Goal: Task Accomplishment & Management: Use online tool/utility

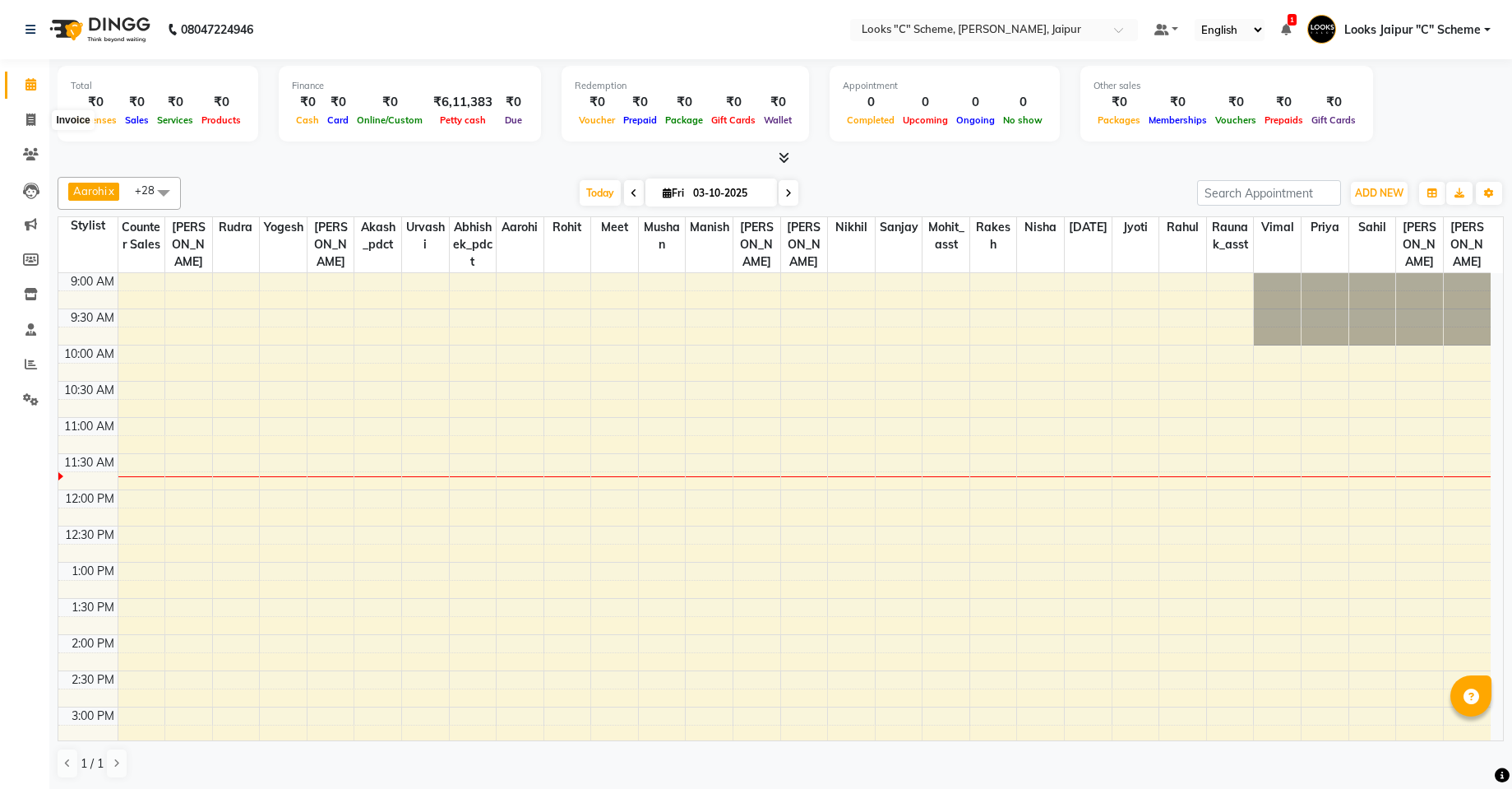
click at [30, 120] on icon at bounding box center [31, 119] width 9 height 12
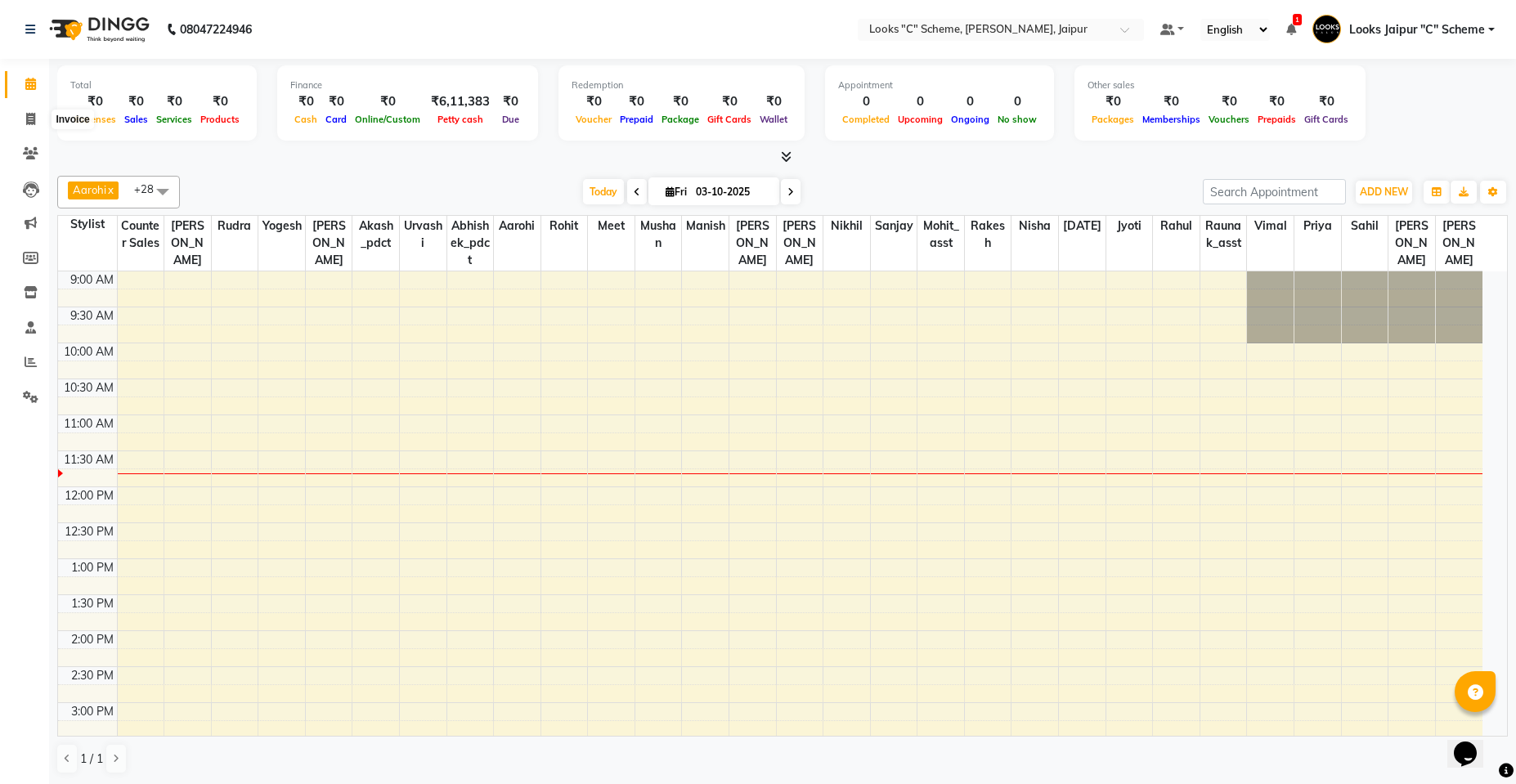
select select "4315"
select select "service"
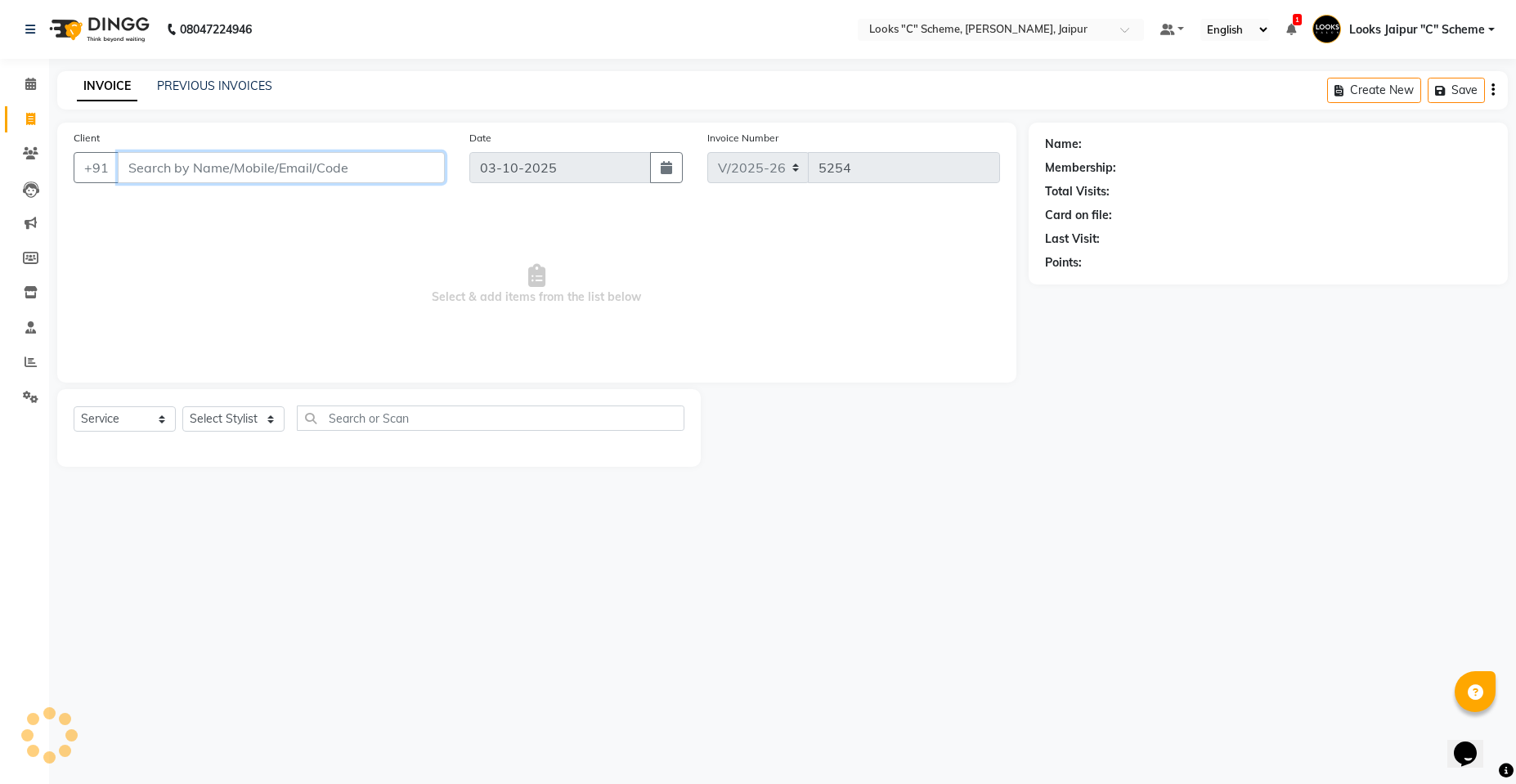
drag, startPoint x: 240, startPoint y: 170, endPoint x: 256, endPoint y: 167, distance: 16.3
click at [240, 171] on input "Client" at bounding box center [281, 168] width 327 height 31
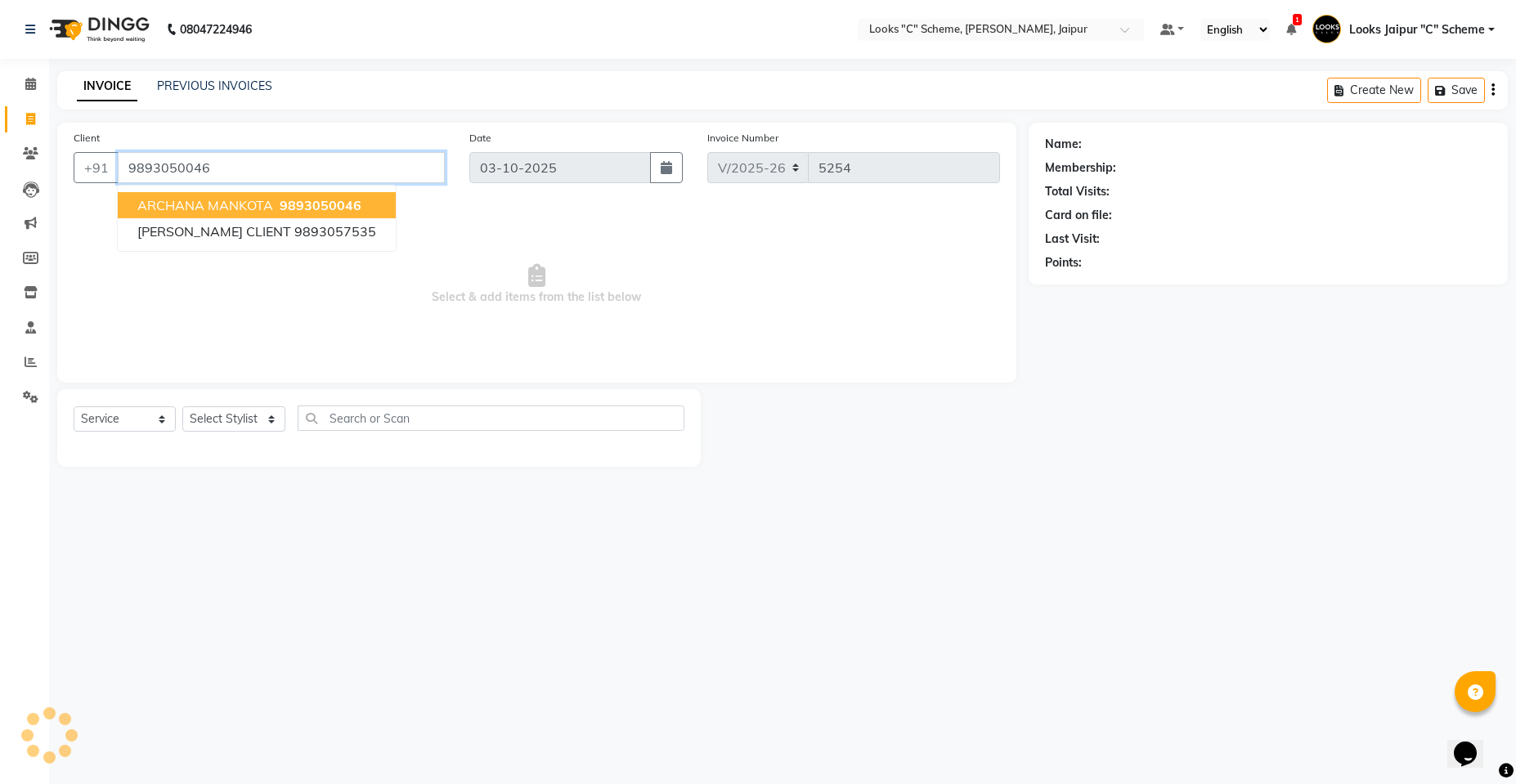
type input "9893050046"
select select "1: Object"
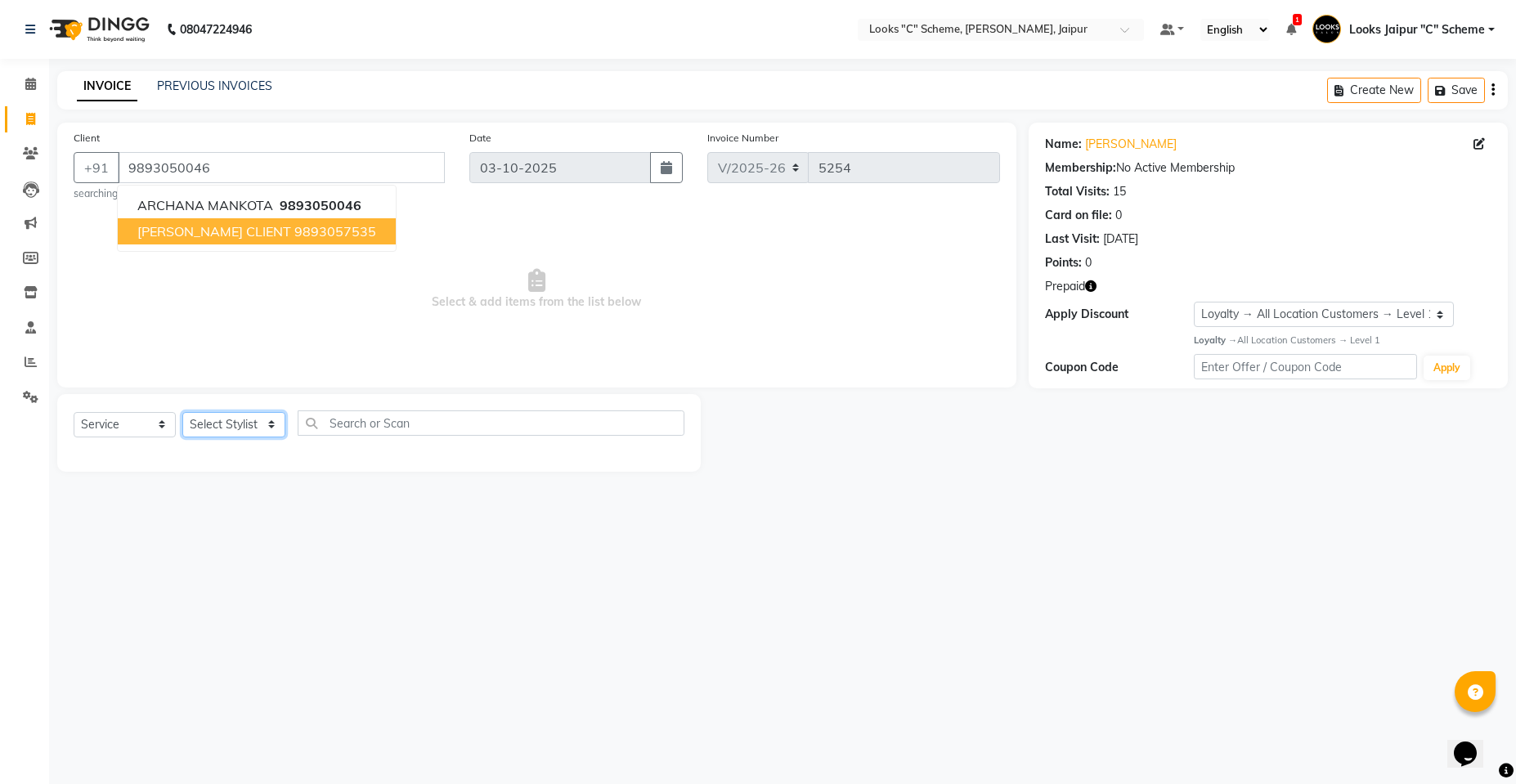
click at [235, 432] on select "Select Stylist [PERSON_NAME] Akash_pdct [PERSON_NAME] [PERSON_NAME] Counter Sal…" at bounding box center [234, 424] width 103 height 26
select select "52178"
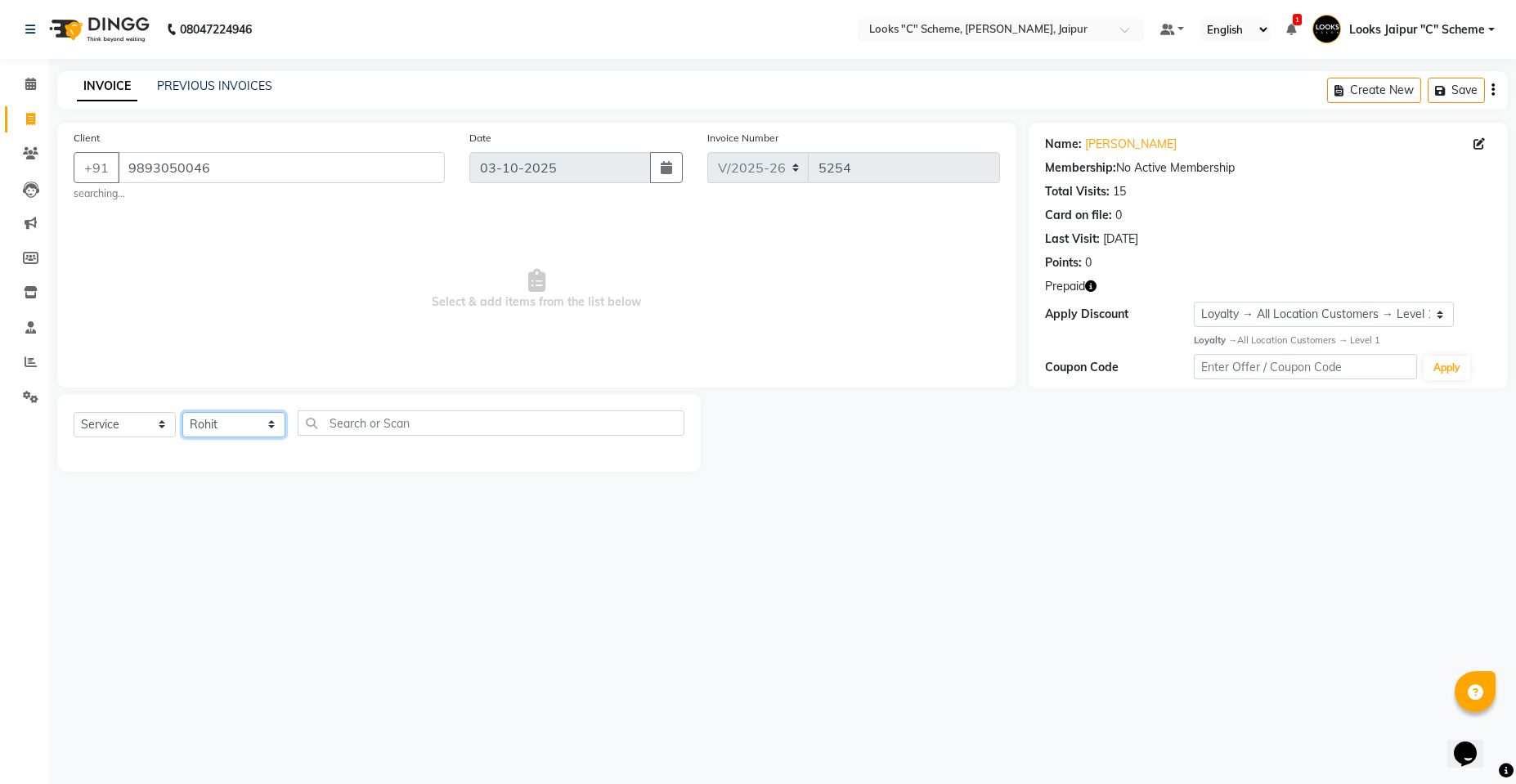
click at [183, 412] on select "Select Stylist [PERSON_NAME] Akash_pdct [PERSON_NAME] [PERSON_NAME] Counter Sal…" at bounding box center [234, 424] width 103 height 26
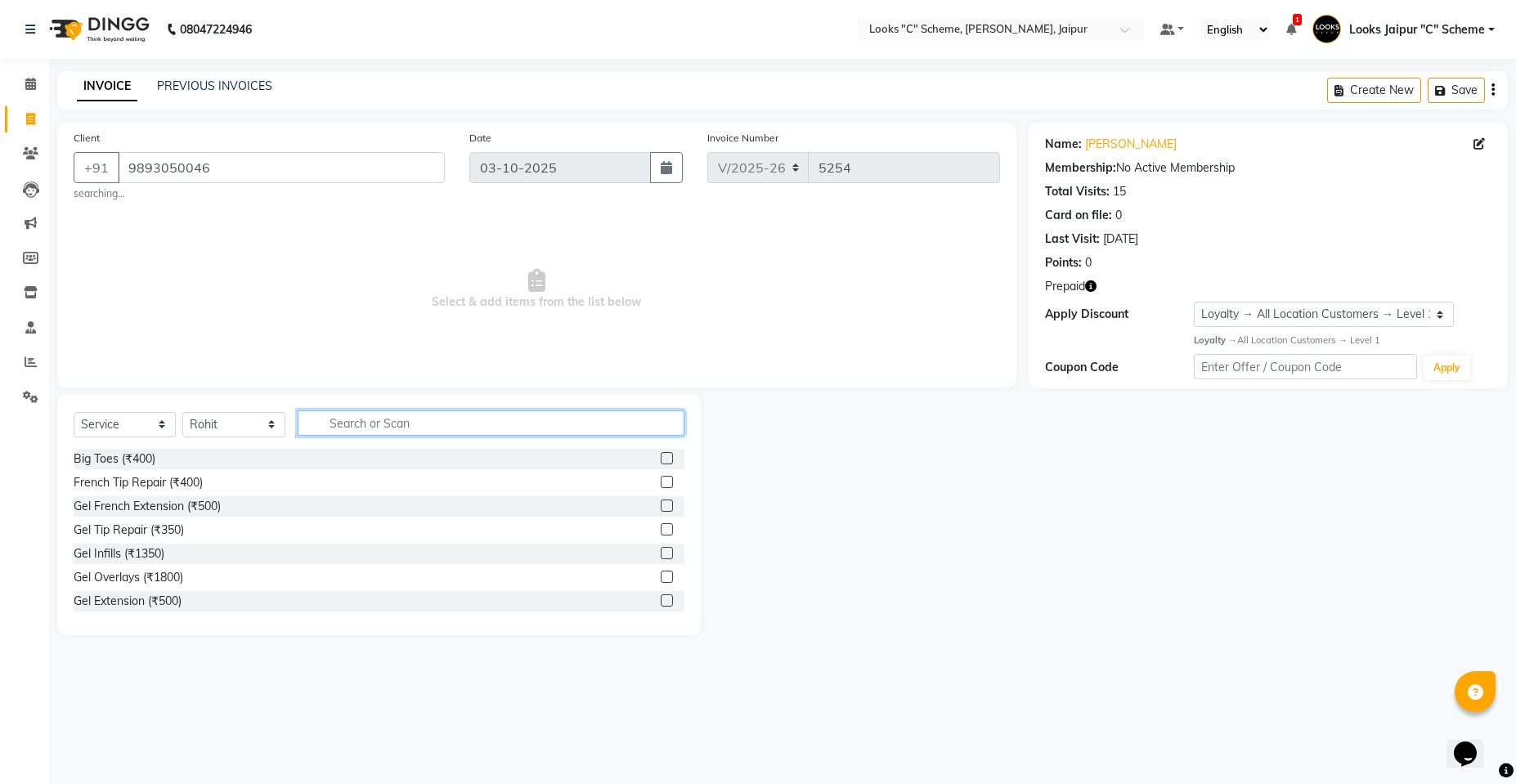
click at [413, 419] on input "text" at bounding box center [491, 423] width 387 height 26
type input "CUT"
click at [661, 482] on label at bounding box center [666, 481] width 12 height 12
click at [661, 482] on input "checkbox" at bounding box center [666, 483] width 11 height 11
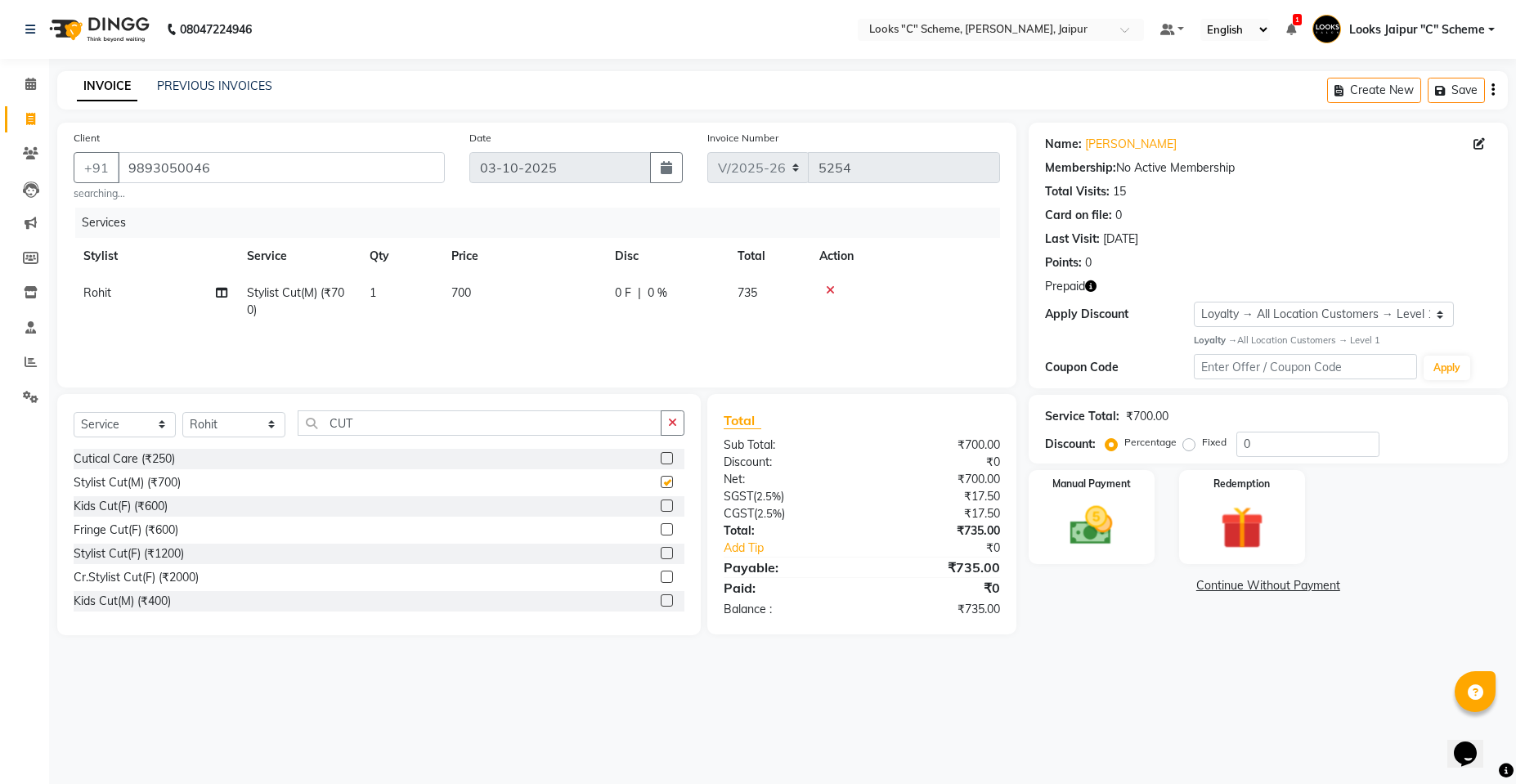
checkbox input "false"
click at [396, 428] on input "CUT" at bounding box center [479, 423] width 364 height 26
type input "C"
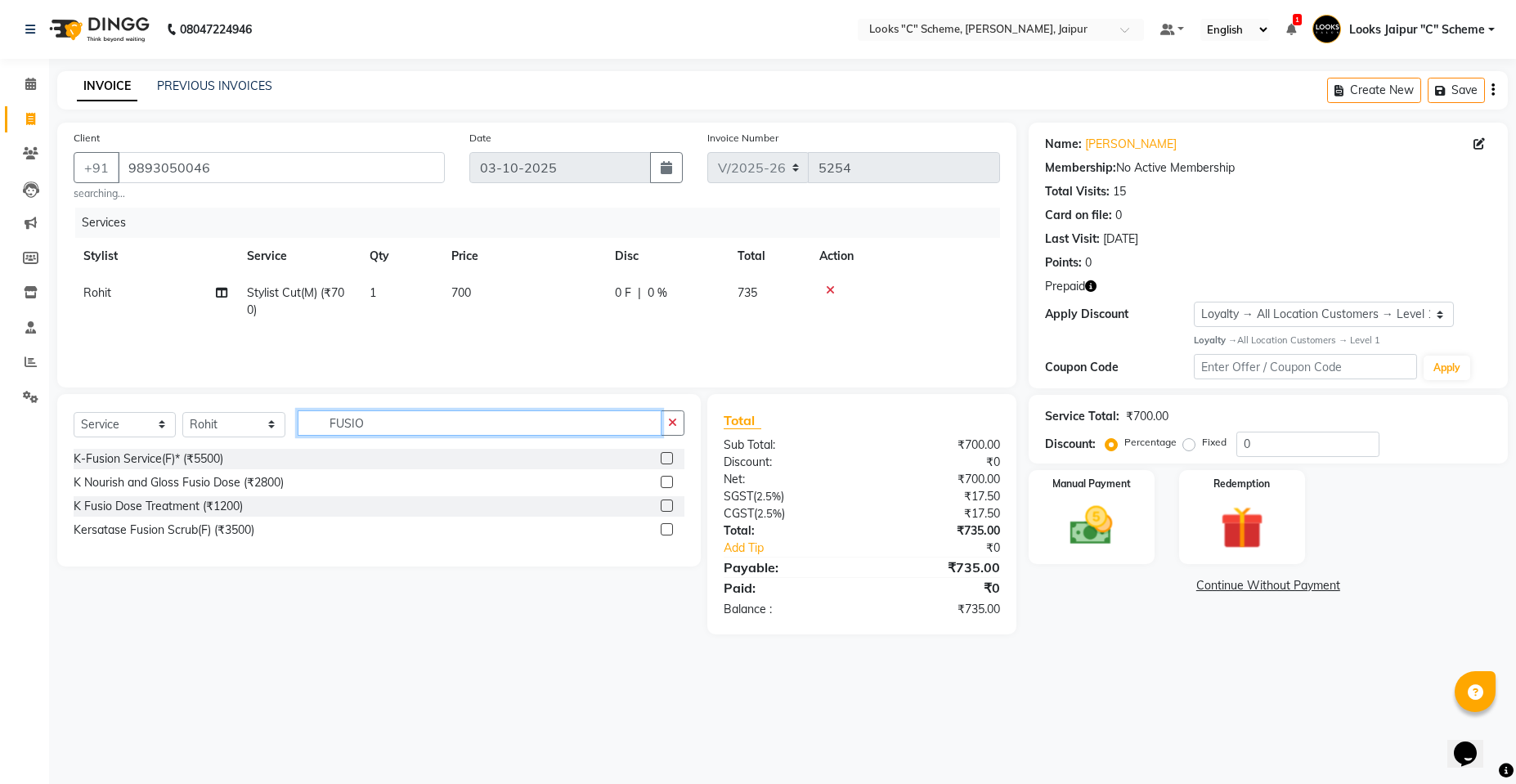
type input "FUSIO"
click at [666, 528] on label at bounding box center [666, 528] width 12 height 12
click at [666, 528] on input "checkbox" at bounding box center [666, 530] width 11 height 11
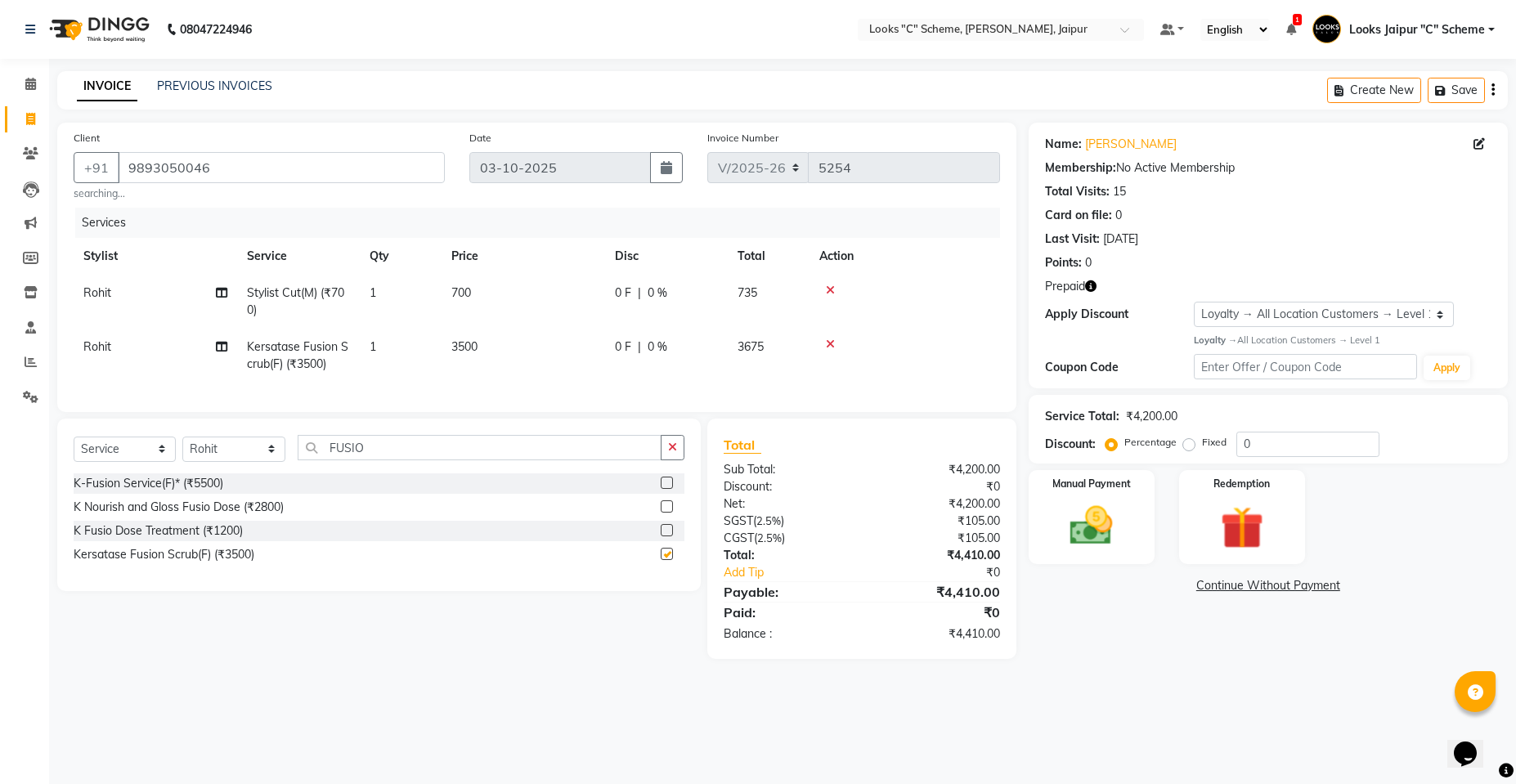
checkbox input "false"
click at [549, 347] on td "3500" at bounding box center [523, 355] width 163 height 54
select select "52178"
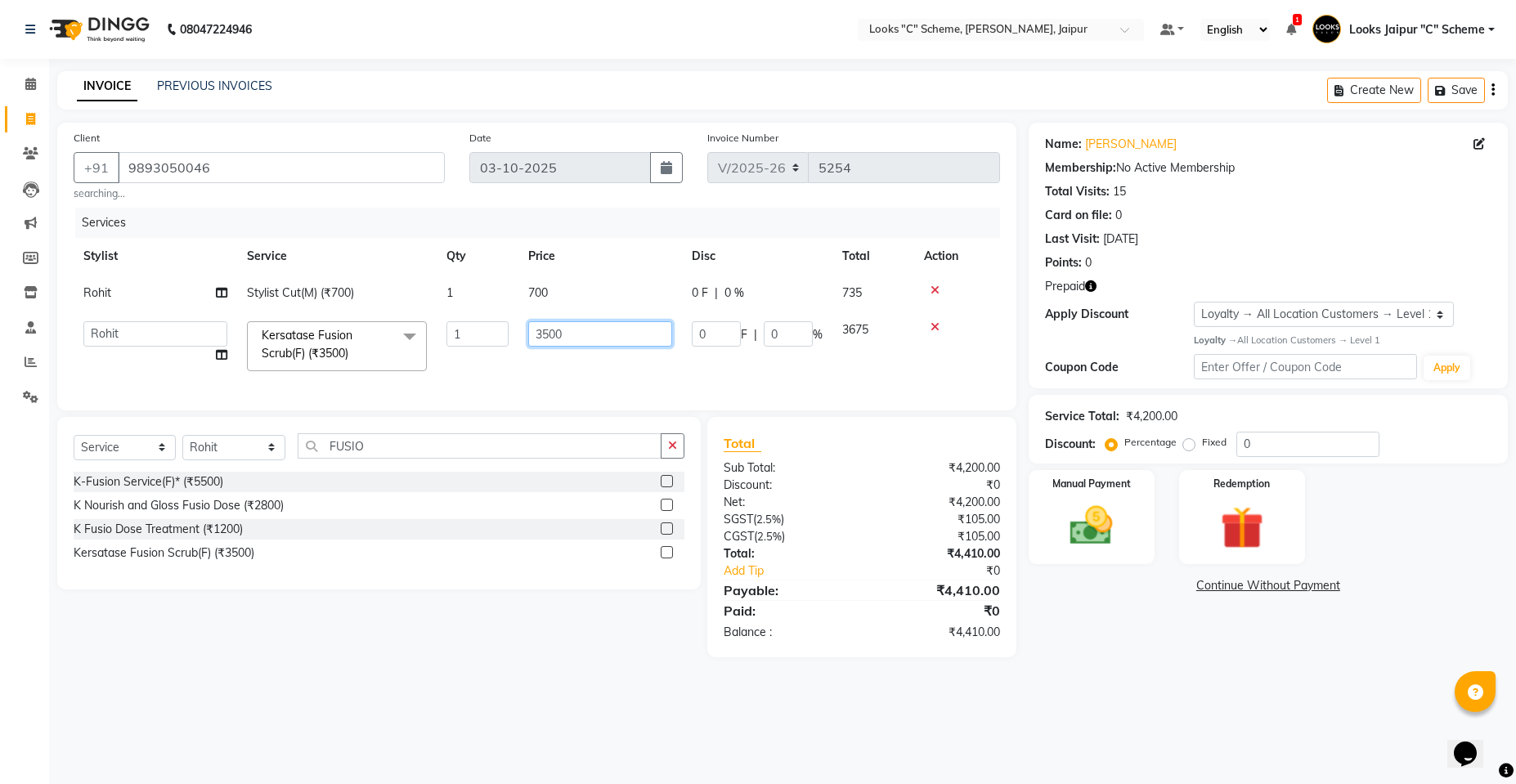
click at [543, 337] on input "3500" at bounding box center [601, 334] width 144 height 26
type input "2500"
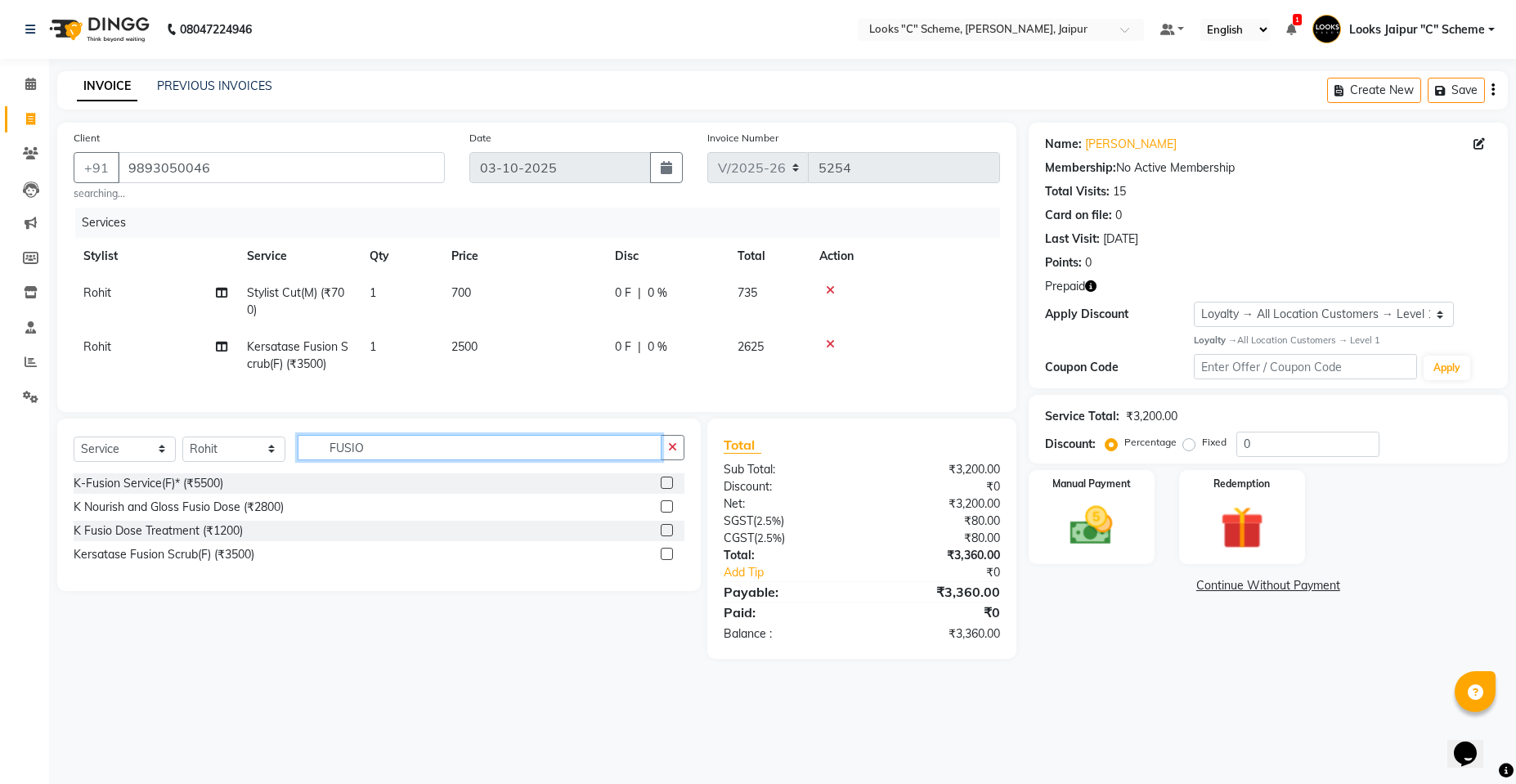
click at [478, 460] on input "FUSIO" at bounding box center [479, 448] width 364 height 26
click at [236, 462] on select "Select Stylist [PERSON_NAME] Akash_pdct [PERSON_NAME] [PERSON_NAME] Counter Sal…" at bounding box center [234, 449] width 103 height 26
select select "39467"
click at [183, 448] on select "Select Stylist [PERSON_NAME] Akash_pdct [PERSON_NAME] [PERSON_NAME] Counter Sal…" at bounding box center [234, 449] width 103 height 26
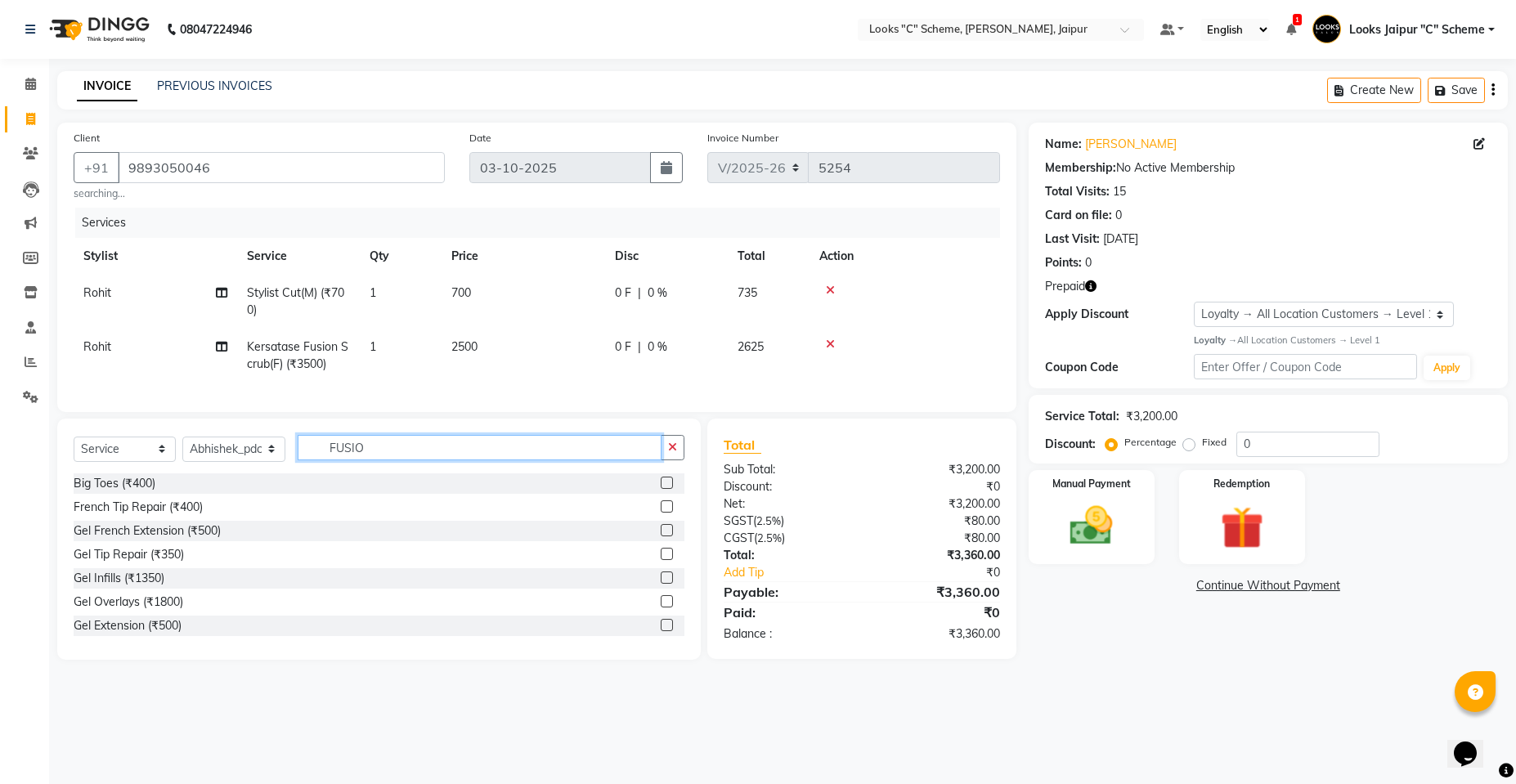
click at [434, 460] on input "FUSIO" at bounding box center [479, 448] width 364 height 26
type input "F"
type input "CLASS"
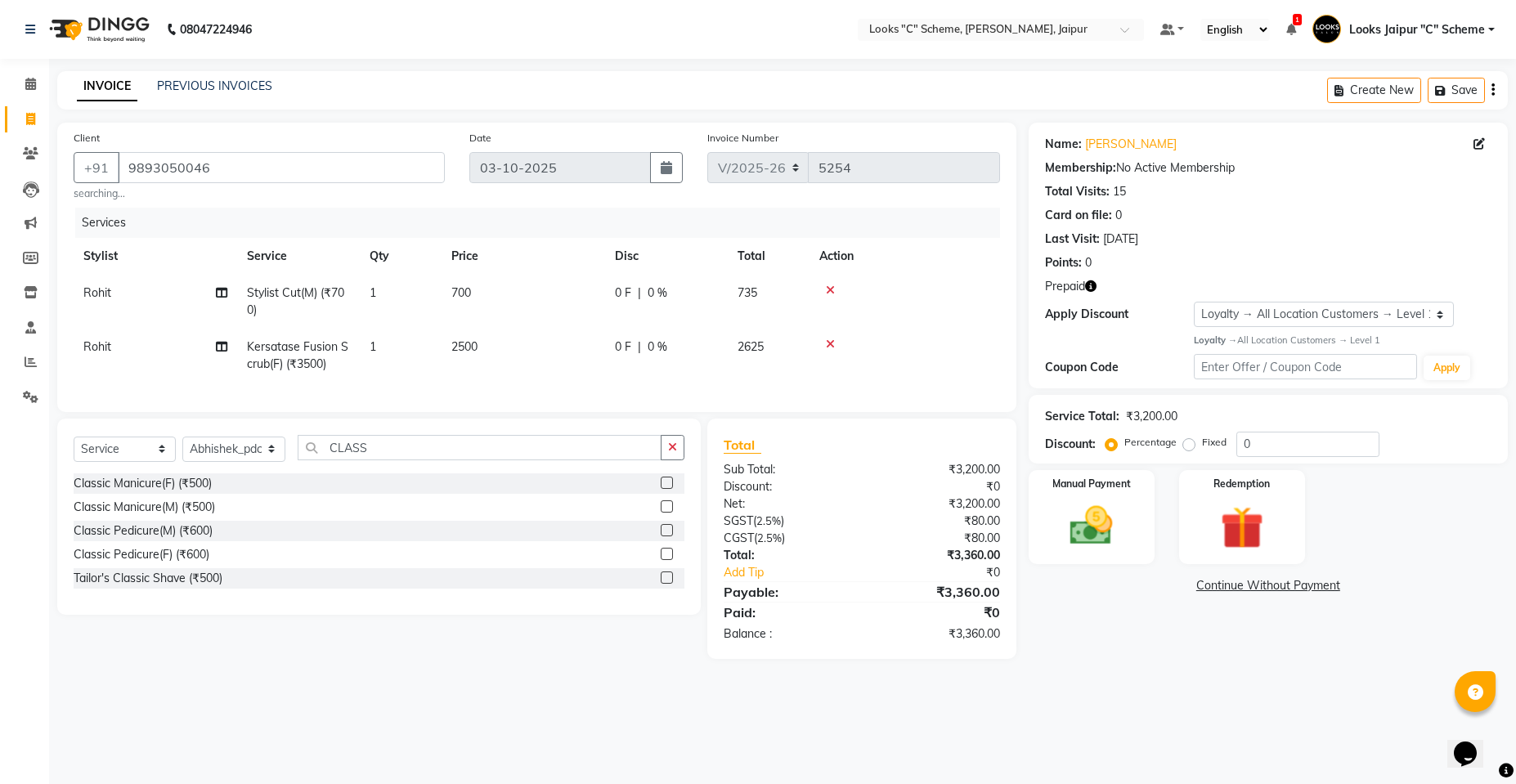
click at [666, 537] on label at bounding box center [666, 529] width 12 height 12
click at [666, 537] on input "checkbox" at bounding box center [666, 531] width 11 height 11
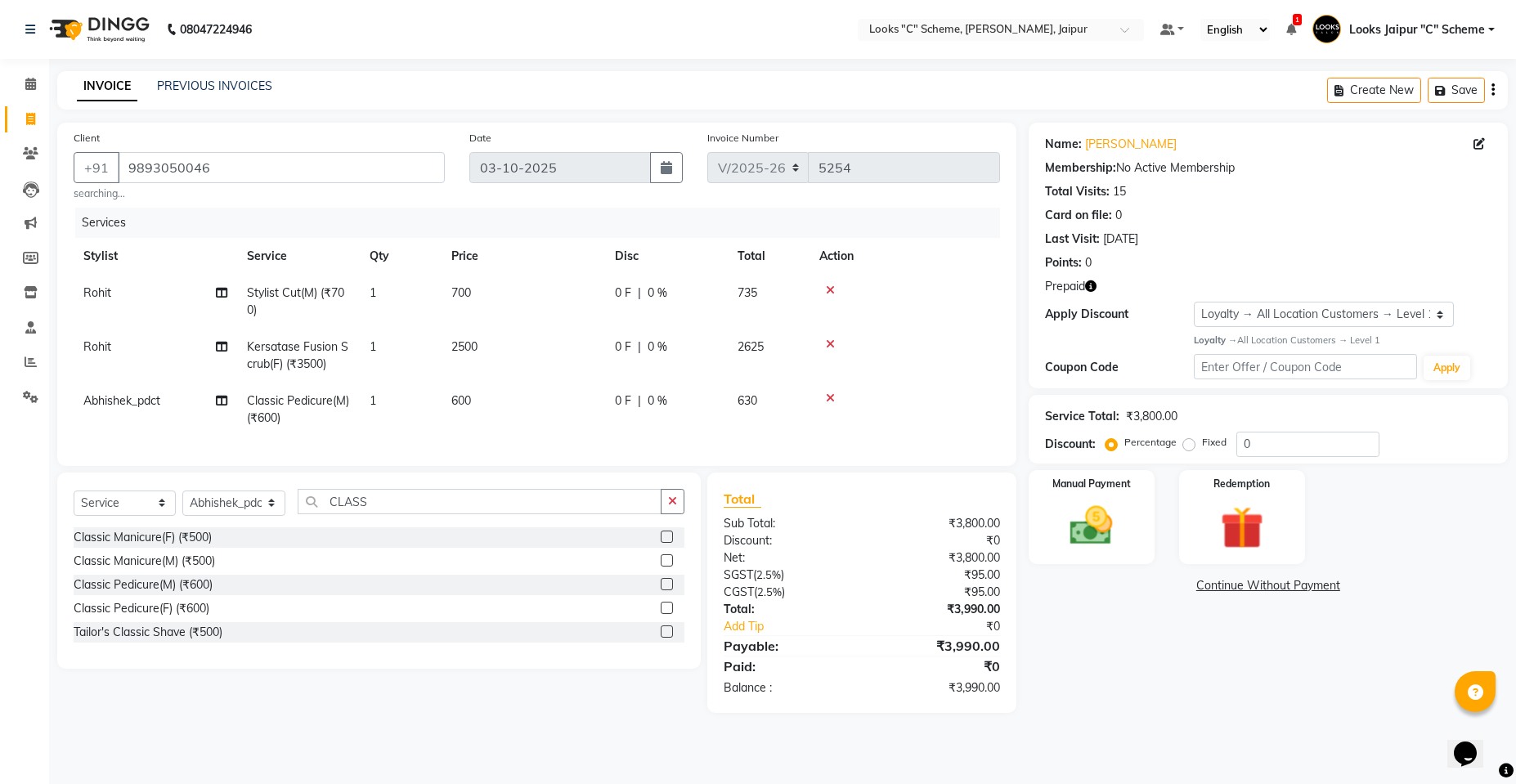
checkbox input "false"
click at [507, 401] on td "600" at bounding box center [523, 409] width 163 height 54
select select "39467"
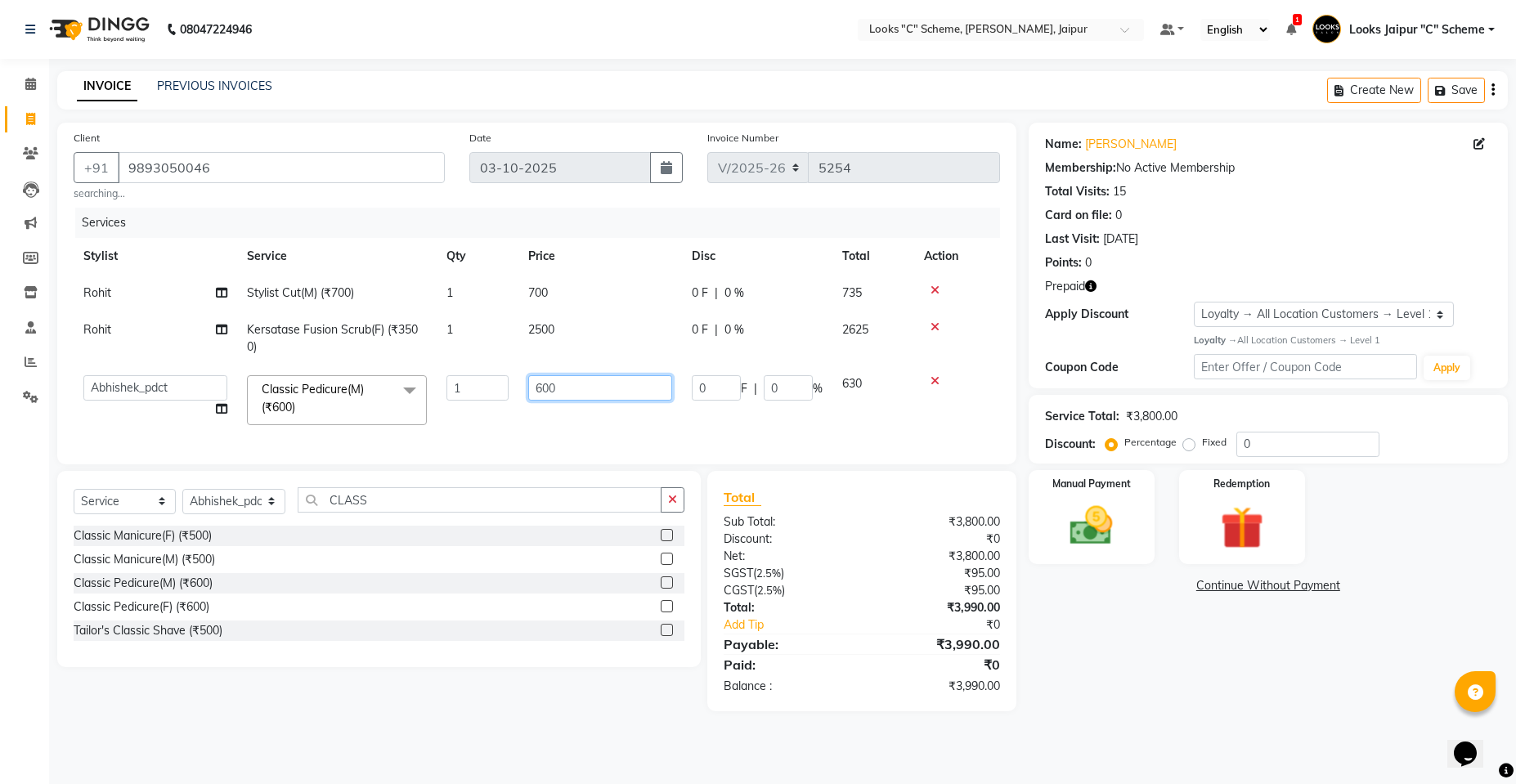
click at [613, 397] on input "600" at bounding box center [601, 388] width 144 height 26
type input "6"
type input "1000"
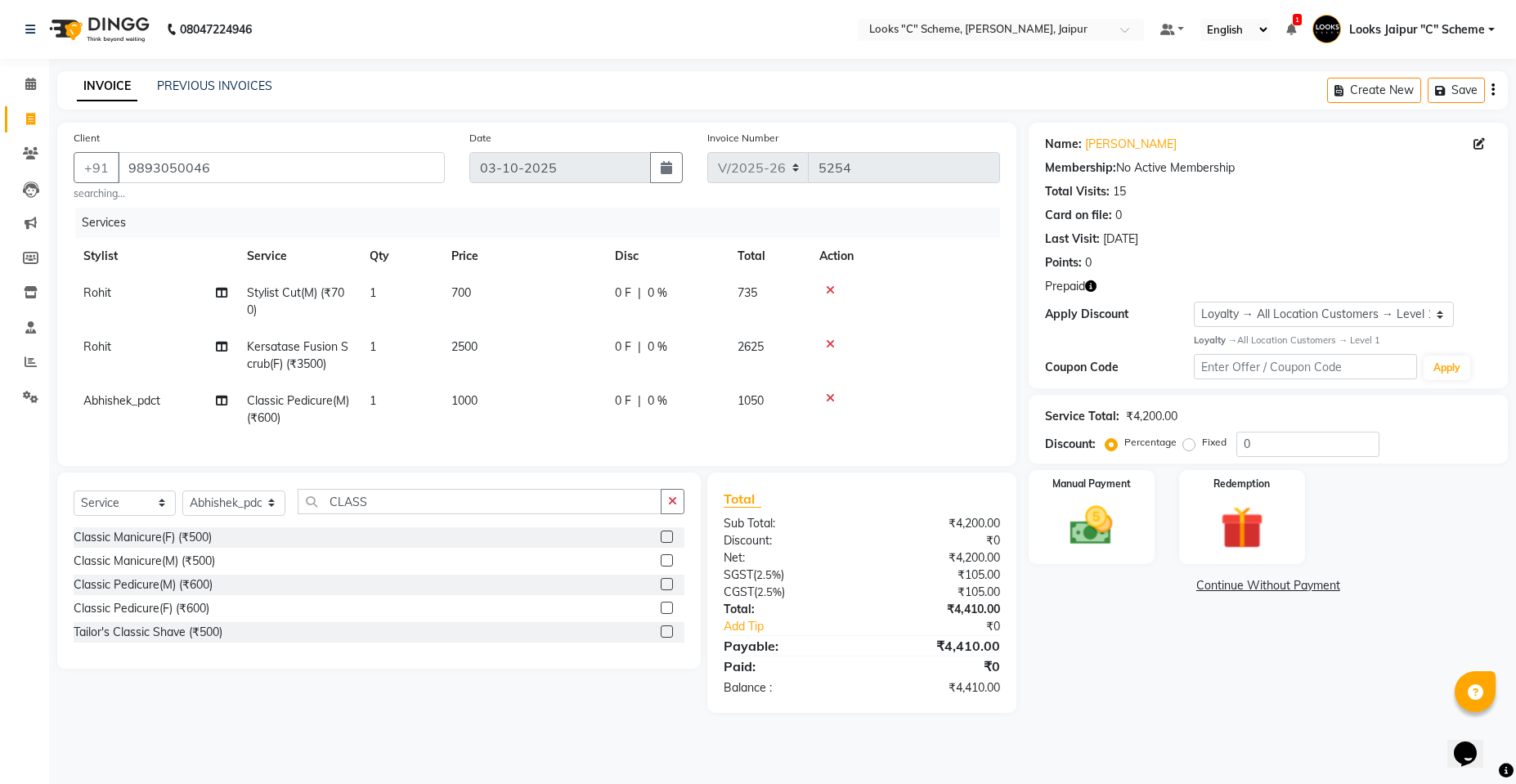
click at [641, 430] on tr "Abhishek_pdct Classic Pedicure(M) (₹600) 1 1000 0 F | 0 % 1050" at bounding box center [537, 409] width 926 height 54
click at [1243, 513] on img at bounding box center [1241, 528] width 73 height 56
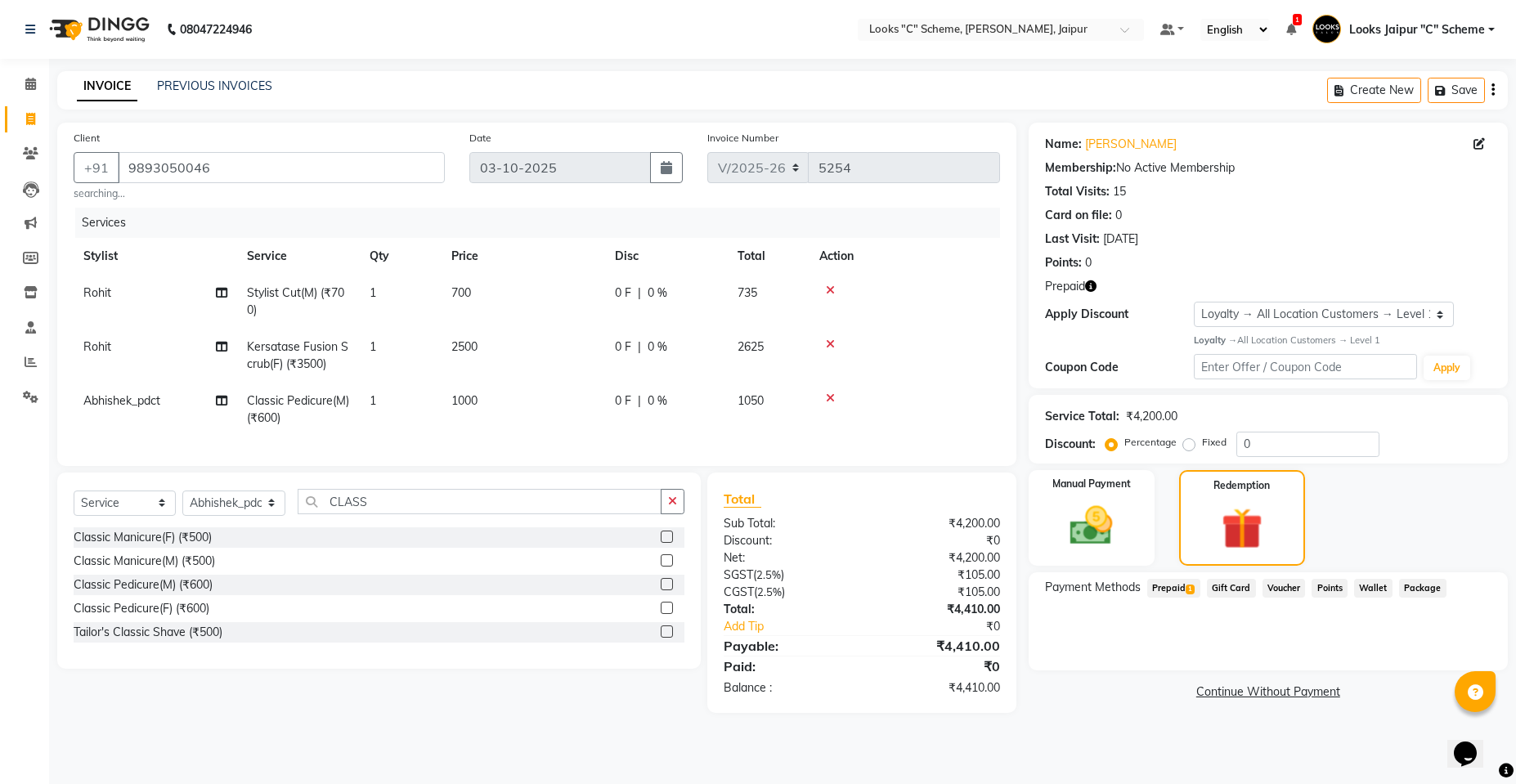
click at [1171, 584] on span "Prepaid 1" at bounding box center [1174, 588] width 53 height 19
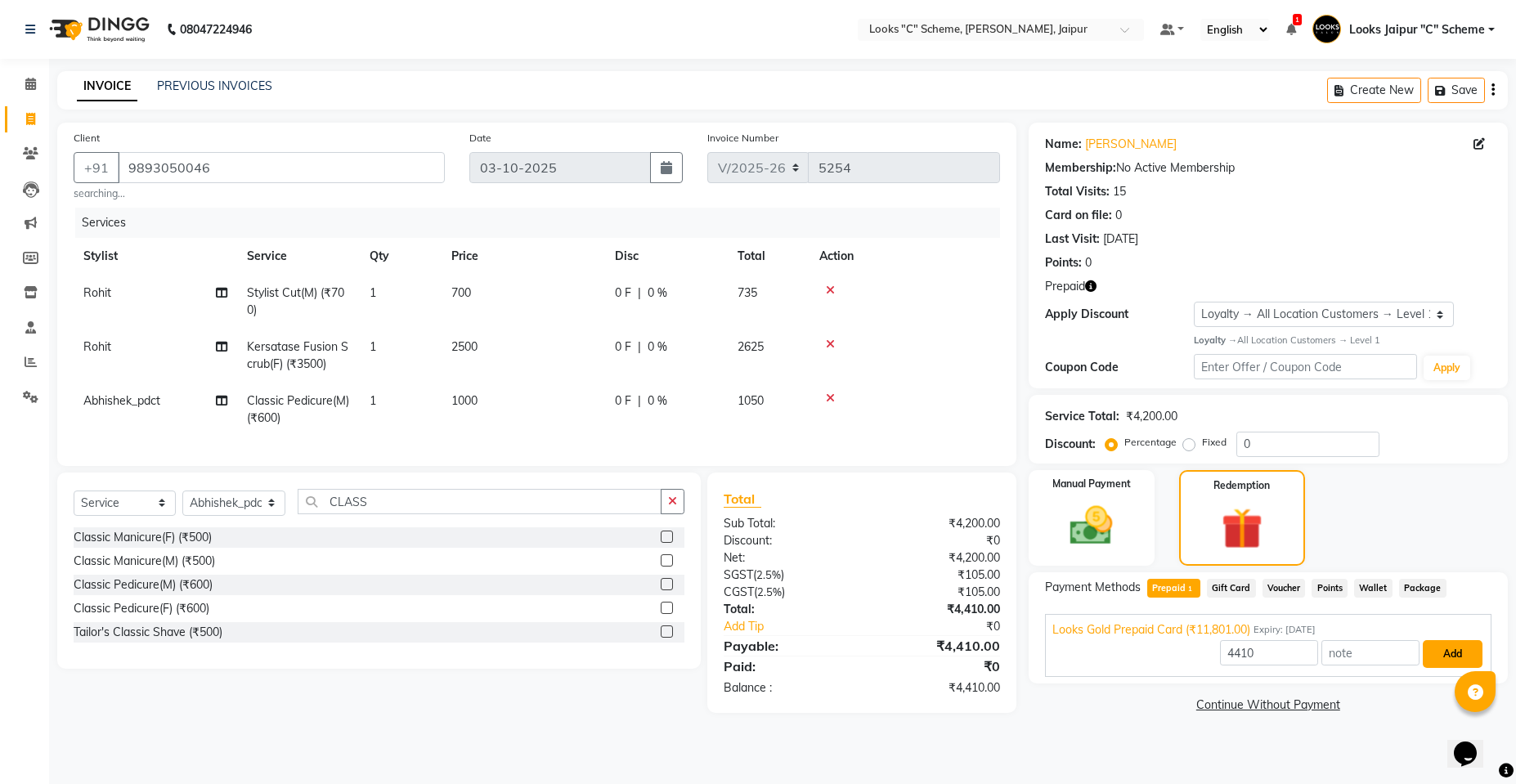
click at [1435, 652] on button "Add" at bounding box center [1451, 653] width 59 height 27
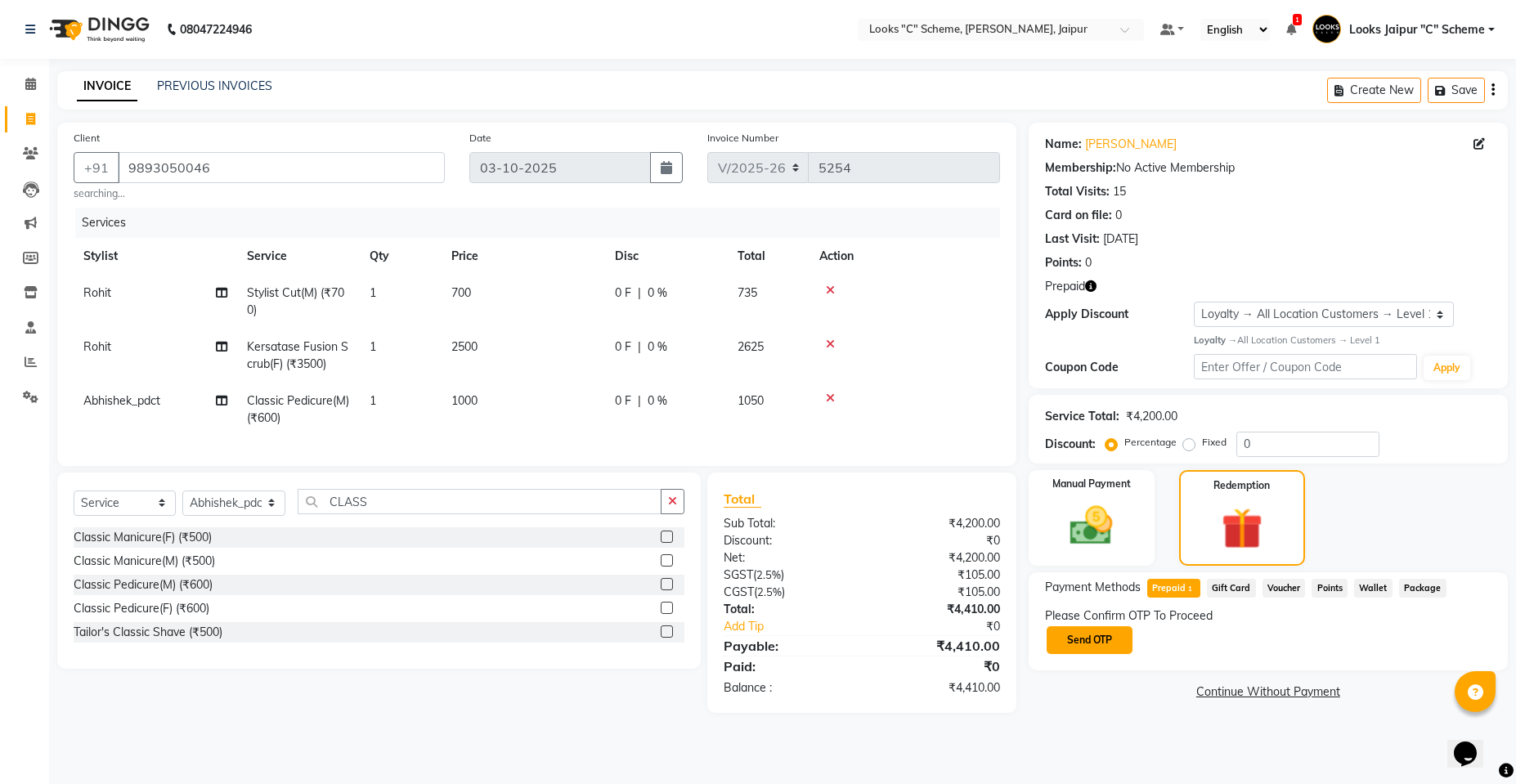
click at [1083, 639] on button "Send OTP" at bounding box center [1089, 640] width 86 height 27
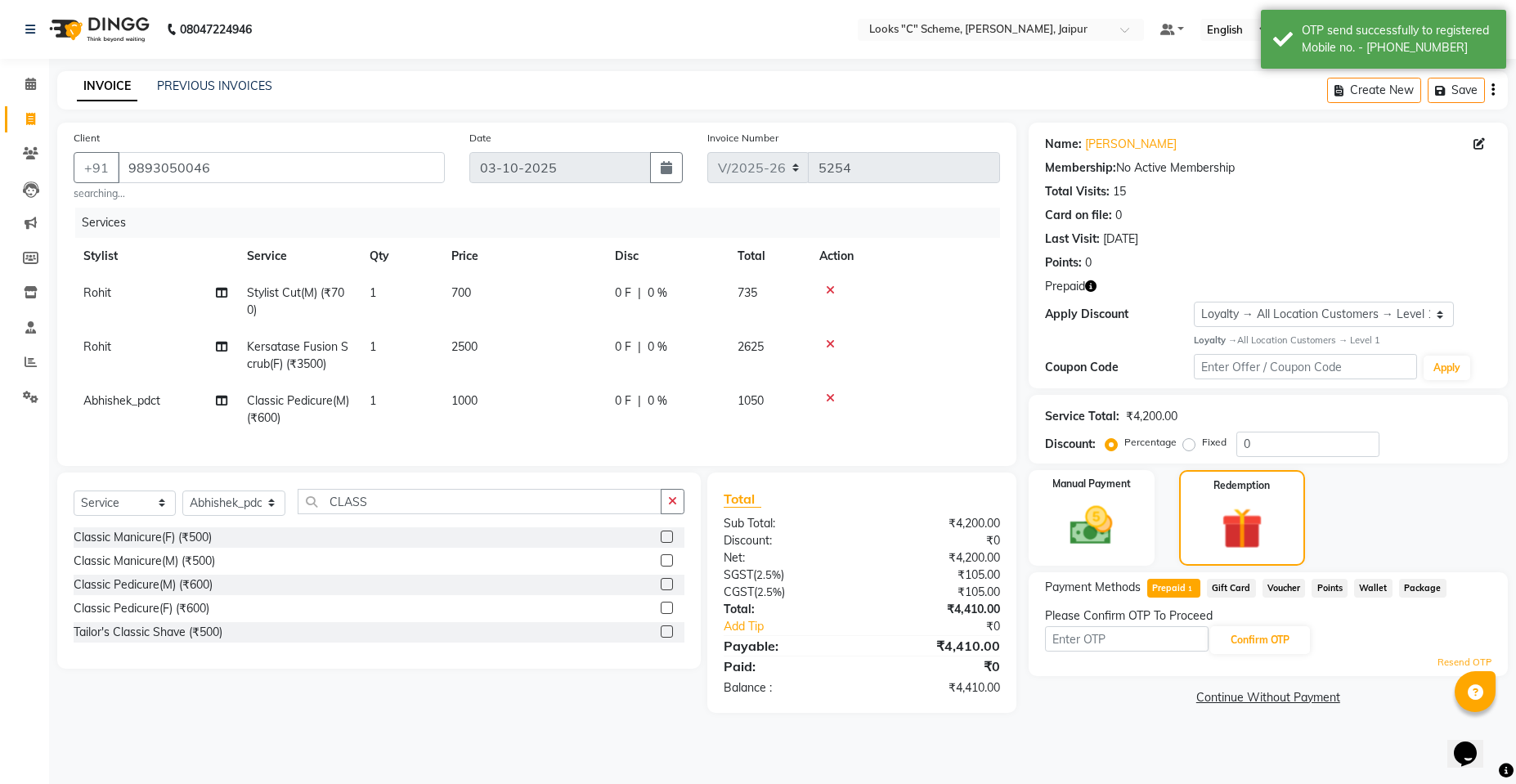
click at [1094, 286] on icon "button" at bounding box center [1091, 286] width 12 height 12
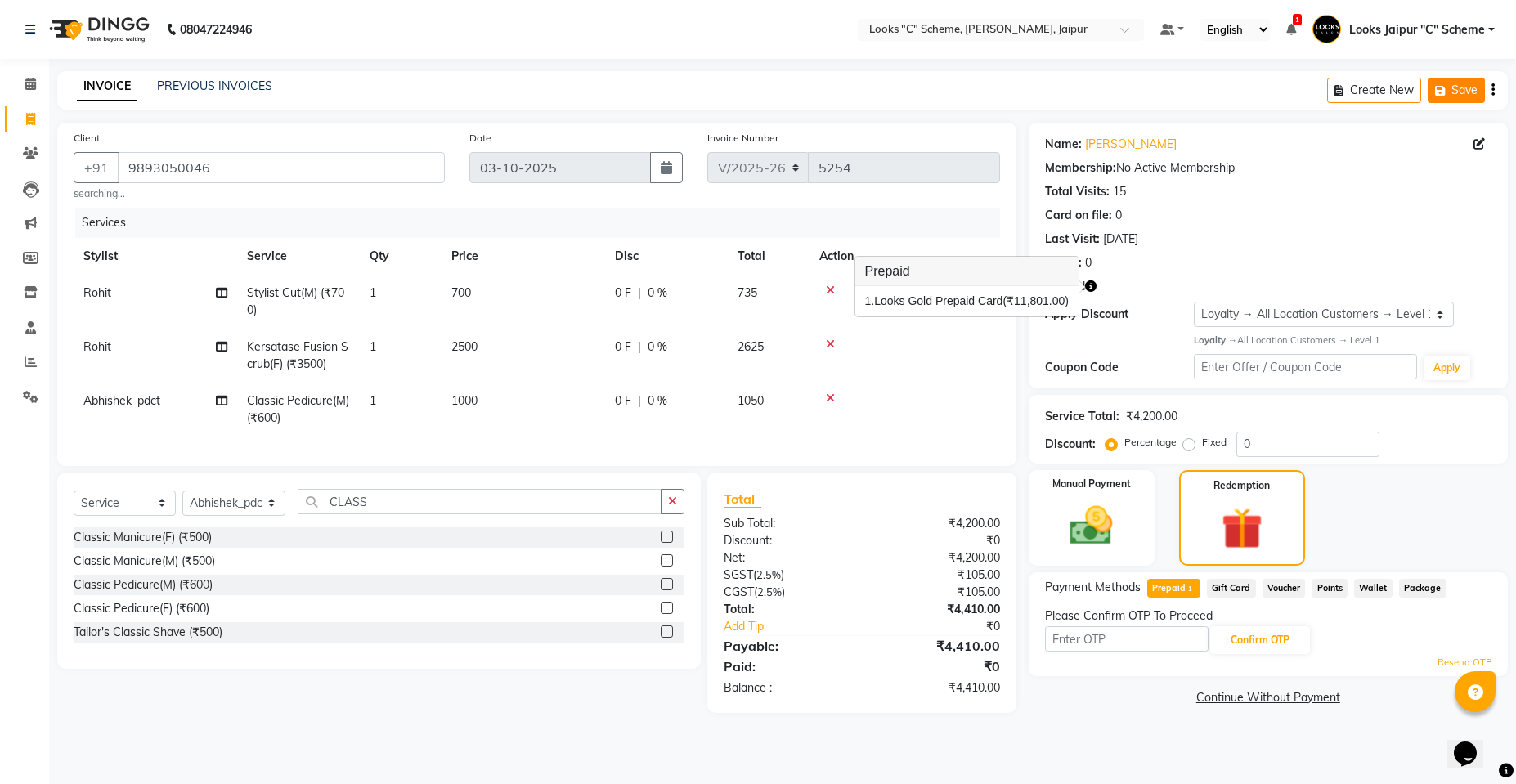
click at [1444, 97] on button "Save" at bounding box center [1456, 90] width 58 height 26
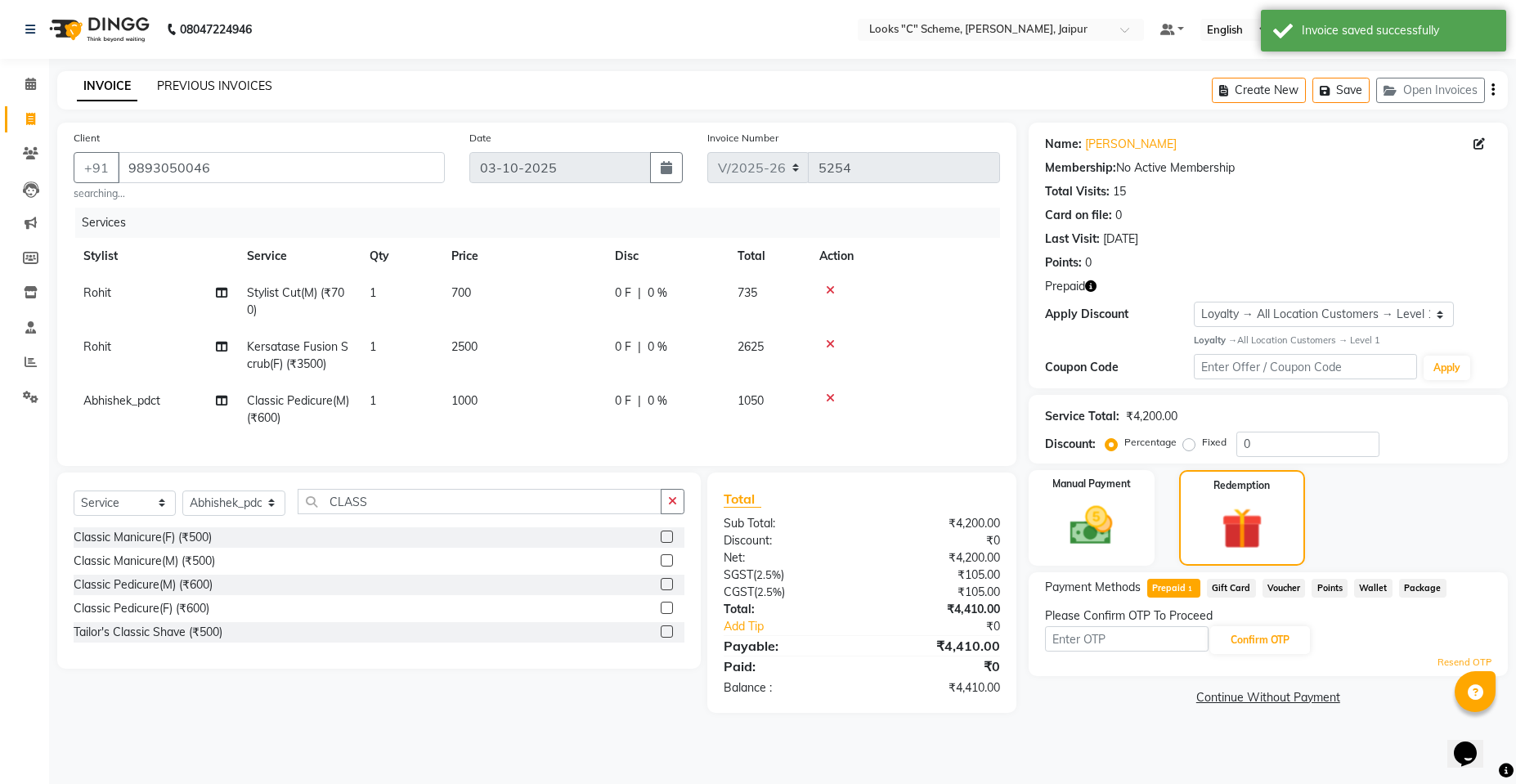
click at [217, 87] on link "PREVIOUS INVOICES" at bounding box center [214, 86] width 115 height 15
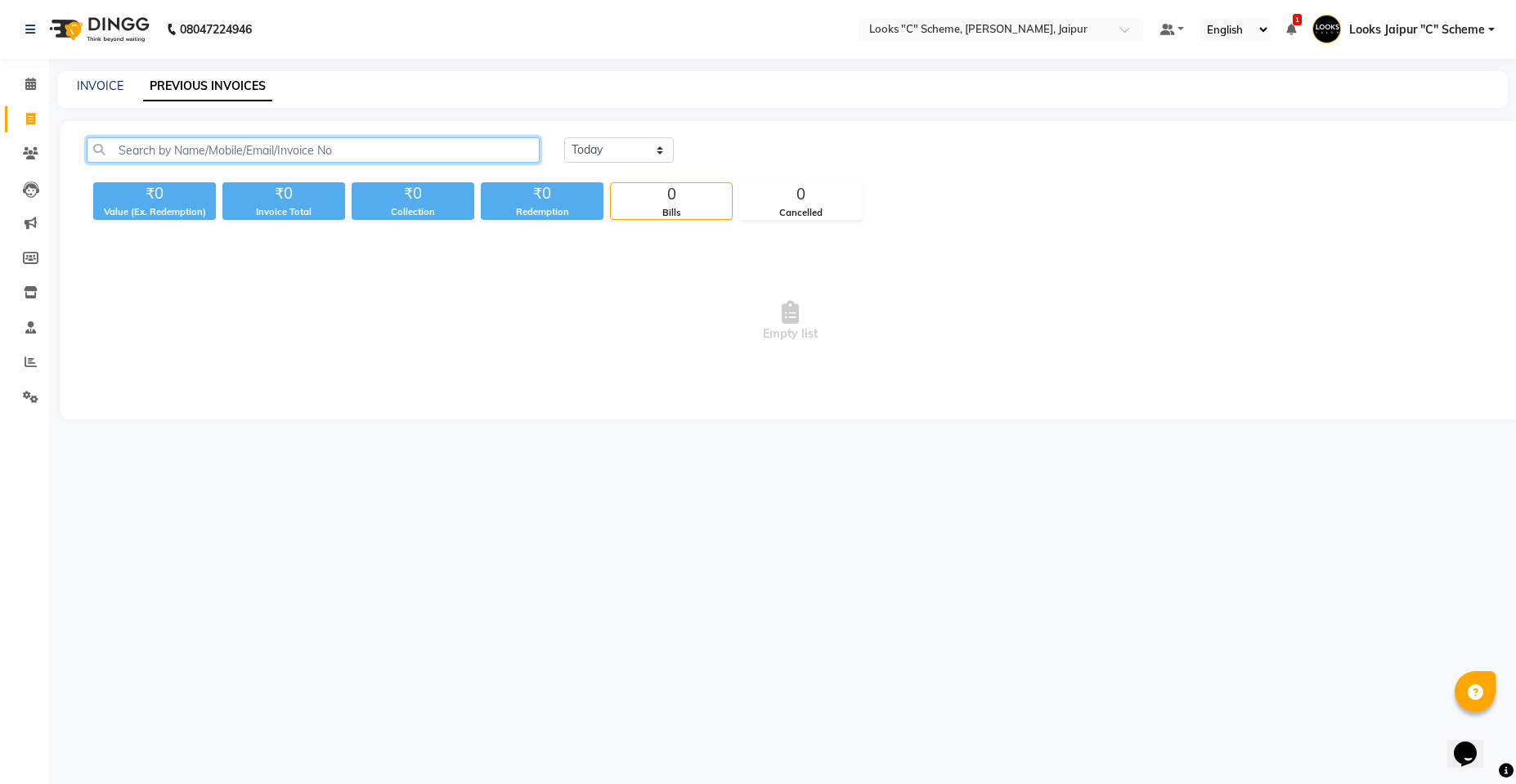
click at [149, 153] on input "text" at bounding box center [313, 150] width 453 height 26
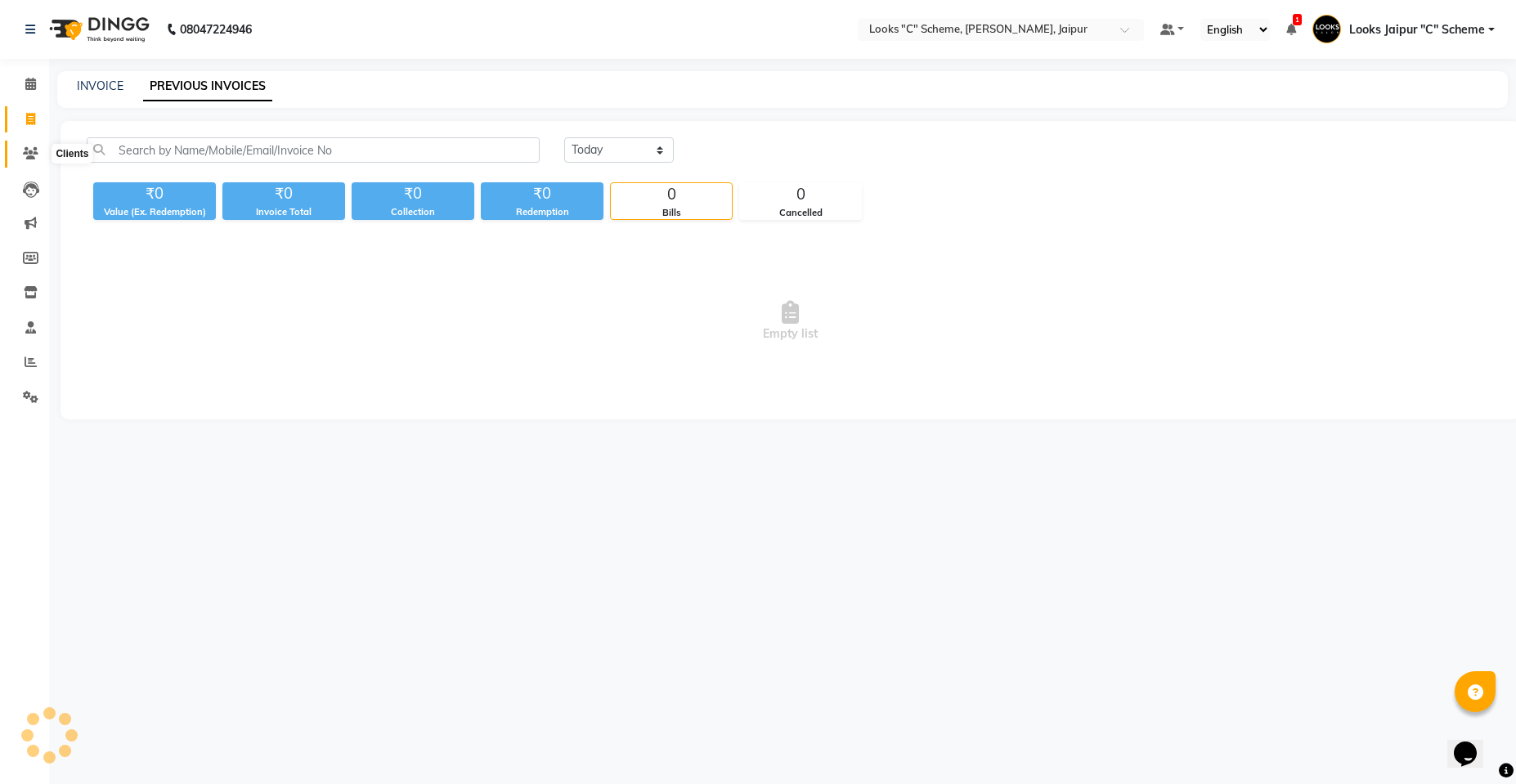
click at [21, 148] on span at bounding box center [30, 154] width 28 height 19
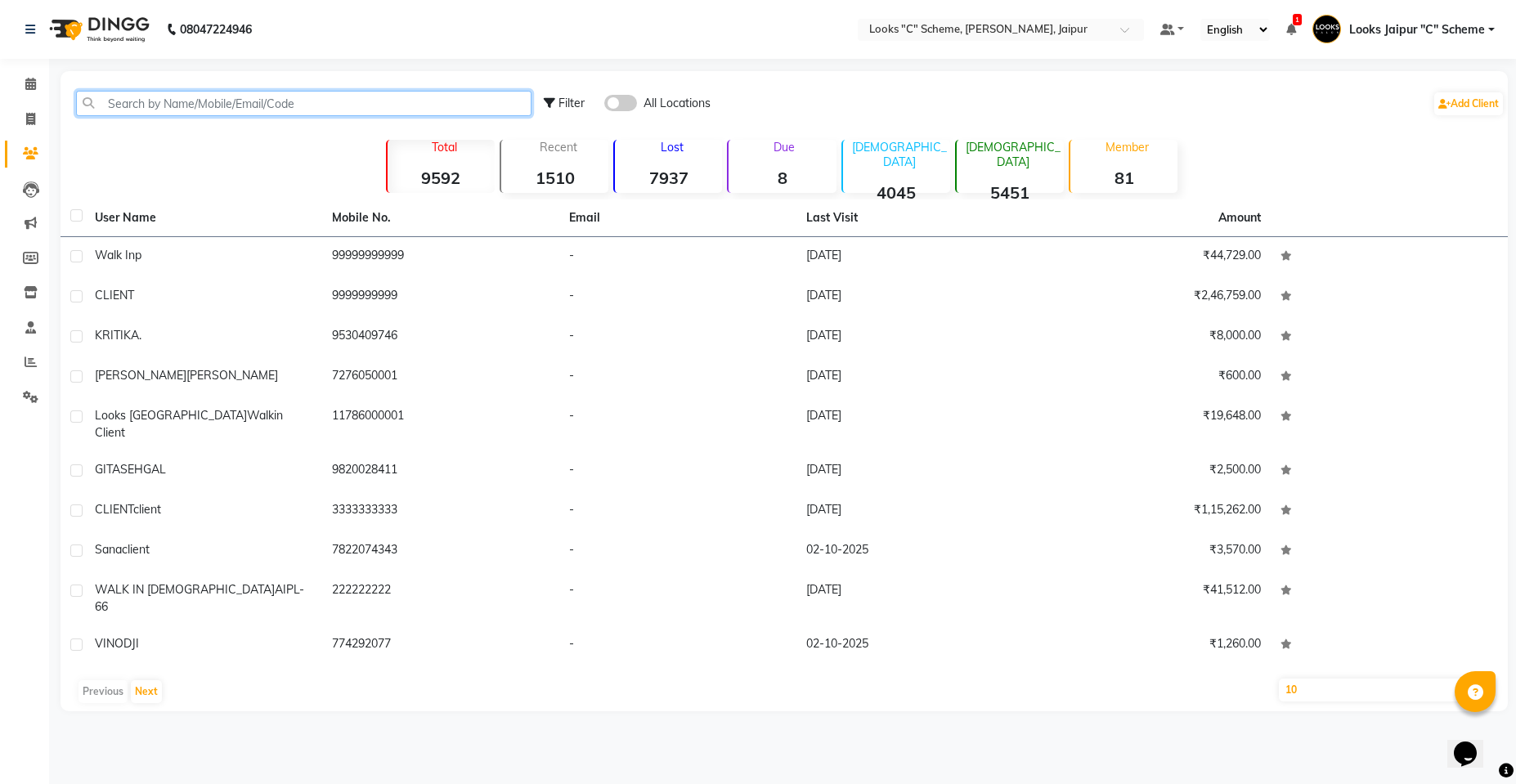
click at [168, 105] on input "text" at bounding box center [303, 103] width 455 height 26
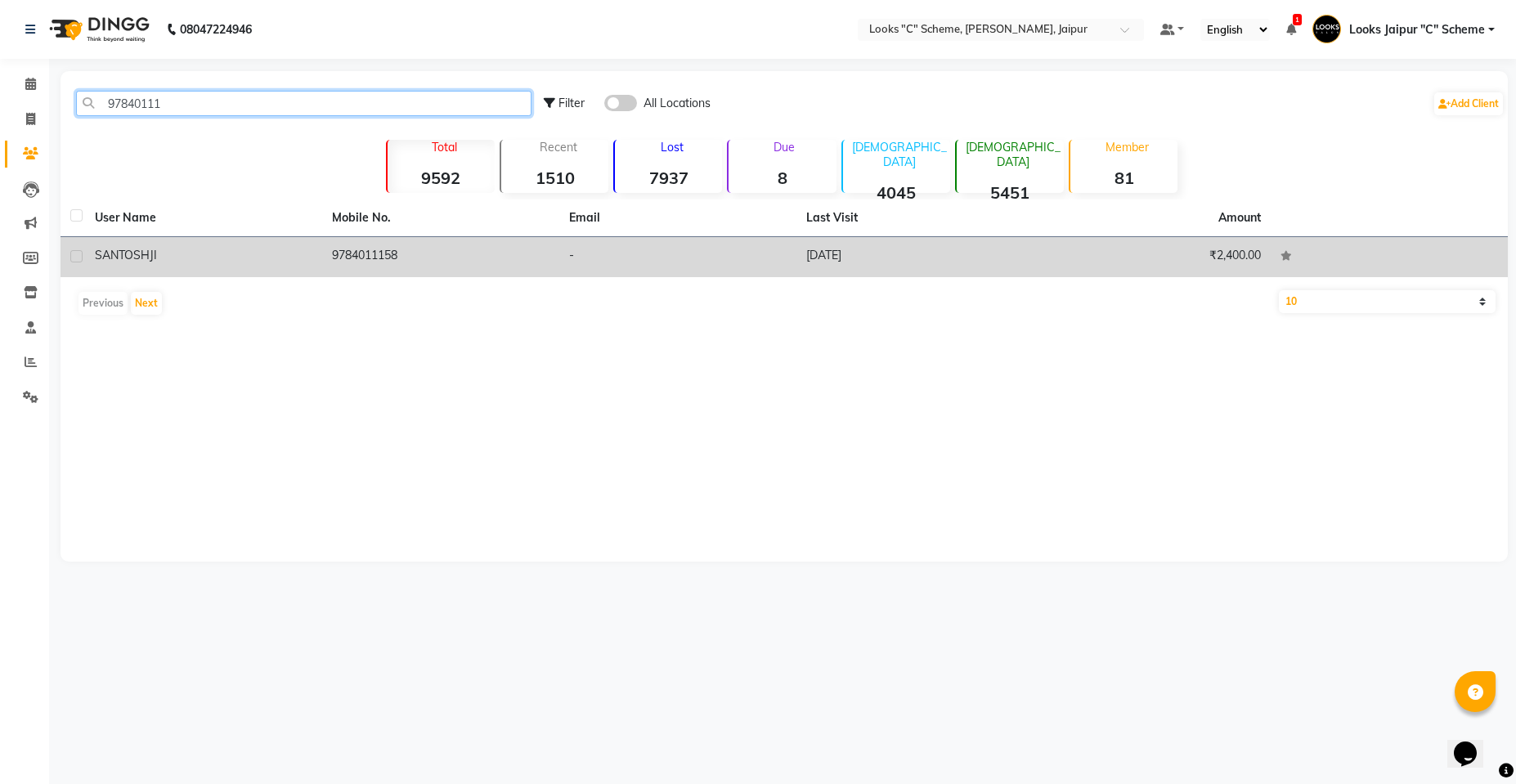
type input "97840111"
click at [498, 238] on td "9784011158" at bounding box center [441, 257] width 237 height 40
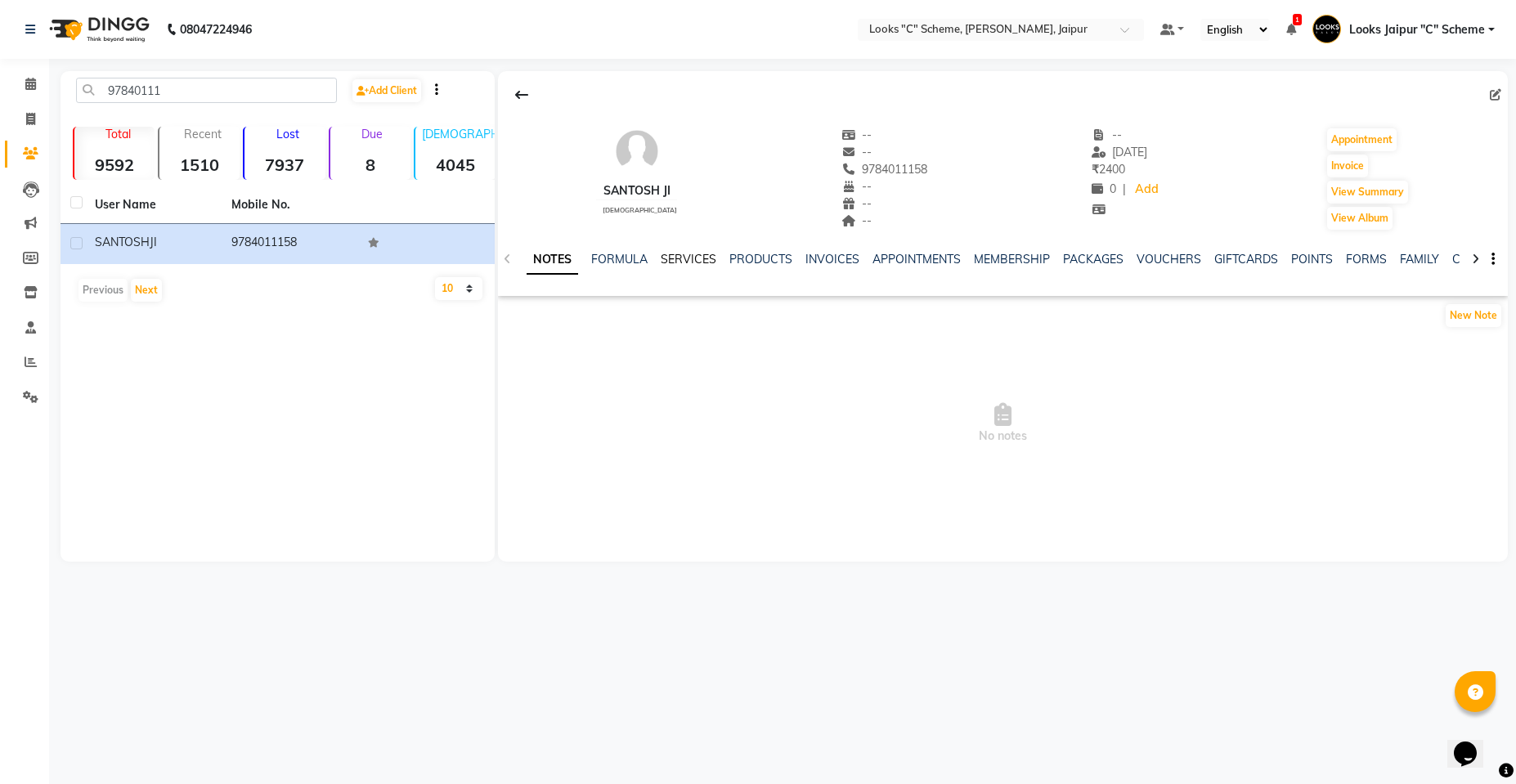
click at [696, 258] on link "SERVICES" at bounding box center [688, 259] width 56 height 15
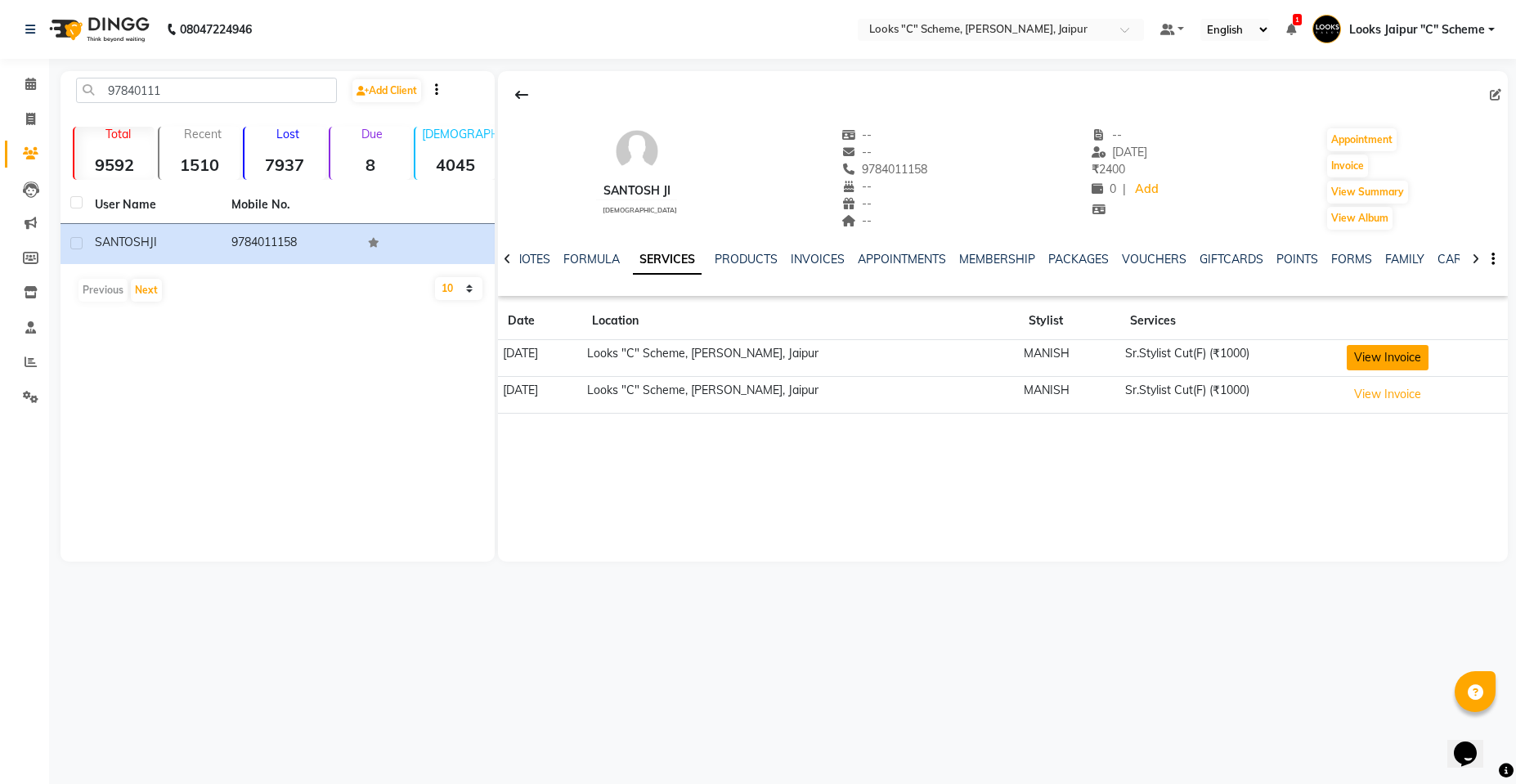
click at [1396, 363] on button "View Invoice" at bounding box center [1387, 358] width 82 height 26
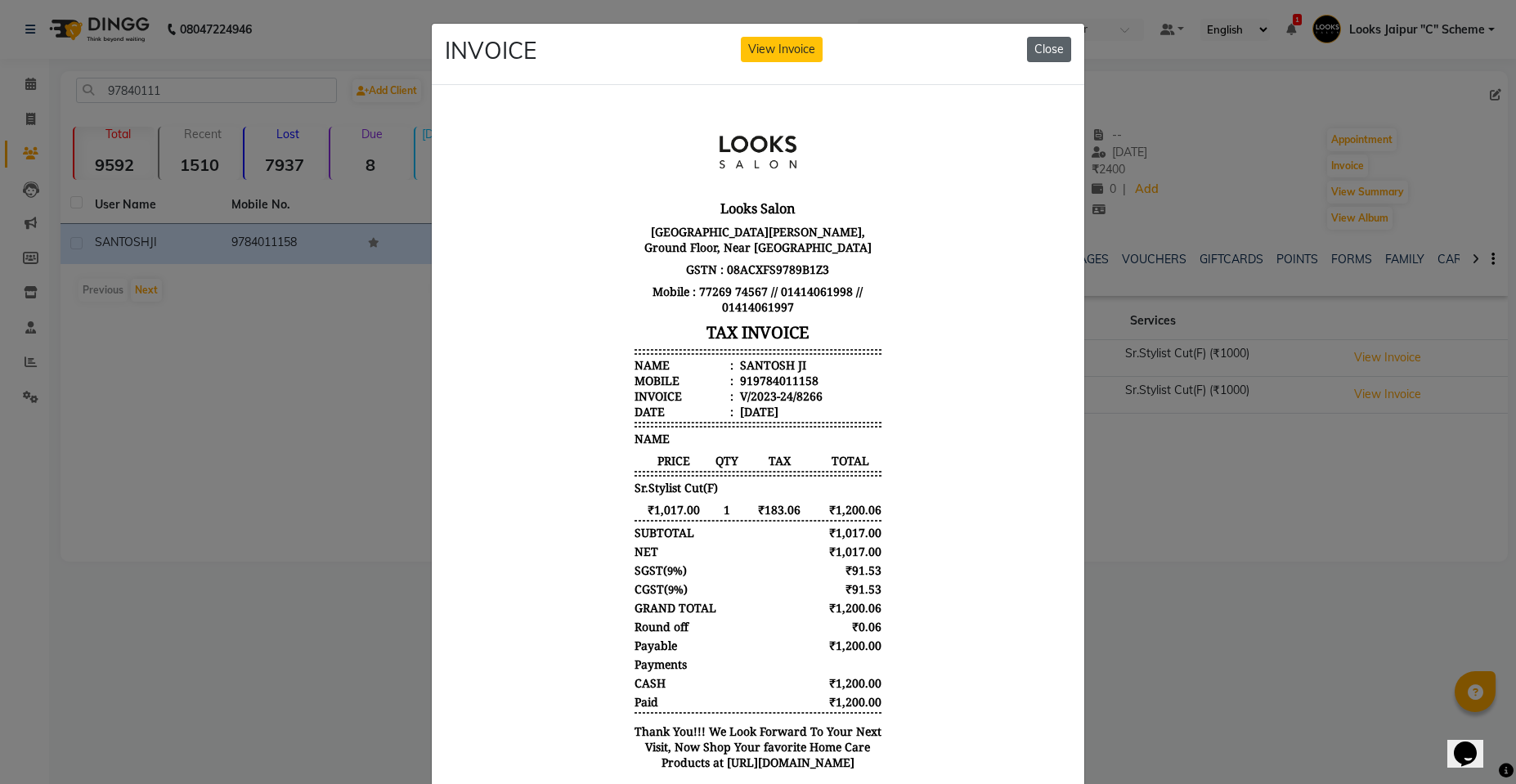
click at [1054, 45] on button "Close" at bounding box center [1049, 49] width 44 height 26
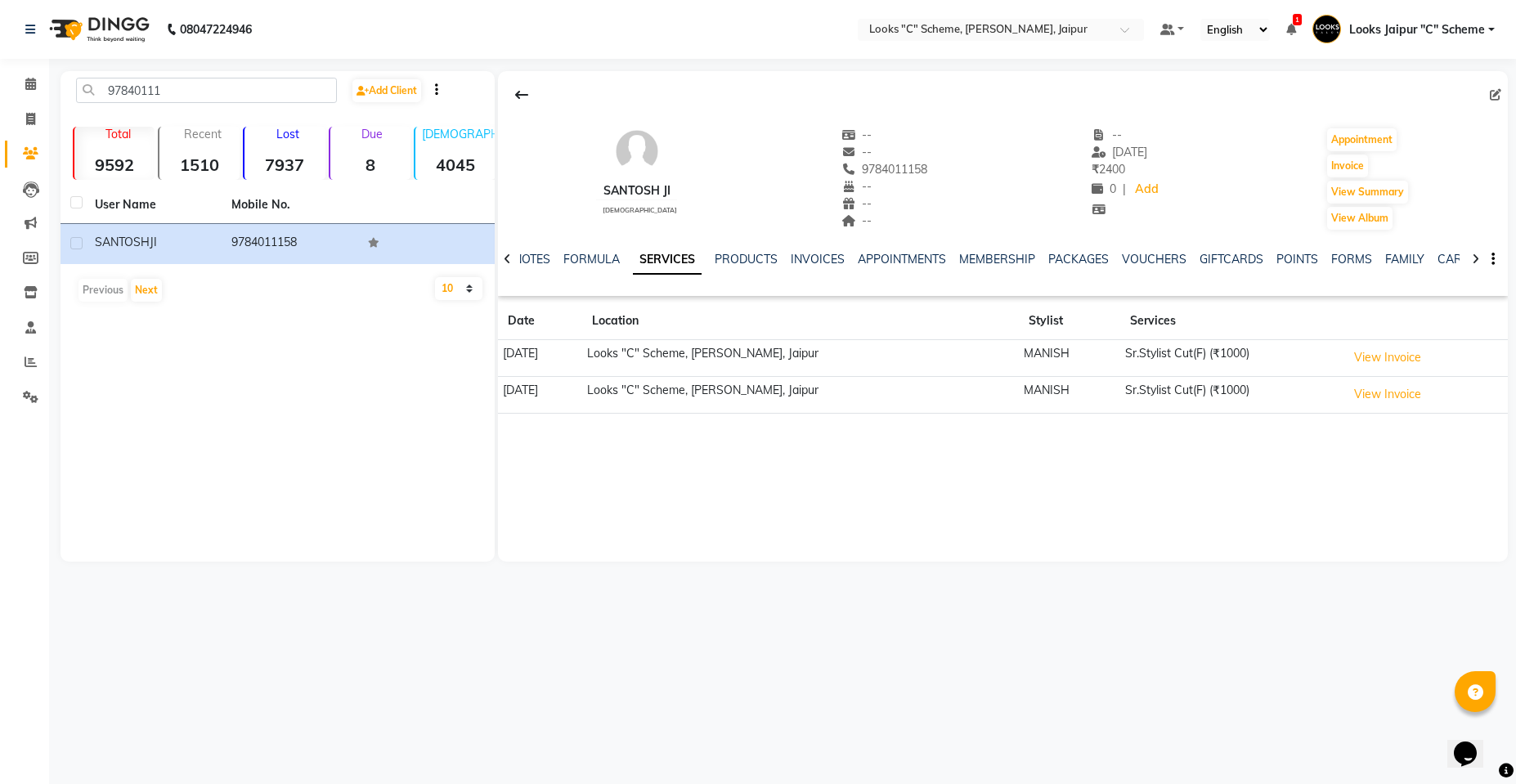
click at [678, 388] on td "Looks "C" Scheme, [PERSON_NAME], Jaipur" at bounding box center [800, 394] width 436 height 37
click at [26, 87] on icon at bounding box center [31, 83] width 11 height 12
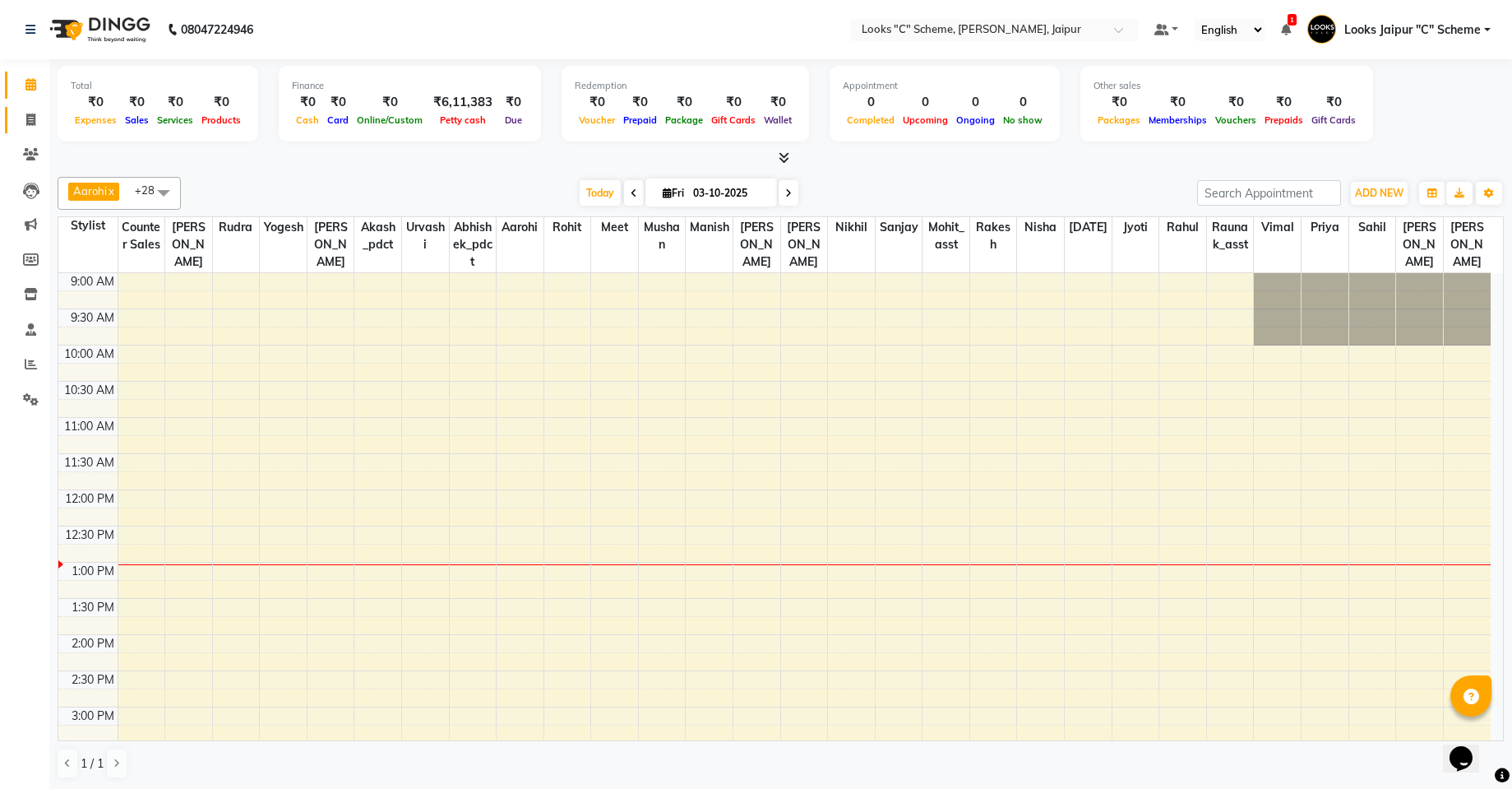
click at [34, 107] on link "Invoice" at bounding box center [24, 120] width 39 height 28
select select "service"
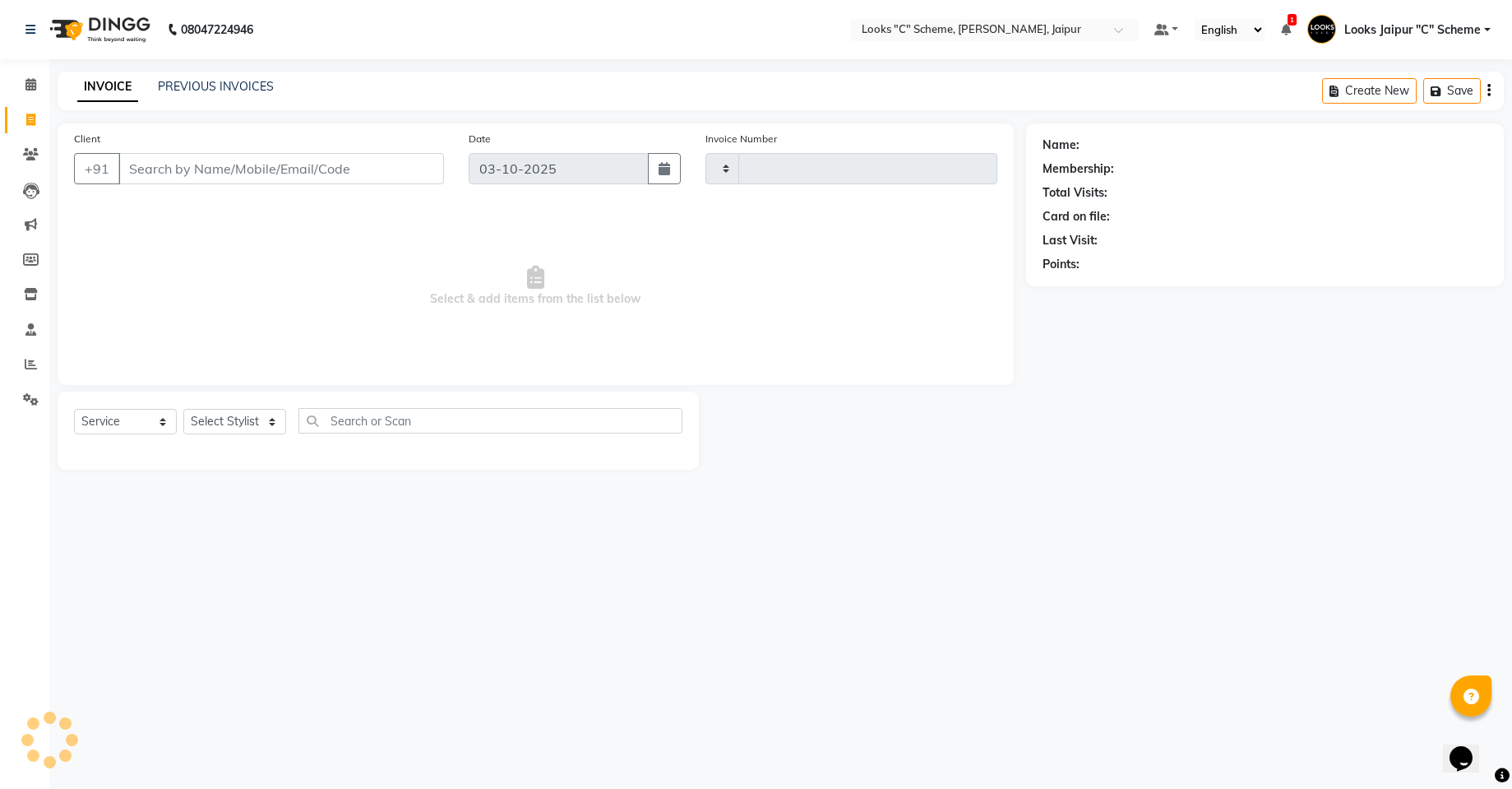
type input "5254"
select select "4315"
drag, startPoint x: 106, startPoint y: 145, endPoint x: 102, endPoint y: 136, distance: 9.8
click at [107, 139] on div "Client +91" at bounding box center [261, 163] width 398 height 67
click at [35, 78] on icon at bounding box center [31, 84] width 11 height 12
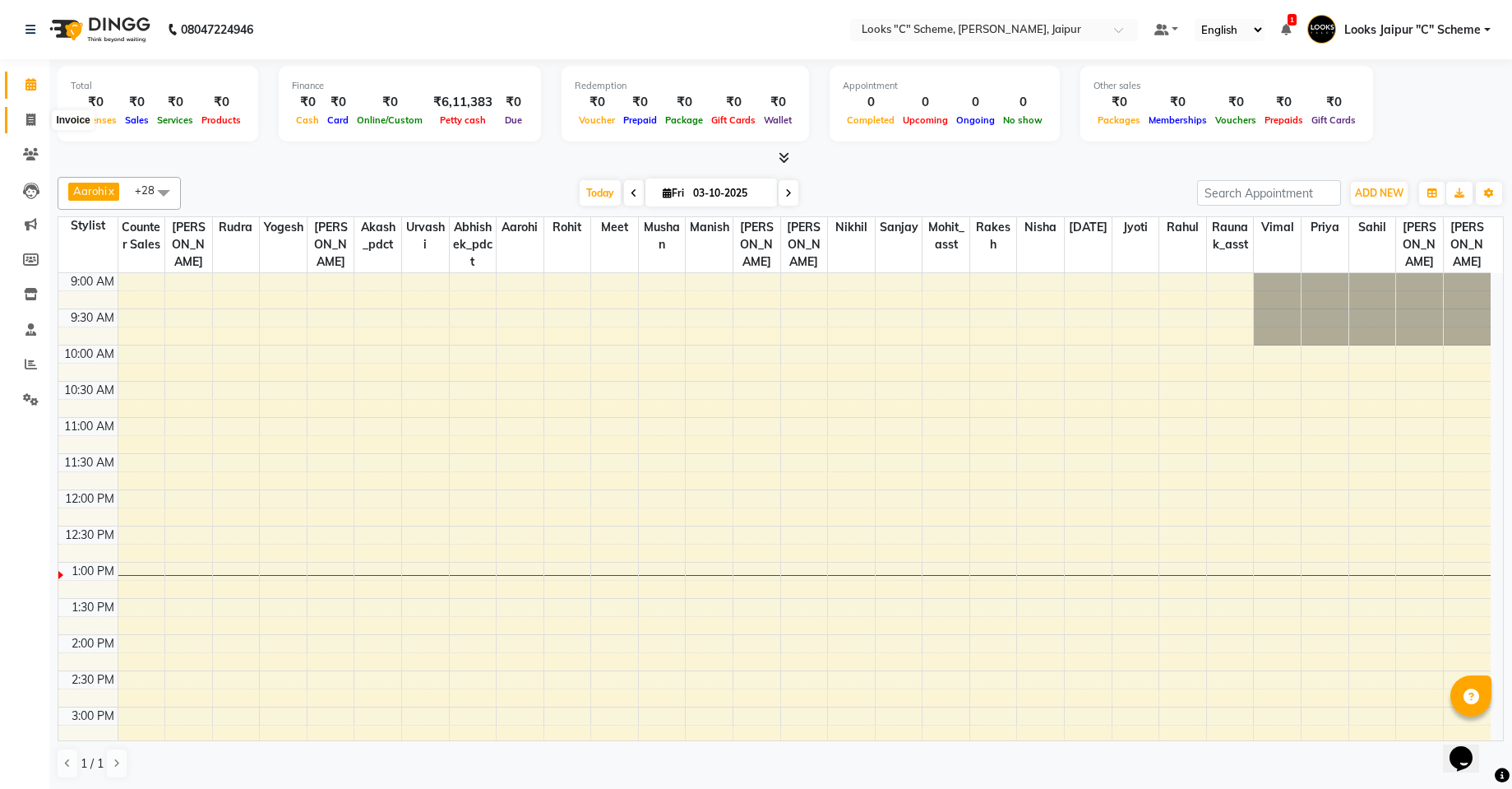
click at [28, 114] on icon at bounding box center [31, 119] width 9 height 12
select select "4315"
select select "service"
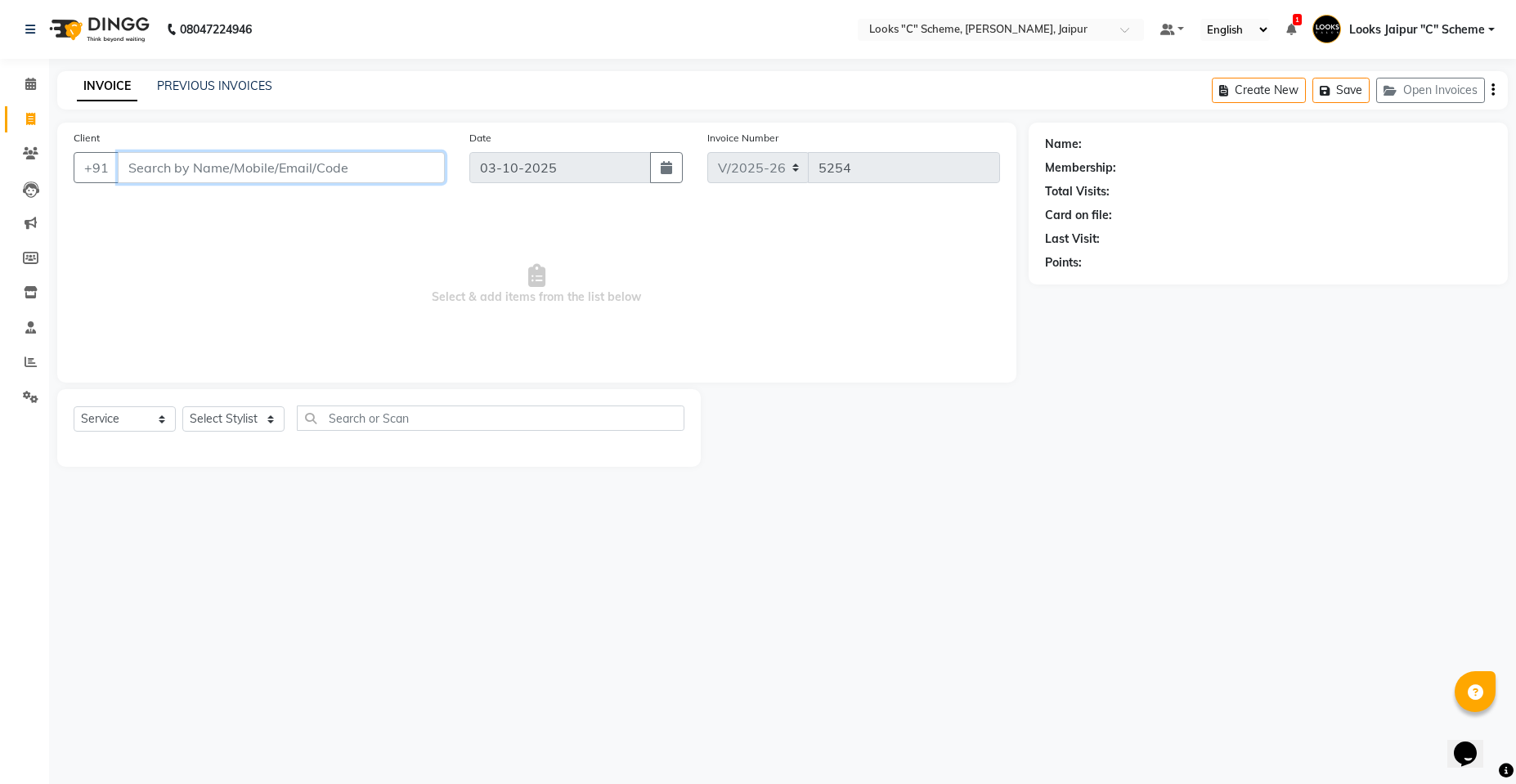
click at [231, 173] on input "Client" at bounding box center [281, 168] width 327 height 31
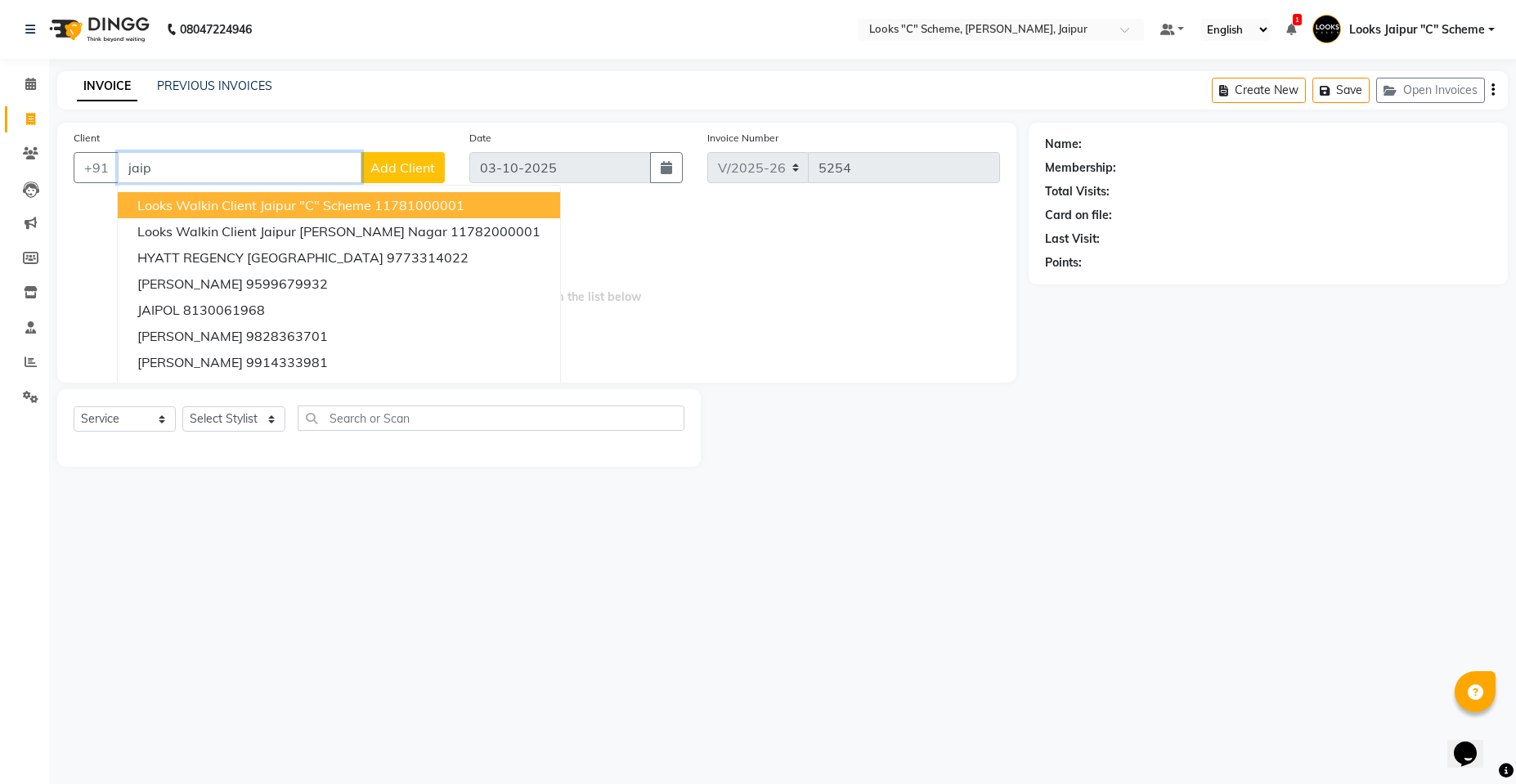
click at [233, 205] on span "Looks Walkin Client Jaipur "C" Scheme" at bounding box center [254, 205] width 234 height 16
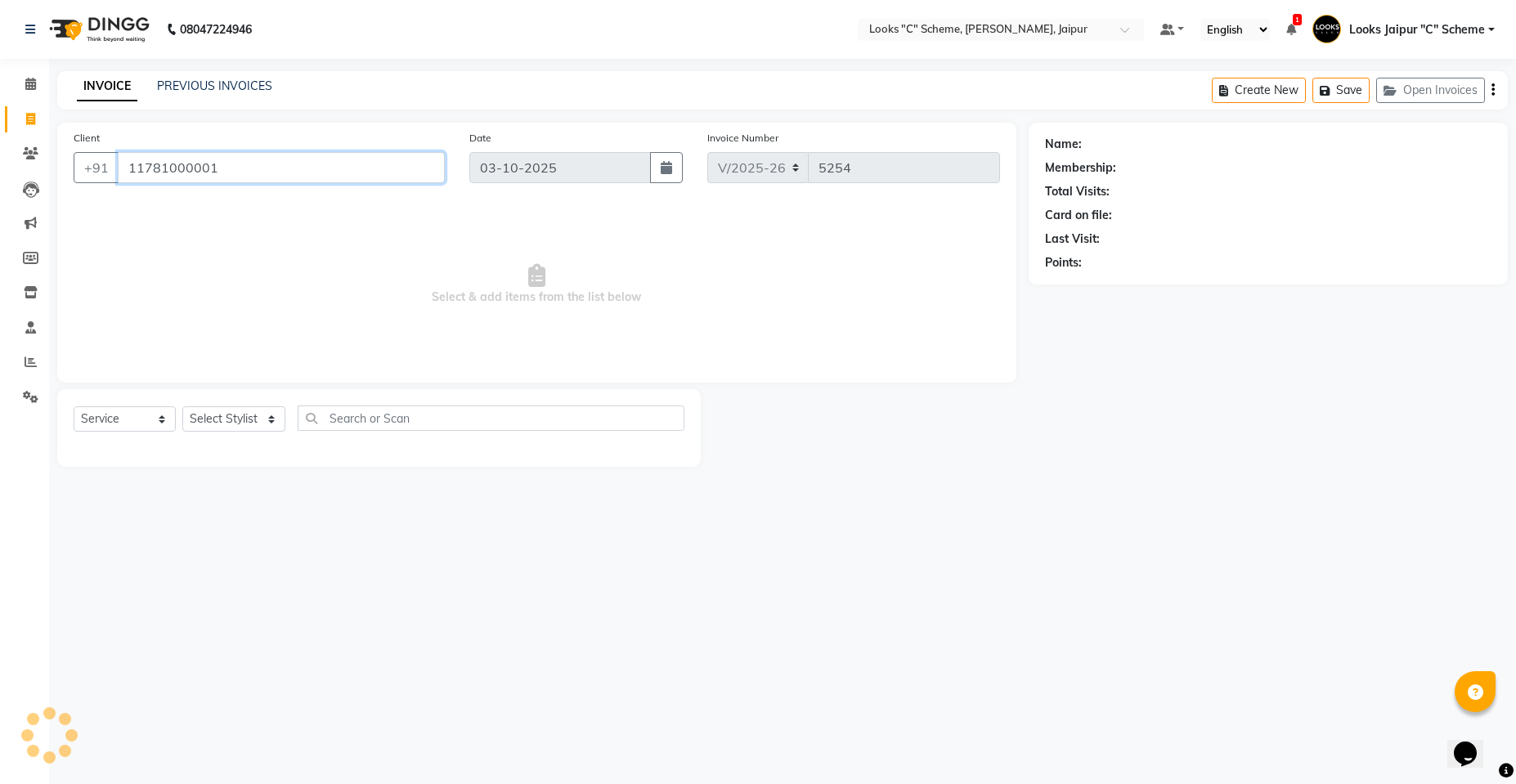
type input "11781000001"
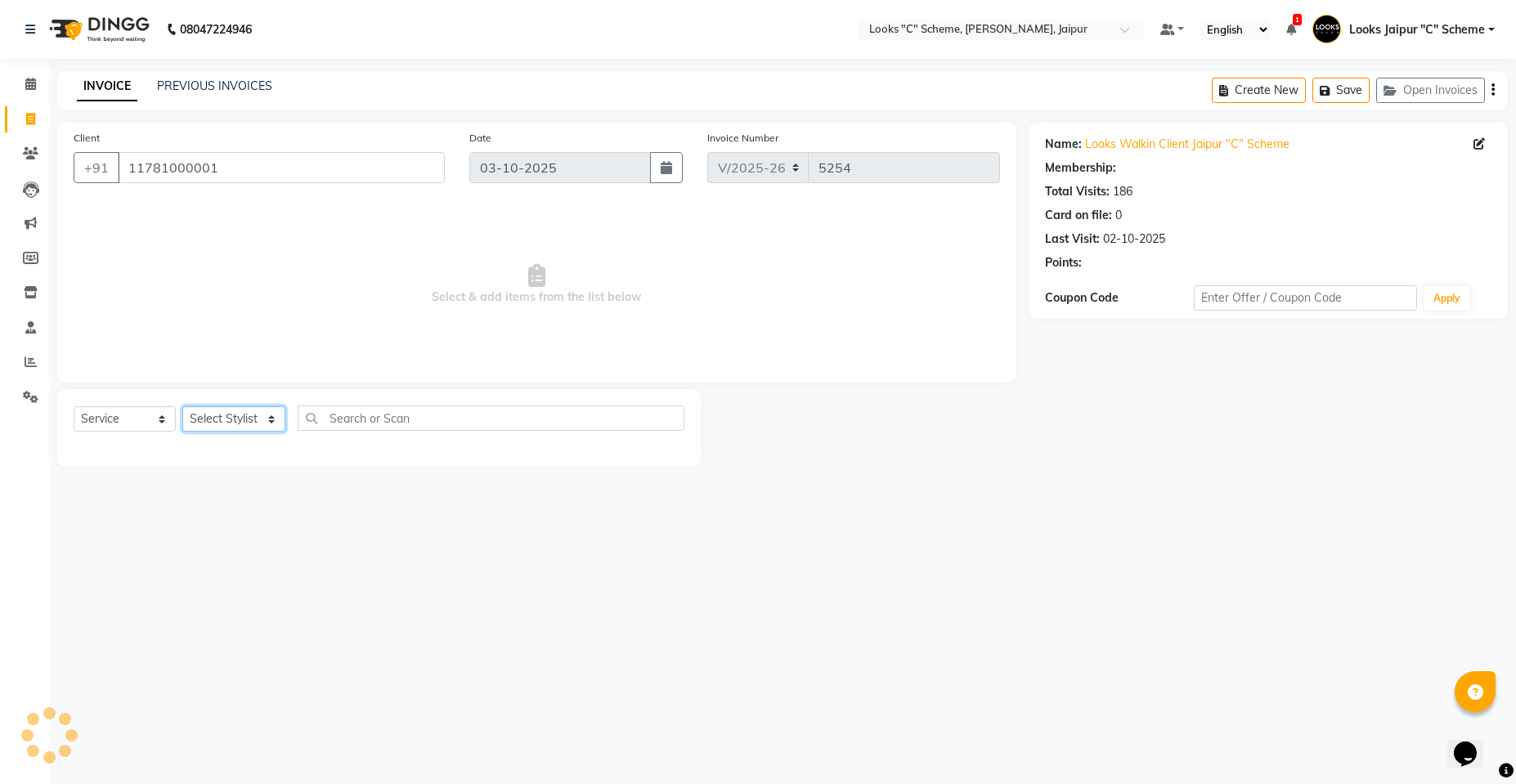
select select "1: Object"
click at [255, 430] on select "Select Stylist [PERSON_NAME] Akash_pdct [PERSON_NAME] [PERSON_NAME] Counter Sal…" at bounding box center [234, 419] width 103 height 26
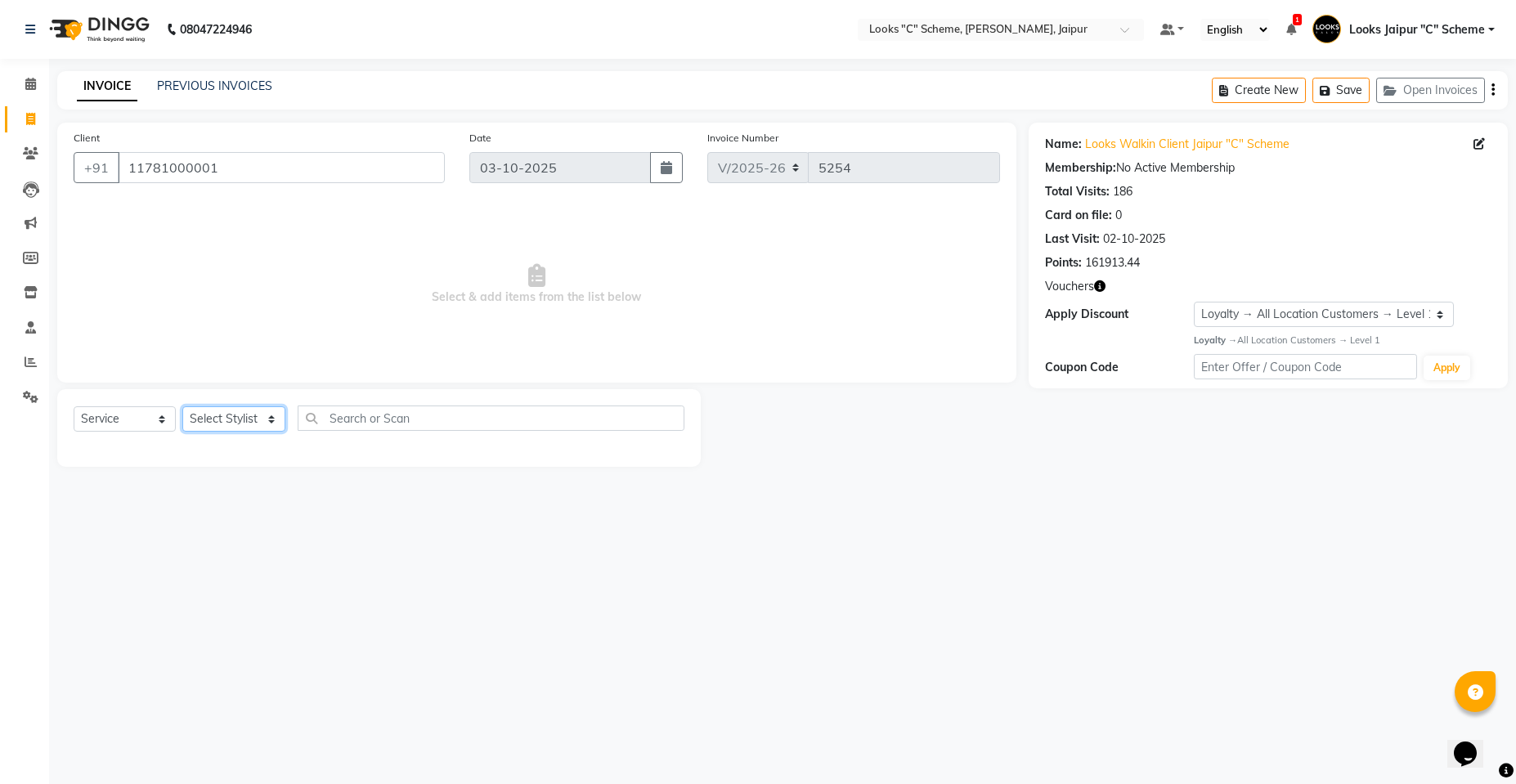
select select "59429"
click at [183, 406] on select "Select Stylist [PERSON_NAME] Akash_pdct [PERSON_NAME] [PERSON_NAME] Counter Sal…" at bounding box center [234, 419] width 103 height 26
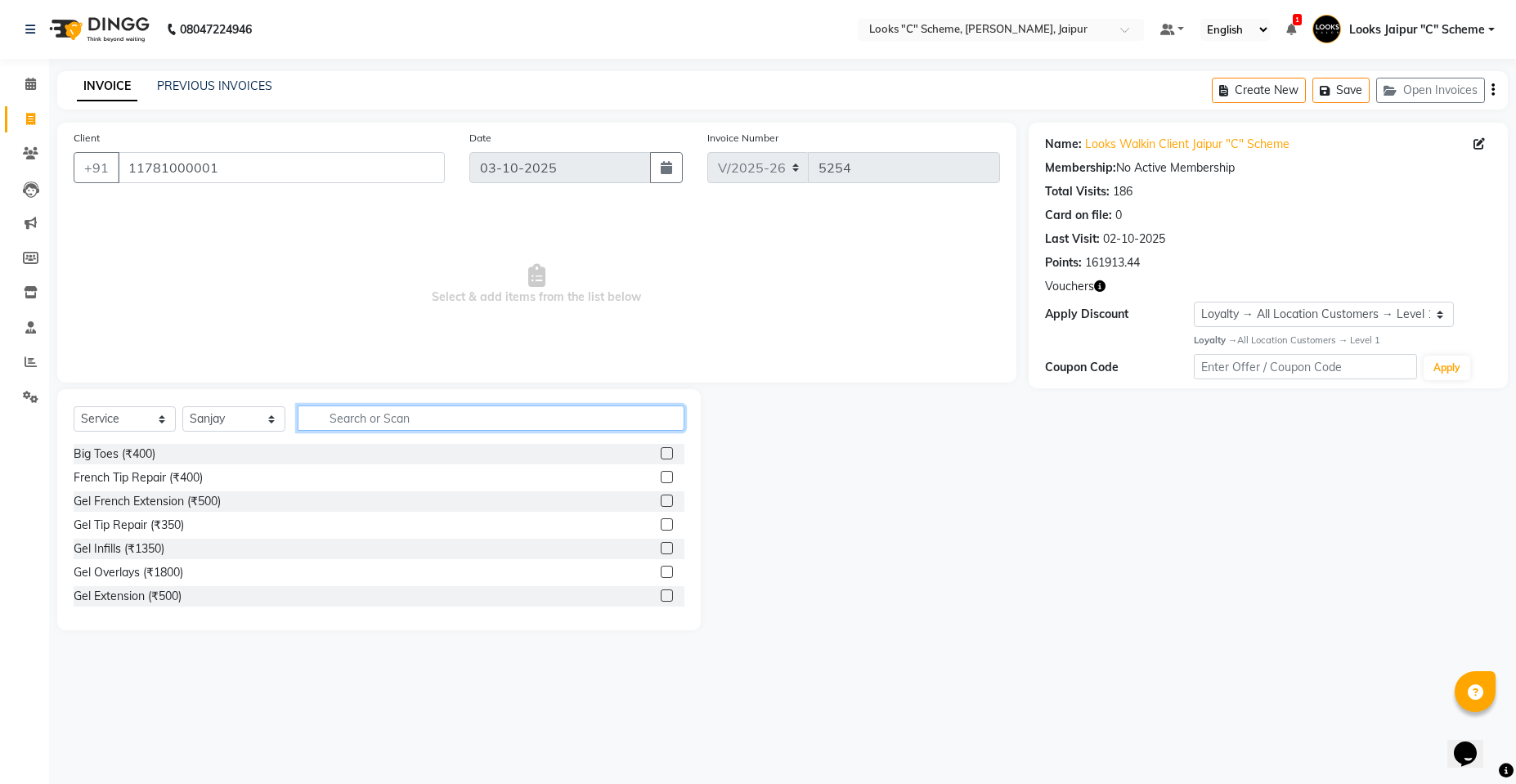
click at [377, 425] on input "text" at bounding box center [491, 418] width 387 height 26
click at [374, 419] on input "text" at bounding box center [491, 418] width 387 height 26
type input "cut"
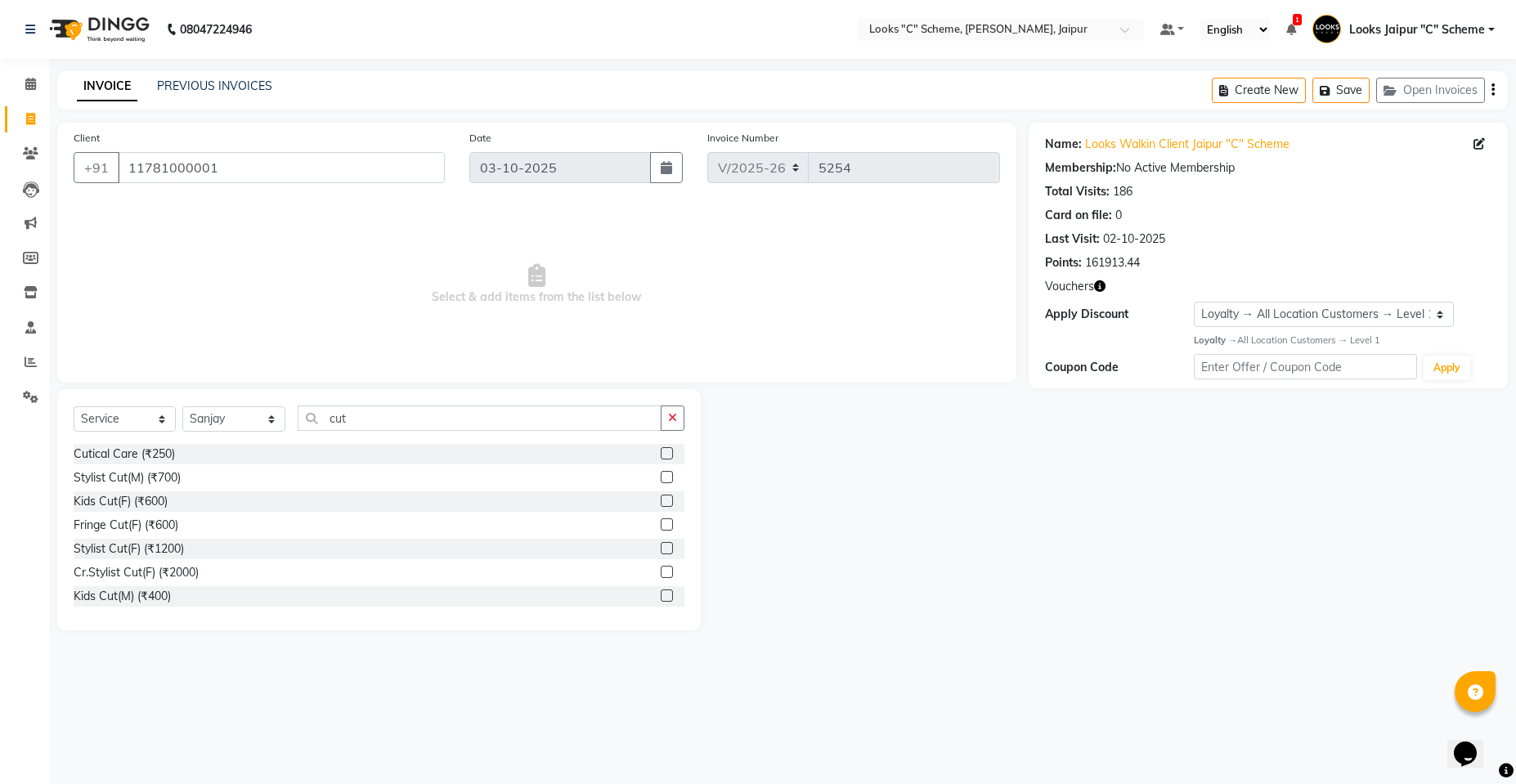
drag, startPoint x: 660, startPoint y: 474, endPoint x: 650, endPoint y: 476, distance: 10.2
click at [661, 475] on label at bounding box center [666, 476] width 12 height 12
click at [661, 475] on input "checkbox" at bounding box center [666, 478] width 11 height 11
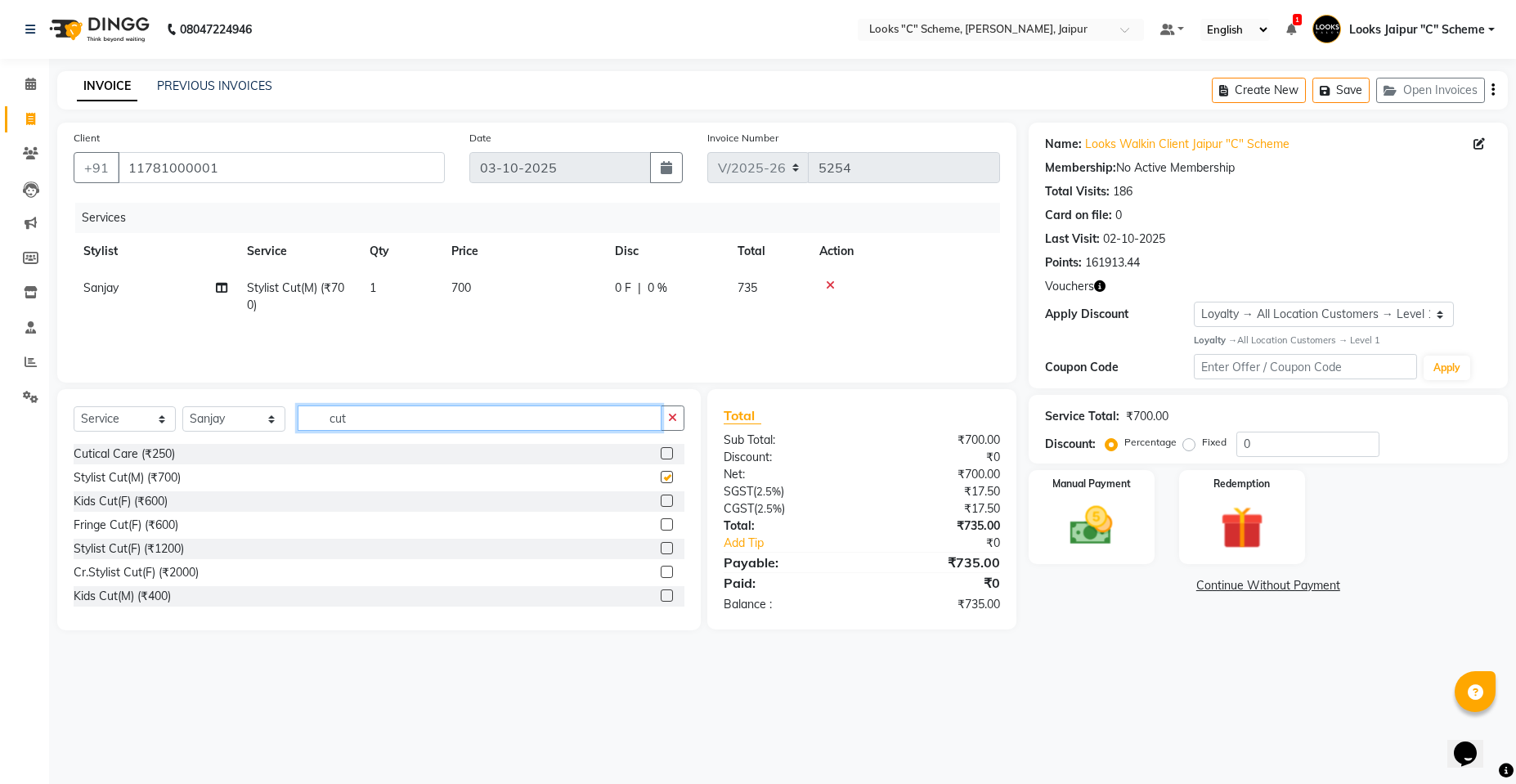
click at [475, 410] on input "cut" at bounding box center [479, 418] width 364 height 26
checkbox input "false"
type input "c"
type input "beard"
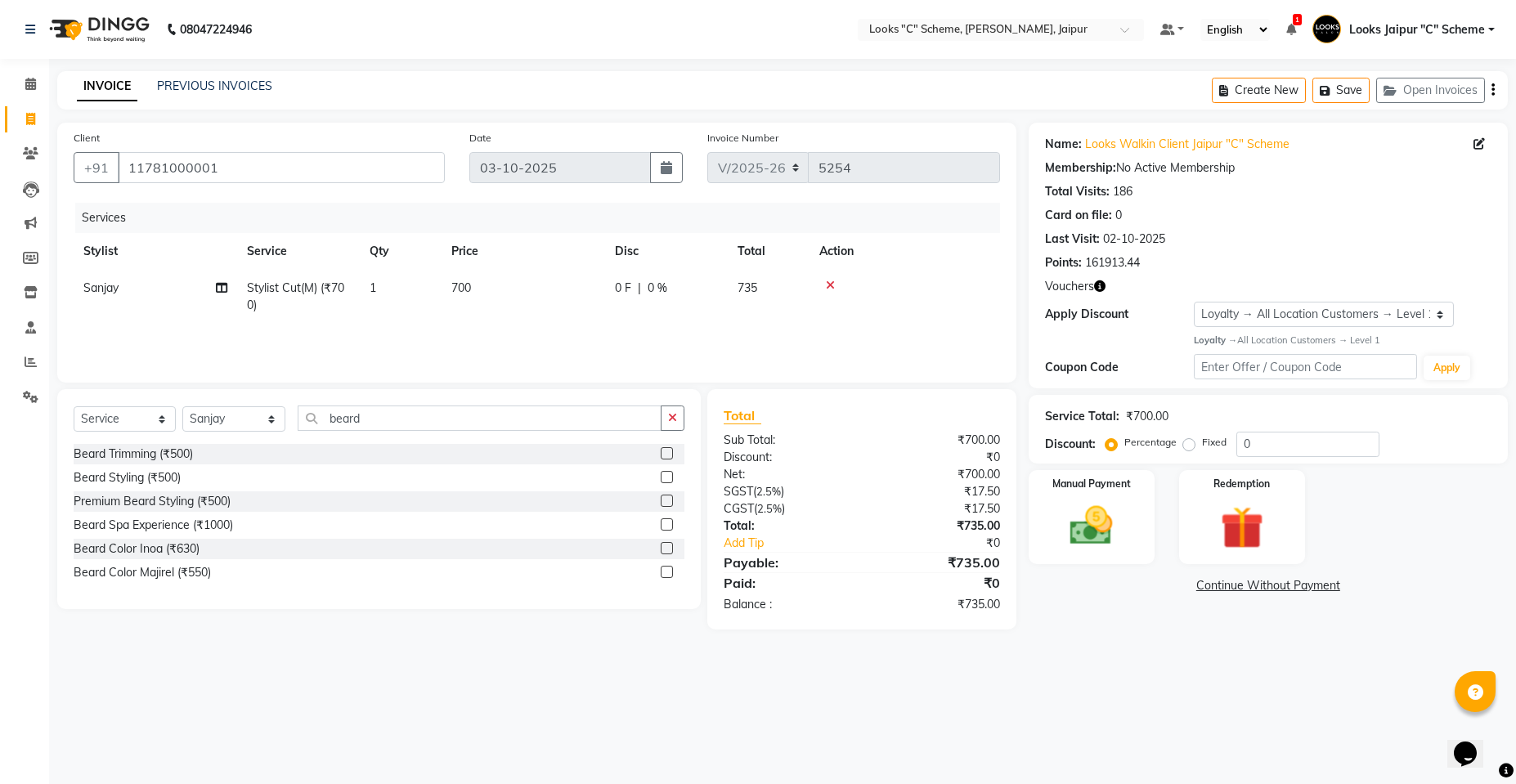
click at [668, 446] on div at bounding box center [673, 454] width 24 height 20
click at [662, 452] on label at bounding box center [666, 453] width 12 height 12
click at [662, 452] on input "checkbox" at bounding box center [666, 455] width 11 height 11
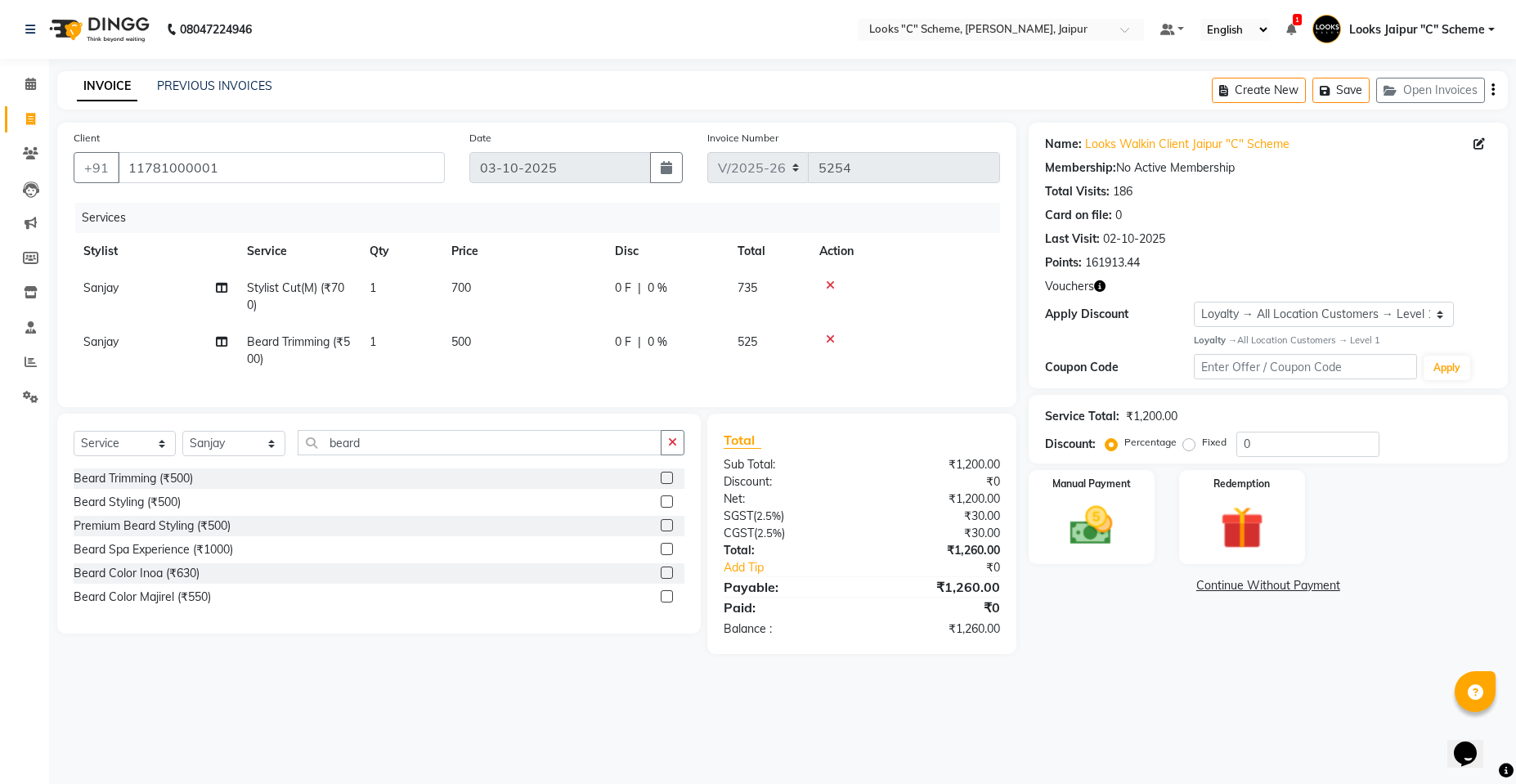
checkbox input "false"
click at [529, 329] on td "500" at bounding box center [523, 350] width 163 height 54
select select "59429"
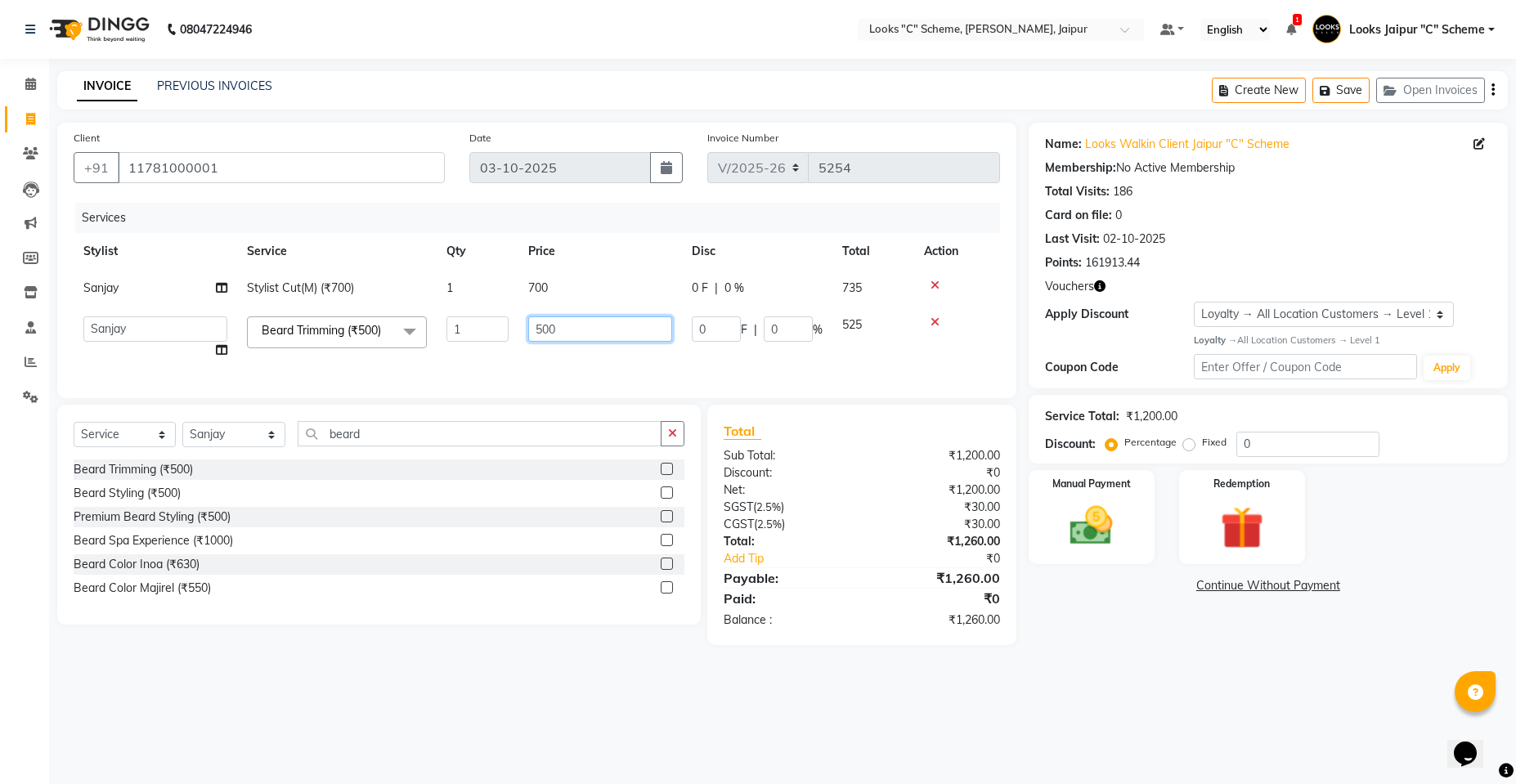
click at [544, 329] on input "500" at bounding box center [601, 329] width 144 height 26
type input "300"
click at [673, 375] on div "Services Stylist Service Qty Price Disc Total Action Sanjay Stylist Cut(M) (₹70…" at bounding box center [537, 292] width 926 height 179
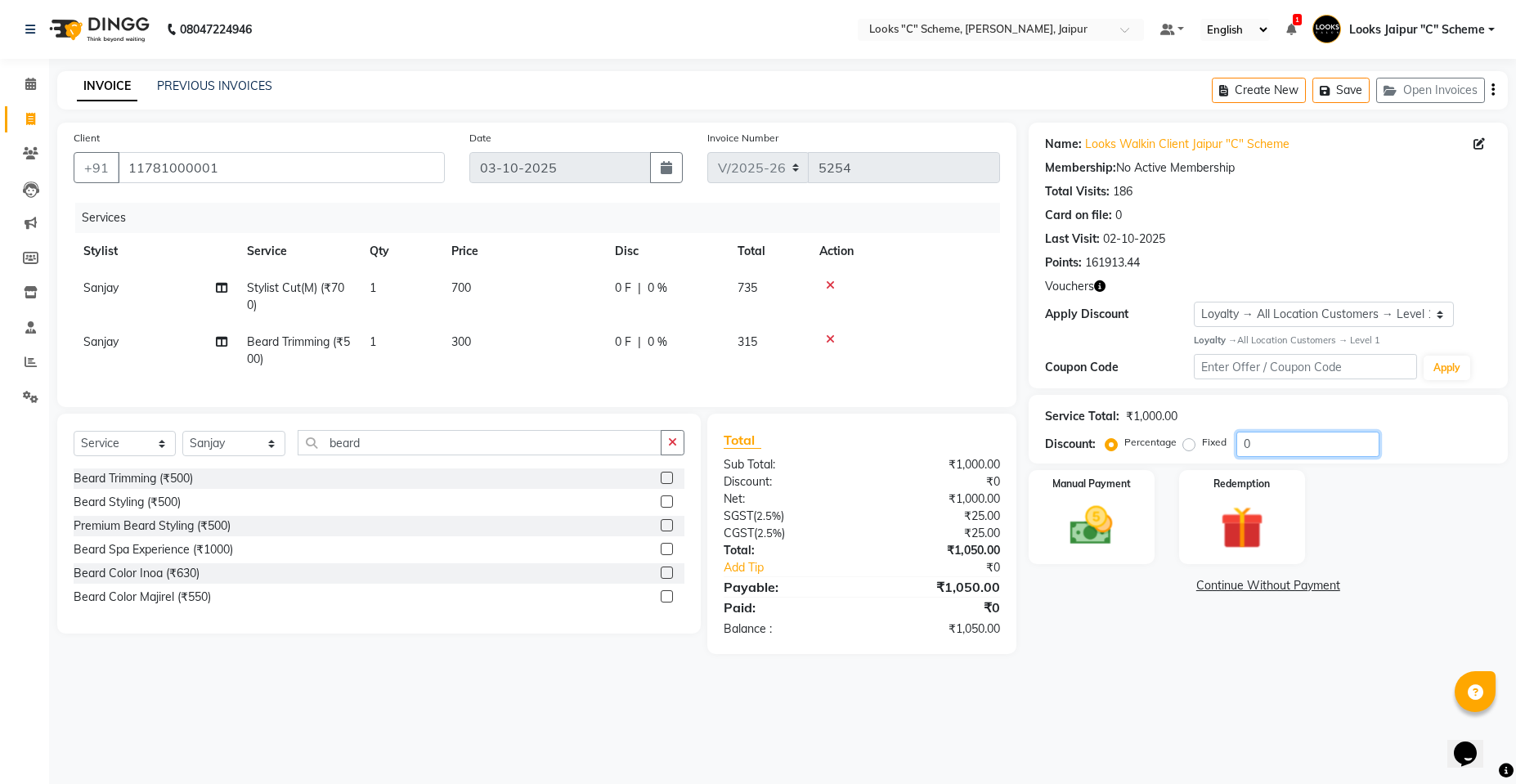
click at [1328, 432] on input "0" at bounding box center [1307, 444] width 143 height 26
type input "1"
type input "25"
click at [1153, 783] on div "08047224946 Select Location × Looks "C" Scheme, Jaipur, Jaipur Default Panel My…" at bounding box center [758, 392] width 1516 height 784
click at [616, 340] on span "75 F" at bounding box center [626, 341] width 23 height 17
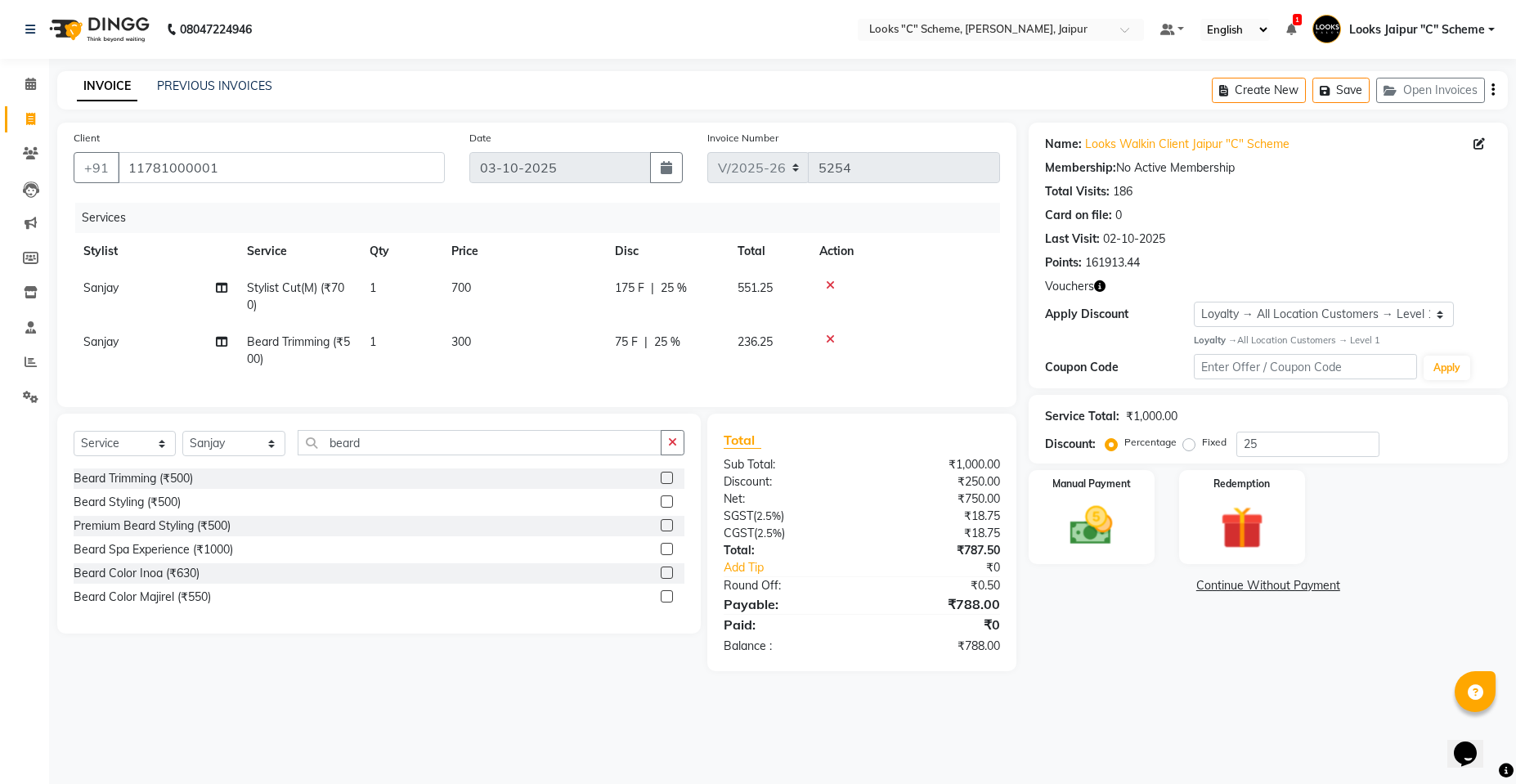
select select "59429"
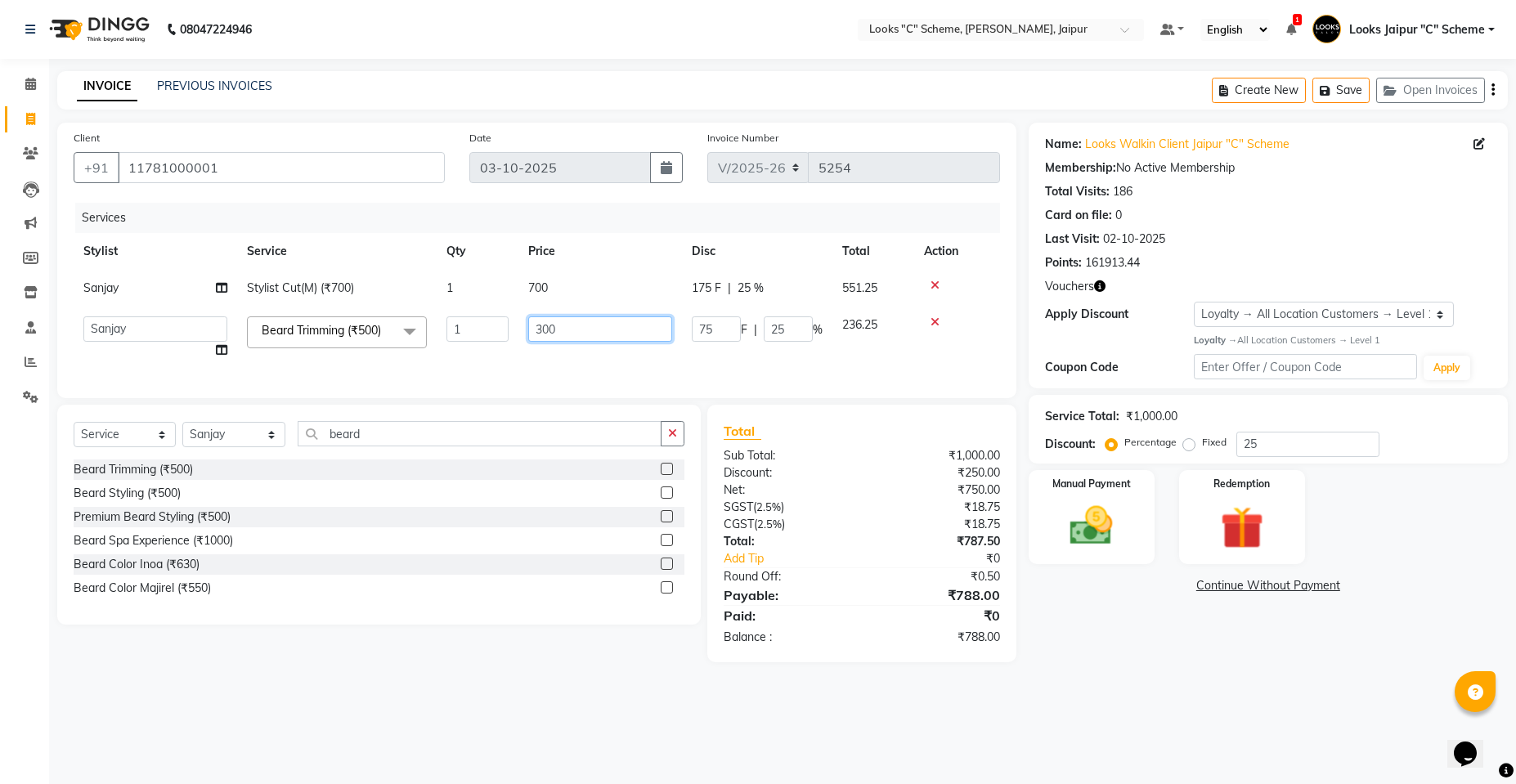
click at [581, 329] on input "300" at bounding box center [601, 329] width 144 height 26
type input "320"
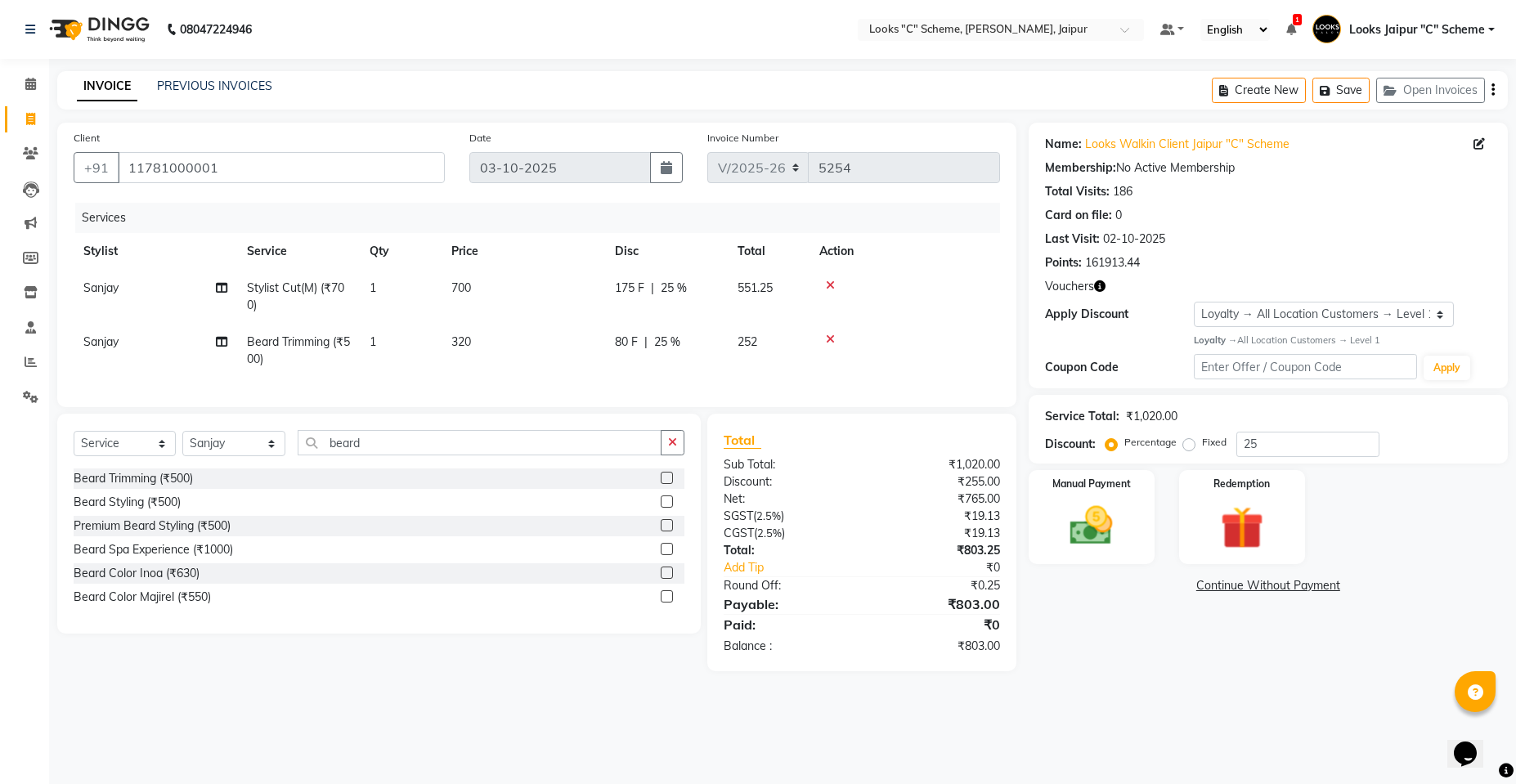
click at [617, 349] on tr "[PERSON_NAME] Trimming (₹500) 1 320 80 F | 25 % 252" at bounding box center [537, 350] width 926 height 54
click at [530, 336] on td "320" at bounding box center [523, 350] width 163 height 54
select select "59429"
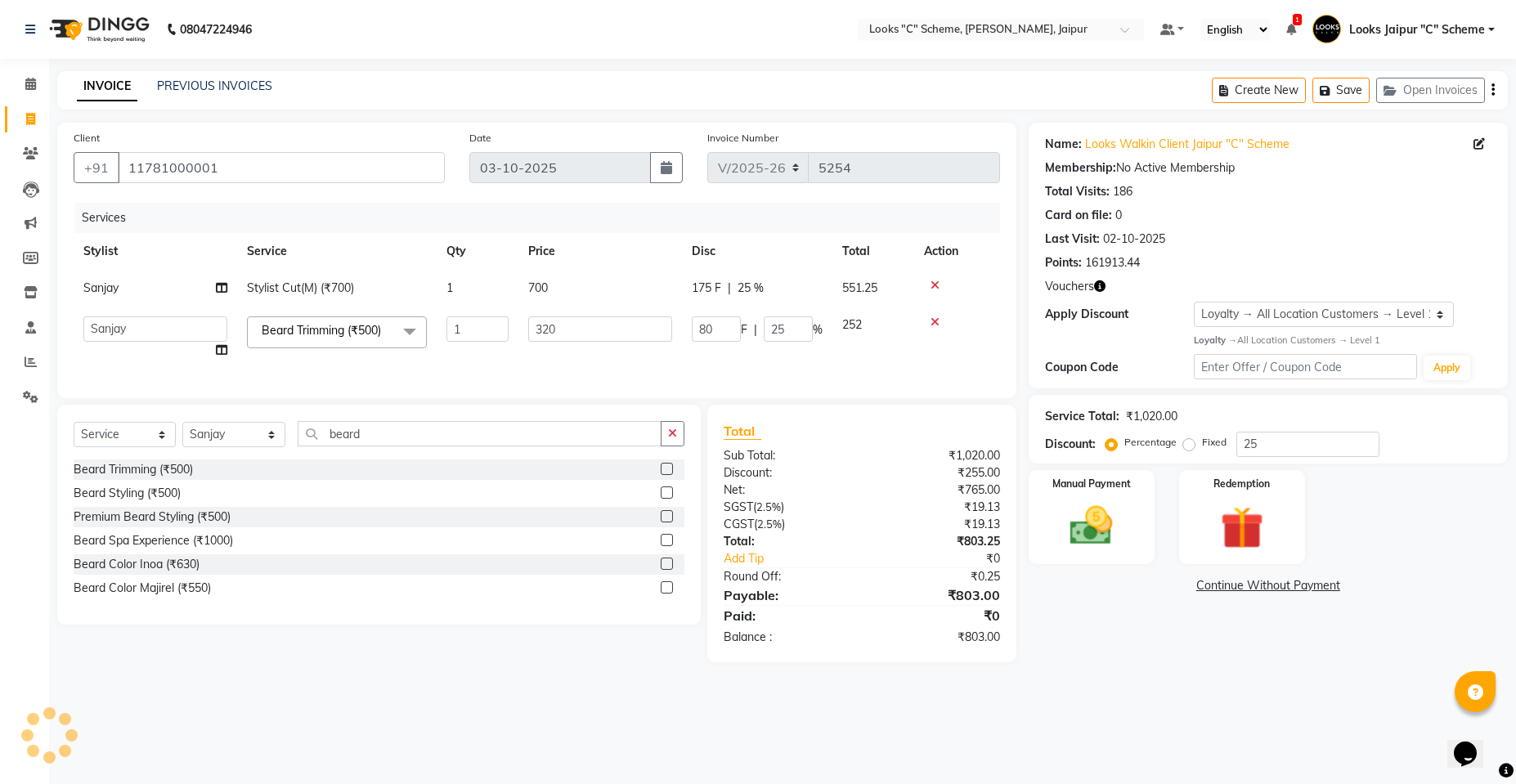
click at [540, 335] on input "320" at bounding box center [601, 329] width 144 height 26
click at [578, 326] on input "320" at bounding box center [601, 329] width 144 height 26
type input "318"
click at [614, 340] on input "318" at bounding box center [601, 329] width 144 height 26
click at [612, 346] on tr "Aarohi [PERSON_NAME] Abhishek_pdct Akash_pdct [PERSON_NAME] [PERSON_NAME] Count…" at bounding box center [537, 338] width 926 height 62
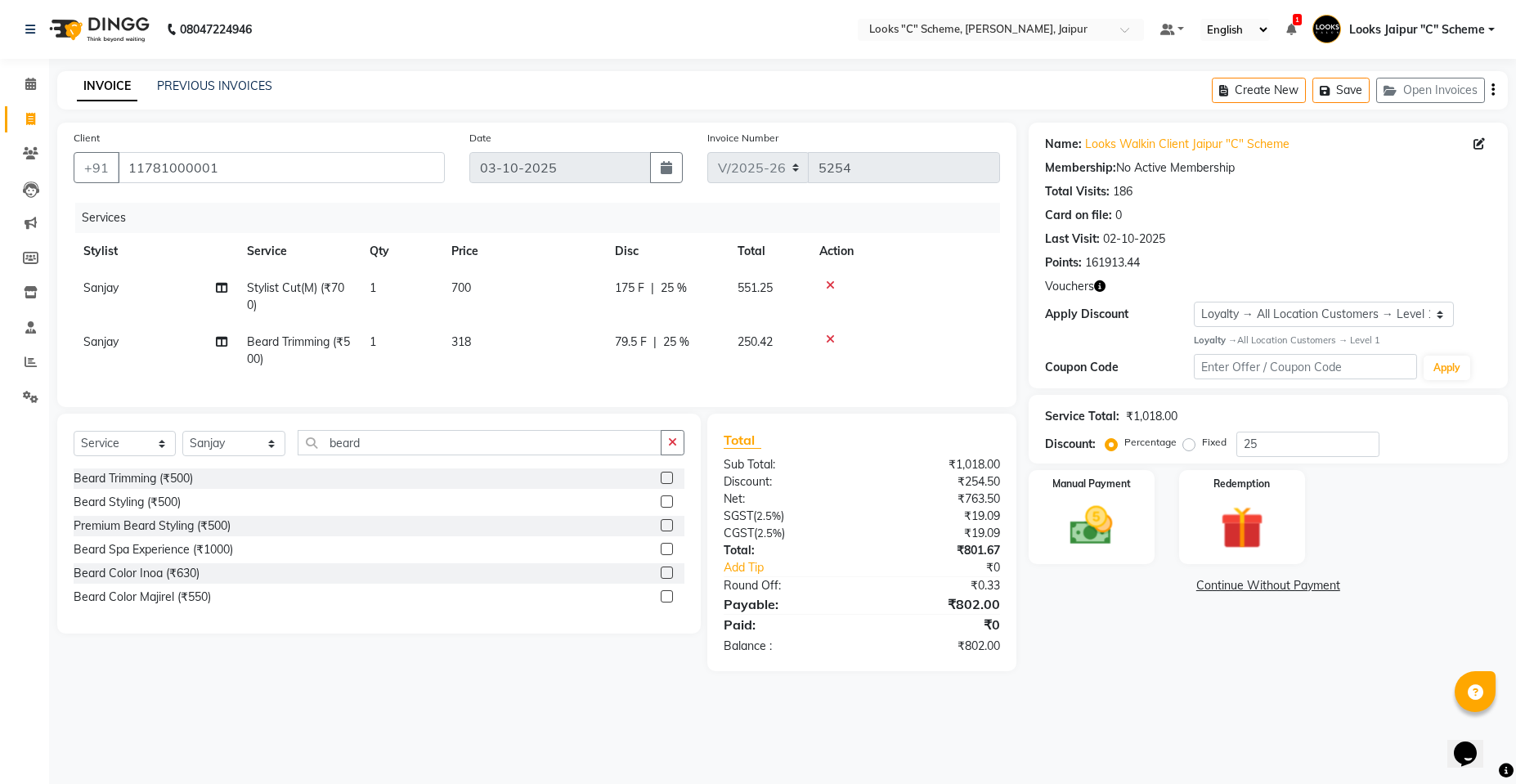
click at [591, 333] on td "318" at bounding box center [523, 350] width 163 height 54
select select "59429"
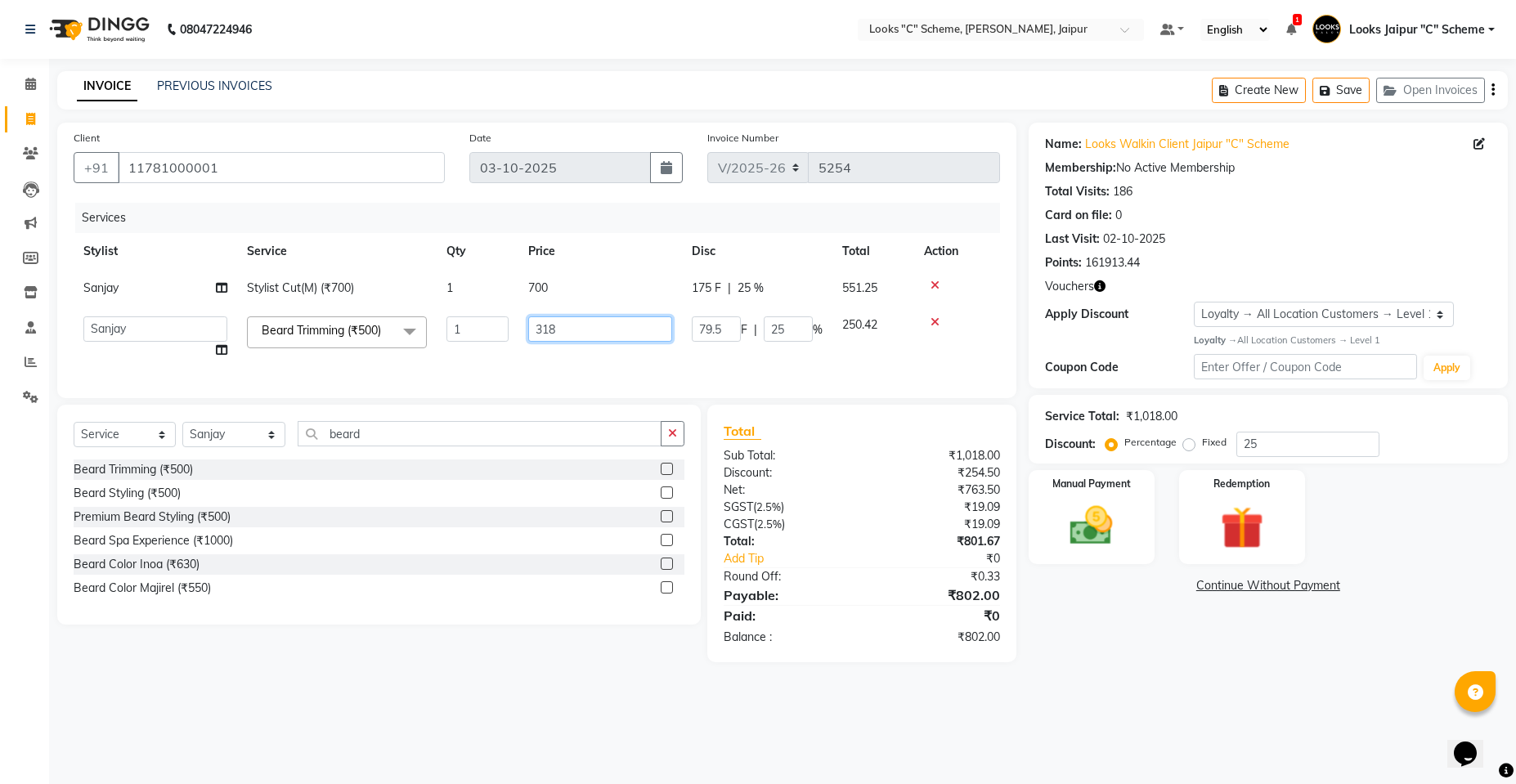
click at [591, 333] on input "318" at bounding box center [601, 329] width 144 height 26
type input "316"
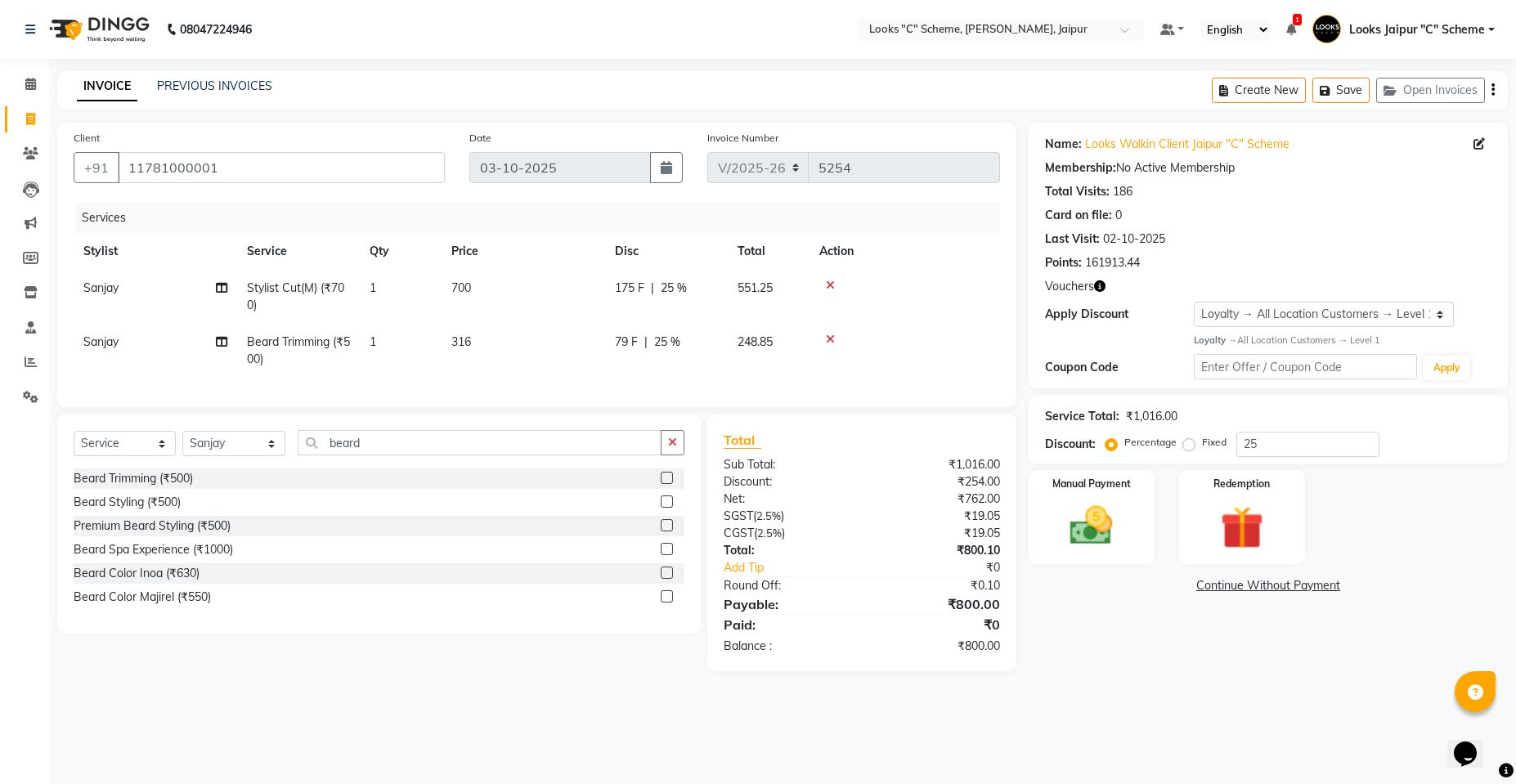
click at [591, 344] on td "316" at bounding box center [523, 350] width 163 height 54
select select "59429"
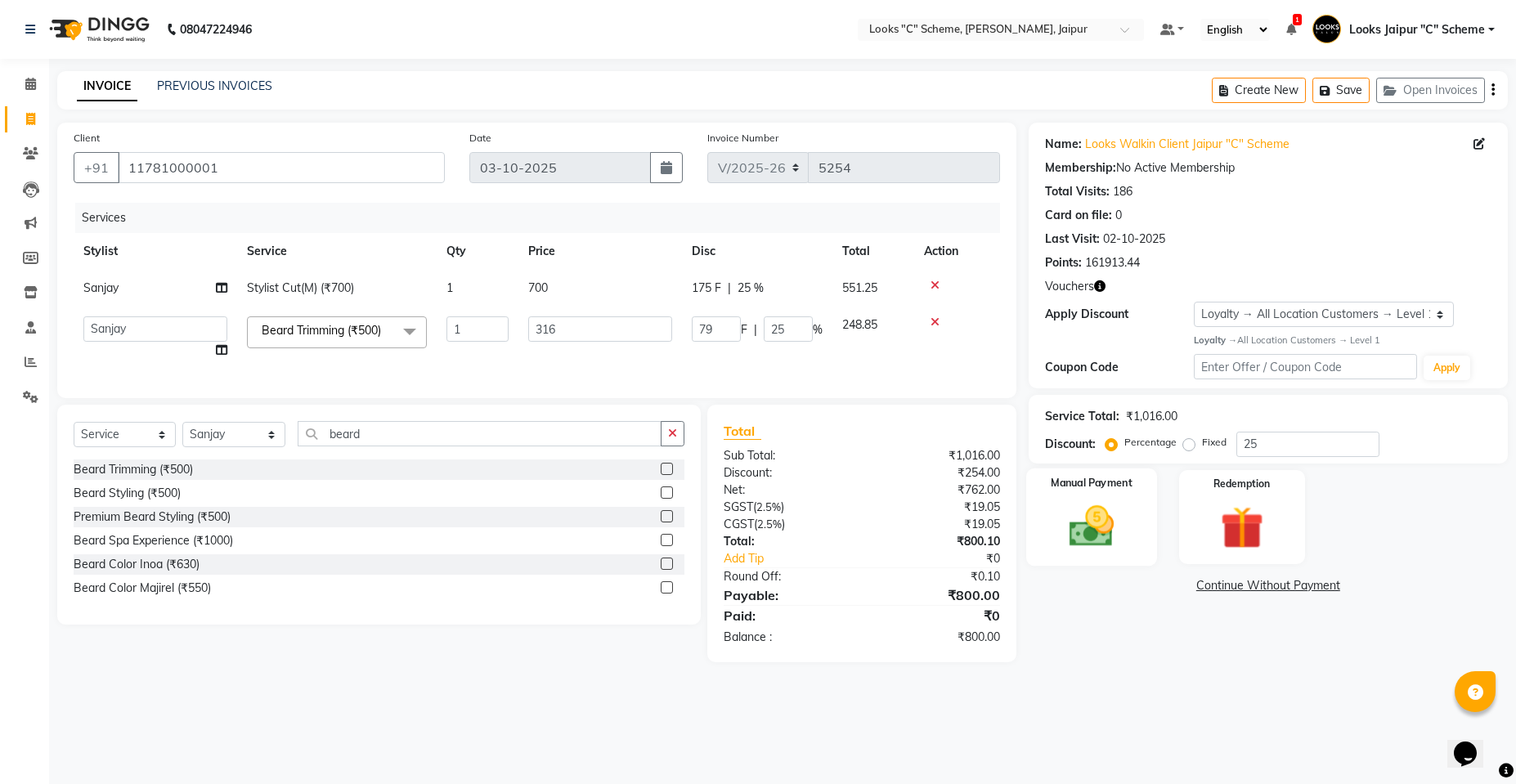
click at [1100, 545] on img at bounding box center [1091, 526] width 73 height 51
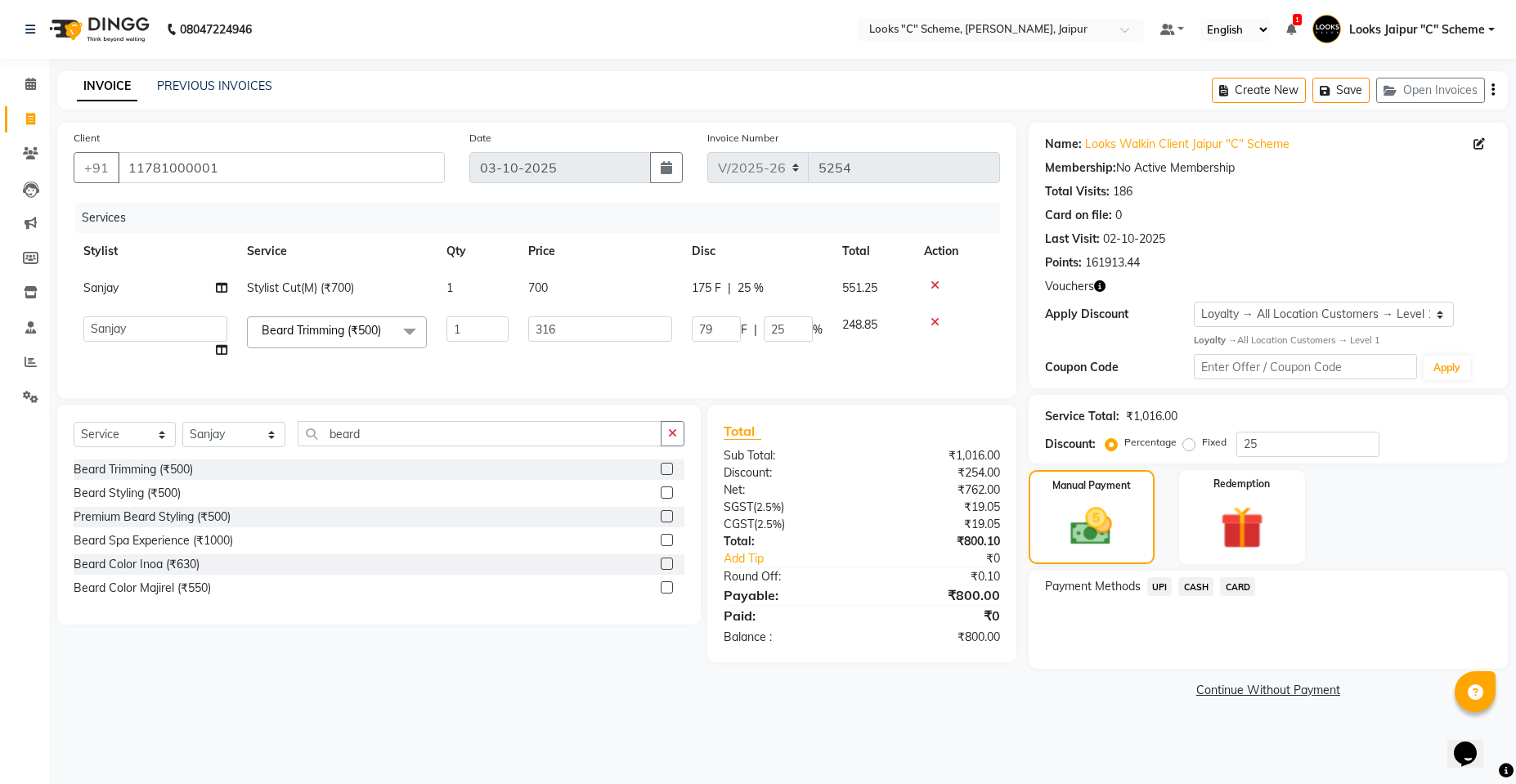
click at [1203, 589] on span "CASH" at bounding box center [1196, 586] width 36 height 19
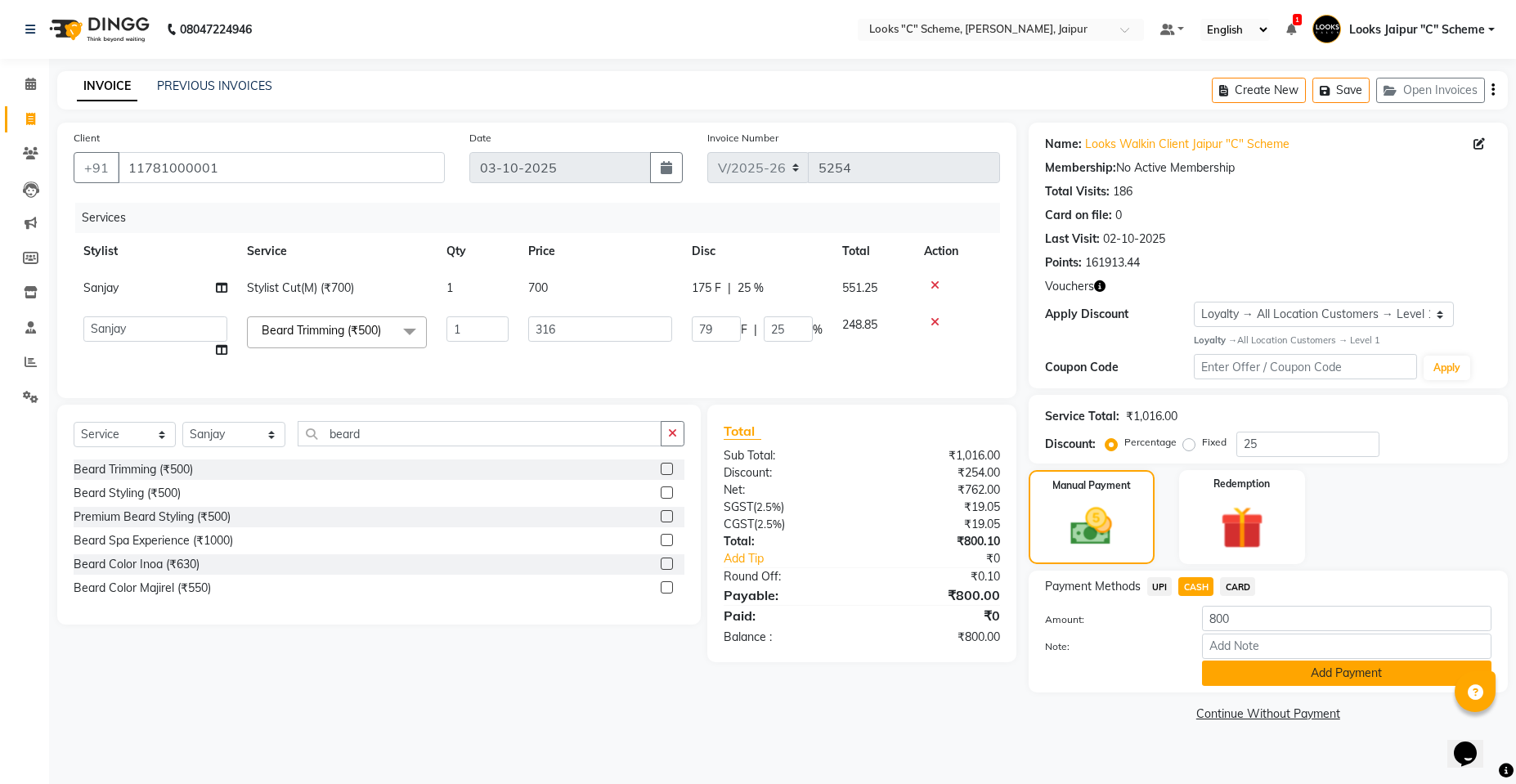
click at [1262, 664] on button "Add Payment" at bounding box center [1346, 674] width 289 height 26
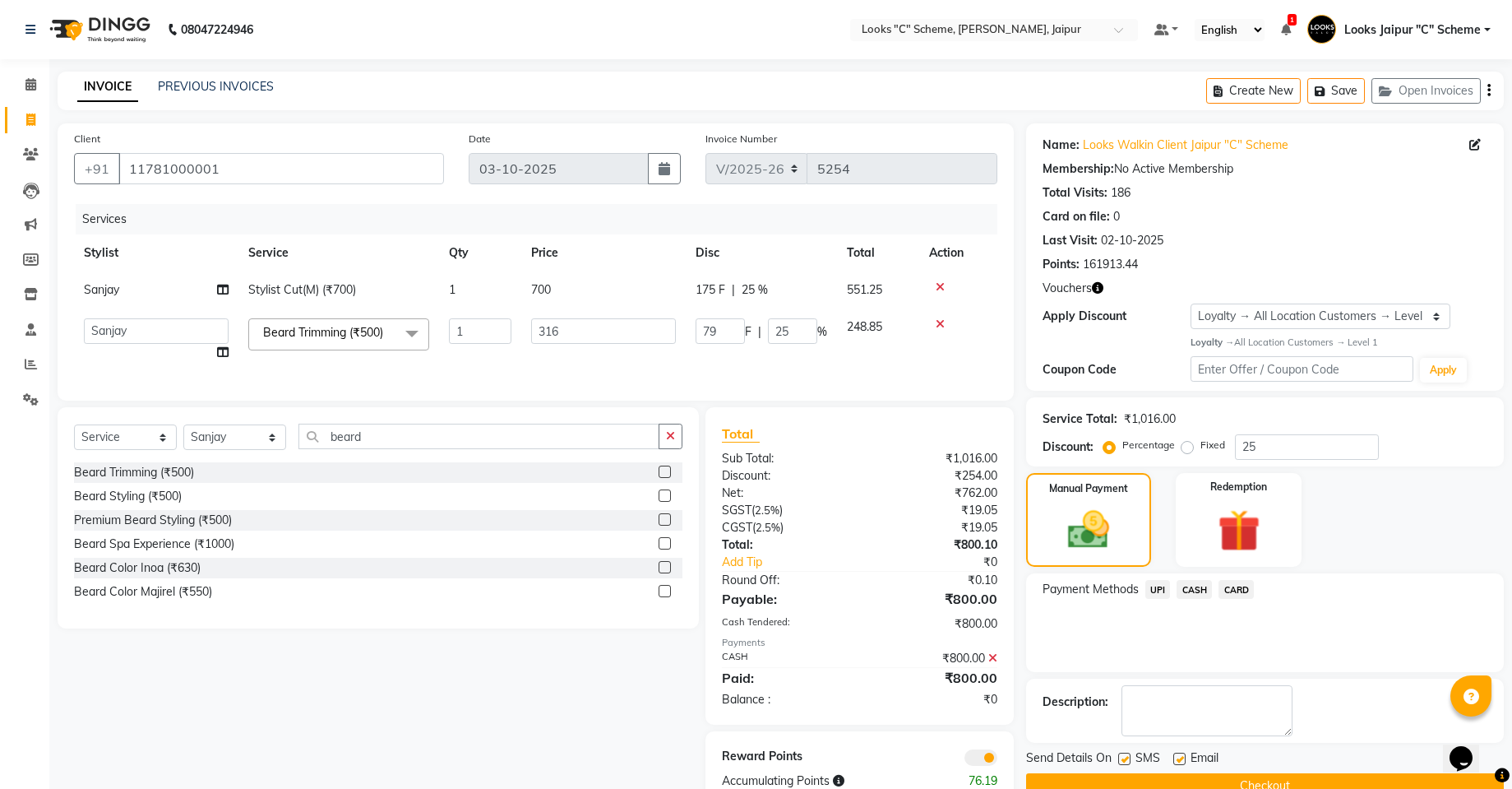
click at [1318, 783] on button "Checkout" at bounding box center [1265, 786] width 477 height 26
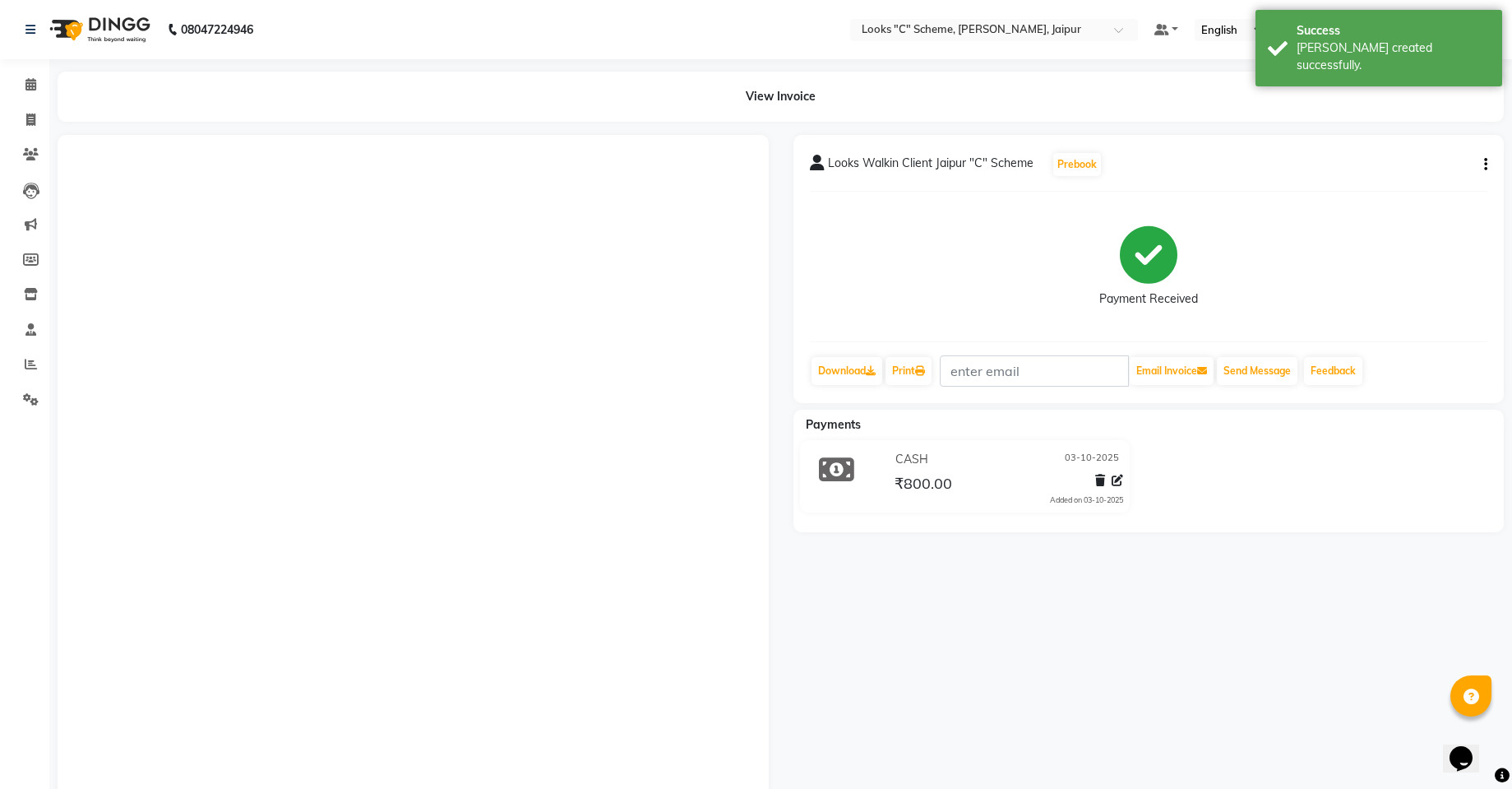
click at [15, 138] on li "Clients" at bounding box center [25, 155] width 50 height 36
click at [36, 127] on span at bounding box center [30, 120] width 28 height 19
select select "service"
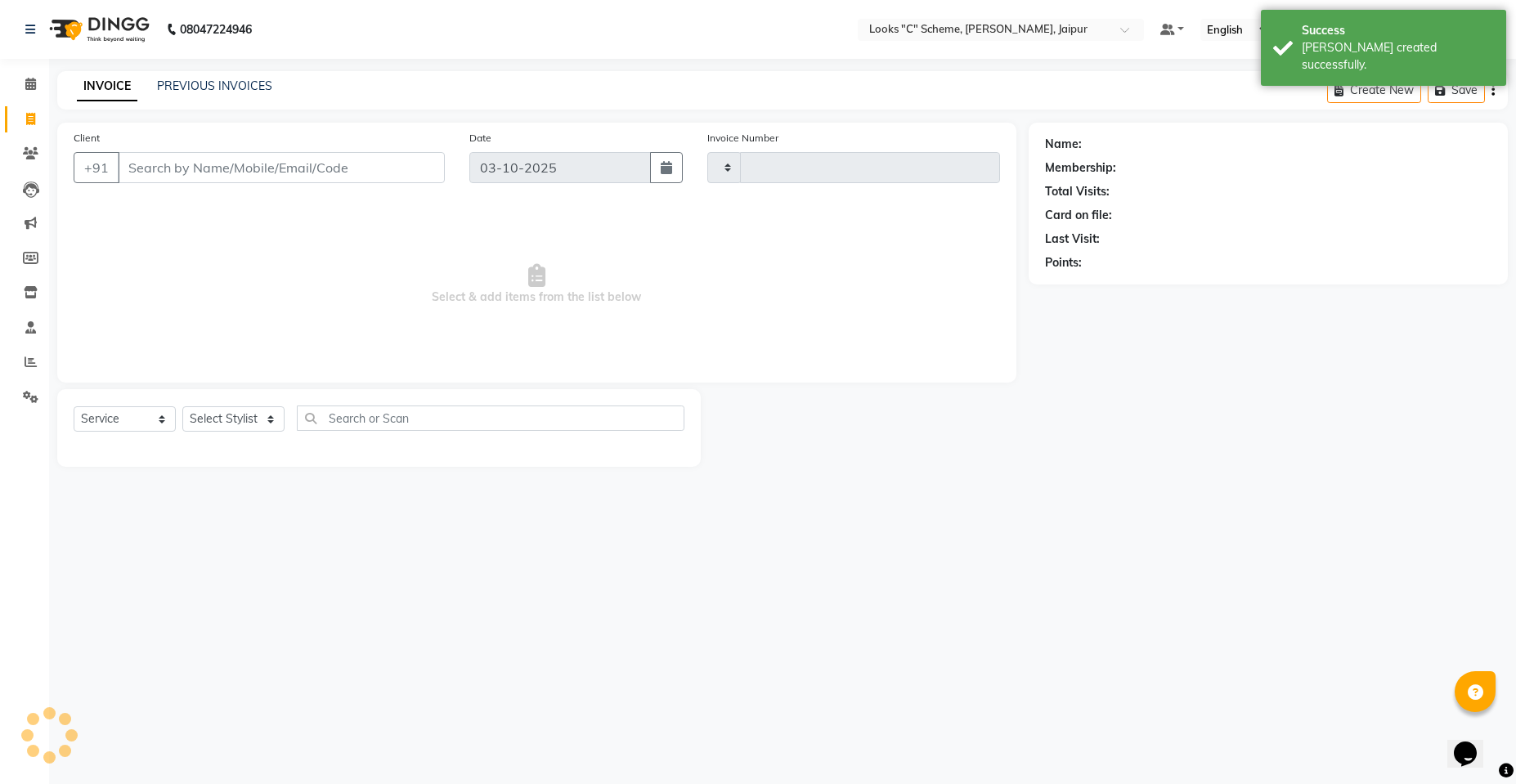
type input "5255"
select select "4315"
click at [235, 183] on input "Client" at bounding box center [281, 168] width 327 height 31
type input "8"
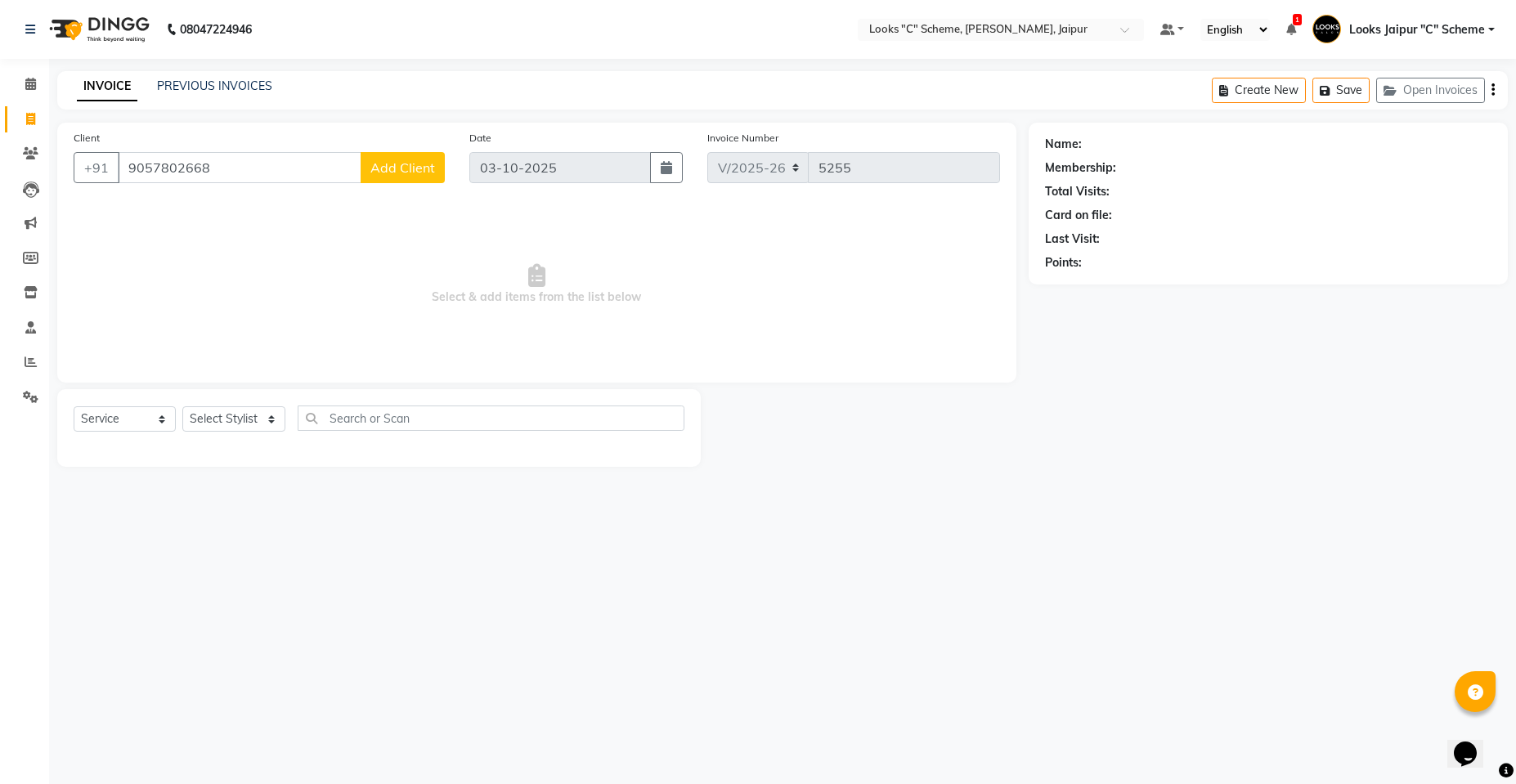
type input "9057802668"
click at [413, 143] on div "Client [PHONE_NUMBER] Add Client" at bounding box center [259, 162] width 396 height 67
click at [432, 163] on span "Add Client" at bounding box center [403, 168] width 65 height 16
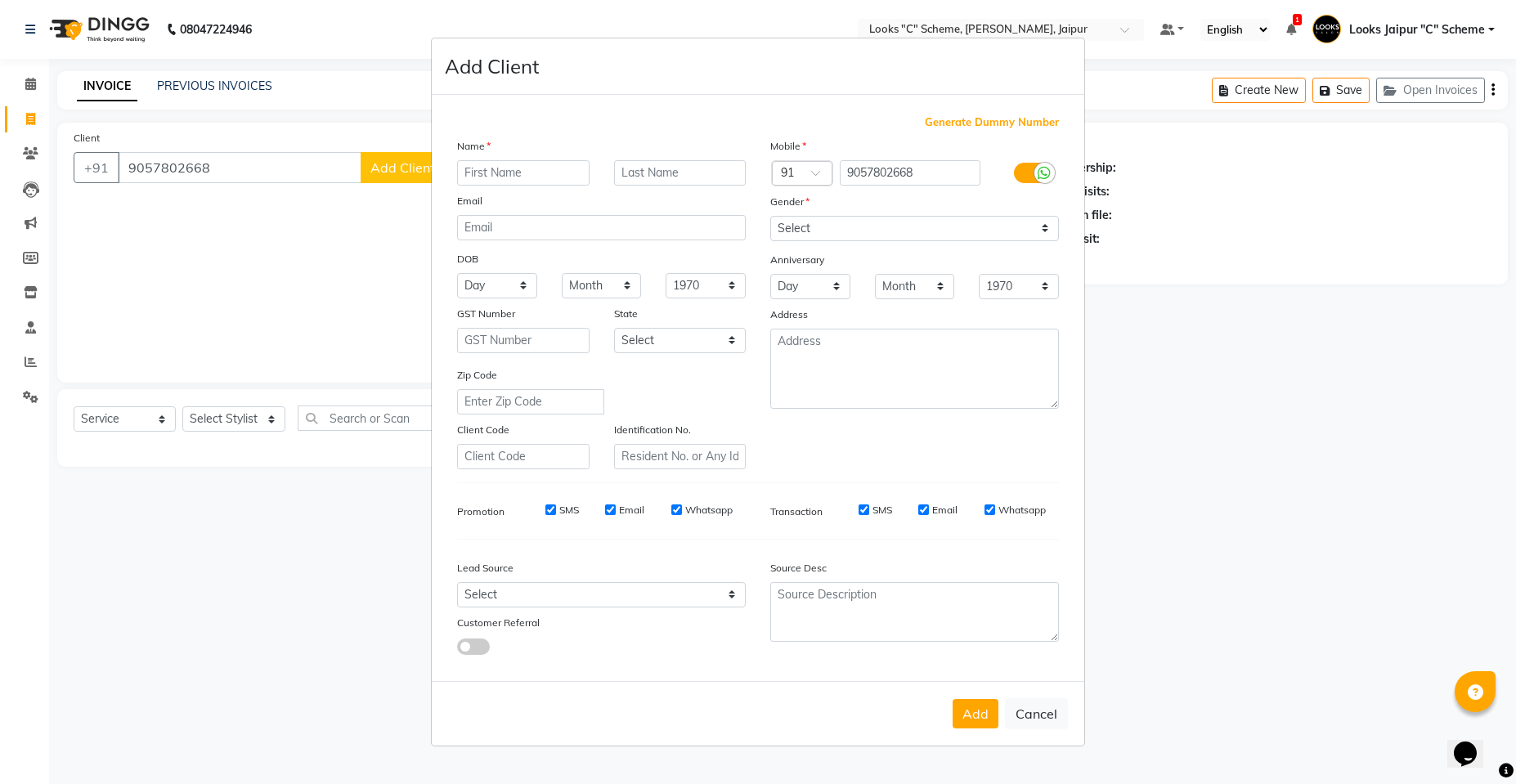
click at [517, 156] on div "Name" at bounding box center [601, 148] width 313 height 23
click at [515, 155] on div "Name" at bounding box center [601, 148] width 313 height 23
click at [526, 183] on input "text" at bounding box center [523, 173] width 132 height 26
type input "Archana"
click at [639, 174] on input "text" at bounding box center [680, 173] width 132 height 26
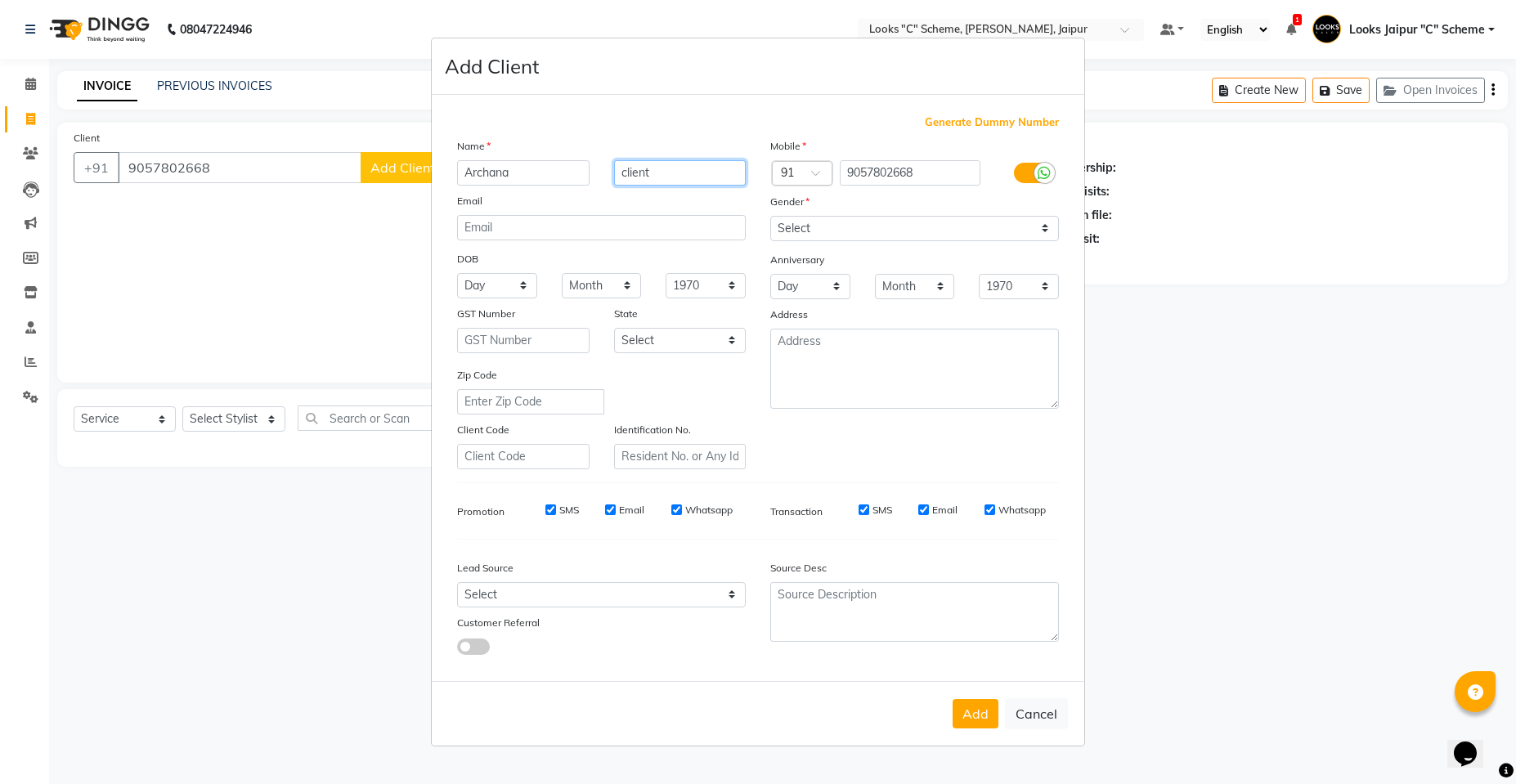
type input "client"
click at [901, 234] on select "Select [DEMOGRAPHIC_DATA] [DEMOGRAPHIC_DATA] Other Prefer Not To Say" at bounding box center [915, 228] width 288 height 26
select select "[DEMOGRAPHIC_DATA]"
click at [770, 215] on select "Select [DEMOGRAPHIC_DATA] [DEMOGRAPHIC_DATA] Other Prefer Not To Say" at bounding box center [915, 228] width 288 height 26
click at [978, 716] on button "Add" at bounding box center [975, 714] width 46 height 29
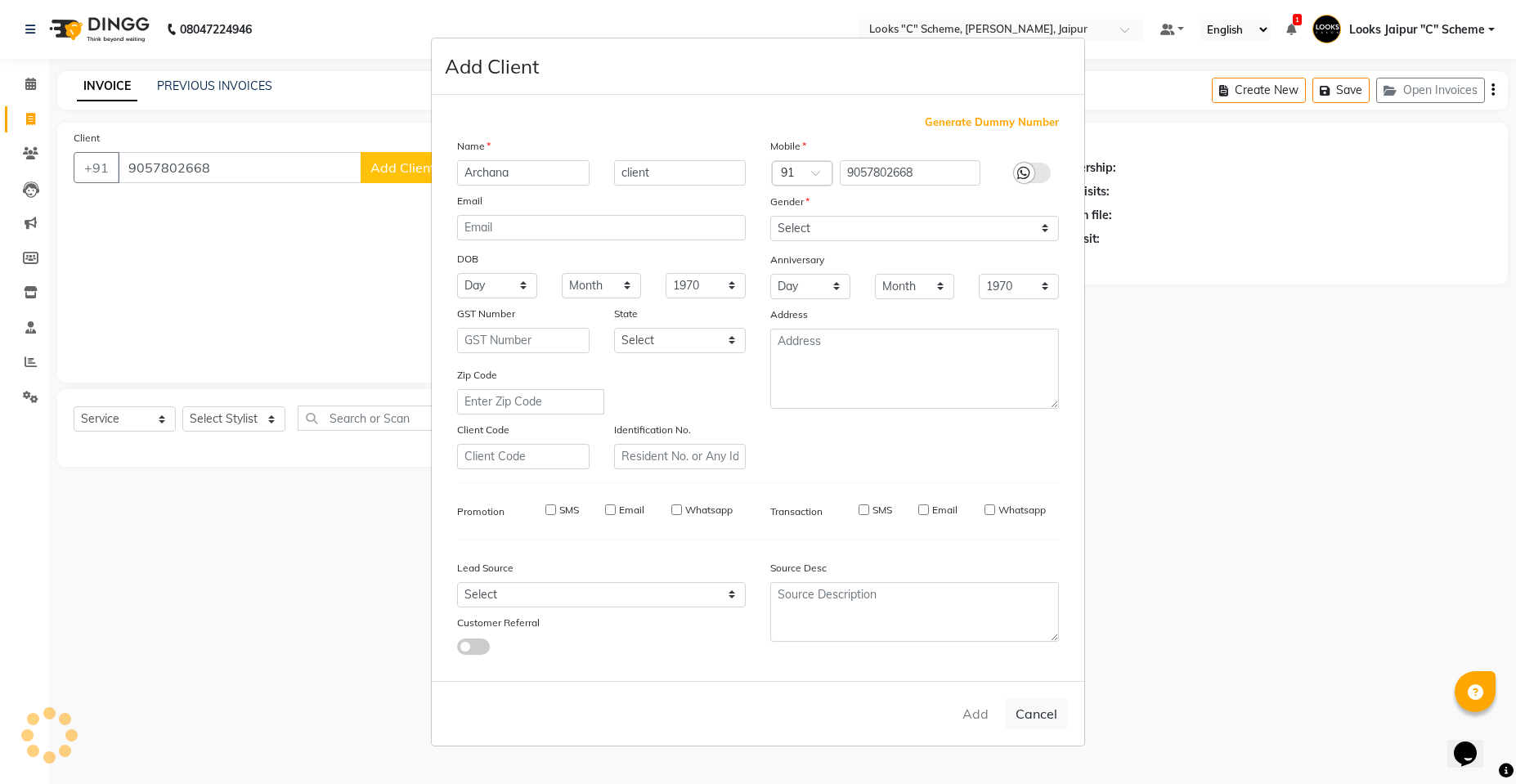
select select
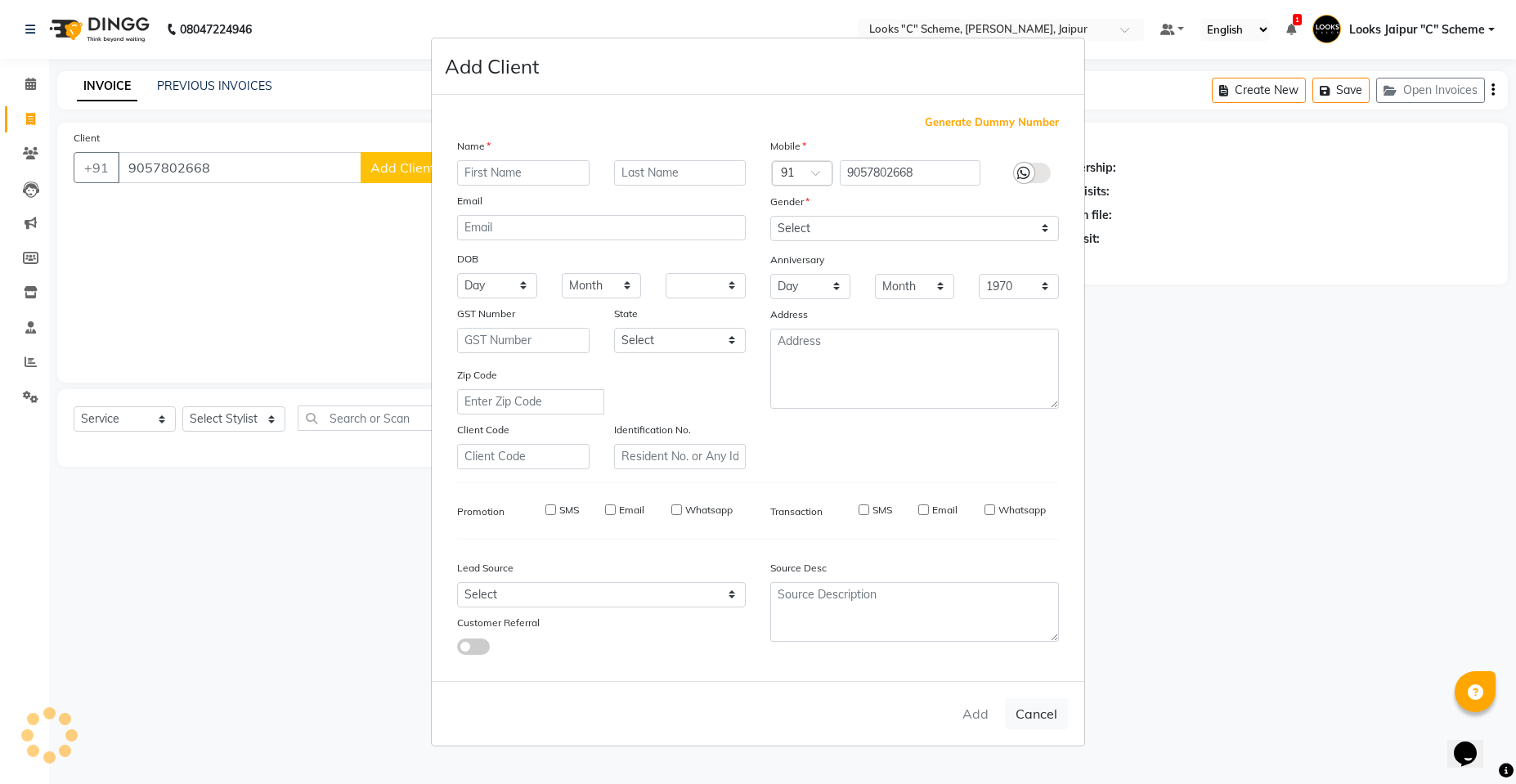
select select
checkbox input "false"
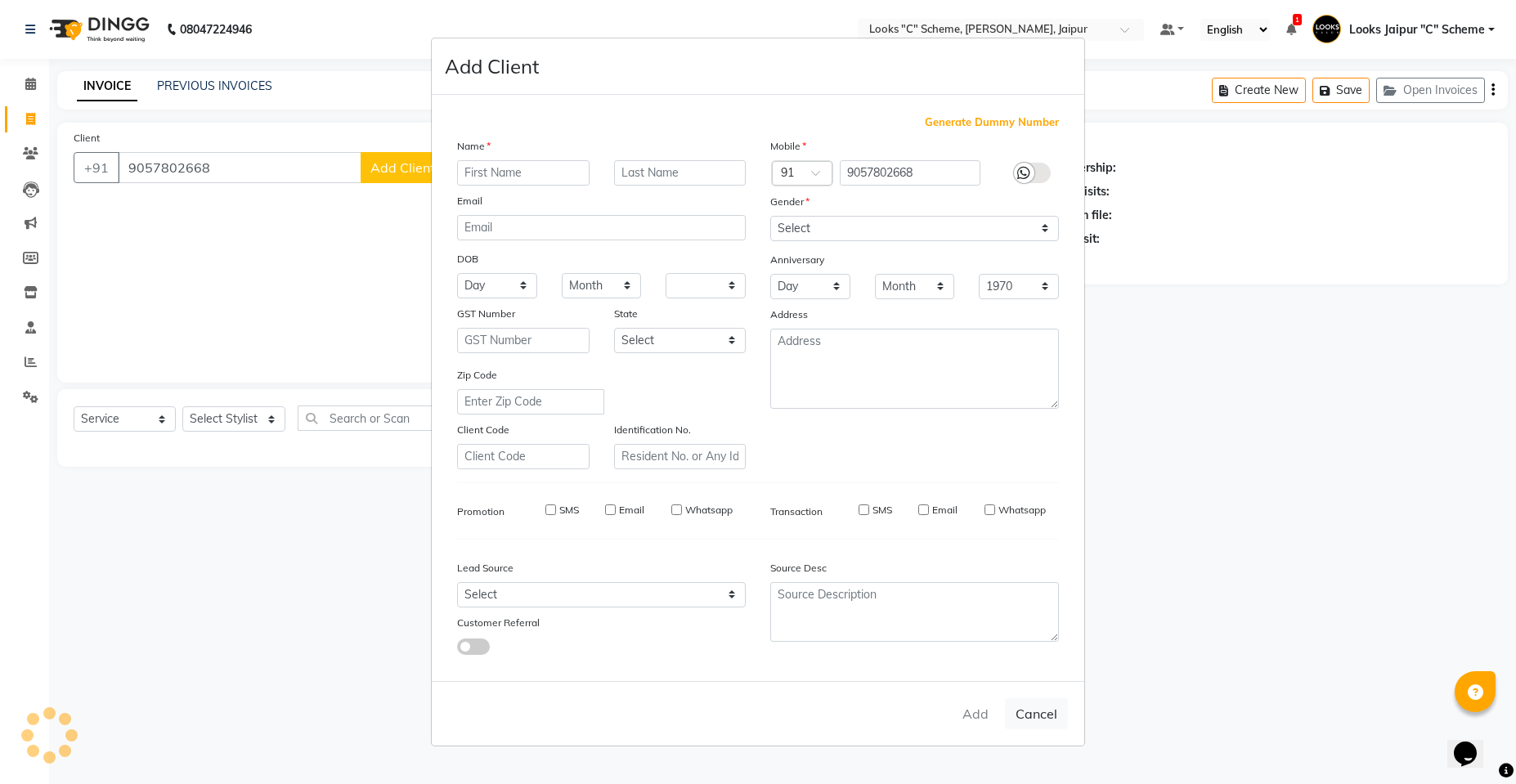
checkbox input "false"
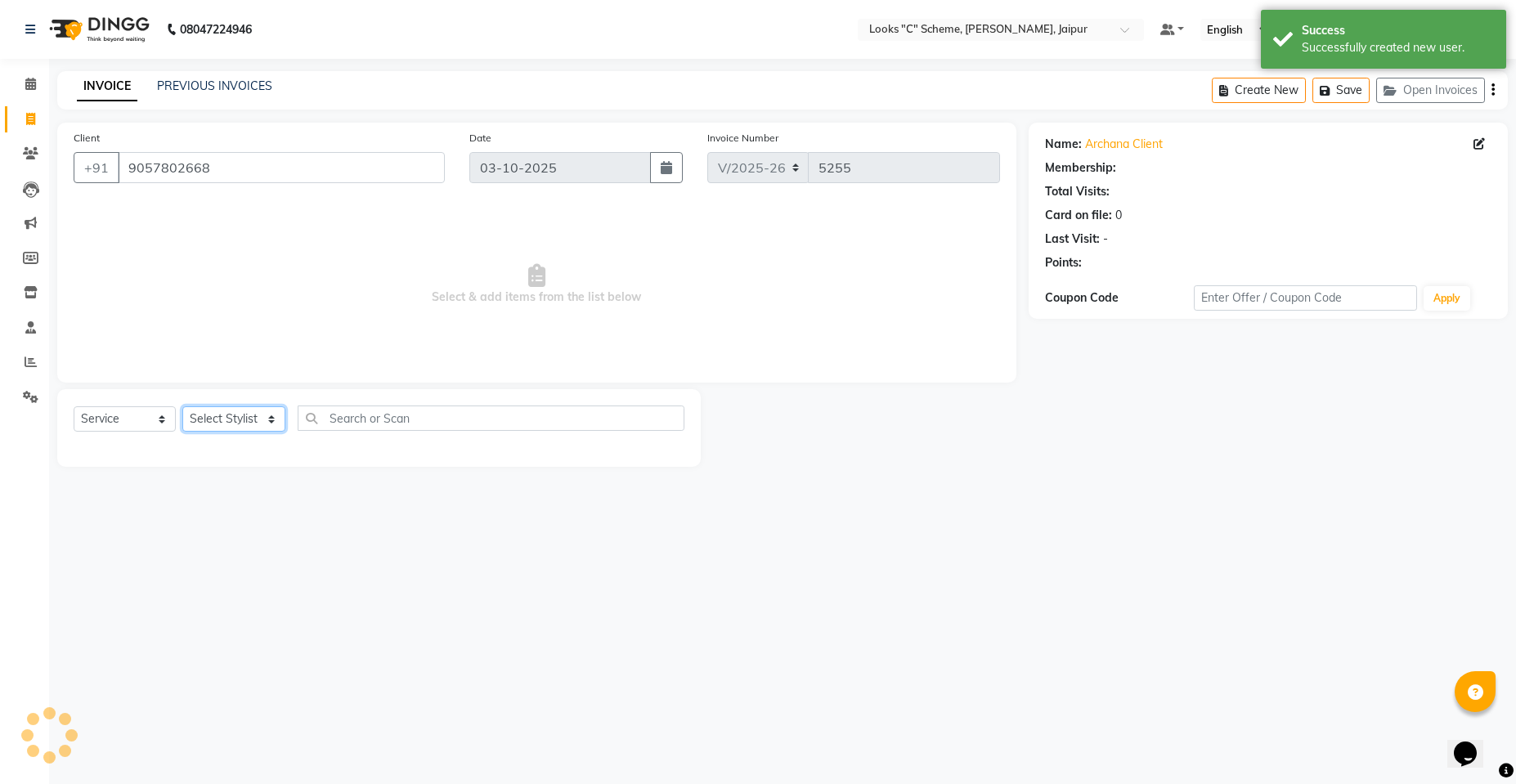
click at [245, 424] on select "Select Stylist [PERSON_NAME] Akash_pdct [PERSON_NAME] [PERSON_NAME] Counter Sal…" at bounding box center [234, 419] width 103 height 26
select select "23769"
click at [183, 406] on select "Select Stylist [PERSON_NAME] Akash_pdct [PERSON_NAME] [PERSON_NAME] Counter Sal…" at bounding box center [234, 419] width 103 height 26
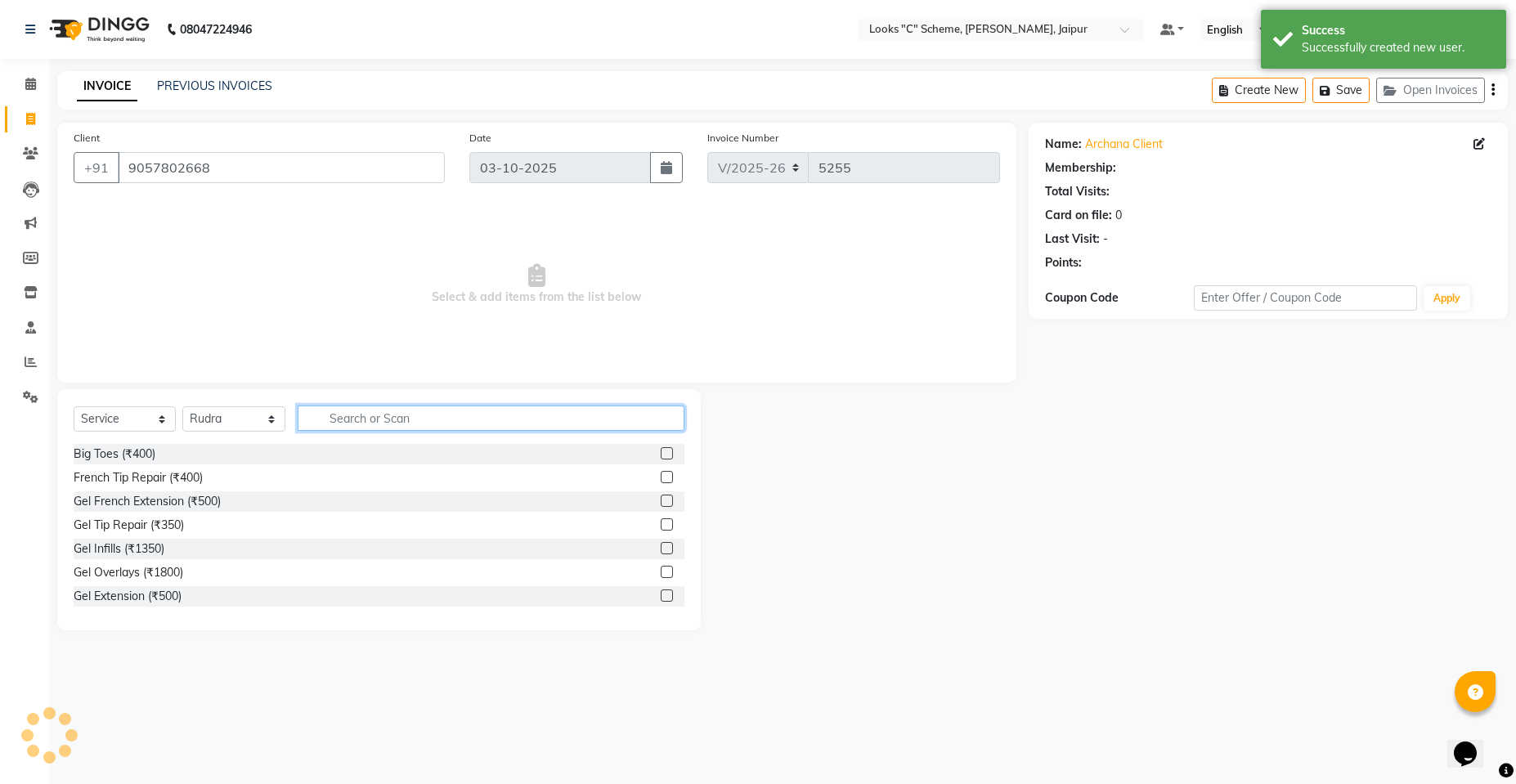
click at [388, 415] on input "text" at bounding box center [491, 418] width 387 height 26
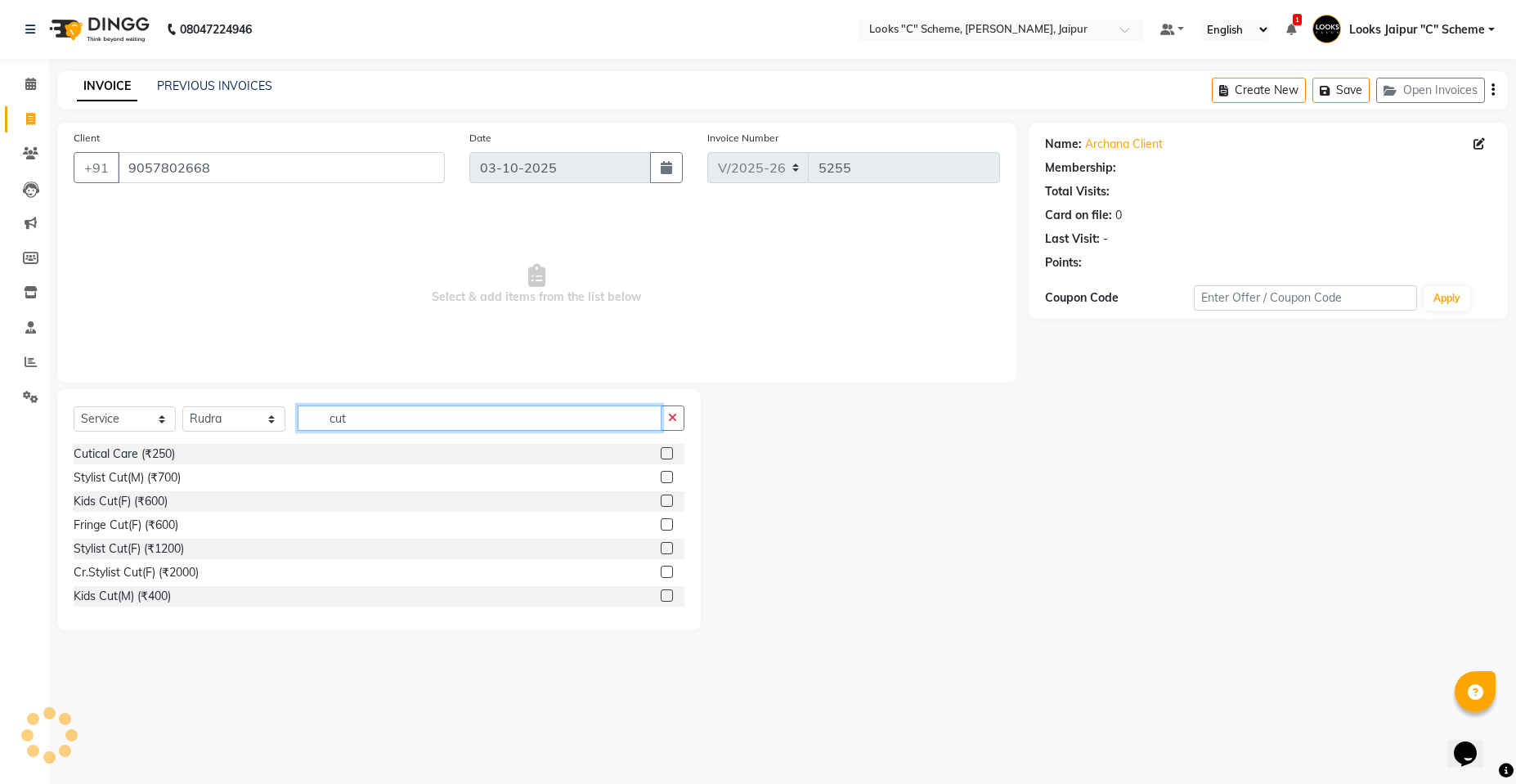
type input "cut"
click at [661, 549] on label at bounding box center [666, 548] width 12 height 12
click at [661, 549] on input "checkbox" at bounding box center [666, 549] width 11 height 11
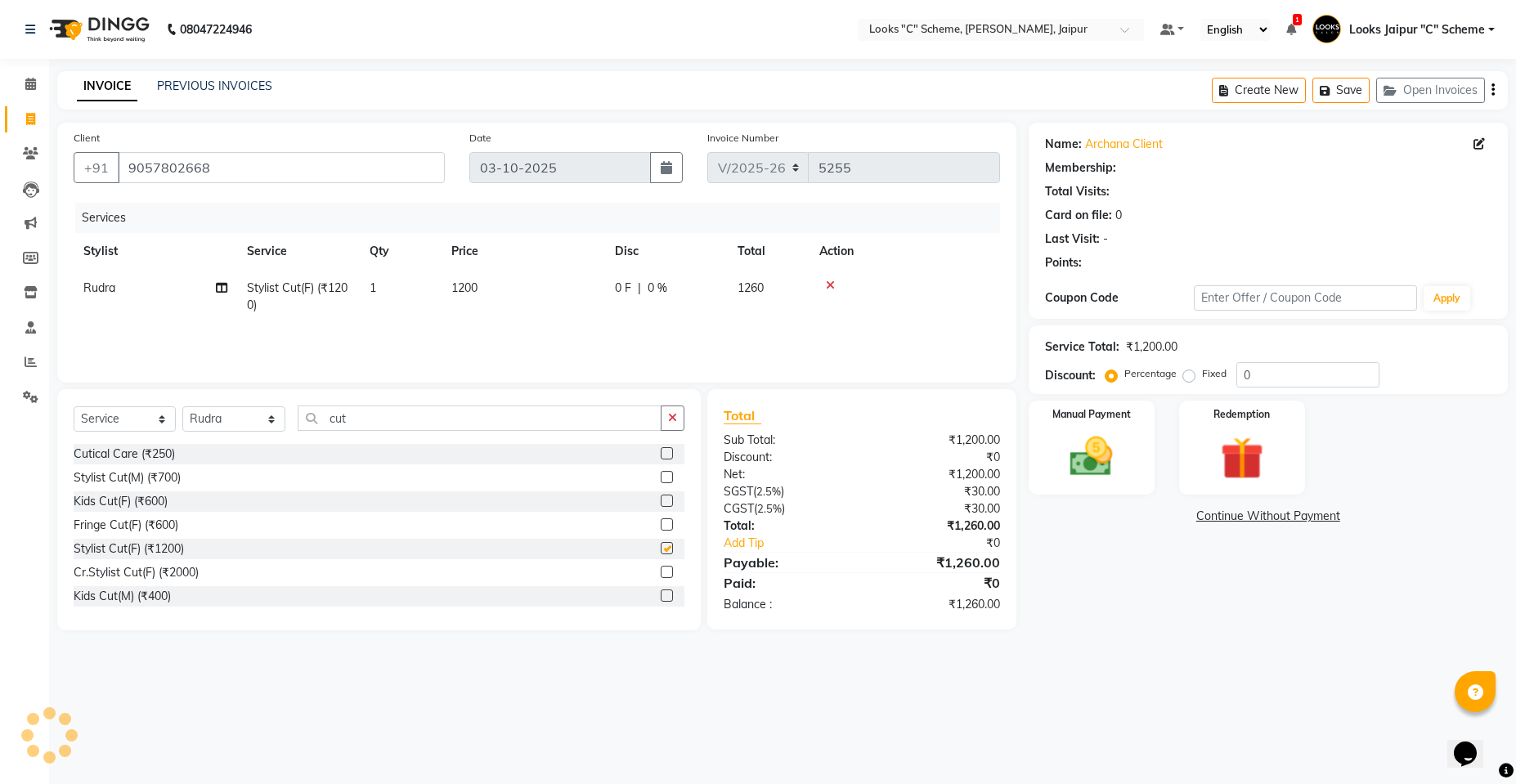
checkbox input "false"
drag, startPoint x: 504, startPoint y: 291, endPoint x: 517, endPoint y: 286, distance: 13.9
click at [505, 290] on td "1200" at bounding box center [523, 297] width 163 height 54
select select "23769"
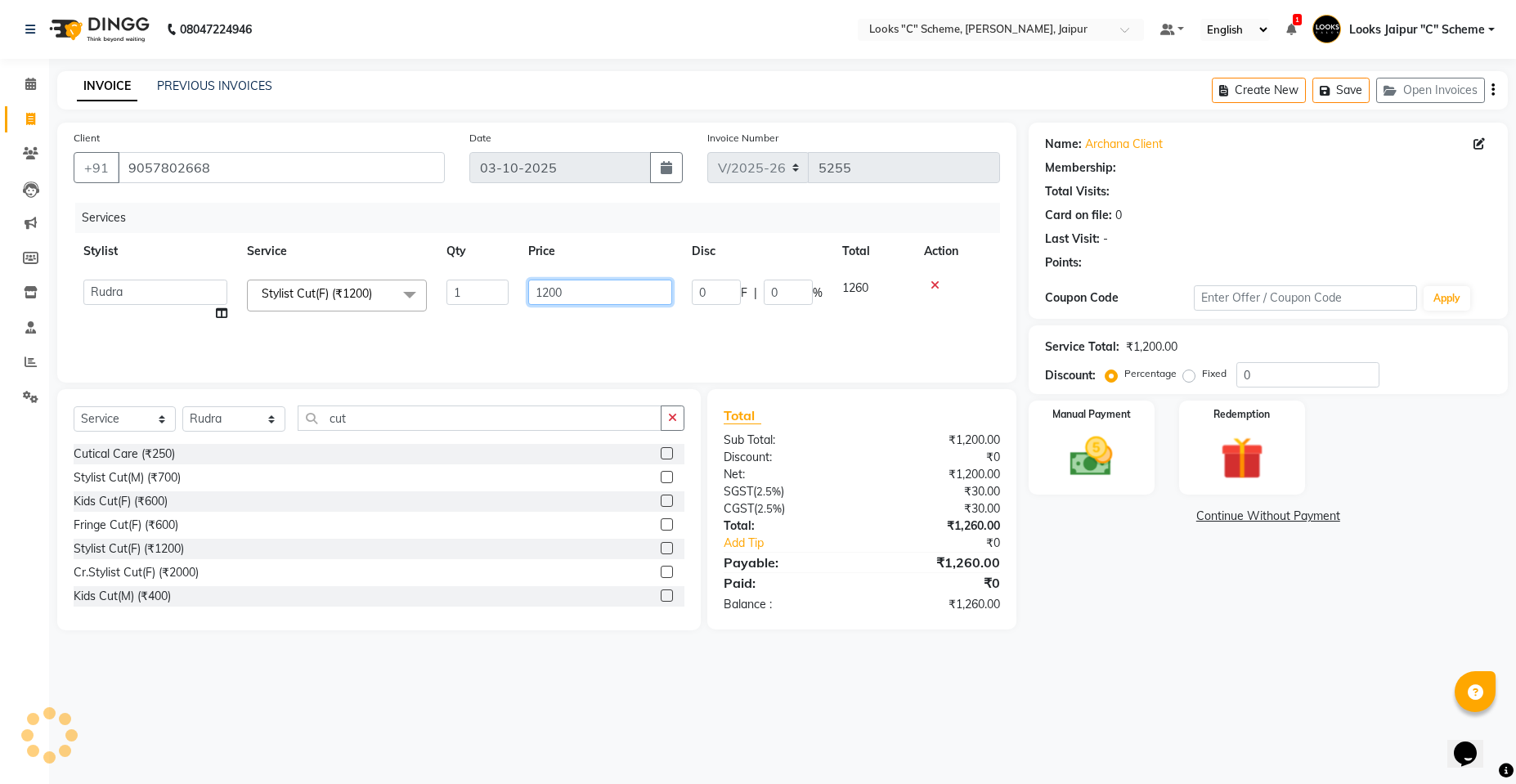
click at [590, 279] on input "1200" at bounding box center [601, 292] width 144 height 26
click at [595, 349] on div "Services Stylist Service Qty Price Disc Total Action Aarohi [PERSON_NAME] Abhis…" at bounding box center [537, 284] width 926 height 163
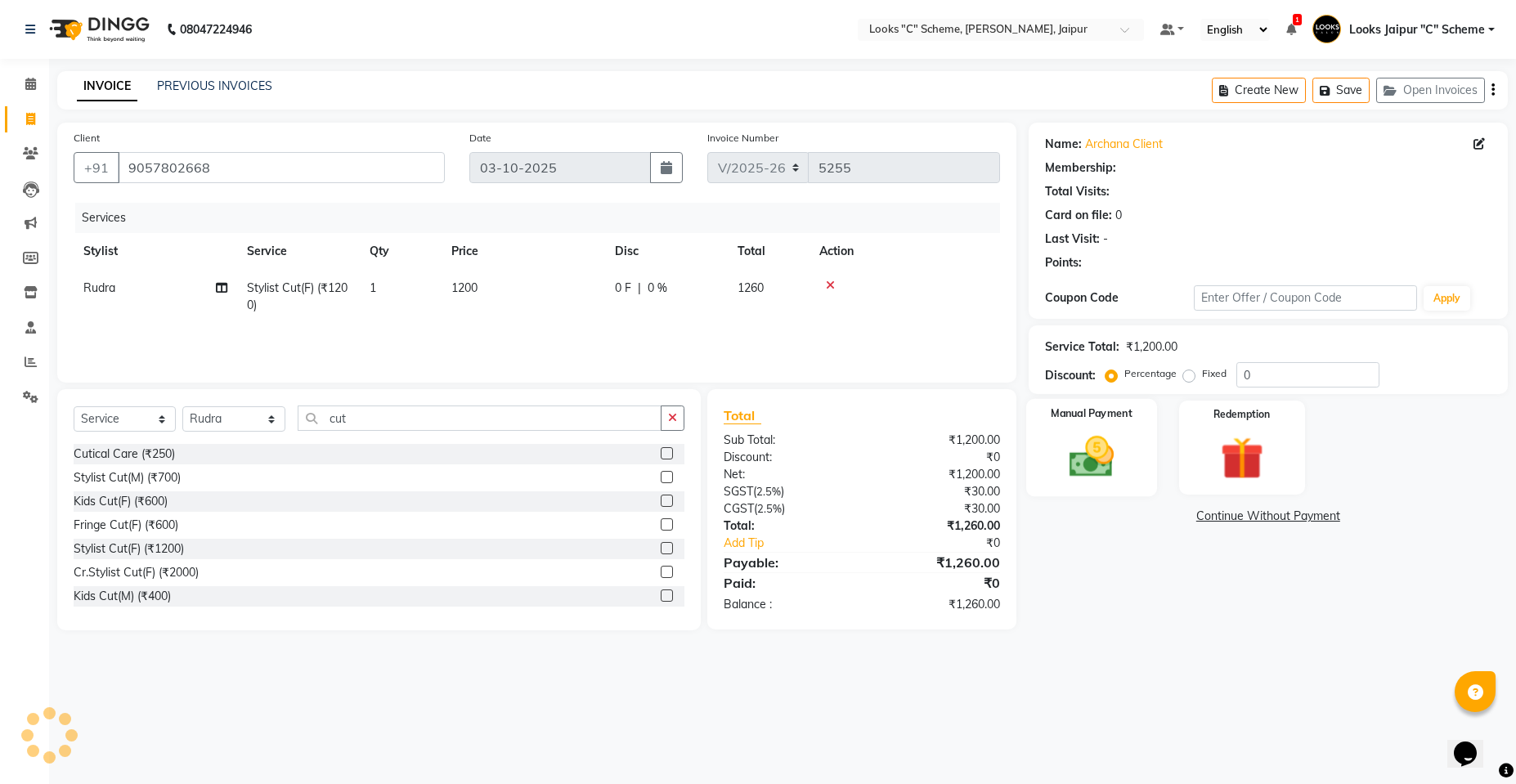
click at [1061, 427] on div "Manual Payment" at bounding box center [1091, 447] width 131 height 98
select select "1: Object"
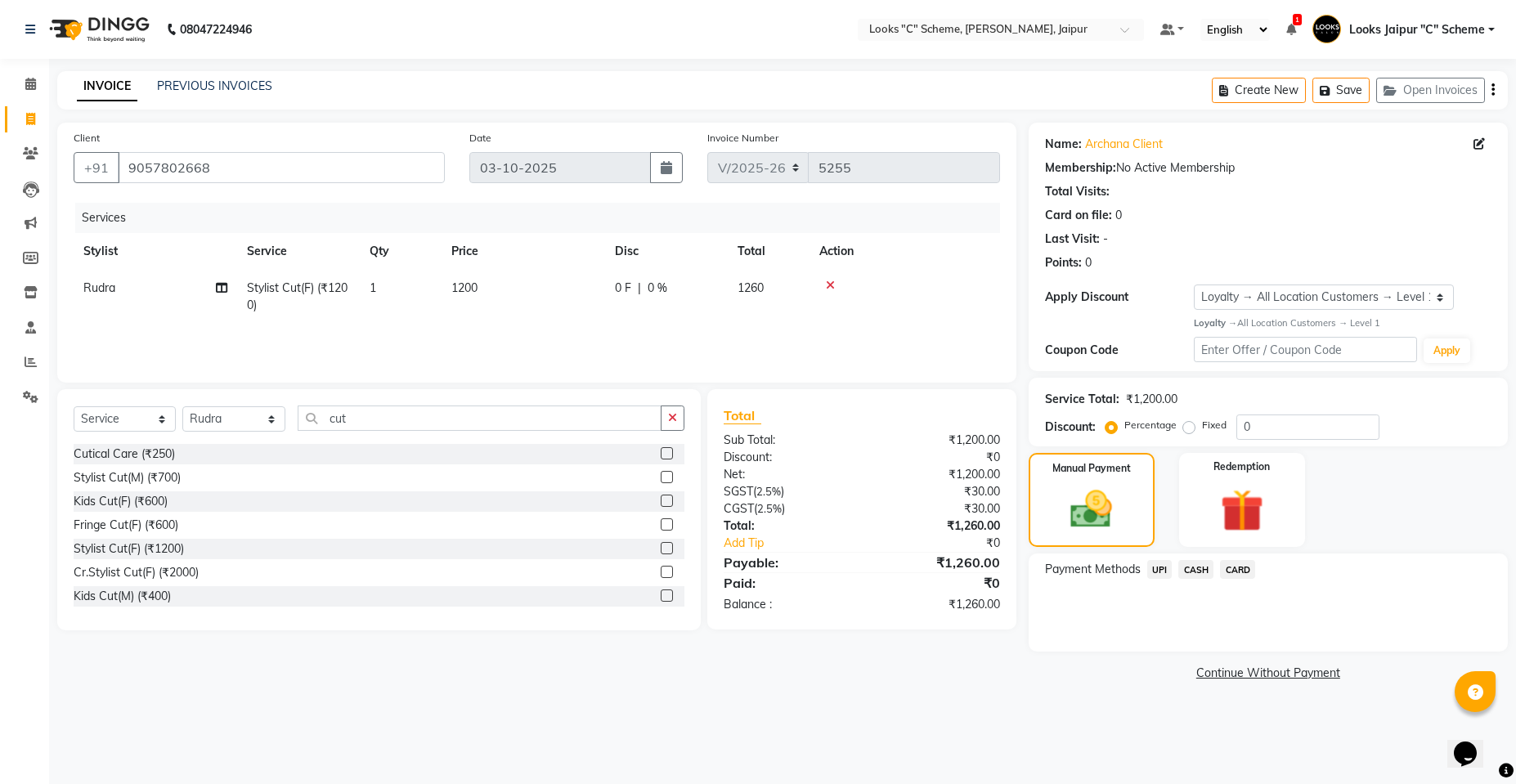
click at [1198, 570] on span "CASH" at bounding box center [1196, 570] width 36 height 19
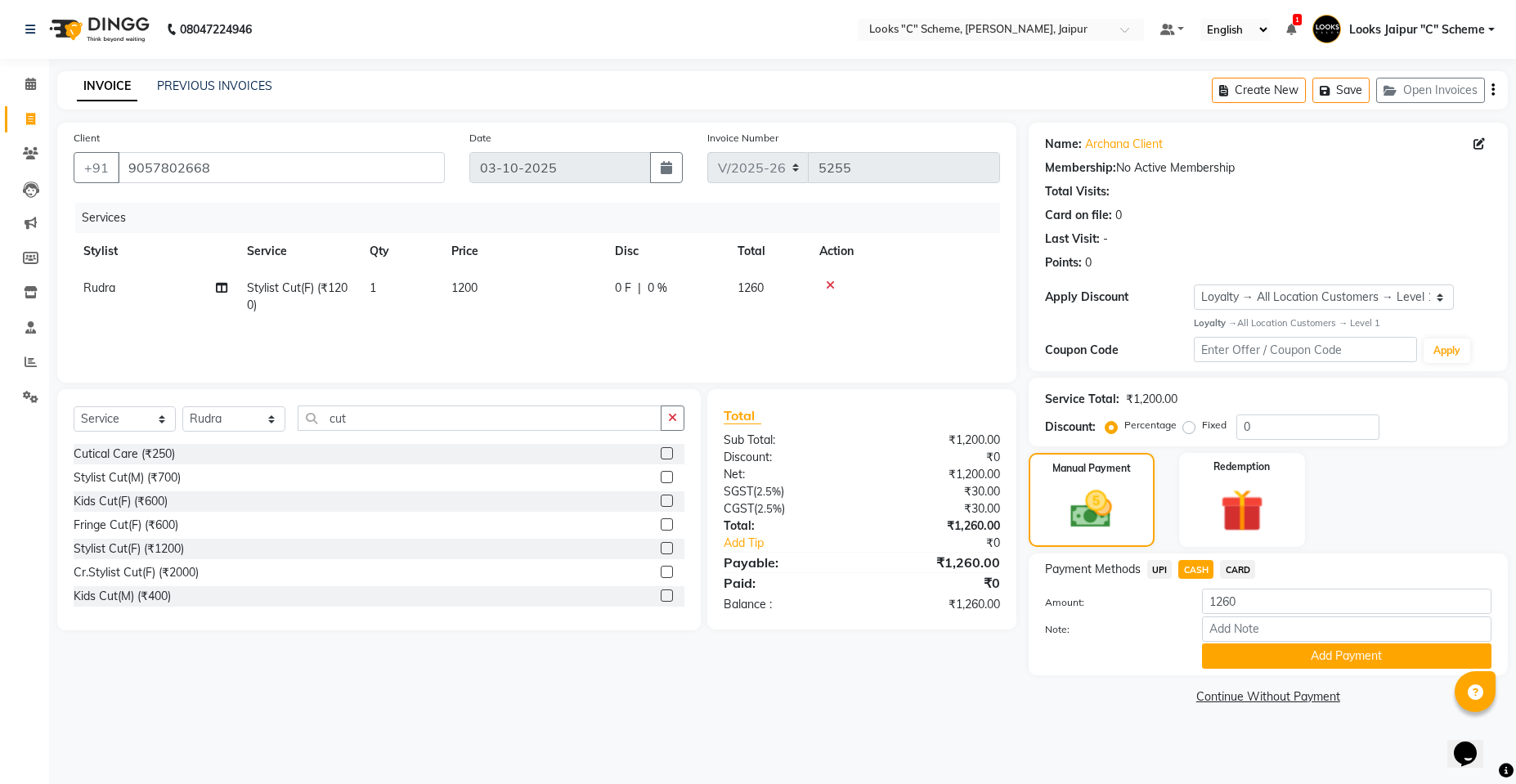
click at [1340, 653] on button "Add Payment" at bounding box center [1346, 656] width 289 height 26
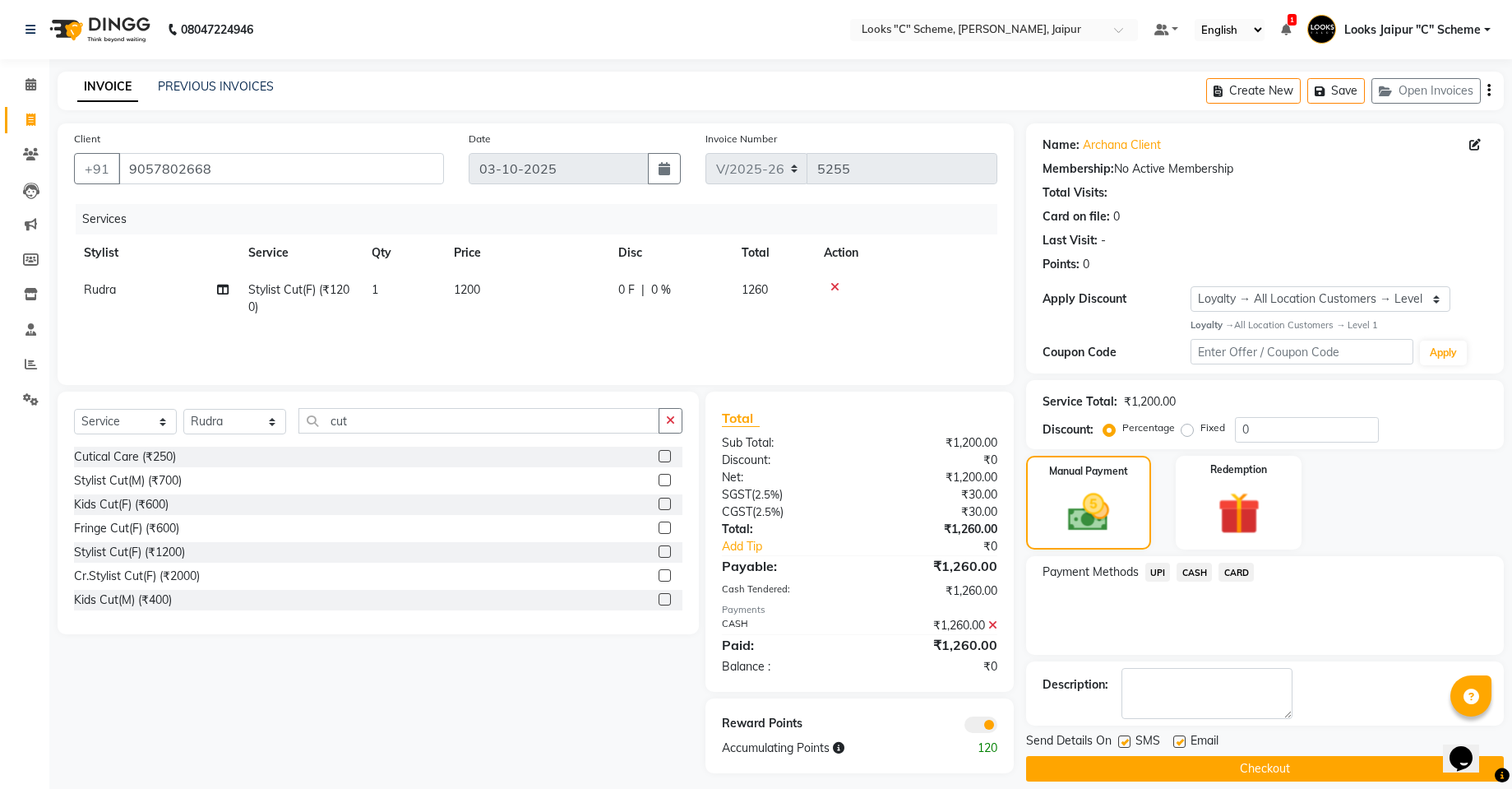
click at [1282, 772] on button "Checkout" at bounding box center [1265, 769] width 477 height 26
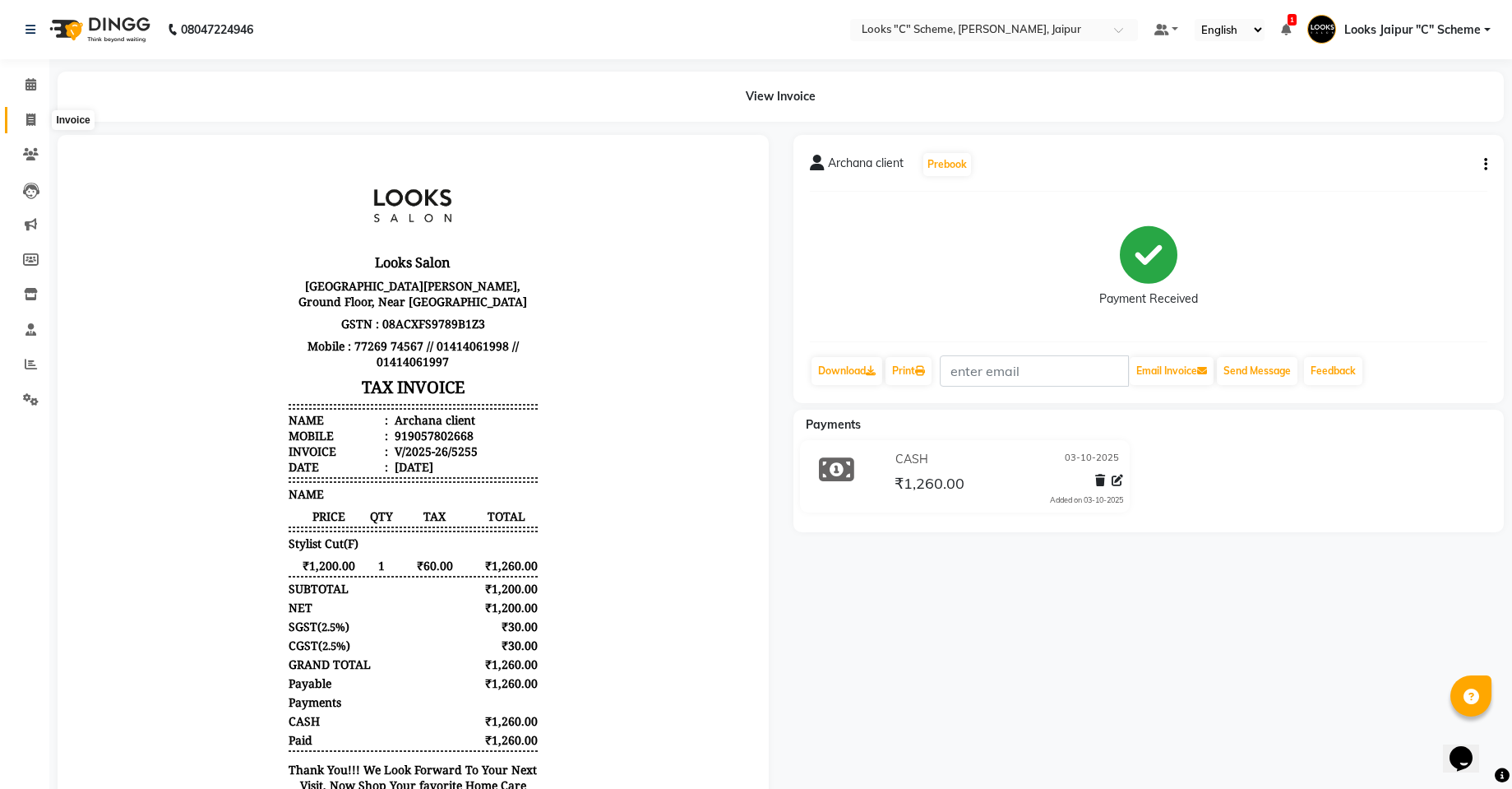
click at [28, 116] on icon at bounding box center [31, 119] width 9 height 12
select select "service"
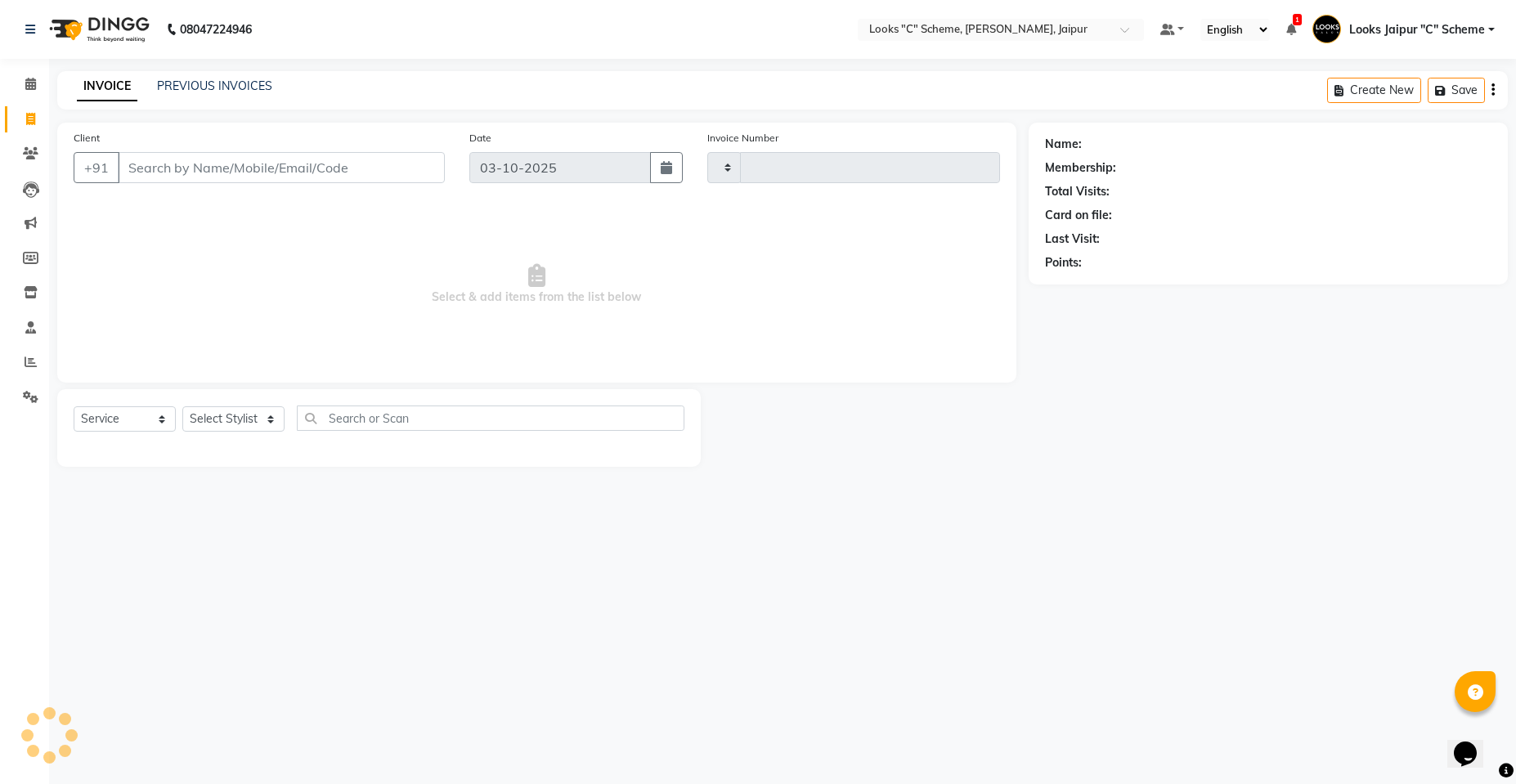
click at [226, 176] on input "Client" at bounding box center [281, 168] width 327 height 31
type input "900156230"
type input "5256"
select select "4315"
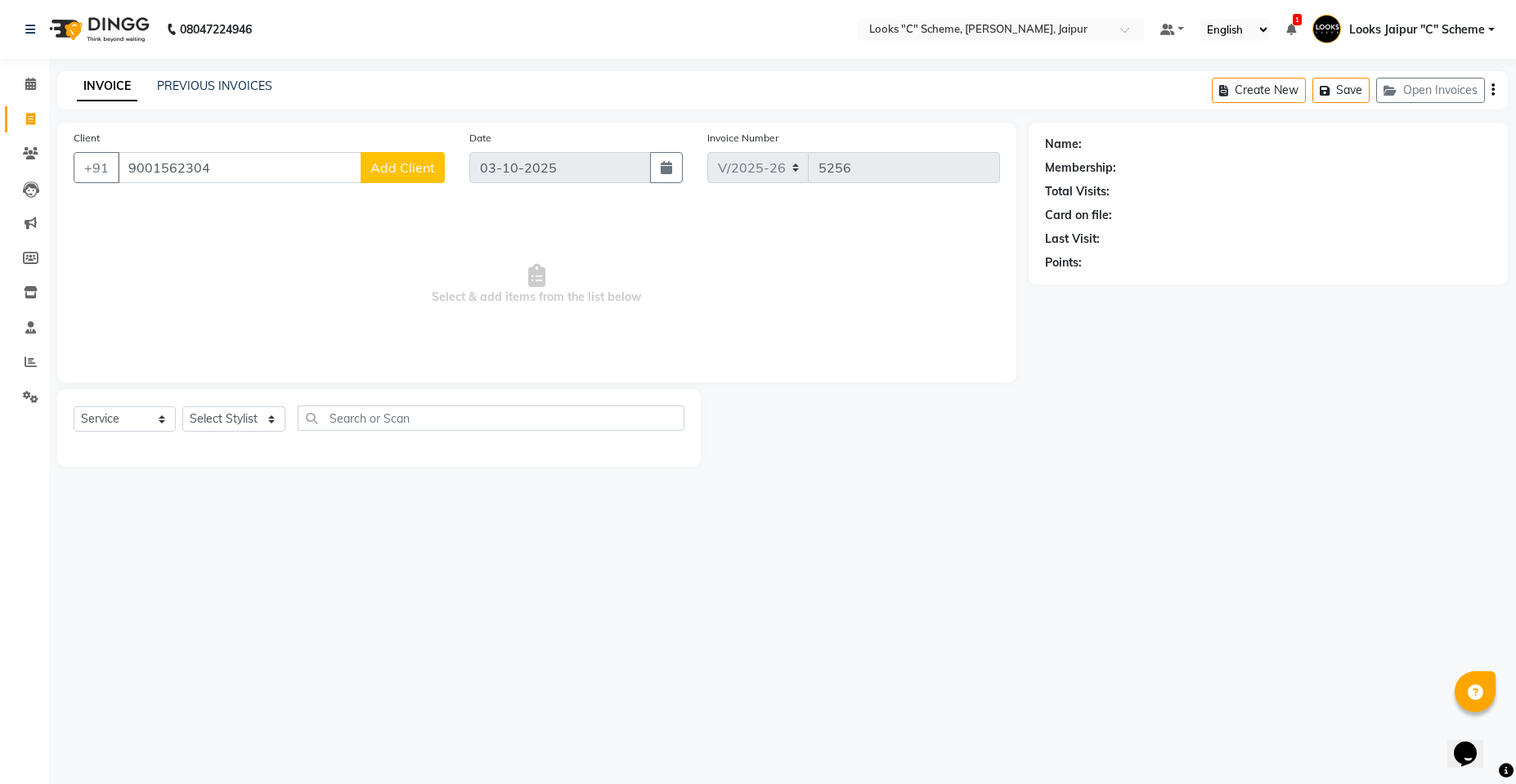
type input "9001562304"
click at [420, 175] on span "Add Client" at bounding box center [403, 168] width 65 height 16
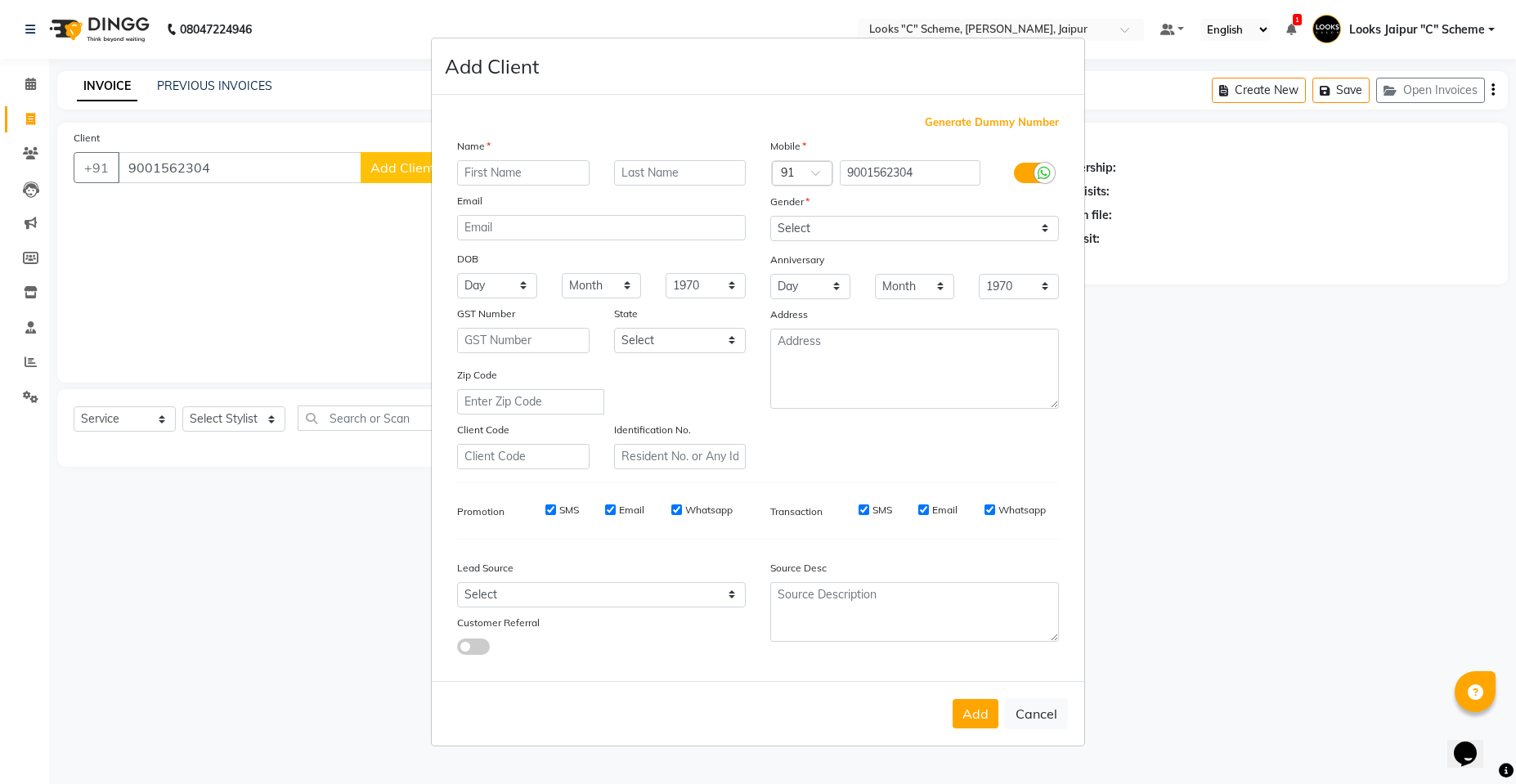
click at [513, 180] on input "text" at bounding box center [523, 173] width 132 height 26
type input "Shweta"
click at [726, 182] on div "Name Shweta Email DOB Day 01 02 03 04 05 06 07 08 09 10 11 12 13 14 15 16 17 18…" at bounding box center [601, 303] width 313 height 332
click at [791, 161] on ng-select "Country Code × 91" at bounding box center [802, 173] width 62 height 26
drag, startPoint x: 658, startPoint y: 181, endPoint x: 688, endPoint y: 172, distance: 31.3
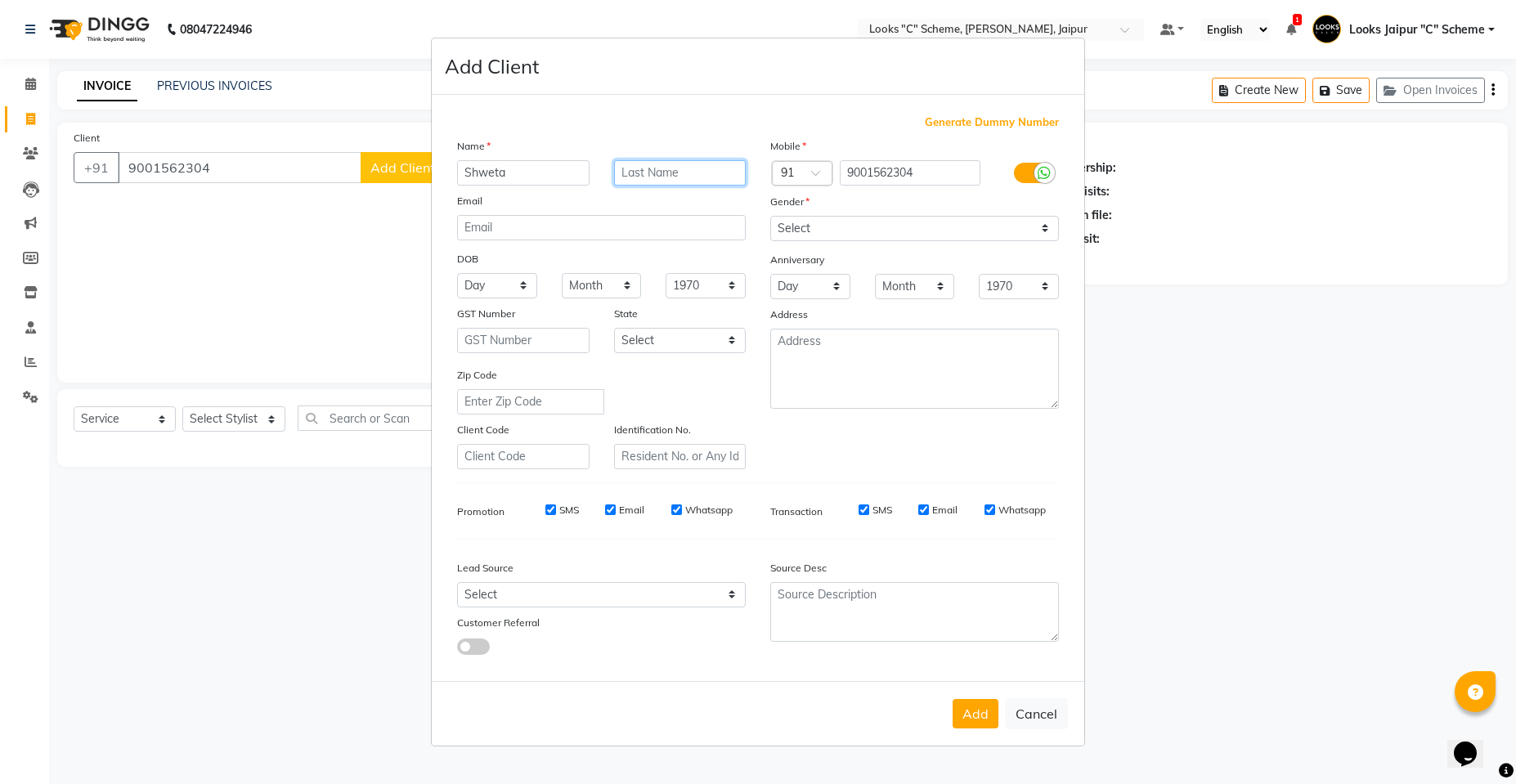
click at [662, 174] on input "text" at bounding box center [680, 173] width 132 height 26
type input "client"
click at [875, 233] on select "Select [DEMOGRAPHIC_DATA] [DEMOGRAPHIC_DATA] Other Prefer Not To Say" at bounding box center [915, 228] width 288 height 26
select select "[DEMOGRAPHIC_DATA]"
click at [770, 215] on select "Select [DEMOGRAPHIC_DATA] [DEMOGRAPHIC_DATA] Other Prefer Not To Say" at bounding box center [915, 228] width 288 height 26
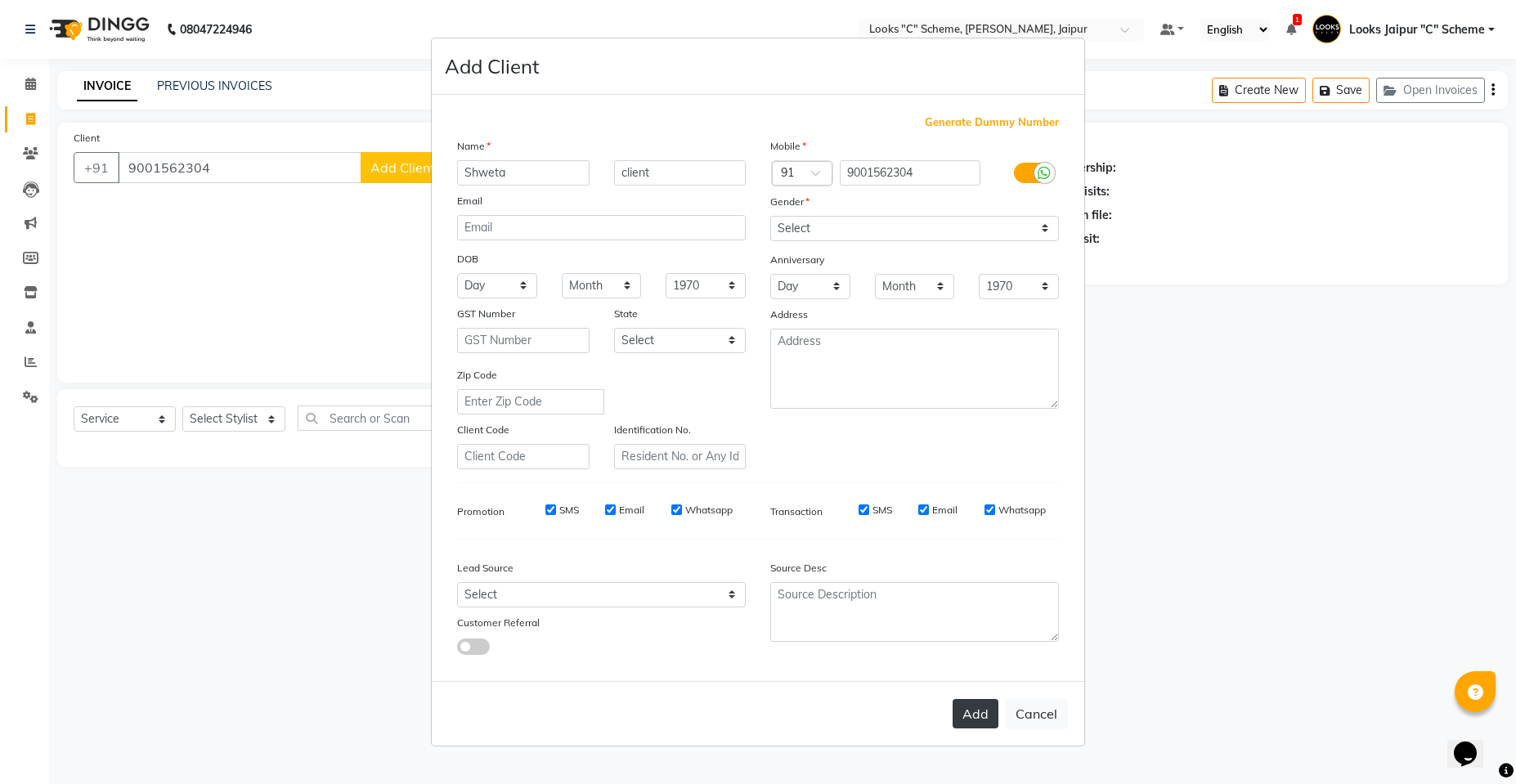
click at [978, 716] on button "Add" at bounding box center [975, 714] width 46 height 29
select select
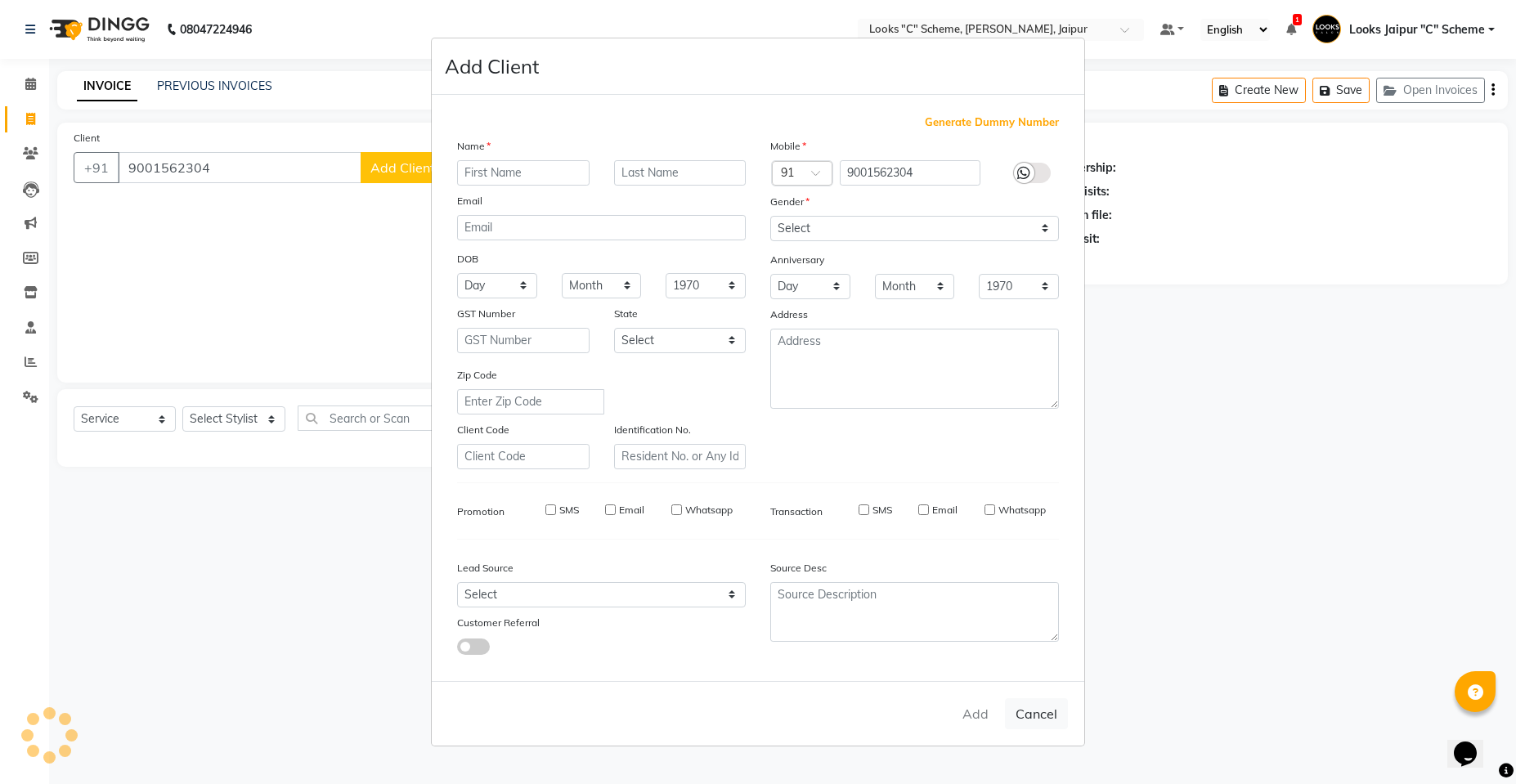
select select
checkbox input "false"
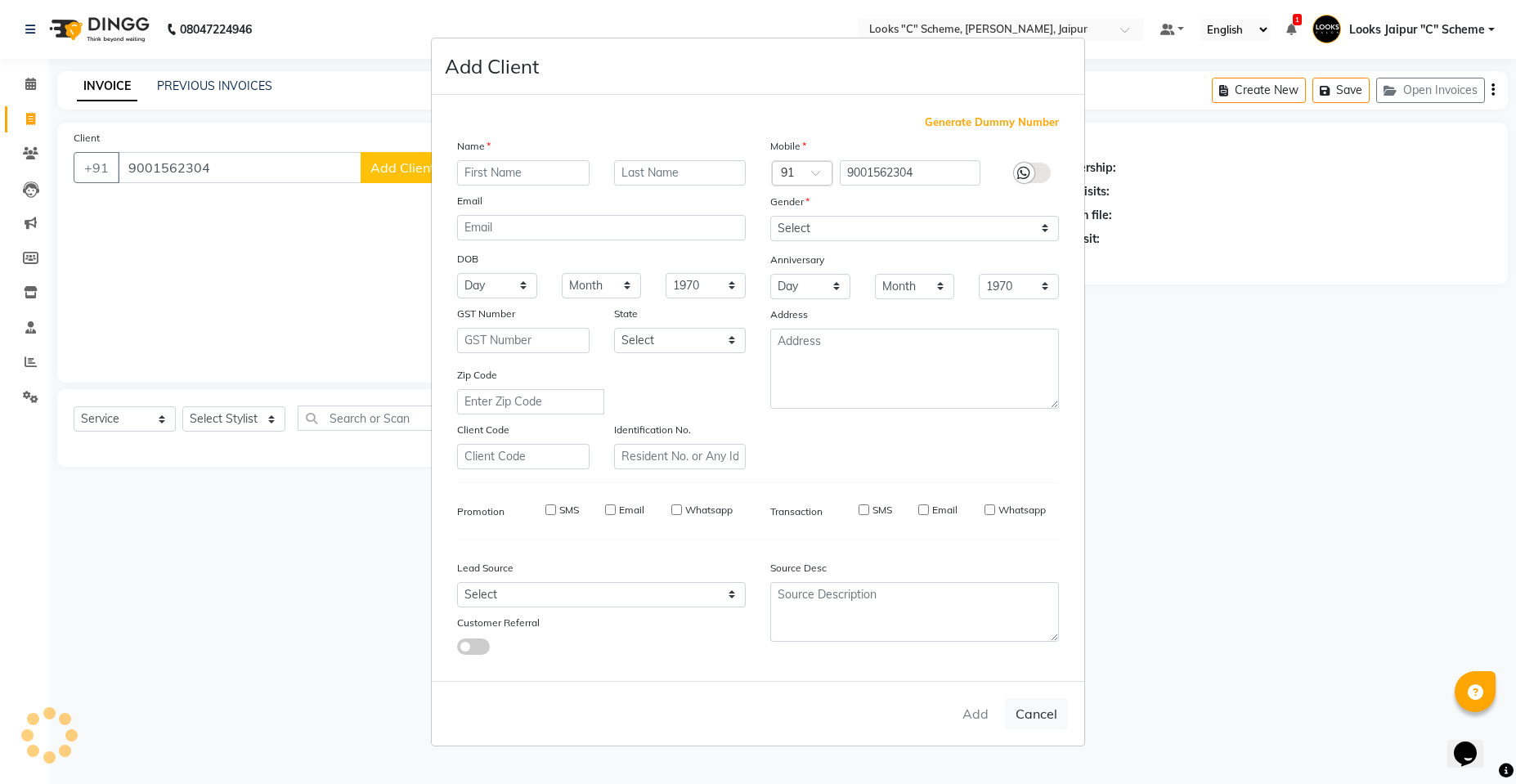
checkbox input "false"
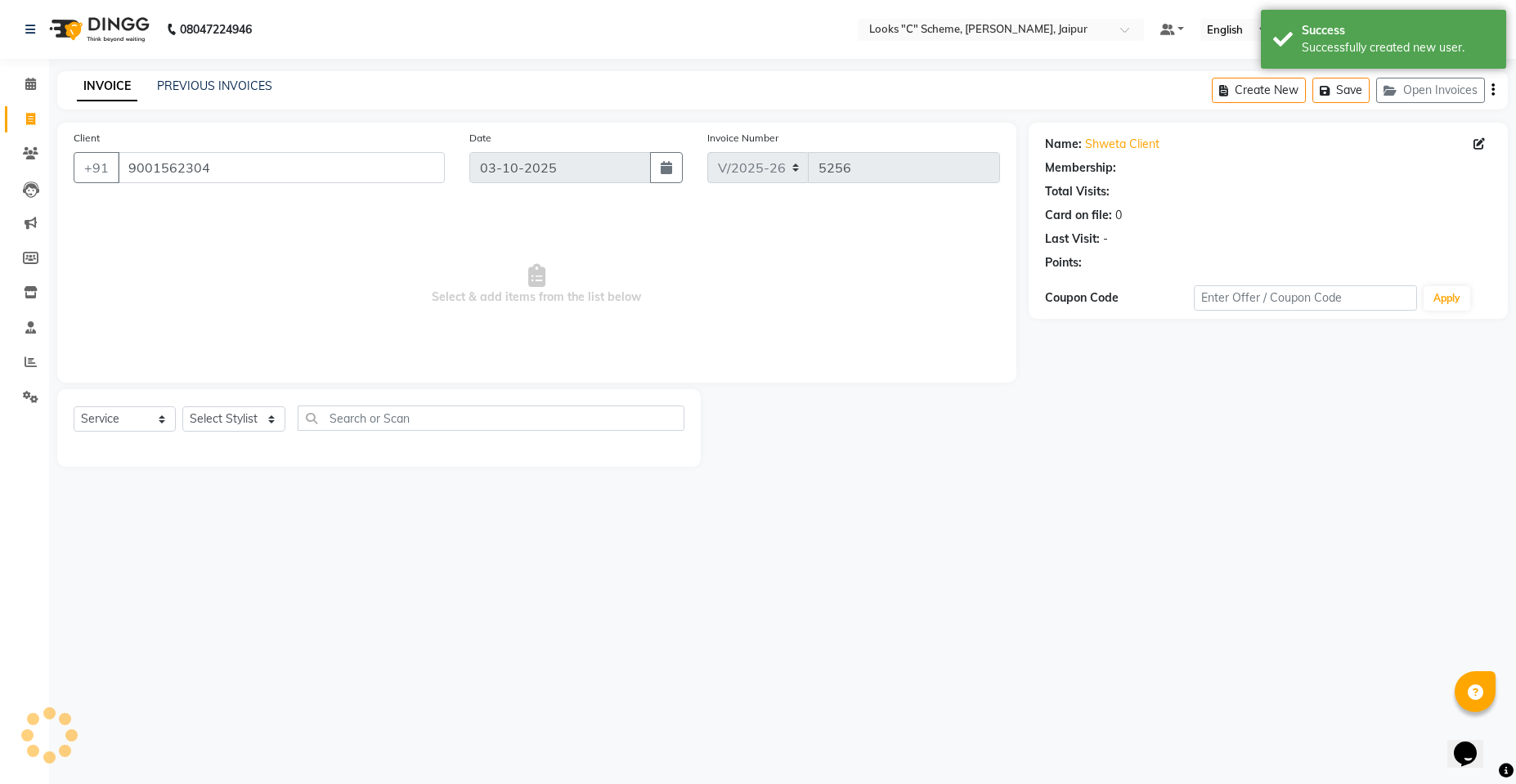
select select "1: Object"
click at [227, 390] on div "Select Service Product Membership Package Voucher Prepaid Gift Card Select Styl…" at bounding box center [379, 427] width 643 height 78
drag, startPoint x: 247, startPoint y: 419, endPoint x: 252, endPoint y: 407, distance: 13.0
click at [247, 419] on select "Select Stylist [PERSON_NAME] Akash_pdct [PERSON_NAME] [PERSON_NAME] Counter Sal…" at bounding box center [234, 419] width 103 height 26
select select "61092"
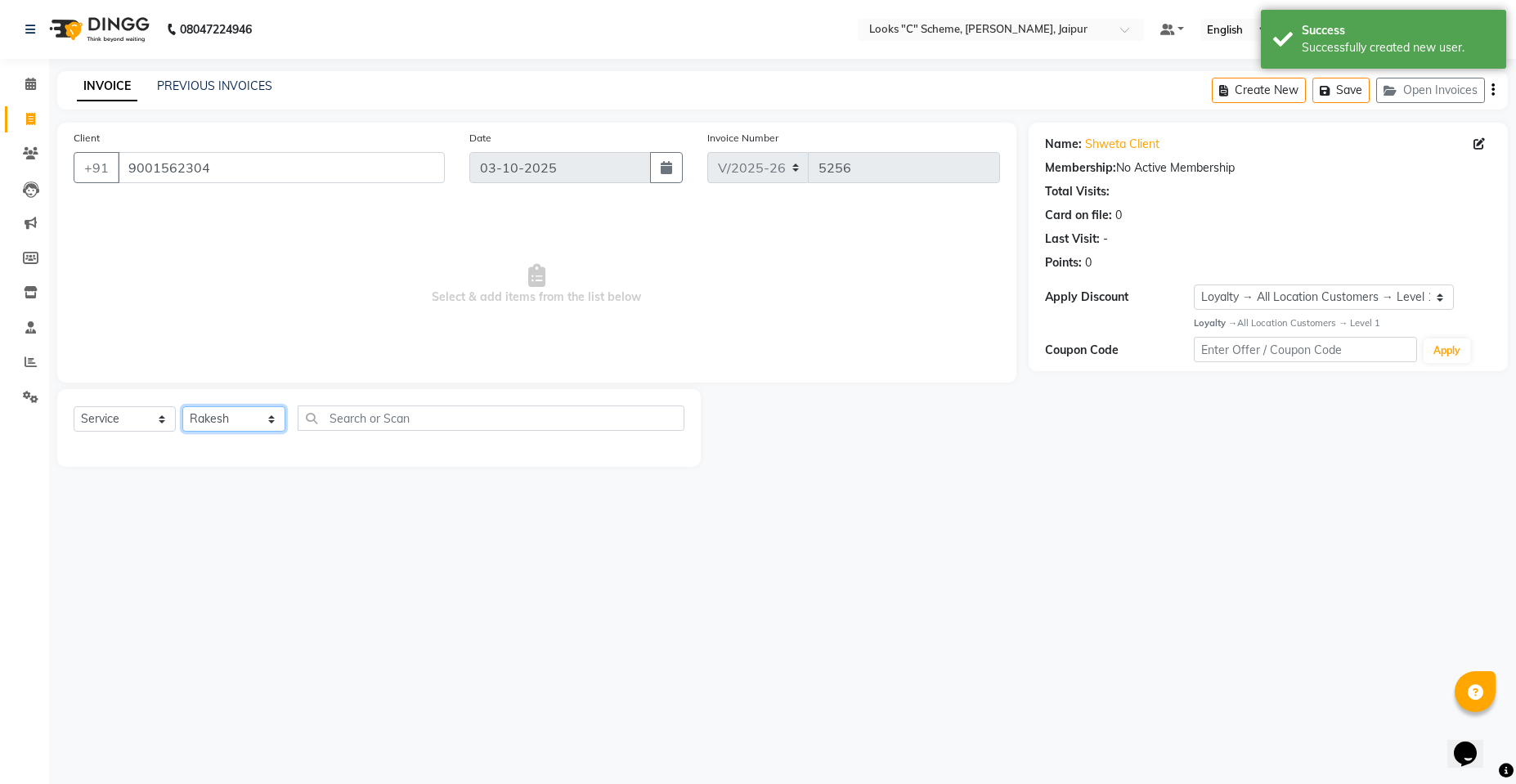
click at [183, 406] on select "Select Stylist [PERSON_NAME] Akash_pdct [PERSON_NAME] [PERSON_NAME] Counter Sal…" at bounding box center [234, 419] width 103 height 26
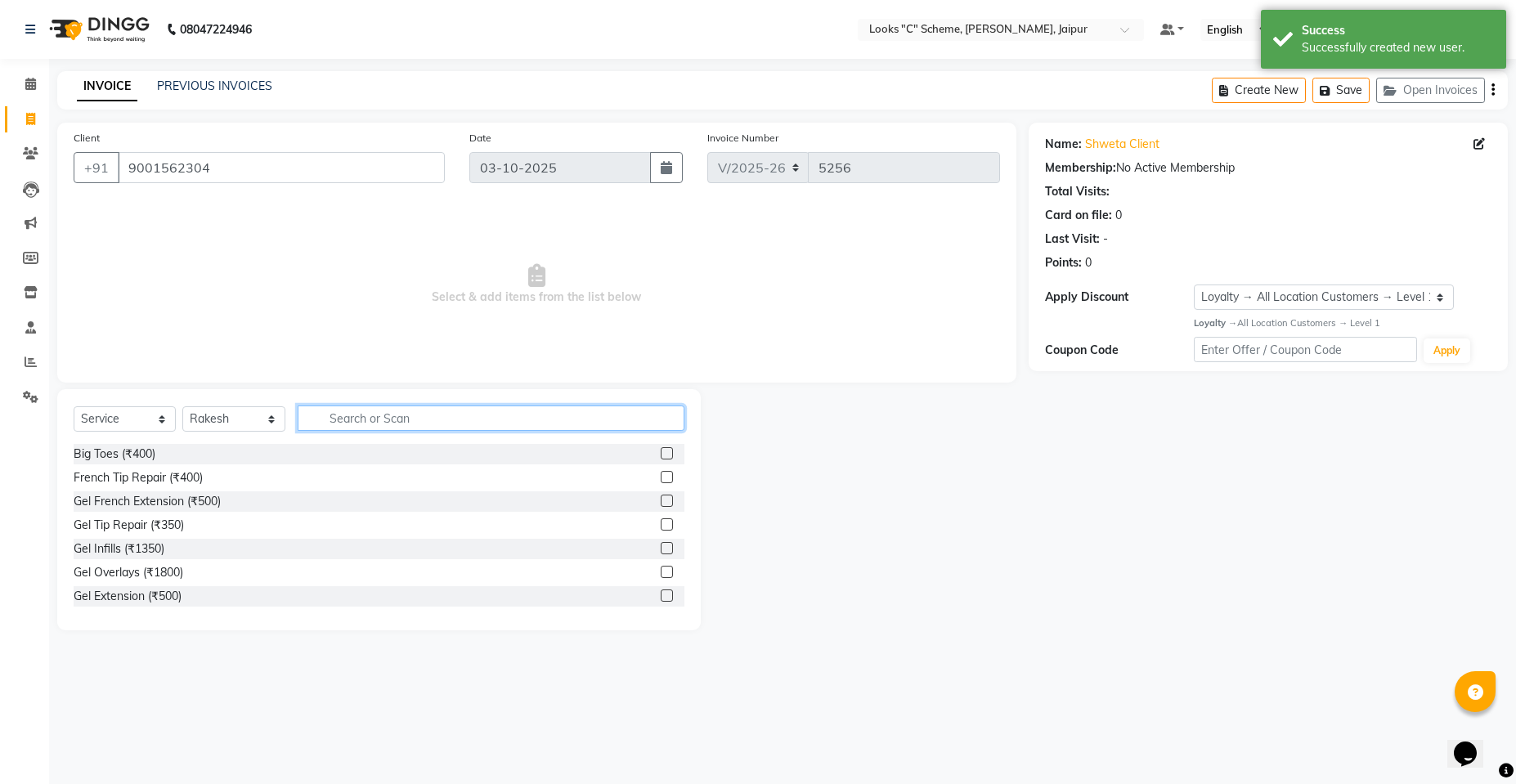
click at [371, 427] on input "text" at bounding box center [491, 418] width 387 height 26
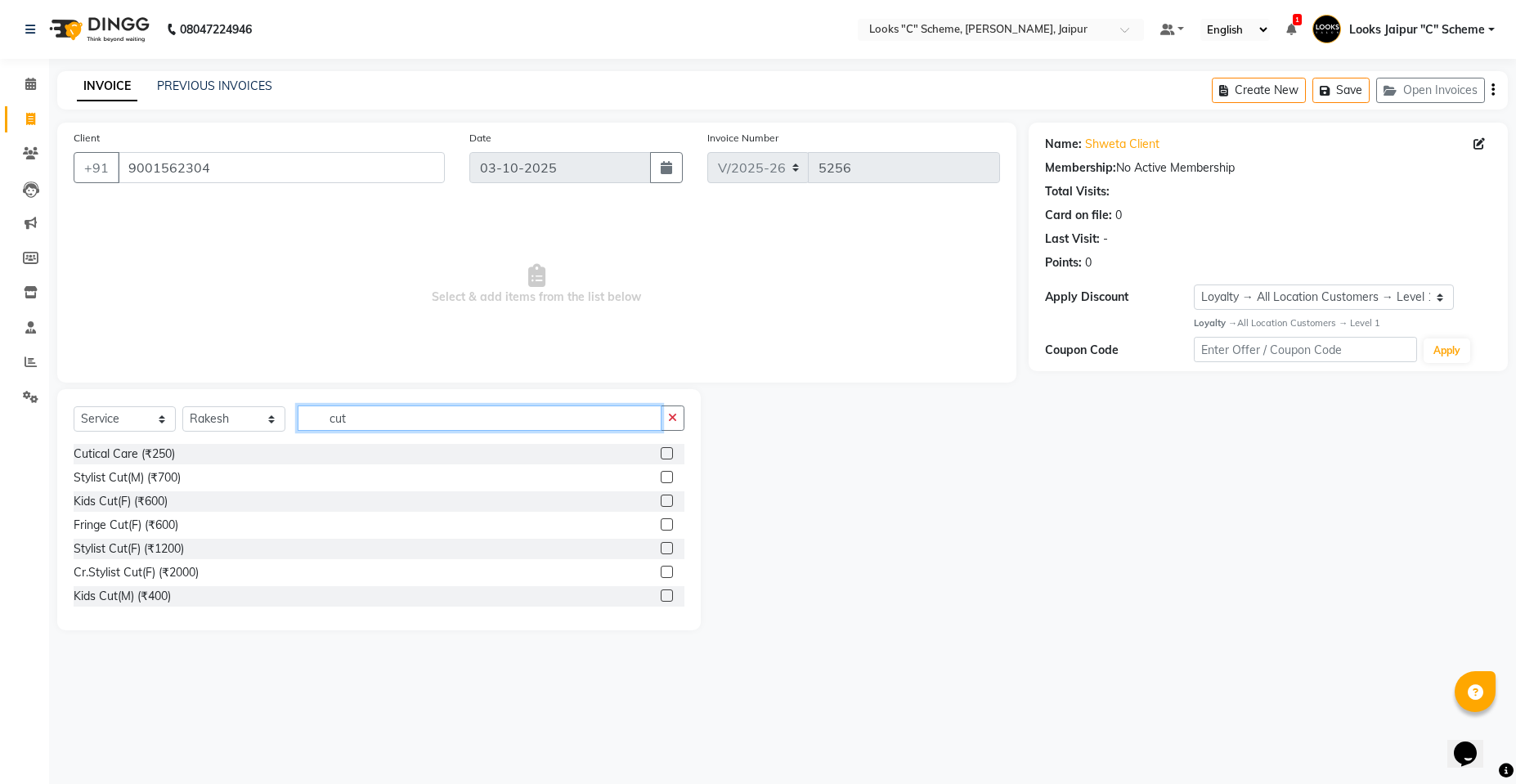
type input "cut"
click at [661, 550] on label at bounding box center [666, 548] width 12 height 12
click at [661, 550] on input "checkbox" at bounding box center [666, 549] width 11 height 11
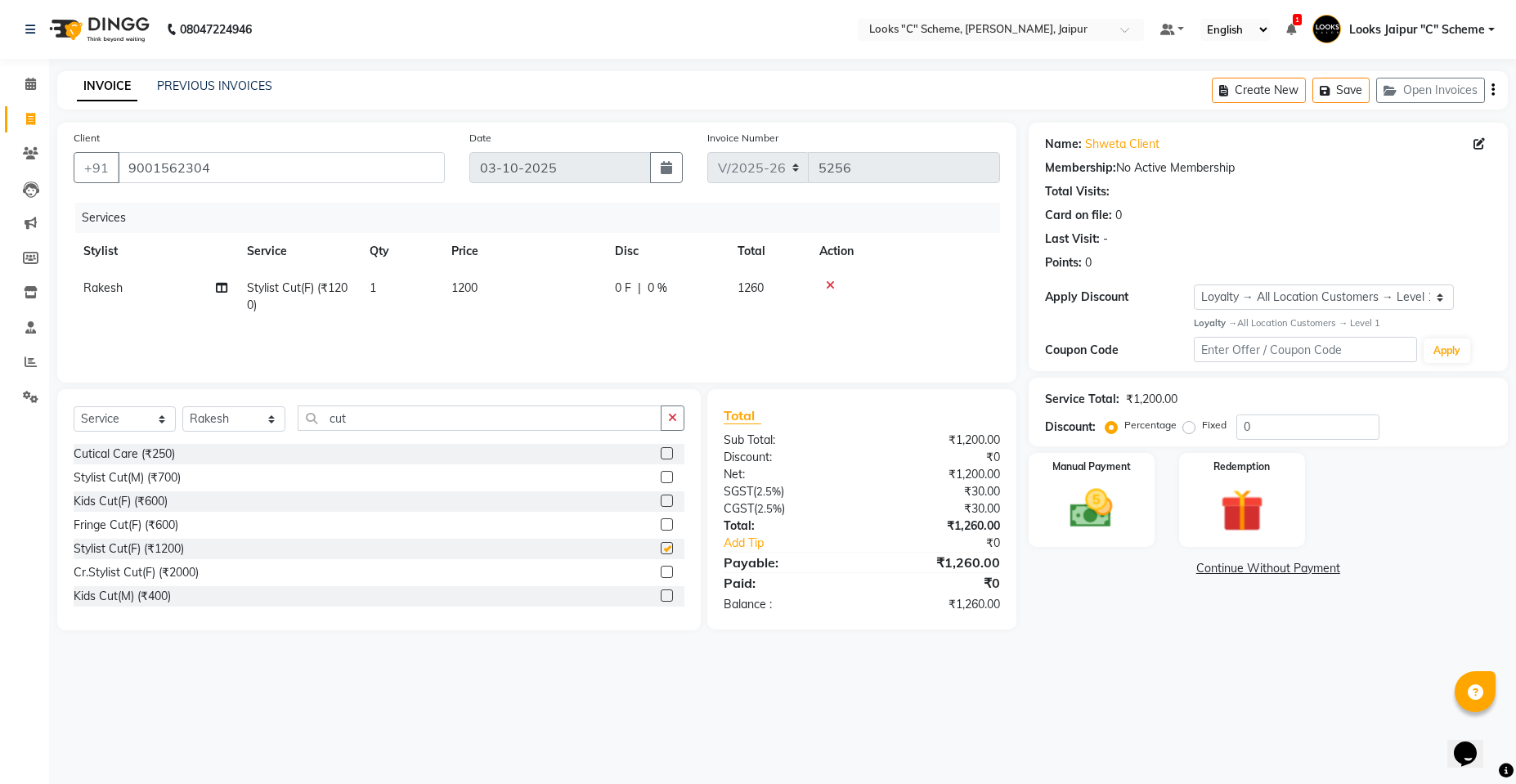
checkbox input "false"
click at [457, 430] on input "cut" at bounding box center [479, 418] width 364 height 26
type input "c"
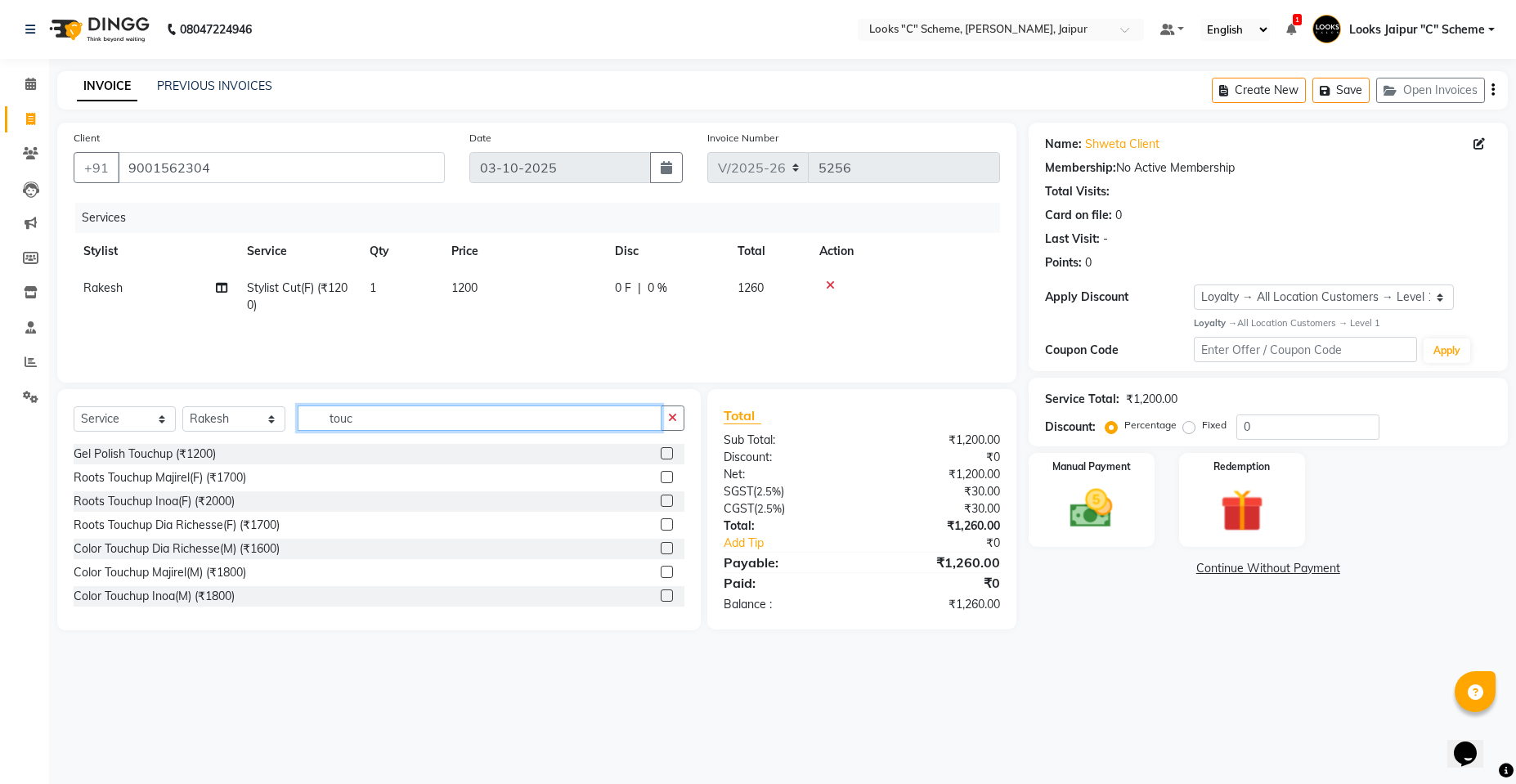
type input "touc"
click at [661, 483] on div at bounding box center [666, 479] width 11 height 17
click at [661, 476] on label at bounding box center [666, 476] width 12 height 12
click at [661, 476] on input "checkbox" at bounding box center [666, 478] width 11 height 11
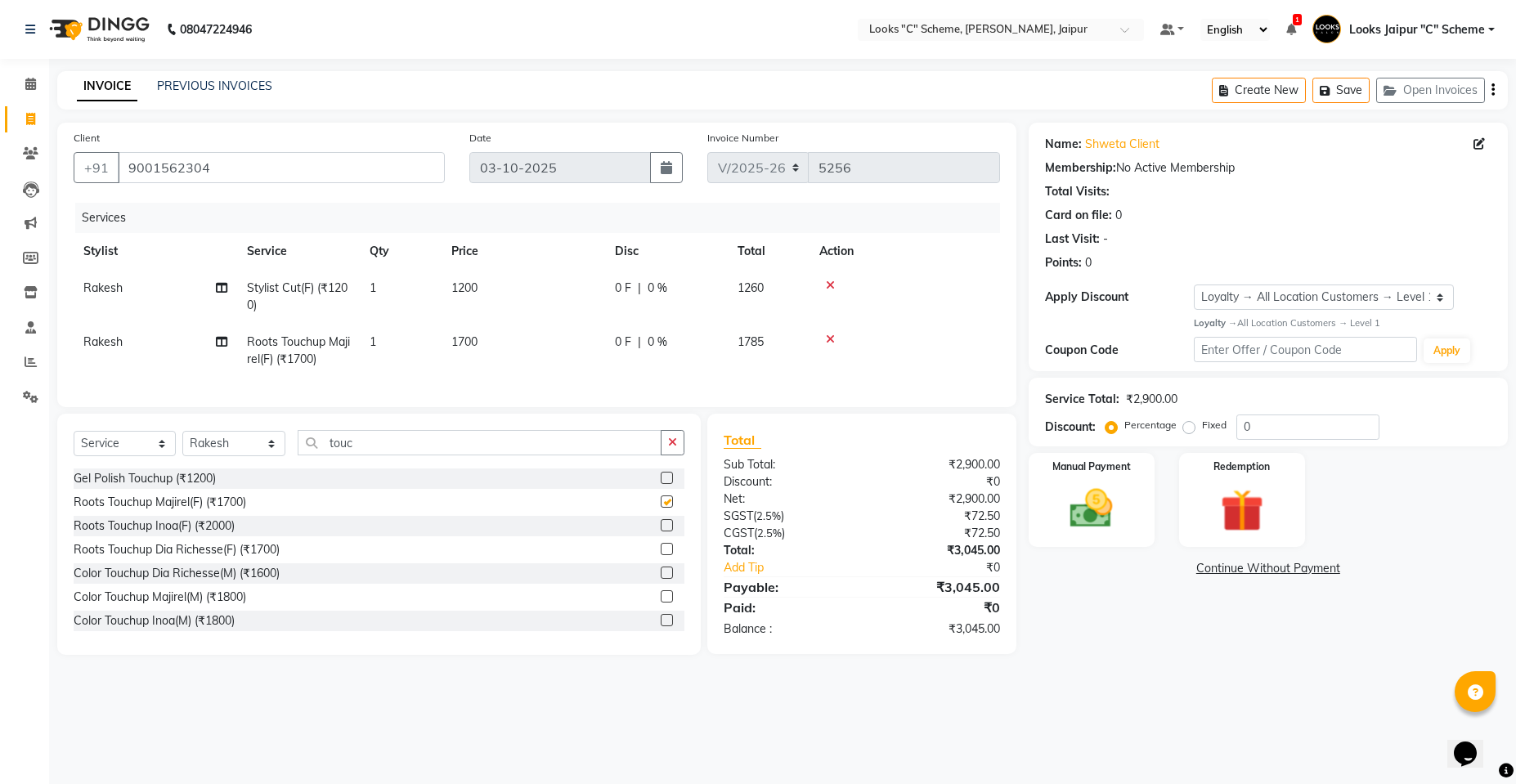
checkbox input "false"
click at [486, 455] on input "touc" at bounding box center [479, 443] width 364 height 26
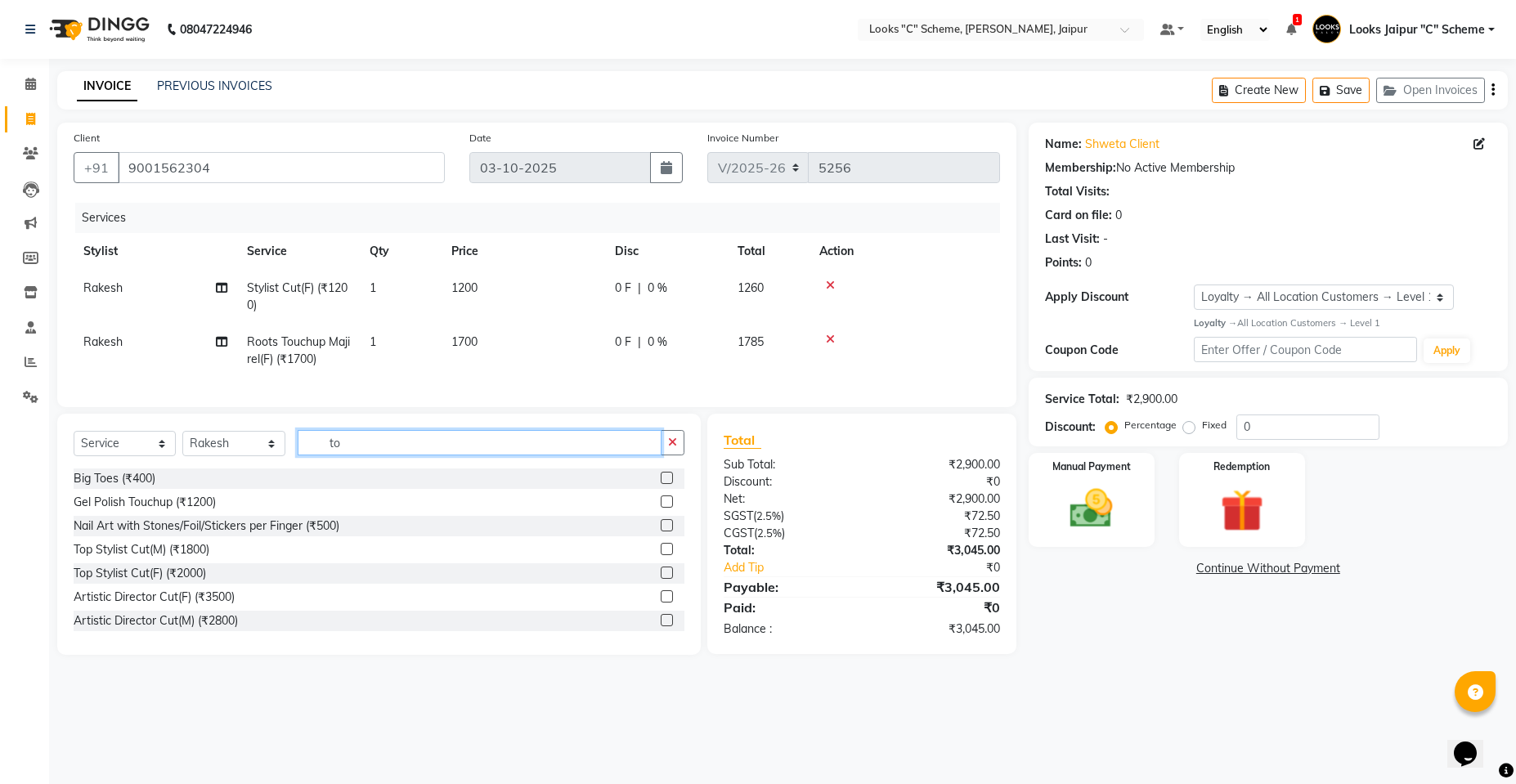
type input "t"
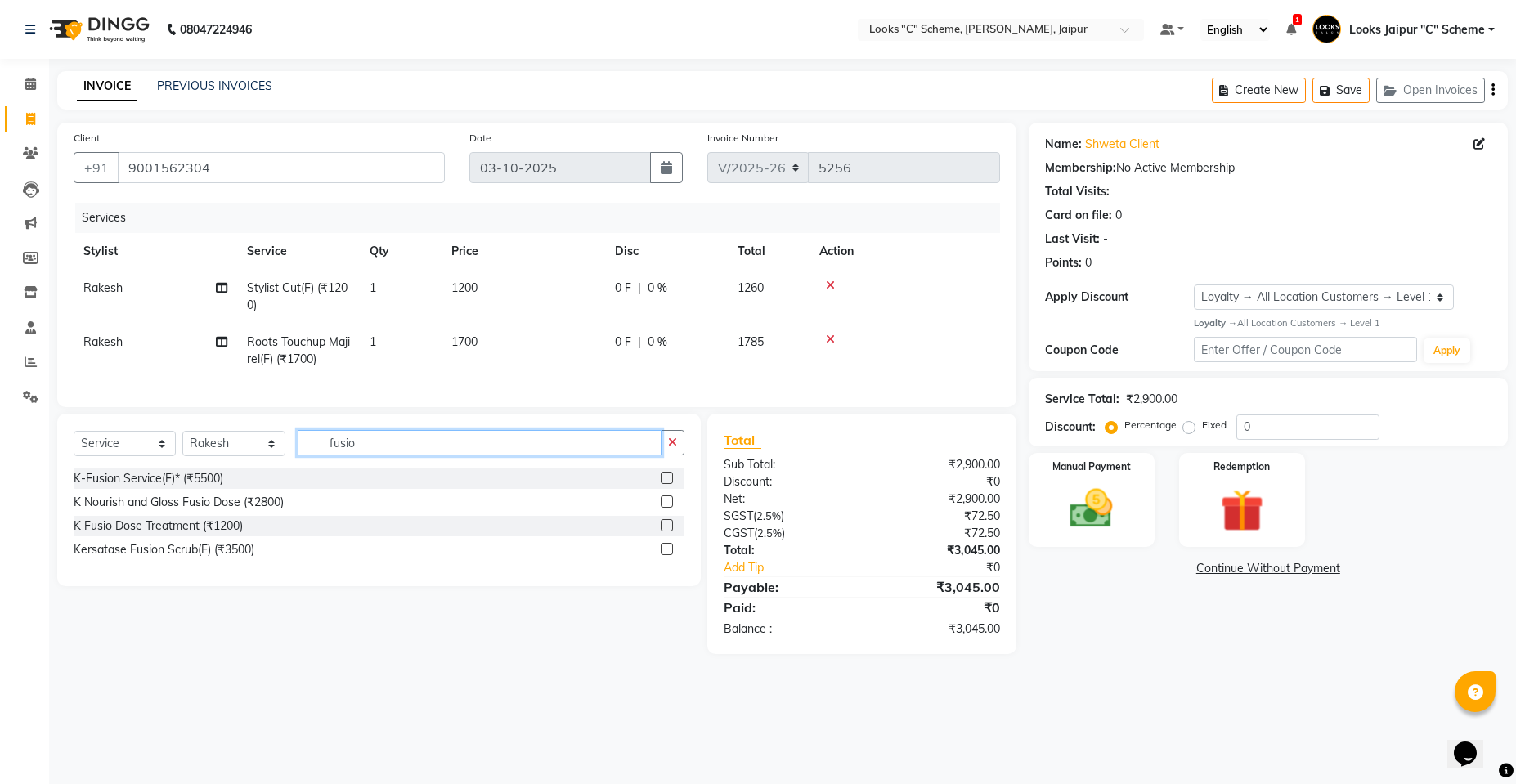
type input "fusio"
click at [663, 555] on label at bounding box center [666, 549] width 12 height 12
click at [663, 555] on input "checkbox" at bounding box center [666, 550] width 11 height 11
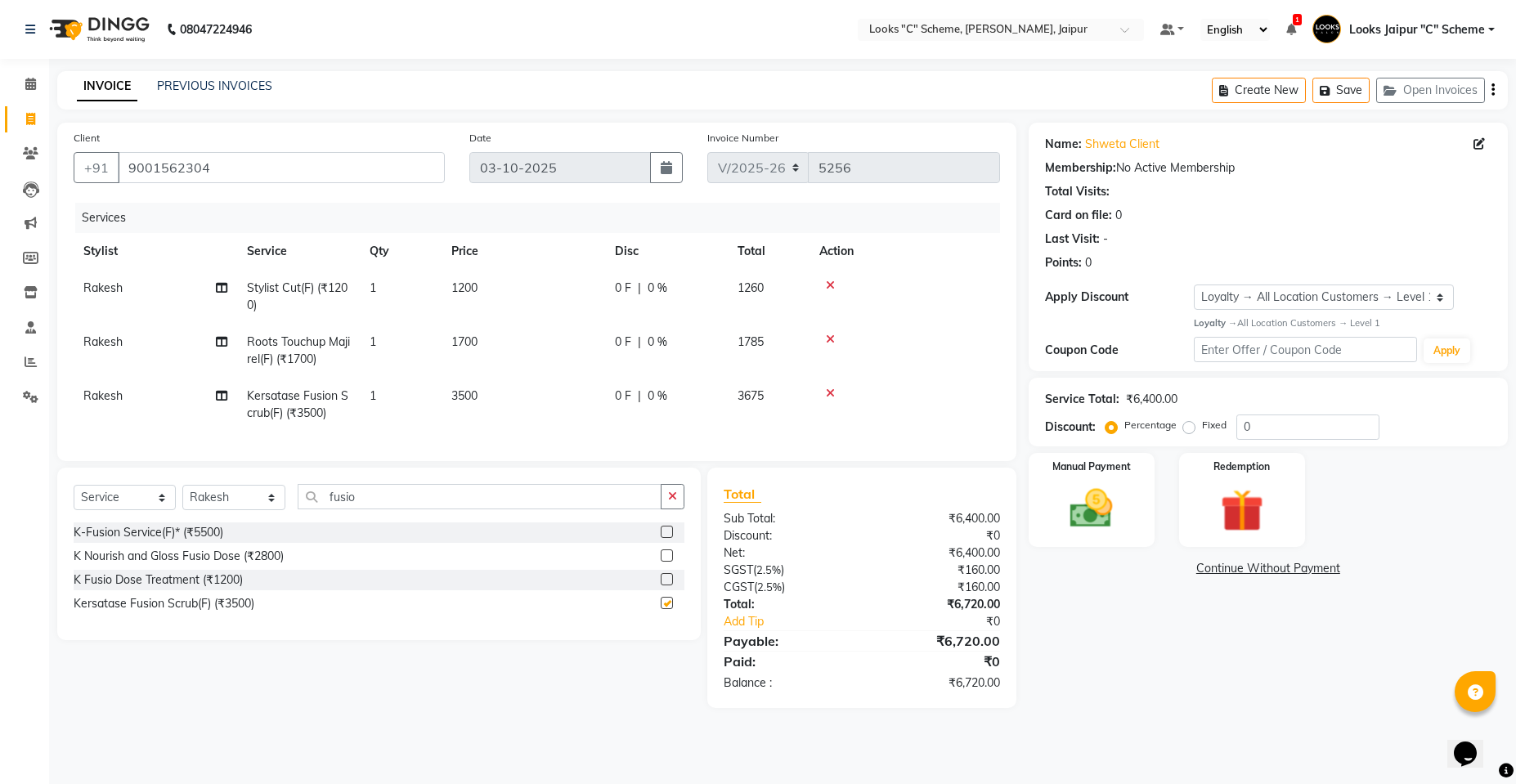
checkbox input "false"
click at [495, 291] on td "1200" at bounding box center [523, 297] width 163 height 54
select select "61092"
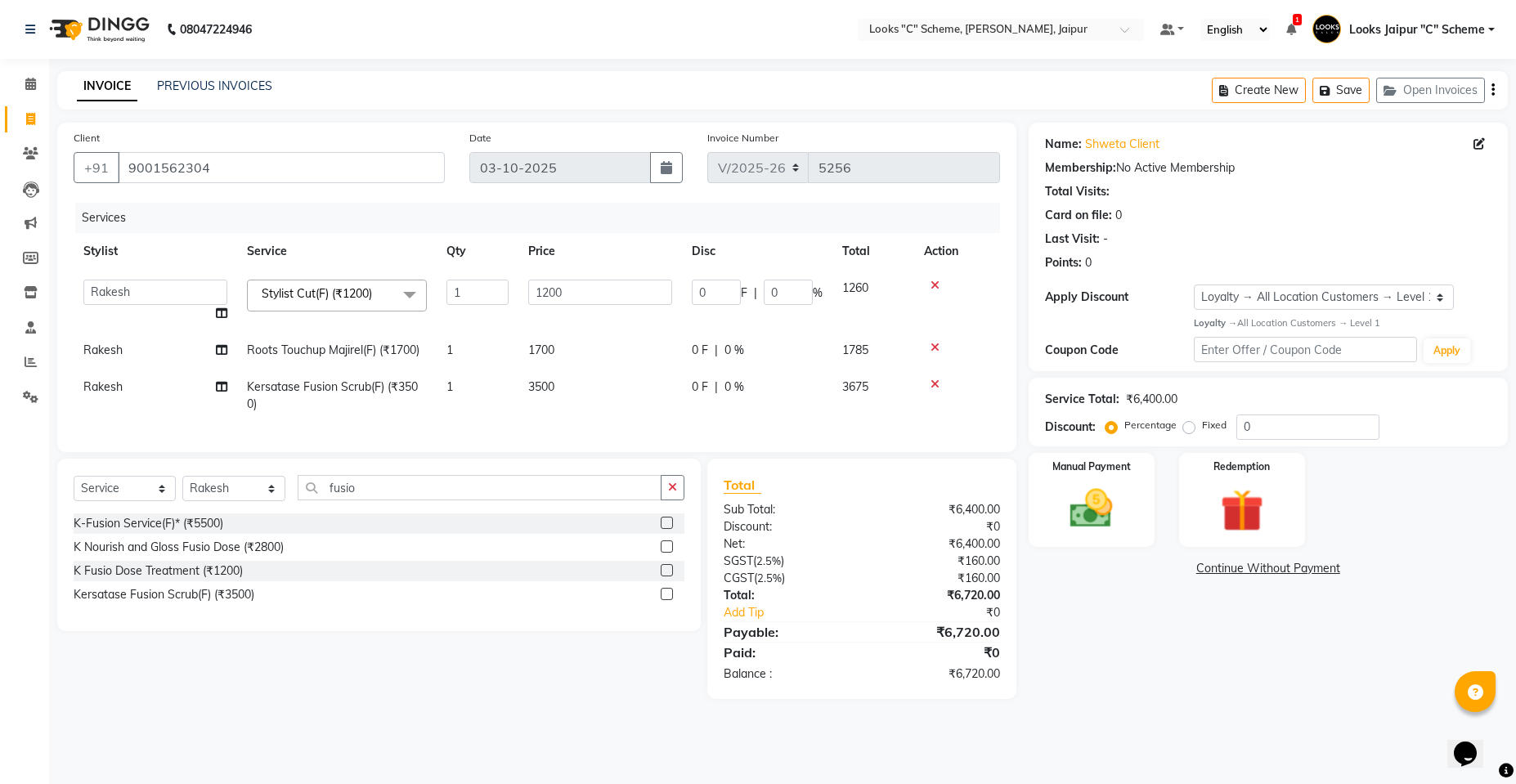
click at [540, 348] on span "1700" at bounding box center [541, 350] width 26 height 15
select select "61092"
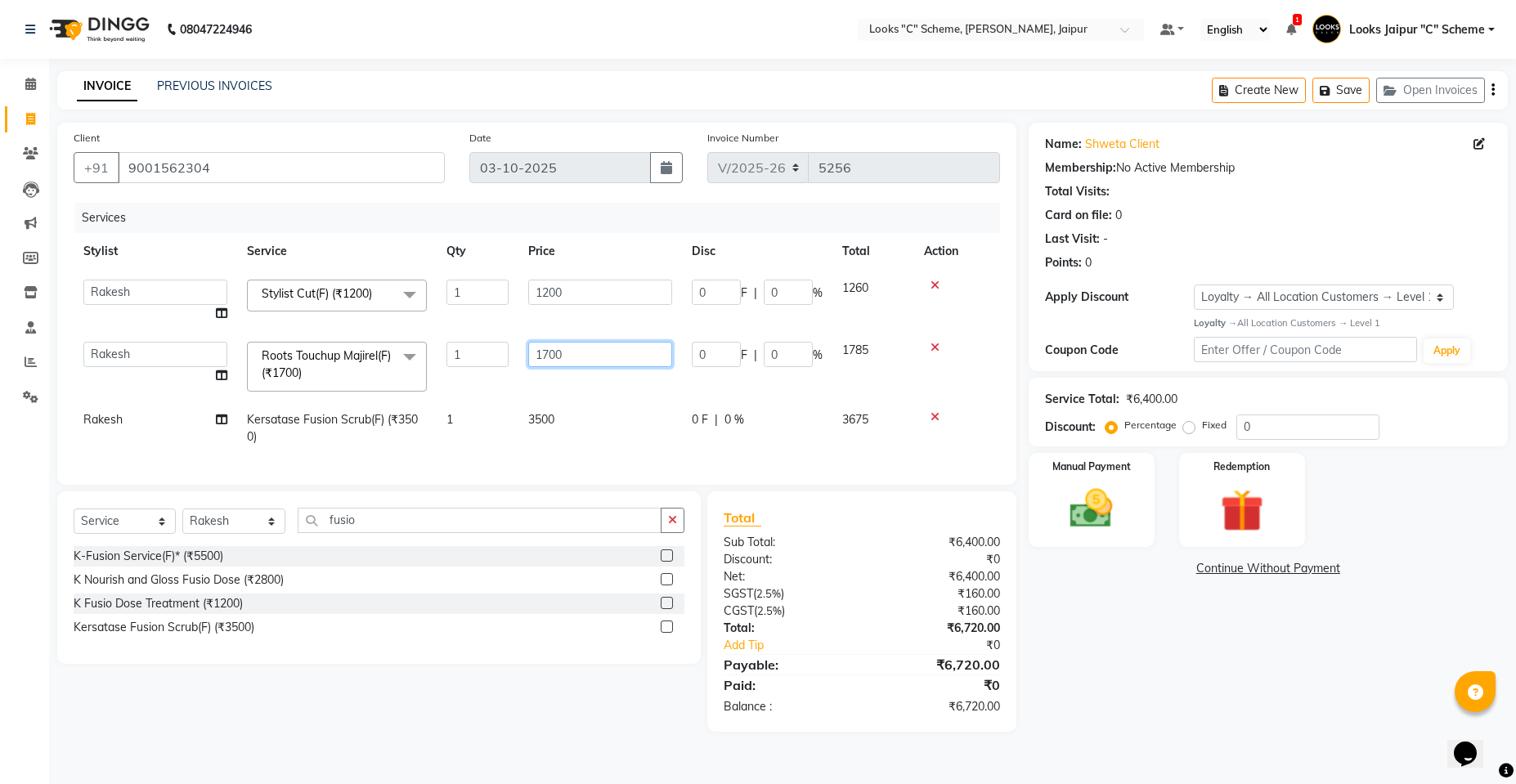
click at [549, 348] on input "1700" at bounding box center [601, 354] width 144 height 26
type input "1500"
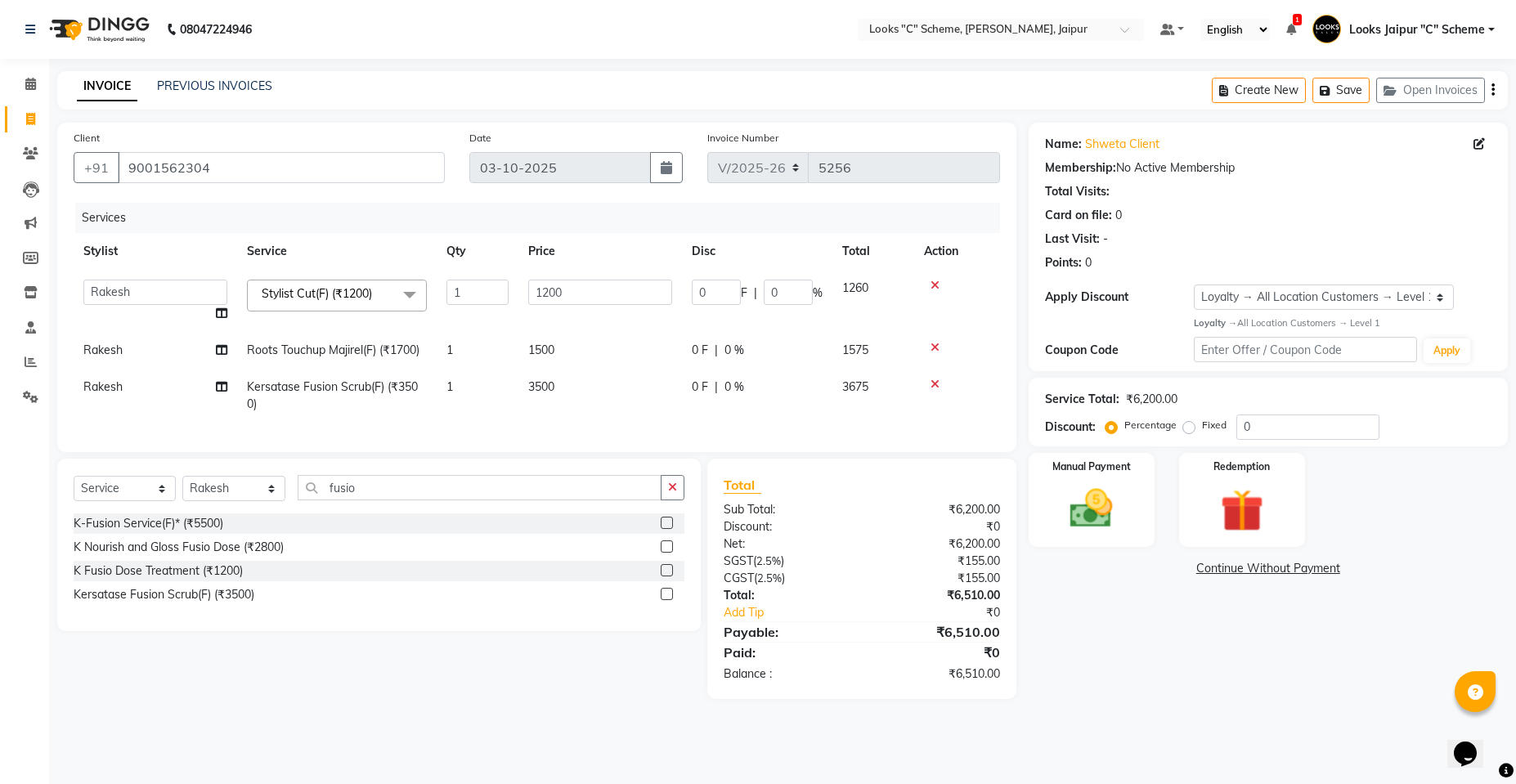
click at [664, 416] on td "3500" at bounding box center [600, 395] width 163 height 54
select select "61092"
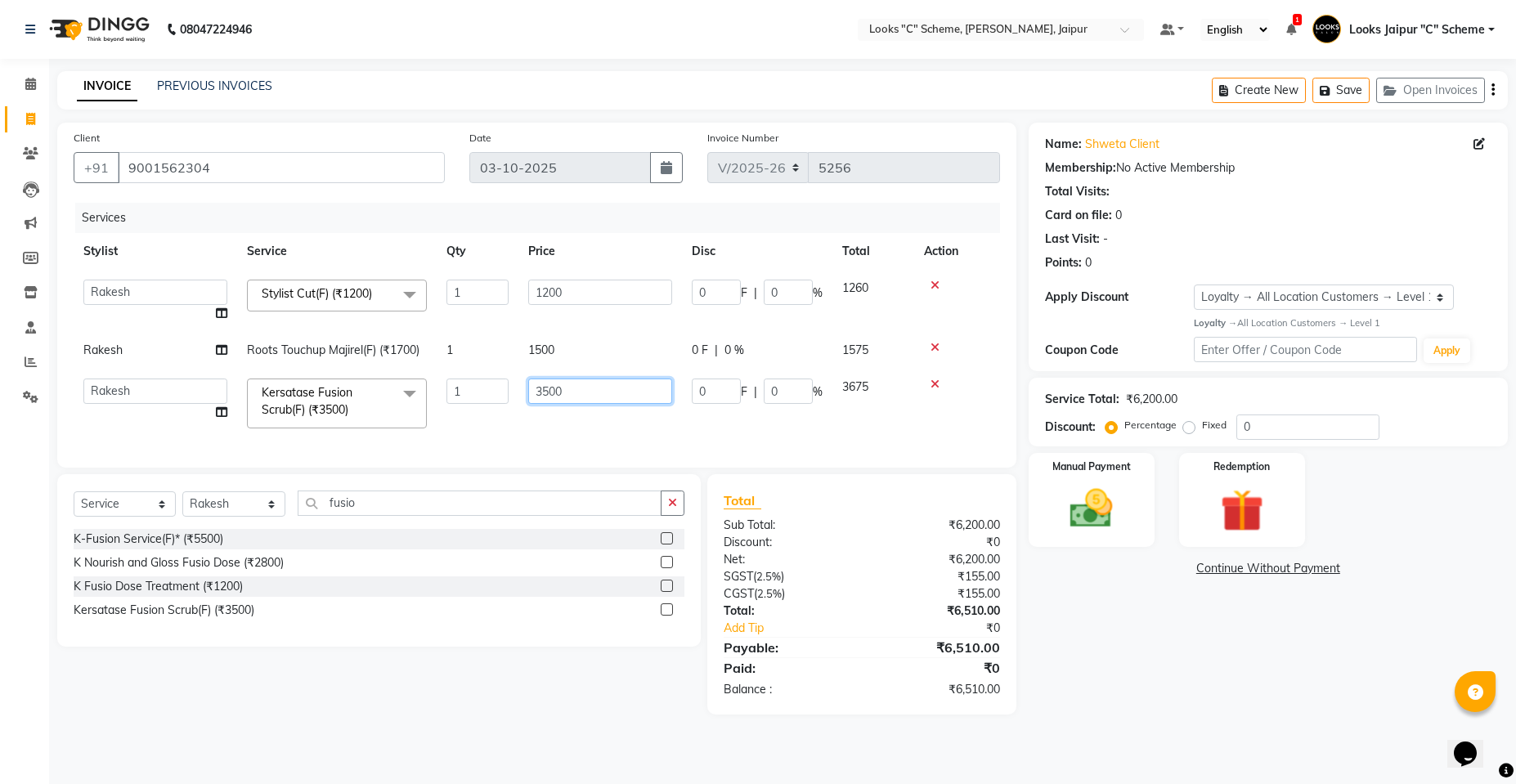
click at [545, 388] on input "3500" at bounding box center [601, 392] width 144 height 26
type input "2500"
click at [598, 435] on div "Services Stylist Service Qty Price Disc Total Action Aarohi [PERSON_NAME] Abhis…" at bounding box center [537, 327] width 926 height 248
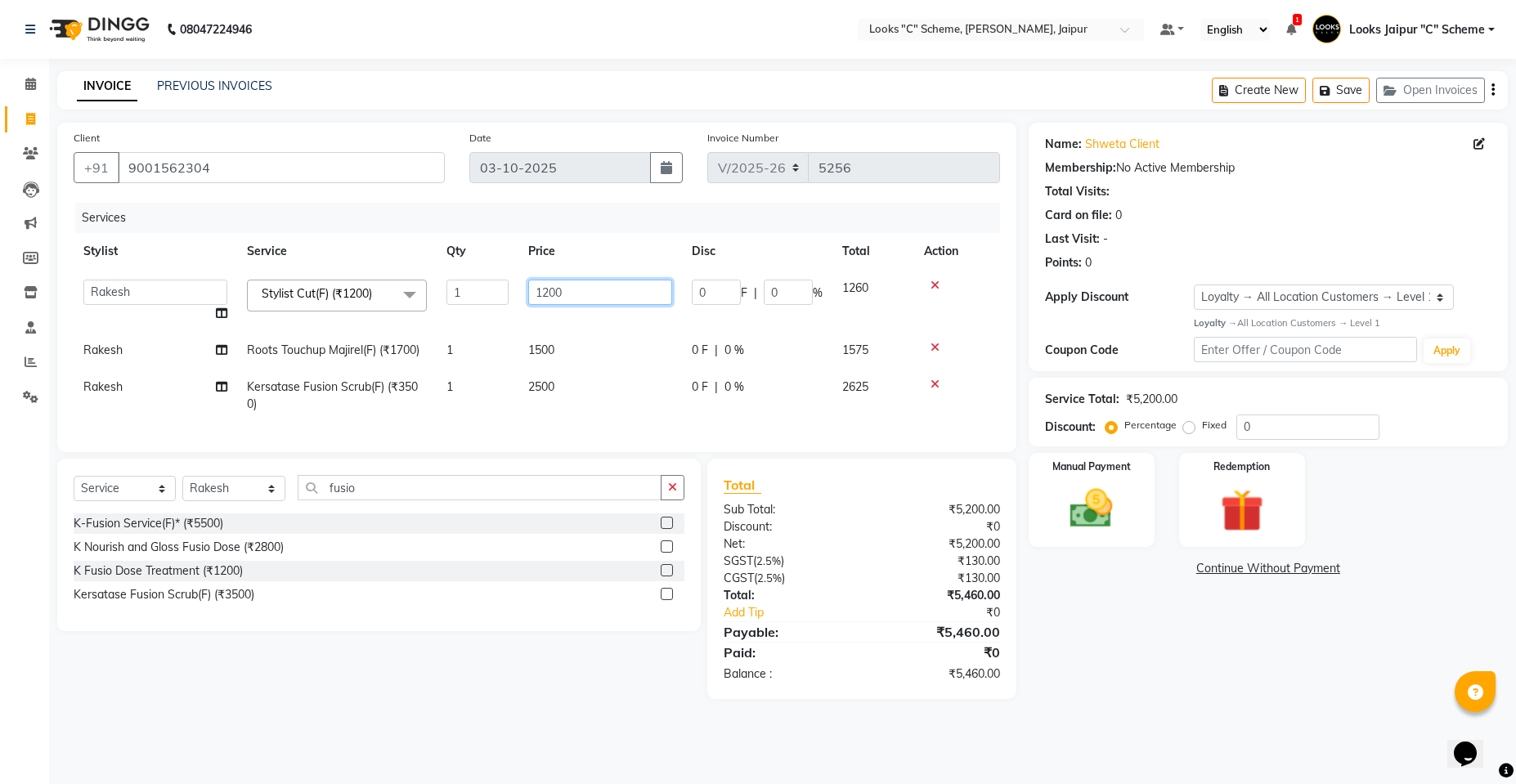
click at [552, 286] on input "1200" at bounding box center [601, 292] width 144 height 26
type input "1500"
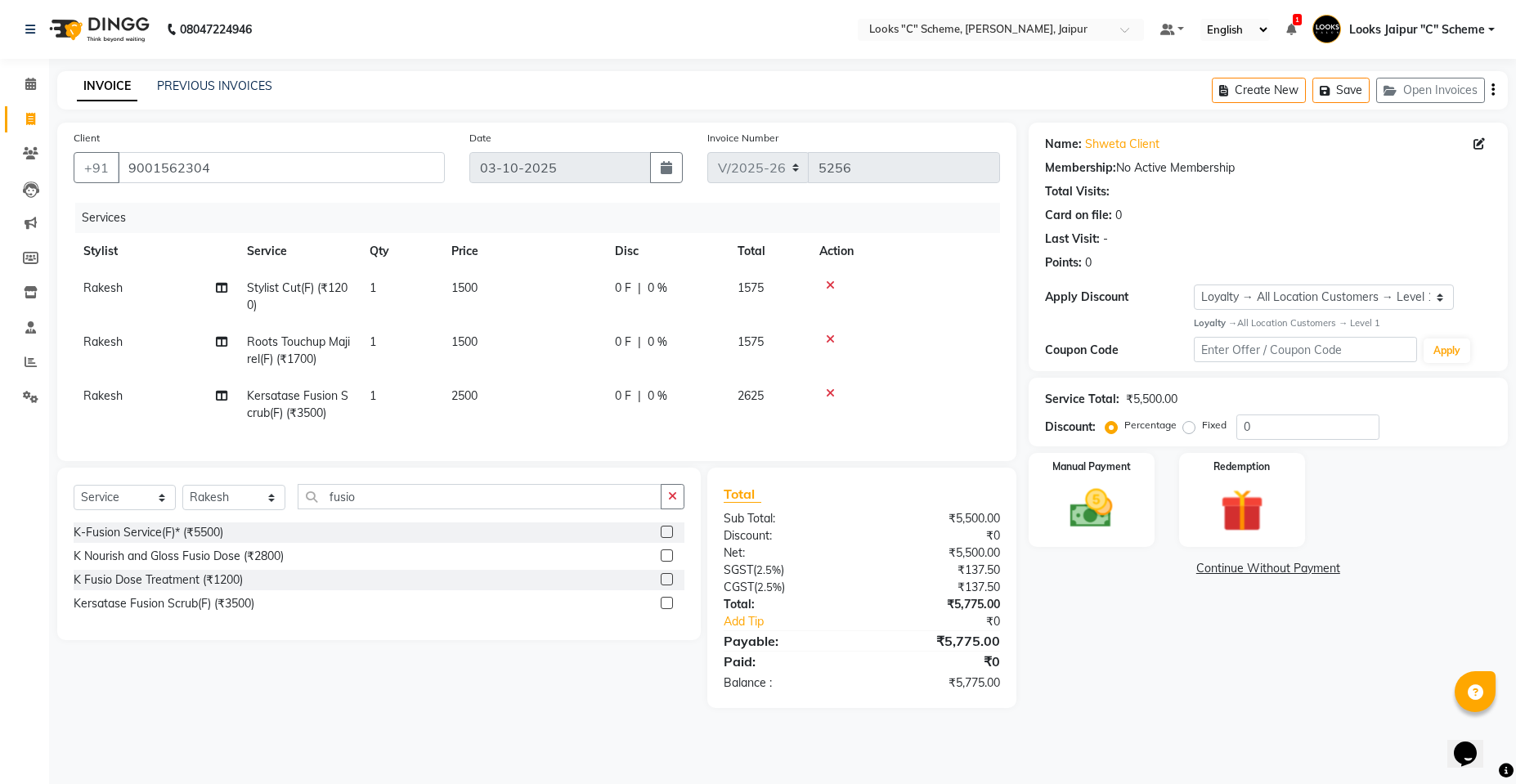
click at [589, 359] on td "1500" at bounding box center [523, 350] width 163 height 54
select select "61092"
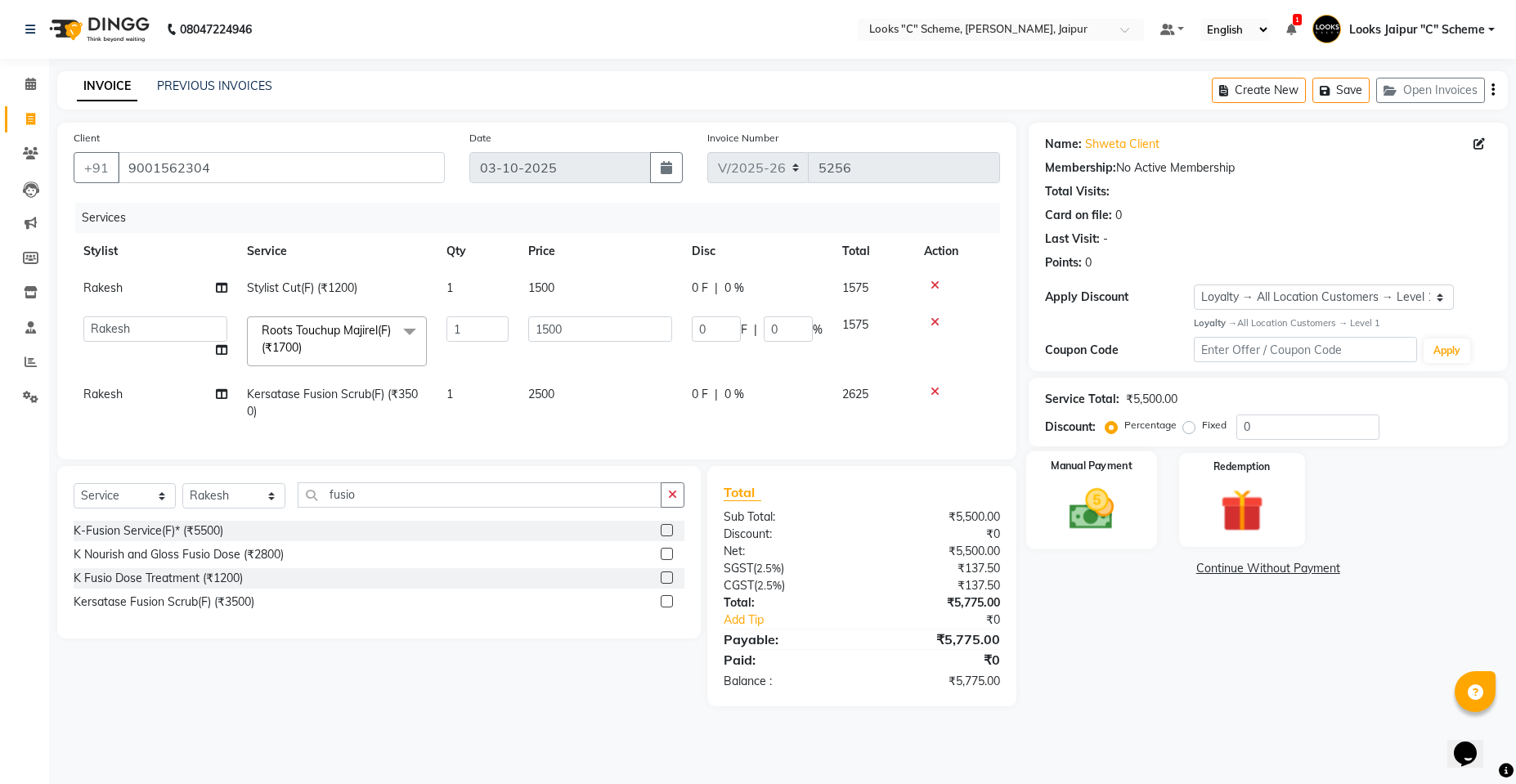
click at [1079, 474] on div "Manual Payment" at bounding box center [1091, 499] width 131 height 98
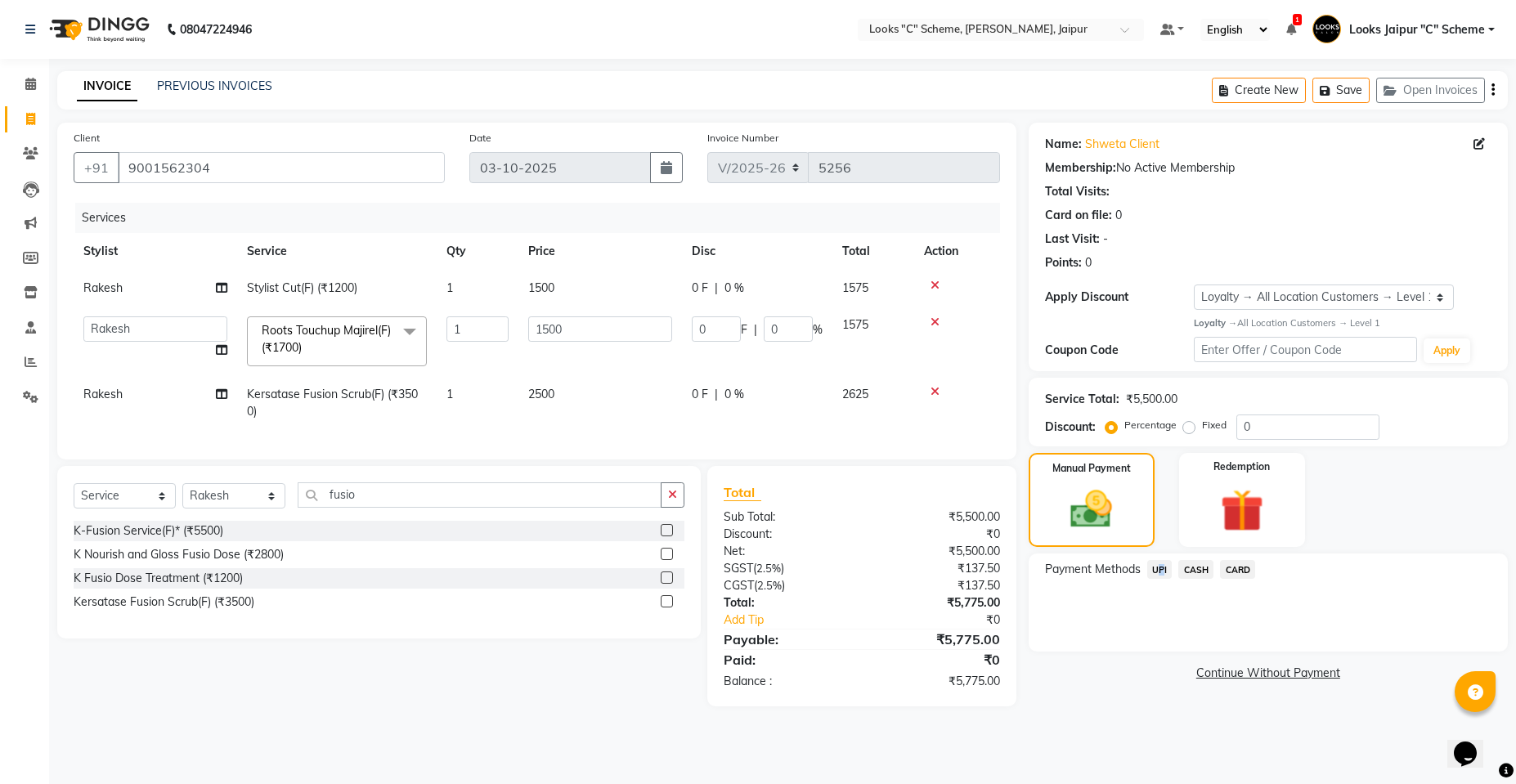
click at [1155, 567] on span "UPI" at bounding box center [1160, 570] width 26 height 19
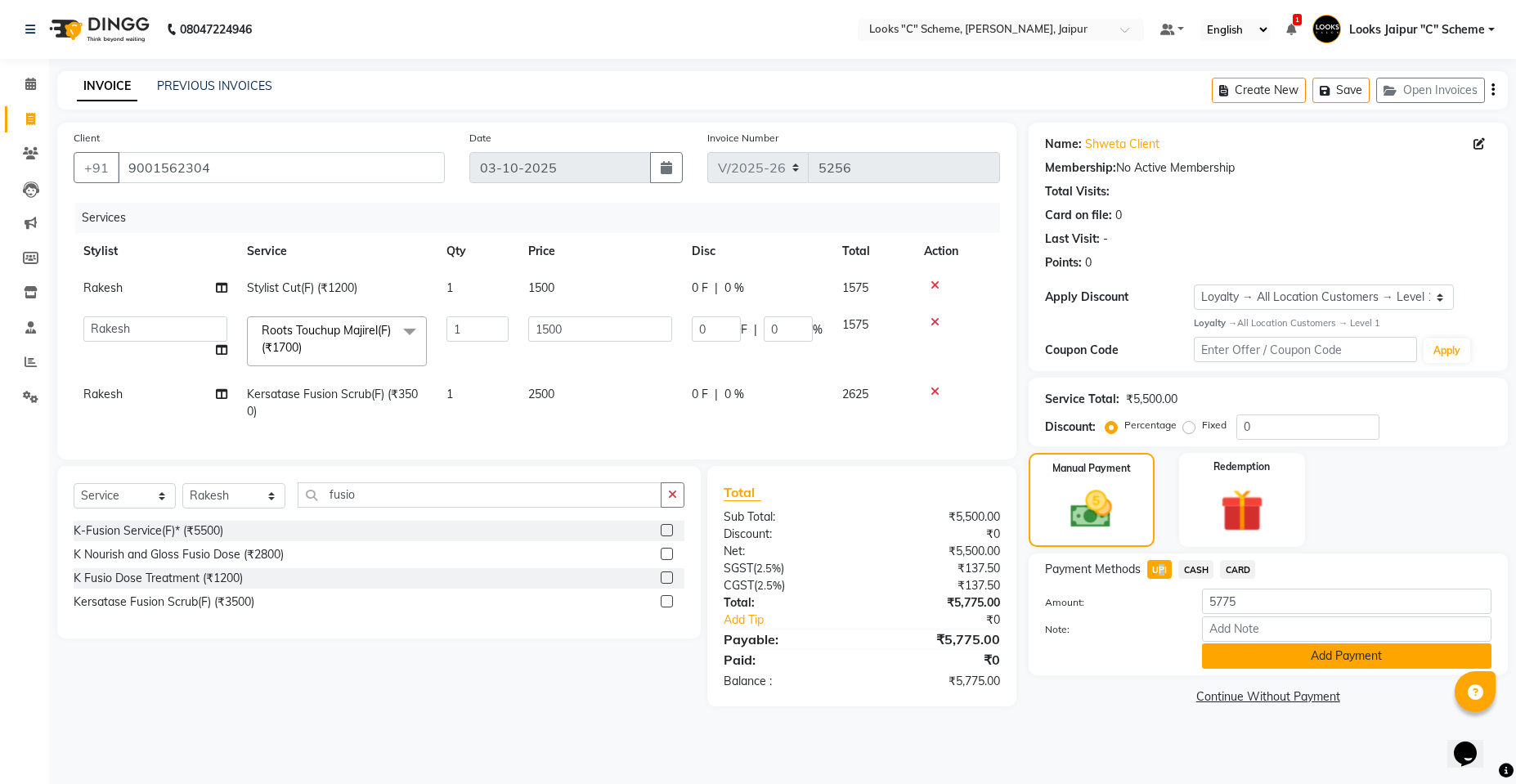
click at [1271, 645] on button "Add Payment" at bounding box center [1346, 656] width 289 height 26
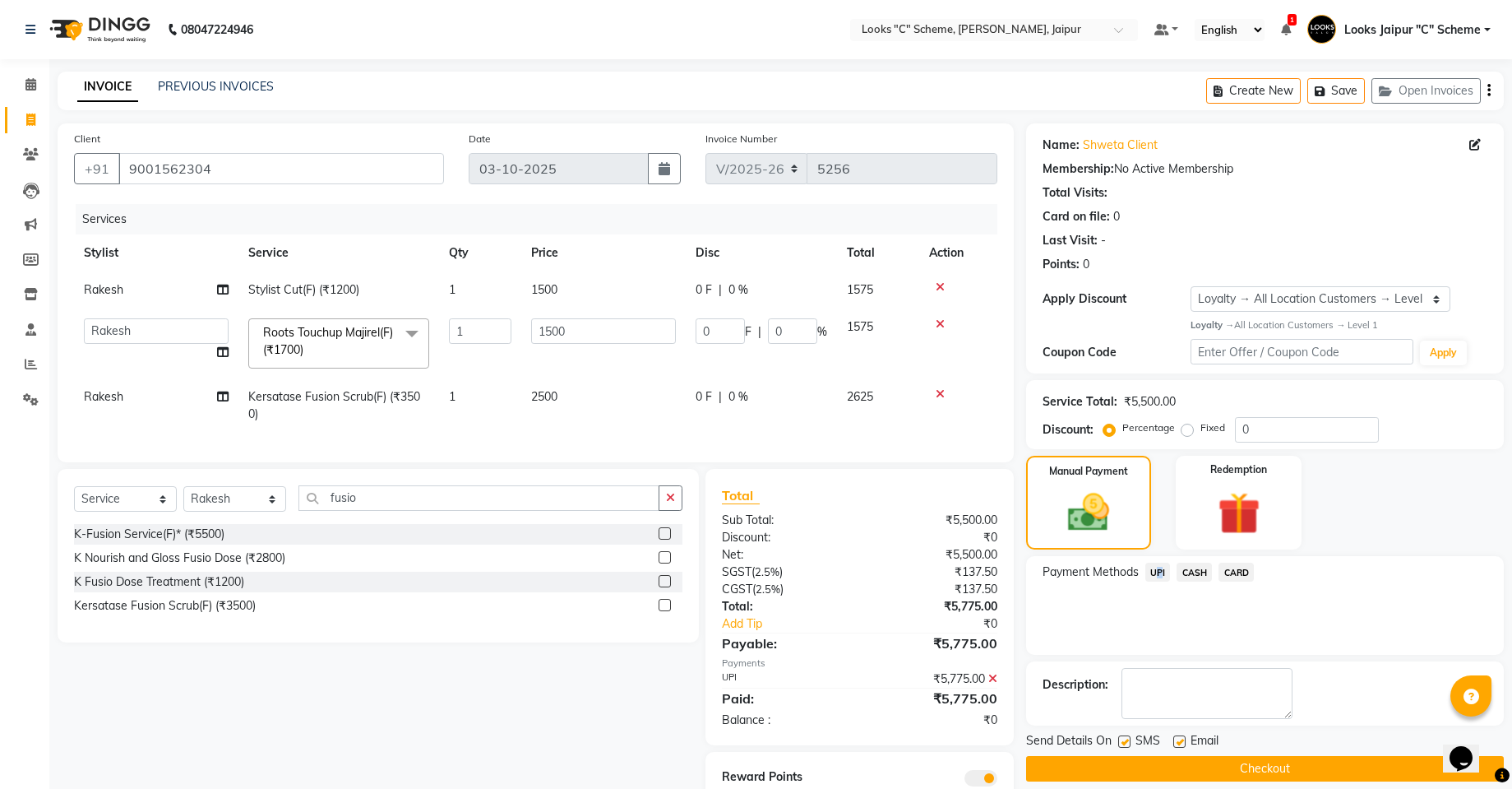
click at [1282, 768] on button "Checkout" at bounding box center [1265, 769] width 477 height 26
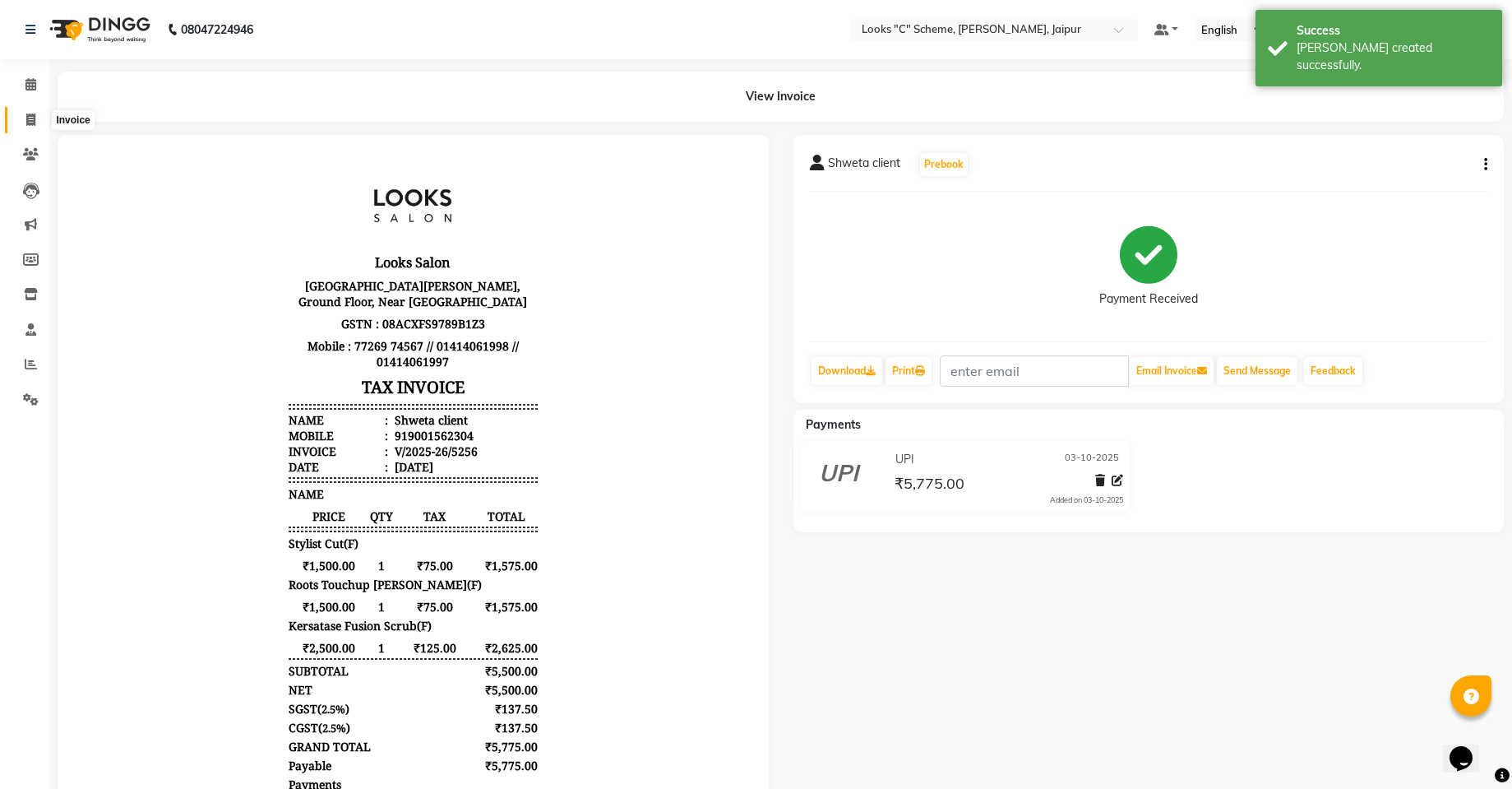
click at [34, 122] on icon at bounding box center [31, 119] width 9 height 12
select select "4315"
select select "service"
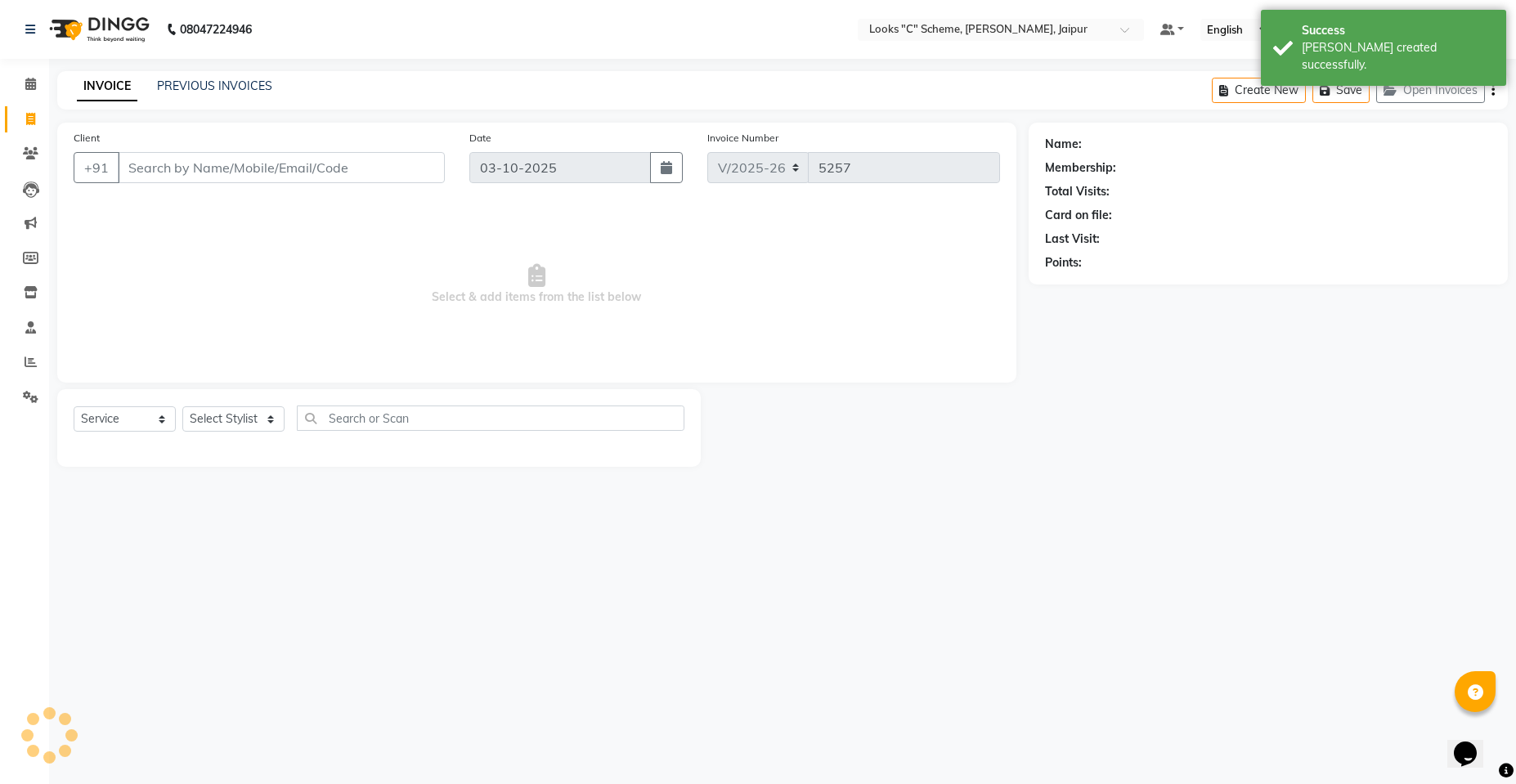
click at [207, 164] on input "Client" at bounding box center [281, 168] width 327 height 31
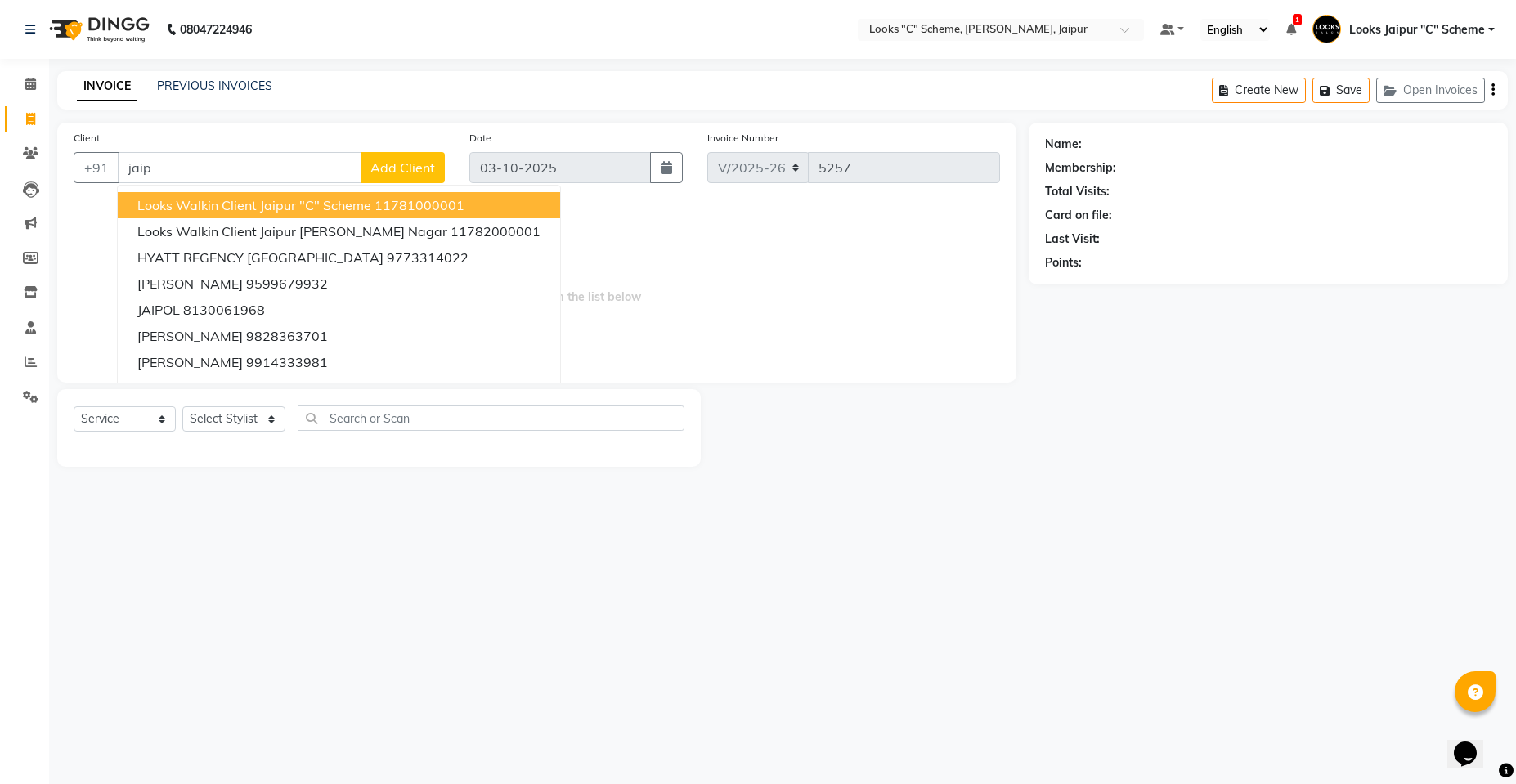
click at [242, 201] on span "Looks Walkin Client Jaipur "C" Scheme" at bounding box center [254, 205] width 234 height 16
type input "11781000001"
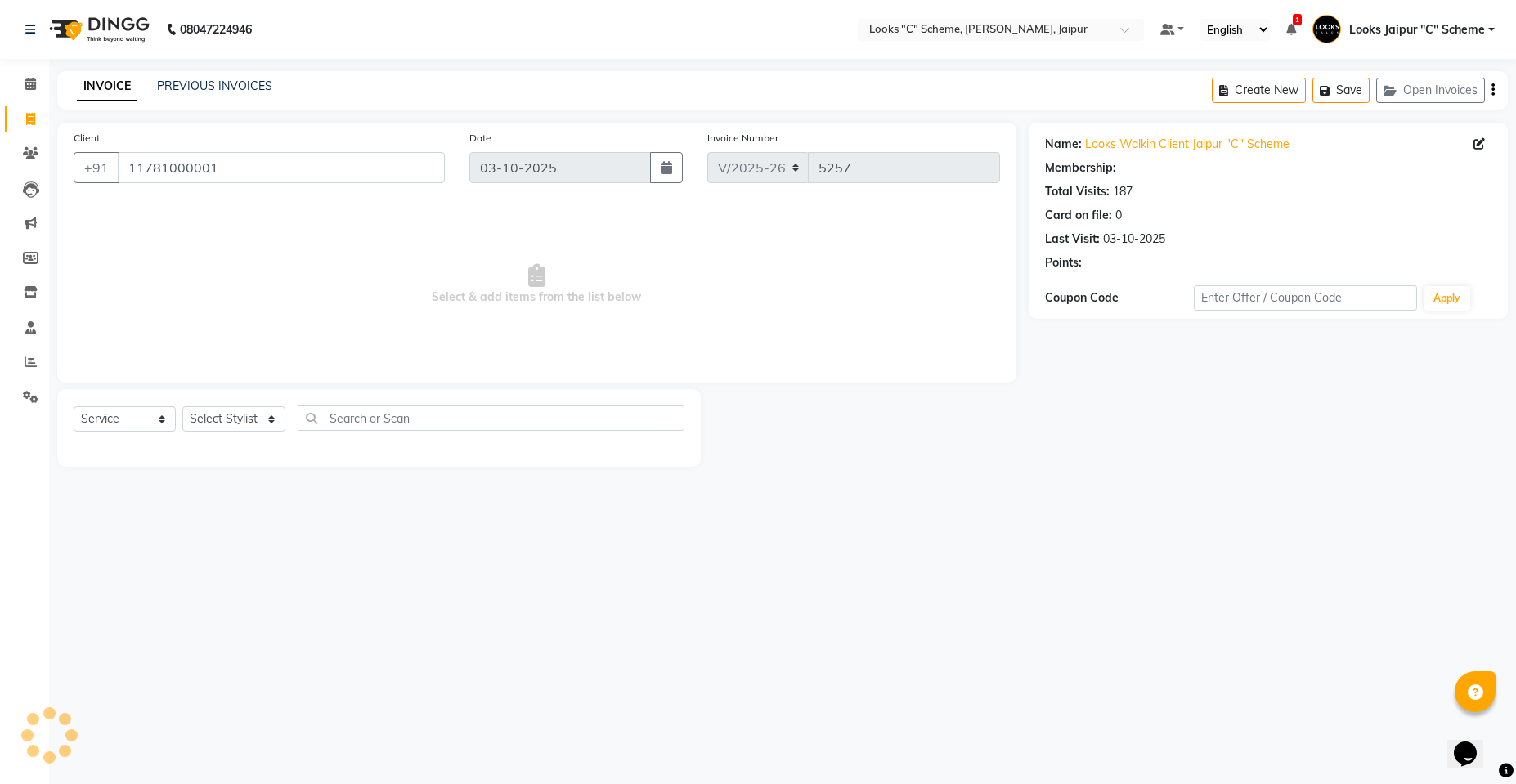
select select "1: Object"
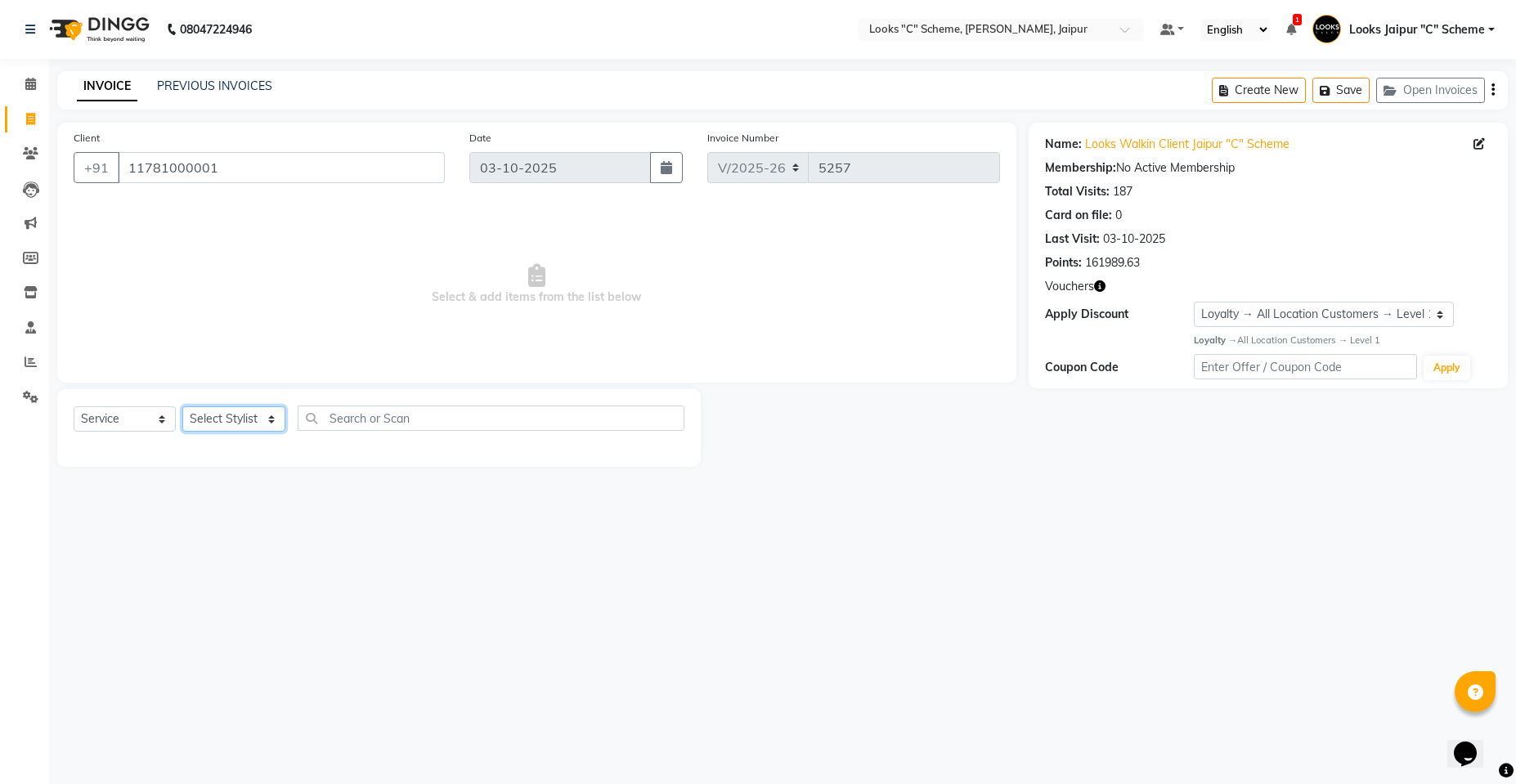
click at [248, 417] on select "Select Stylist [PERSON_NAME] Akash_pdct [PERSON_NAME] [PERSON_NAME] Counter Sal…" at bounding box center [234, 419] width 103 height 26
select select "84482"
click at [183, 406] on select "Select Stylist [PERSON_NAME] Akash_pdct [PERSON_NAME] [PERSON_NAME] Counter Sal…" at bounding box center [234, 419] width 103 height 26
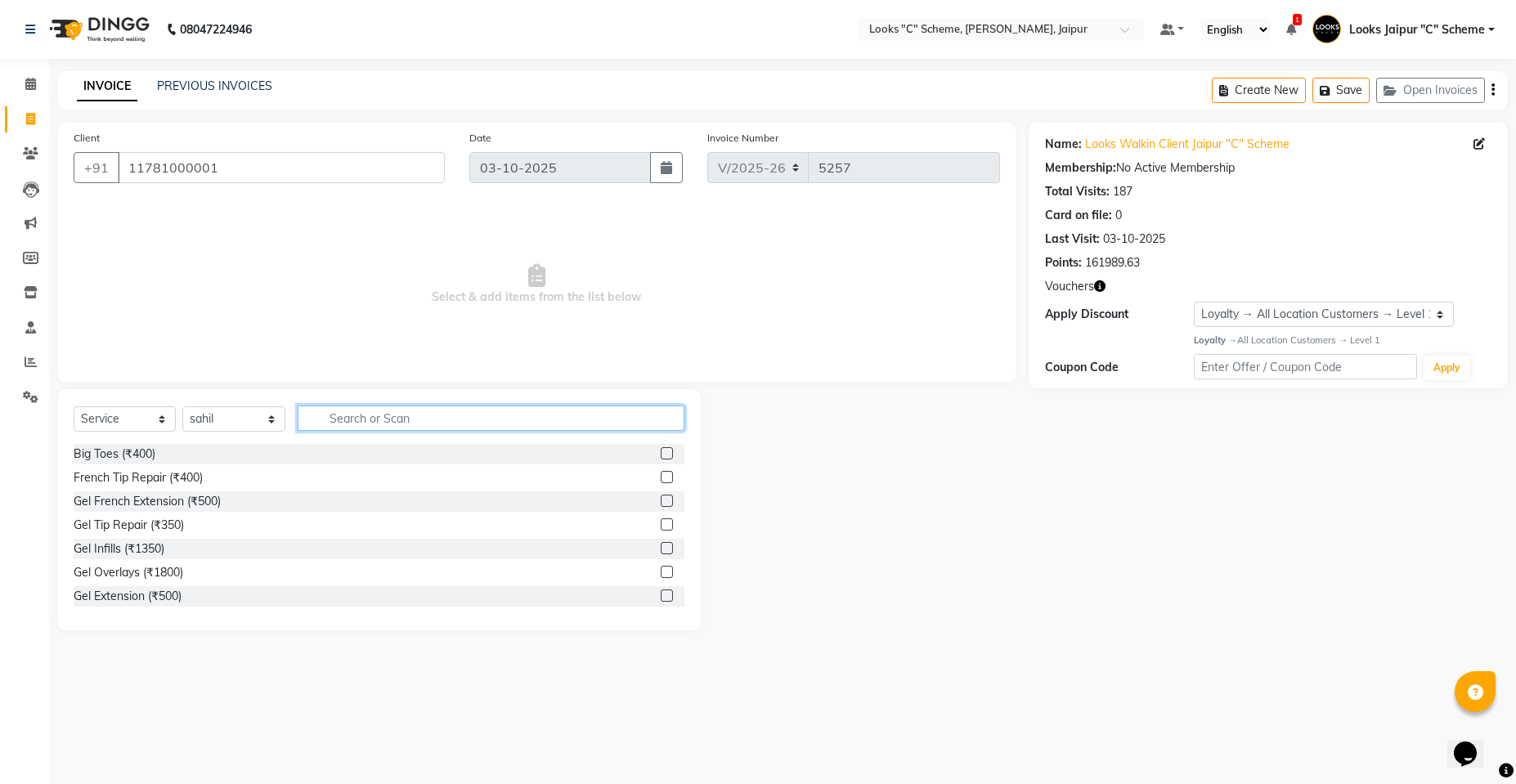
click at [432, 423] on input "text" at bounding box center [491, 418] width 387 height 26
type input "head"
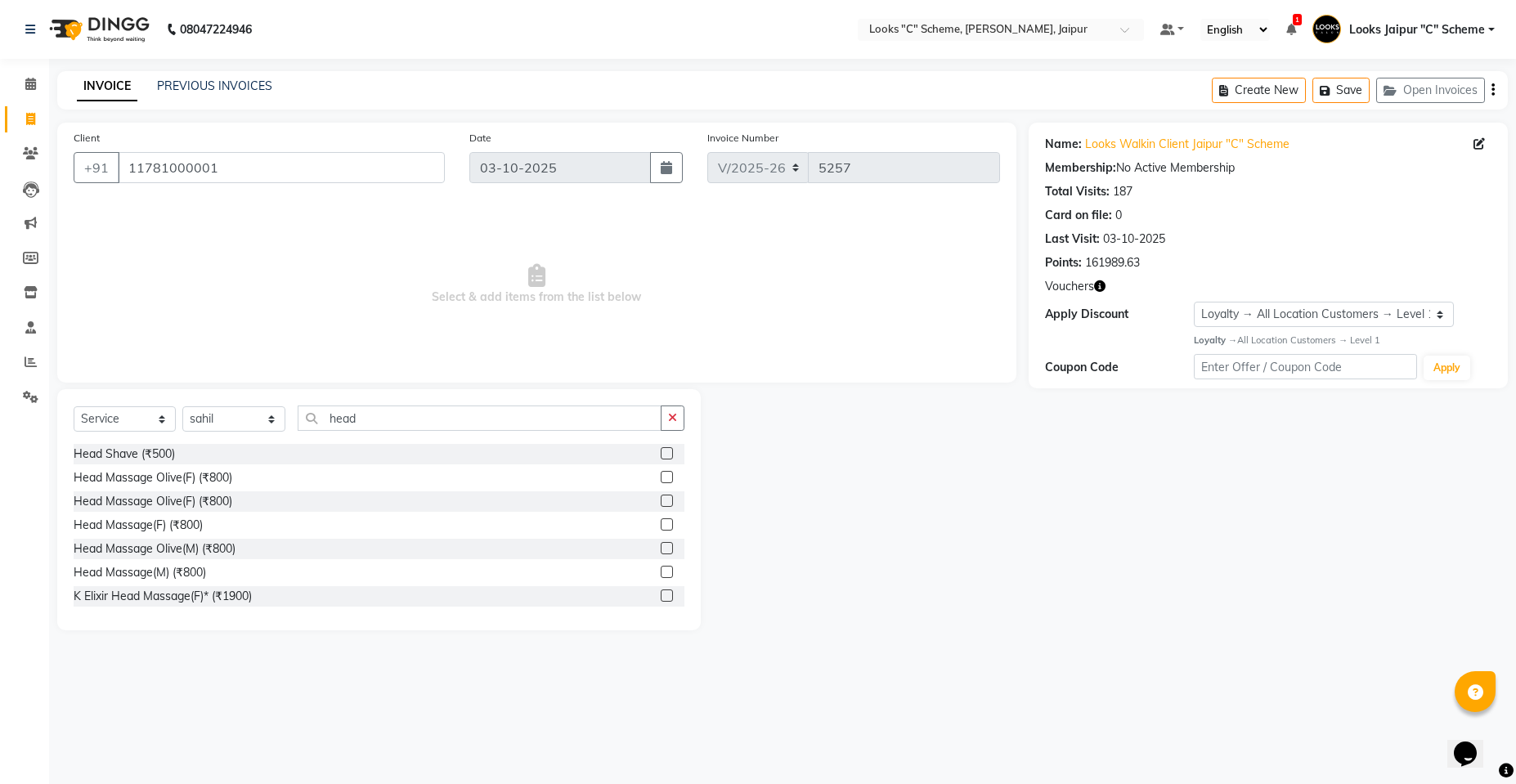
click at [661, 545] on label at bounding box center [666, 548] width 12 height 12
click at [661, 545] on input "checkbox" at bounding box center [666, 549] width 11 height 11
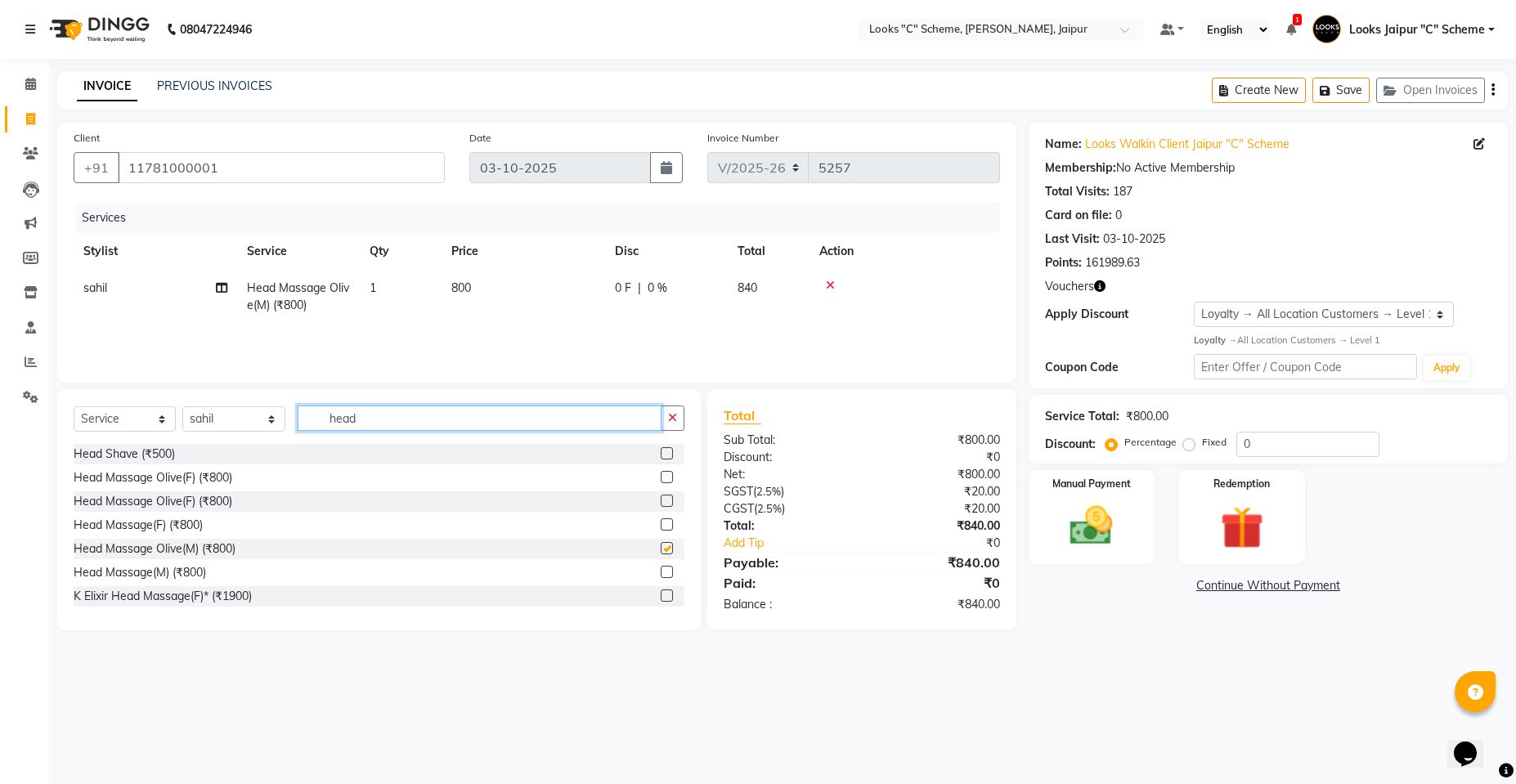
checkbox input "false"
click at [449, 414] on input "head" at bounding box center [479, 418] width 364 height 26
type input "h"
type input "beard"
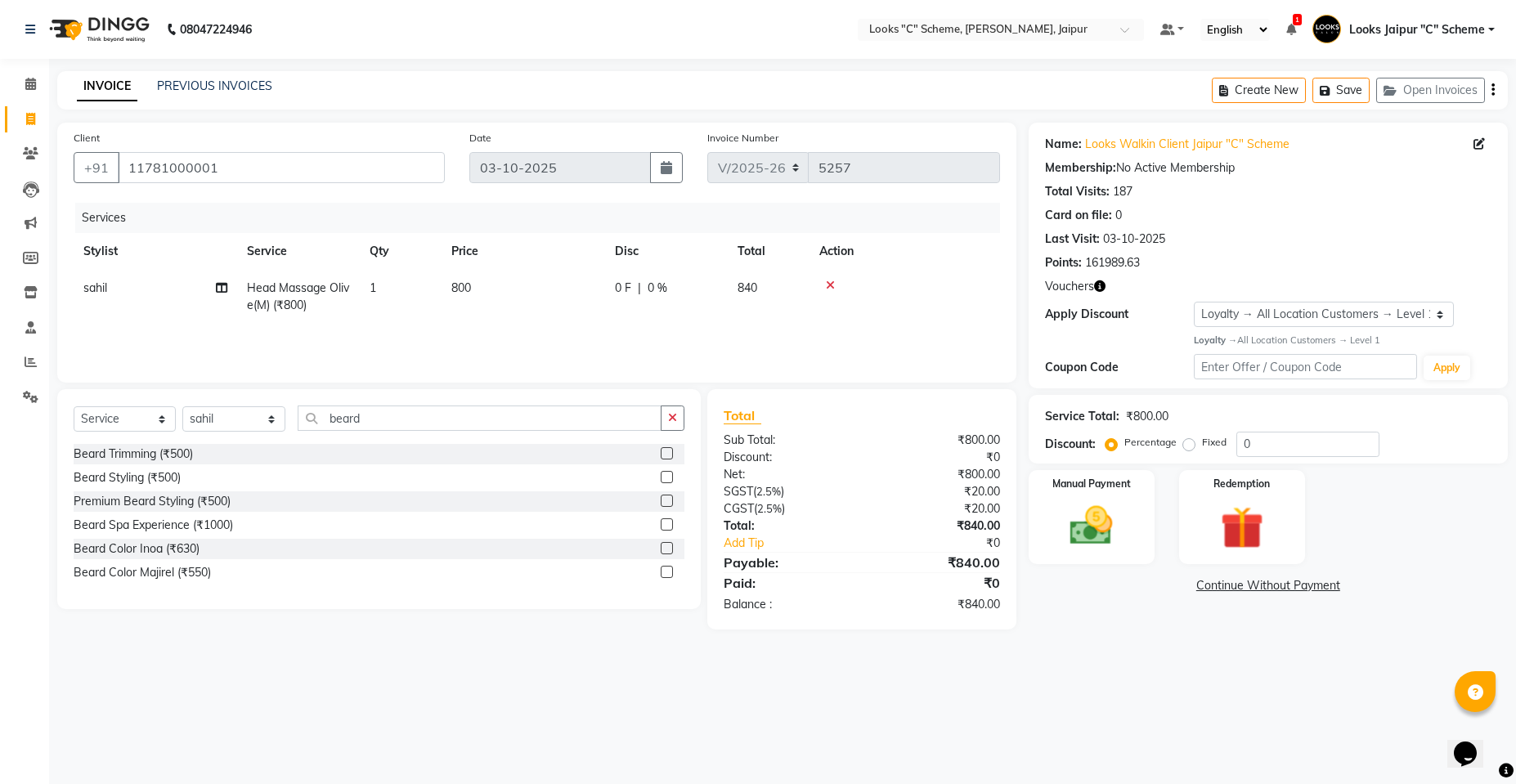
click at [670, 451] on label at bounding box center [666, 453] width 12 height 12
click at [670, 451] on input "checkbox" at bounding box center [666, 455] width 11 height 11
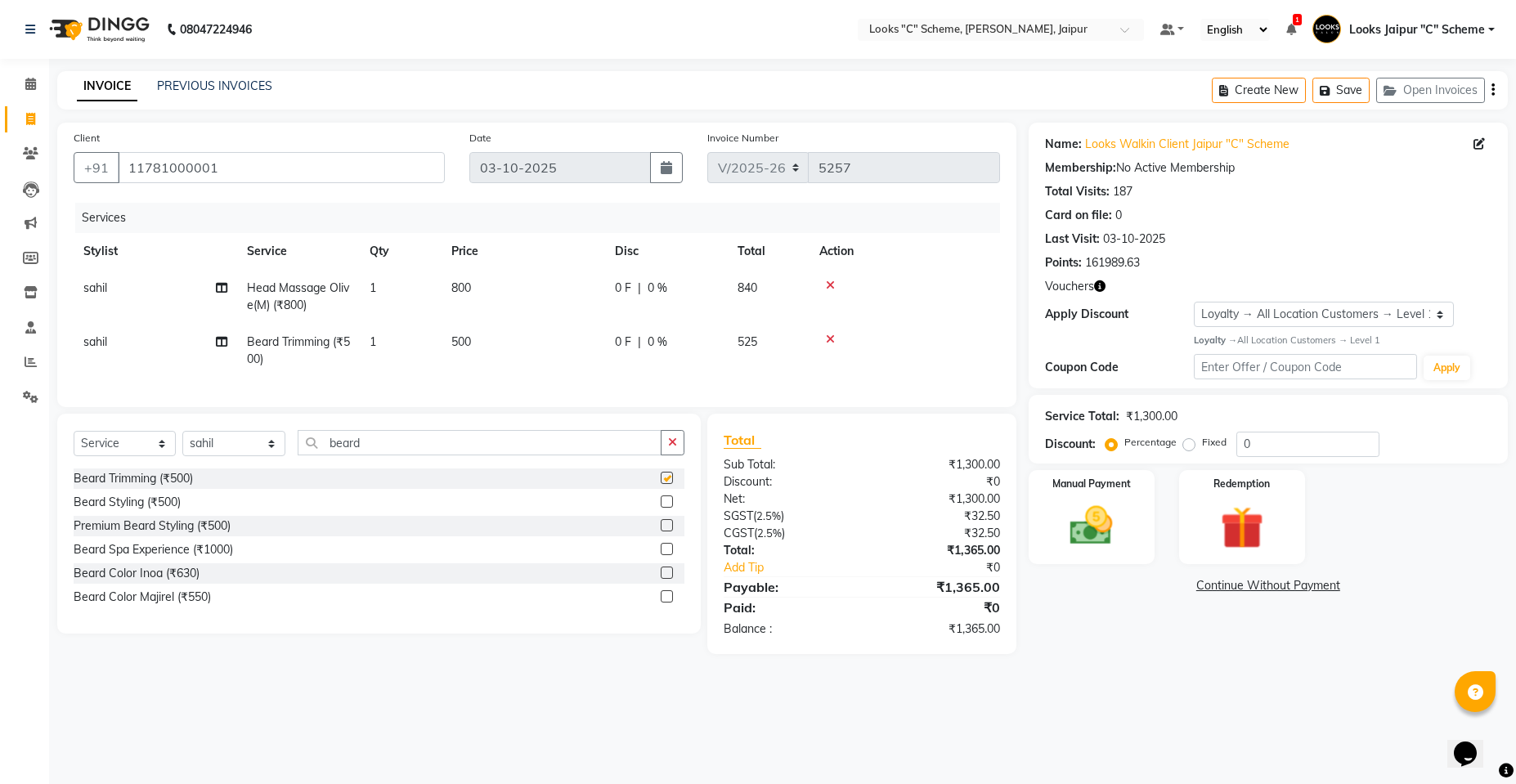
checkbox input "false"
click at [494, 283] on td "800" at bounding box center [523, 297] width 163 height 54
select select "84482"
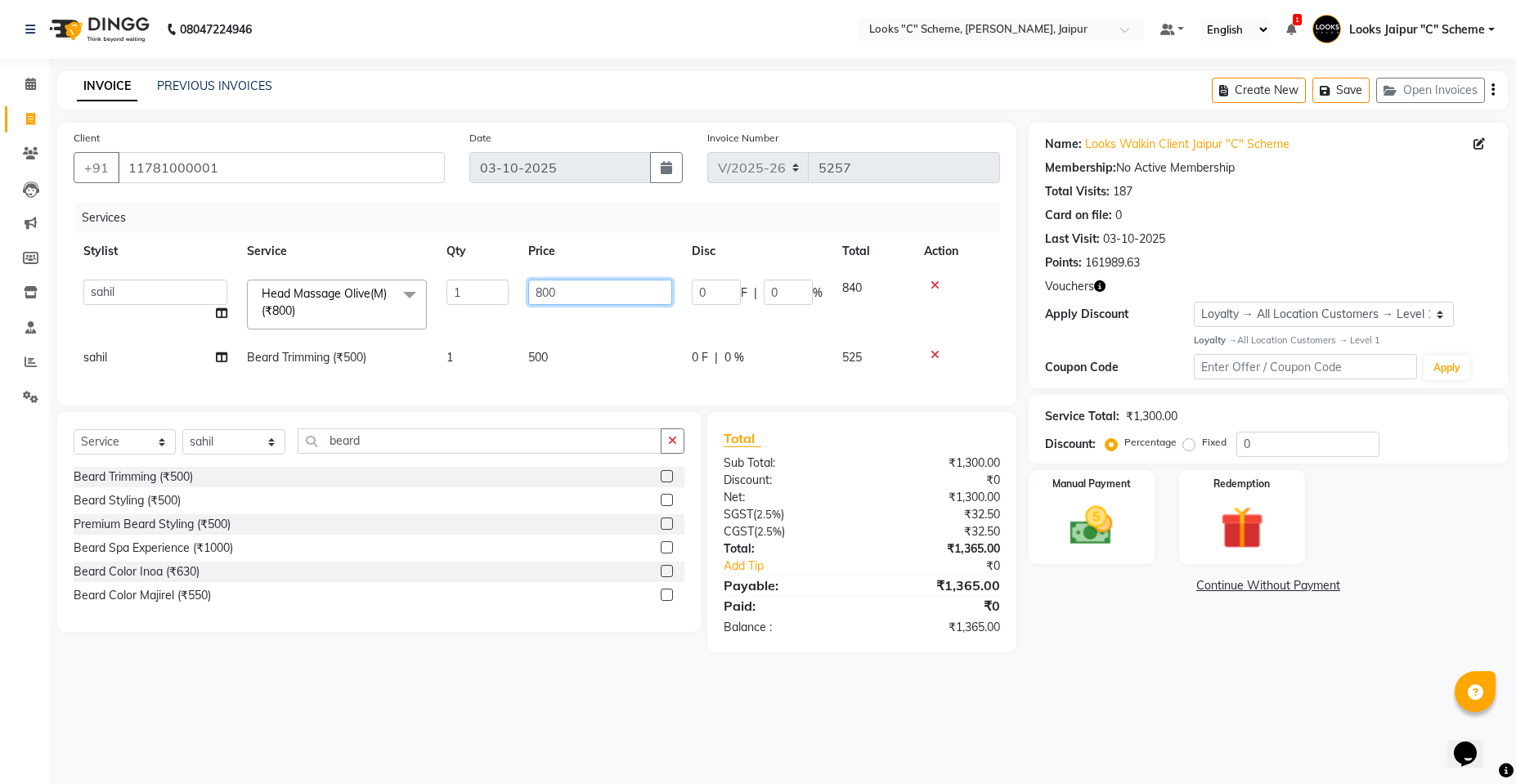
click at [541, 289] on input "800" at bounding box center [601, 292] width 144 height 26
type input "1000"
click at [576, 371] on td "500" at bounding box center [600, 358] width 163 height 37
select select "84482"
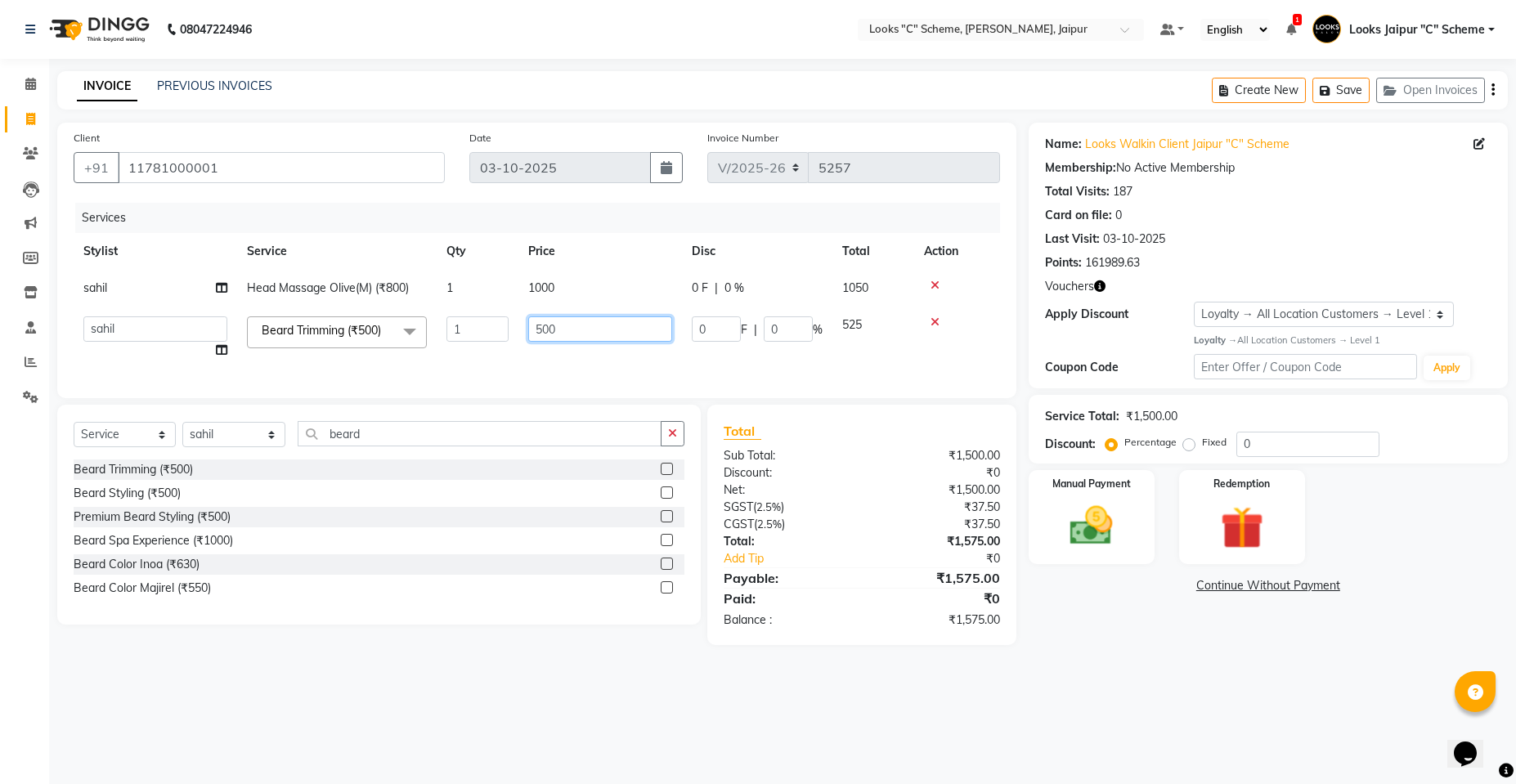
click at [540, 328] on input "500" at bounding box center [601, 329] width 144 height 26
type input "300"
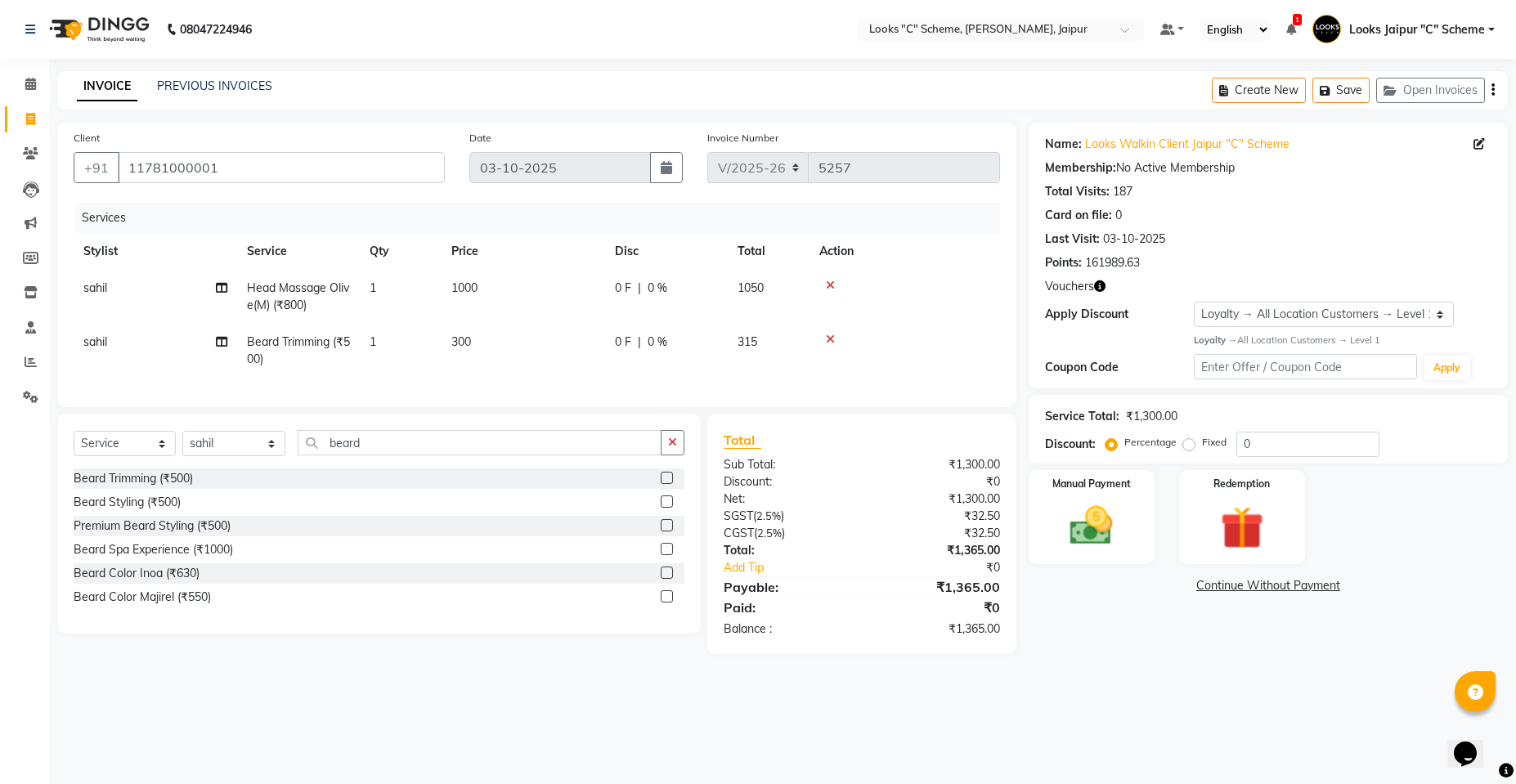
click at [631, 381] on div "Services Stylist Service Qty Price Disc Total Action [PERSON_NAME] Head Massage…" at bounding box center [537, 297] width 926 height 188
click at [1112, 490] on label "Manual Payment" at bounding box center [1092, 482] width 82 height 16
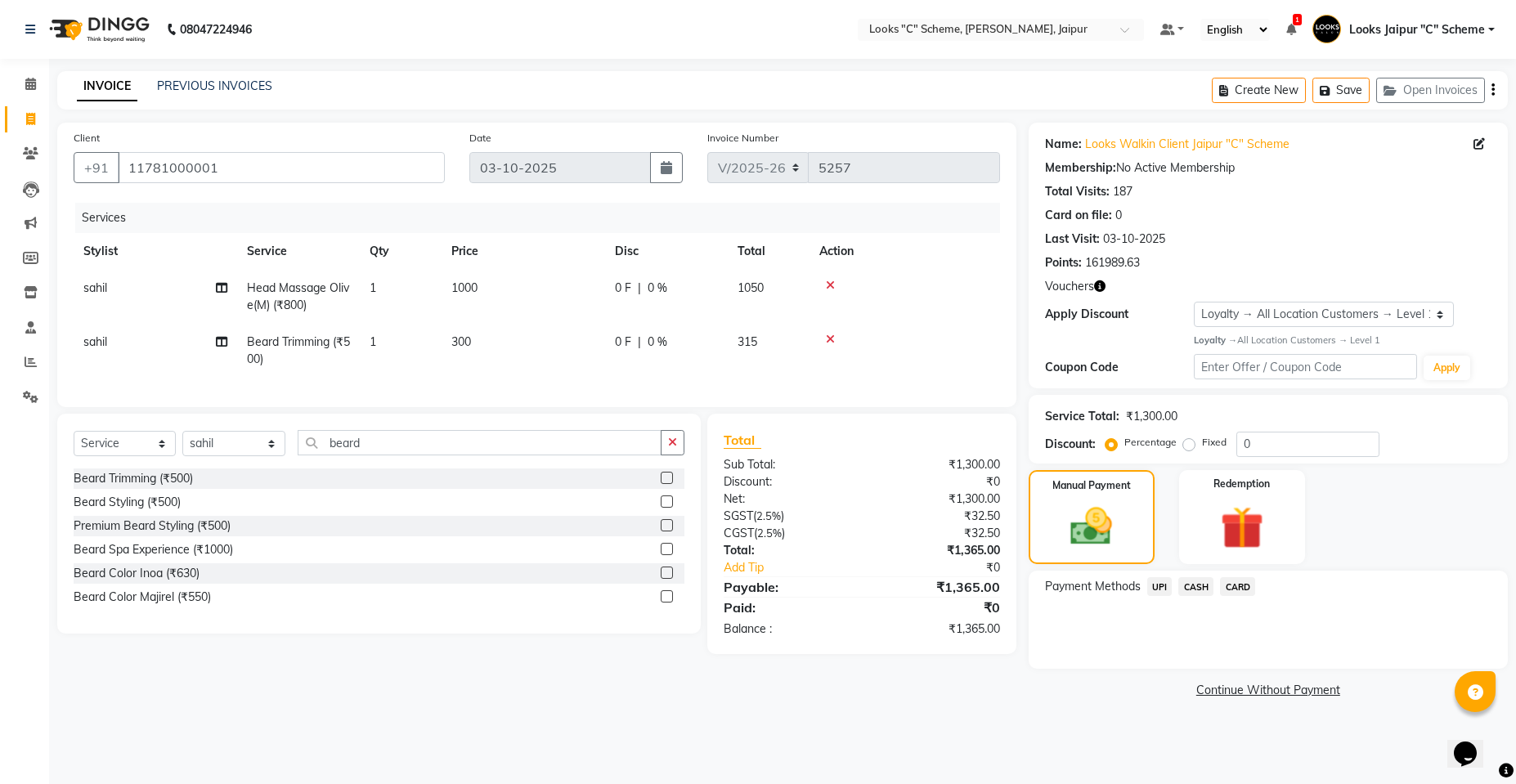
click at [1249, 588] on span "CARD" at bounding box center [1237, 586] width 36 height 19
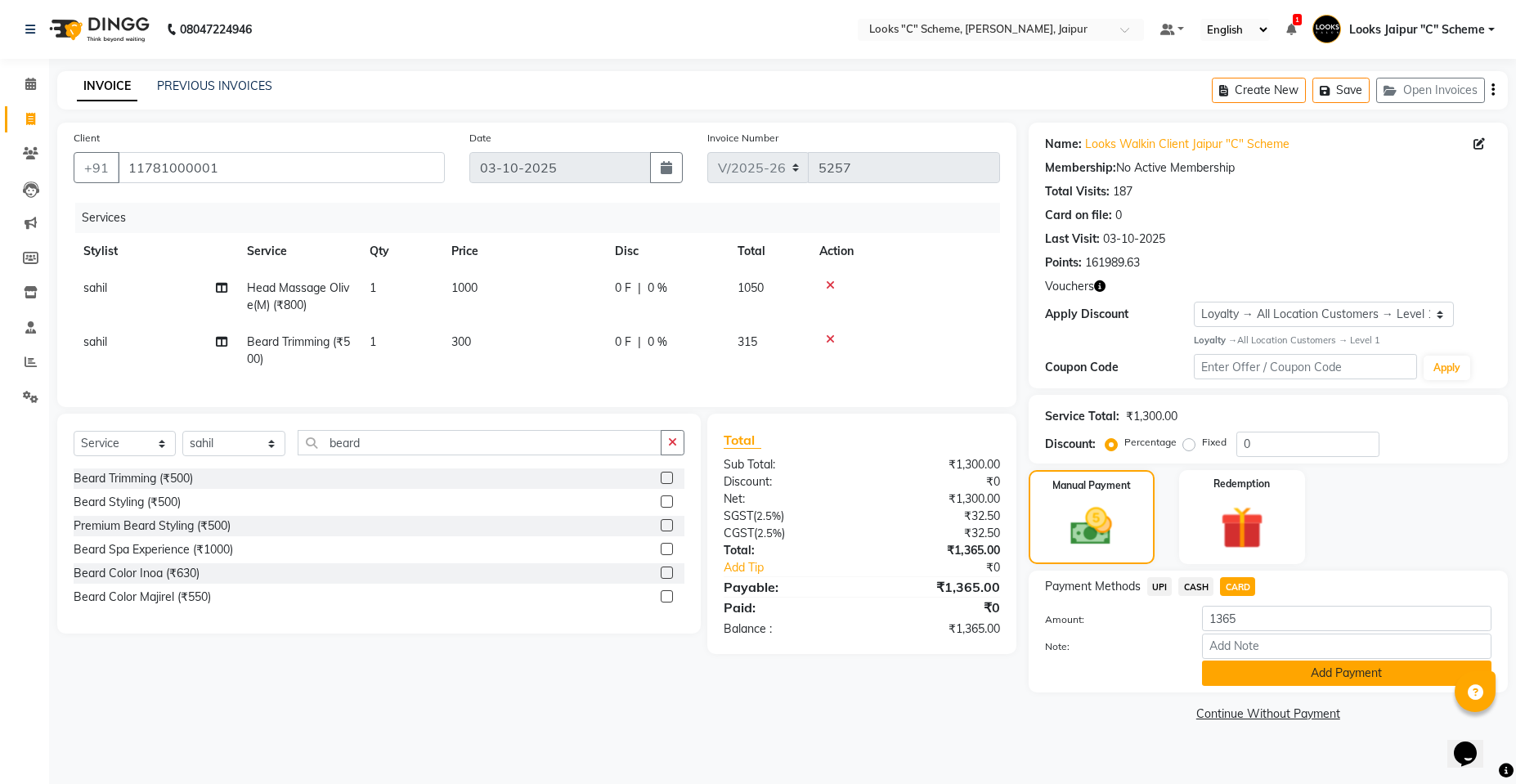
click at [1278, 665] on button "Add Payment" at bounding box center [1346, 674] width 289 height 26
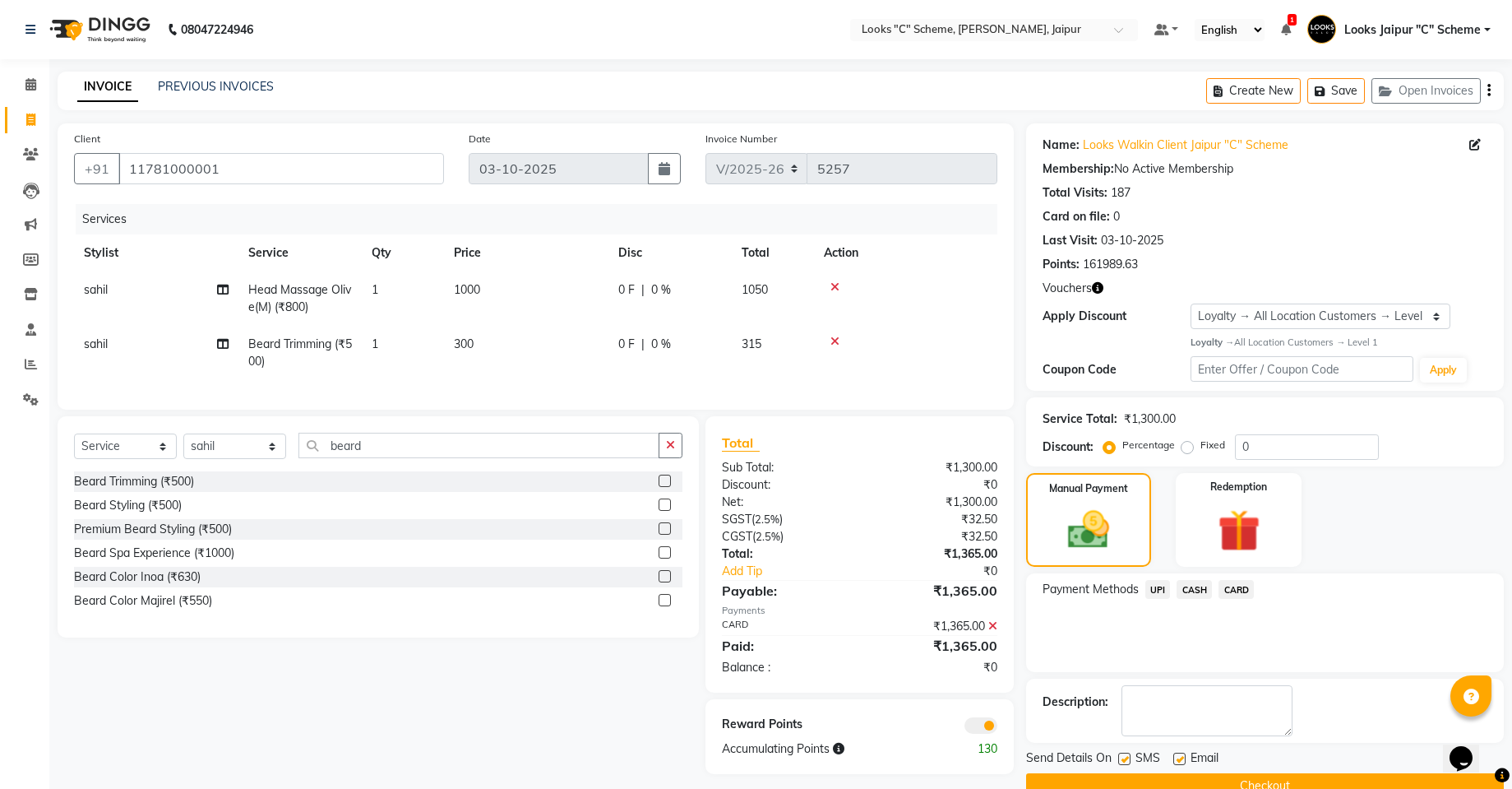
click at [1282, 785] on button "Checkout" at bounding box center [1265, 786] width 477 height 26
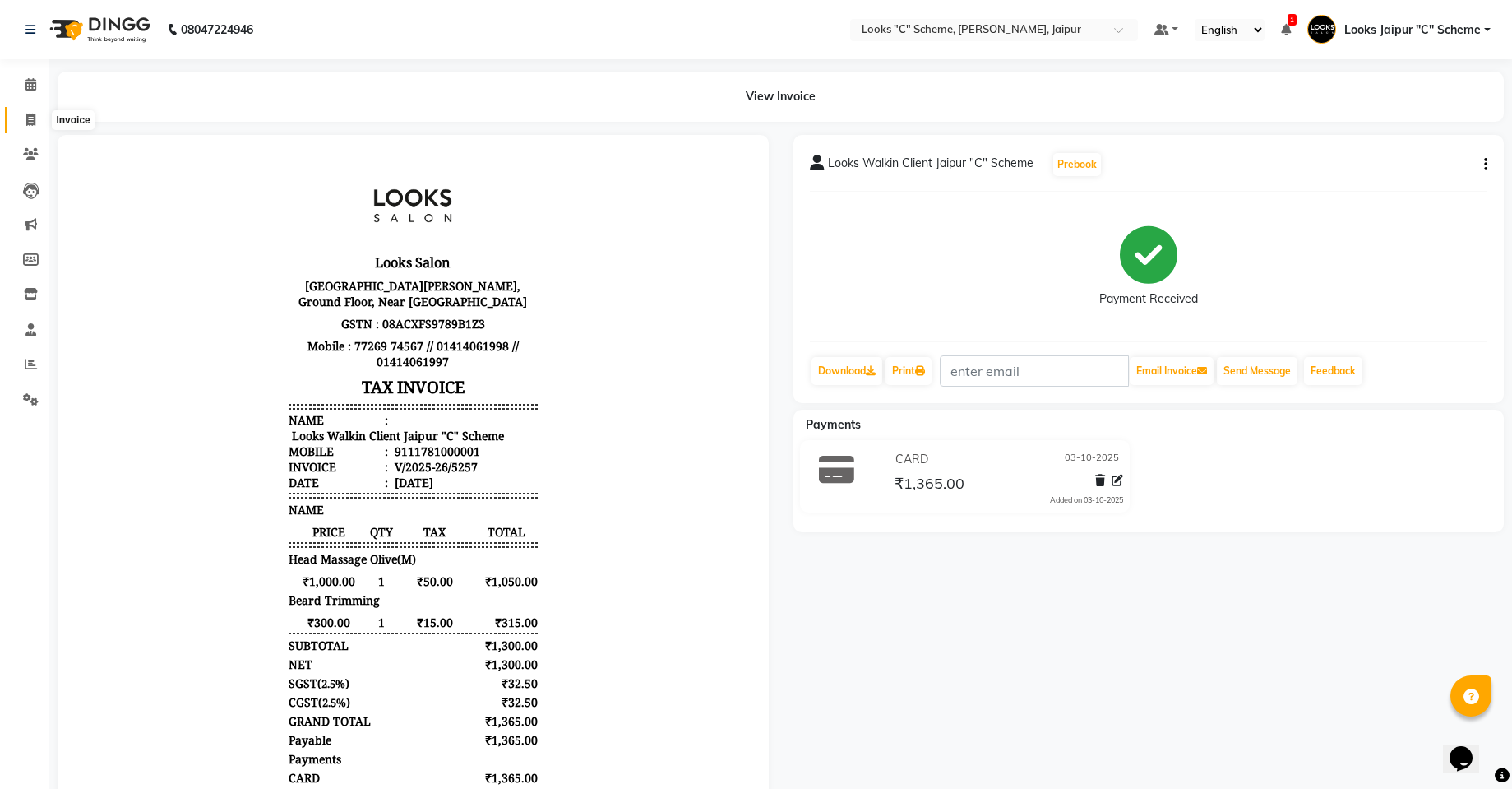
click at [40, 117] on span at bounding box center [30, 120] width 28 height 19
select select "service"
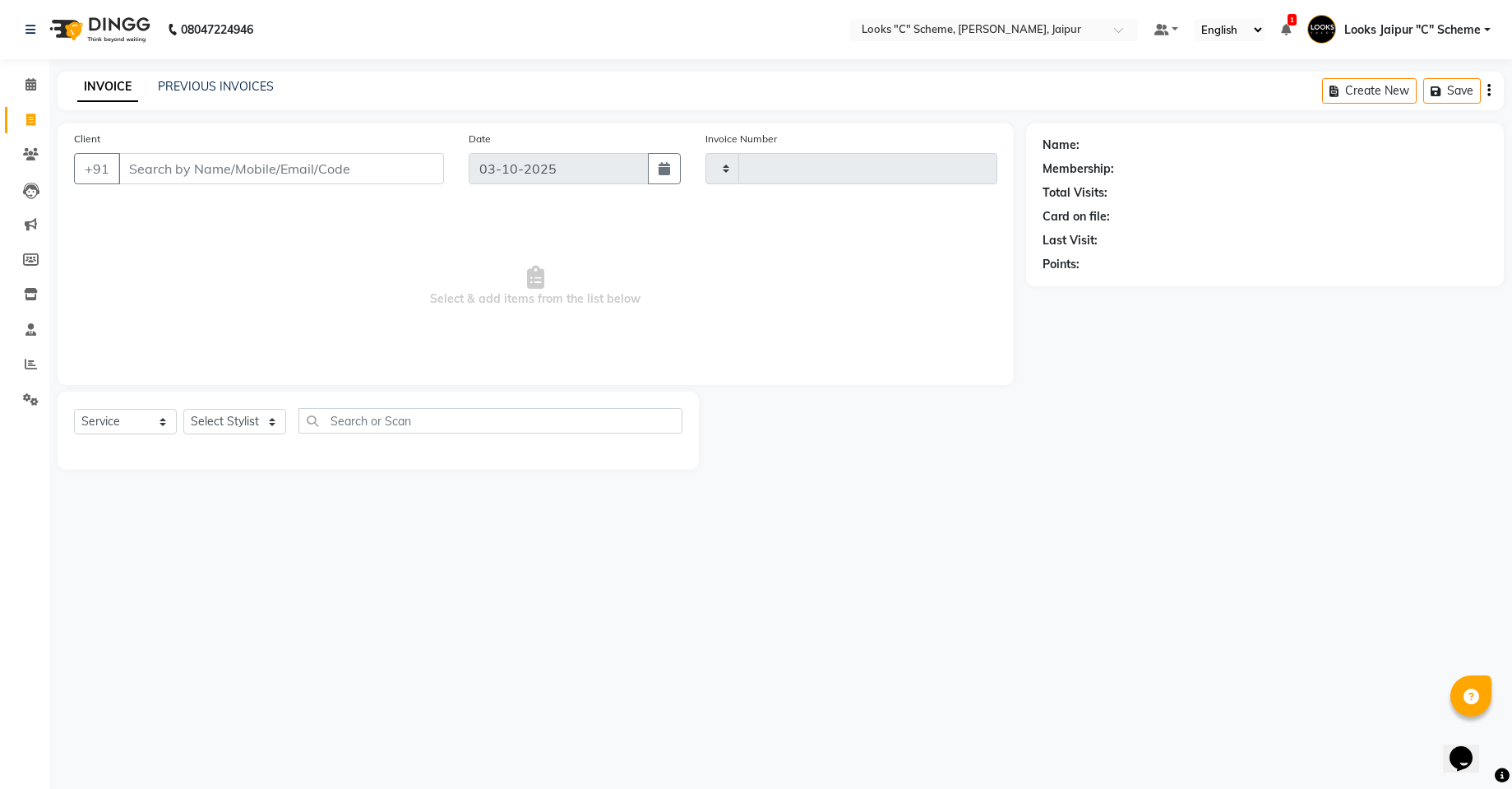
type input "5258"
select select "4315"
click at [181, 166] on input "Client" at bounding box center [283, 169] width 329 height 31
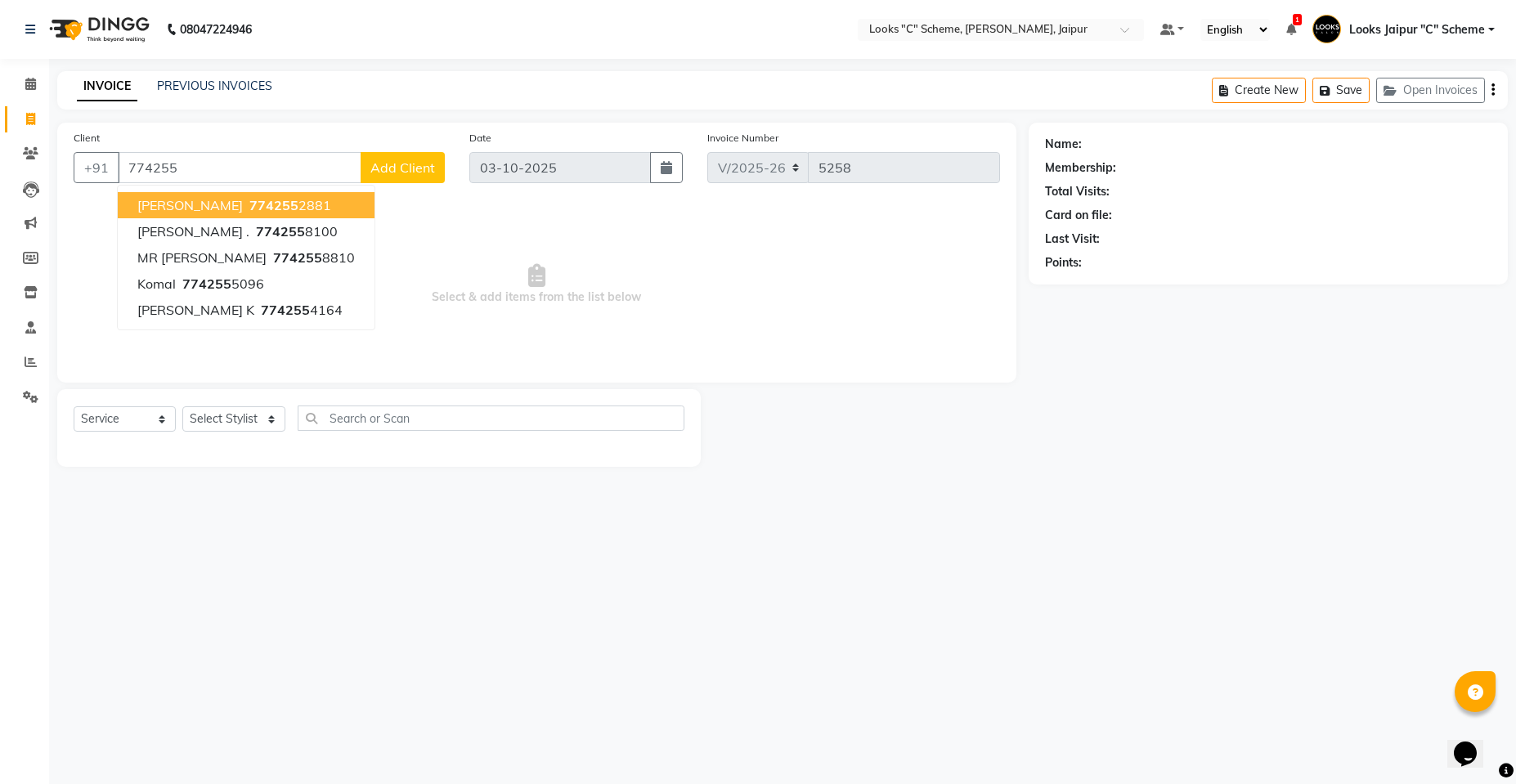
click at [249, 207] on span "774255" at bounding box center [274, 205] width 49 height 16
type input "7742552881"
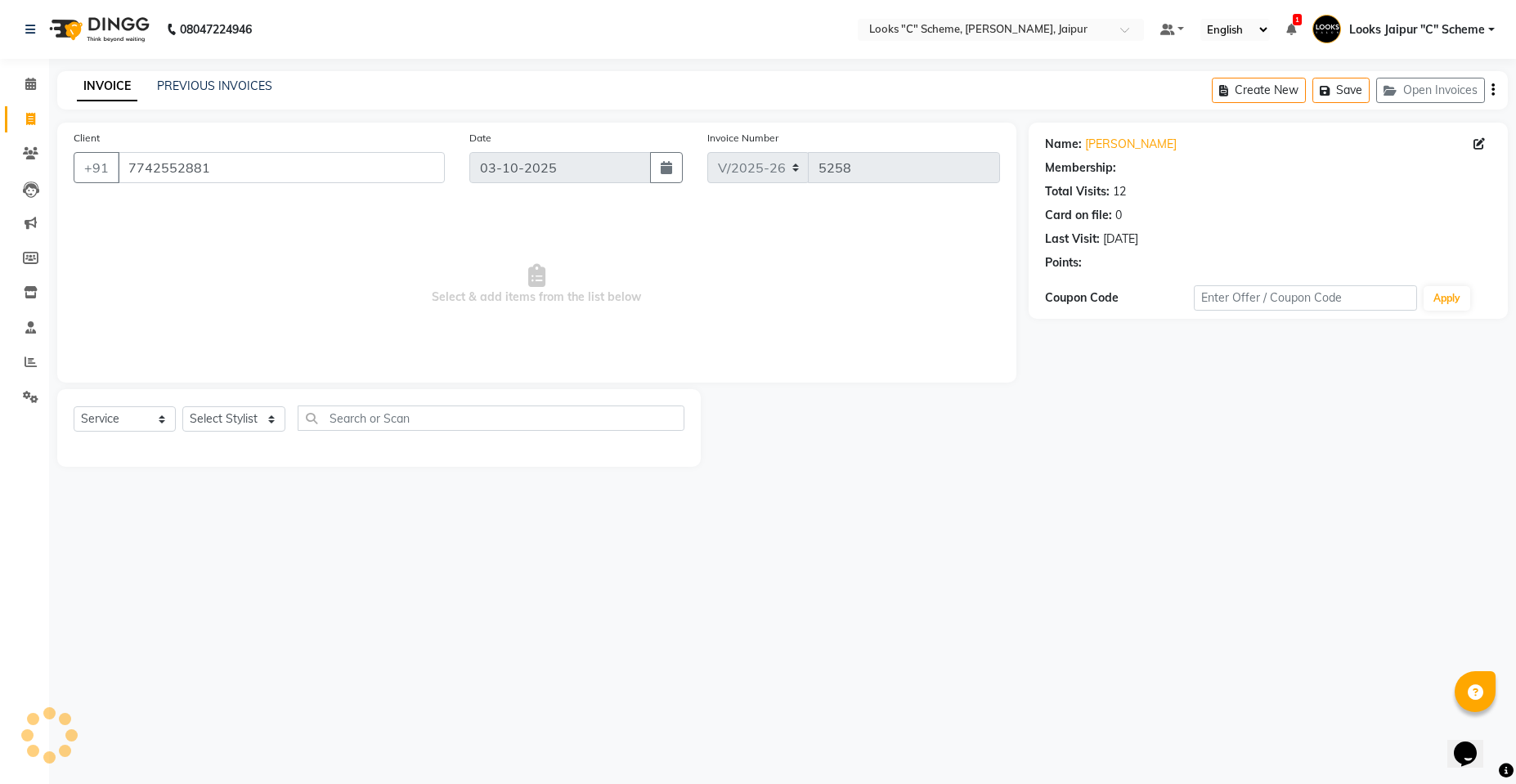
select select "1: Object"
click at [246, 415] on select "Select Stylist [PERSON_NAME] Akash_pdct [PERSON_NAME] [PERSON_NAME] Counter Sal…" at bounding box center [234, 419] width 103 height 26
select select "59429"
click at [183, 406] on select "Select Stylist [PERSON_NAME] Akash_pdct [PERSON_NAME] [PERSON_NAME] Counter Sal…" at bounding box center [234, 419] width 103 height 26
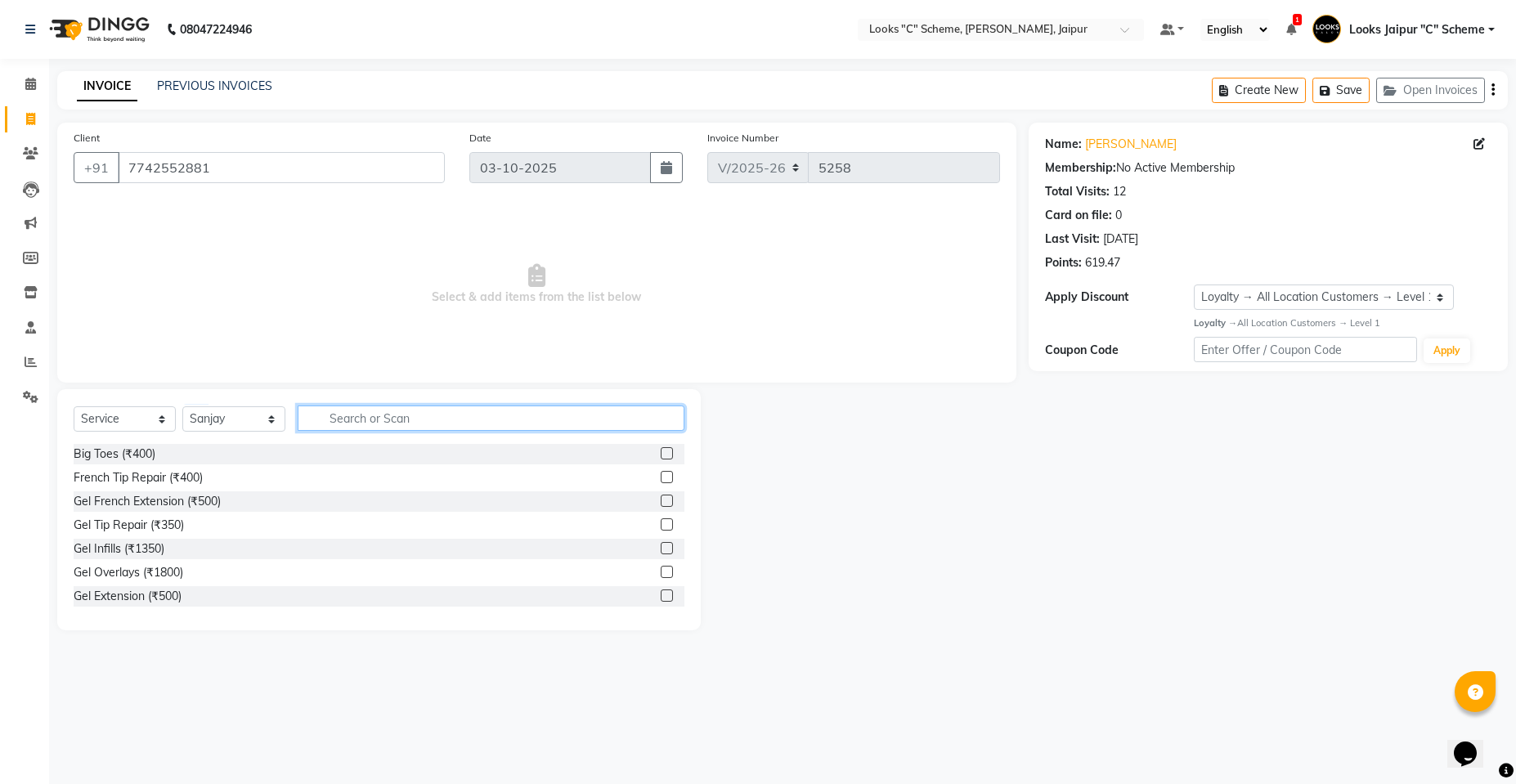
click at [380, 414] on input "text" at bounding box center [491, 418] width 387 height 26
type input "cut"
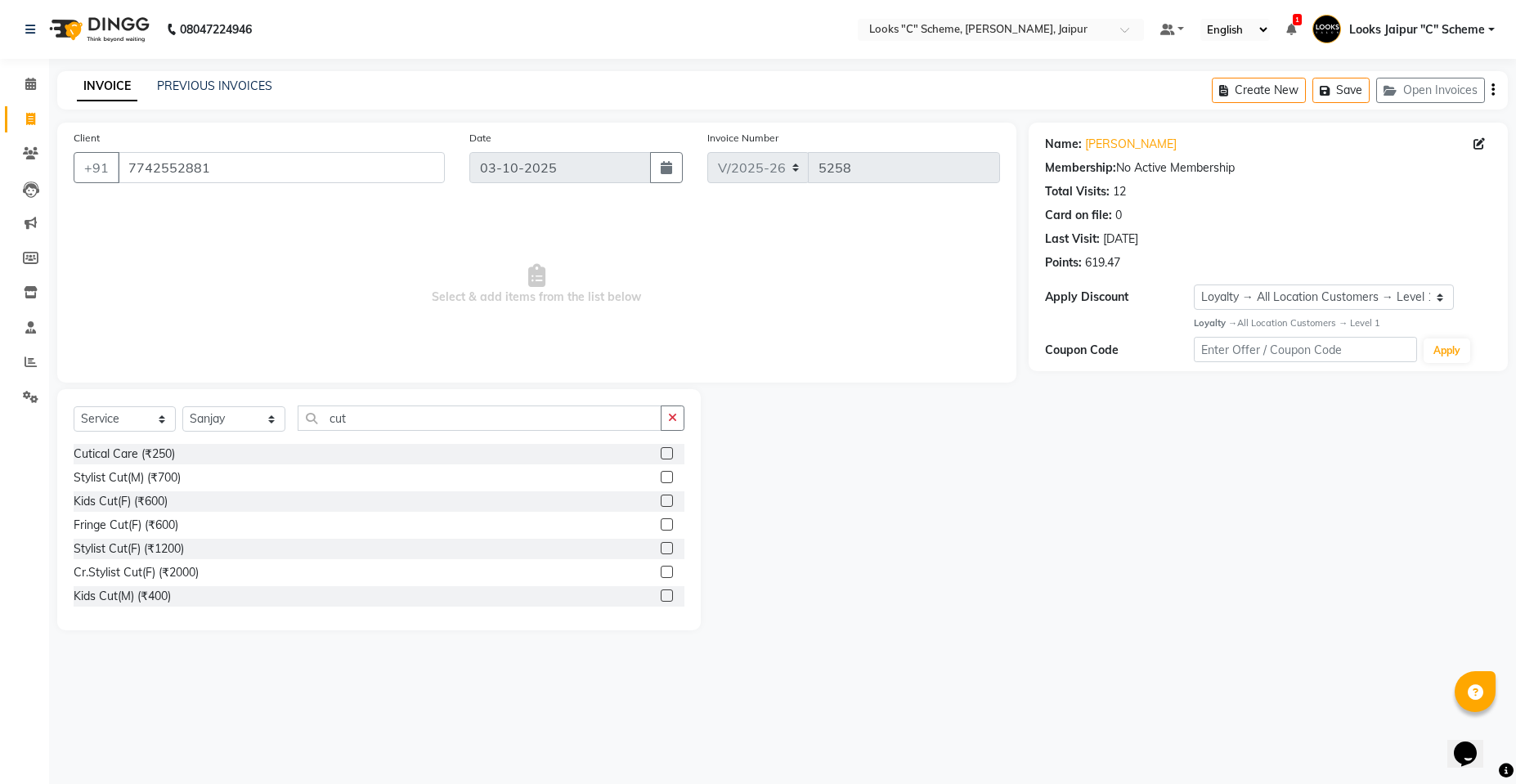
click at [661, 479] on label at bounding box center [666, 476] width 12 height 12
click at [661, 479] on input "checkbox" at bounding box center [666, 478] width 11 height 11
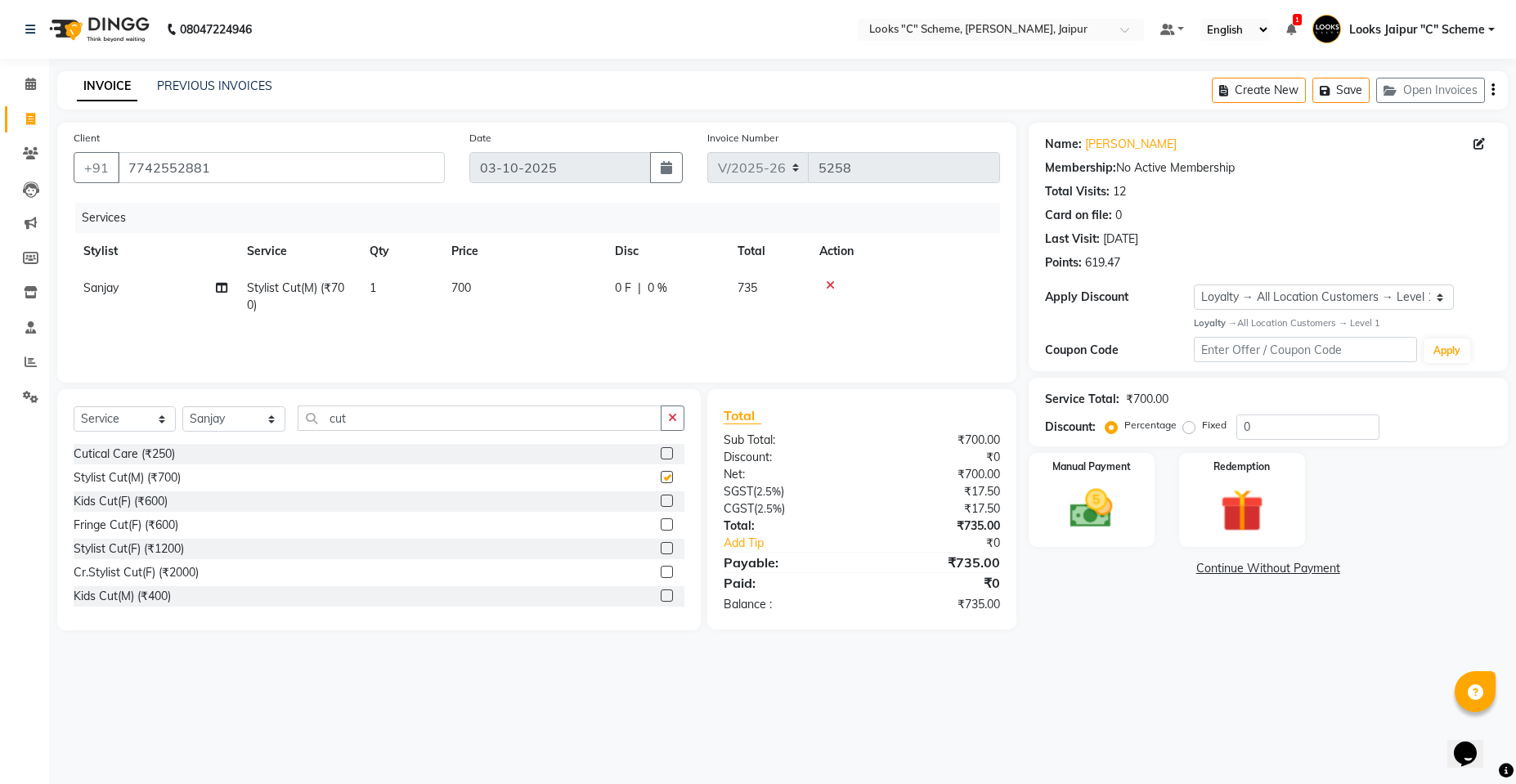
checkbox input "false"
click at [396, 415] on input "cut" at bounding box center [479, 418] width 364 height 26
type input "c"
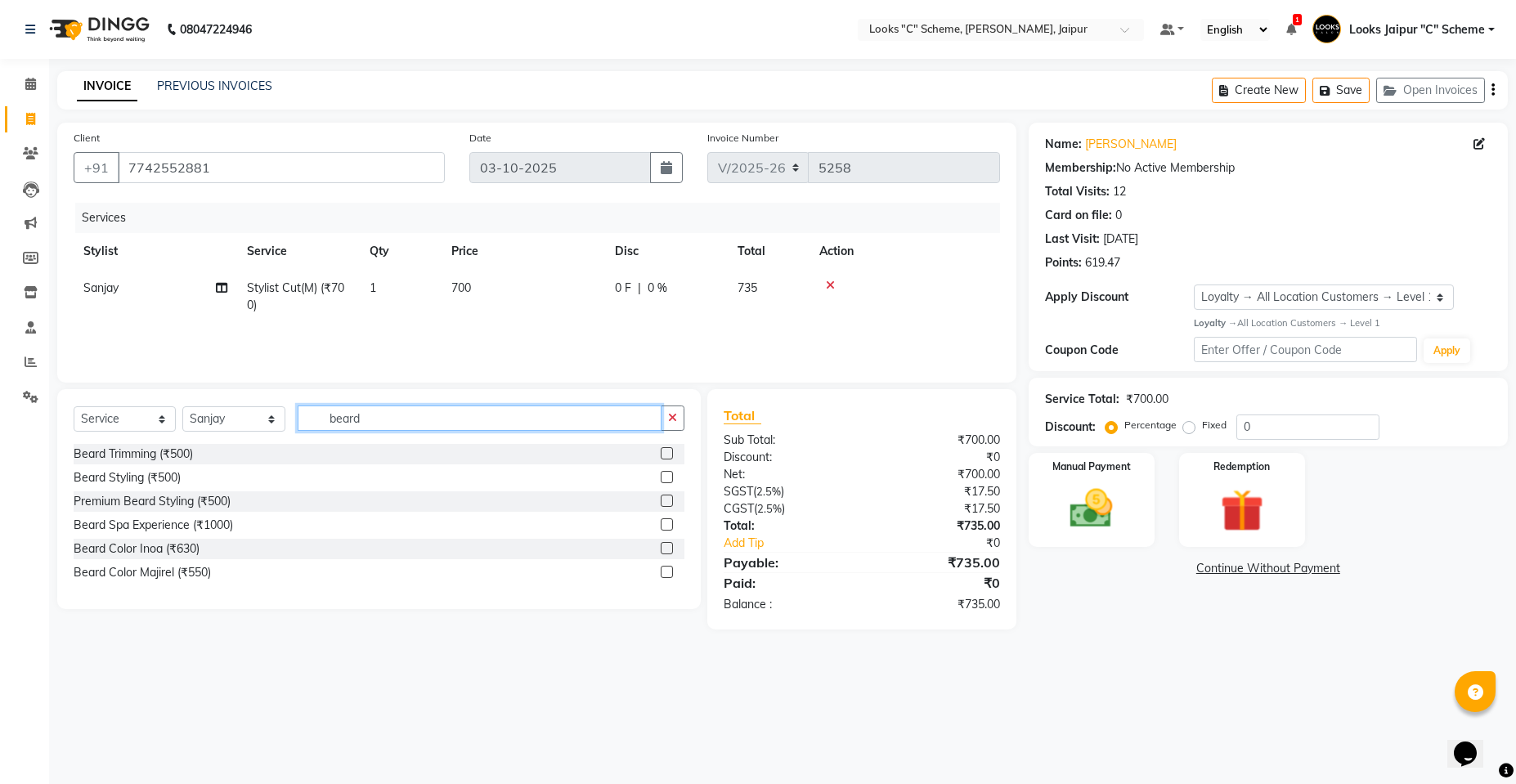
type input "beard"
click at [670, 454] on label at bounding box center [666, 453] width 12 height 12
click at [670, 454] on input "checkbox" at bounding box center [666, 455] width 11 height 11
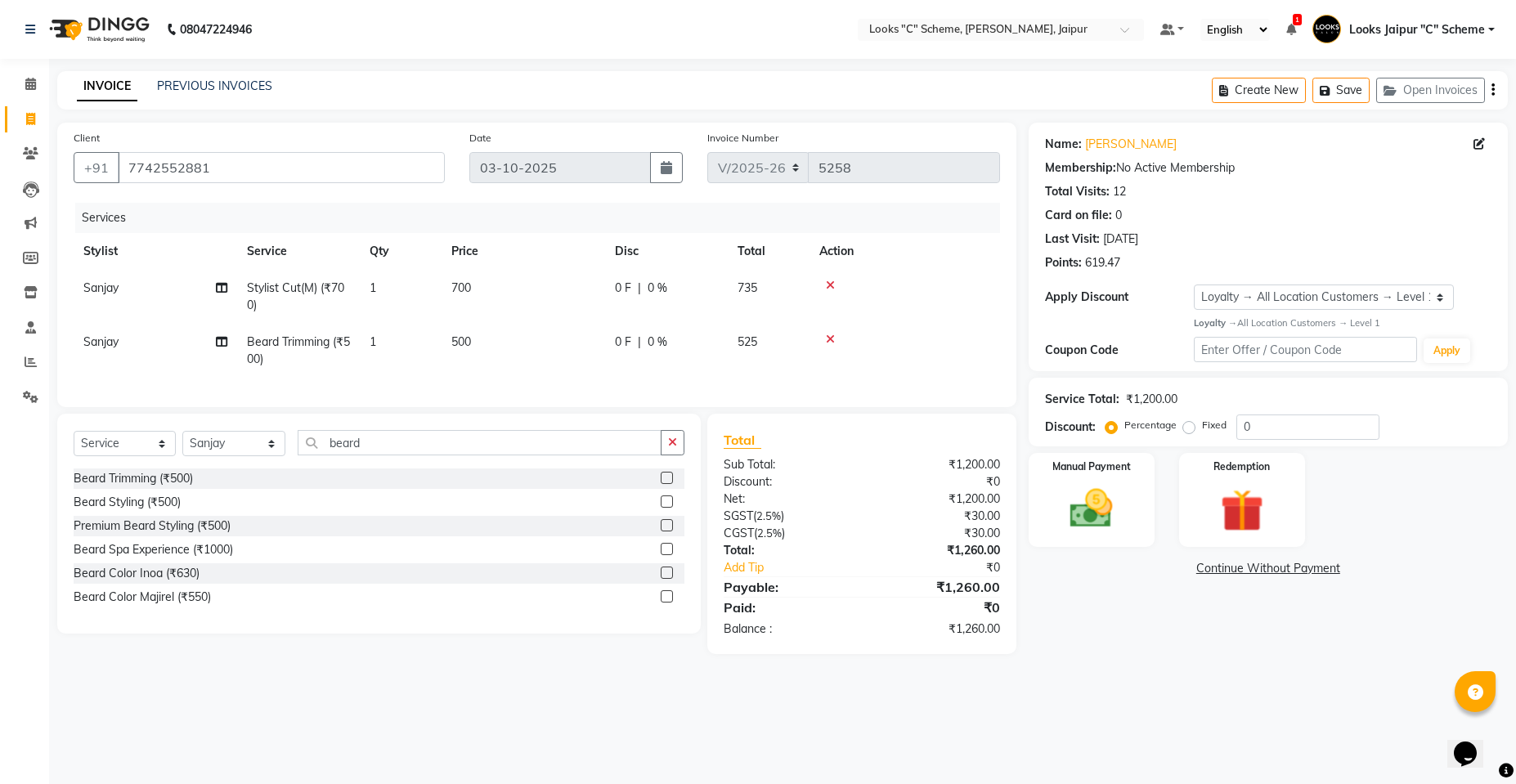
checkbox input "false"
drag, startPoint x: 512, startPoint y: 350, endPoint x: 557, endPoint y: 341, distance: 45.9
click at [512, 349] on td "500" at bounding box center [523, 350] width 163 height 54
select select "59429"
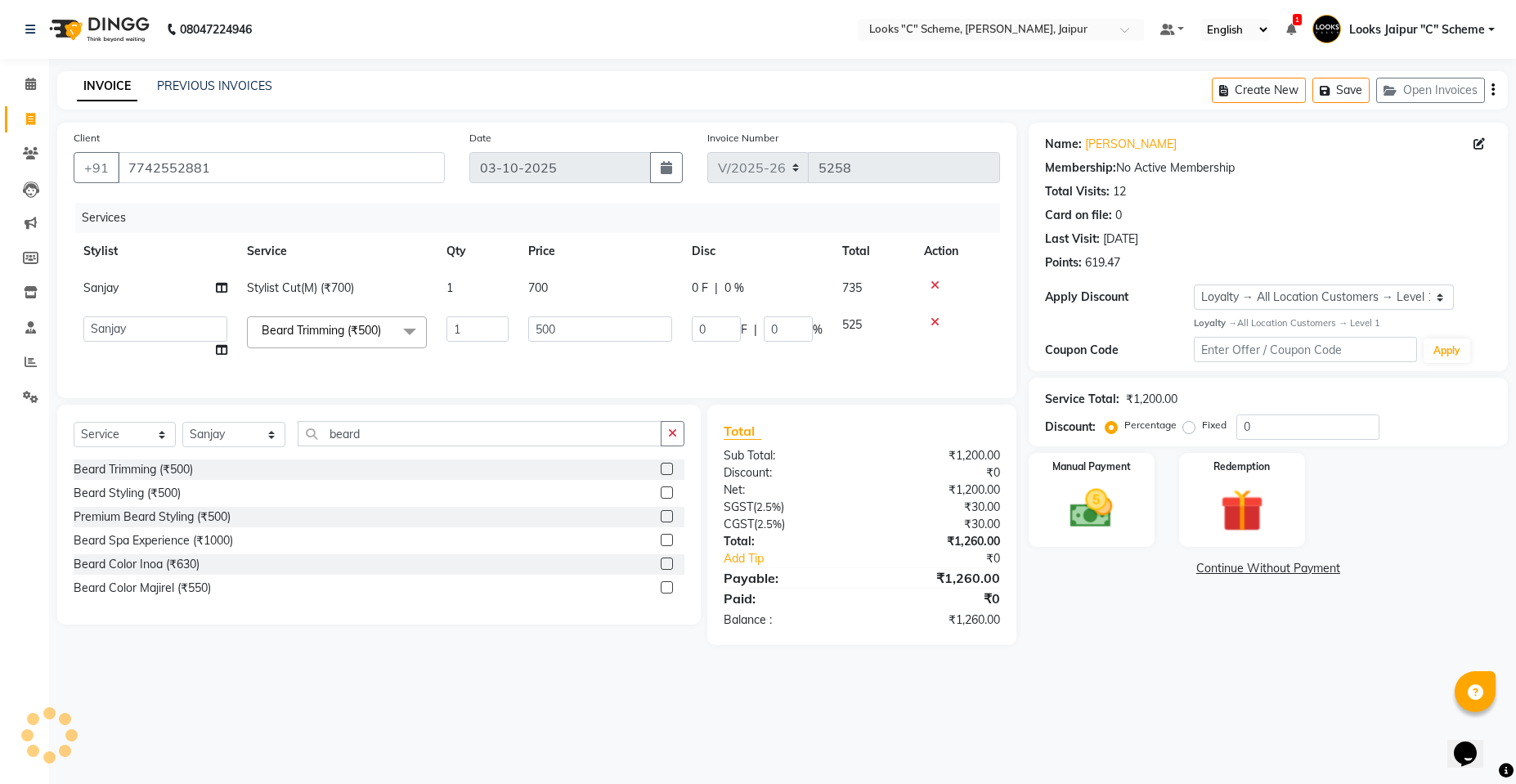
click at [620, 339] on input "500" at bounding box center [601, 329] width 144 height 26
type input "5"
type input "300"
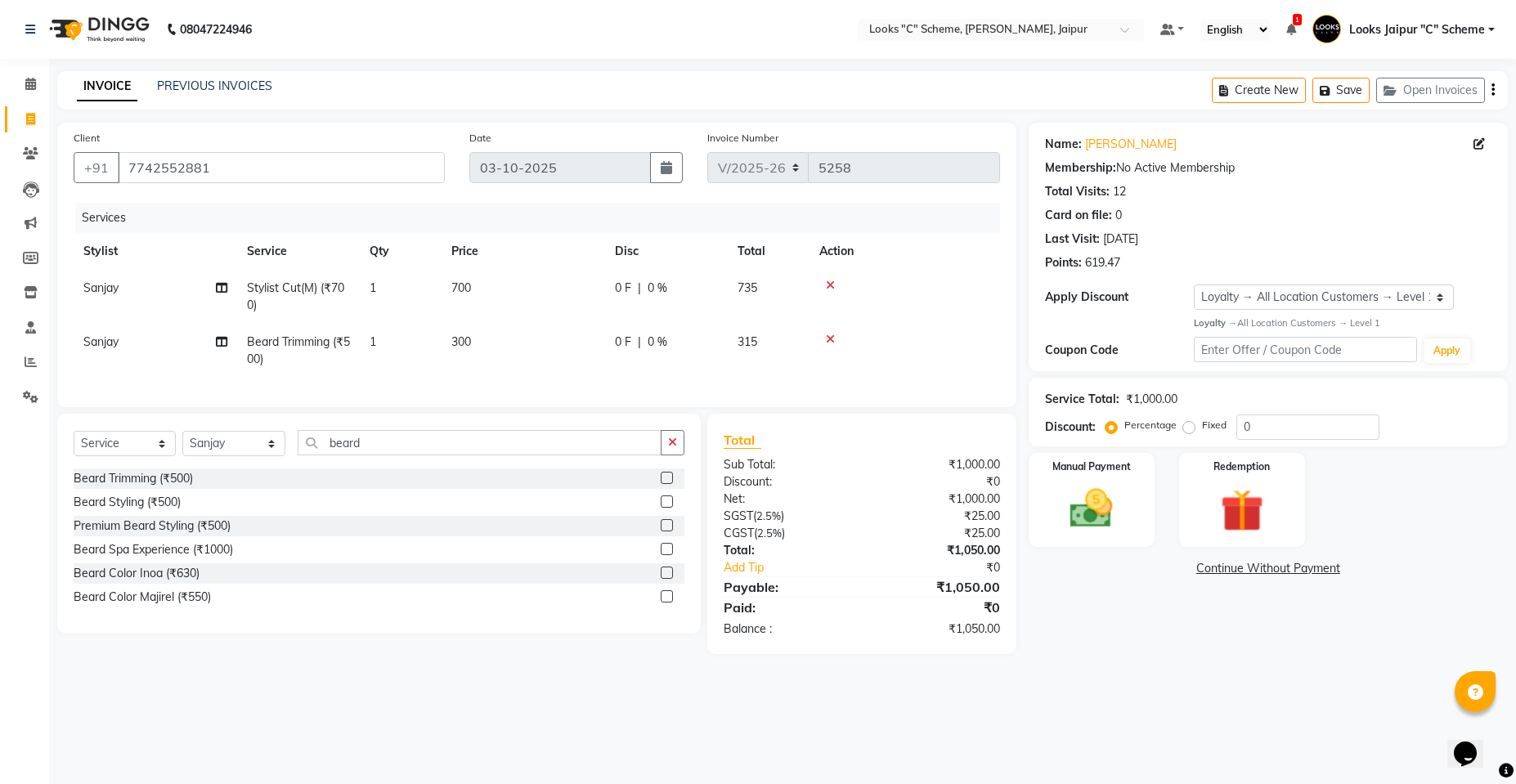
click at [598, 372] on div "Services Stylist Service Qty Price Disc Total Action Sanjay Stylist Cut(M) (₹70…" at bounding box center [537, 297] width 926 height 188
click at [1112, 503] on img at bounding box center [1091, 508] width 73 height 51
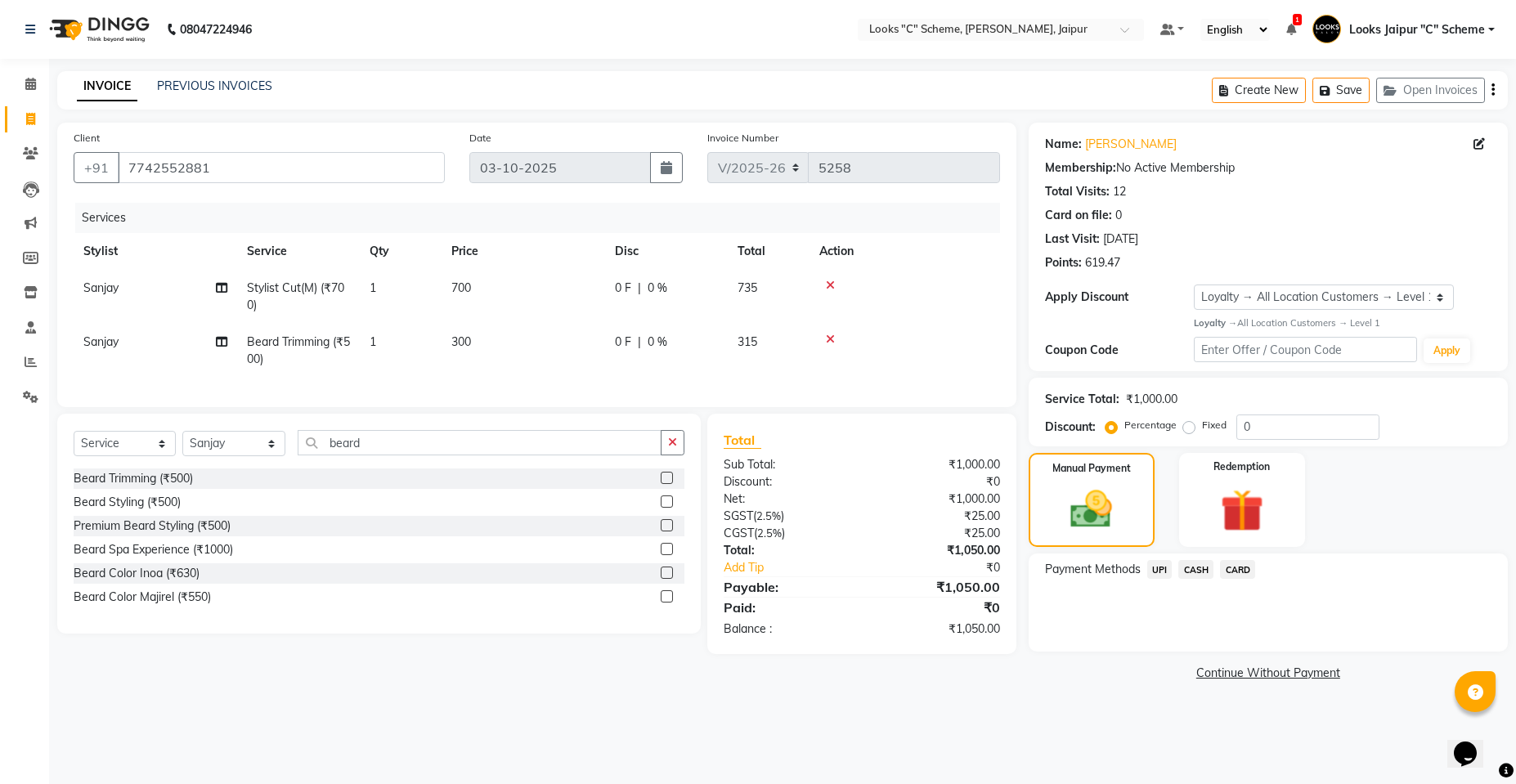
click at [1195, 573] on span "CASH" at bounding box center [1196, 570] width 36 height 19
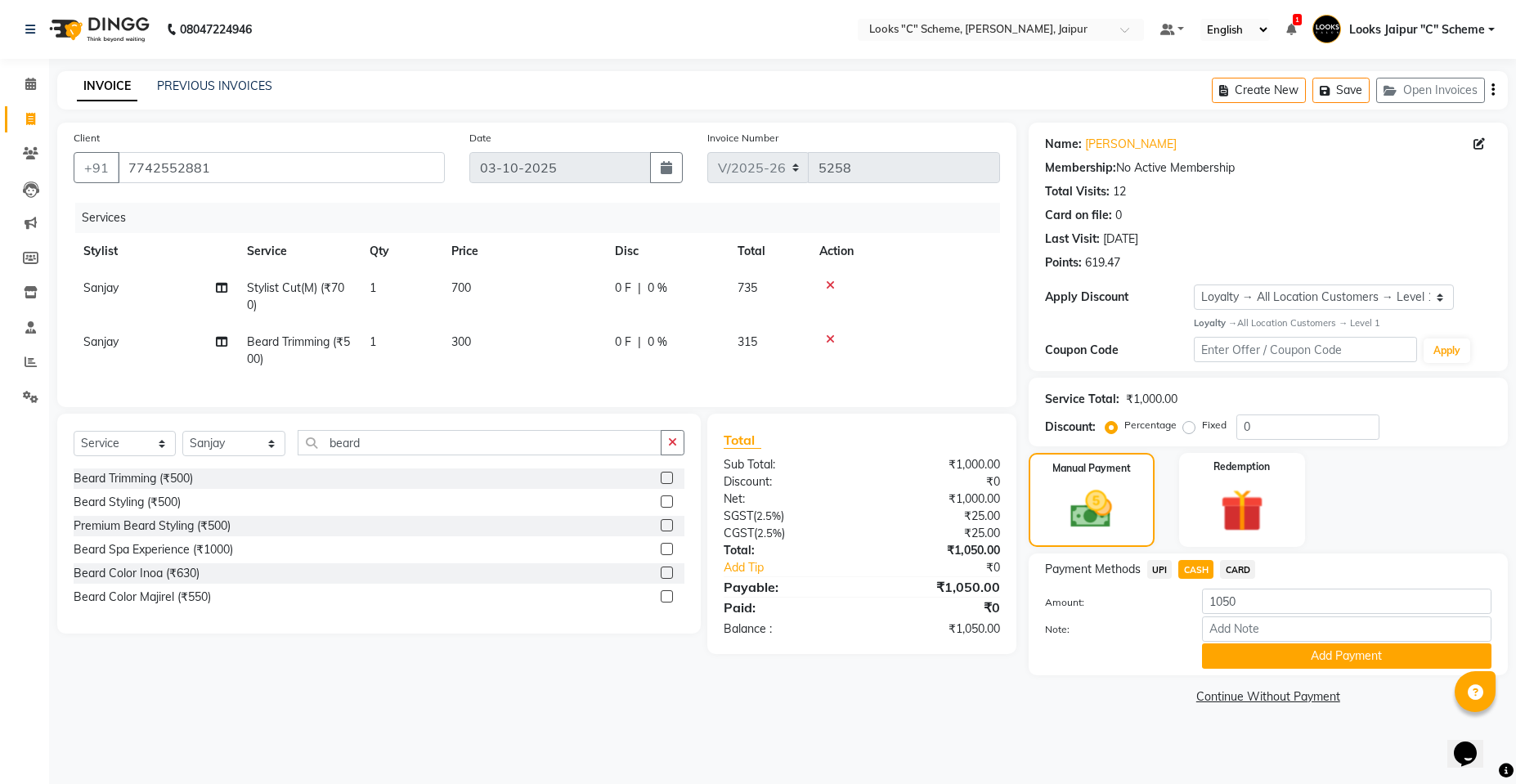
click at [1249, 671] on div "Payment Methods UPI CASH CARD Amount: 1050 Note: Add Payment" at bounding box center [1268, 613] width 479 height 121
click at [1245, 662] on button "Add Payment" at bounding box center [1346, 656] width 289 height 26
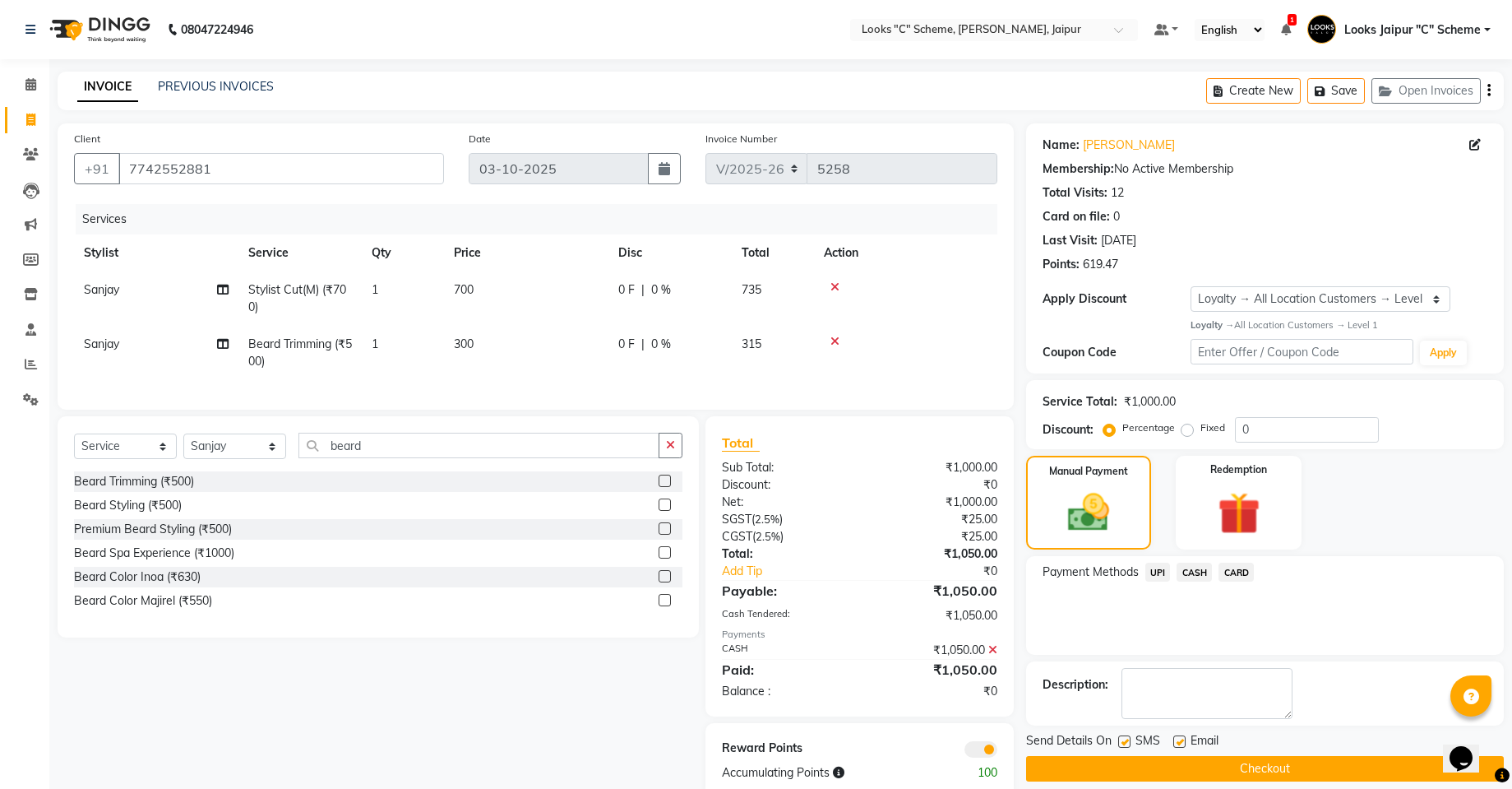
click at [1265, 772] on button "Checkout" at bounding box center [1265, 769] width 477 height 26
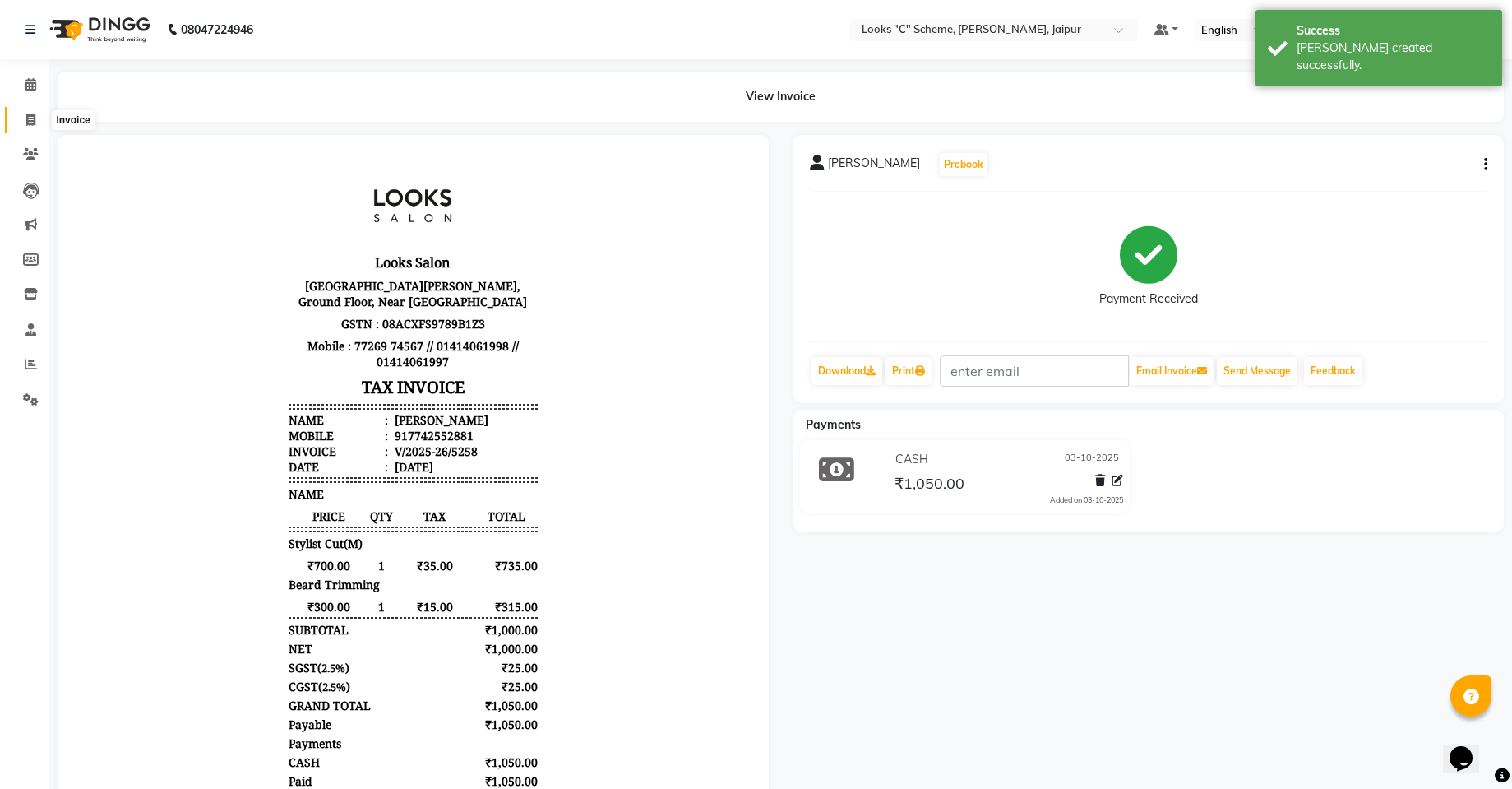
click at [22, 119] on span at bounding box center [30, 120] width 28 height 19
select select "service"
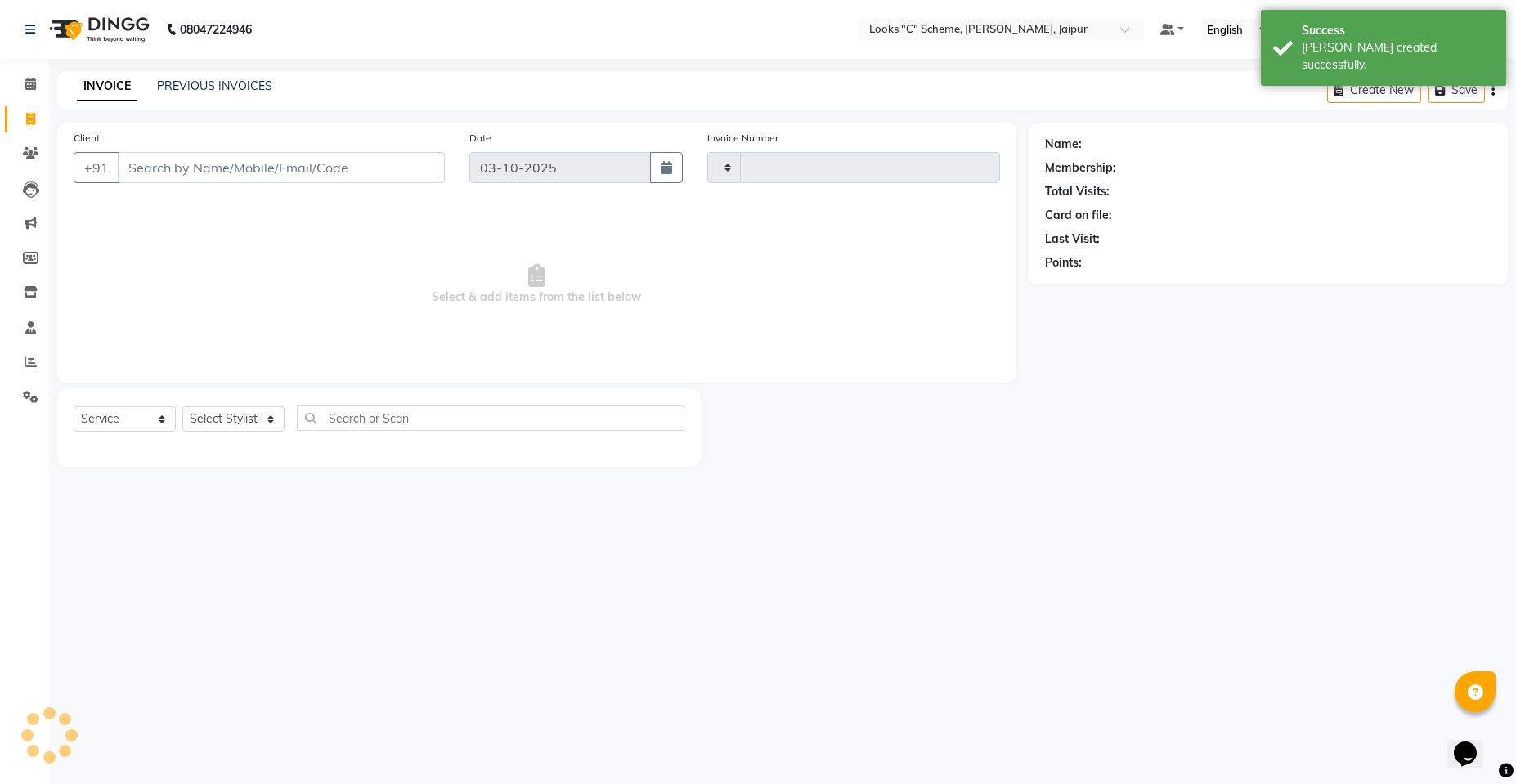
type input "5259"
select select "4315"
drag, startPoint x: 226, startPoint y: 171, endPoint x: 237, endPoint y: 182, distance: 15.6
click at [226, 171] on input "Client" at bounding box center [281, 168] width 327 height 31
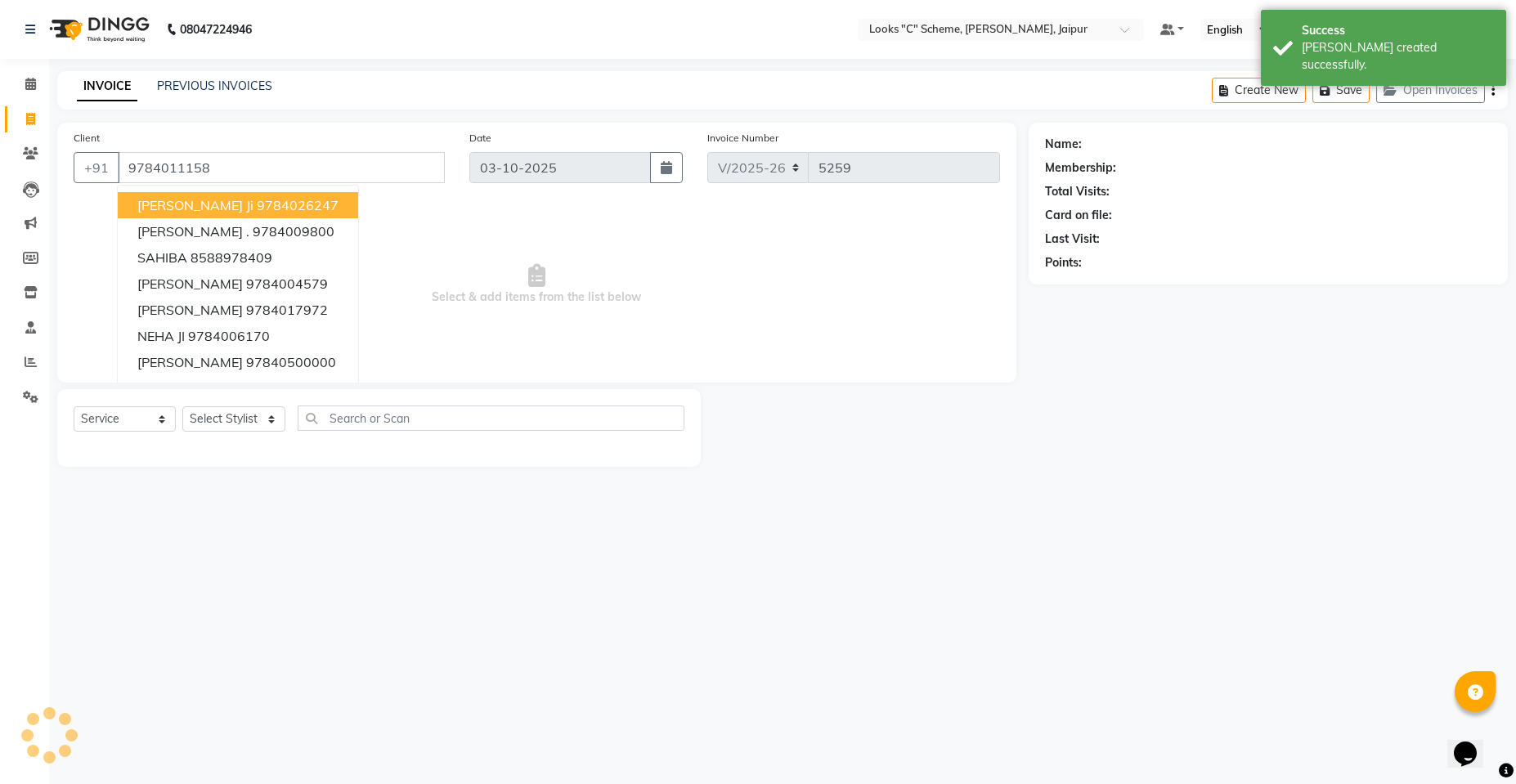
type input "9784011158"
select select "1: Object"
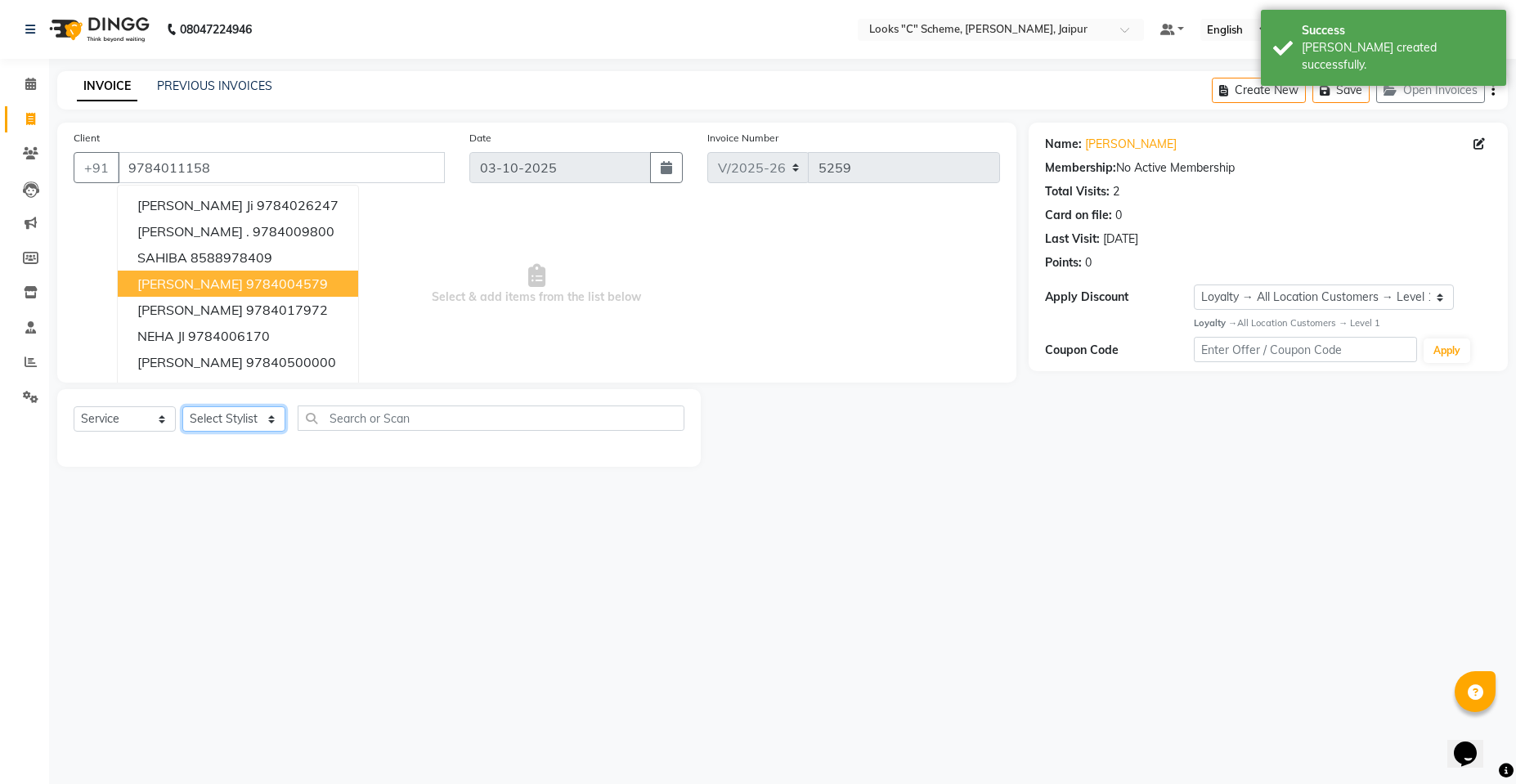
click at [245, 423] on select "Select Stylist [PERSON_NAME] Akash_pdct [PERSON_NAME] [PERSON_NAME] Counter Sal…" at bounding box center [234, 419] width 103 height 26
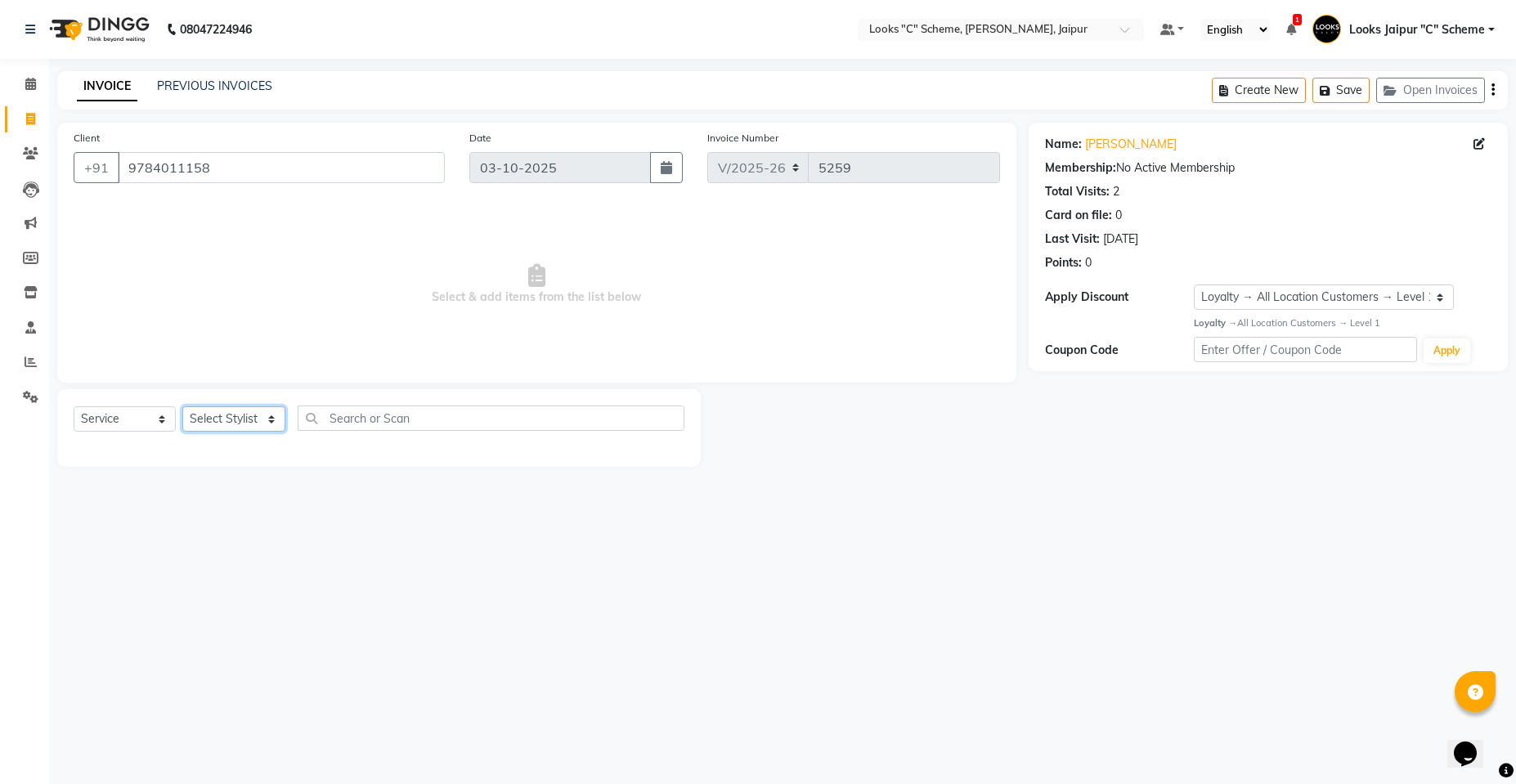
select select "57106"
click at [183, 406] on select "Select Stylist [PERSON_NAME] Akash_pdct [PERSON_NAME] [PERSON_NAME] Counter Sal…" at bounding box center [234, 419] width 103 height 26
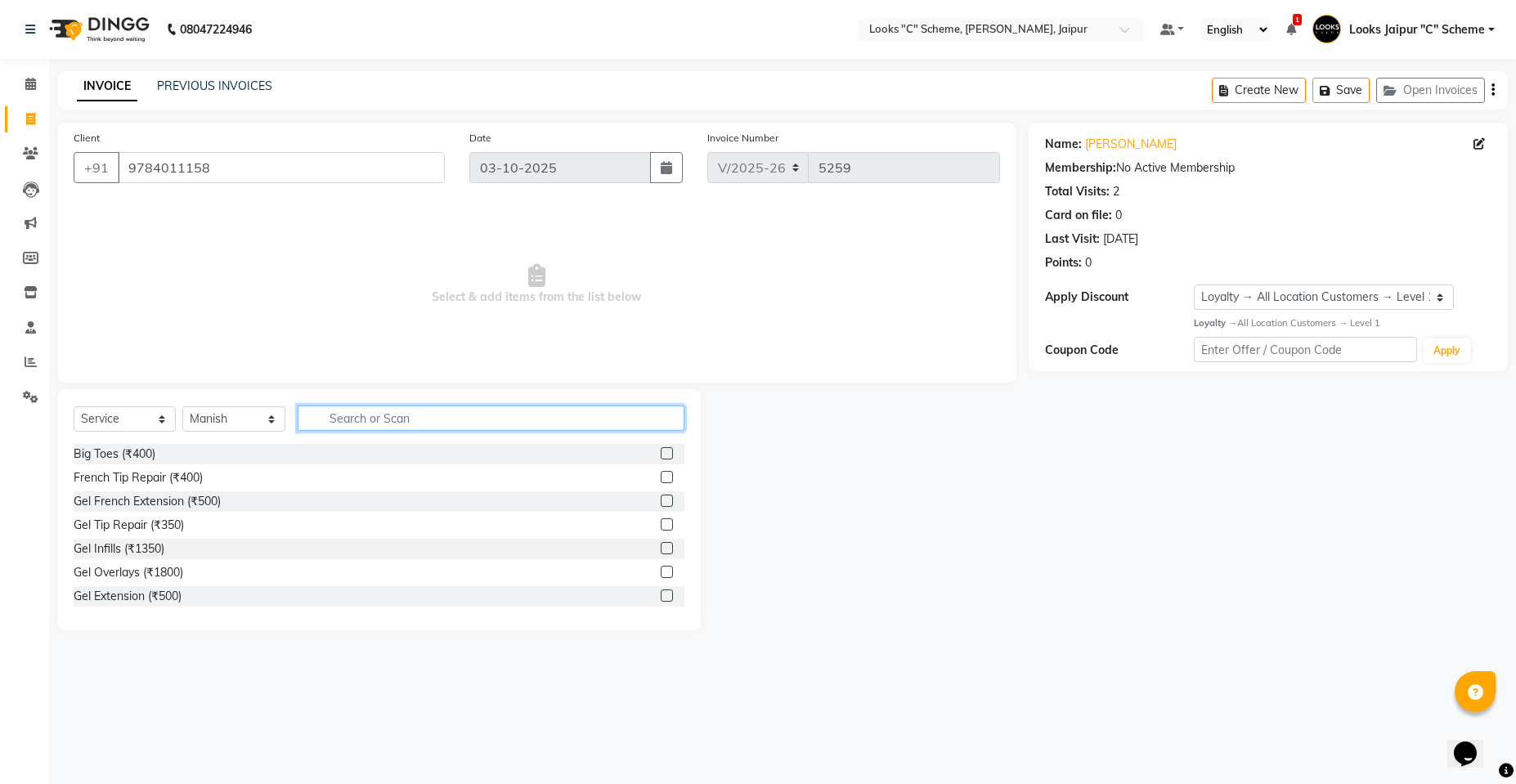
click at [406, 424] on input "text" at bounding box center [491, 418] width 387 height 26
type input "cut"
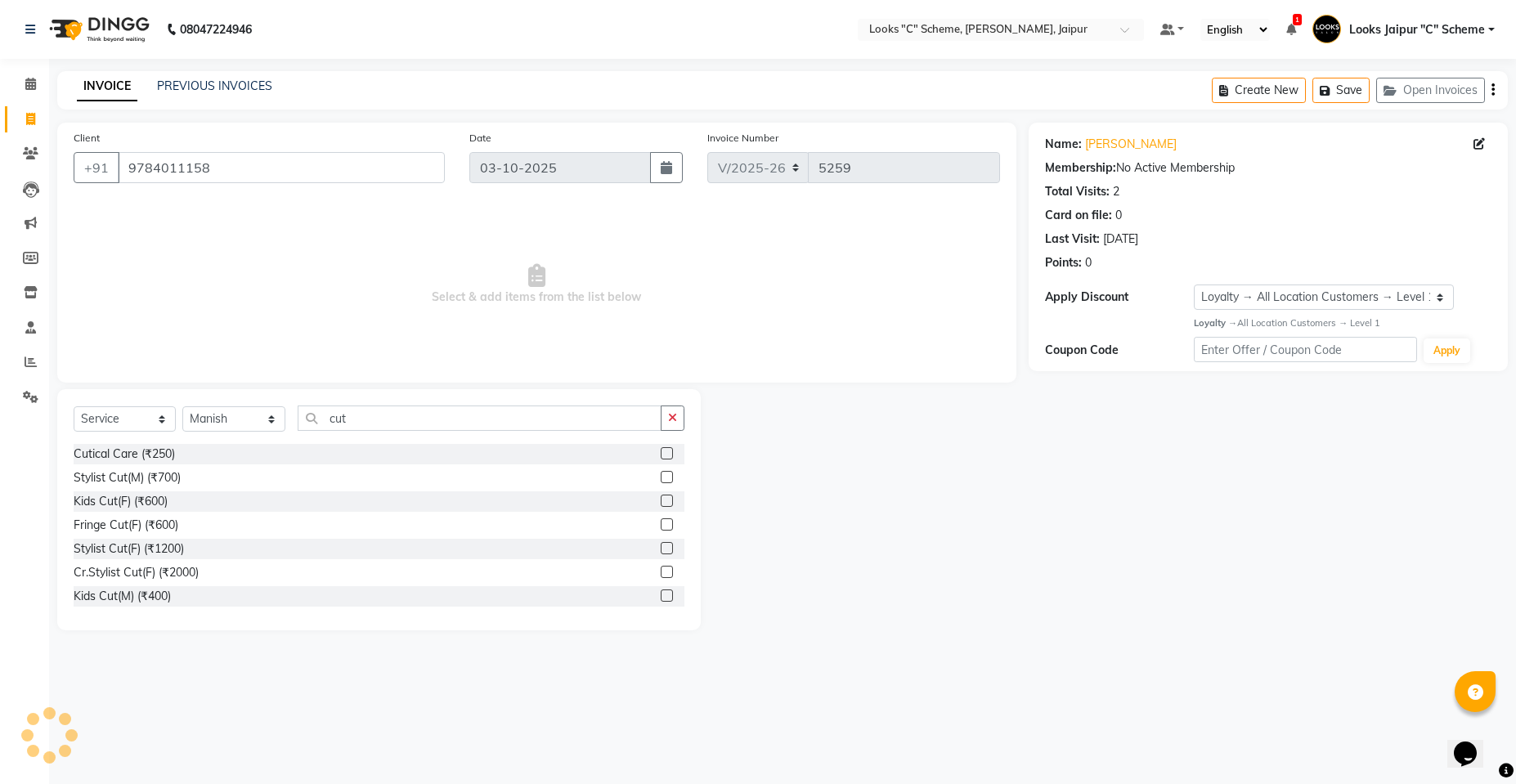
click at [661, 474] on label at bounding box center [666, 476] width 12 height 12
click at [661, 474] on input "checkbox" at bounding box center [666, 478] width 11 height 11
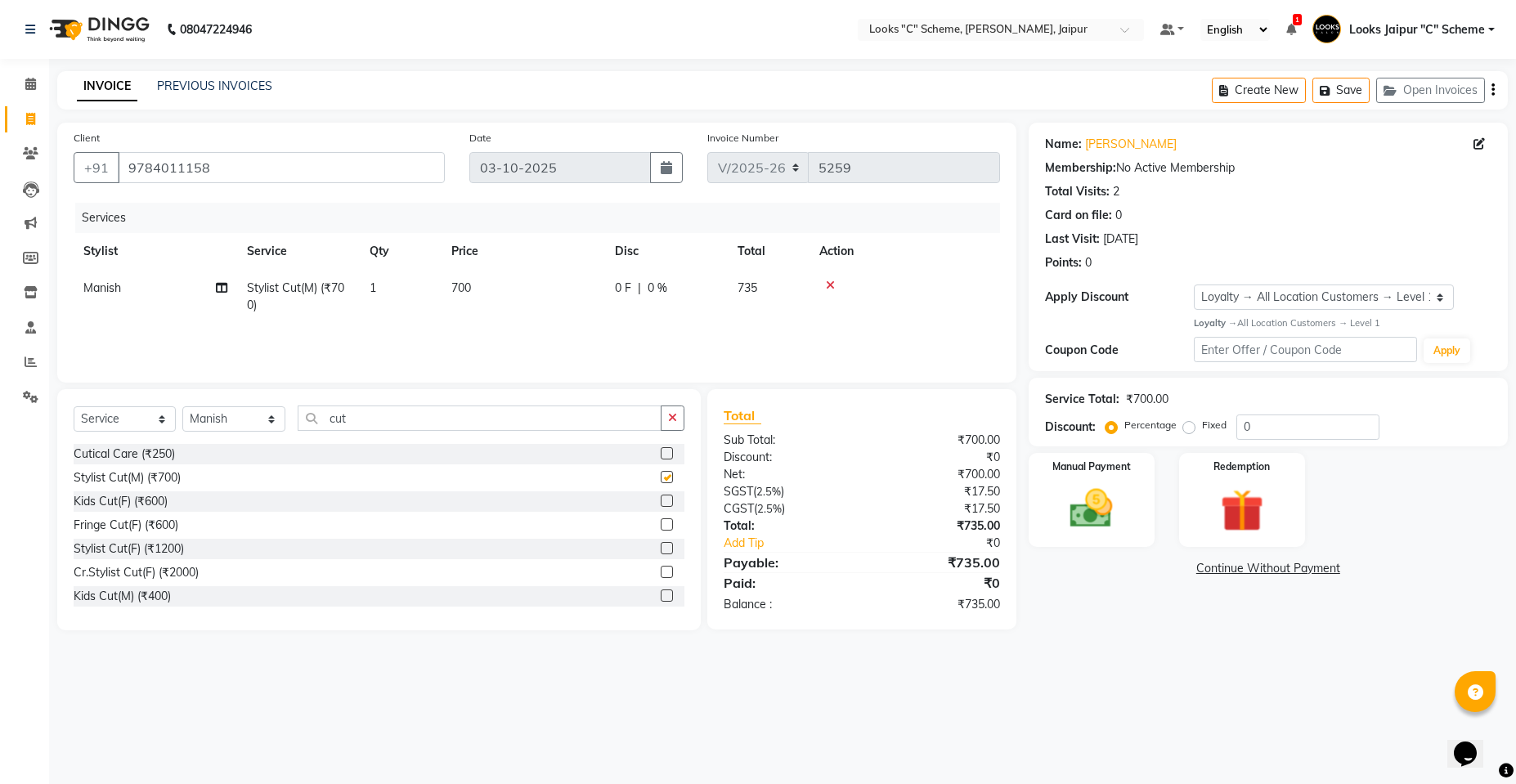
checkbox input "false"
click at [521, 300] on td "700" at bounding box center [523, 297] width 163 height 54
select select "57106"
click at [655, 305] on td "700" at bounding box center [600, 301] width 163 height 62
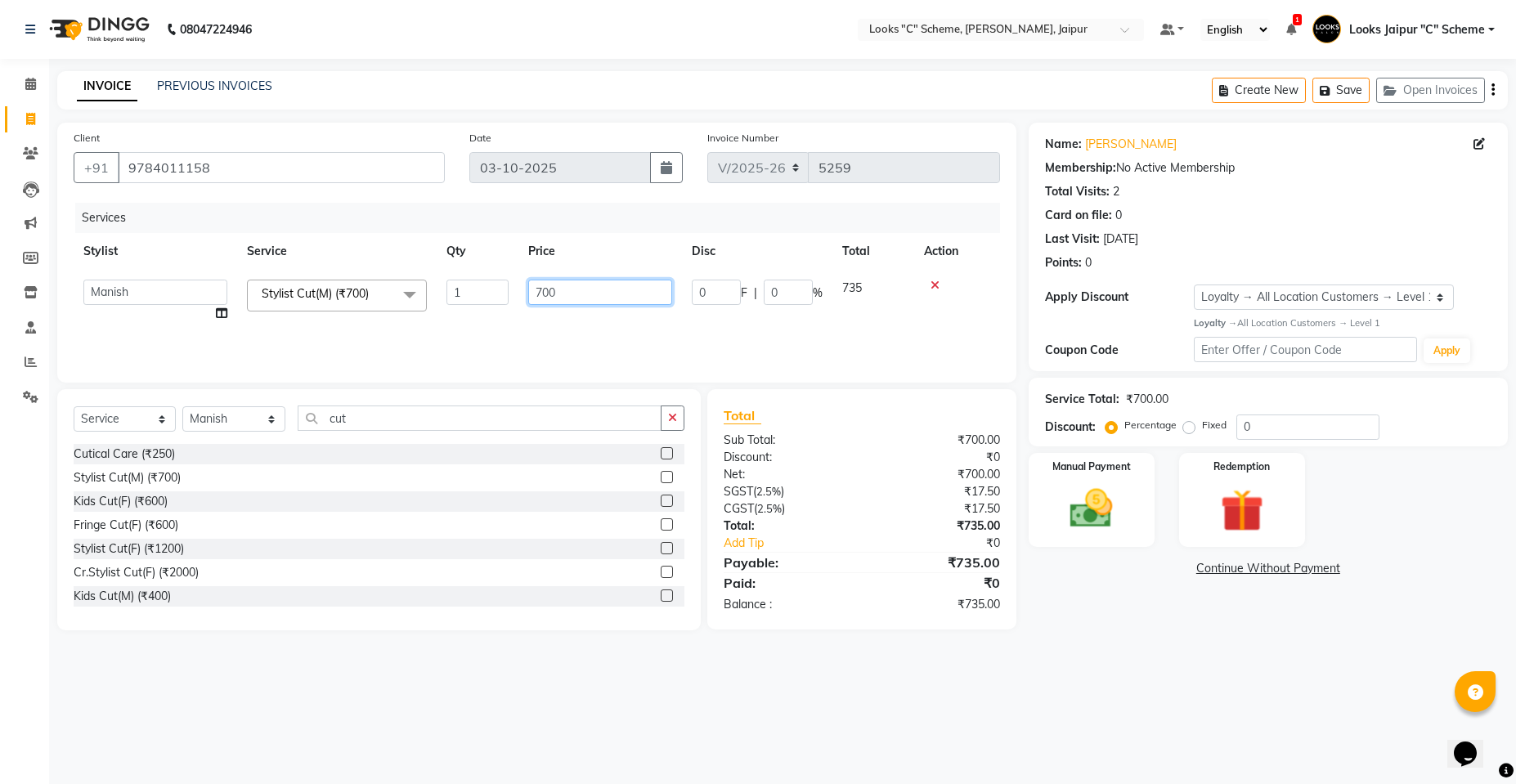
click at [633, 294] on input "700" at bounding box center [601, 292] width 144 height 26
type input "7"
type input "1170"
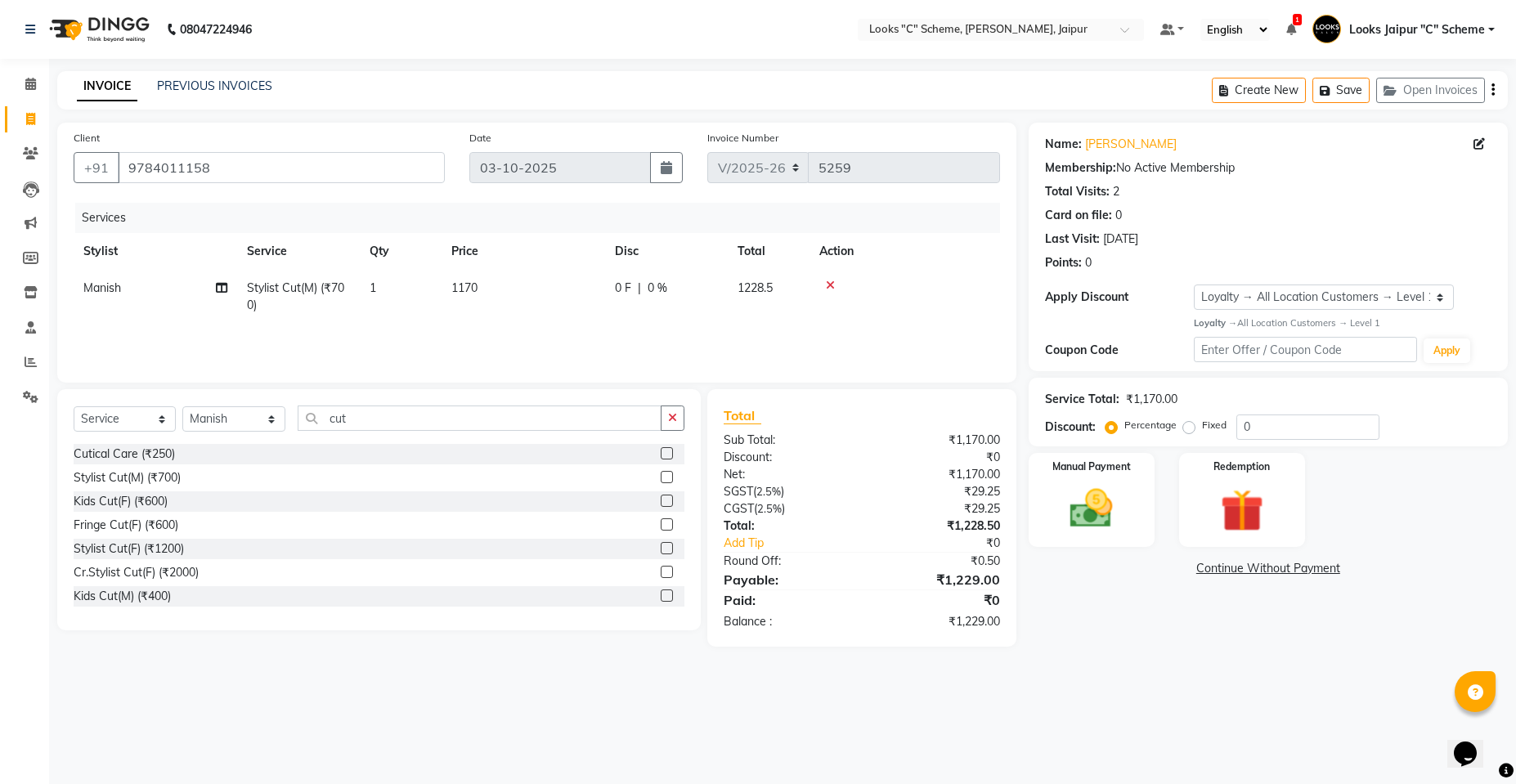
click at [623, 324] on div "Services Stylist Service Qty Price Disc Total Action Manish Stylist Cut(M) (₹70…" at bounding box center [537, 284] width 926 height 163
click at [552, 285] on td "1170" at bounding box center [523, 297] width 163 height 54
select select "57106"
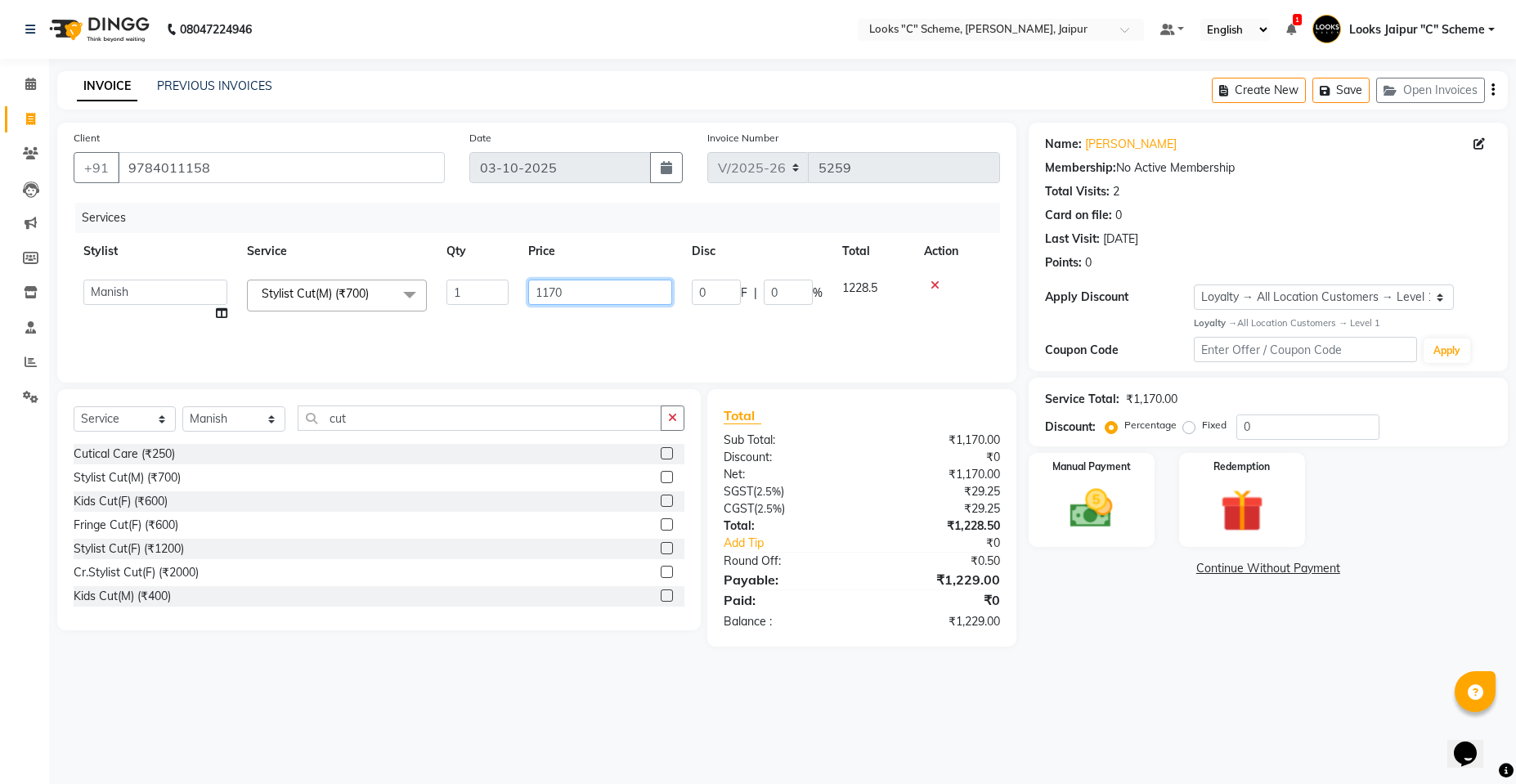
click at [600, 297] on input "1170" at bounding box center [601, 292] width 144 height 26
type input "1150"
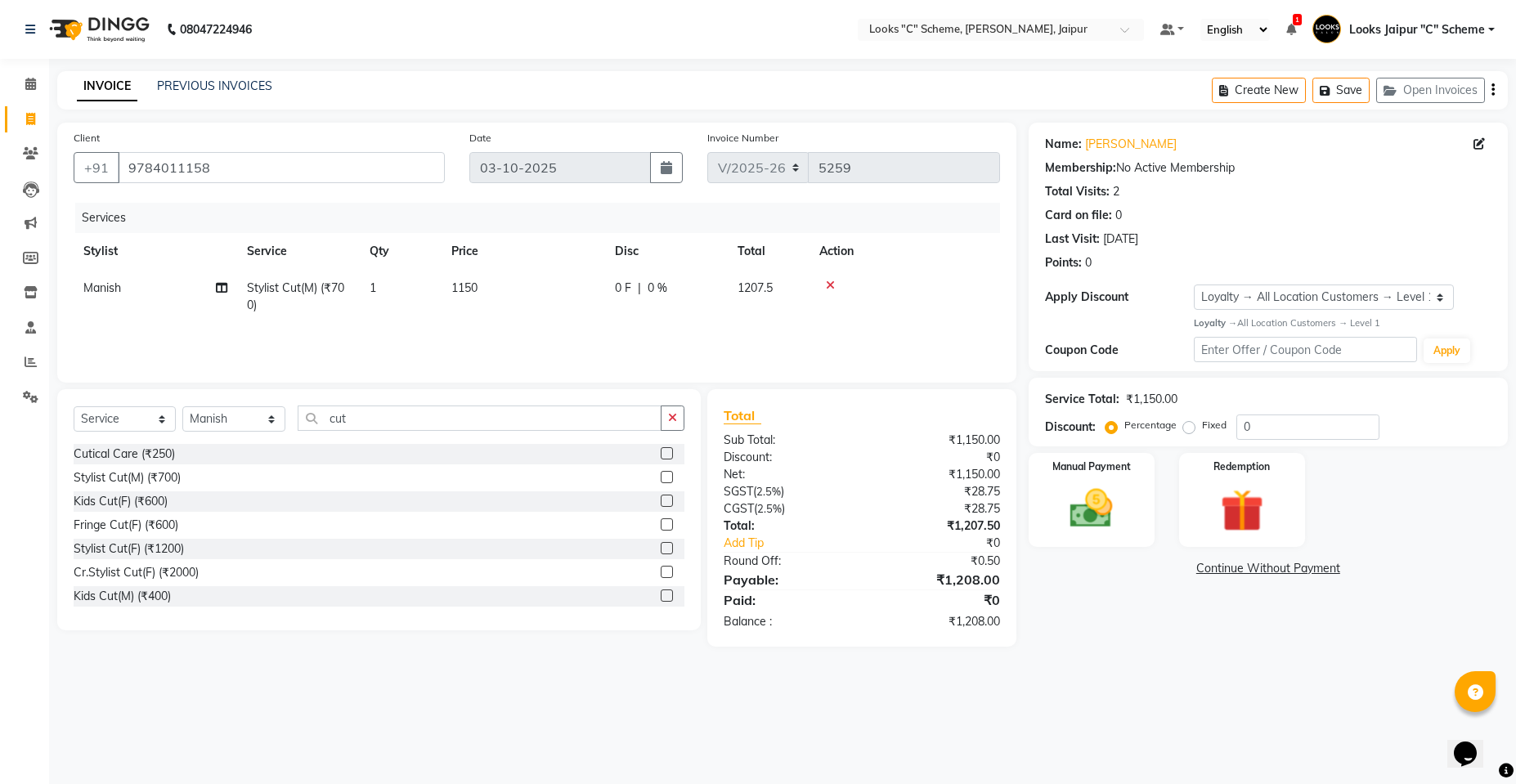
click at [597, 334] on div "Services Stylist Service Qty Price Disc Total Action Manish Stylist Cut(M) (₹70…" at bounding box center [537, 284] width 926 height 163
click at [566, 292] on td "1150" at bounding box center [523, 297] width 163 height 54
select select "57106"
click at [565, 283] on input "1150" at bounding box center [601, 292] width 144 height 26
type input "1142"
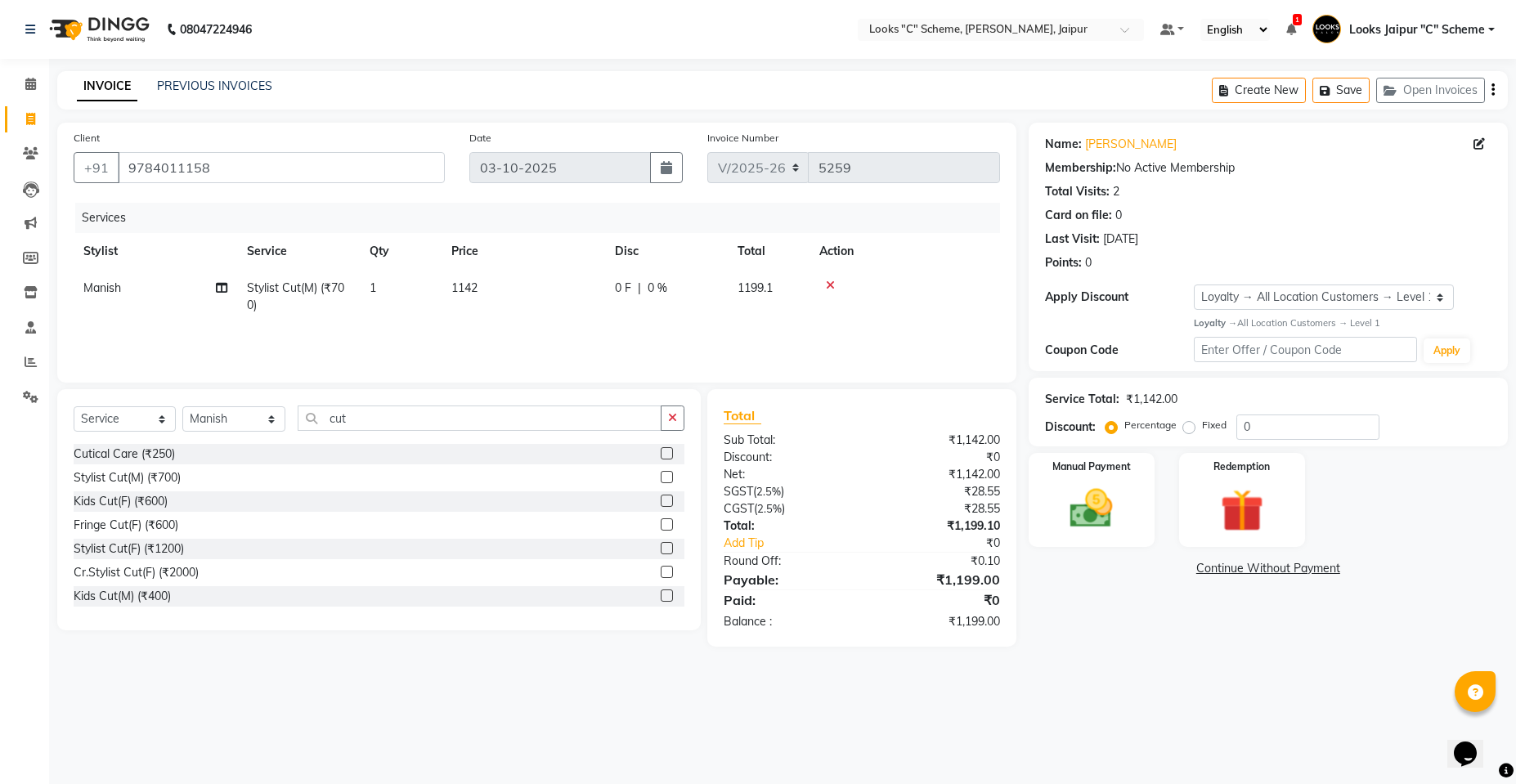
click at [575, 325] on div "Services Stylist Service Qty Price Disc Total Action Manish Stylist Cut(M) (₹70…" at bounding box center [537, 284] width 926 height 163
click at [567, 283] on td "1142" at bounding box center [523, 297] width 163 height 54
select select "57106"
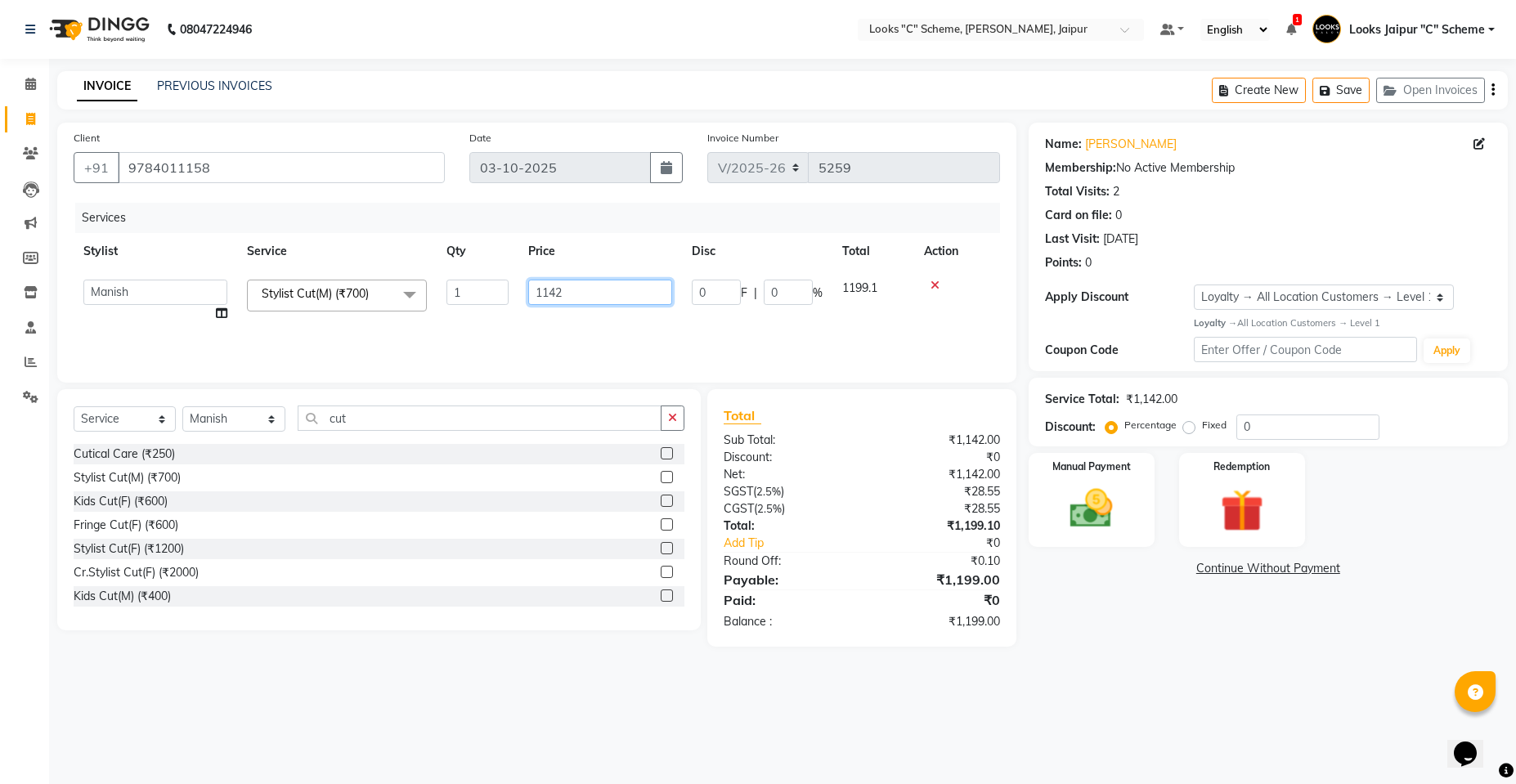
click at [567, 283] on input "1142" at bounding box center [601, 292] width 144 height 26
type input "1143"
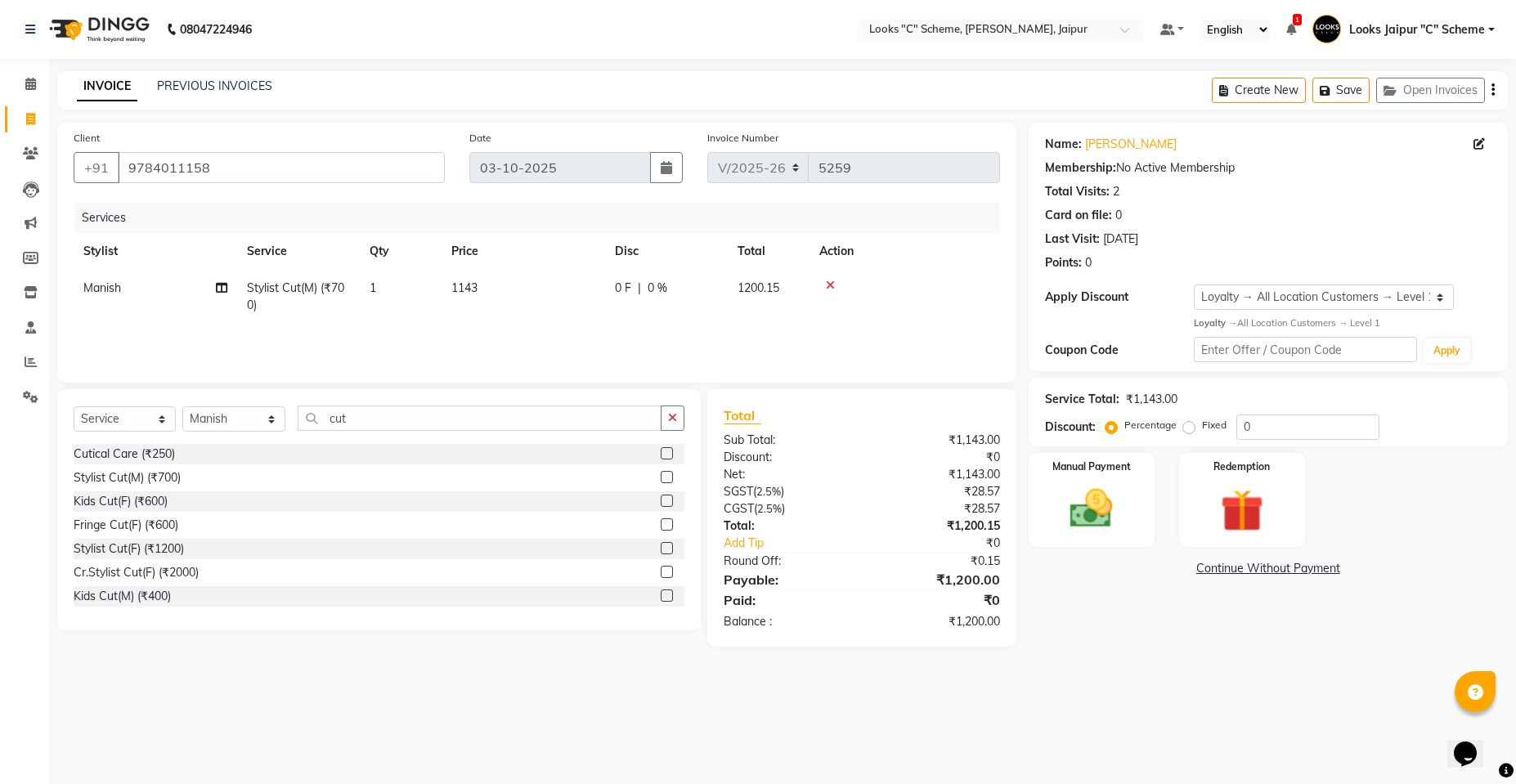
click at [581, 320] on td "1143" at bounding box center [523, 297] width 163 height 54
select select "57106"
click at [1141, 517] on div "Manual Payment" at bounding box center [1091, 499] width 131 height 98
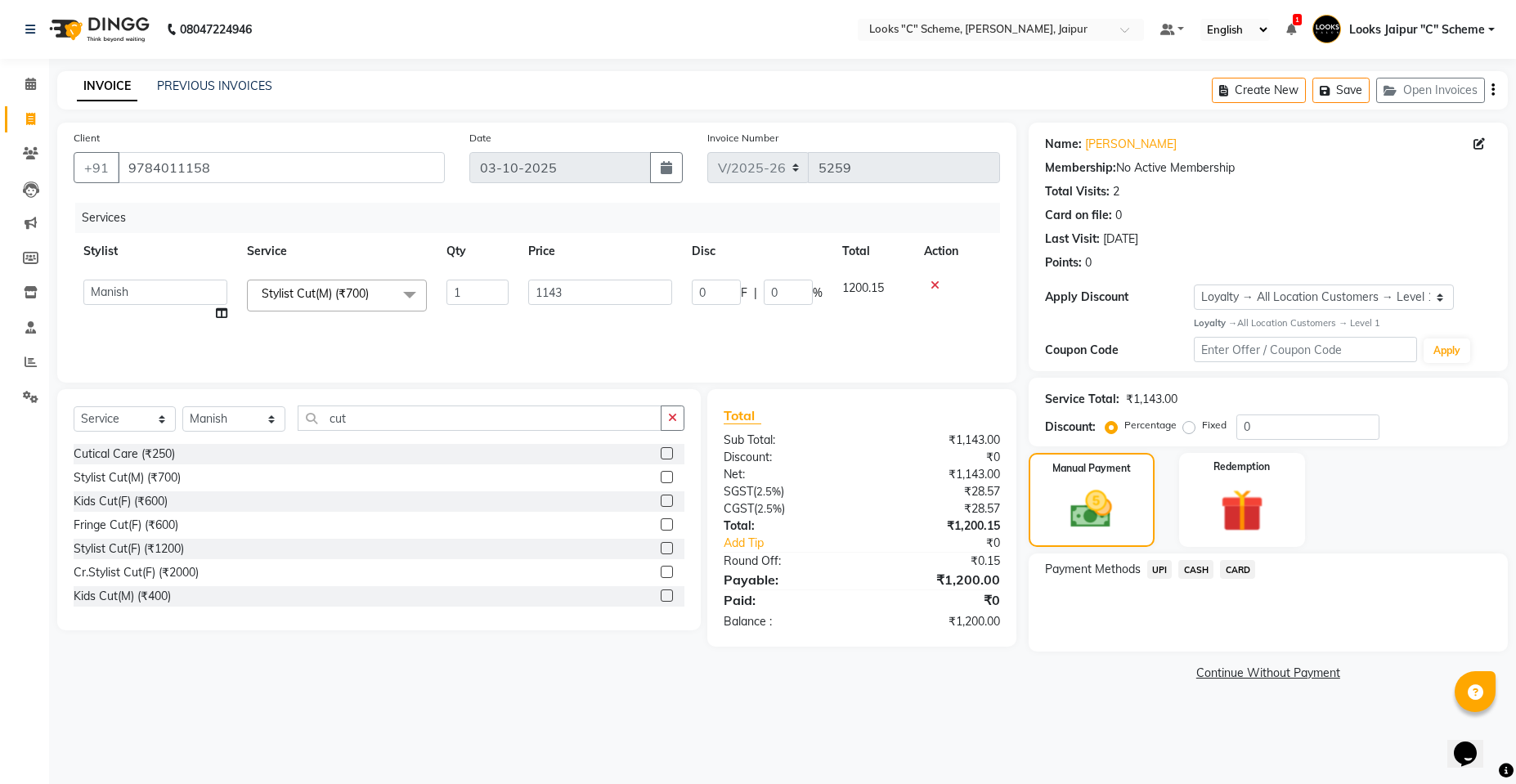
click at [1204, 576] on span "CASH" at bounding box center [1196, 570] width 36 height 19
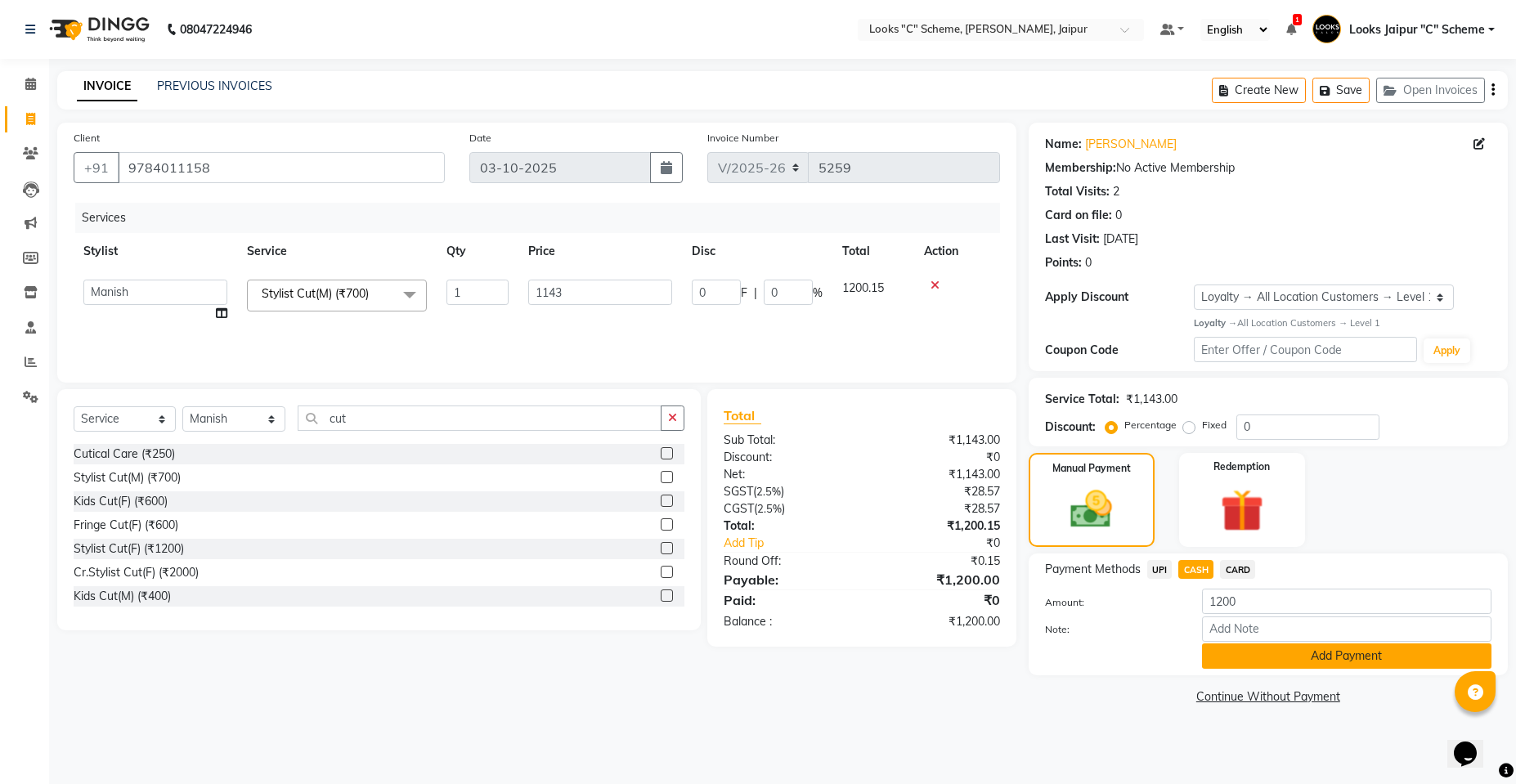
click at [1253, 664] on button "Add Payment" at bounding box center [1346, 656] width 289 height 26
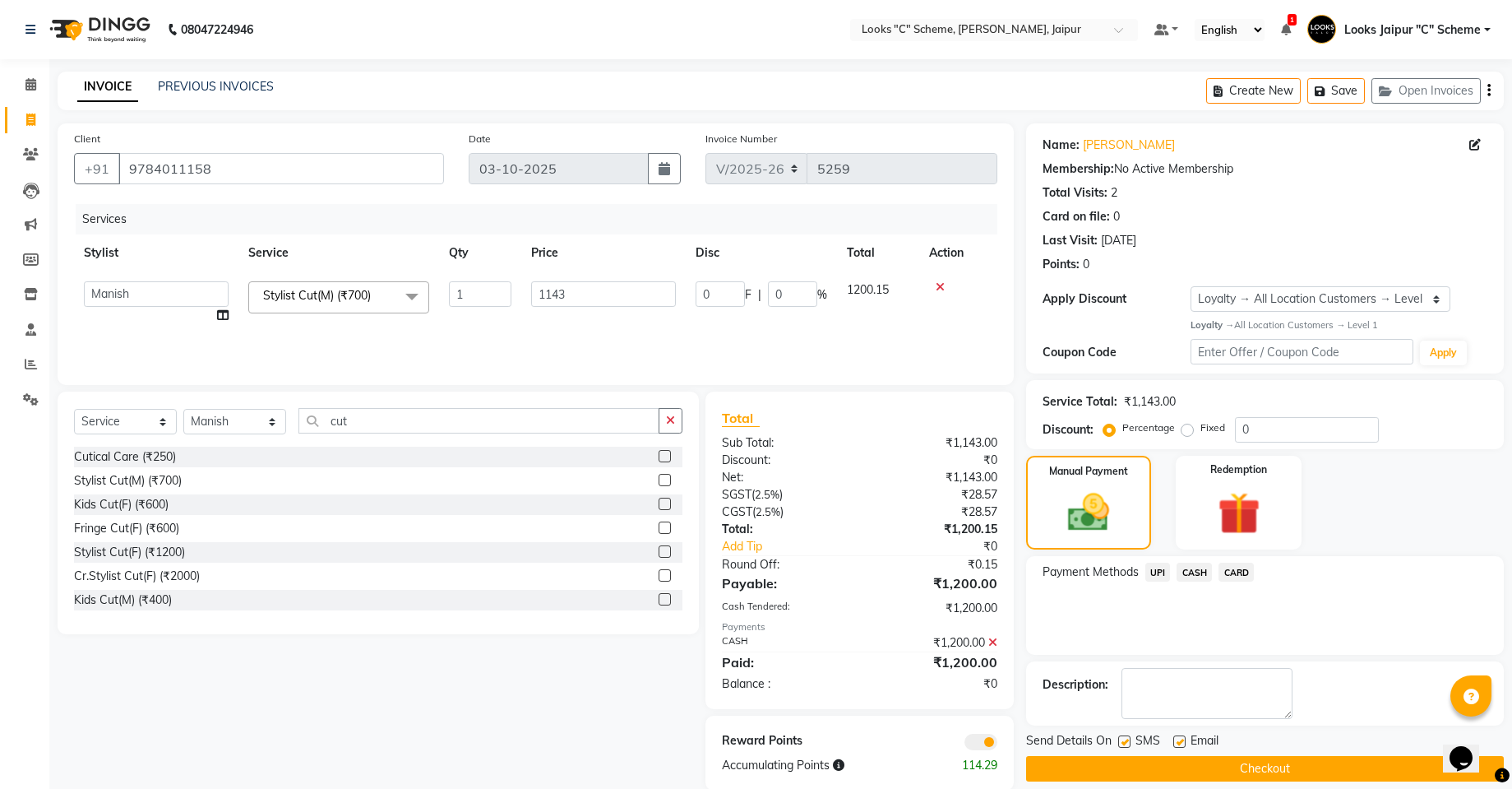
click at [1250, 772] on button "Checkout" at bounding box center [1265, 769] width 477 height 26
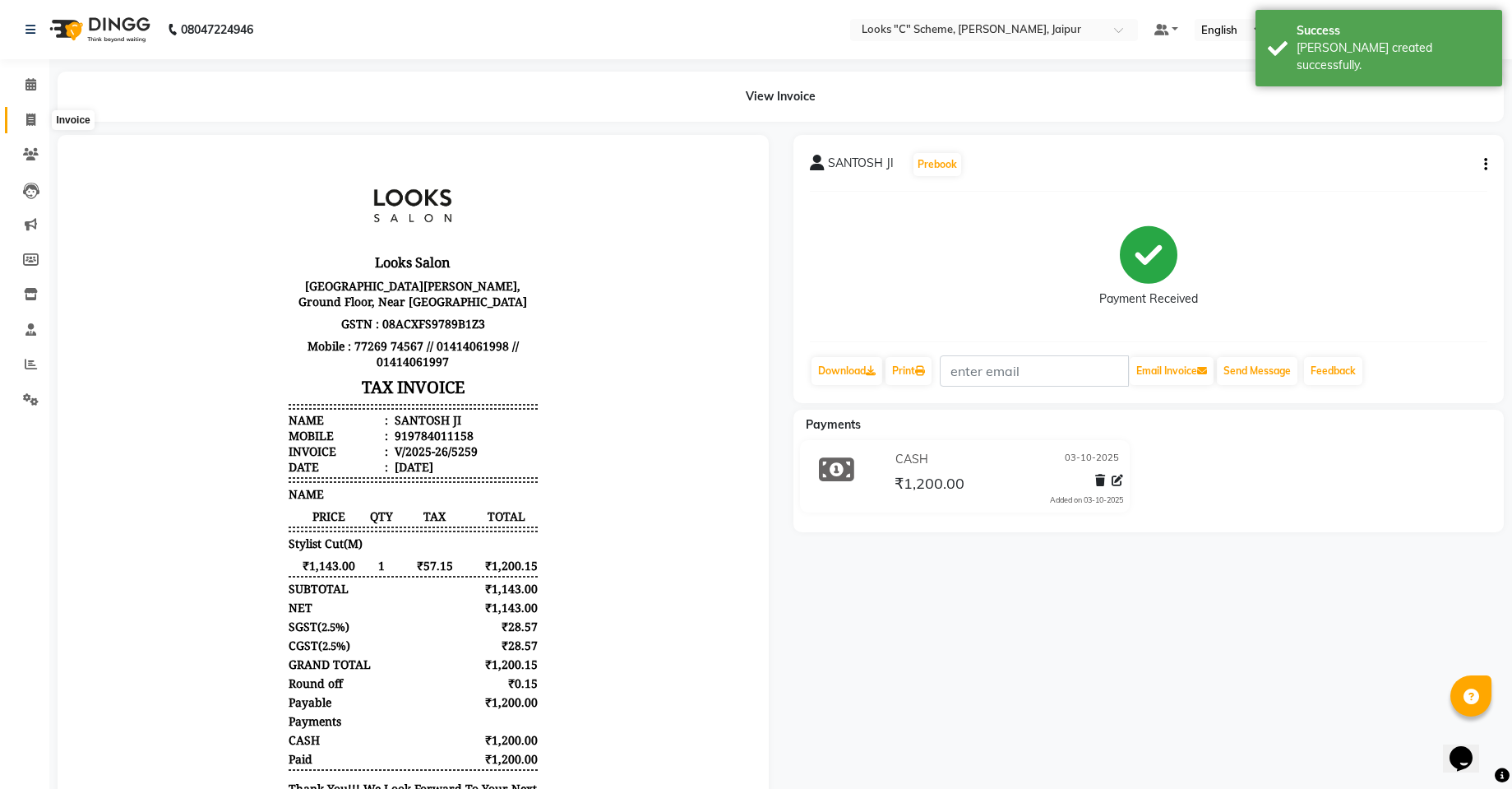
click at [36, 115] on span at bounding box center [30, 120] width 28 height 19
select select "4315"
select select "service"
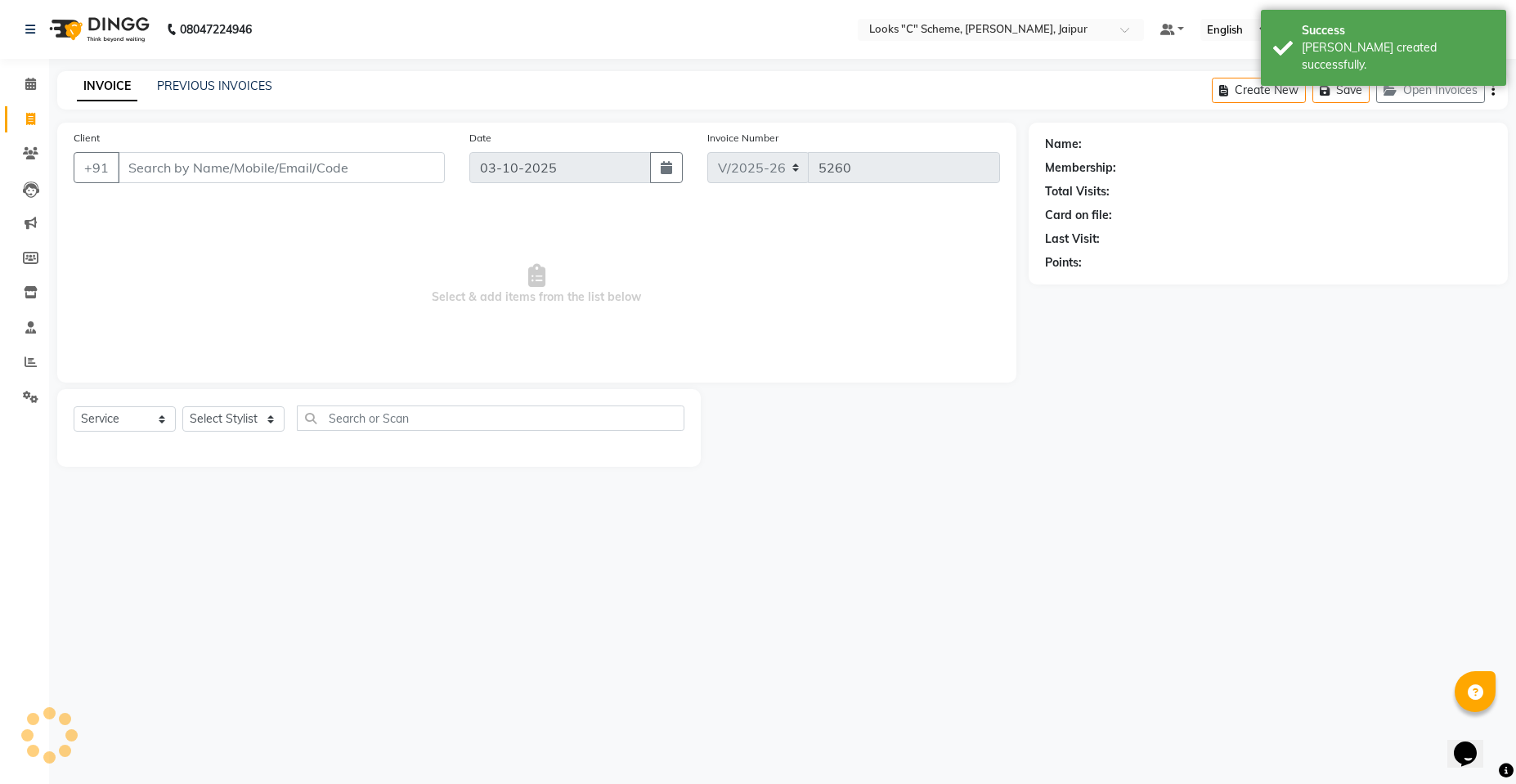
click at [204, 174] on input "Client" at bounding box center [281, 168] width 327 height 31
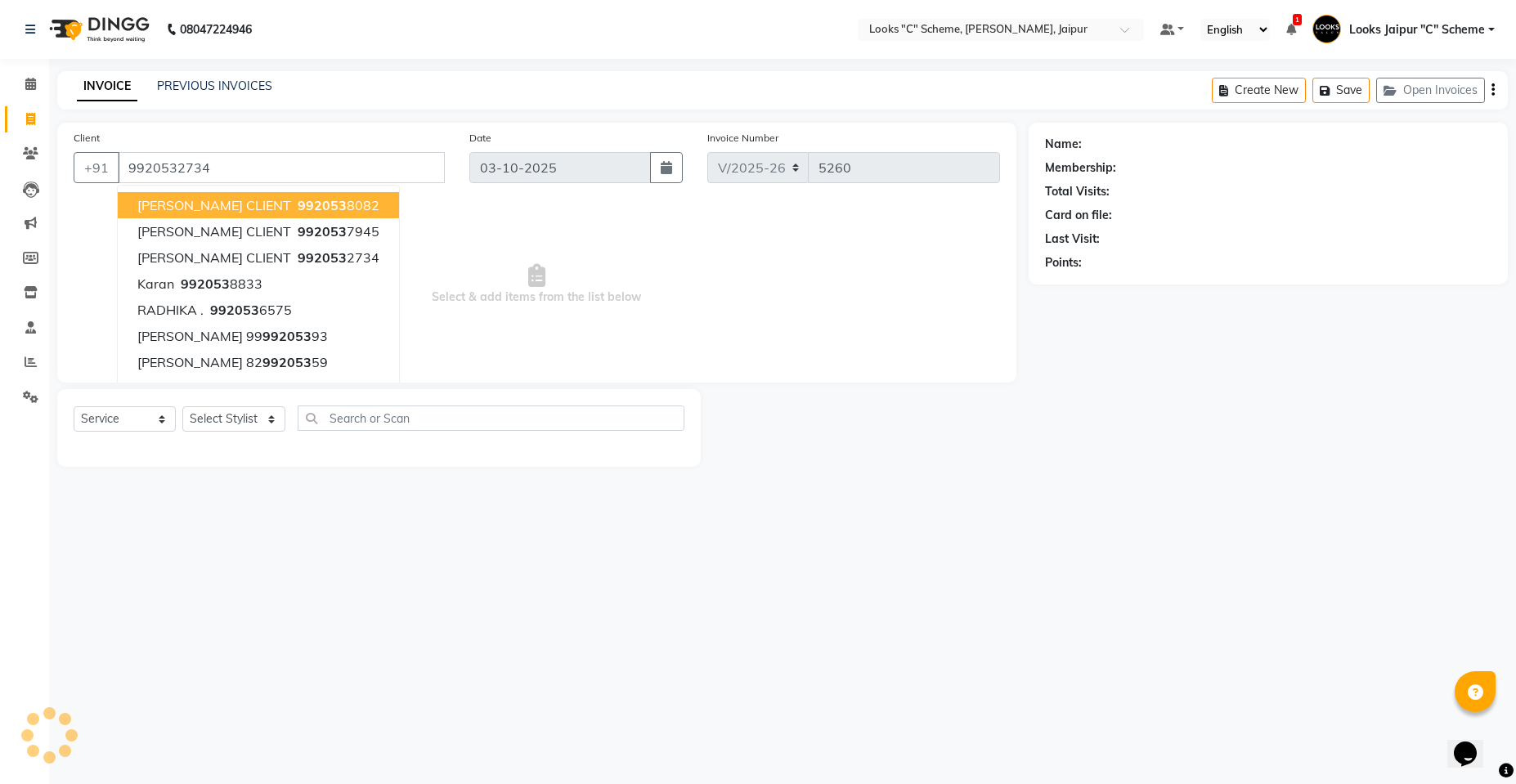
type input "9920532734"
select select "1: Object"
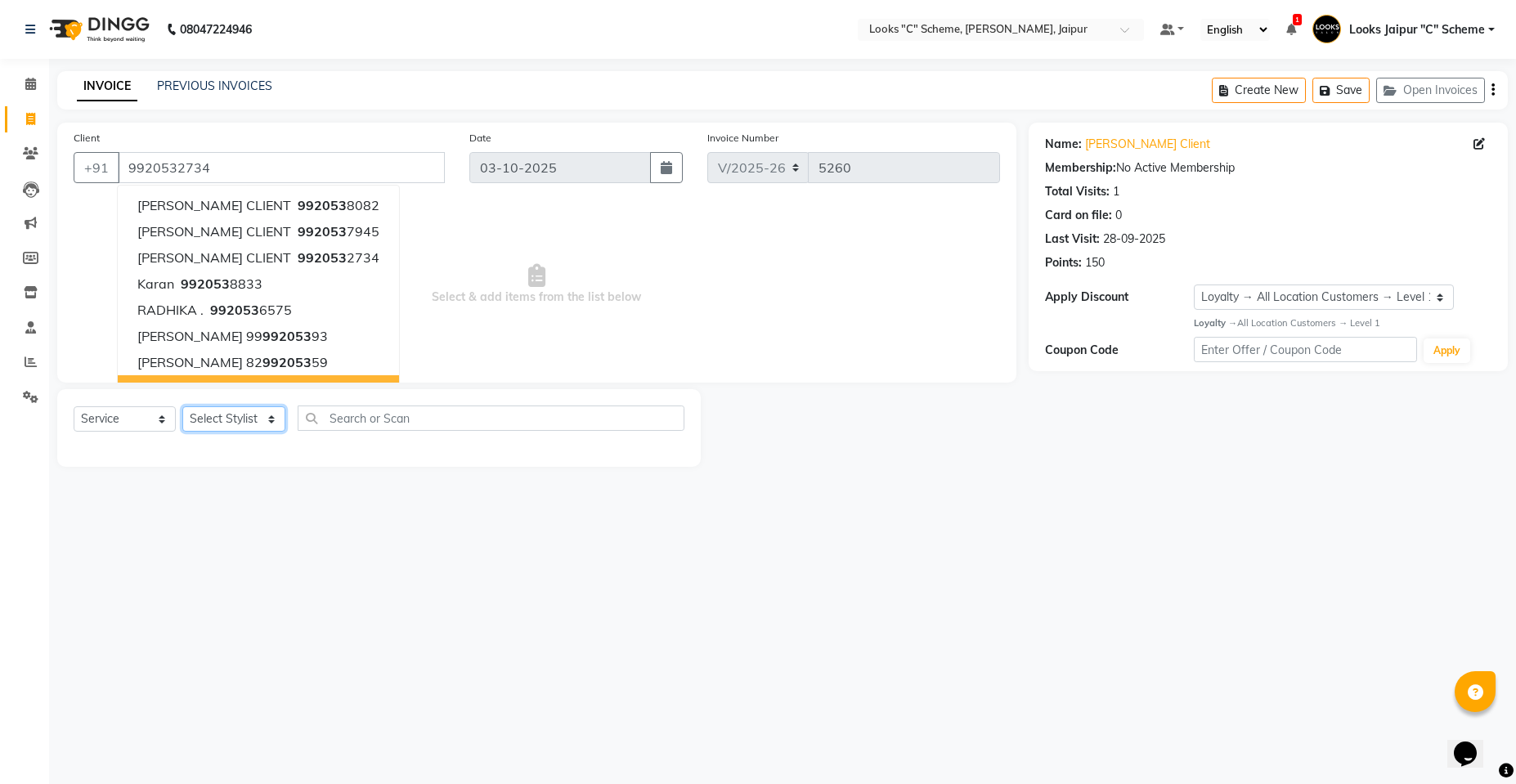
click at [232, 426] on select "Select Stylist [PERSON_NAME] Akash_pdct [PERSON_NAME] [PERSON_NAME] Counter Sal…" at bounding box center [234, 419] width 103 height 26
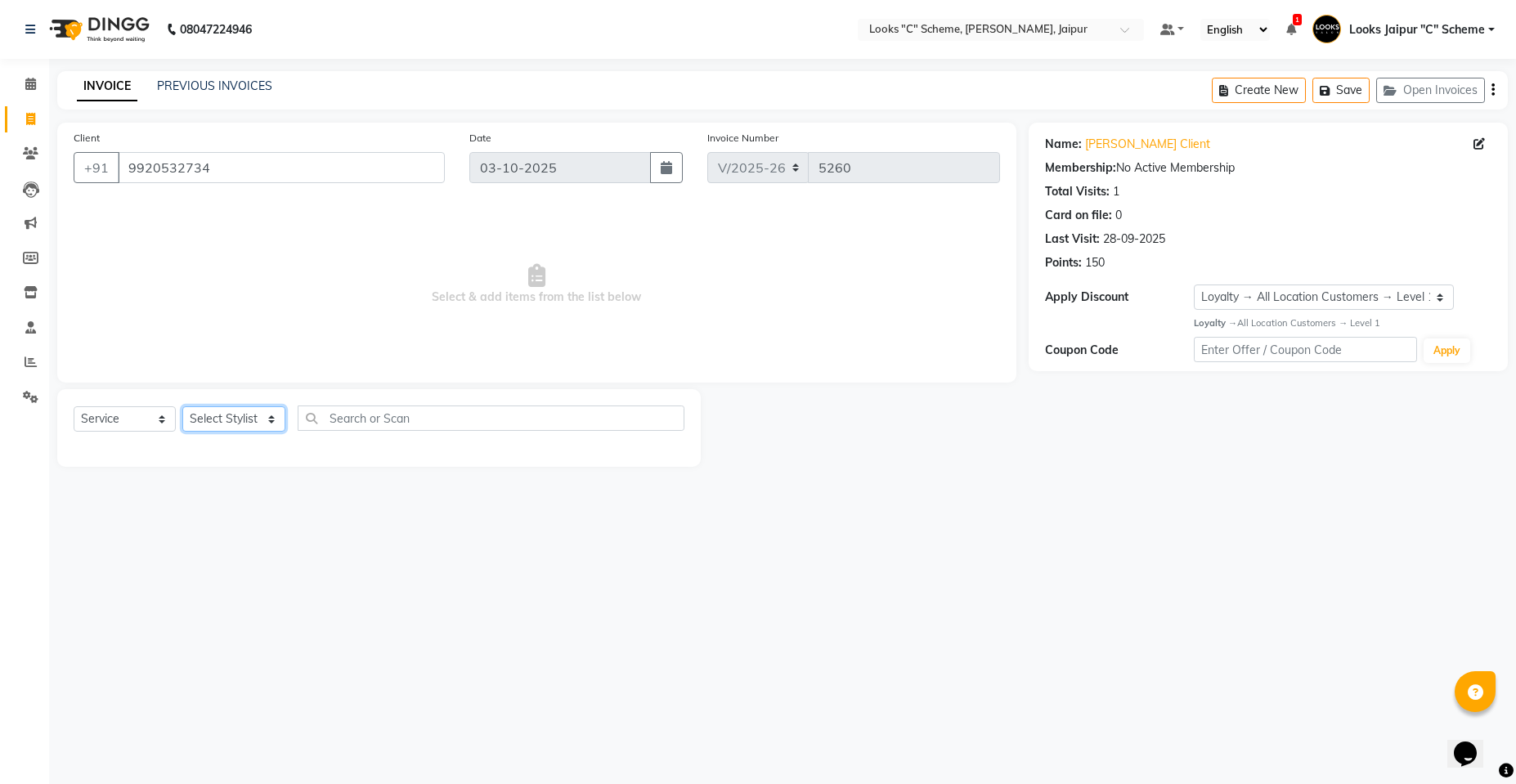
select select "57106"
click at [183, 406] on select "Select Stylist [PERSON_NAME] Akash_pdct [PERSON_NAME] [PERSON_NAME] Counter Sal…" at bounding box center [234, 419] width 103 height 26
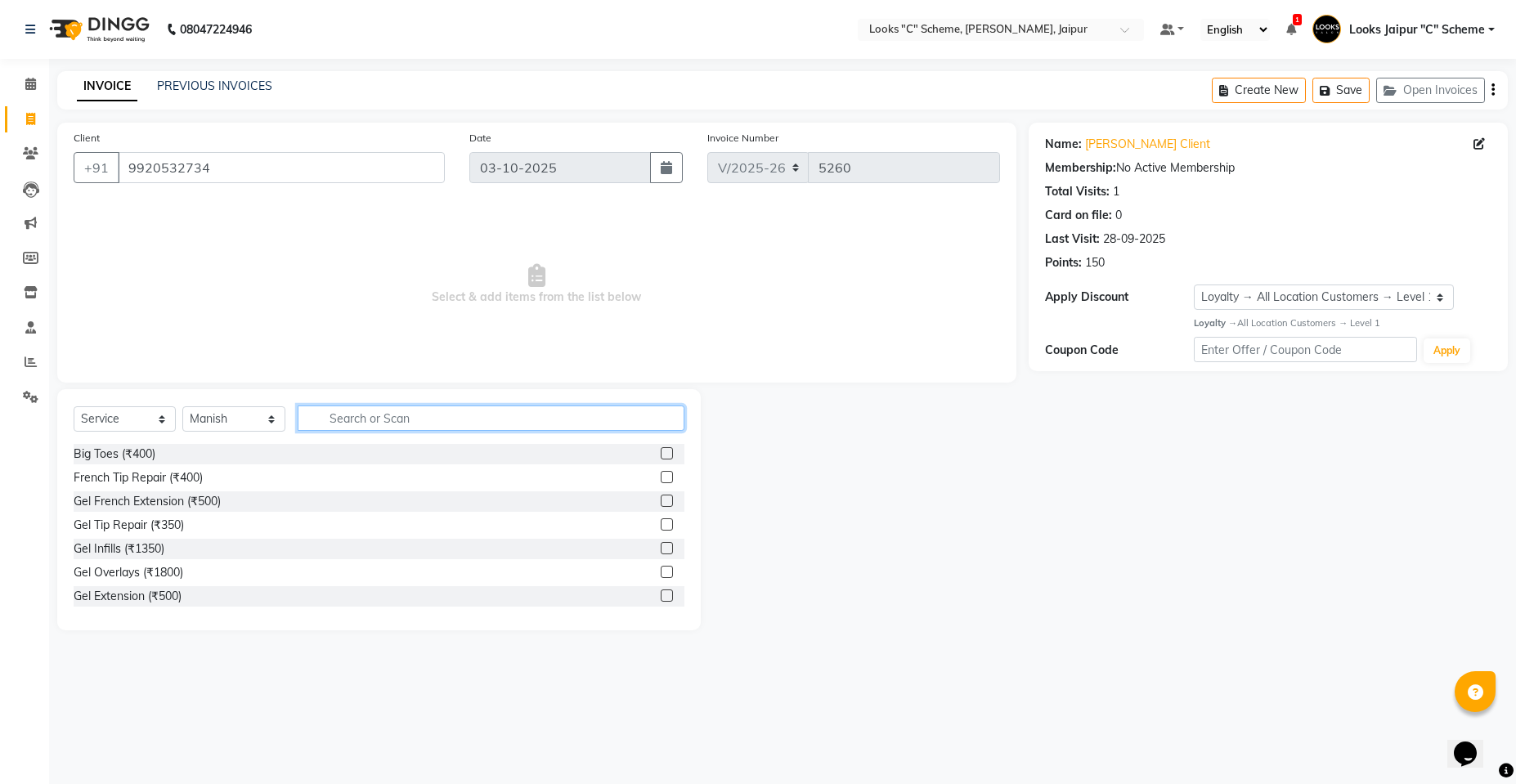
click at [406, 420] on input "text" at bounding box center [491, 418] width 387 height 26
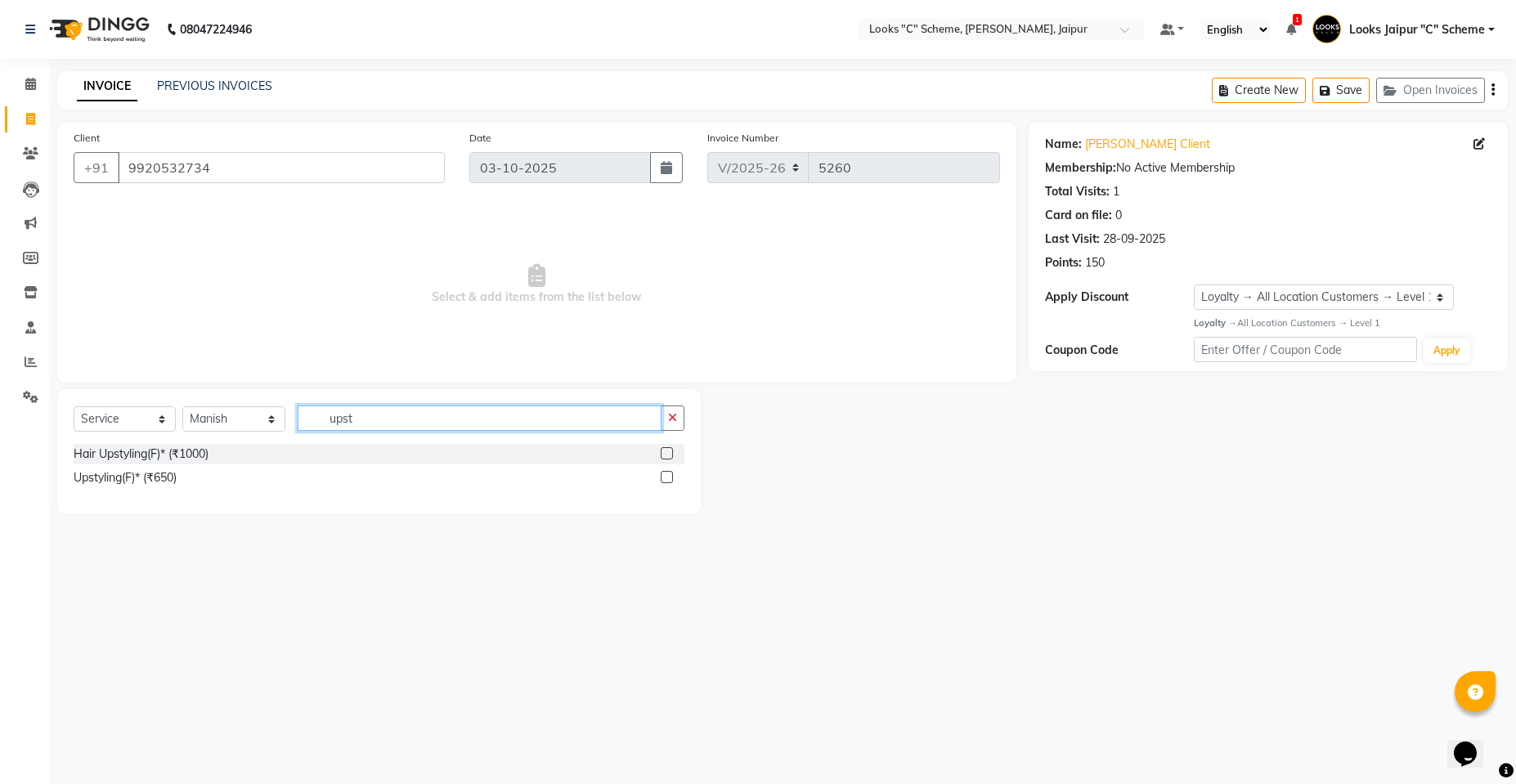
click at [492, 427] on input "upst" at bounding box center [479, 418] width 364 height 26
type input "u"
type input "curls"
click at [656, 455] on div "Ironing Curls(F)* (₹650)" at bounding box center [379, 454] width 611 height 20
click at [671, 454] on label at bounding box center [666, 453] width 12 height 12
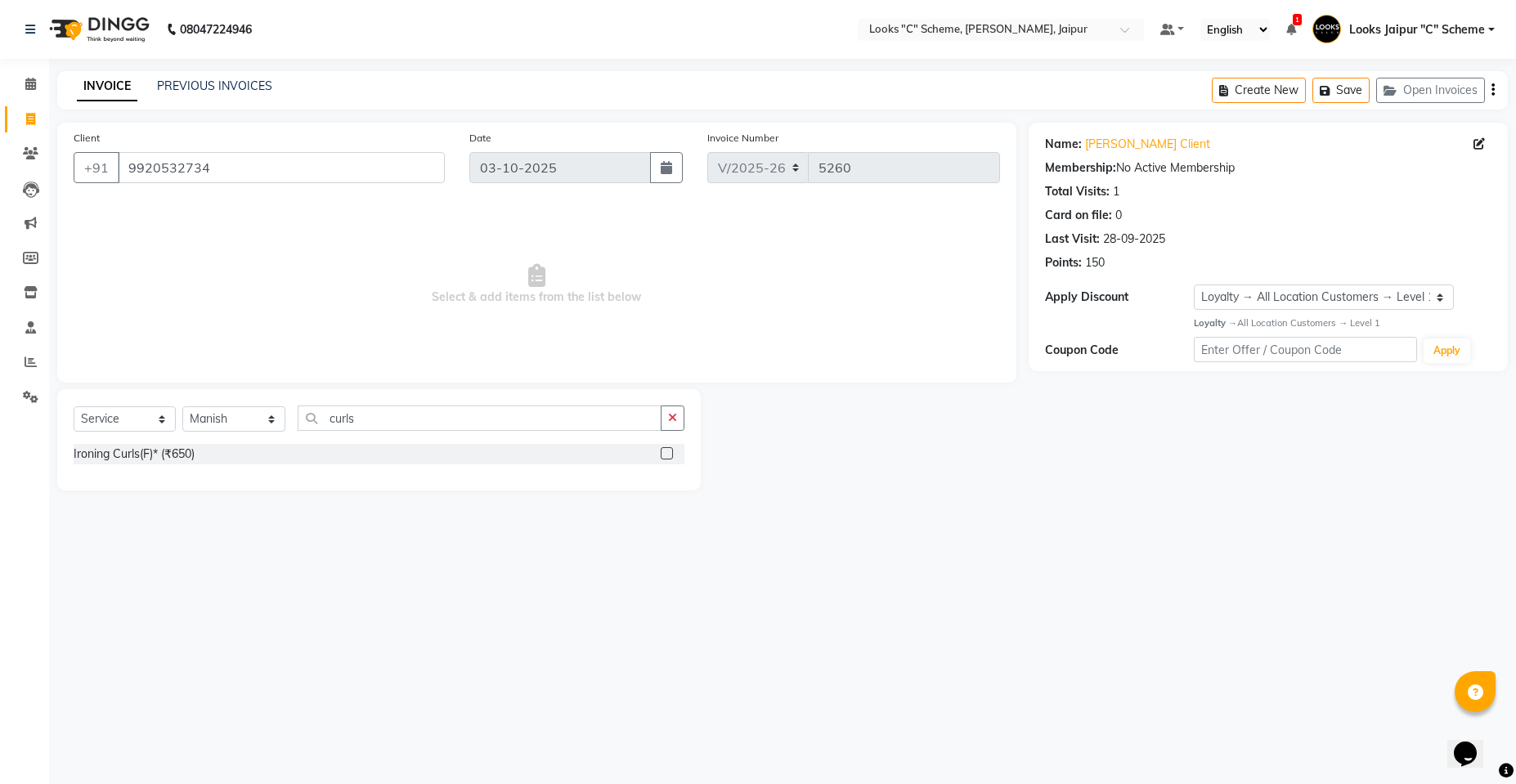
click at [671, 454] on input "checkbox" at bounding box center [666, 455] width 11 height 11
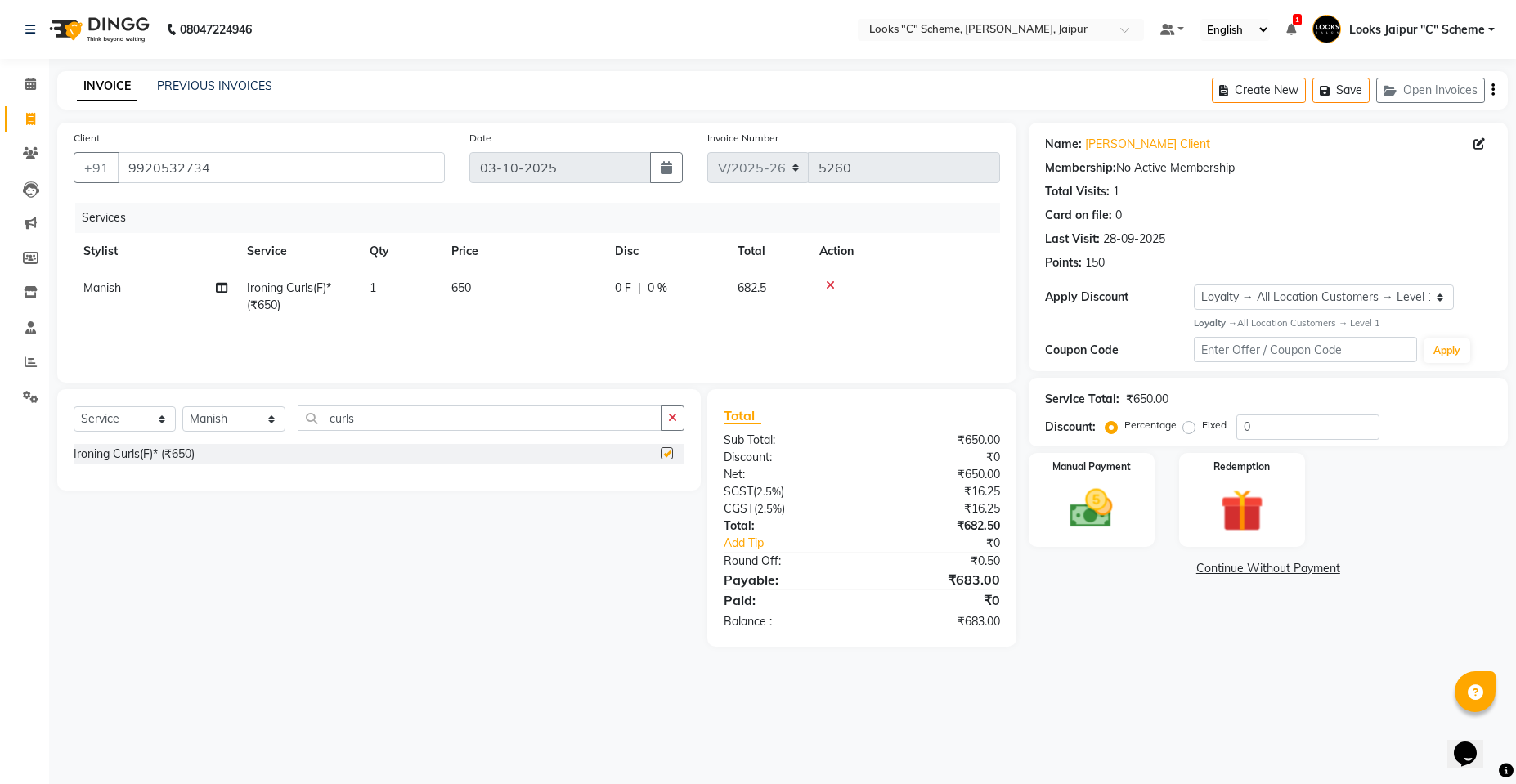
checkbox input "false"
click at [506, 308] on td "650" at bounding box center [523, 297] width 163 height 54
select select "57106"
click at [593, 278] on td "650" at bounding box center [600, 301] width 163 height 62
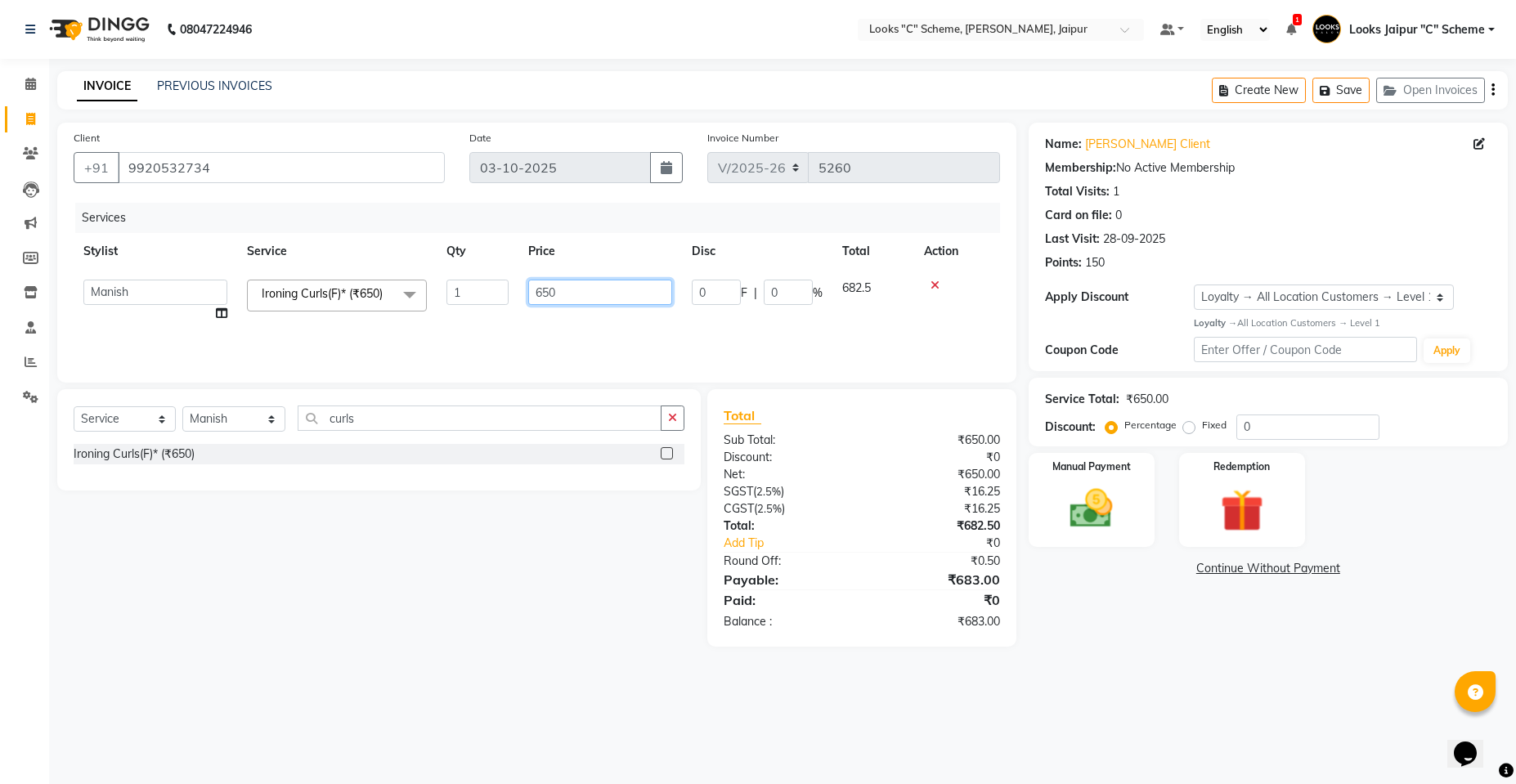
click at [566, 293] on input "650" at bounding box center [601, 292] width 144 height 26
type input "6"
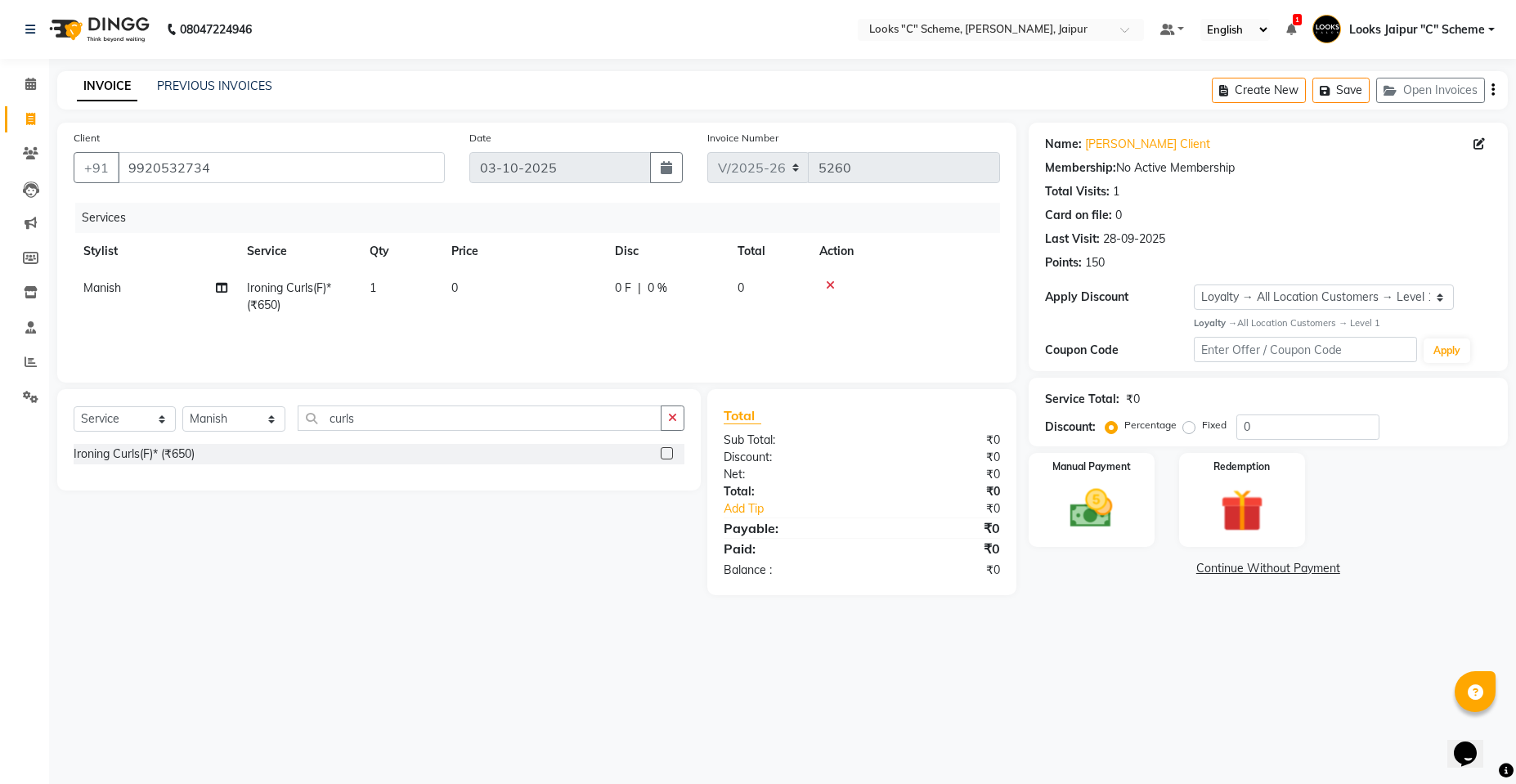
click at [490, 781] on div "08047224946 Select Location × Looks "C" Scheme, Jaipur, Jaipur Default Panel My…" at bounding box center [758, 392] width 1516 height 784
click at [474, 289] on td "0" at bounding box center [523, 297] width 163 height 54
select select "57106"
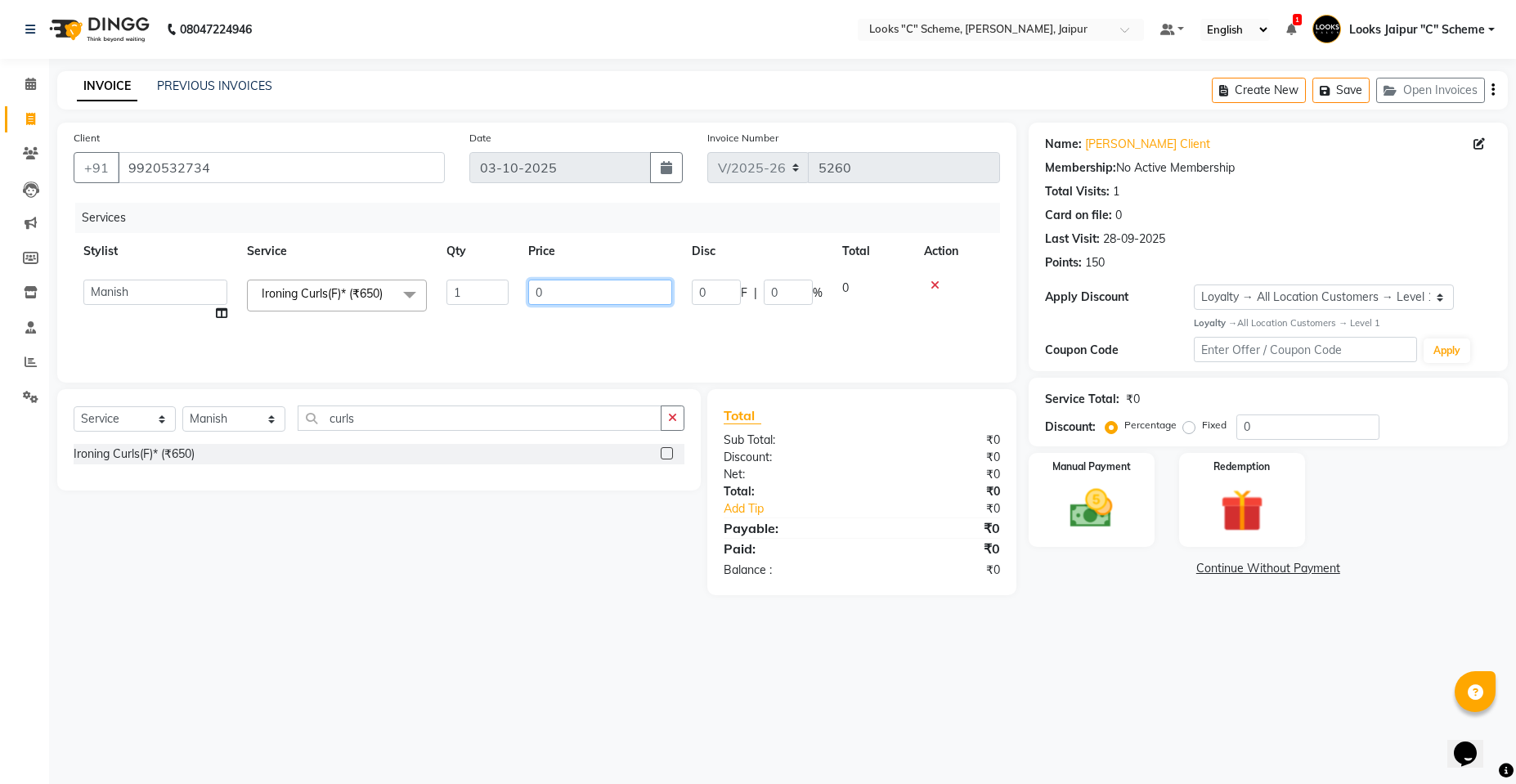
click at [648, 291] on input "0" at bounding box center [601, 292] width 144 height 26
type input "1200"
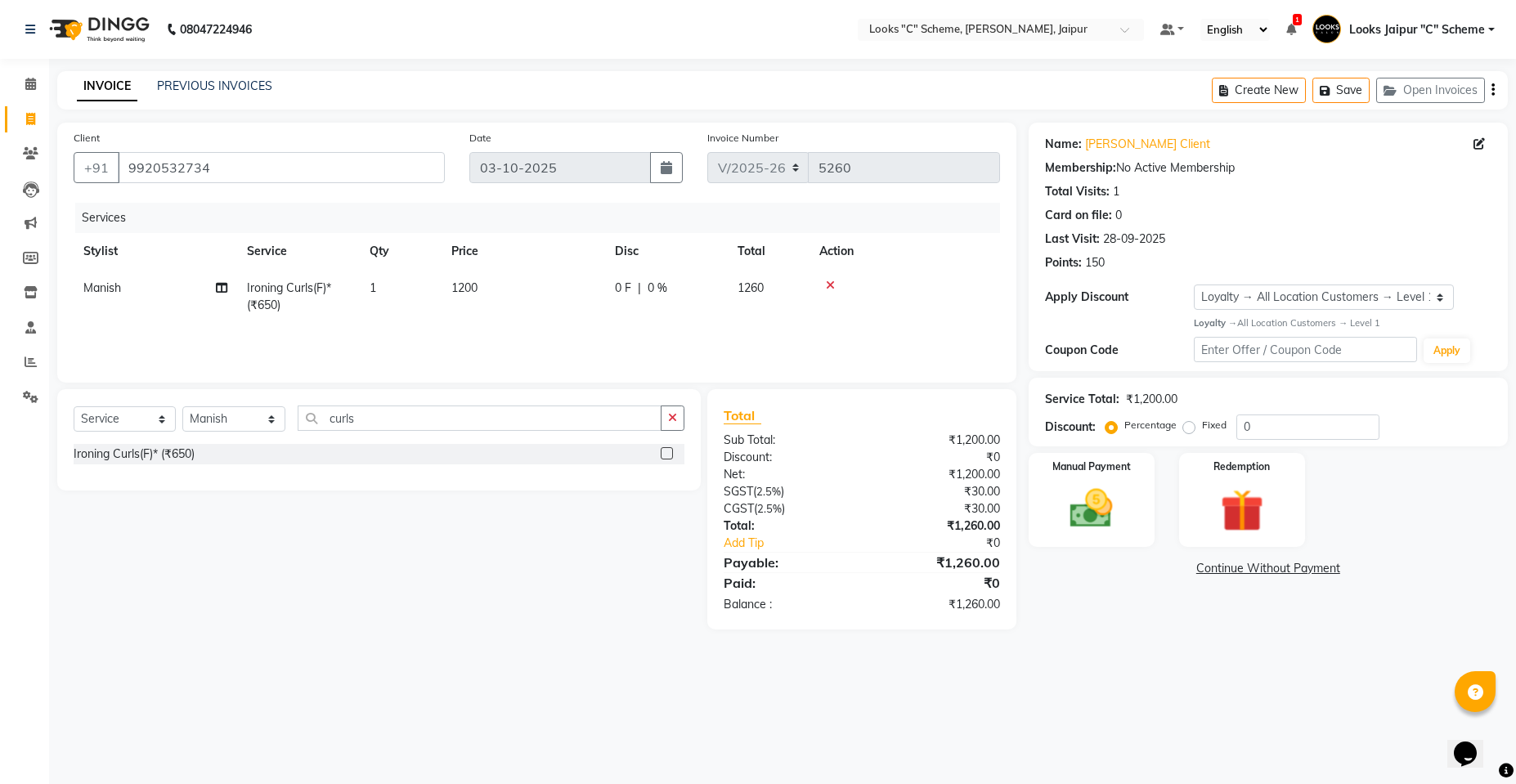
click at [610, 340] on div "Services Stylist Service Qty Price Disc Total Action Manish Ironing Curls(F)* (…" at bounding box center [537, 284] width 926 height 163
click at [1096, 486] on img at bounding box center [1091, 508] width 73 height 51
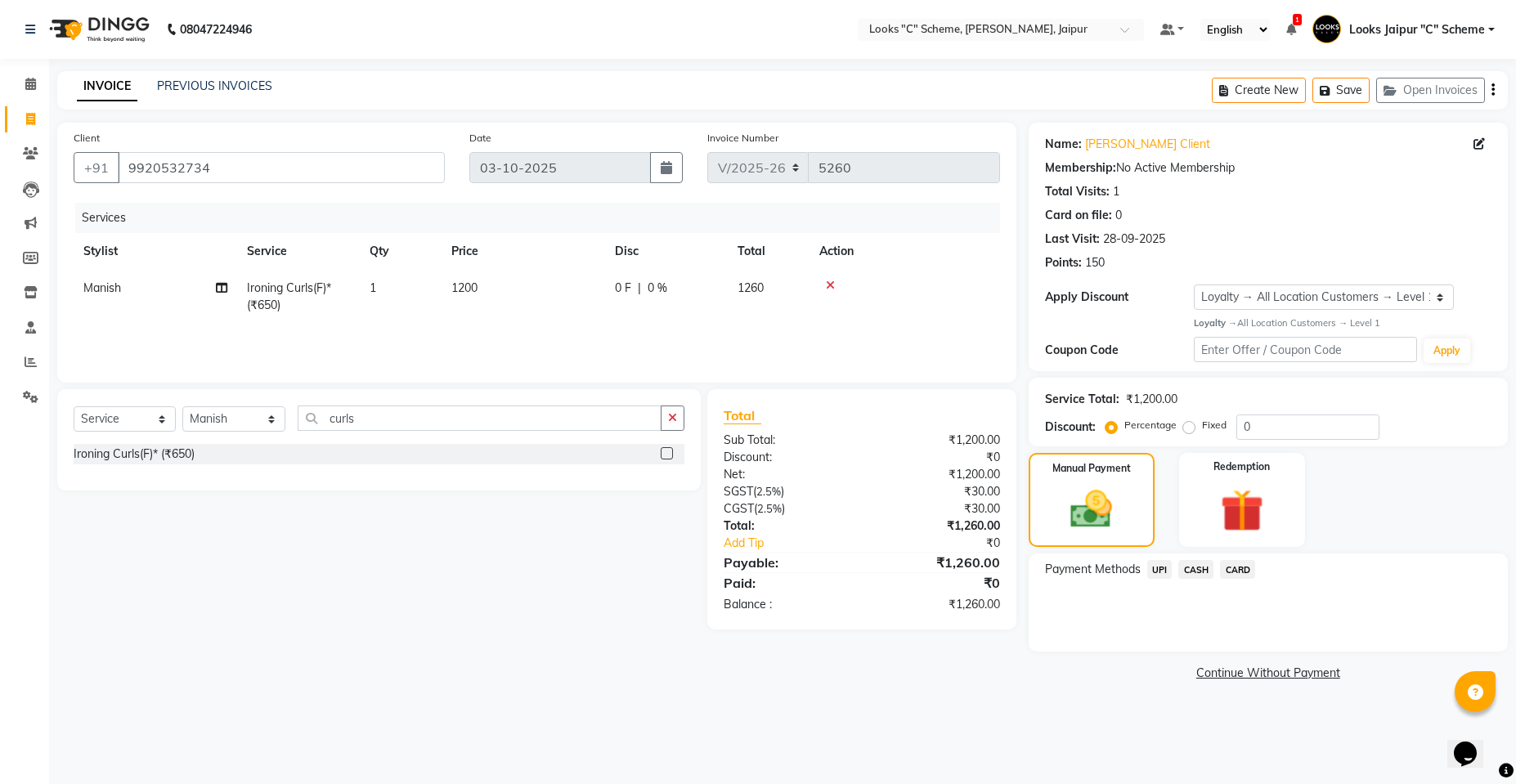
click at [1151, 566] on span "UPI" at bounding box center [1160, 570] width 26 height 19
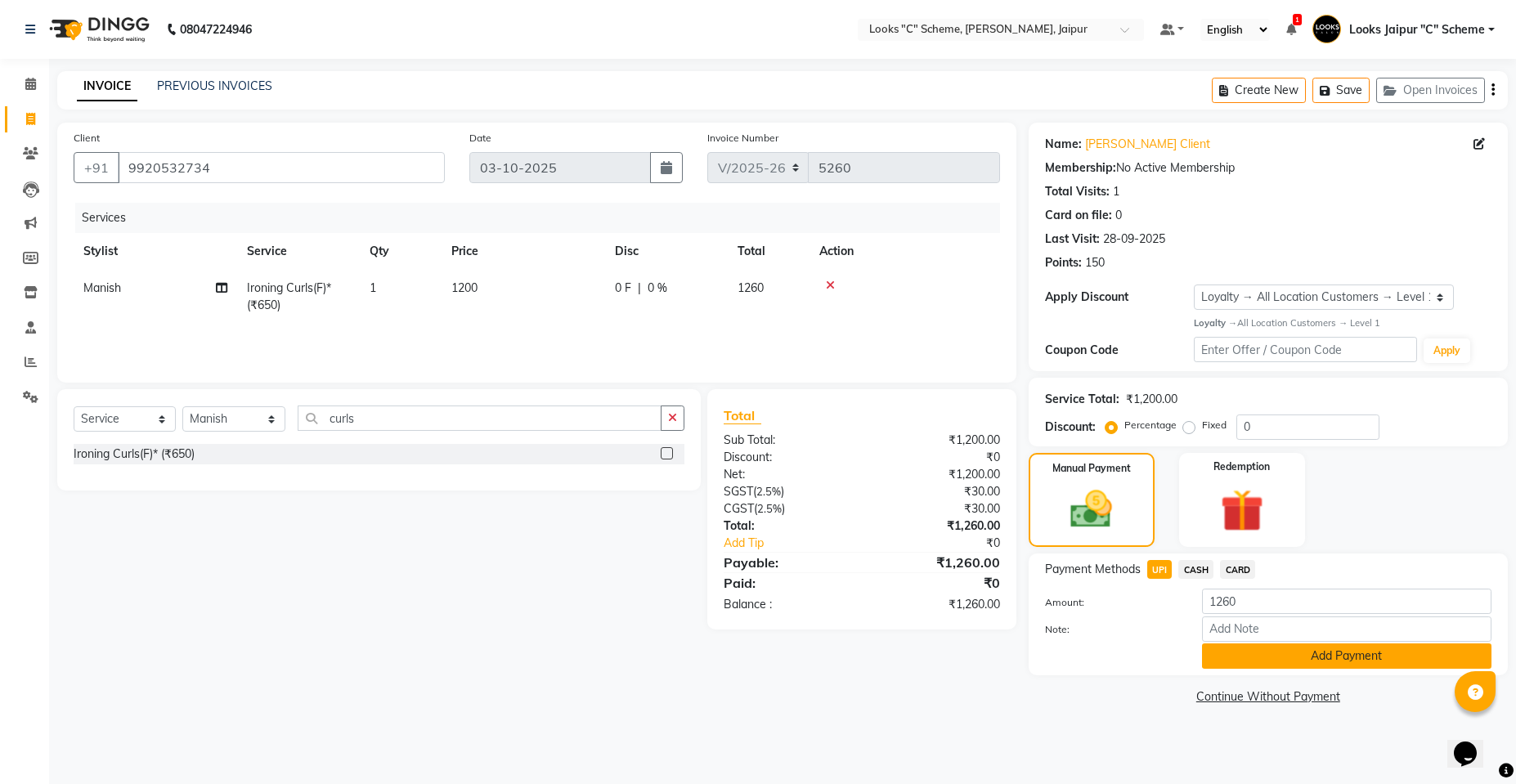
click at [1301, 657] on button "Add Payment" at bounding box center [1346, 656] width 289 height 26
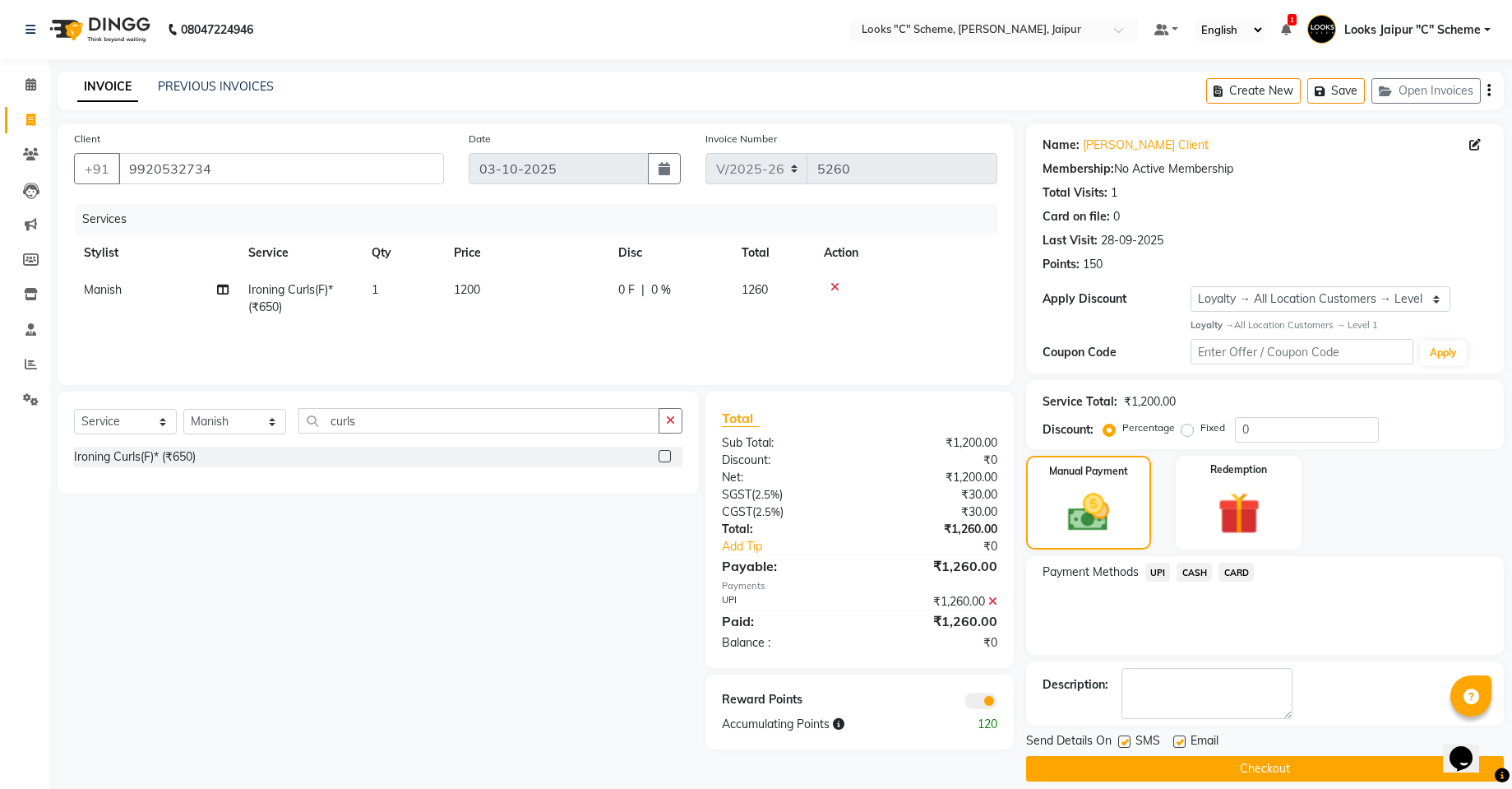
click at [1219, 769] on button "Checkout" at bounding box center [1265, 769] width 477 height 26
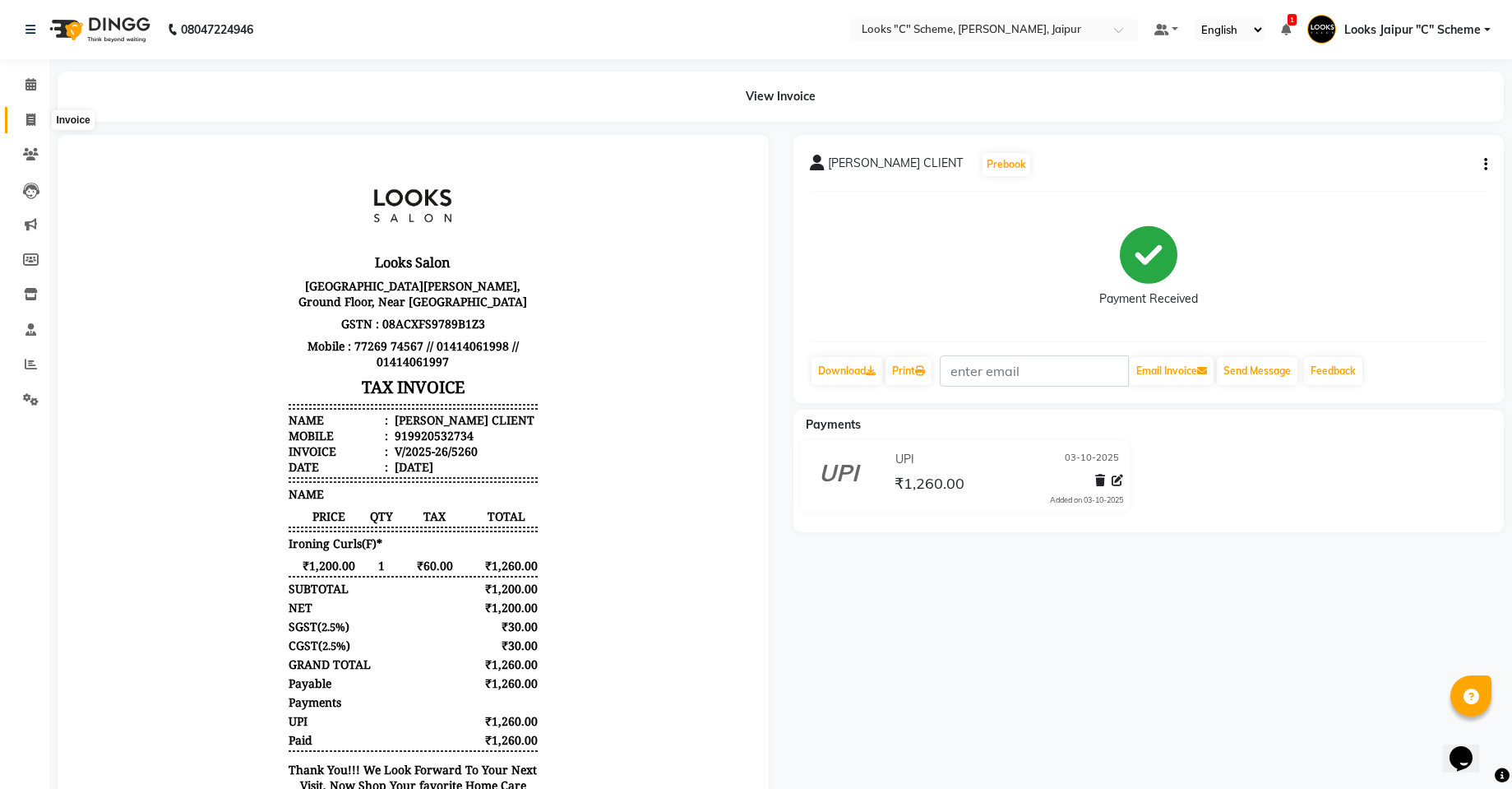
drag, startPoint x: 31, startPoint y: 126, endPoint x: 99, endPoint y: 123, distance: 68.1
click at [31, 126] on span at bounding box center [30, 120] width 28 height 19
select select "service"
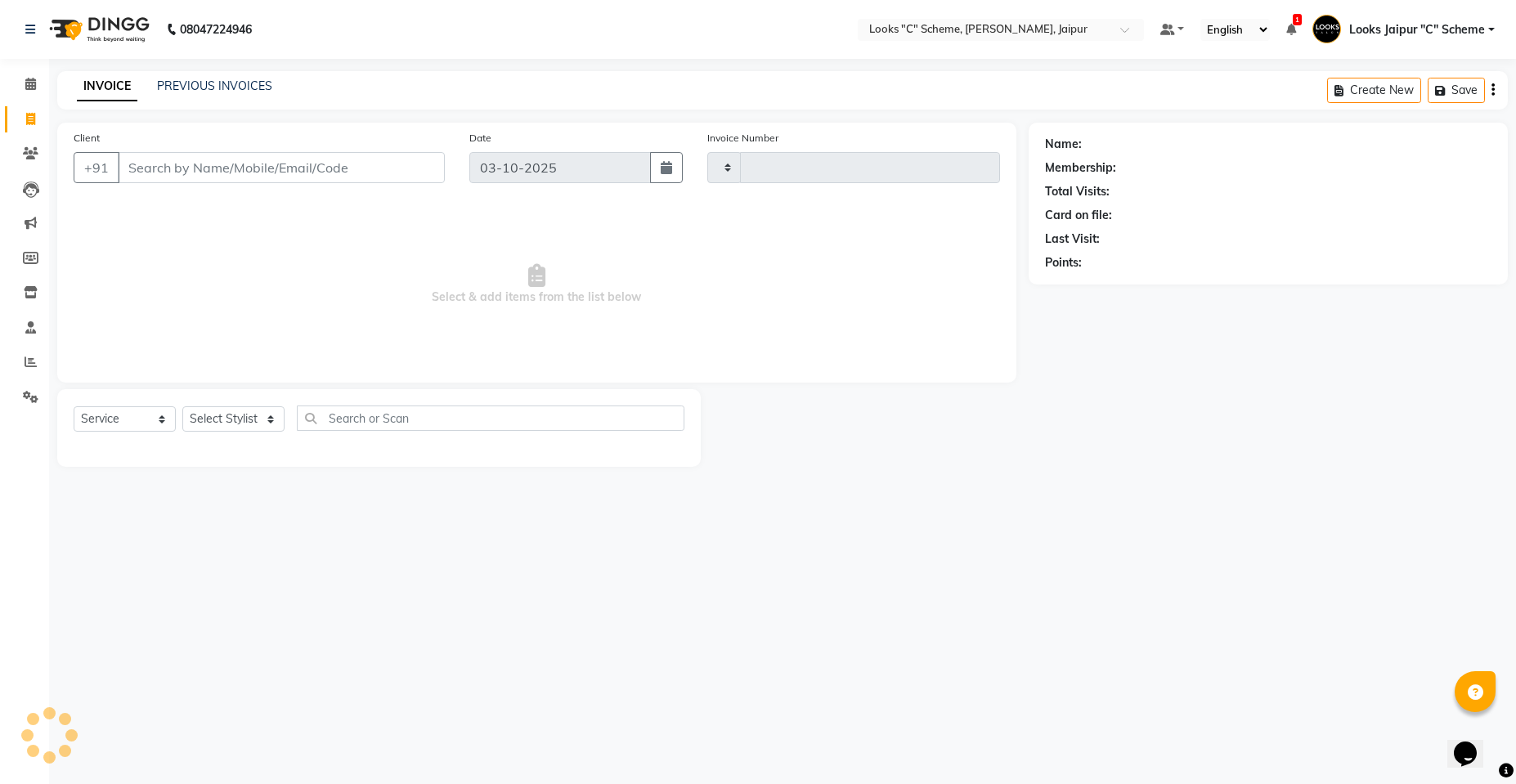
type input "5261"
select select "4315"
click at [226, 169] on input "Client" at bounding box center [281, 168] width 327 height 31
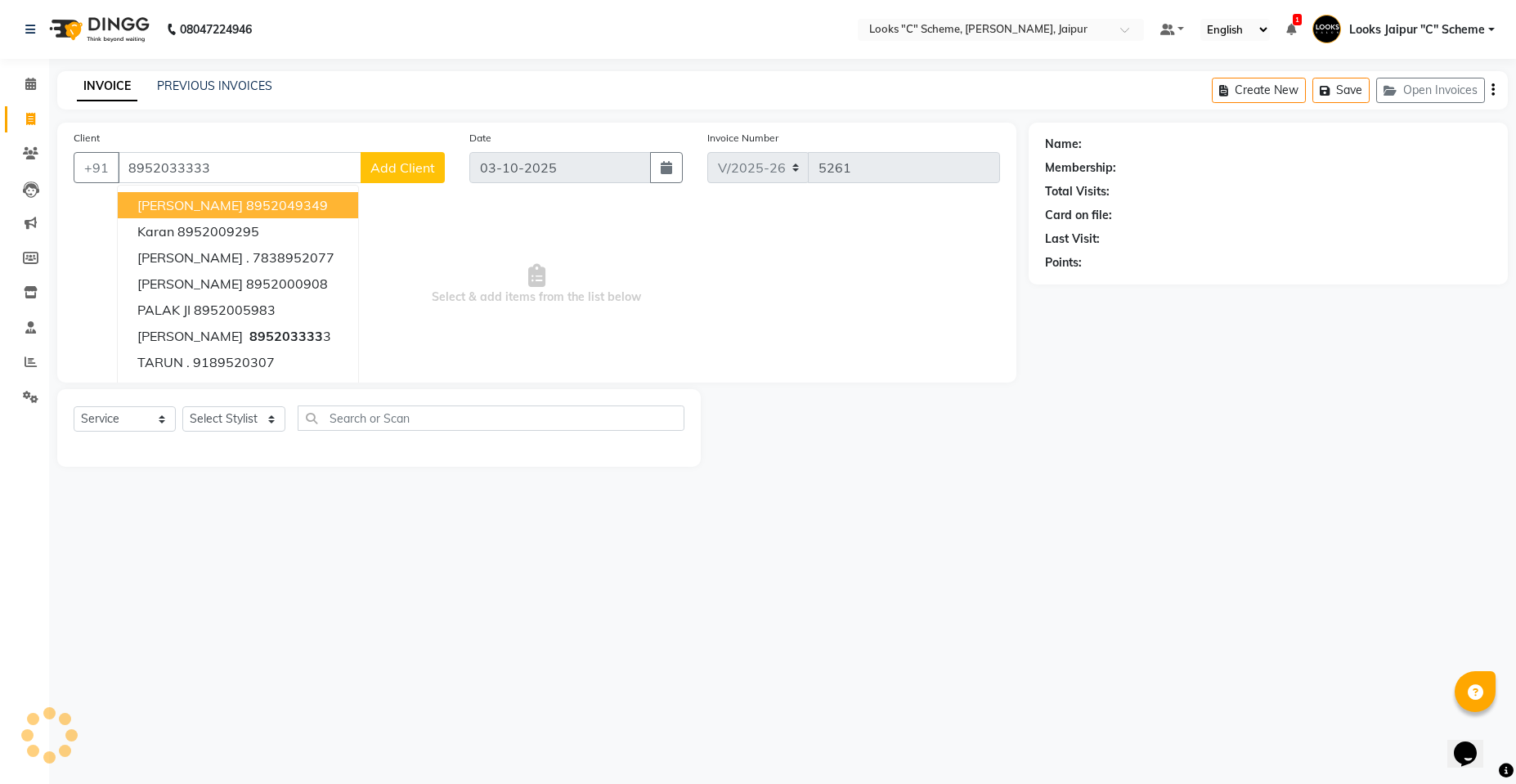
type input "8952033333"
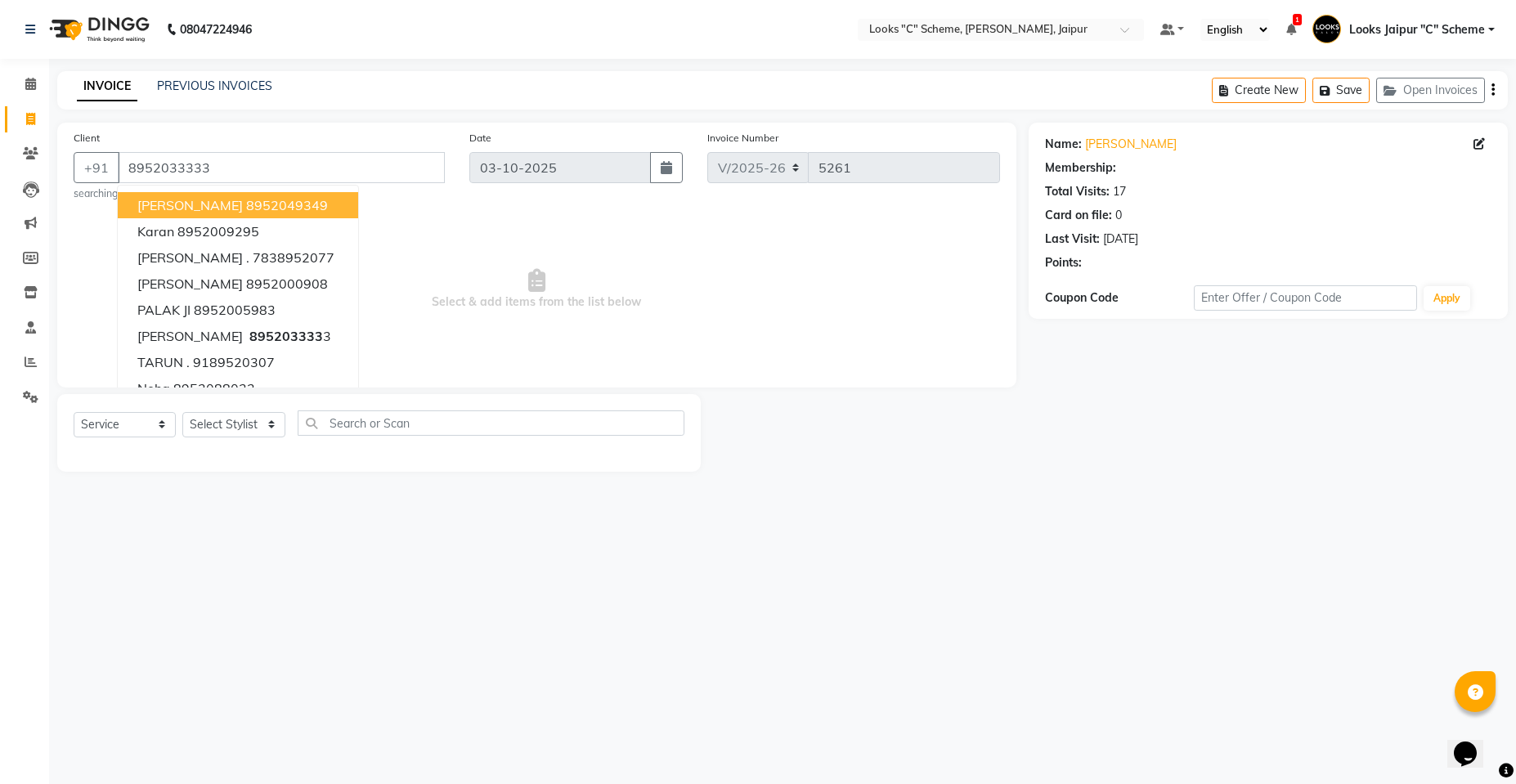
select select "1: Object"
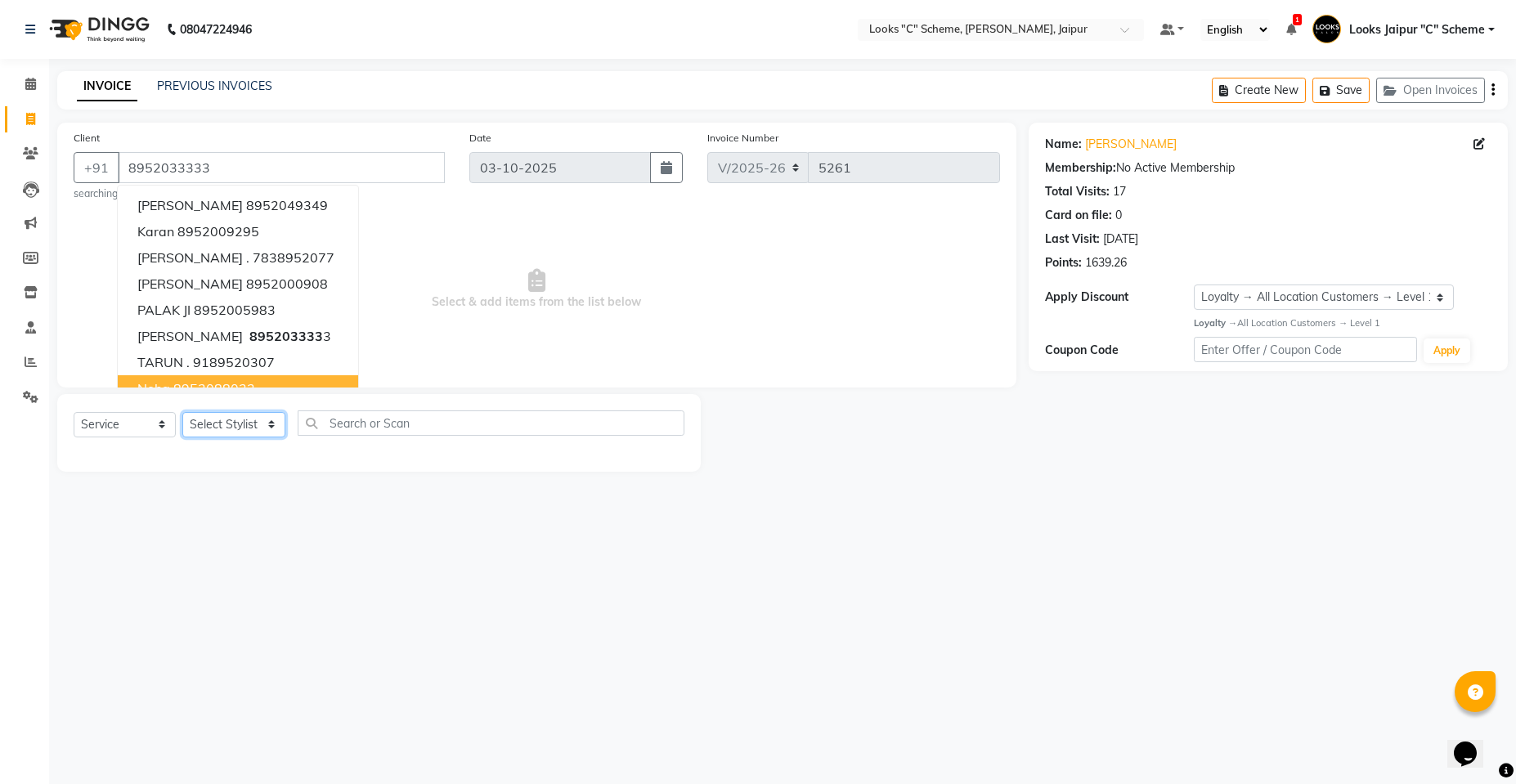
click at [255, 426] on select "Select Stylist [PERSON_NAME] Akash_pdct [PERSON_NAME] [PERSON_NAME] Counter Sal…" at bounding box center [234, 424] width 103 height 26
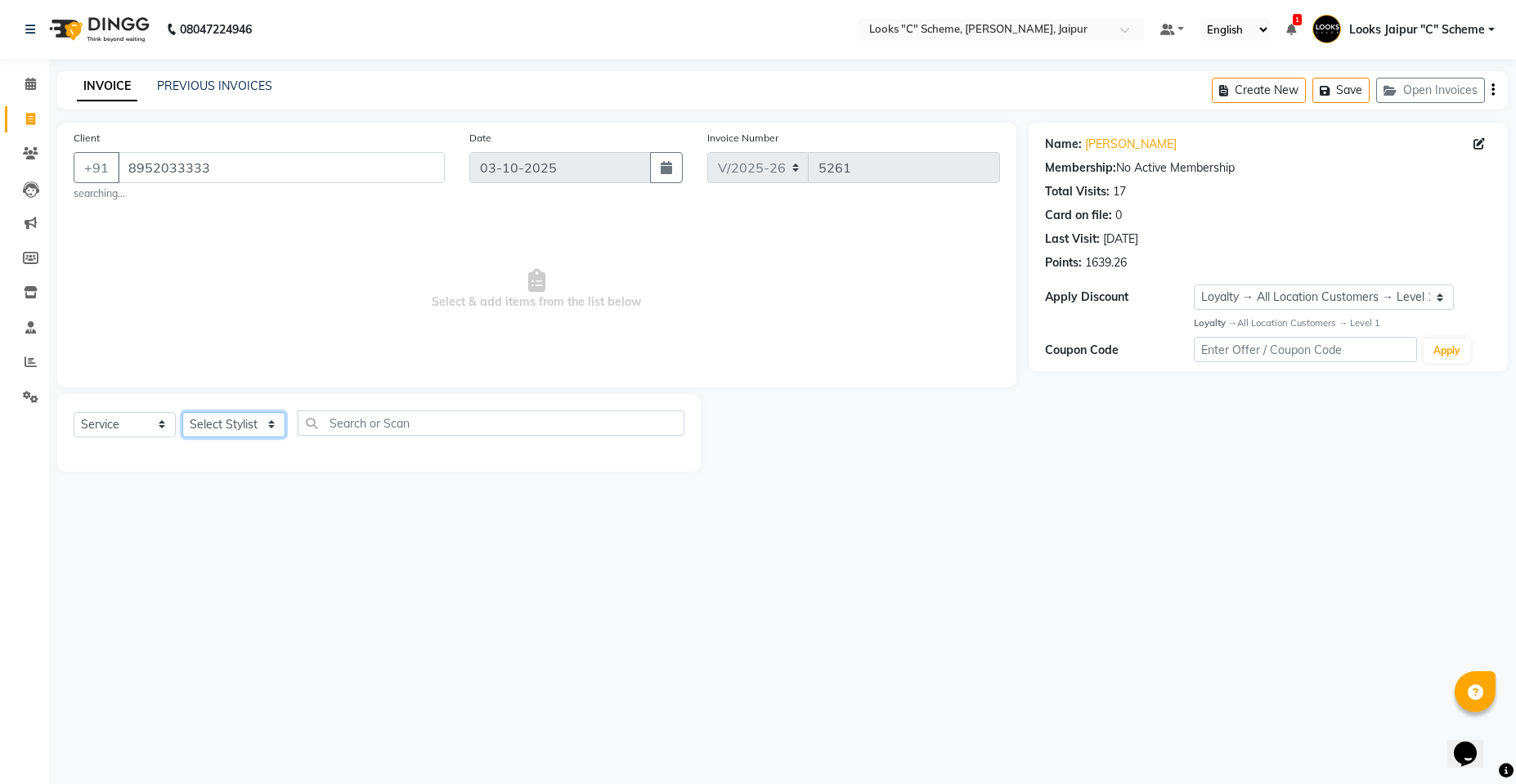
select select "57109"
click at [183, 412] on select "Select Stylist [PERSON_NAME] Akash_pdct [PERSON_NAME] [PERSON_NAME] Counter Sal…" at bounding box center [234, 424] width 103 height 26
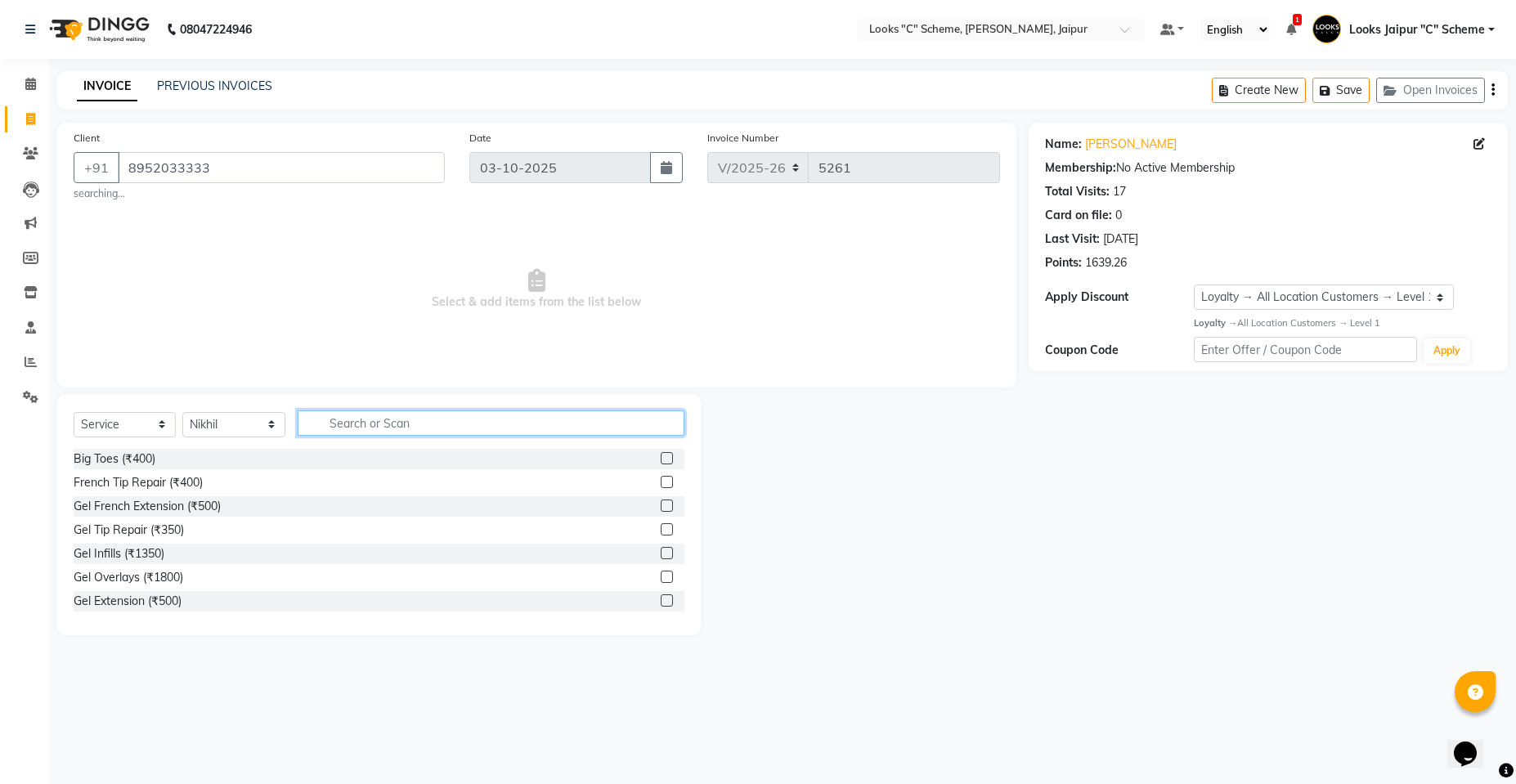
click at [409, 434] on input "text" at bounding box center [491, 423] width 387 height 26
type input "cut"
click at [661, 478] on label at bounding box center [666, 481] width 12 height 12
click at [661, 478] on input "checkbox" at bounding box center [666, 483] width 11 height 11
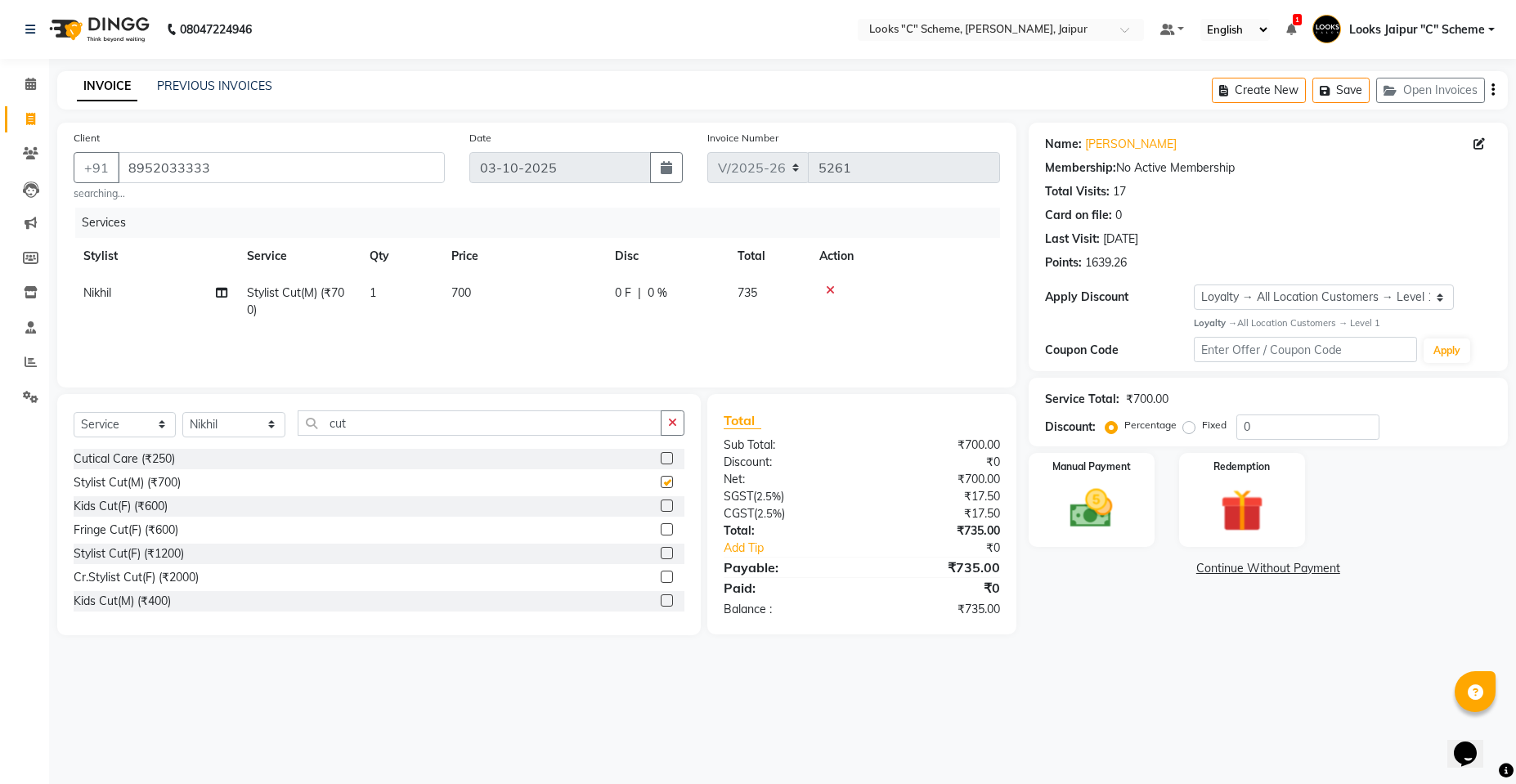
checkbox input "false"
click at [434, 428] on input "cut" at bounding box center [479, 423] width 364 height 26
click at [256, 433] on select "Select Stylist [PERSON_NAME] Akash_pdct [PERSON_NAME] [PERSON_NAME] Counter Sal…" at bounding box center [234, 424] width 103 height 26
select select "84482"
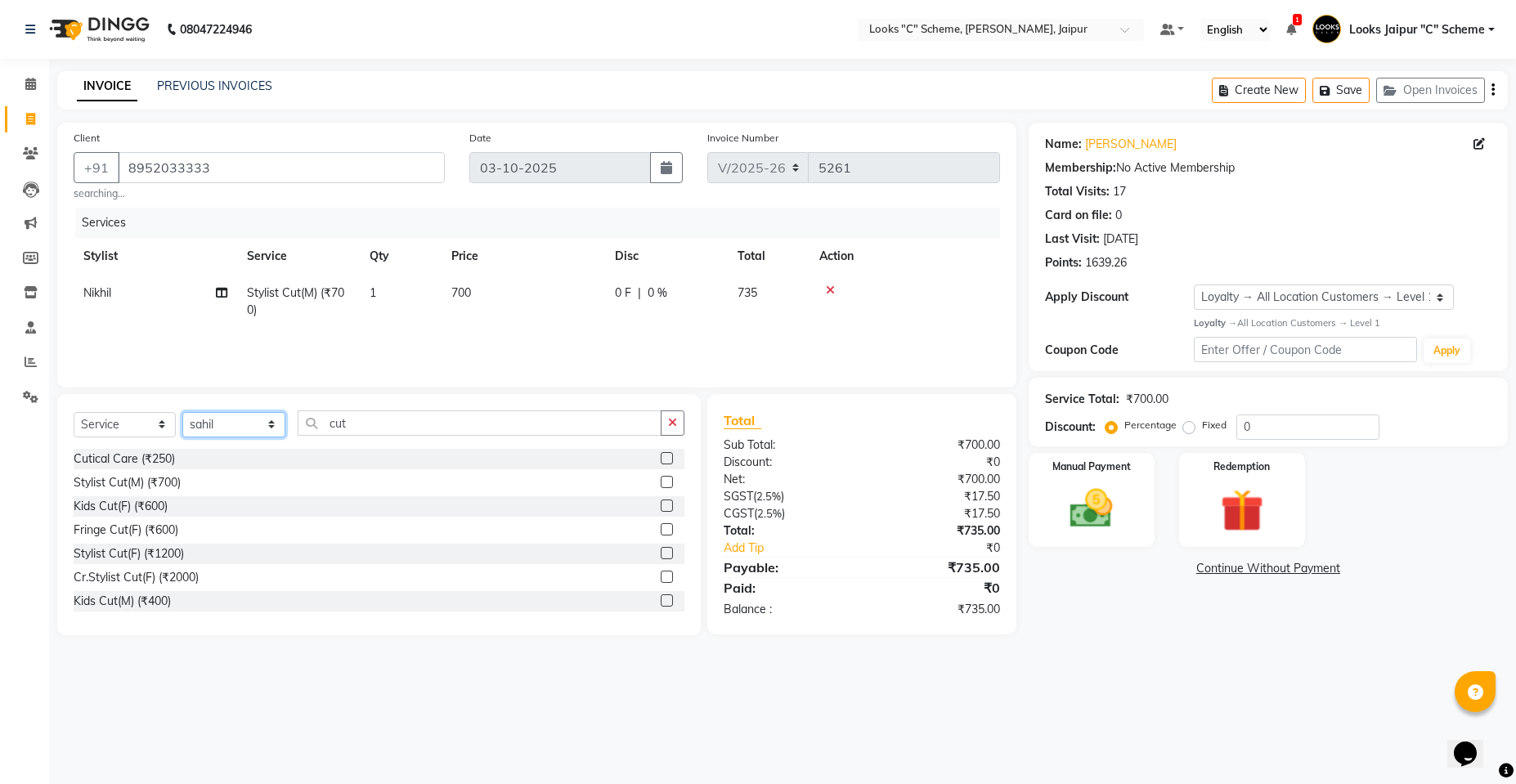
click at [183, 412] on select "Select Stylist [PERSON_NAME] Akash_pdct [PERSON_NAME] [PERSON_NAME] Counter Sal…" at bounding box center [234, 424] width 103 height 26
click at [377, 412] on input "cut" at bounding box center [479, 423] width 364 height 26
type input "c"
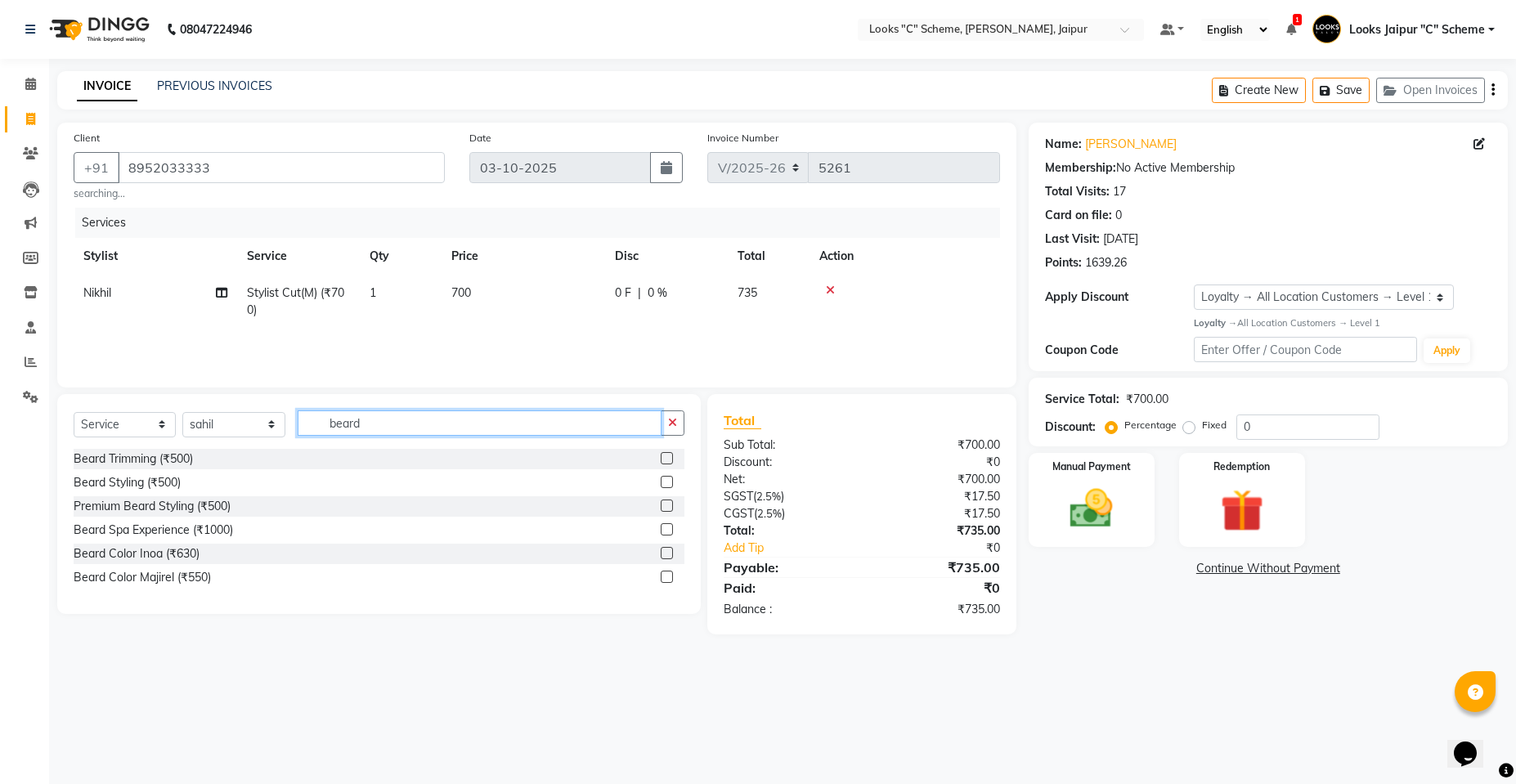
type input "beard"
click at [666, 458] on label at bounding box center [666, 457] width 12 height 12
click at [666, 458] on input "checkbox" at bounding box center [666, 459] width 11 height 11
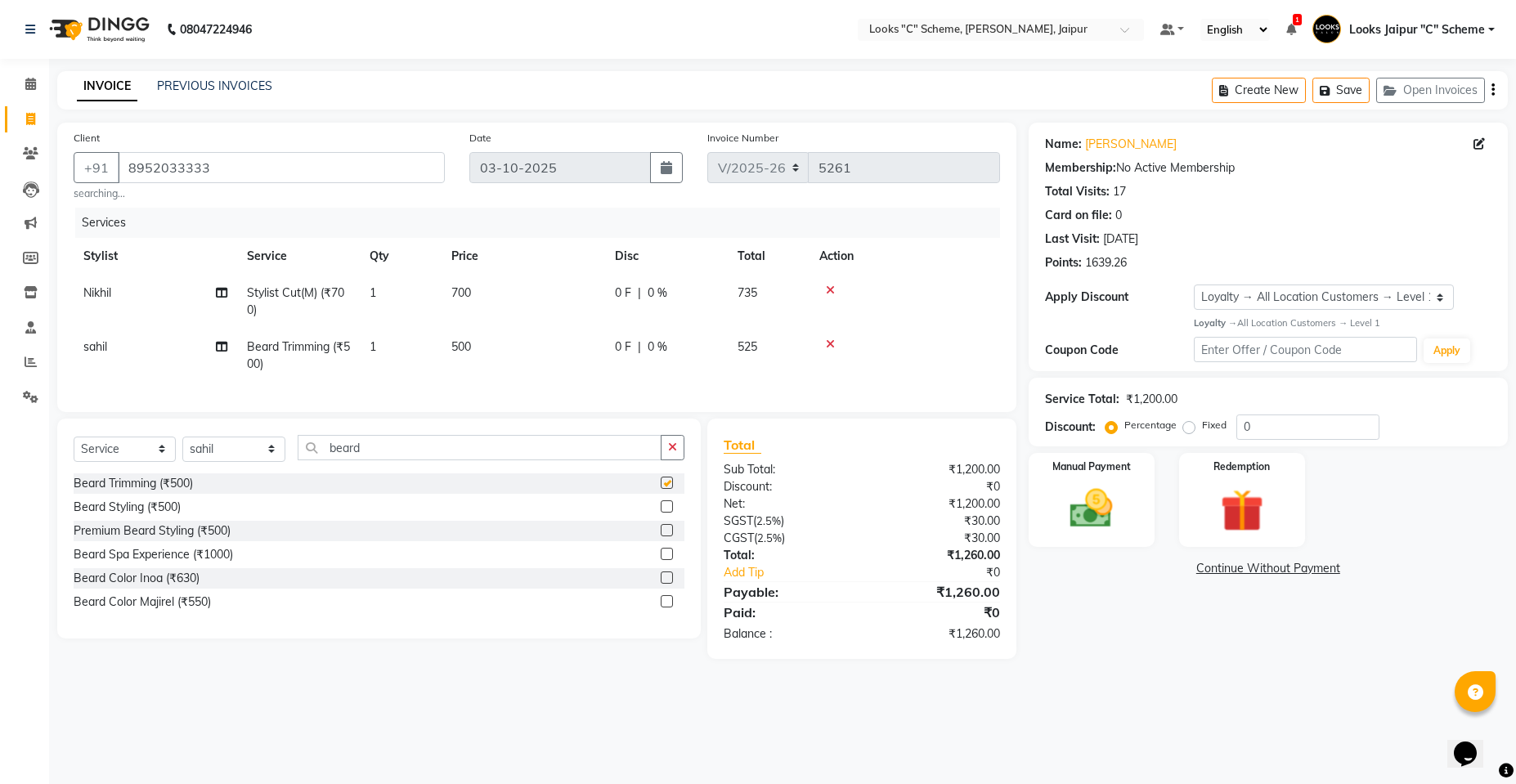
checkbox input "false"
drag, startPoint x: 230, startPoint y: 463, endPoint x: 230, endPoint y: 452, distance: 11.0
click at [230, 462] on select "Select Stylist [PERSON_NAME] Akash_pdct [PERSON_NAME] [PERSON_NAME] Counter Sal…" at bounding box center [234, 449] width 103 height 26
select select "57109"
click at [183, 448] on select "Select Stylist [PERSON_NAME] Akash_pdct [PERSON_NAME] [PERSON_NAME] Counter Sal…" at bounding box center [234, 449] width 103 height 26
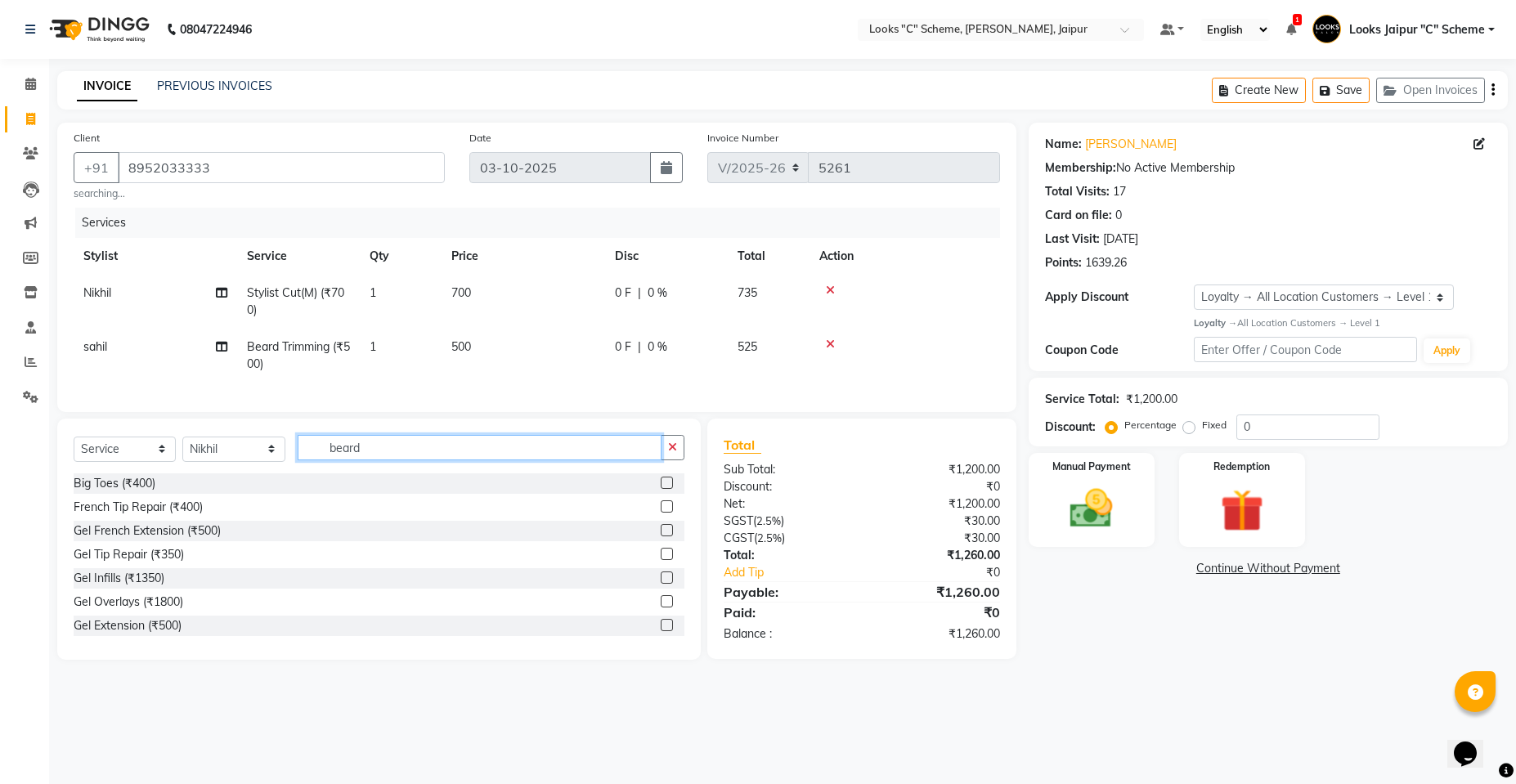
click at [465, 450] on input "beard" at bounding box center [479, 448] width 364 height 26
type input "b"
type input "c"
type input "beard"
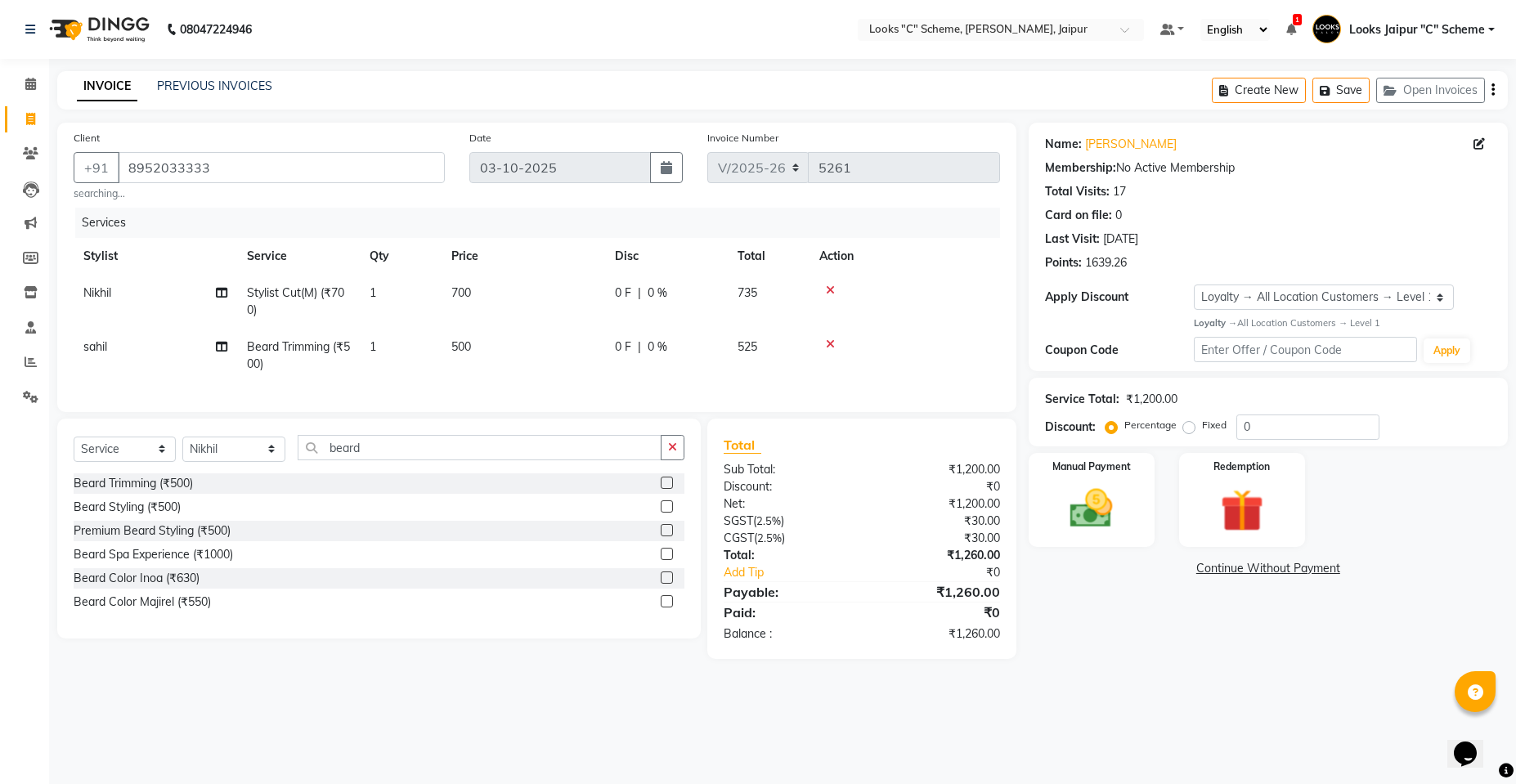
click at [670, 584] on label at bounding box center [666, 577] width 12 height 12
click at [670, 584] on input "checkbox" at bounding box center [666, 579] width 11 height 11
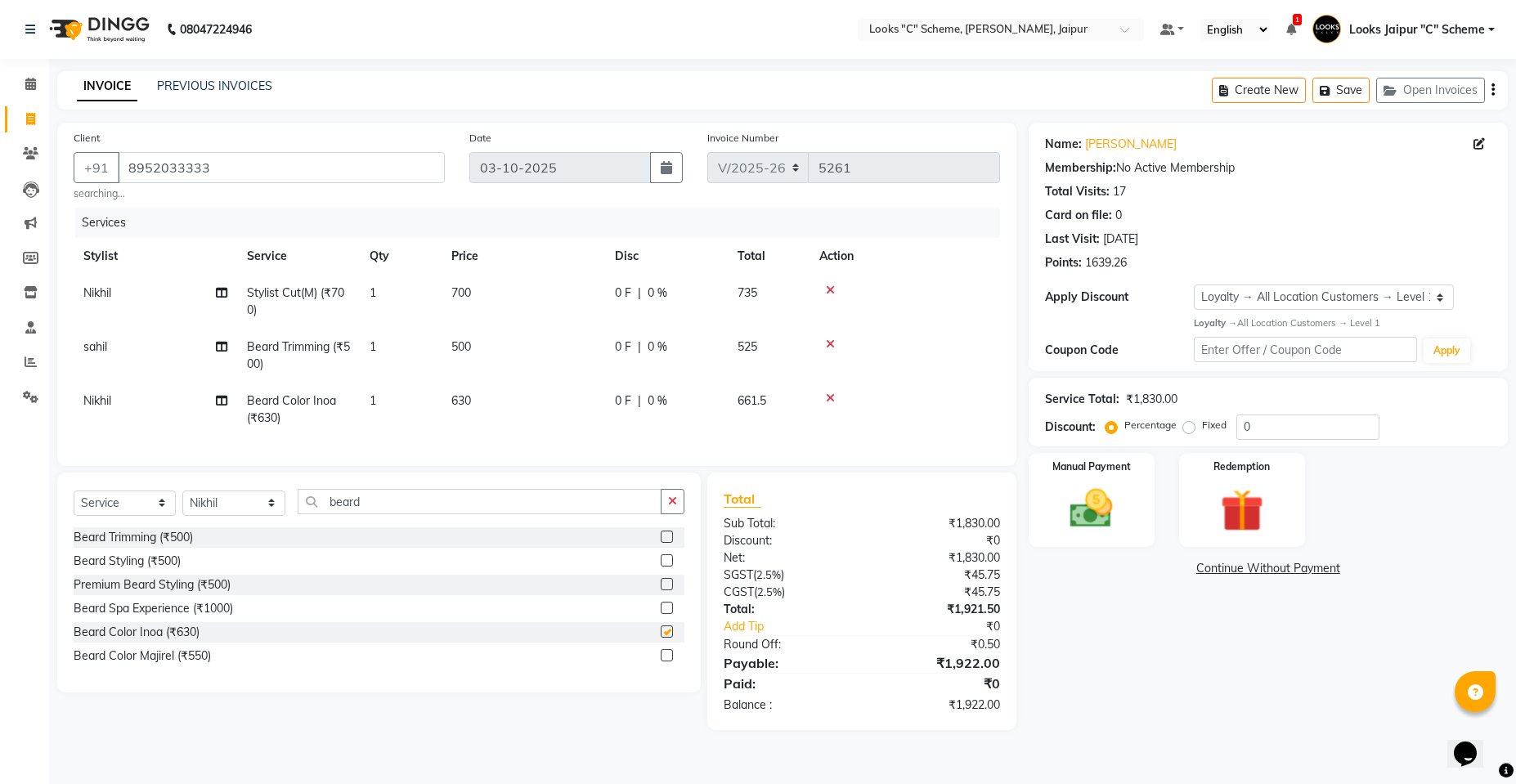
checkbox input "false"
click at [445, 353] on td "500" at bounding box center [523, 355] width 163 height 54
select select "84482"
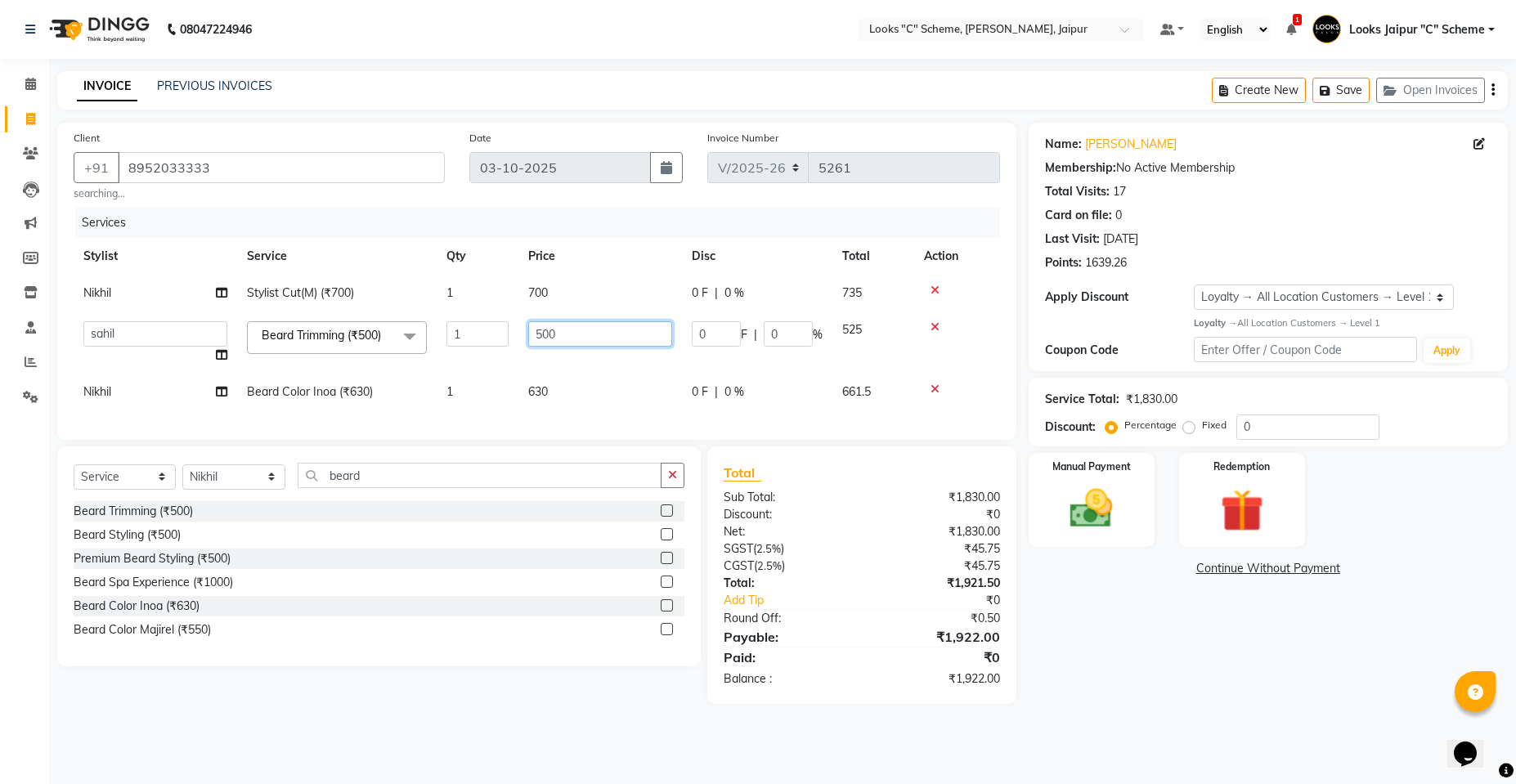
click at [542, 336] on input "500" at bounding box center [601, 334] width 144 height 26
type input "300"
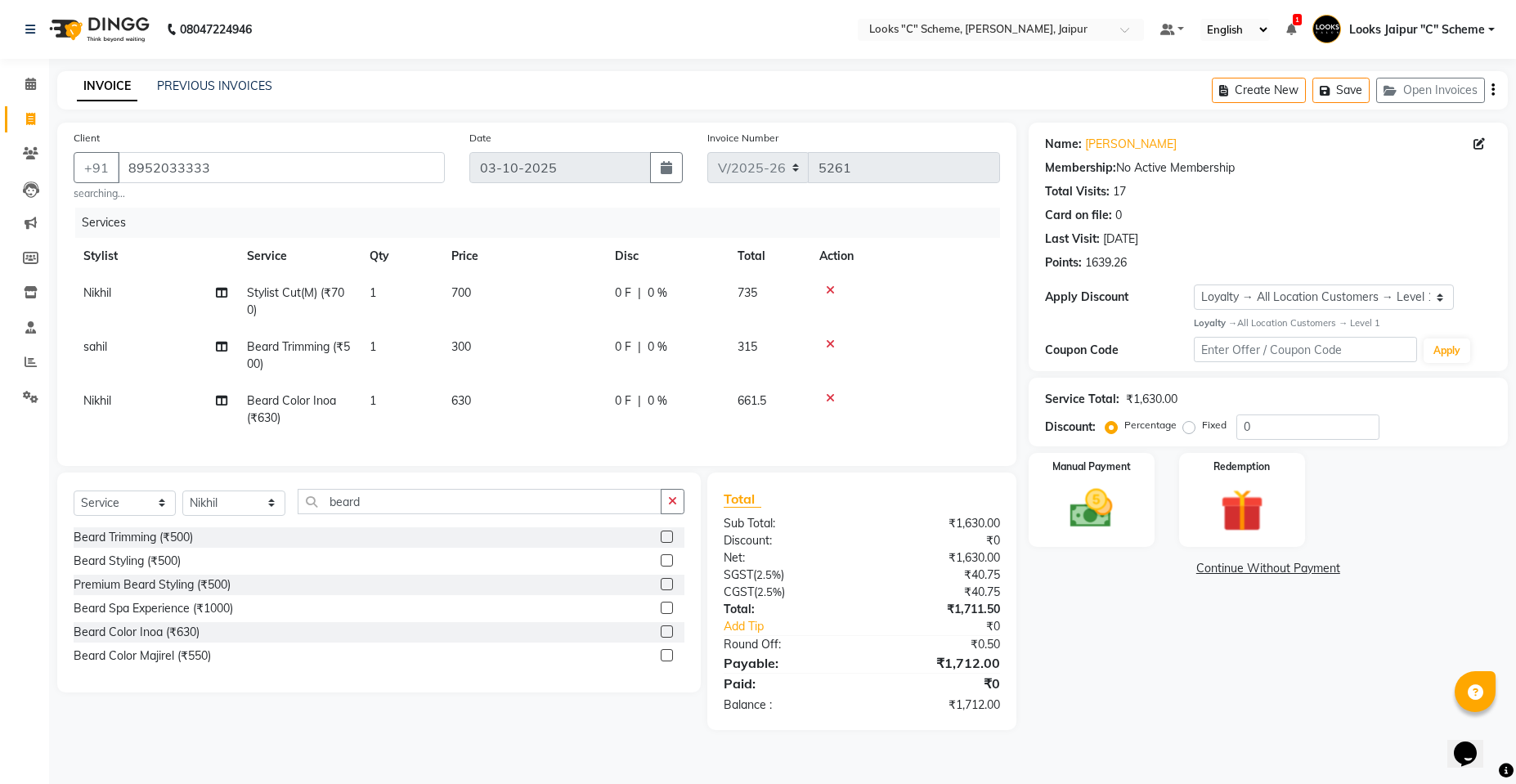
click at [532, 397] on td "630" at bounding box center [523, 409] width 163 height 54
select select "57109"
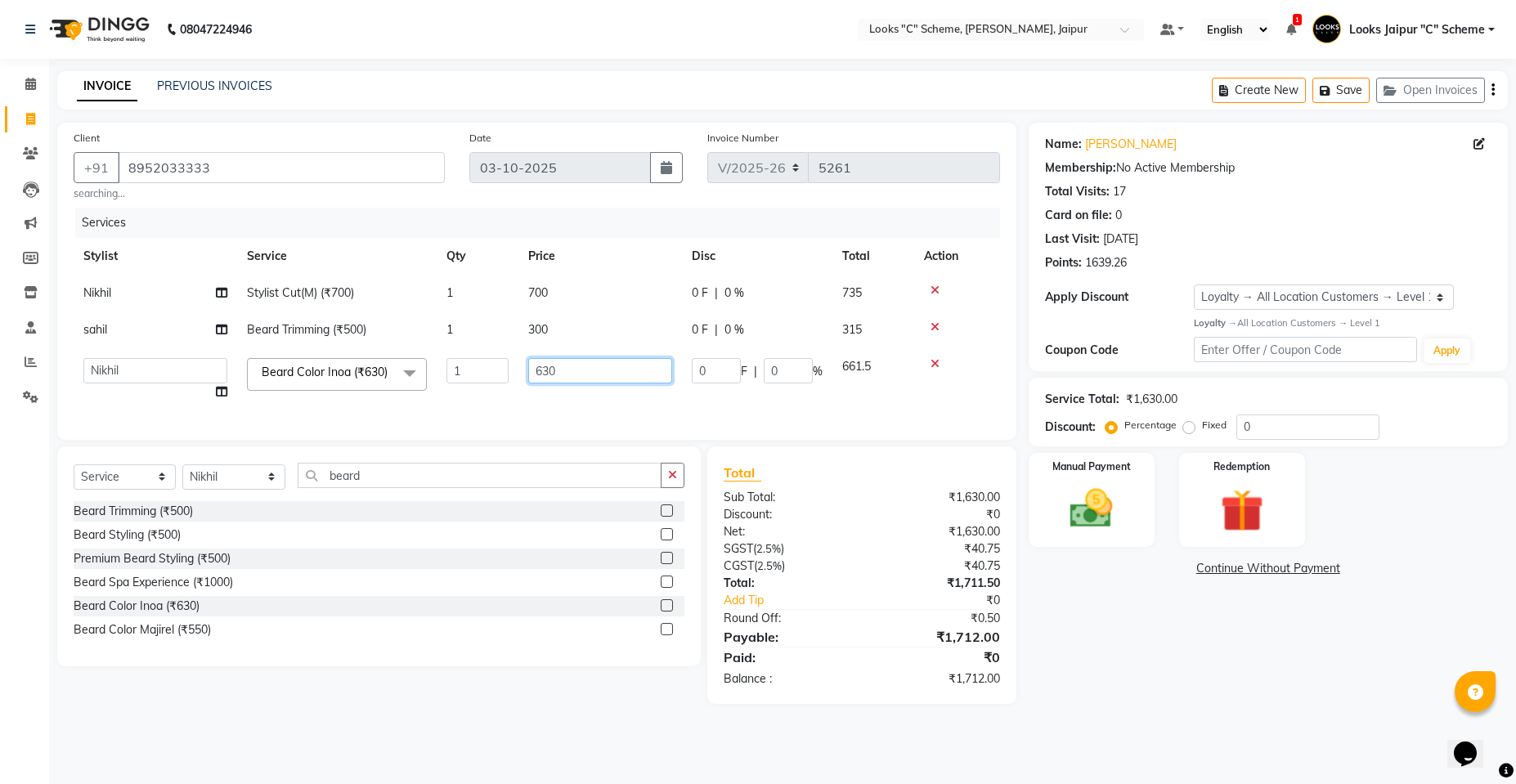
click at [575, 371] on input "630" at bounding box center [601, 371] width 144 height 26
type input "6"
type input "700"
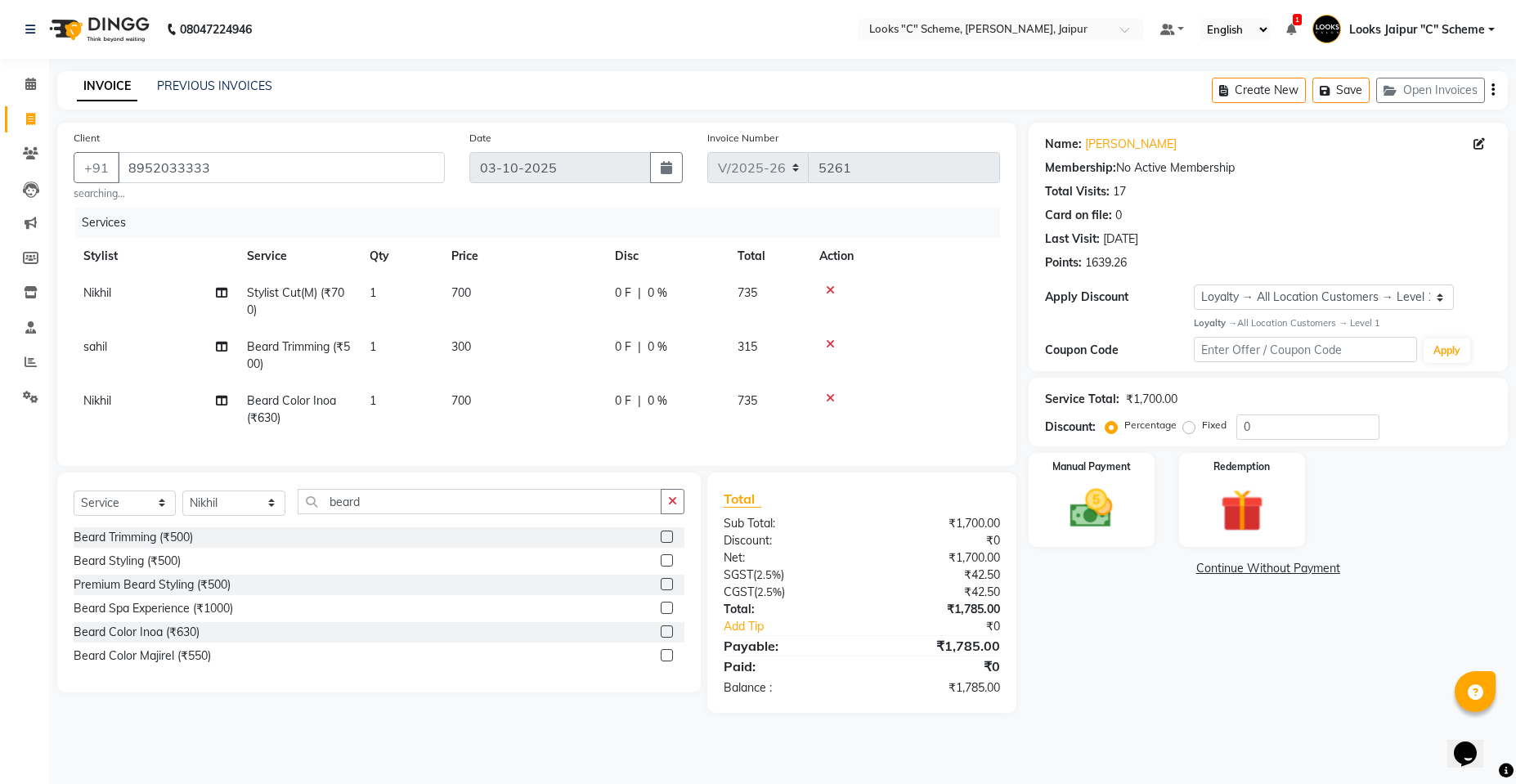
click at [532, 306] on td "700" at bounding box center [523, 301] width 163 height 54
select select "57109"
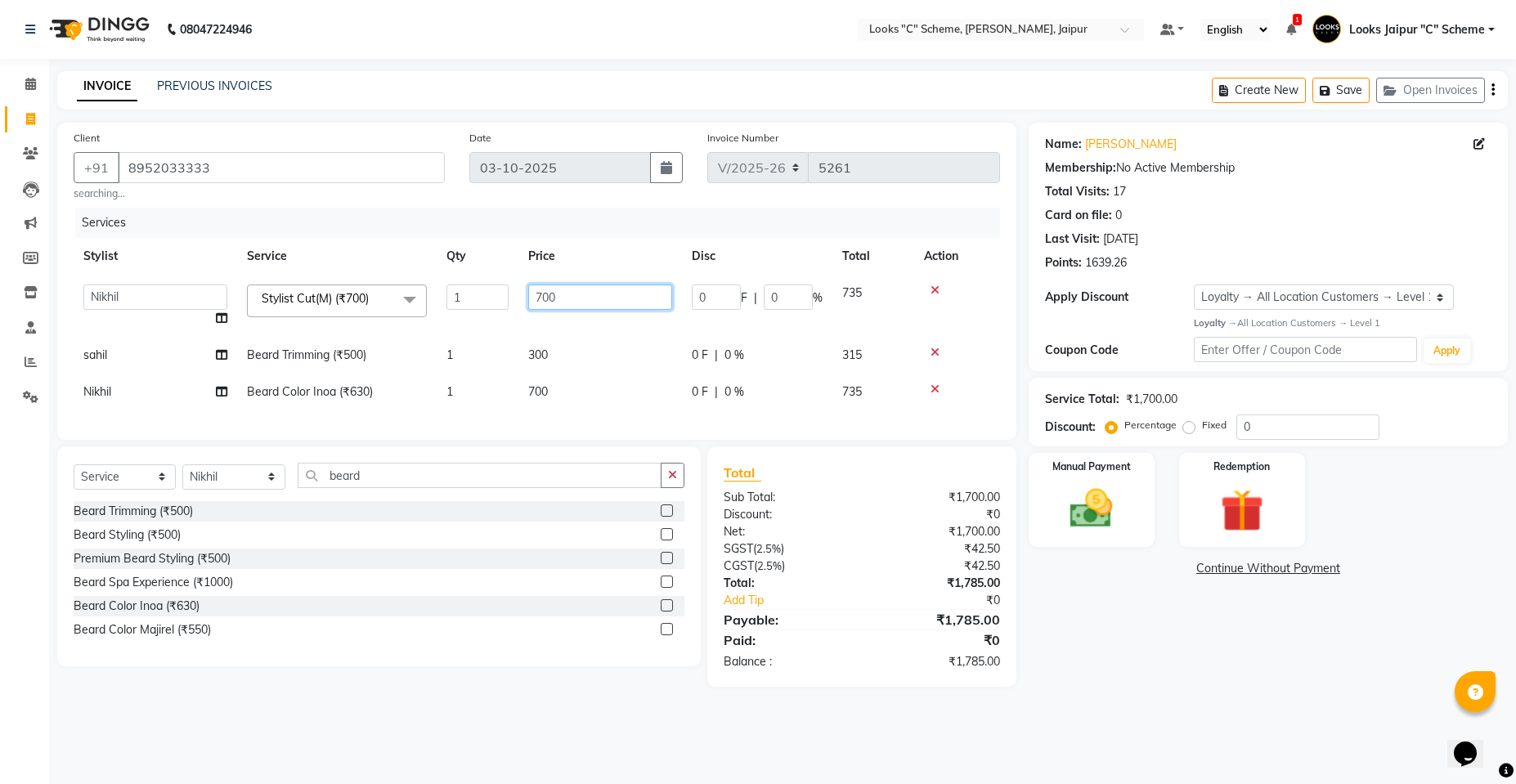
click at [546, 297] on input "700" at bounding box center [601, 298] width 144 height 26
type input "1200"
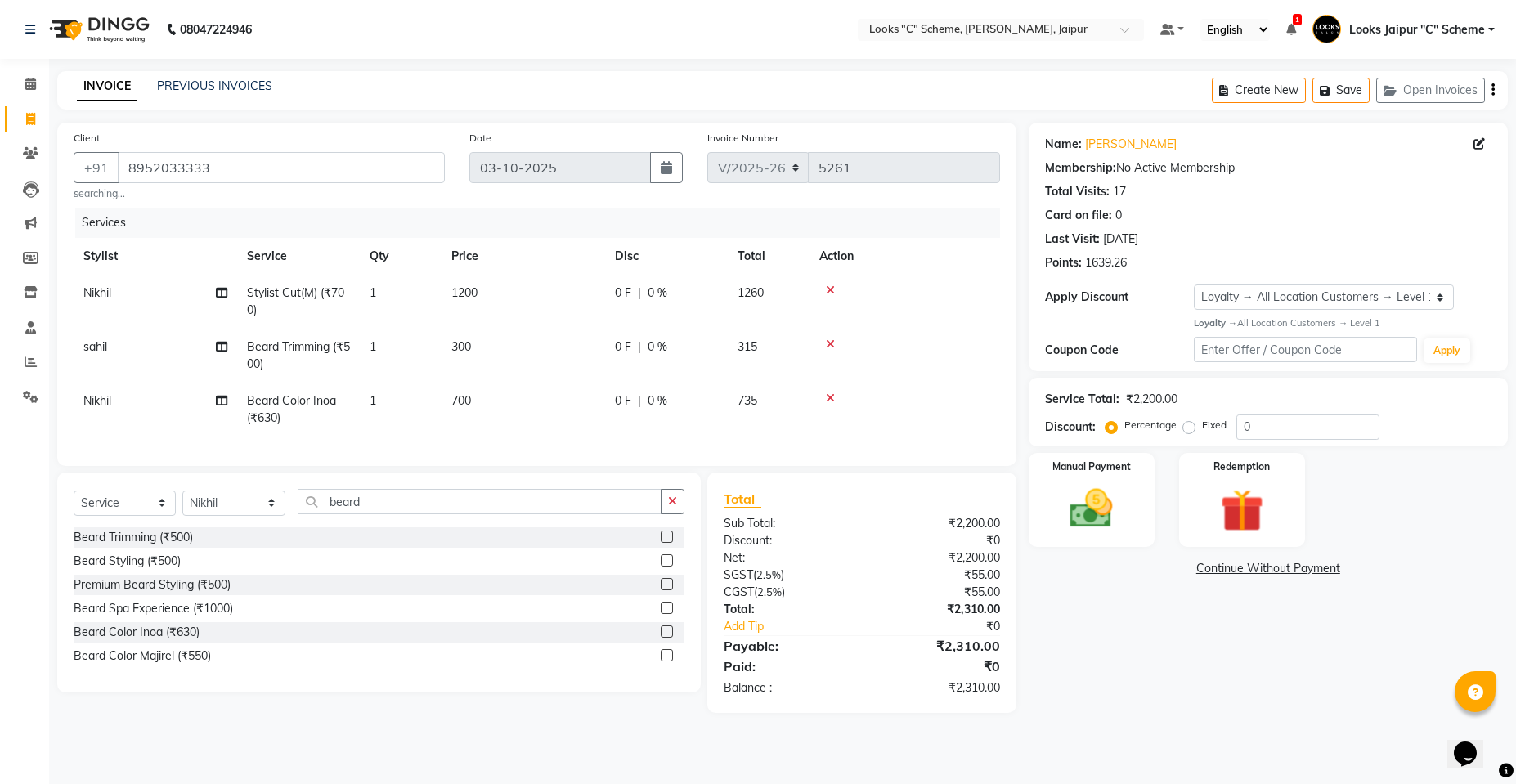
click at [613, 361] on tr "[PERSON_NAME] Trimming (₹500) 1 300 0 F | 0 % 315" at bounding box center [537, 355] width 926 height 54
click at [1136, 513] on div "Manual Payment" at bounding box center [1091, 499] width 131 height 98
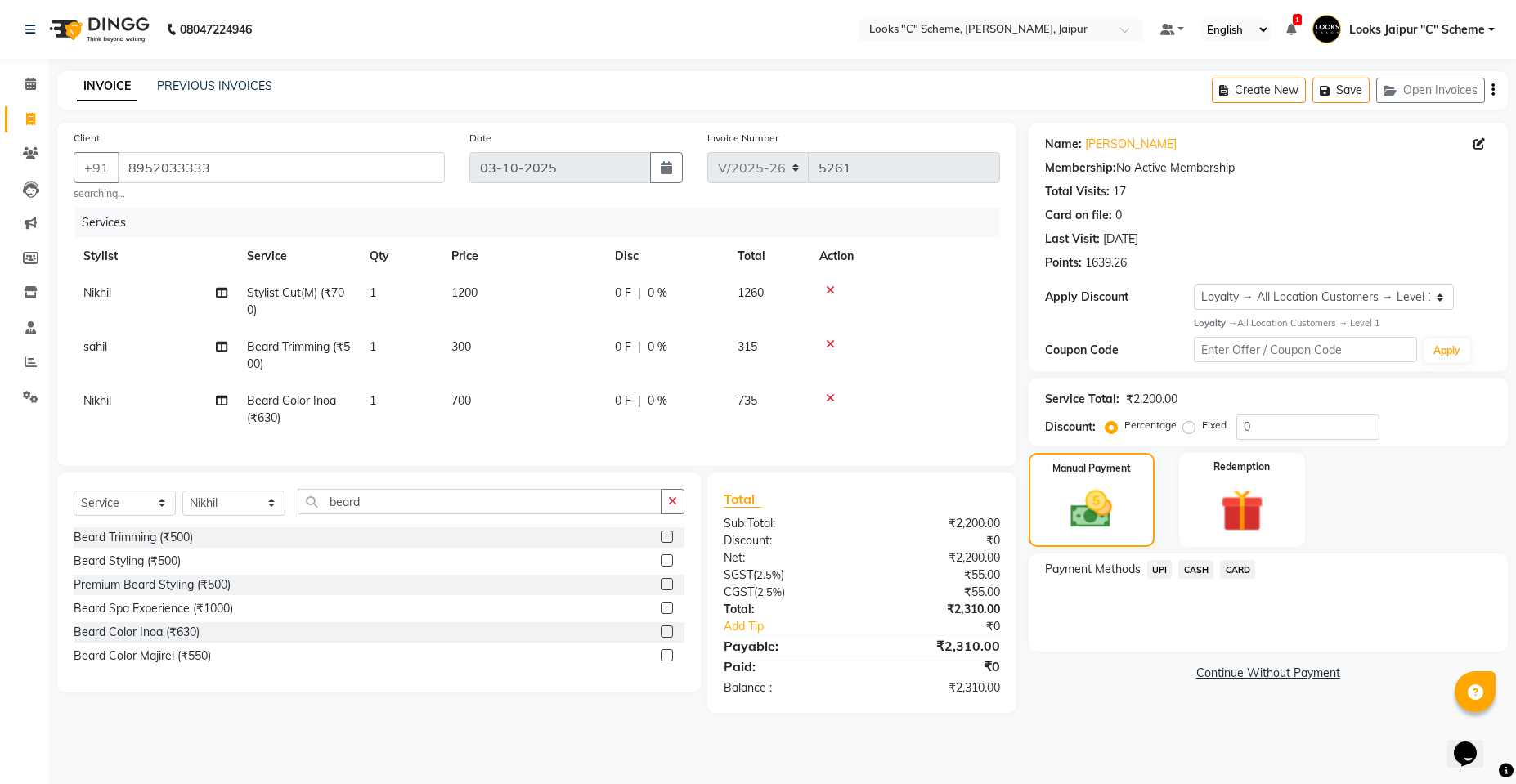
click at [1157, 565] on span "UPI" at bounding box center [1160, 570] width 26 height 19
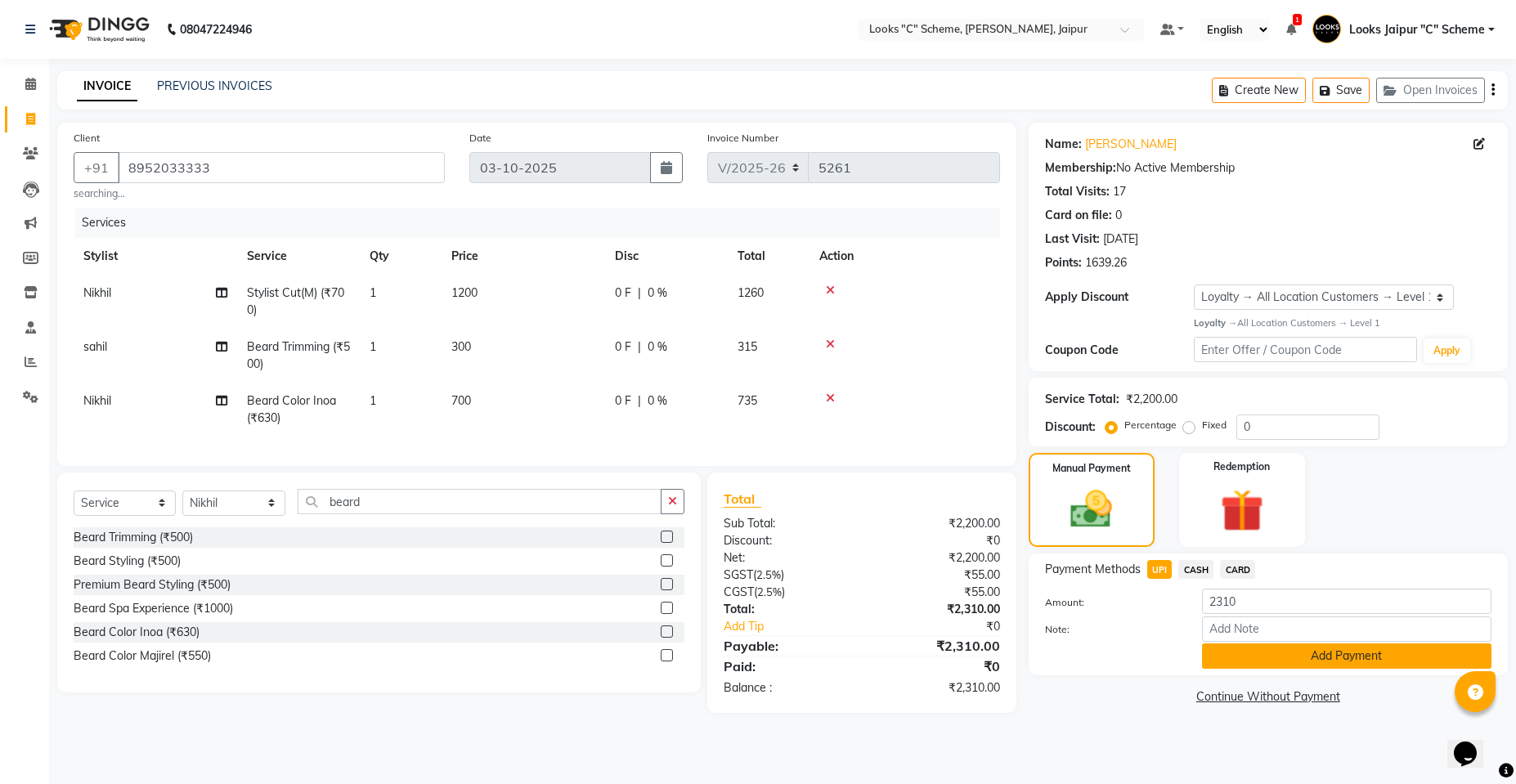
click at [1335, 669] on button "Add Payment" at bounding box center [1346, 656] width 289 height 26
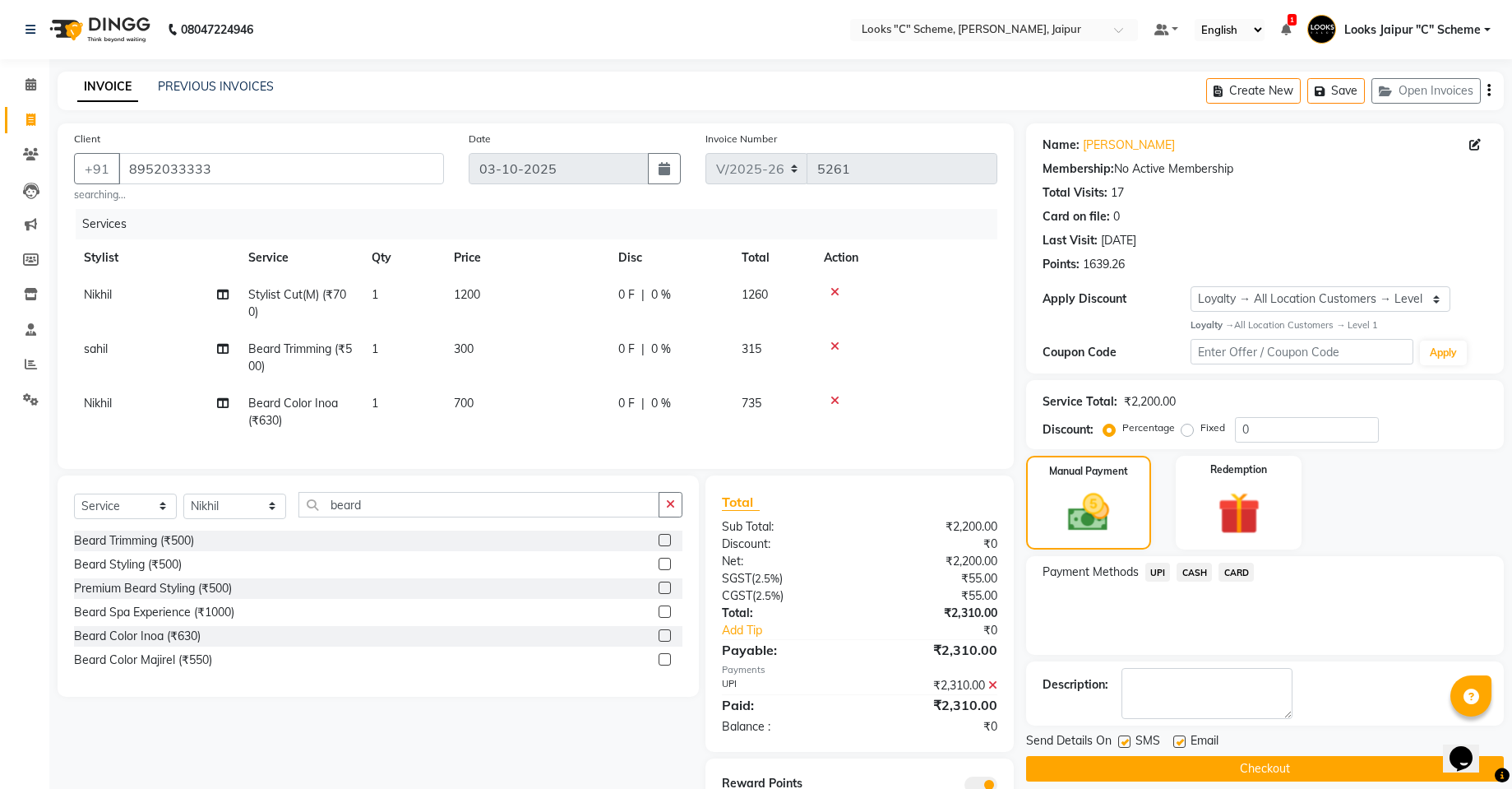
click at [1317, 764] on button "Checkout" at bounding box center [1265, 769] width 477 height 26
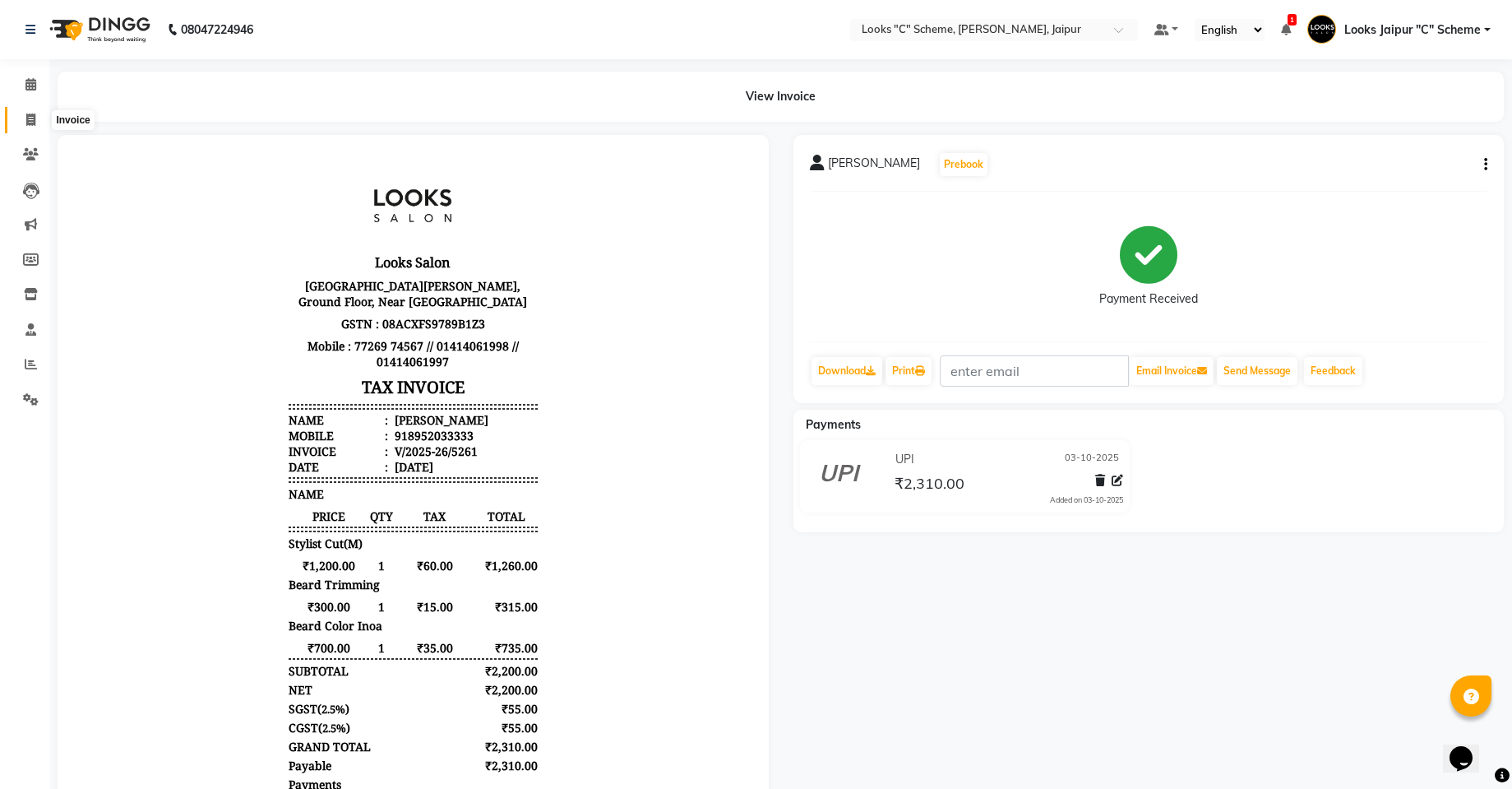
click at [39, 117] on span at bounding box center [30, 120] width 28 height 19
select select "service"
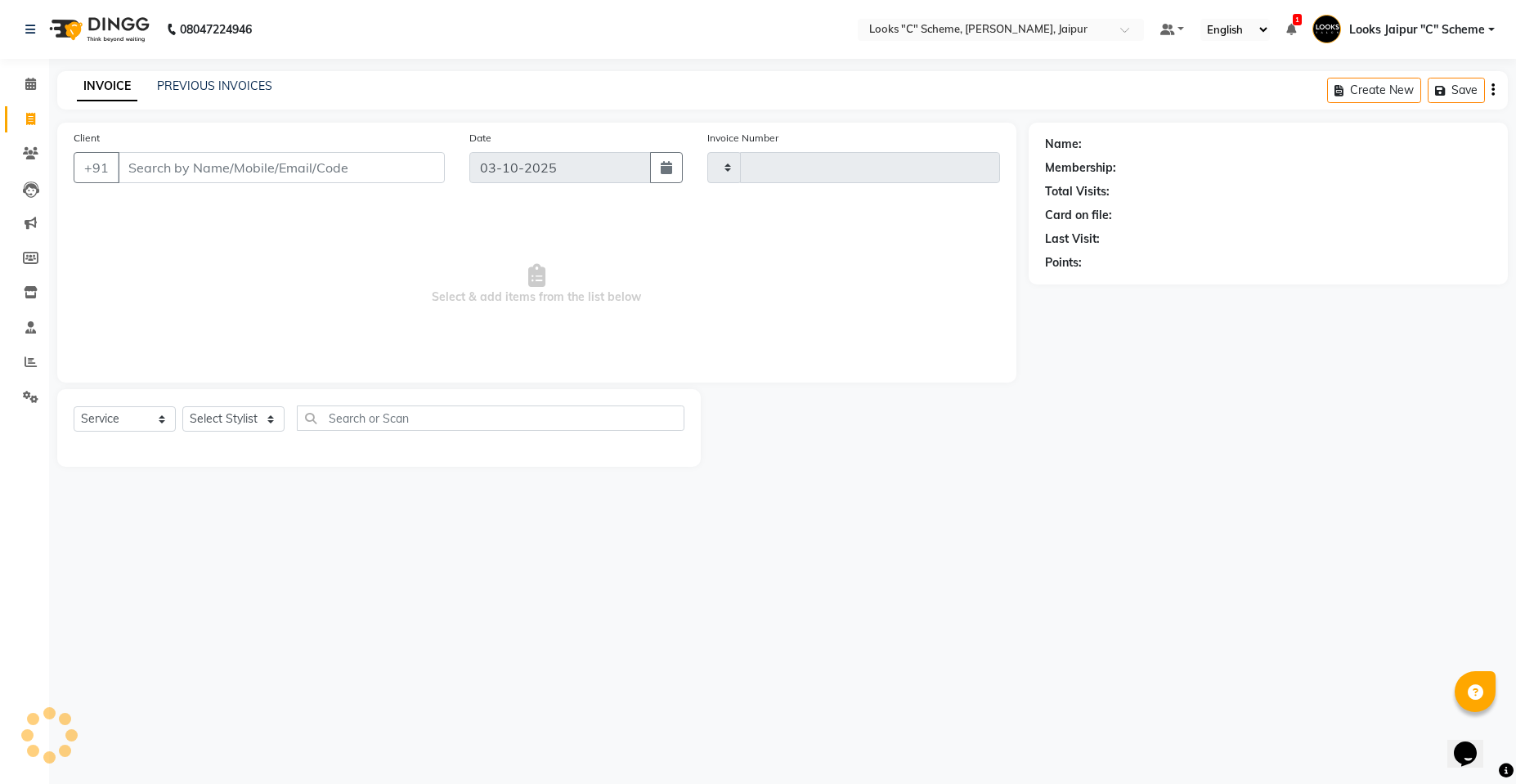
click at [200, 166] on input "Client" at bounding box center [281, 168] width 327 height 31
click at [208, 158] on input "Client" at bounding box center [281, 168] width 327 height 31
type input "80786"
select select "4315"
type input "5262"
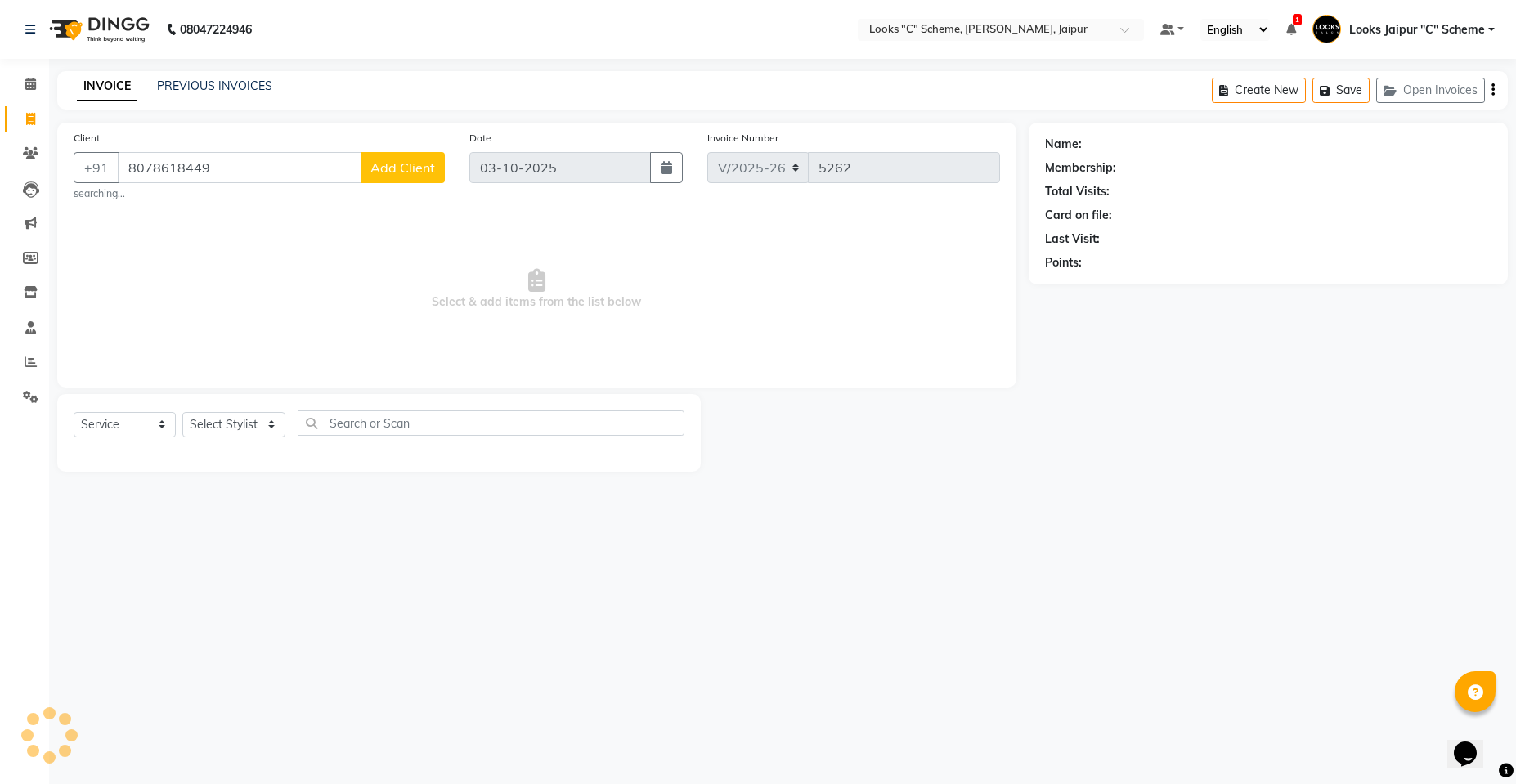
type input "8078618449"
click at [413, 174] on span "Add Client" at bounding box center [403, 168] width 65 height 16
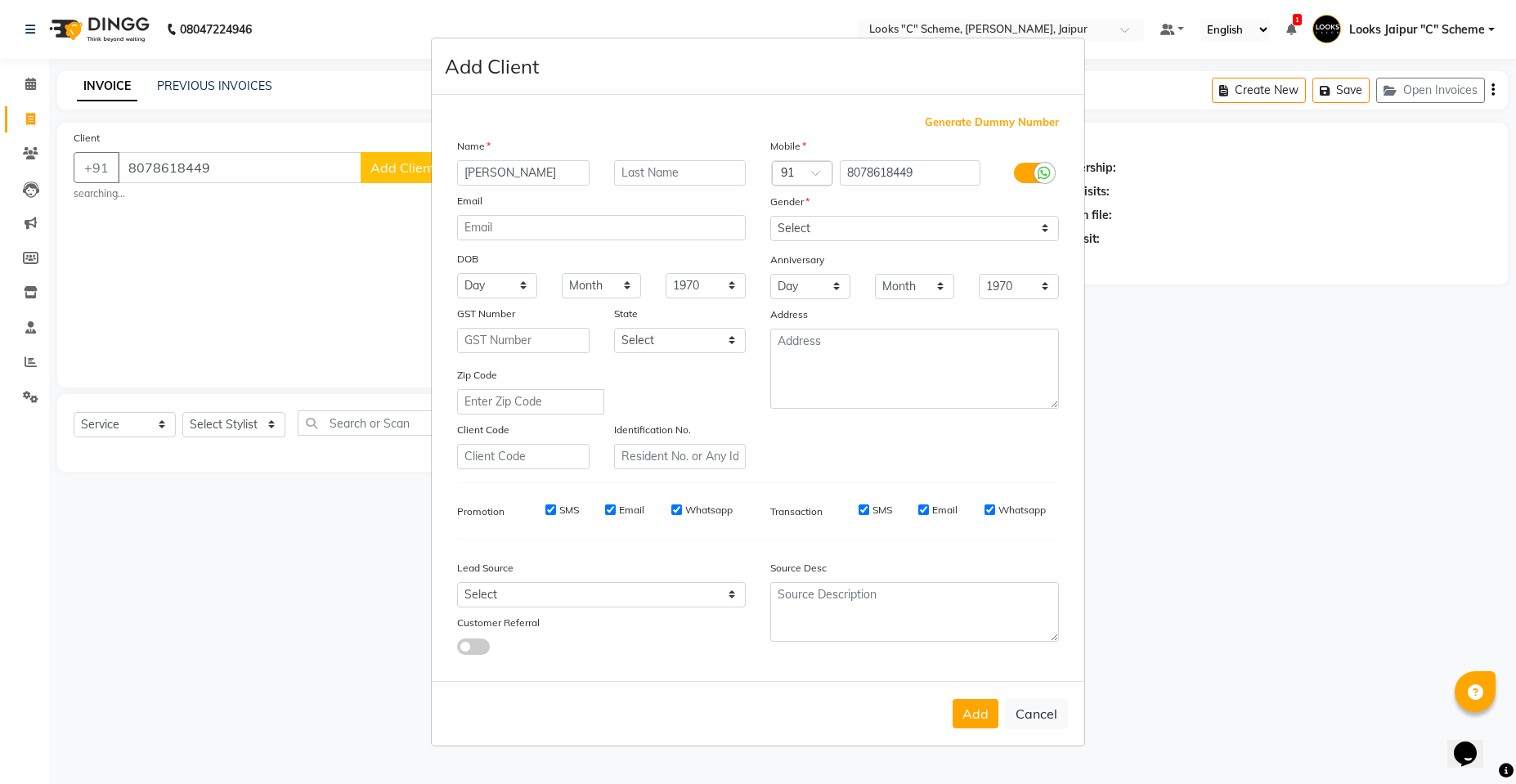
type input "[PERSON_NAME]"
click at [687, 164] on input "text" at bounding box center [680, 173] width 132 height 26
type input "CLIENT"
click at [819, 231] on select "Select [DEMOGRAPHIC_DATA] [DEMOGRAPHIC_DATA] Other Prefer Not To Say" at bounding box center [915, 228] width 288 height 26
click at [770, 215] on select "Select [DEMOGRAPHIC_DATA] [DEMOGRAPHIC_DATA] Other Prefer Not To Say" at bounding box center [915, 228] width 288 height 26
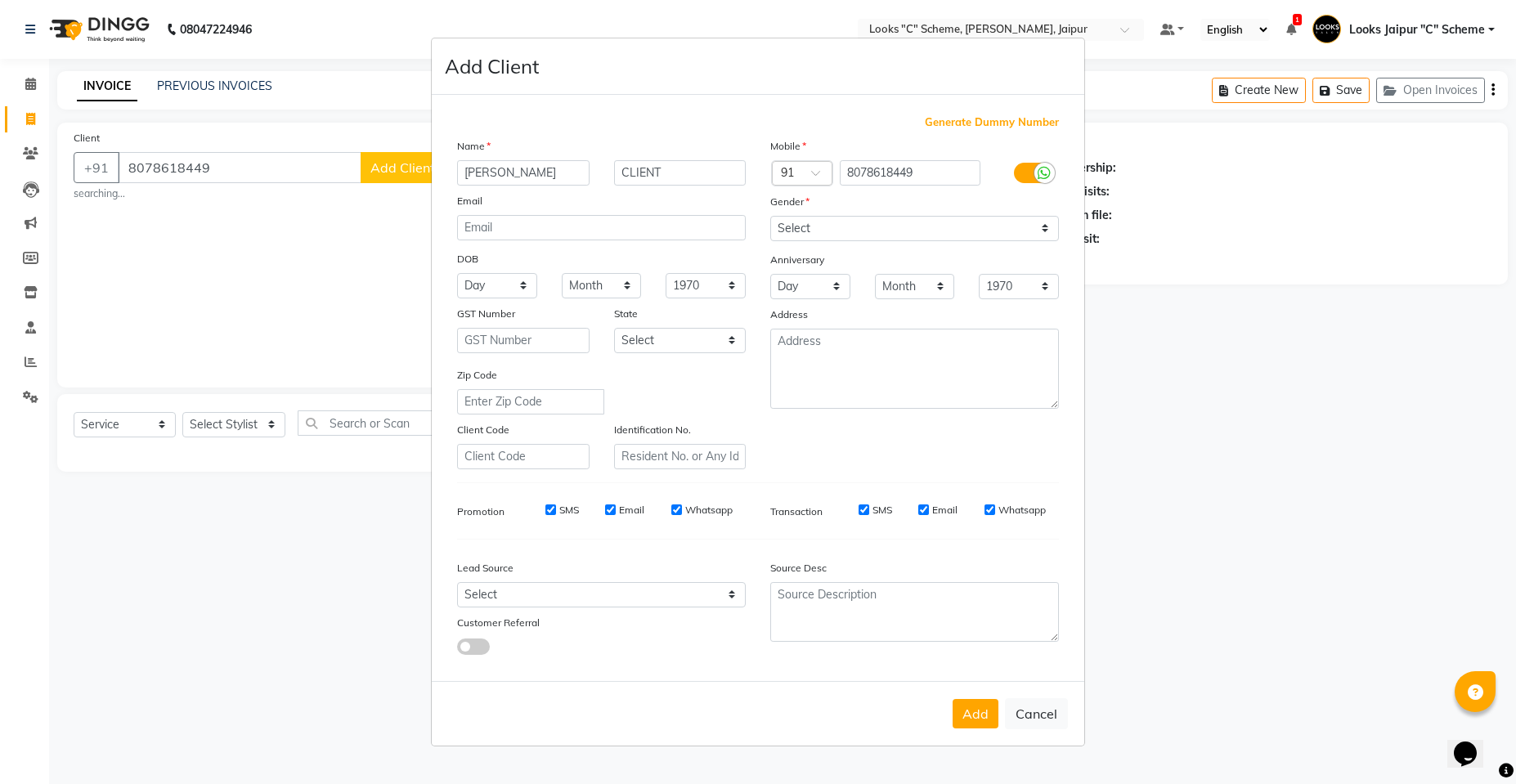
click at [988, 717] on button "Add" at bounding box center [975, 714] width 46 height 29
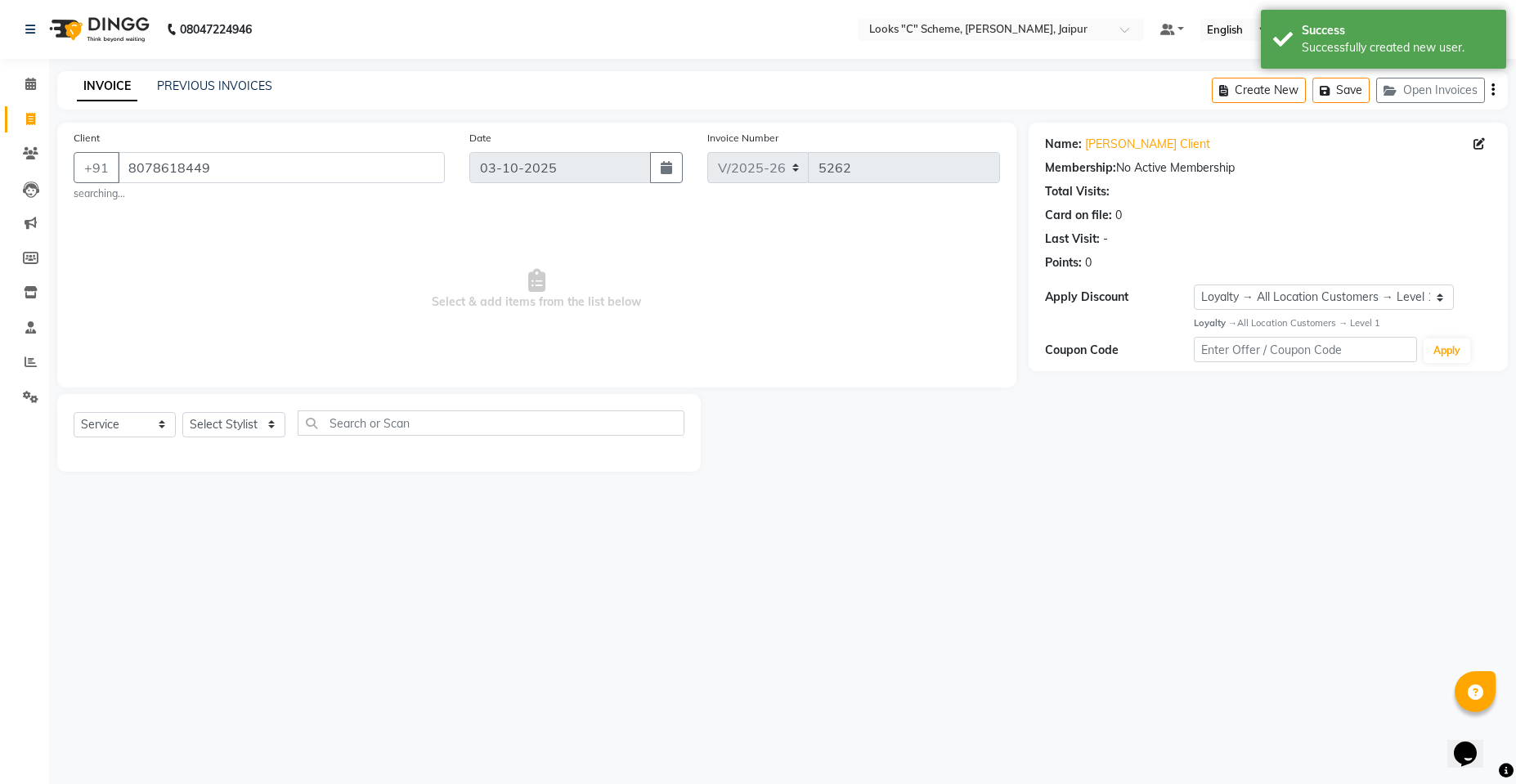
click at [245, 409] on div "Select Service Product Membership Package Voucher Prepaid Gift Card Select Styl…" at bounding box center [379, 433] width 643 height 78
click at [231, 431] on select "Select Stylist [PERSON_NAME] Akash_pdct [PERSON_NAME] [PERSON_NAME] Counter Sal…" at bounding box center [234, 424] width 103 height 26
click at [183, 412] on select "Select Stylist [PERSON_NAME] Akash_pdct [PERSON_NAME] [PERSON_NAME] Counter Sal…" at bounding box center [234, 424] width 103 height 26
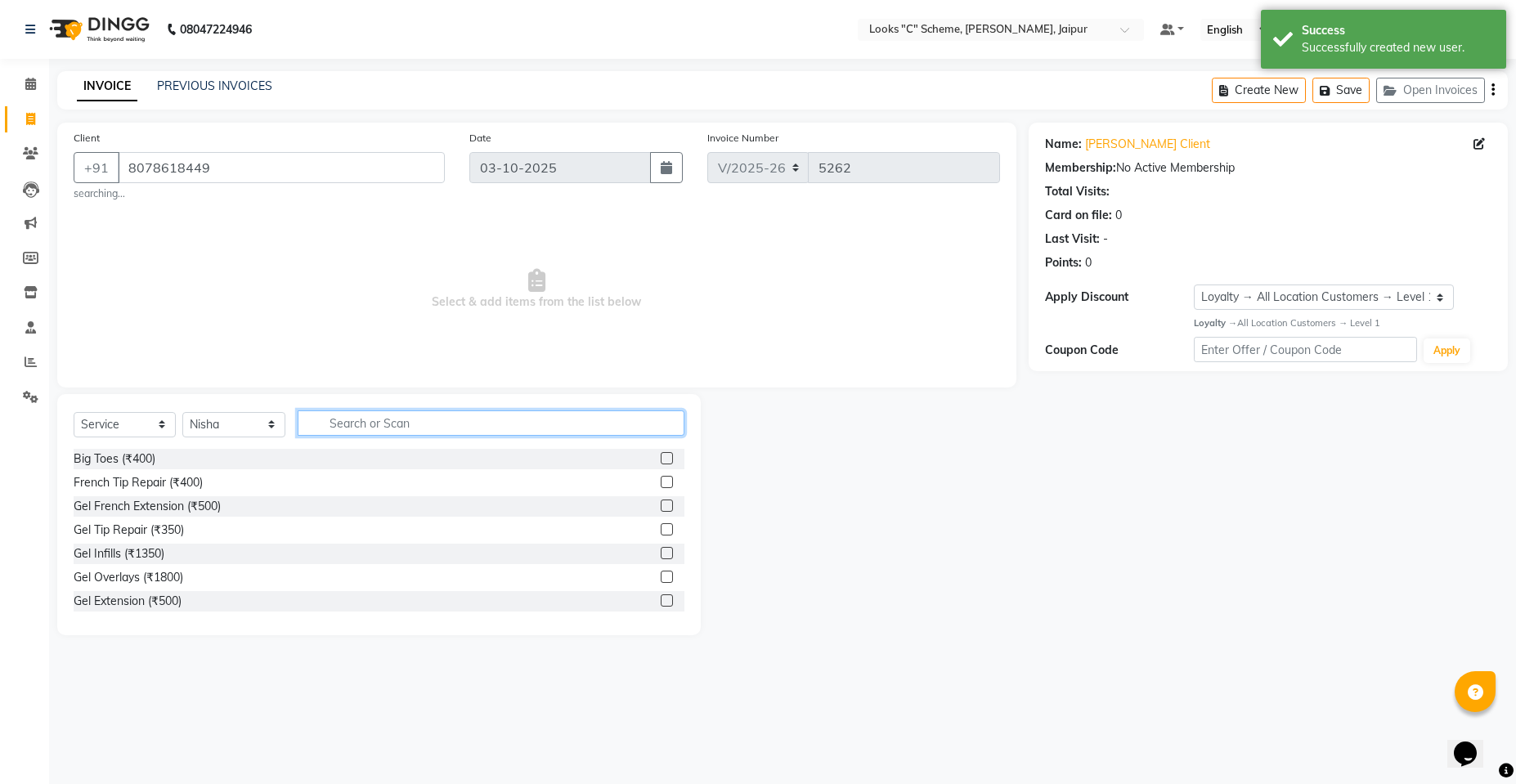
click at [335, 427] on input "text" at bounding box center [491, 423] width 387 height 26
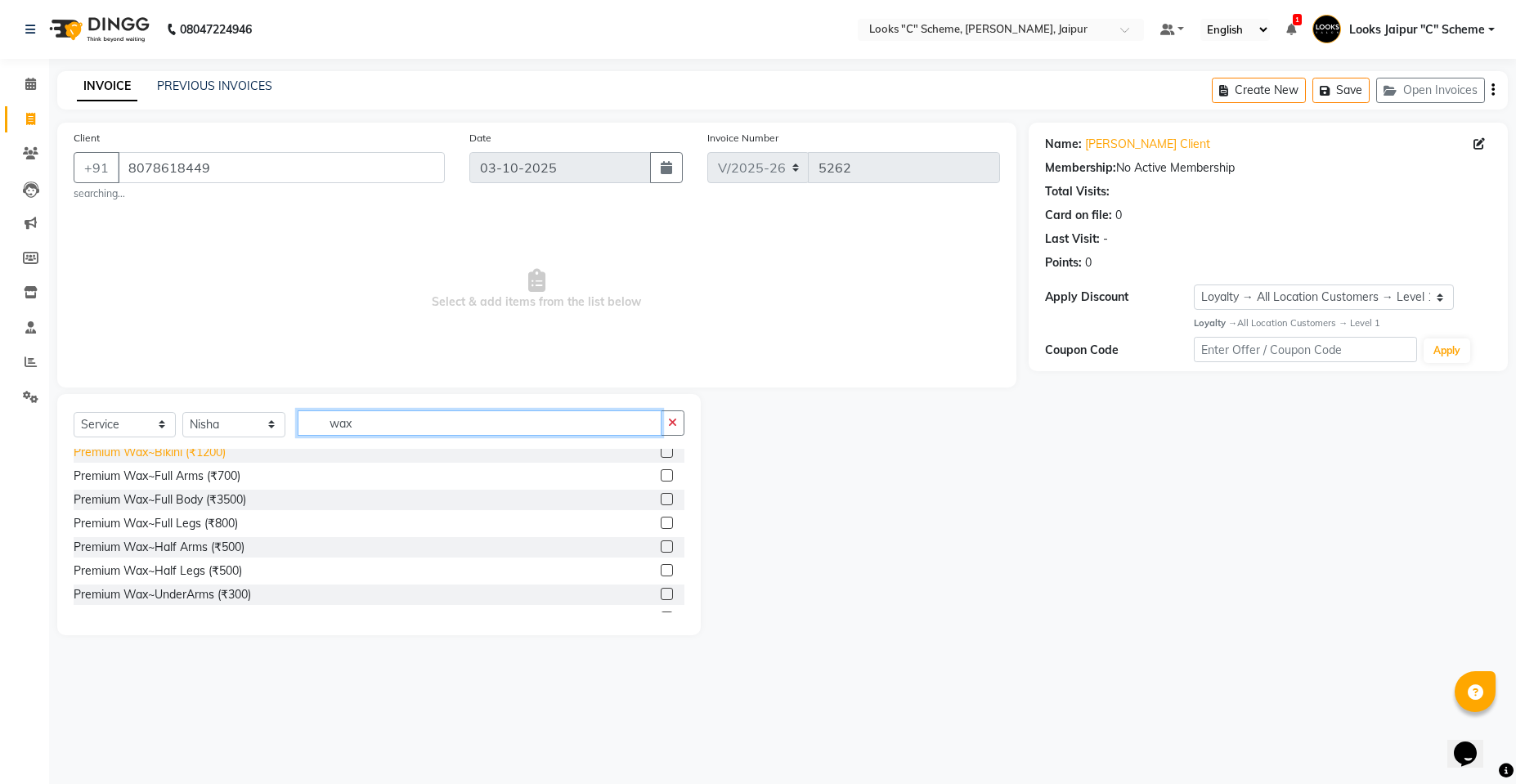
scroll to position [409, 0]
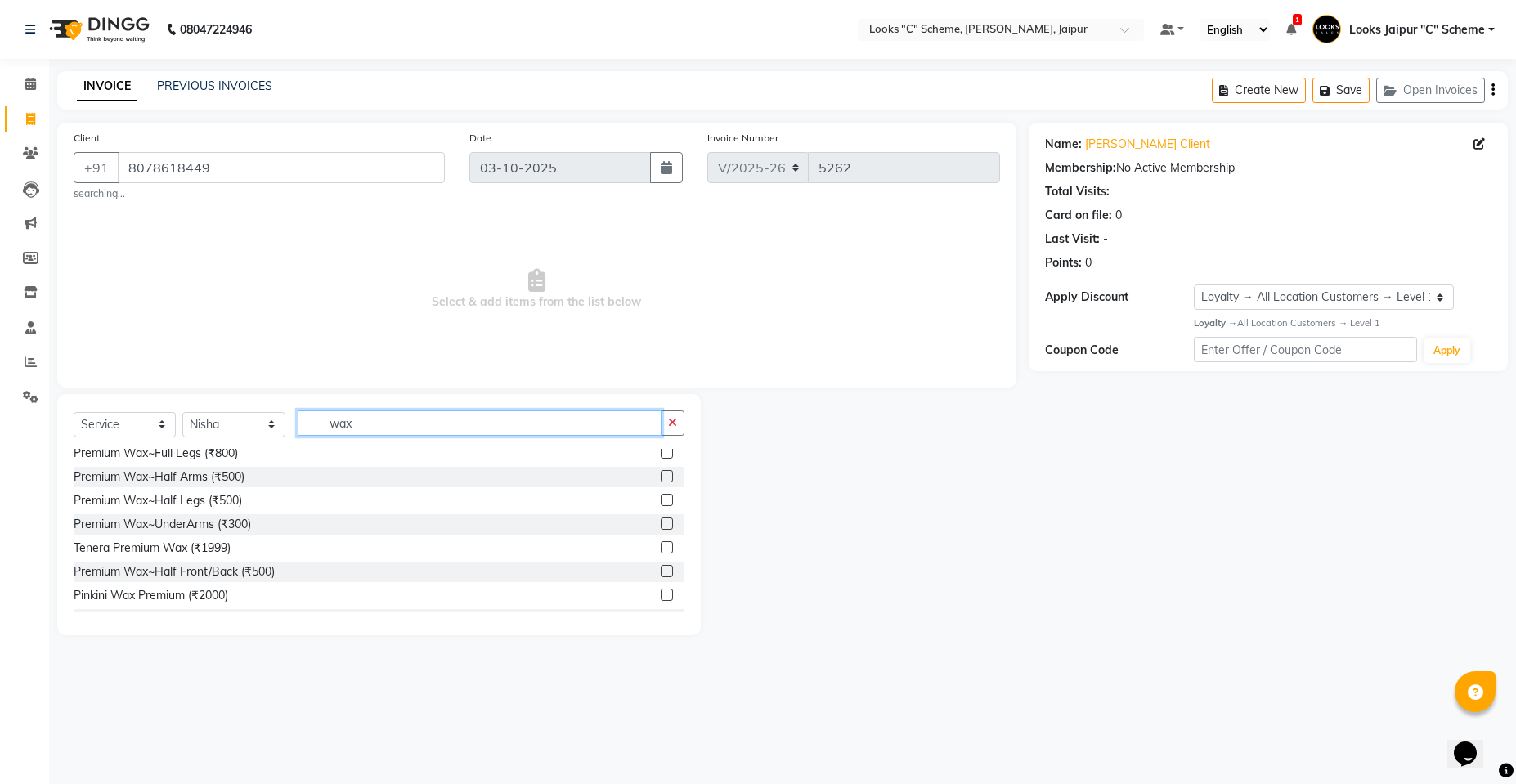
click at [372, 423] on input "wax" at bounding box center [479, 423] width 364 height 26
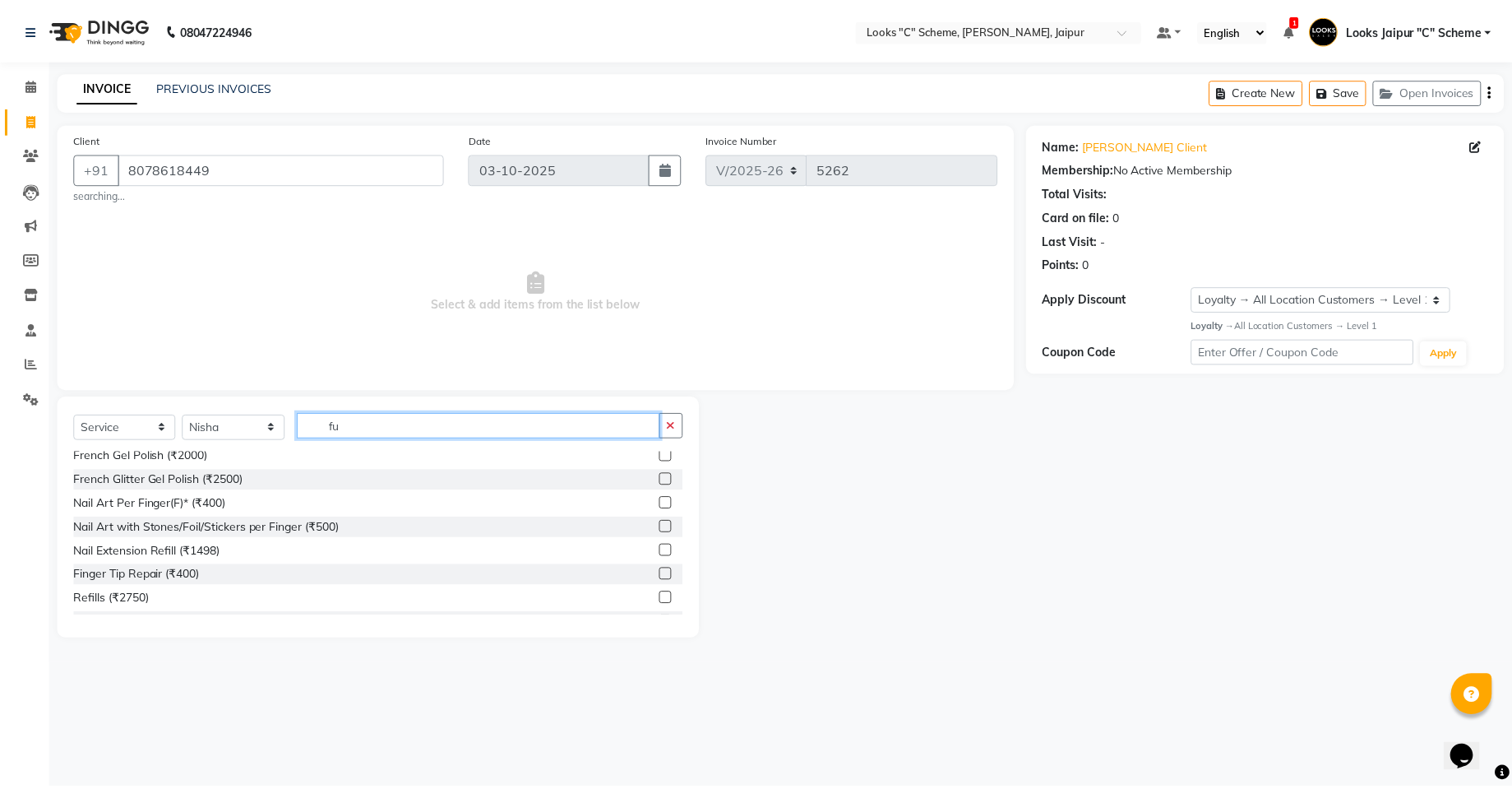
scroll to position [0, 0]
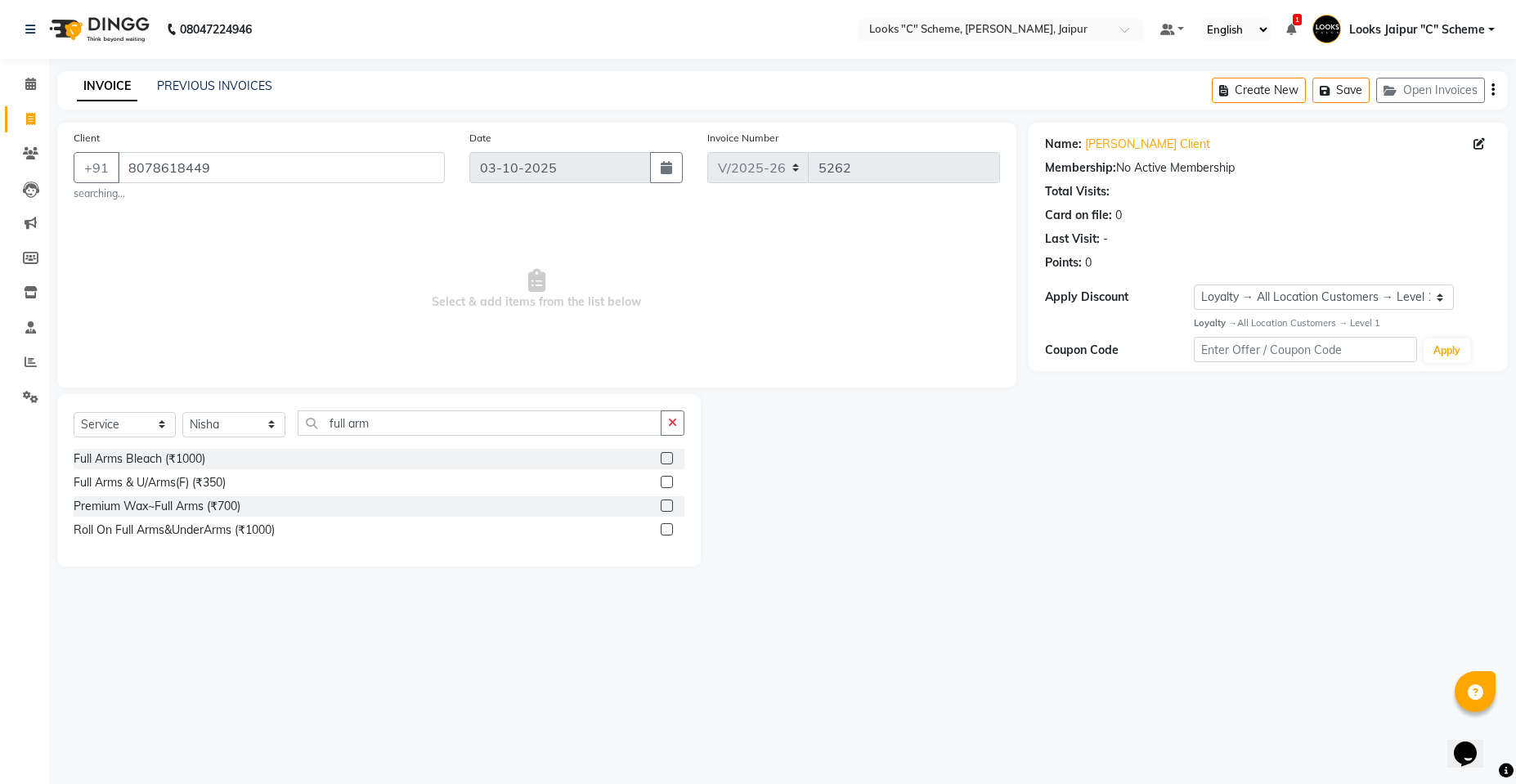
click at [665, 481] on label at bounding box center [666, 481] width 12 height 12
click at [665, 481] on input "checkbox" at bounding box center [666, 483] width 11 height 11
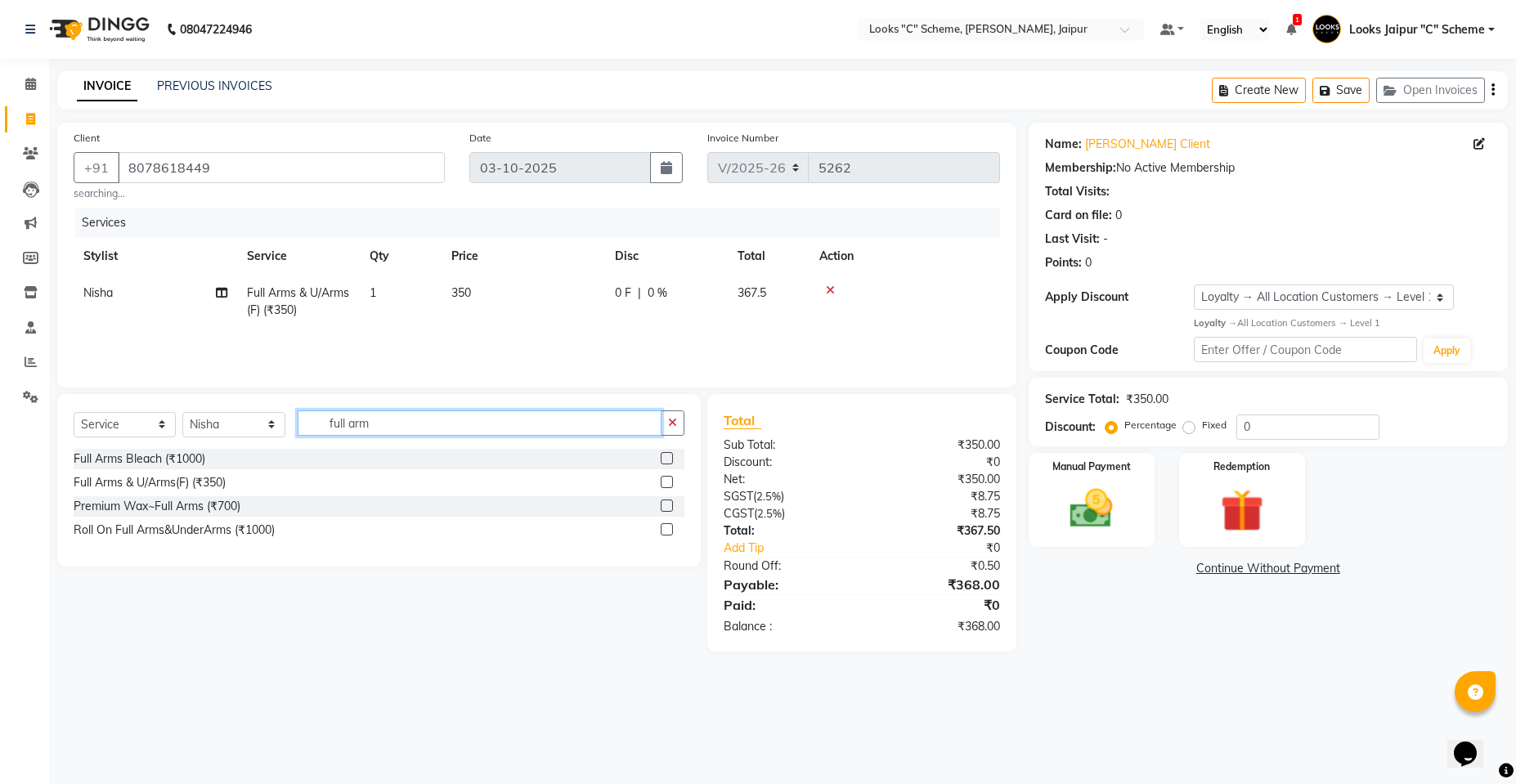
click at [443, 413] on input "full arm" at bounding box center [479, 423] width 364 height 26
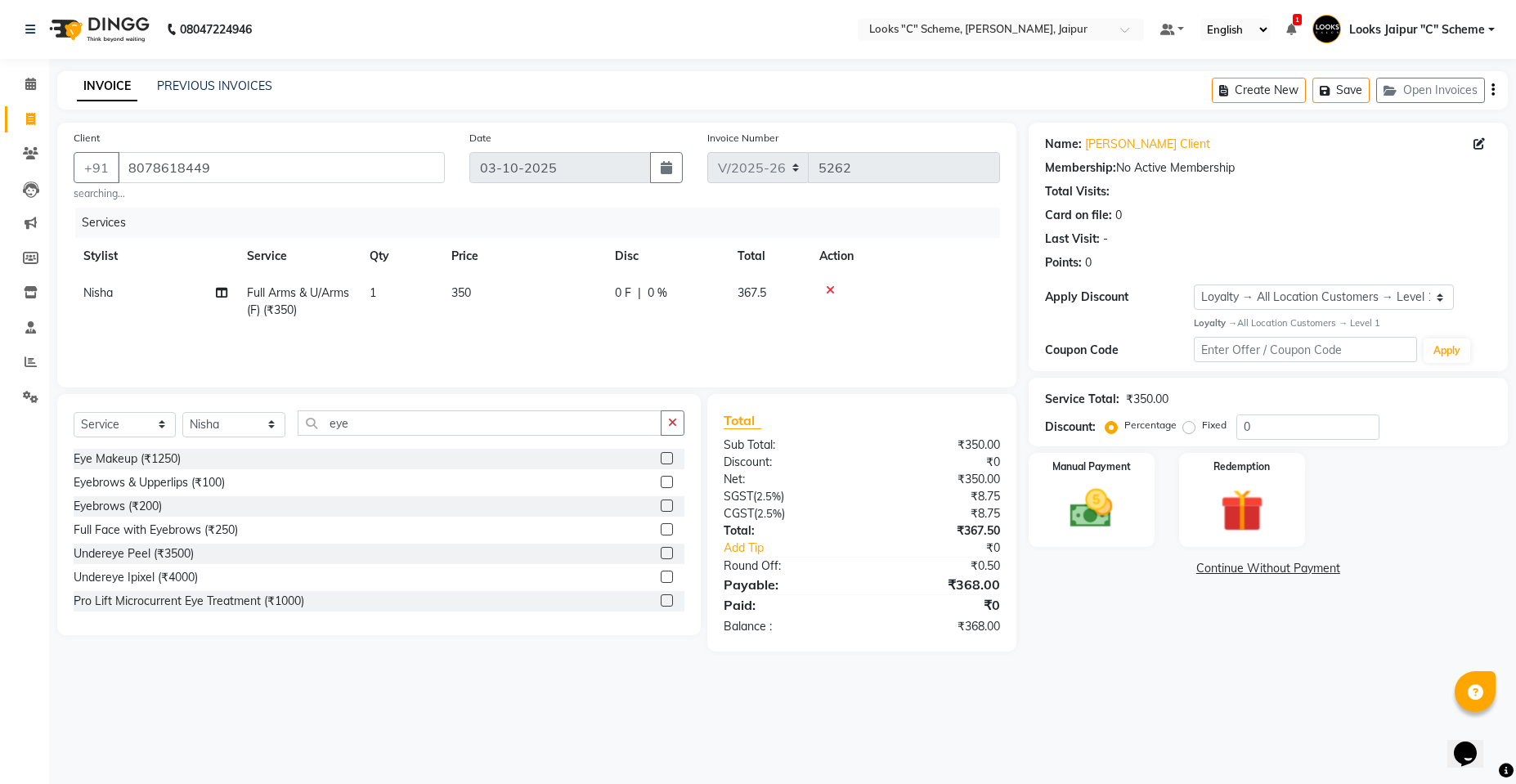
drag, startPoint x: 655, startPoint y: 507, endPoint x: 549, endPoint y: 436, distance: 127.6
click at [661, 507] on label at bounding box center [666, 505] width 12 height 12
click at [661, 507] on input "checkbox" at bounding box center [666, 507] width 11 height 11
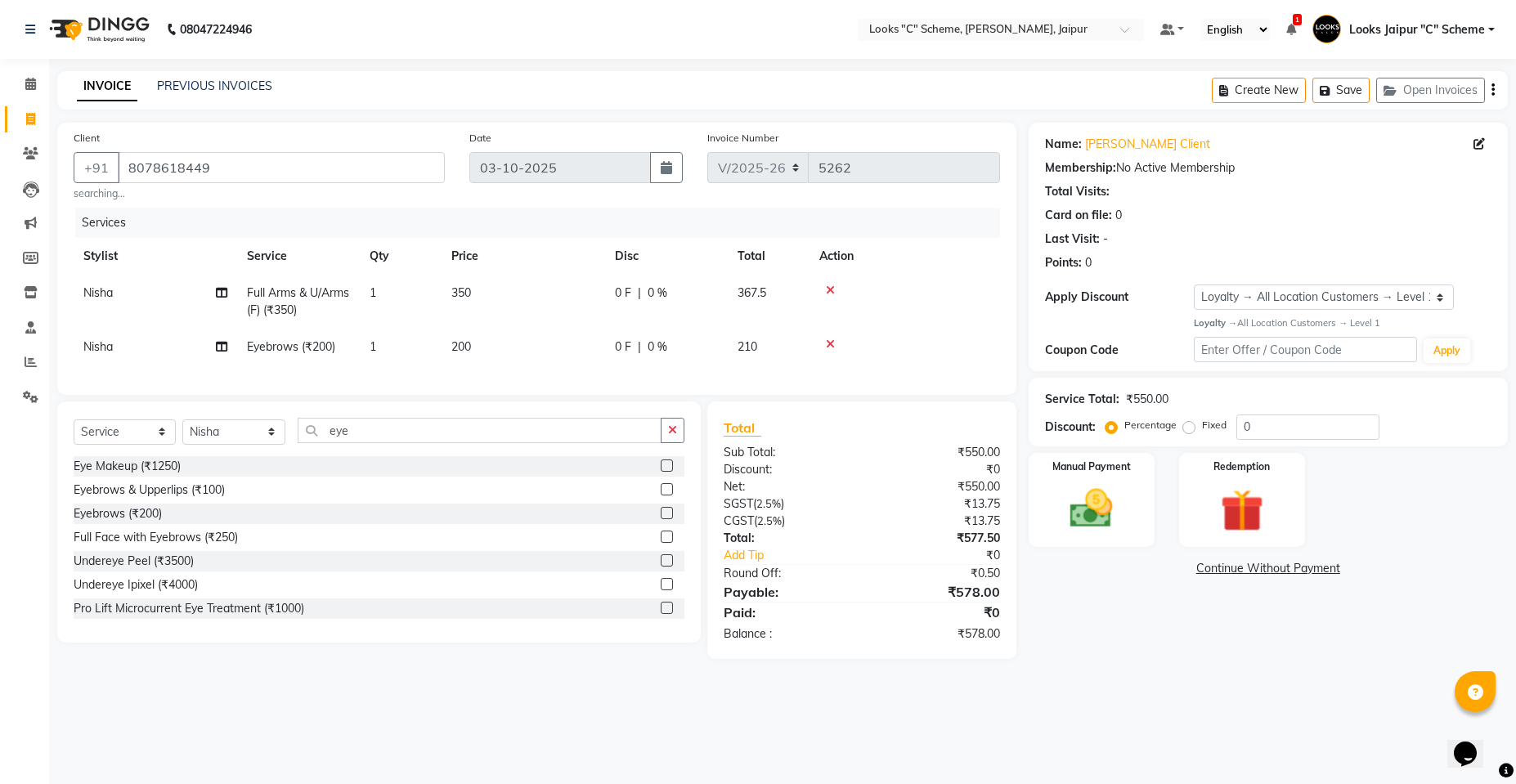
click at [512, 350] on td "200" at bounding box center [523, 347] width 163 height 37
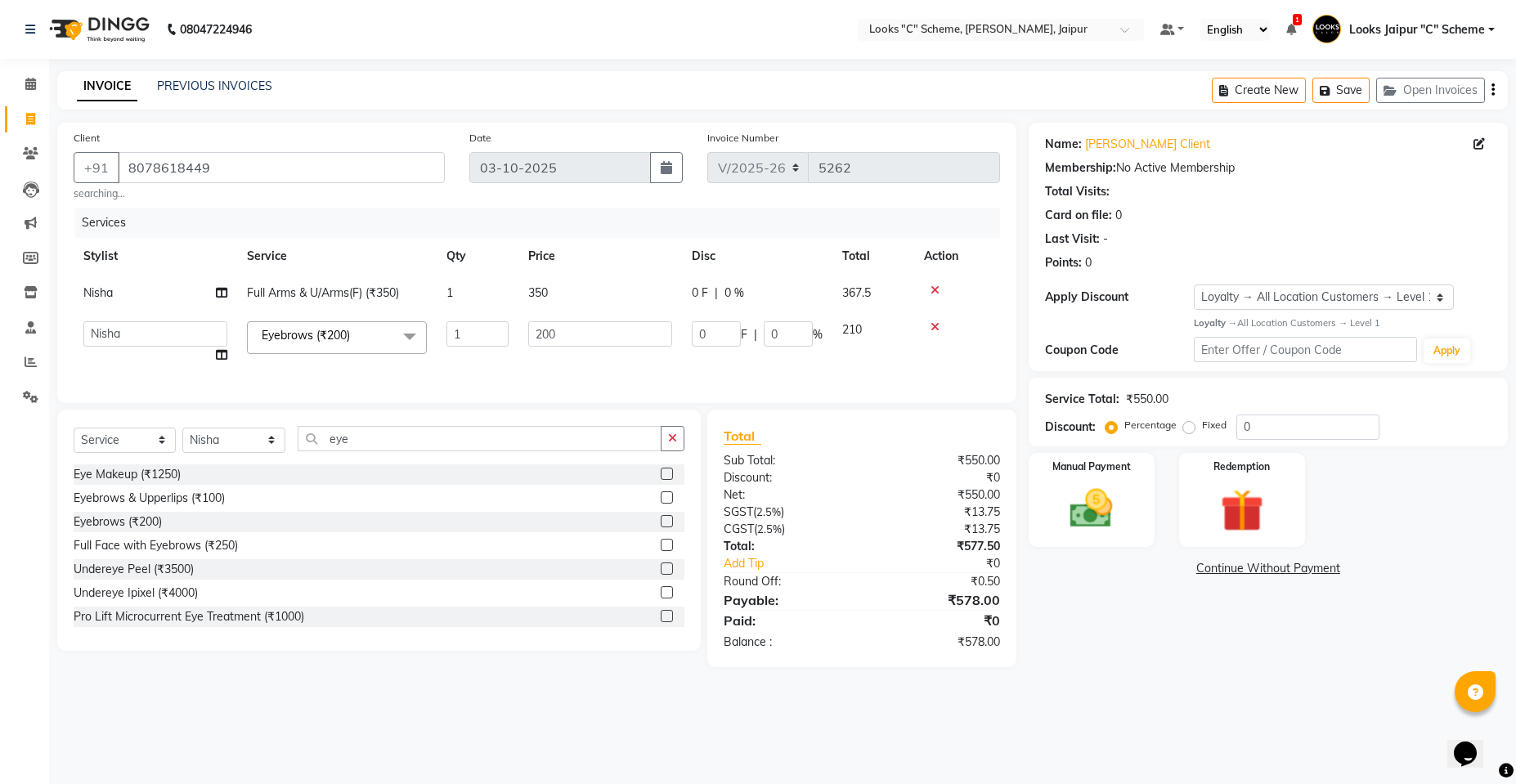
click at [578, 349] on td "200" at bounding box center [600, 342] width 163 height 62
click at [591, 329] on input "200" at bounding box center [601, 334] width 144 height 26
click at [570, 256] on th "Price" at bounding box center [600, 256] width 163 height 37
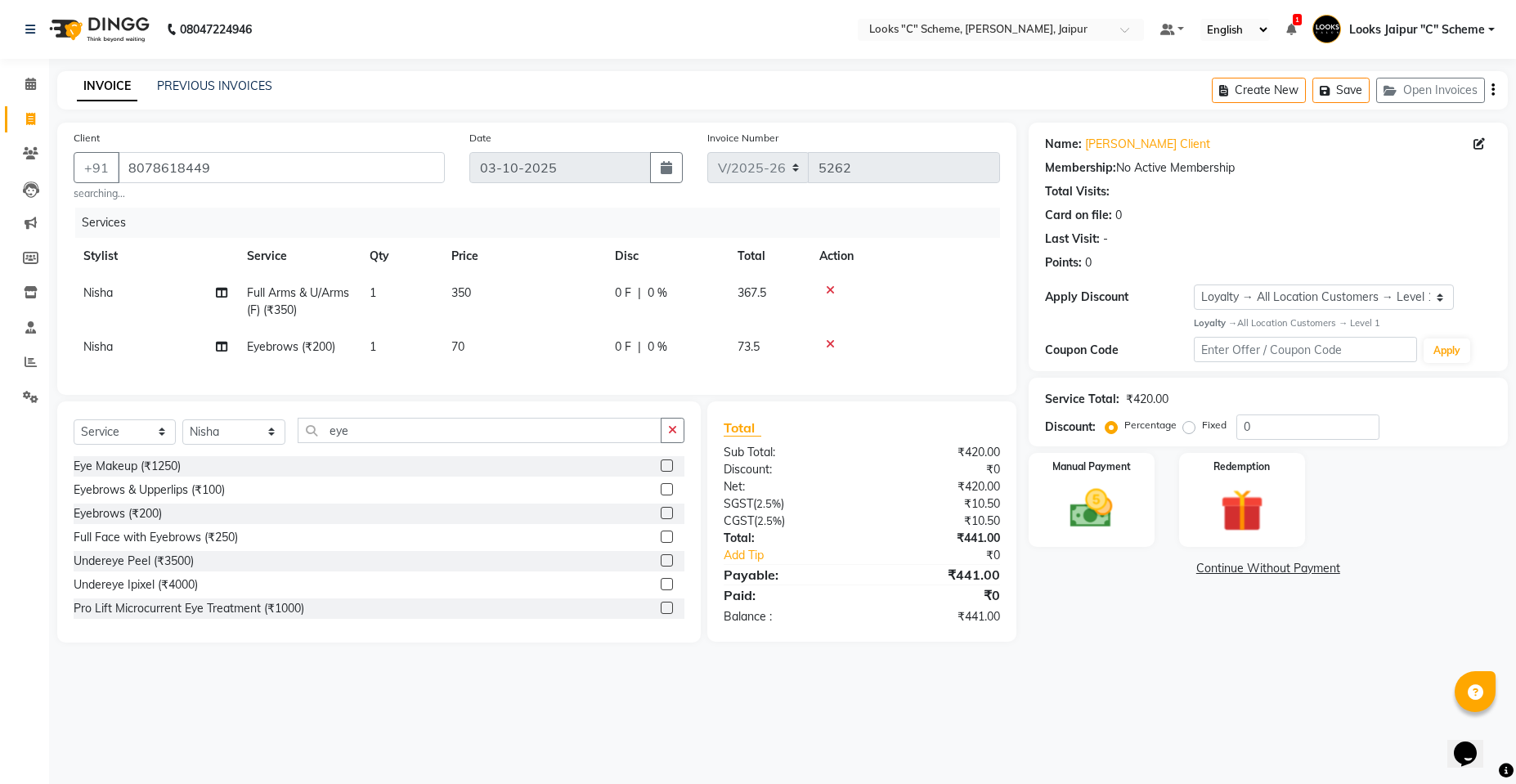
click at [570, 287] on td "350" at bounding box center [523, 301] width 163 height 54
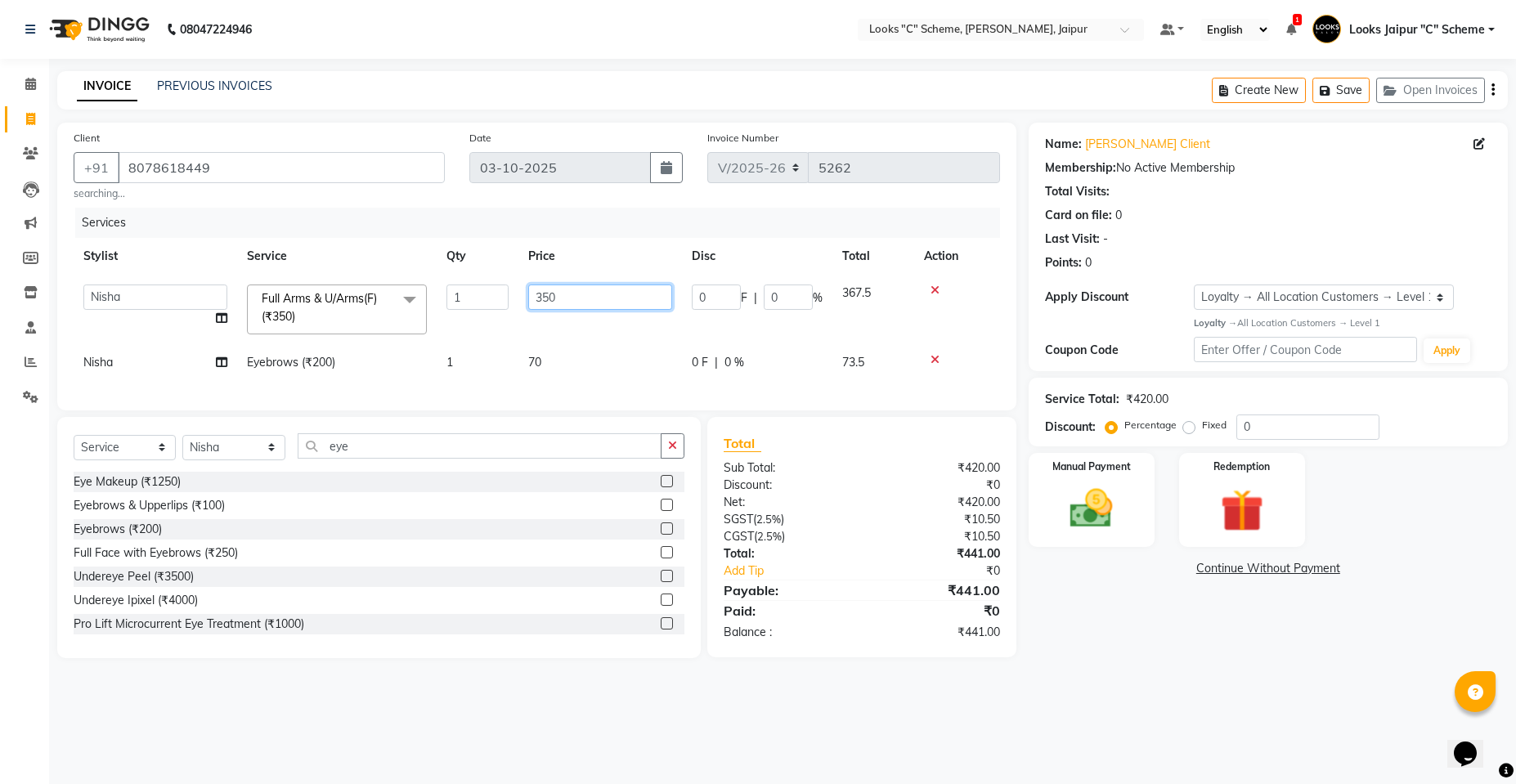
click at [570, 288] on input "350" at bounding box center [601, 298] width 144 height 26
click at [566, 386] on div "Services Stylist Service Qty Price Disc Total Action Aarohi [PERSON_NAME] Abhis…" at bounding box center [537, 301] width 926 height 186
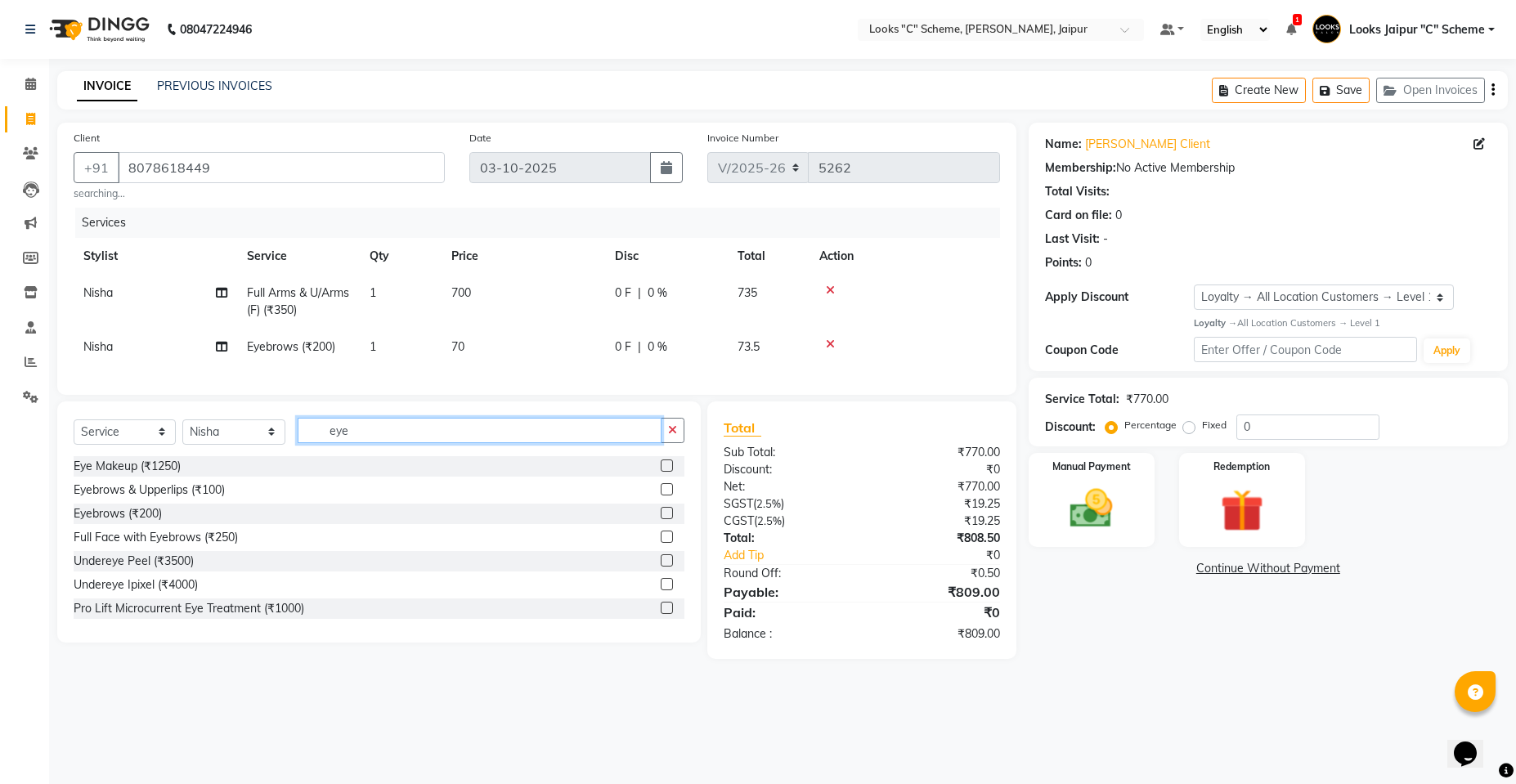
click at [396, 443] on input "eye" at bounding box center [479, 431] width 364 height 26
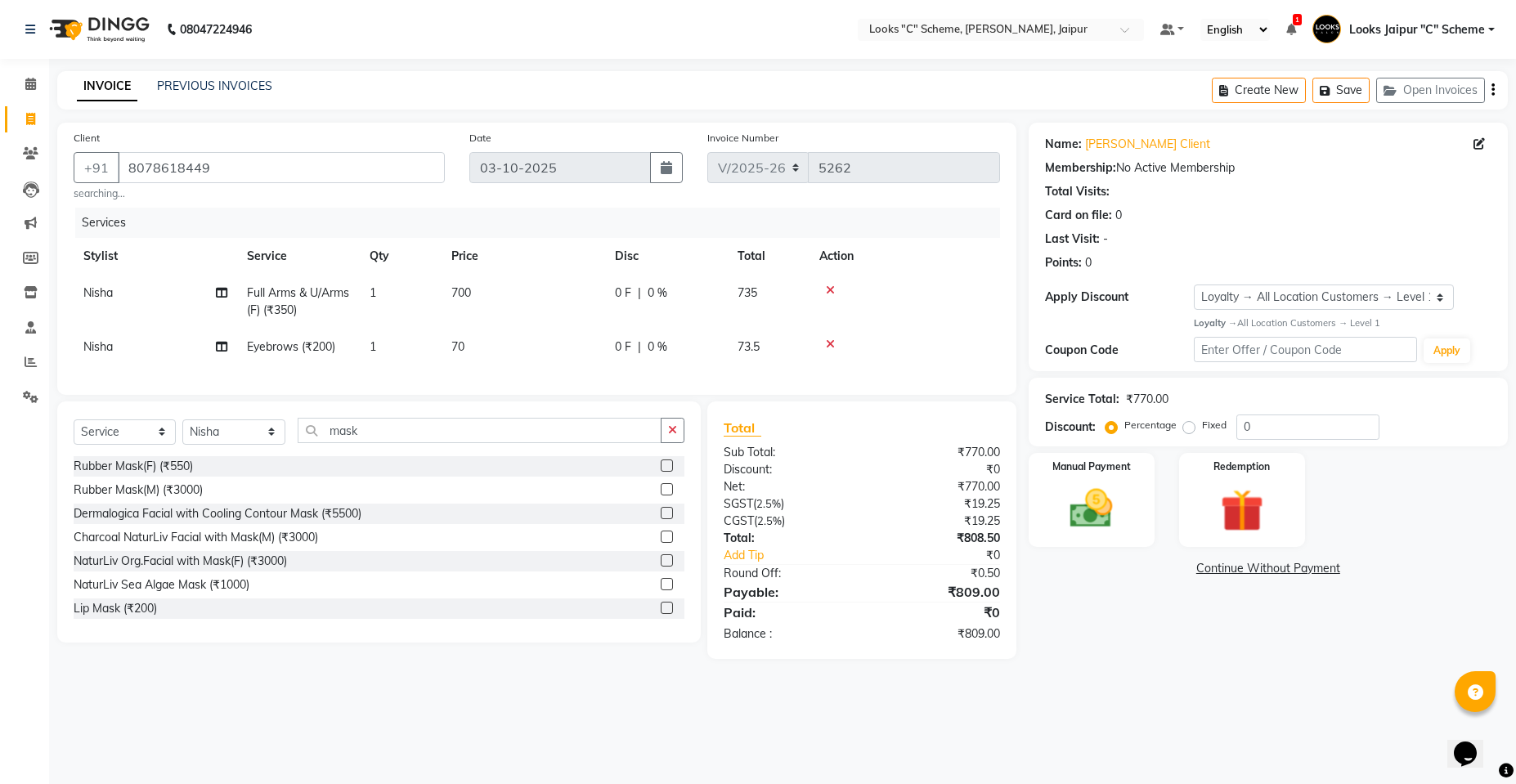
click at [661, 472] on label at bounding box center [666, 465] width 12 height 12
click at [661, 472] on input "checkbox" at bounding box center [666, 466] width 11 height 11
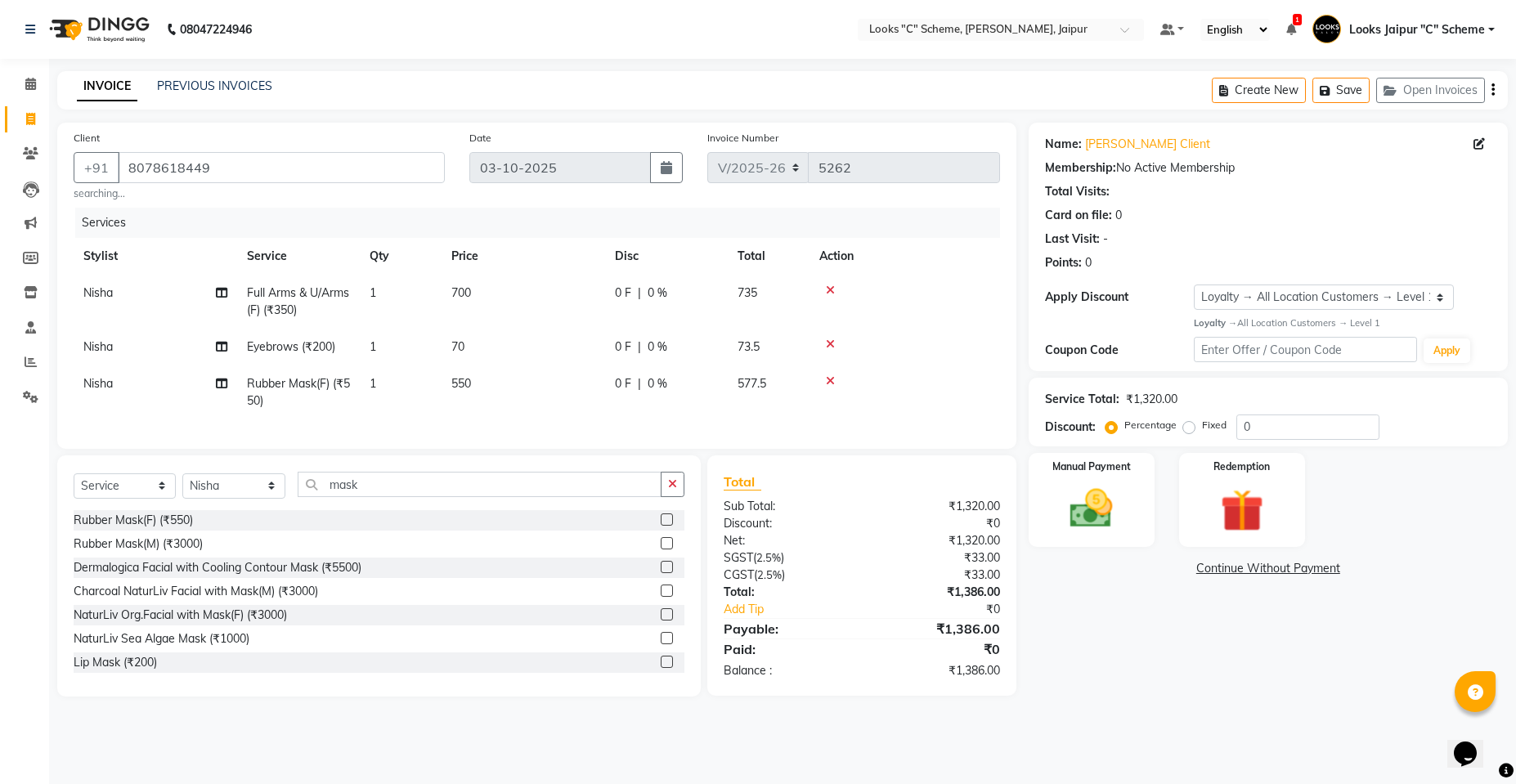
click at [531, 377] on td "550" at bounding box center [523, 392] width 163 height 54
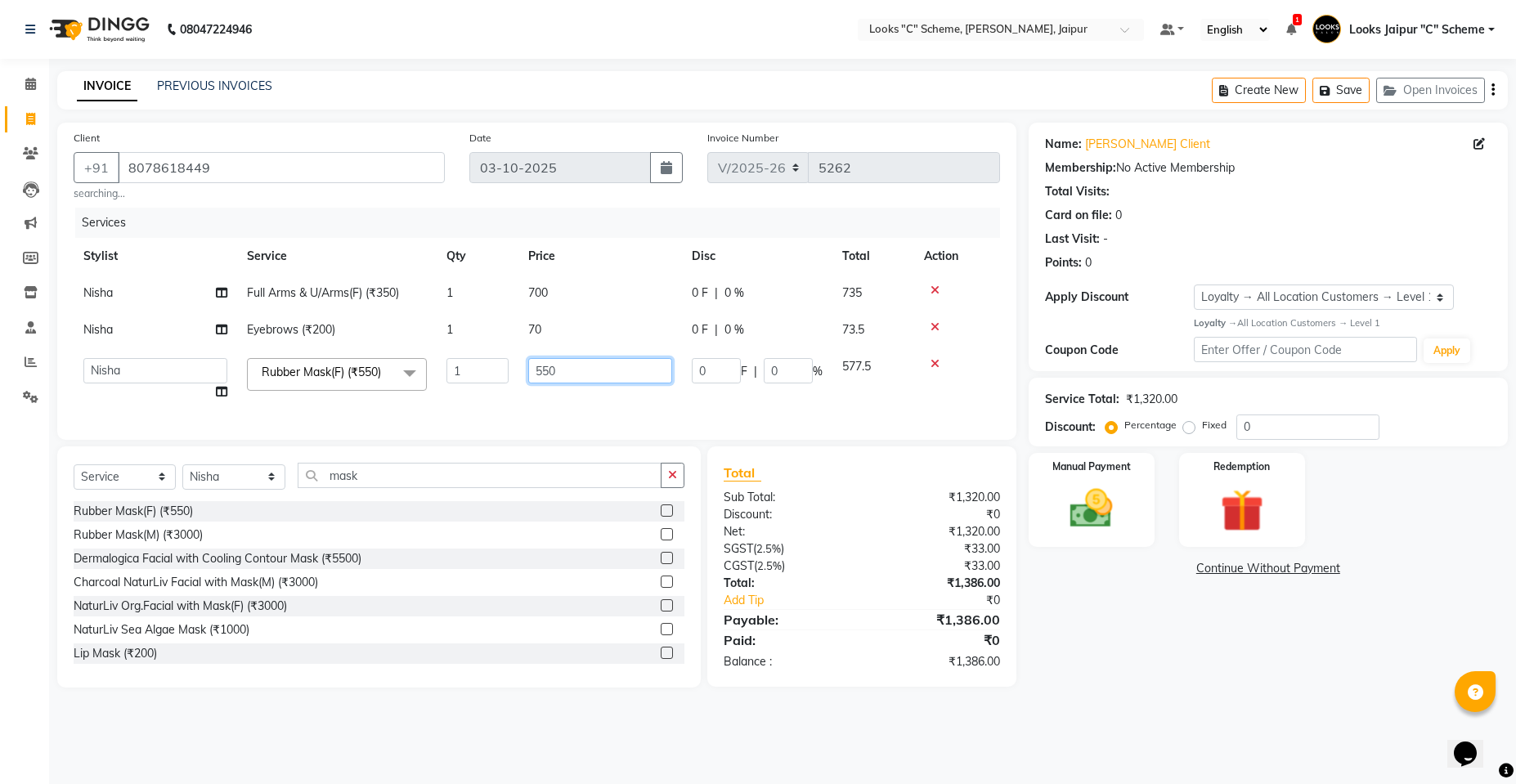
click at [618, 380] on input "550" at bounding box center [601, 371] width 144 height 26
click at [602, 415] on div "Services Stylist Service Qty Price Disc Total Action Nisha Full Arms & U/Arms(F…" at bounding box center [537, 316] width 926 height 215
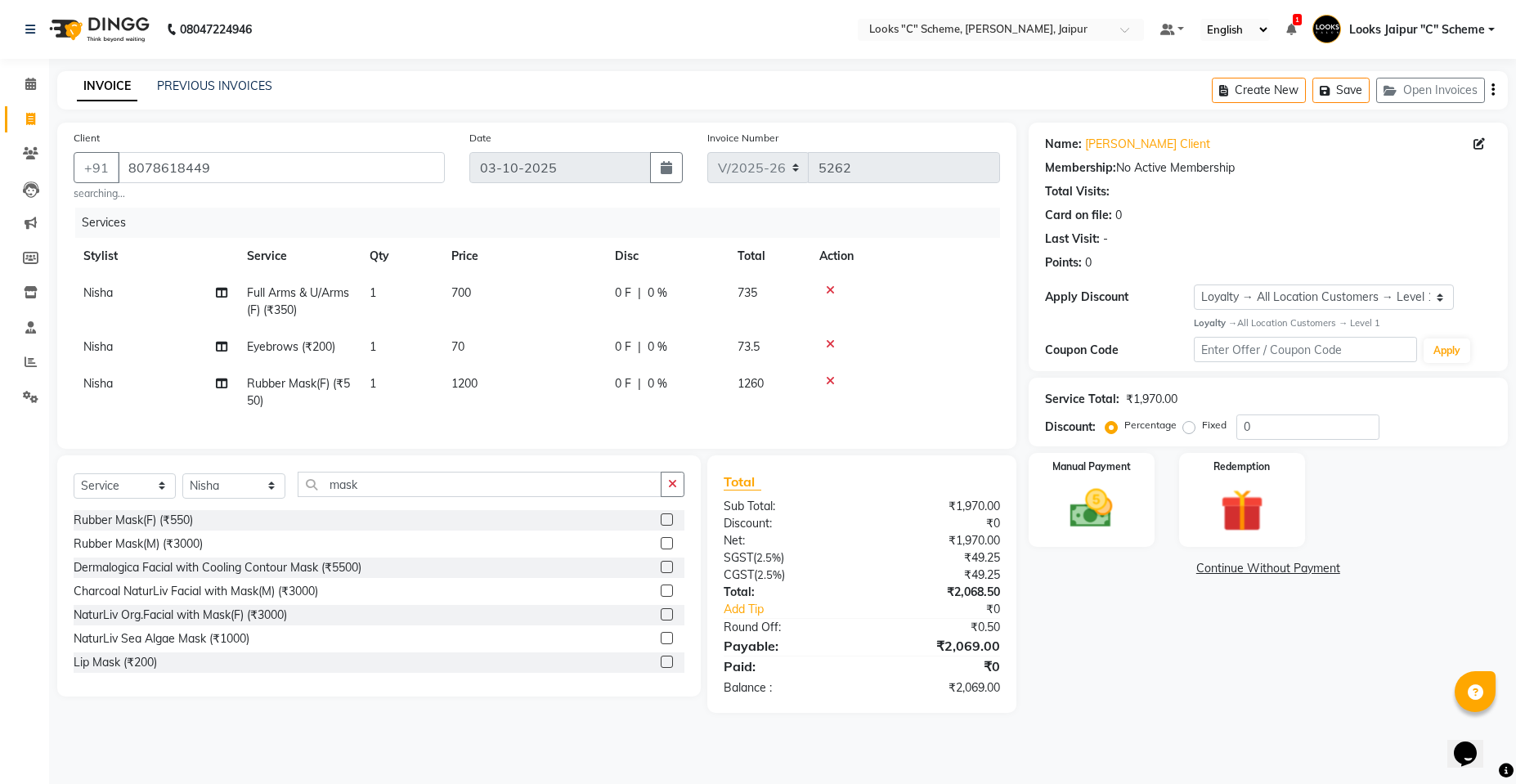
drag, startPoint x: 530, startPoint y: 400, endPoint x: 552, endPoint y: 384, distance: 27.2
click at [531, 399] on td "1200" at bounding box center [523, 392] width 163 height 54
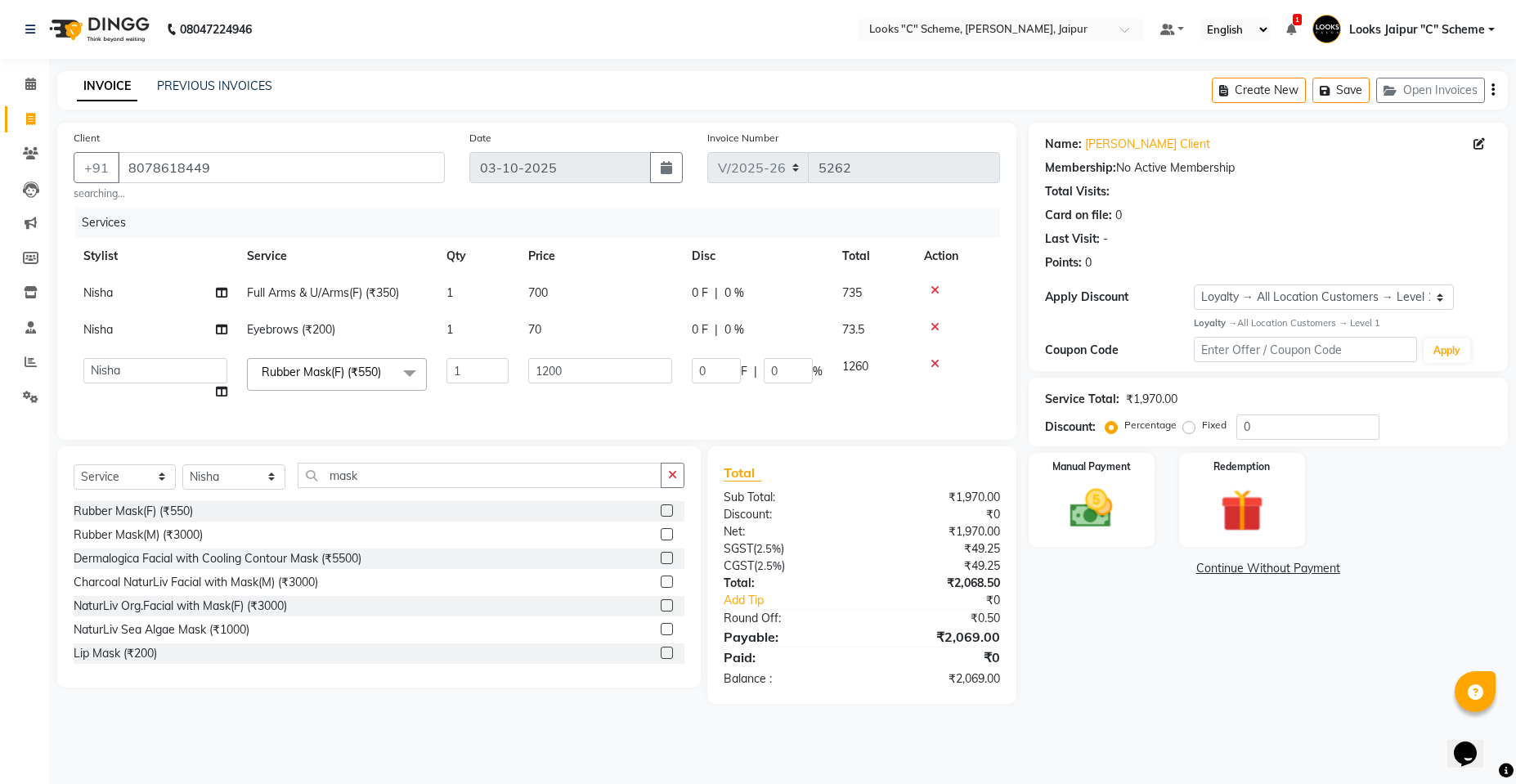
click at [584, 341] on td "70" at bounding box center [600, 329] width 163 height 37
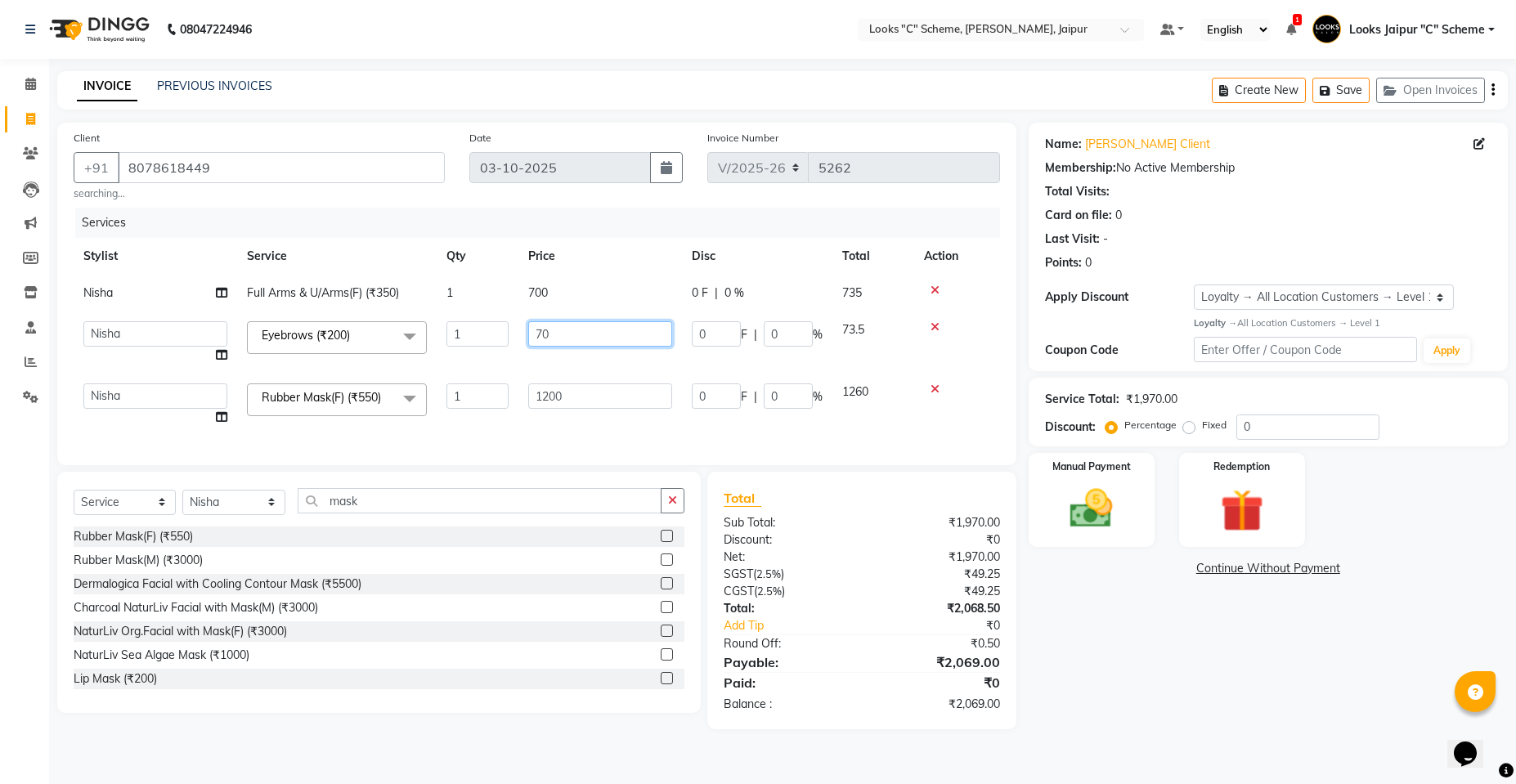
click at [592, 334] on input "70" at bounding box center [601, 334] width 144 height 26
click at [591, 374] on td "1200" at bounding box center [600, 404] width 163 height 62
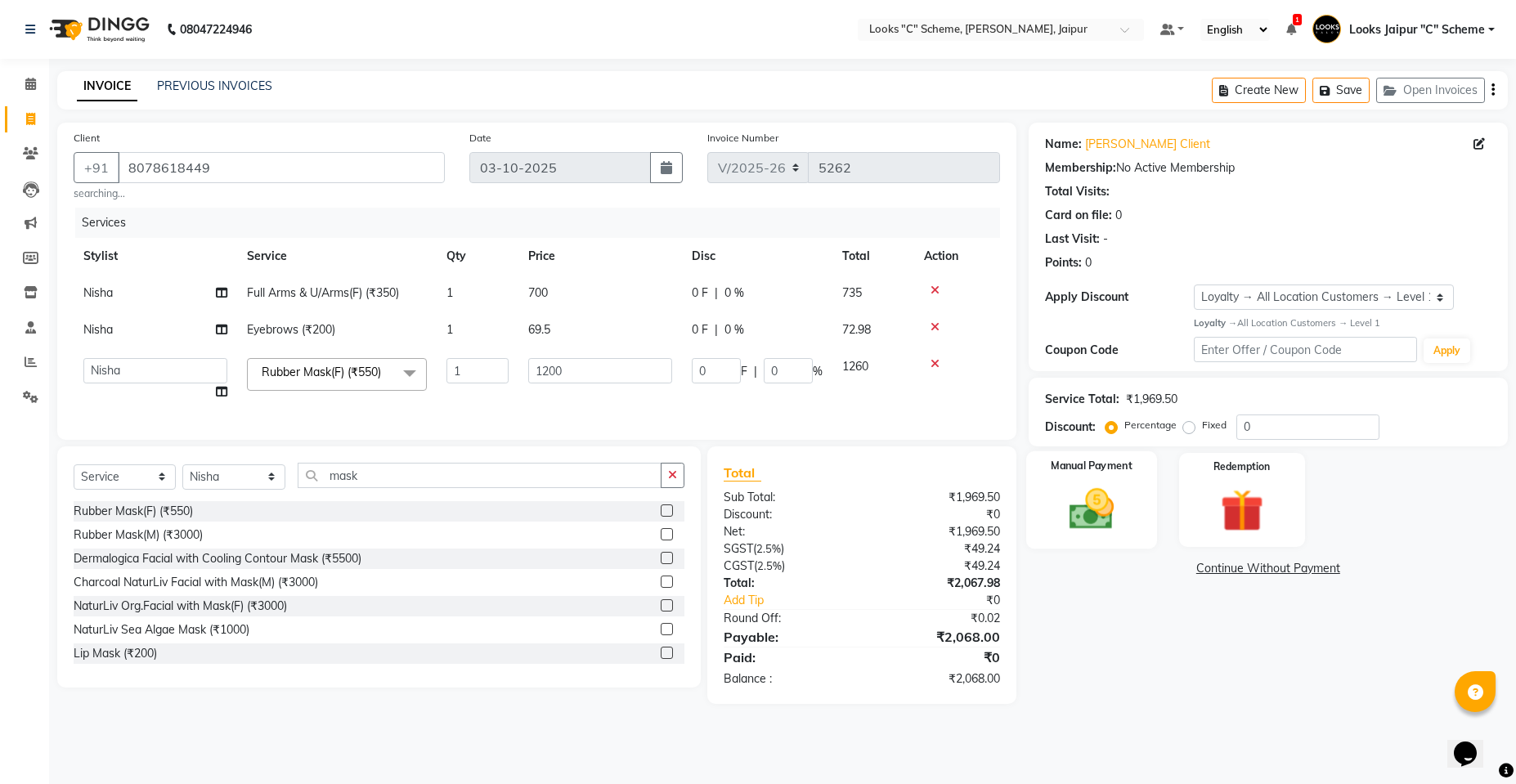
click at [1115, 470] on label "Manual Payment" at bounding box center [1092, 465] width 82 height 16
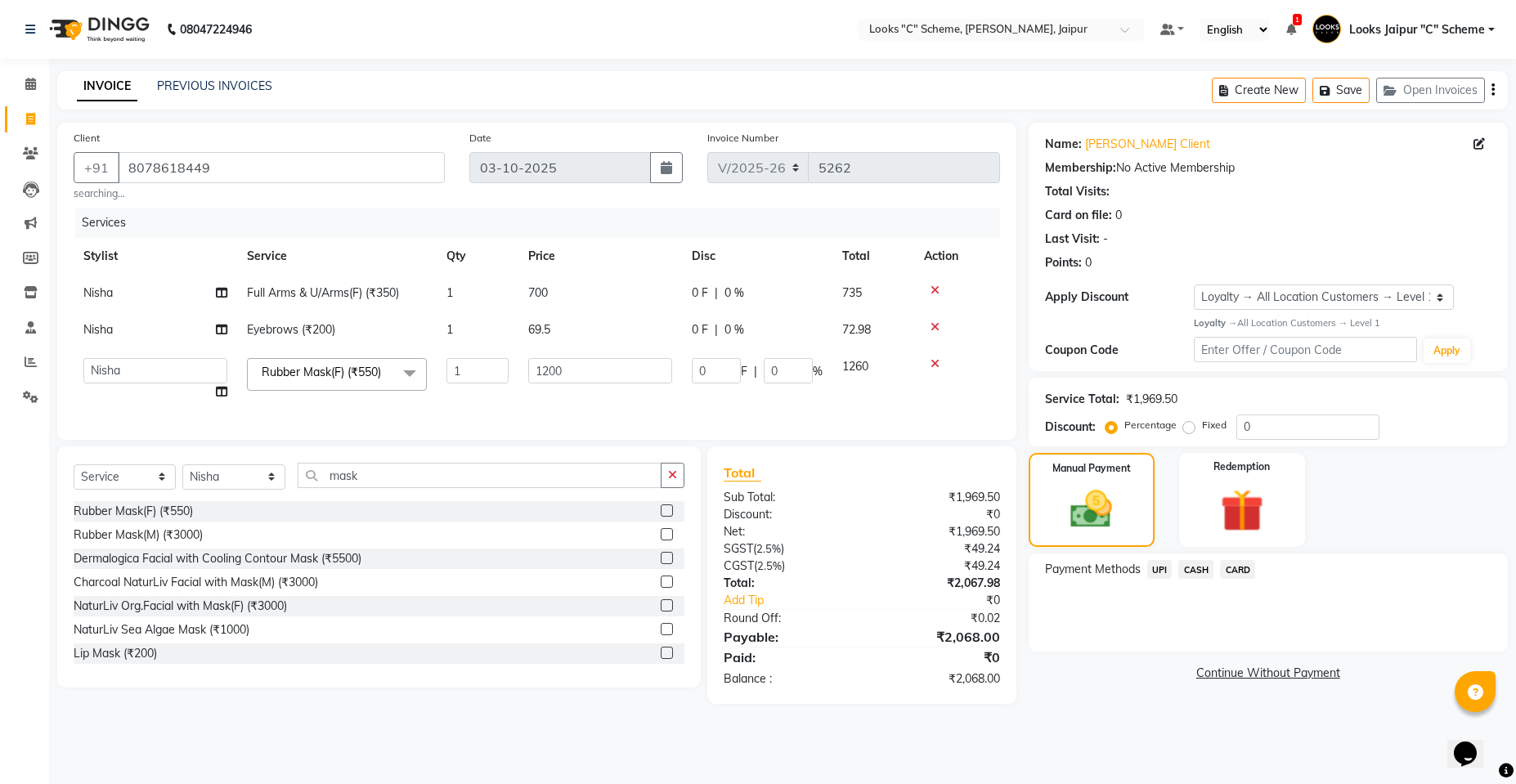
click at [1165, 569] on span "UPI" at bounding box center [1160, 570] width 26 height 19
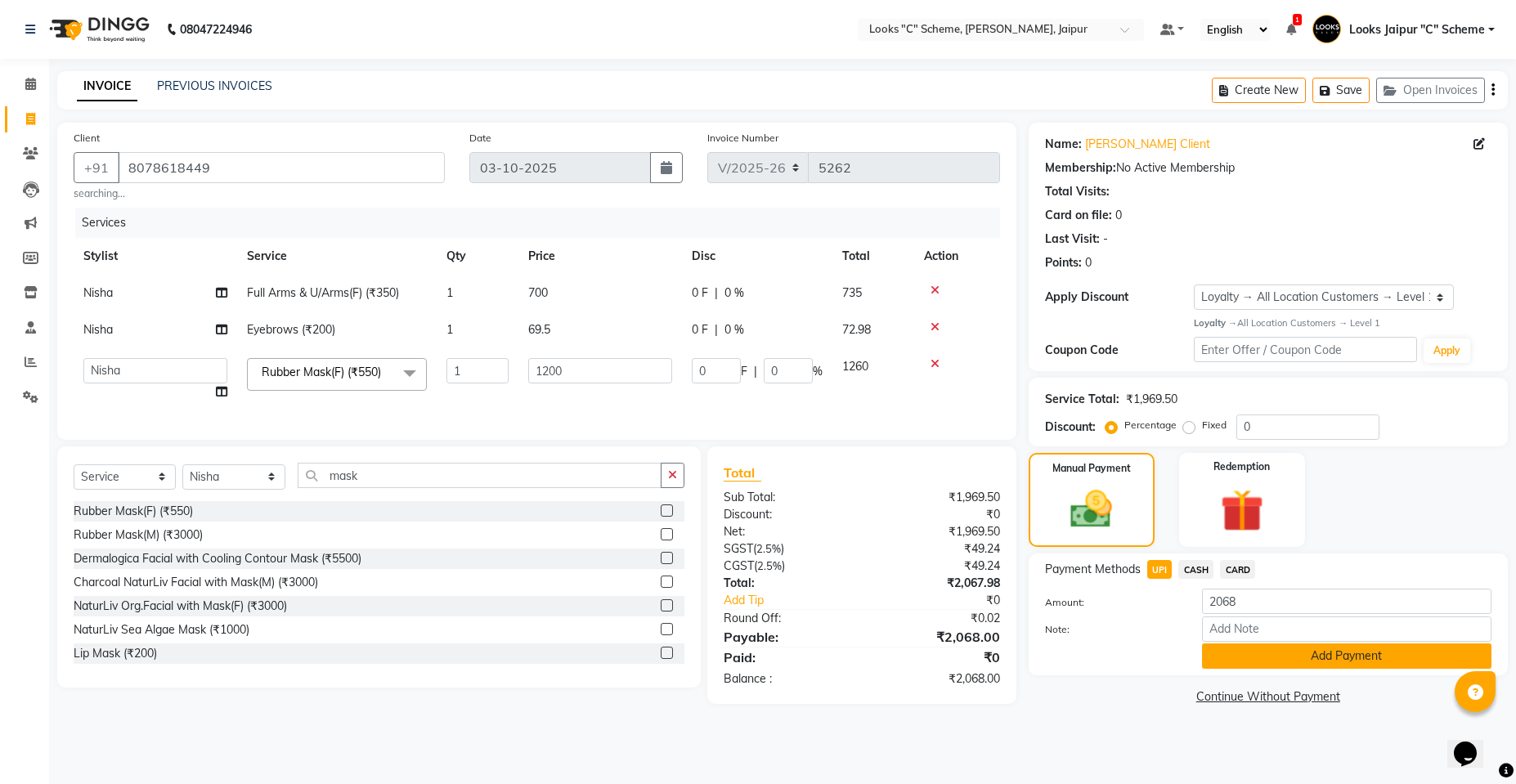
click at [1271, 653] on button "Add Payment" at bounding box center [1346, 656] width 289 height 26
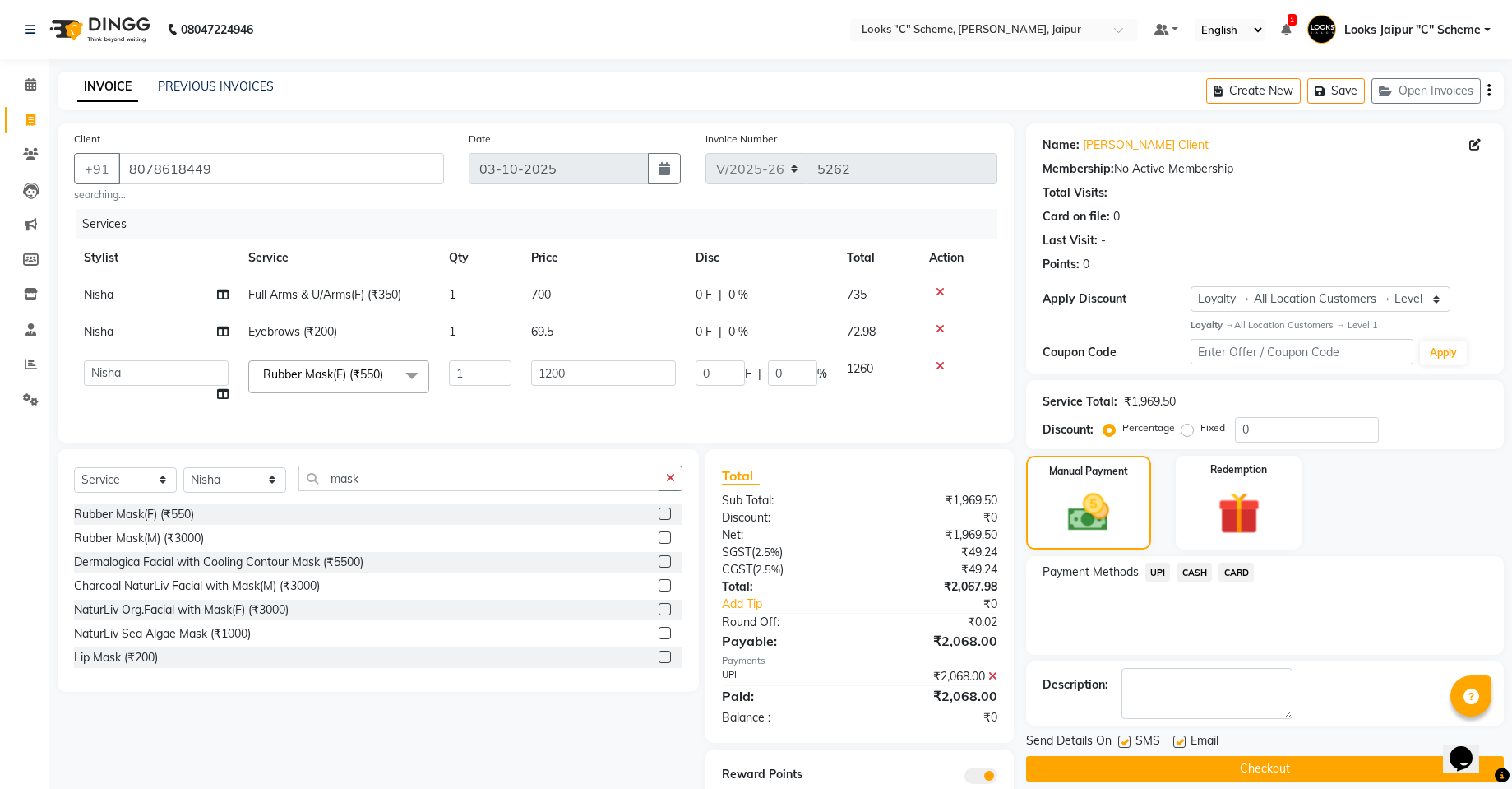
scroll to position [73, 0]
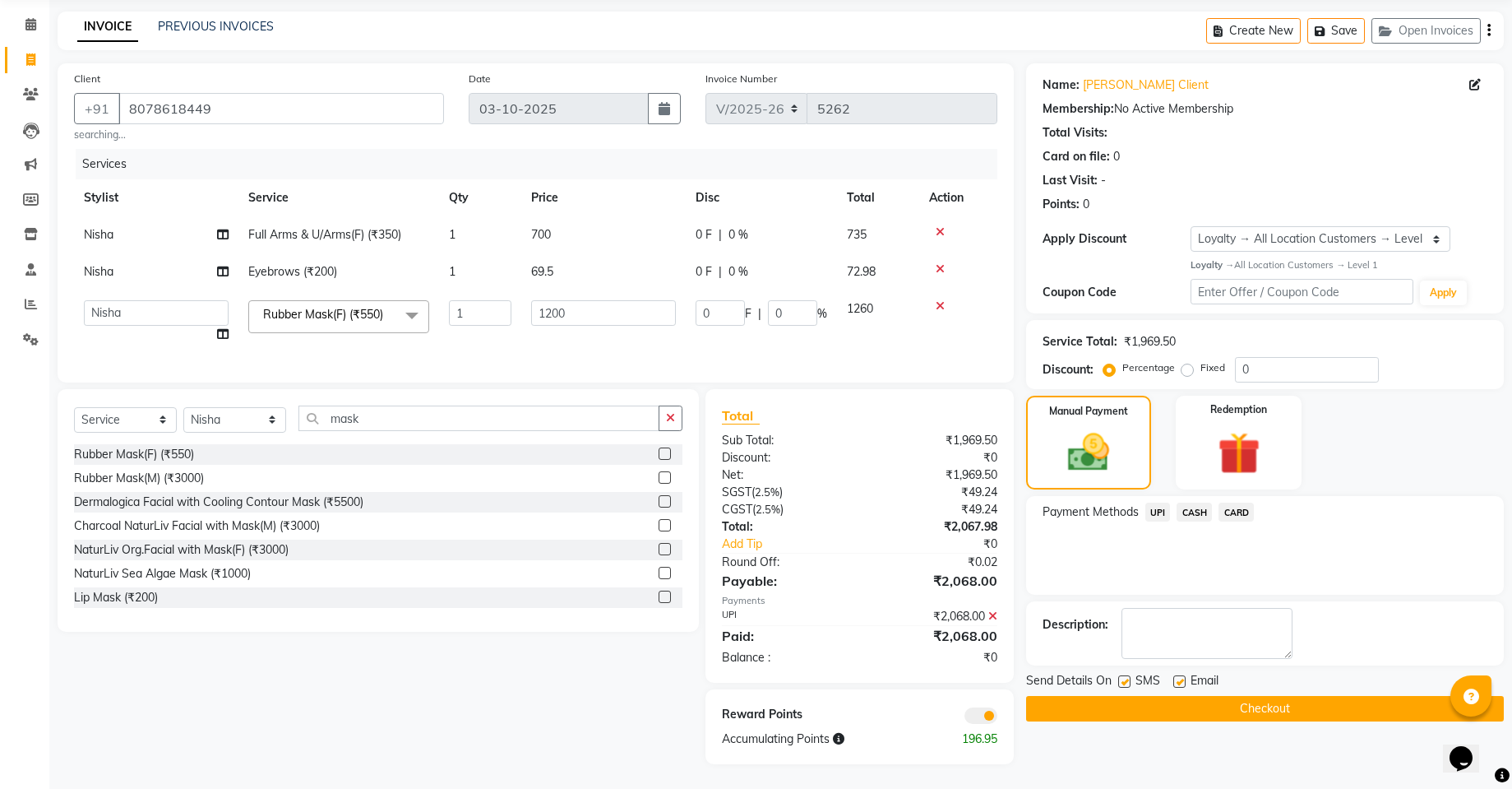
click at [1157, 698] on button "Checkout" at bounding box center [1265, 709] width 477 height 26
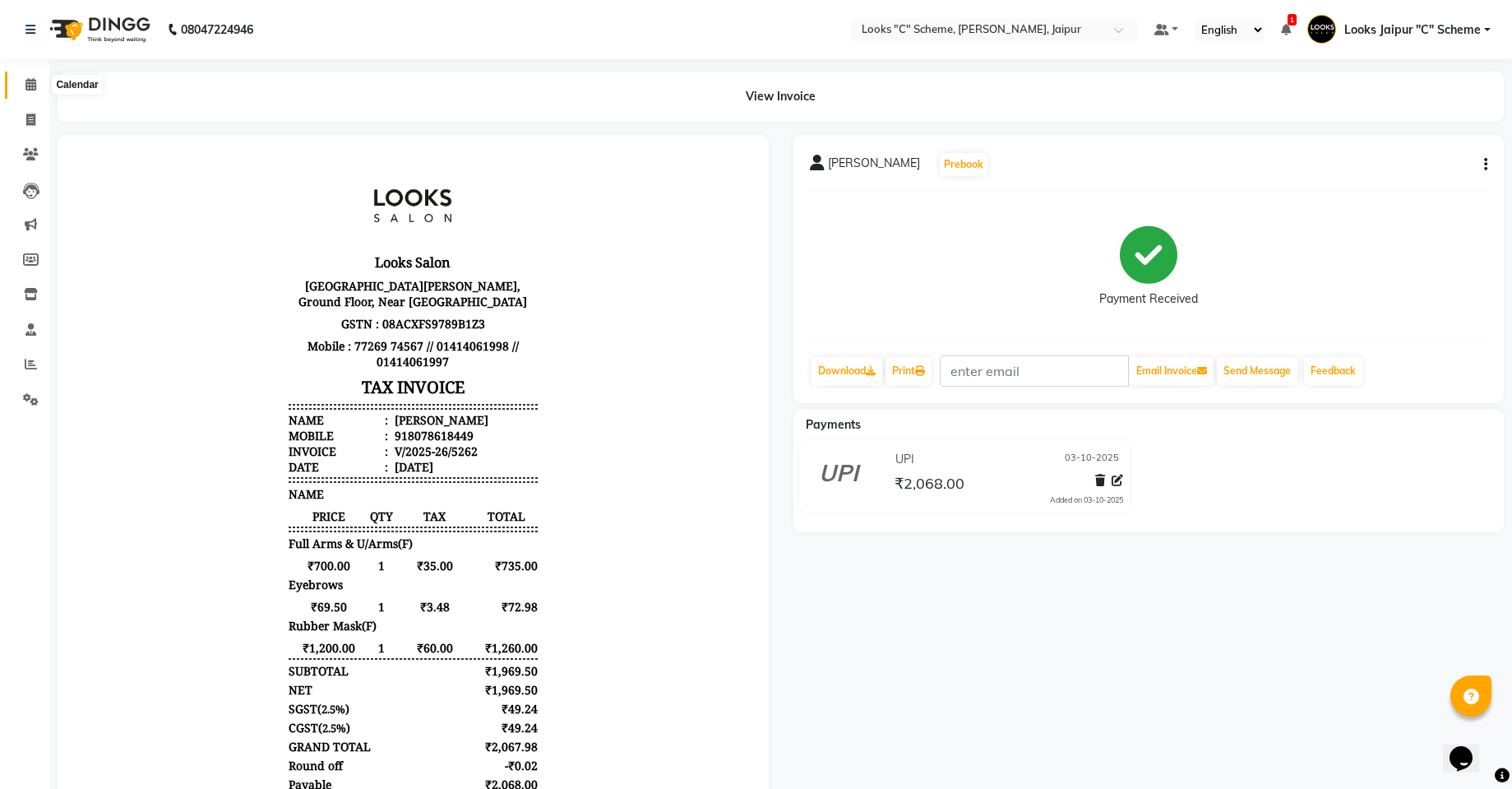
click at [25, 88] on span at bounding box center [30, 85] width 28 height 19
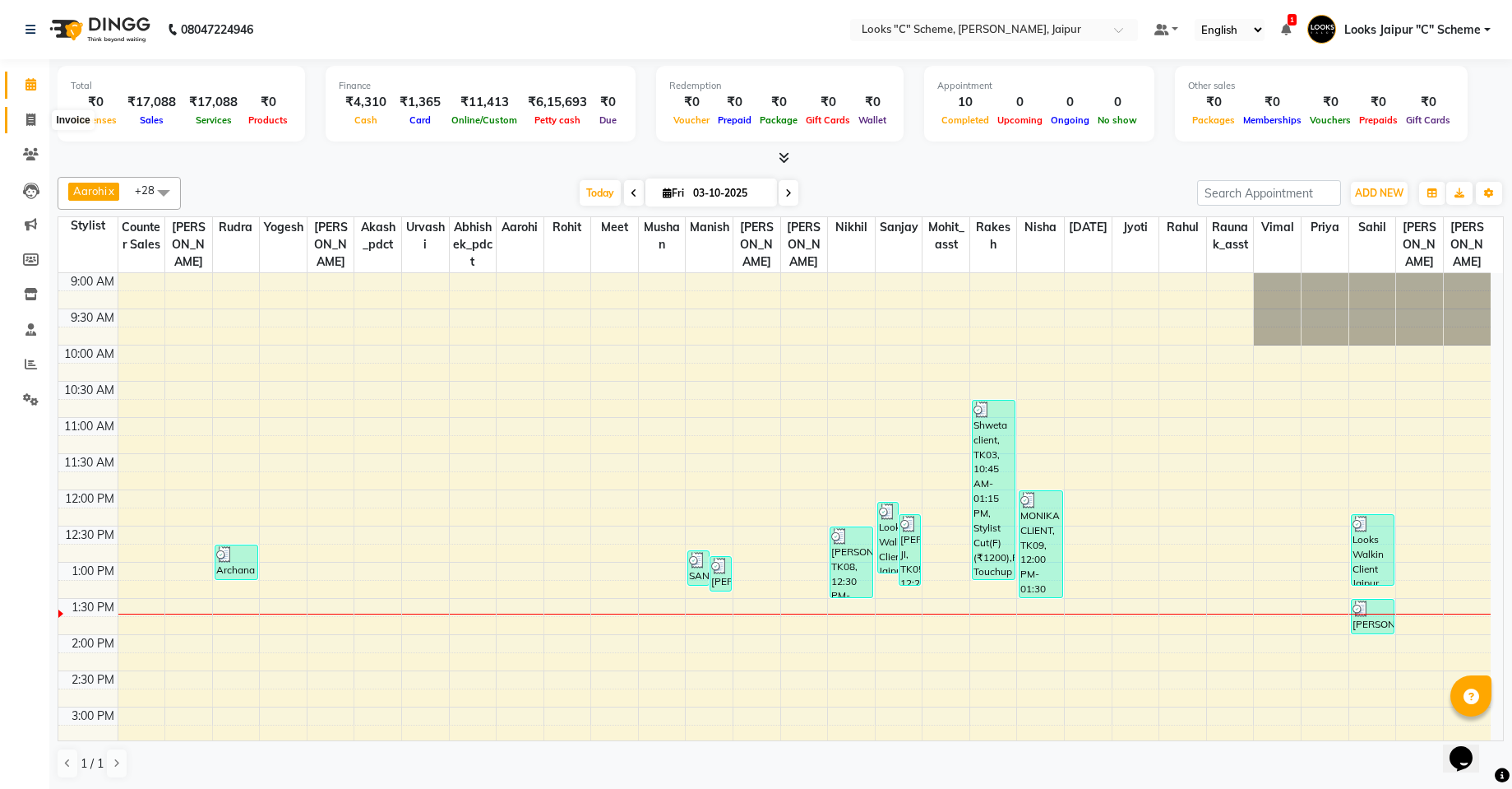
click at [32, 118] on icon at bounding box center [31, 119] width 9 height 12
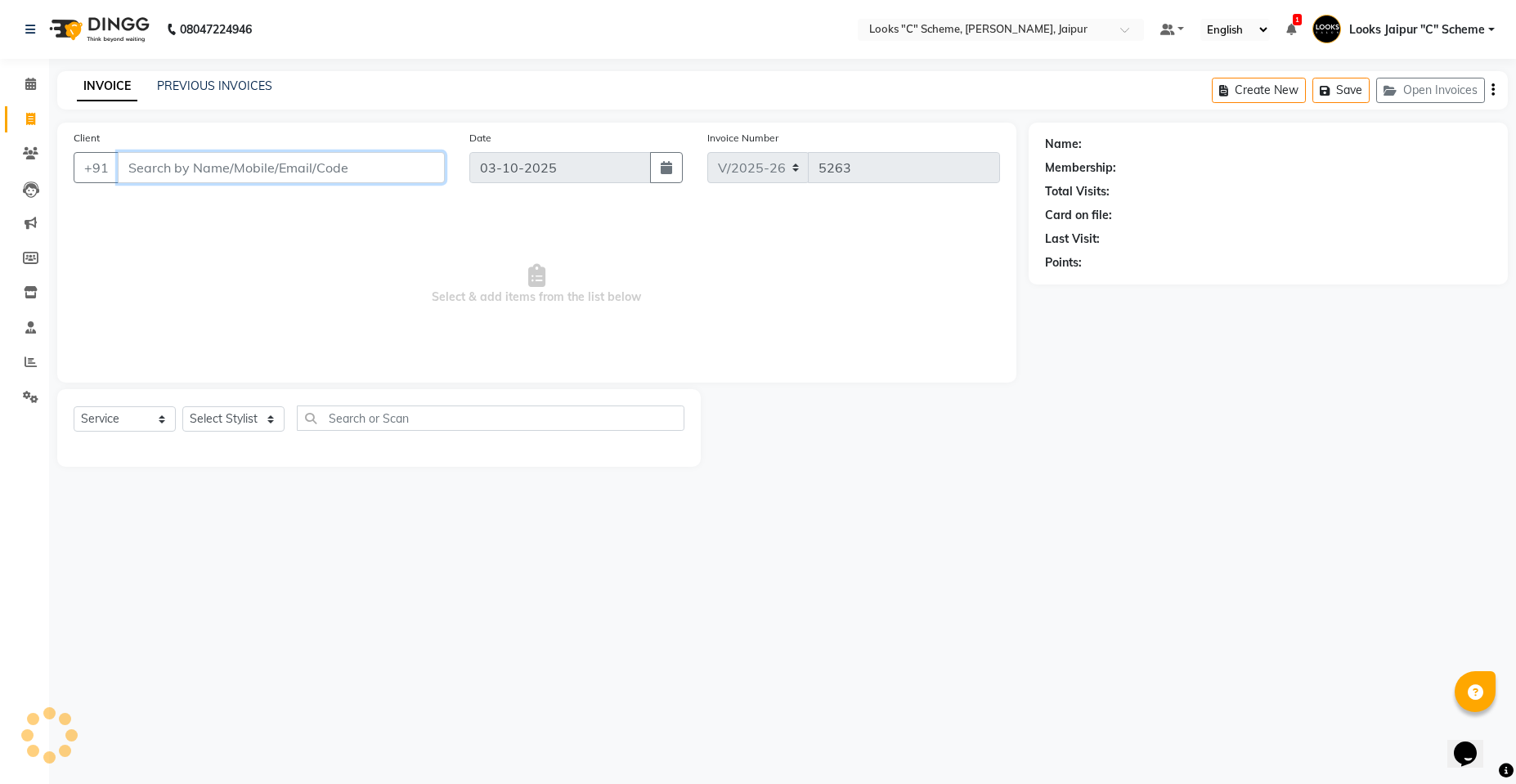
click at [191, 170] on input "Client" at bounding box center [281, 168] width 327 height 31
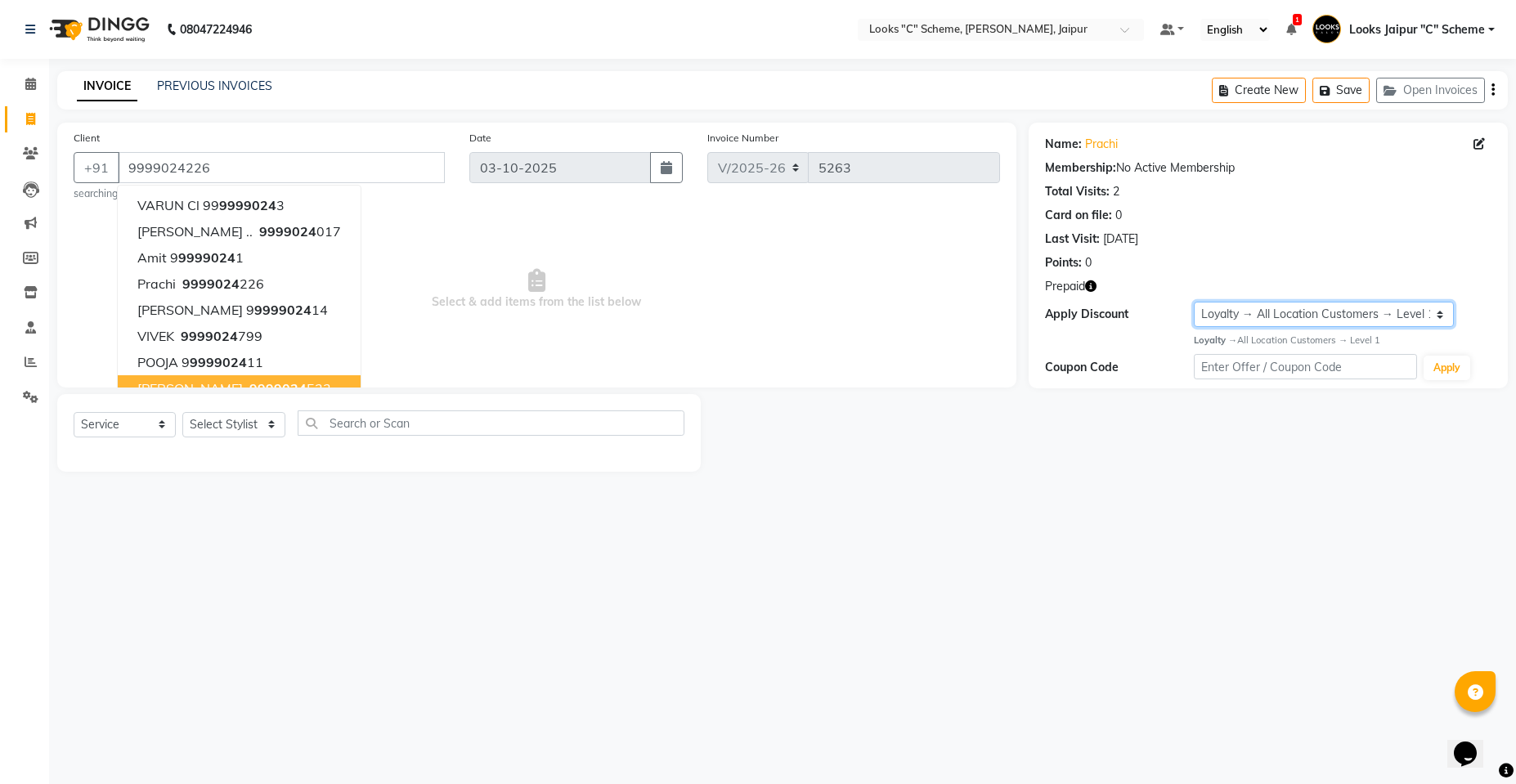
click at [1356, 315] on select "Select Loyalty → All Location Customers → Level 1" at bounding box center [1324, 315] width 261 height 26
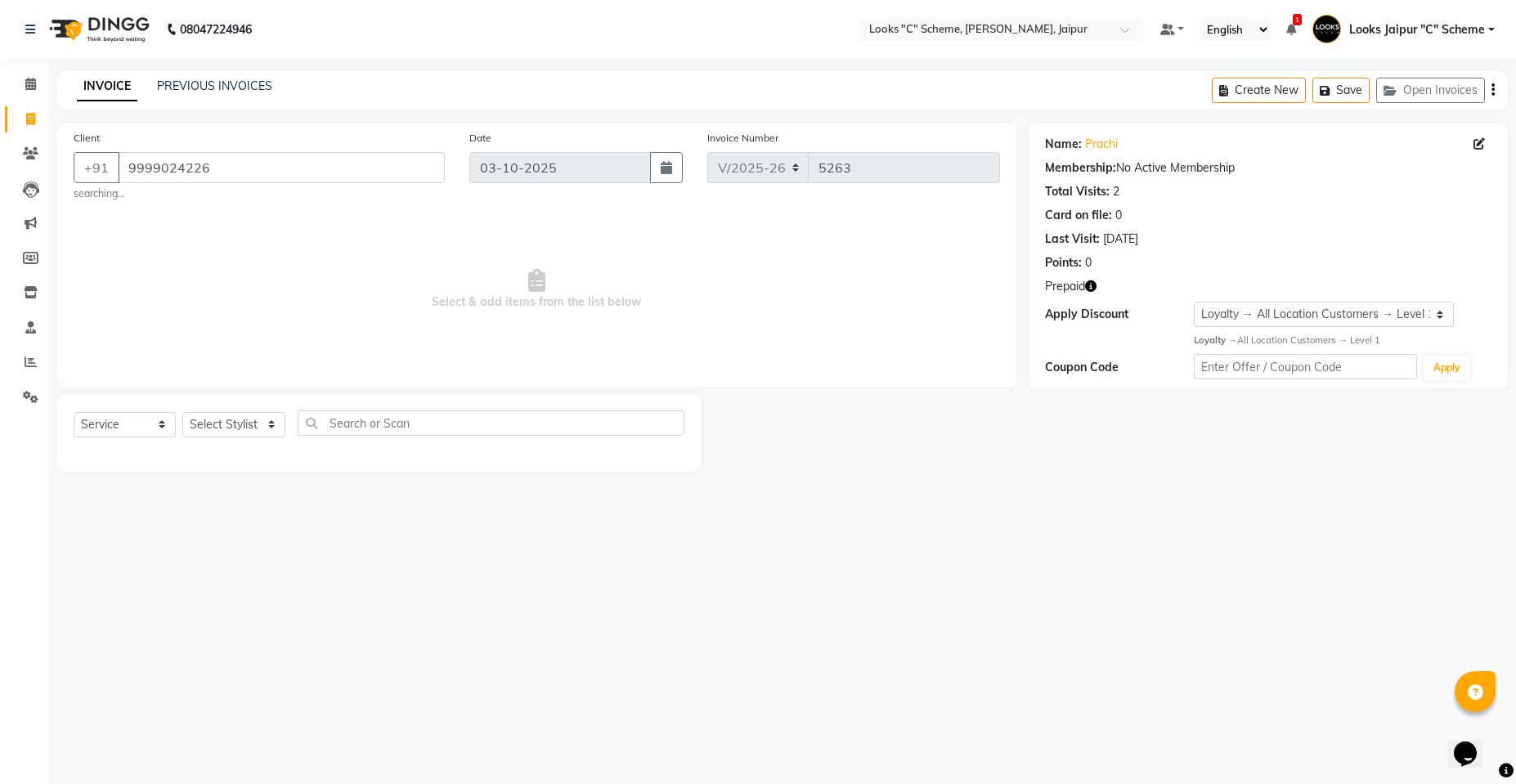
drag, startPoint x: 234, startPoint y: 403, endPoint x: 253, endPoint y: 437, distance: 38.9
click at [249, 430] on div "Select Service Product Membership Package Voucher Prepaid Gift Card Select Styl…" at bounding box center [379, 433] width 643 height 78
click at [233, 434] on select "Select Stylist [PERSON_NAME] Akash_pdct [PERSON_NAME] [PERSON_NAME] Counter Sal…" at bounding box center [234, 424] width 103 height 26
click at [183, 412] on select "Select Stylist [PERSON_NAME] Akash_pdct [PERSON_NAME] [PERSON_NAME] Counter Sal…" at bounding box center [234, 424] width 103 height 26
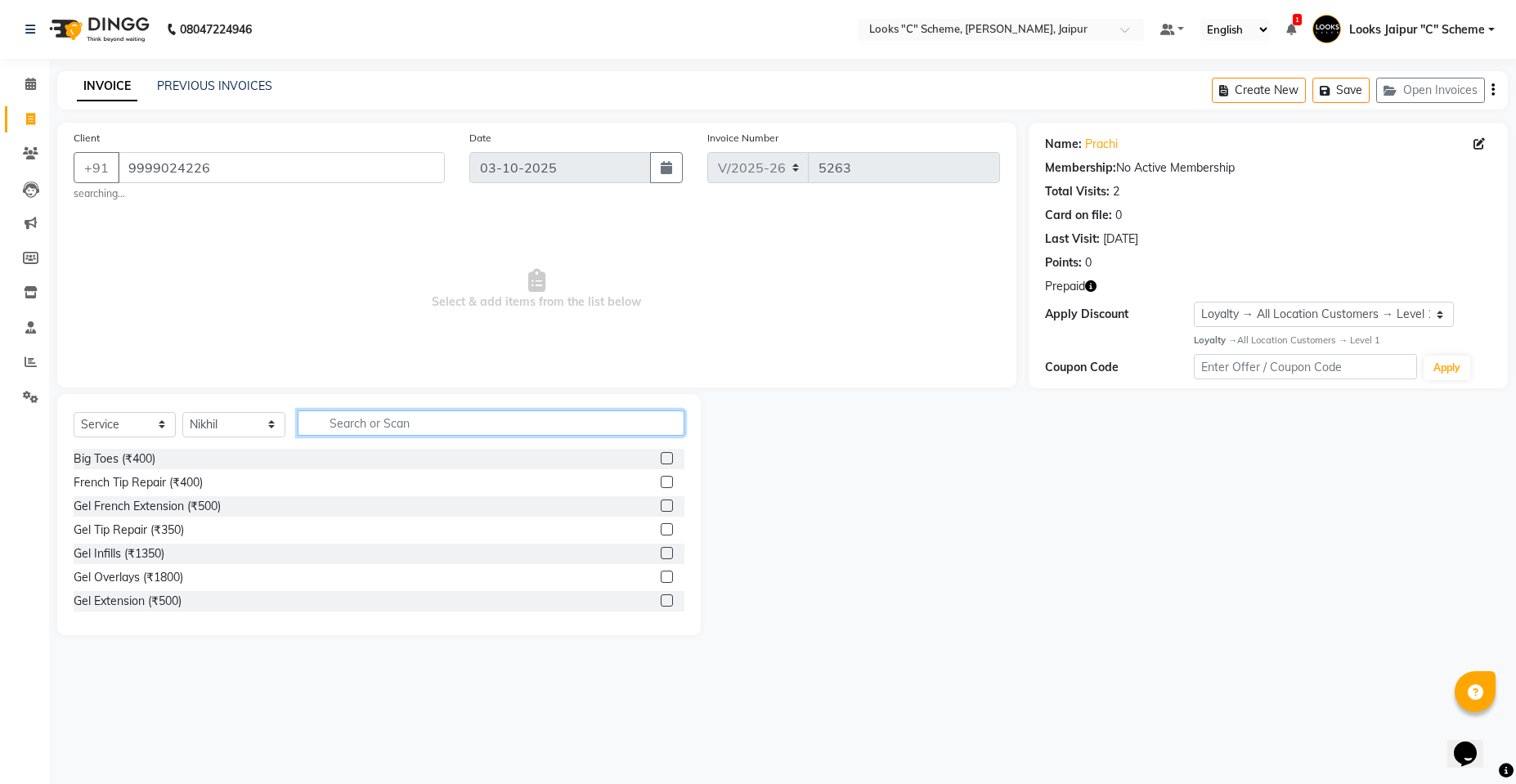
click at [335, 423] on input "text" at bounding box center [491, 423] width 387 height 26
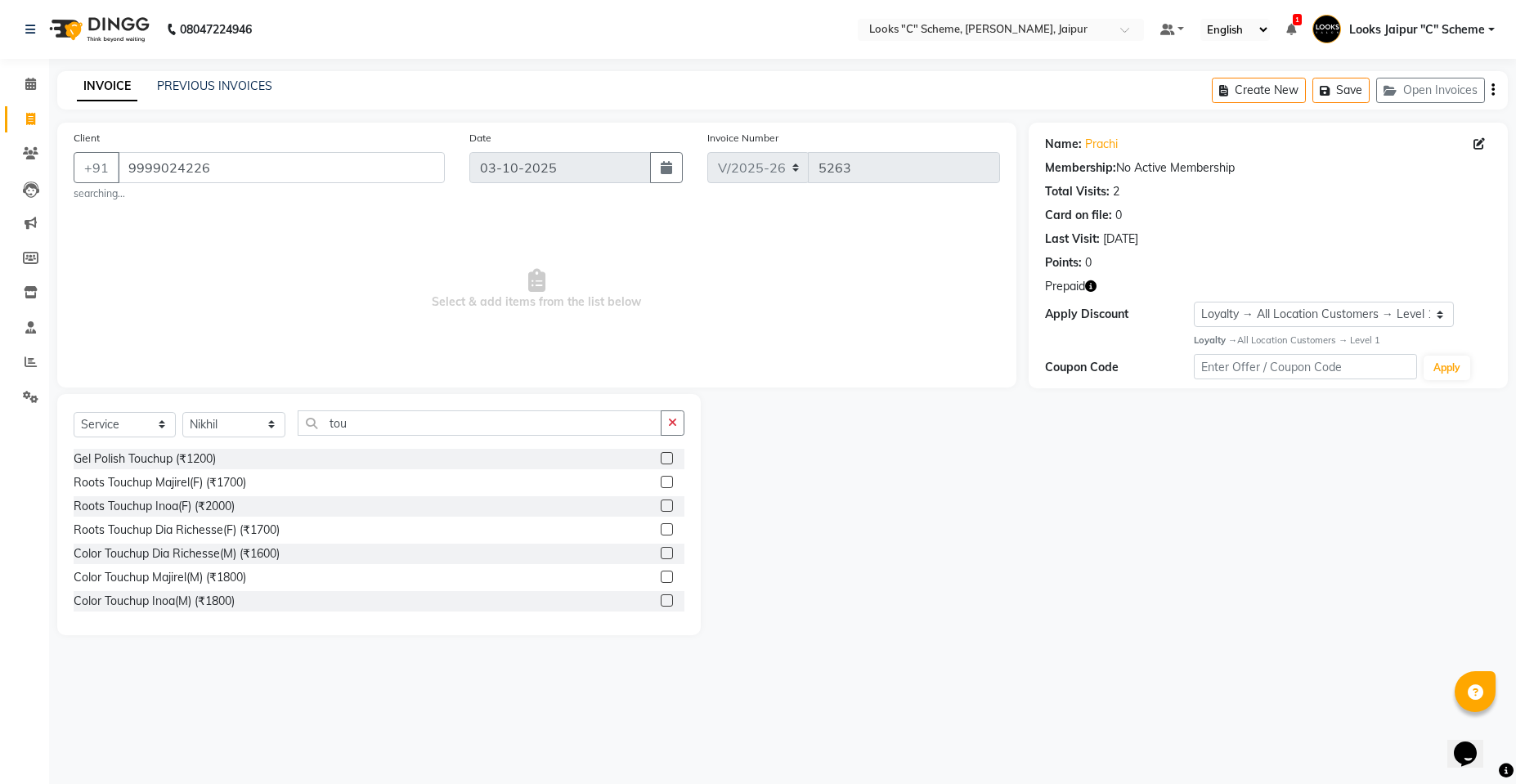
click at [661, 480] on label at bounding box center [666, 481] width 12 height 12
click at [661, 480] on input "checkbox" at bounding box center [666, 483] width 11 height 11
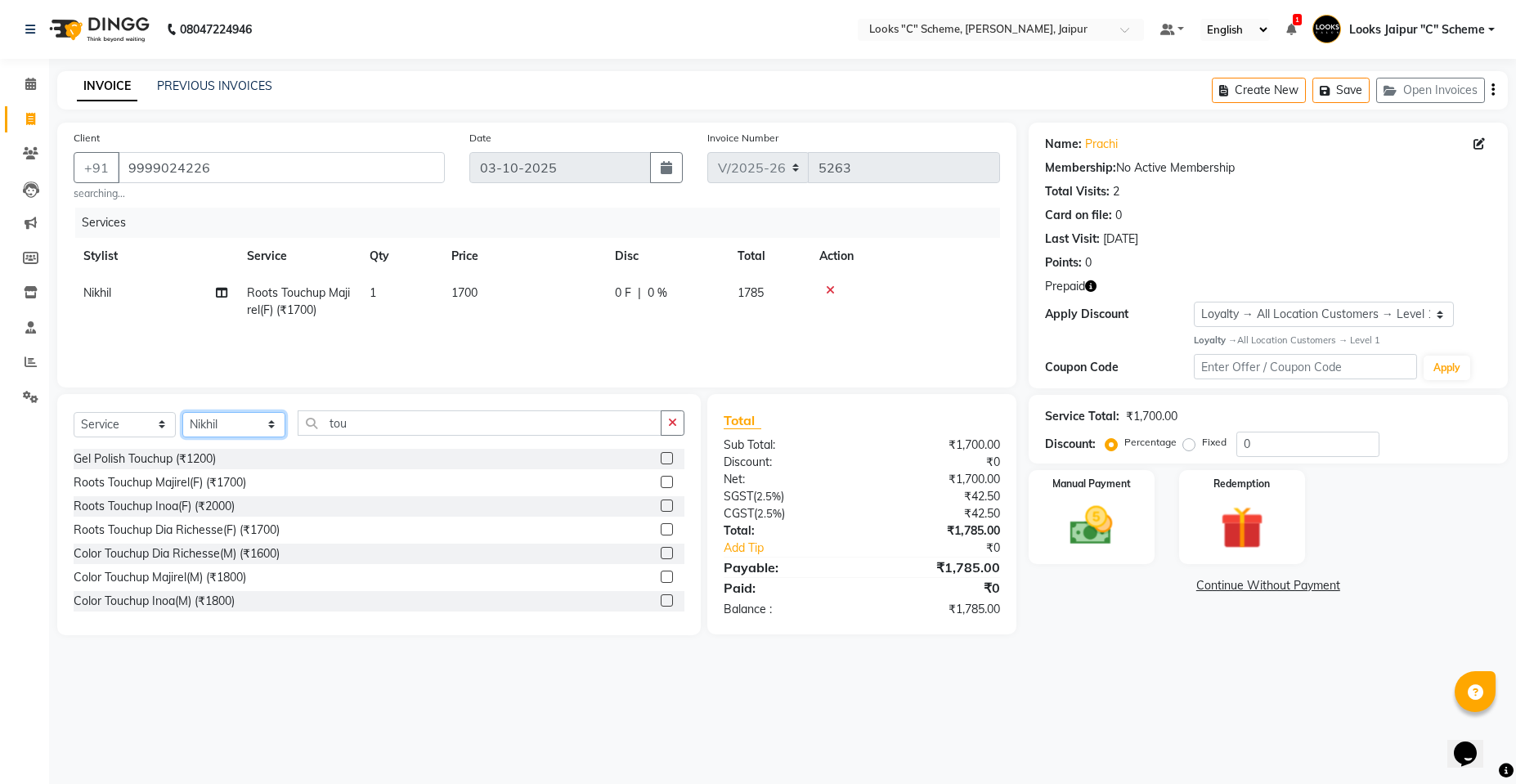
click at [228, 425] on select "Select Stylist [PERSON_NAME] Akash_pdct [PERSON_NAME] [PERSON_NAME] Counter Sal…" at bounding box center [234, 424] width 103 height 26
click at [183, 412] on select "Select Stylist [PERSON_NAME] Akash_pdct [PERSON_NAME] [PERSON_NAME] Counter Sal…" at bounding box center [234, 424] width 103 height 26
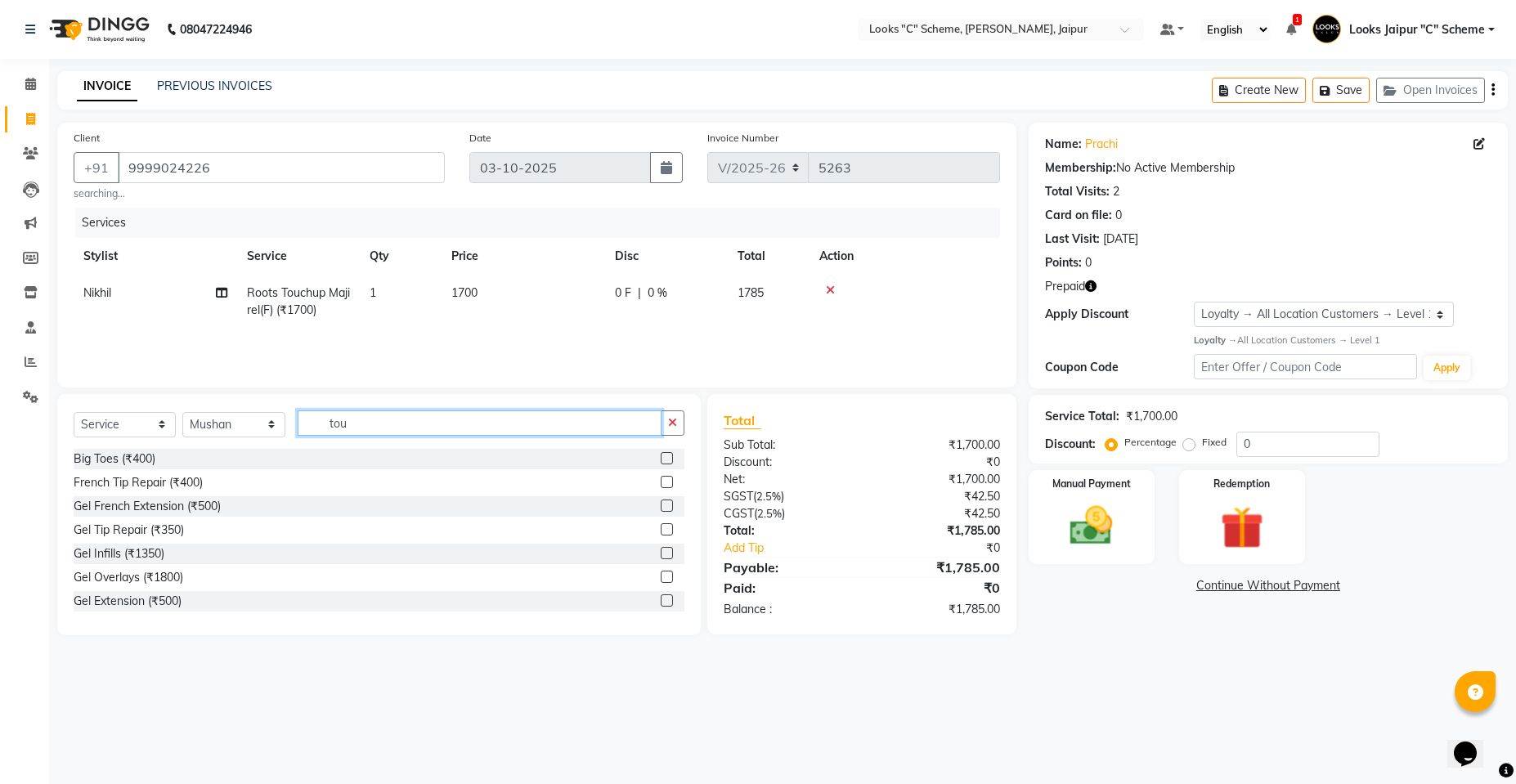
click at [419, 427] on input "tou" at bounding box center [479, 423] width 364 height 26
click at [661, 507] on label at bounding box center [666, 505] width 12 height 12
click at [661, 507] on input "checkbox" at bounding box center [666, 507] width 11 height 11
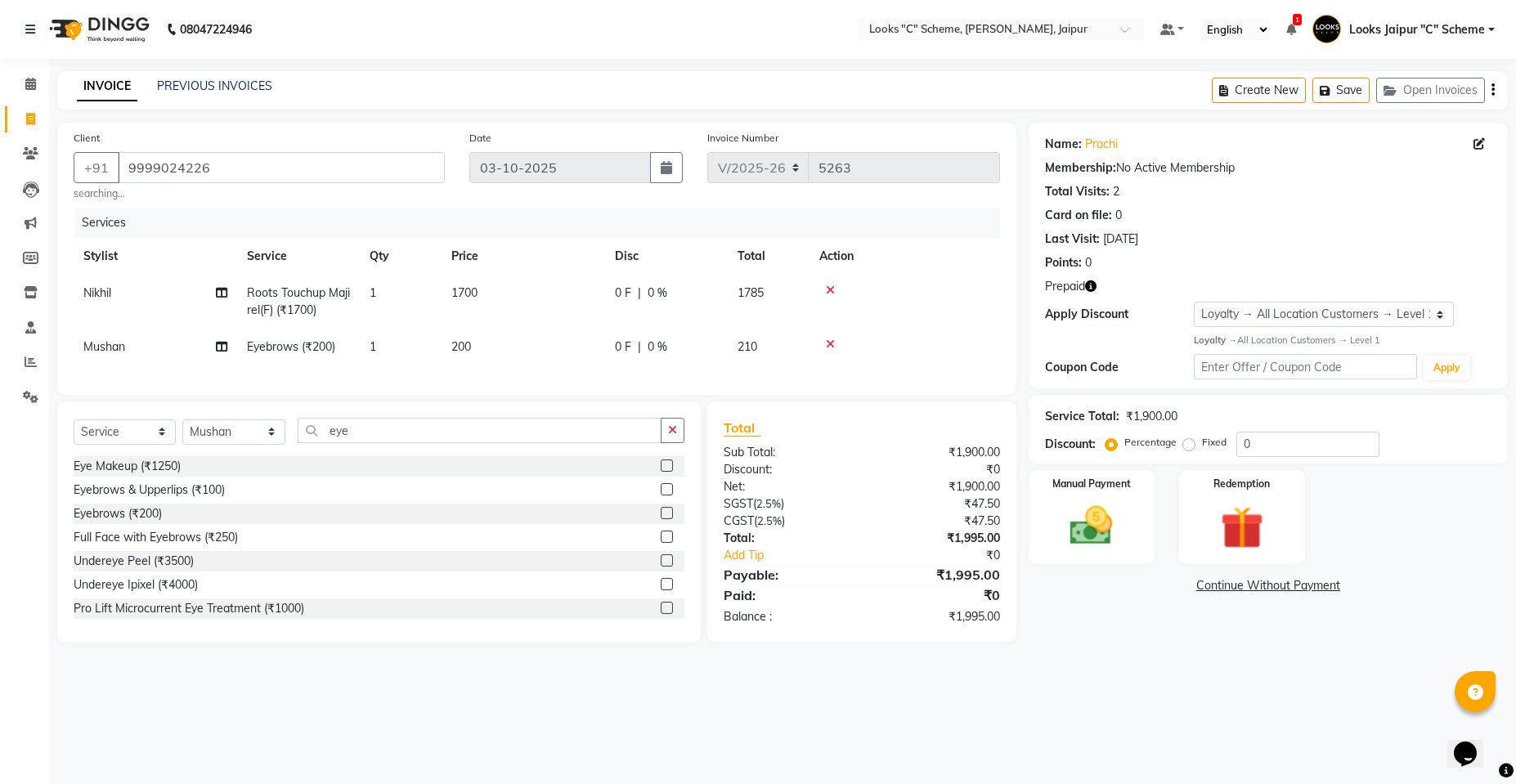
click at [491, 268] on th "Price" at bounding box center [523, 256] width 163 height 37
click at [509, 290] on td "1700" at bounding box center [523, 301] width 163 height 54
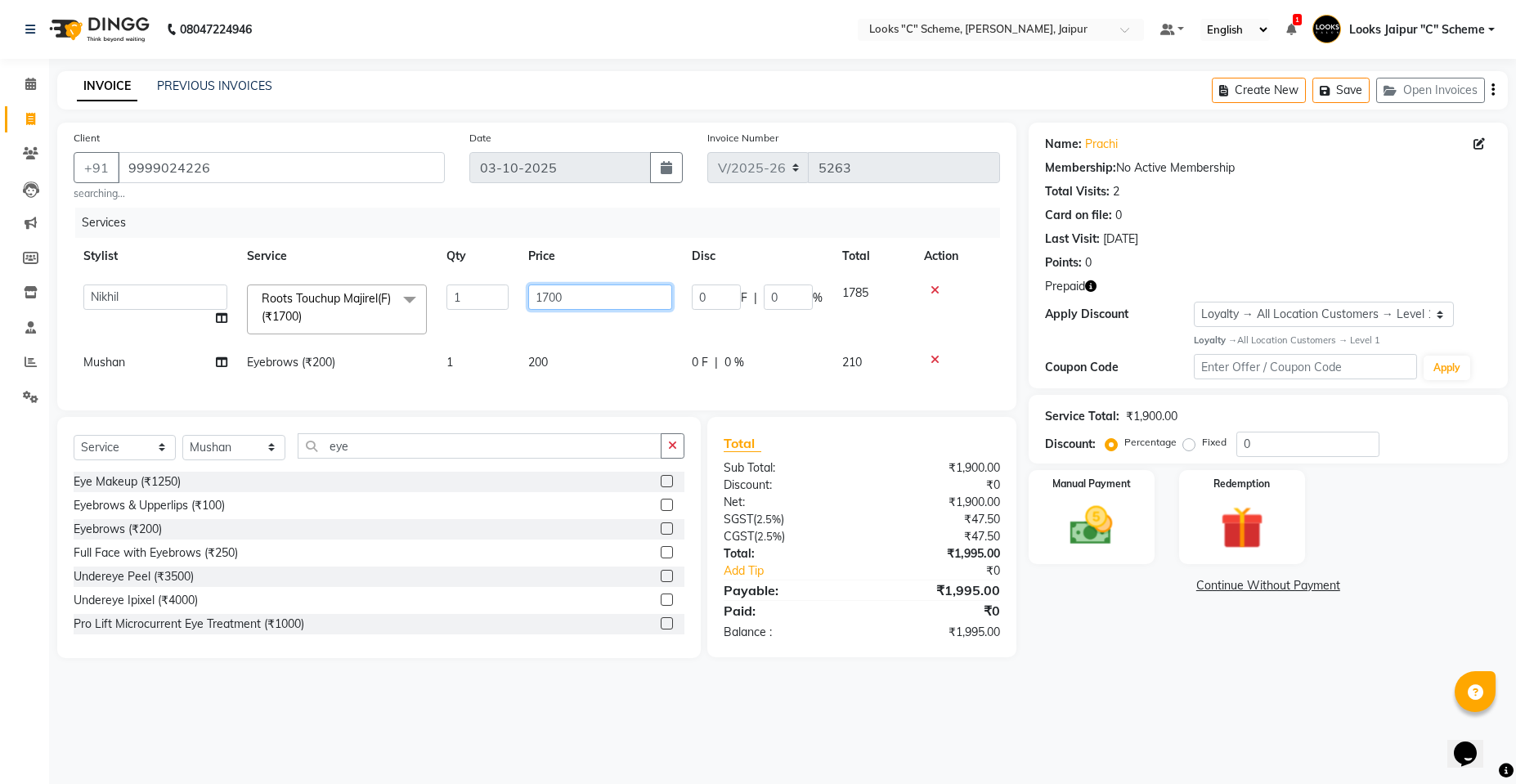
click at [552, 290] on input "1700" at bounding box center [601, 298] width 144 height 26
click at [577, 307] on input "1700" at bounding box center [601, 298] width 144 height 26
click at [547, 293] on input "1700" at bounding box center [601, 298] width 144 height 26
click at [560, 357] on td "200" at bounding box center [600, 362] width 163 height 37
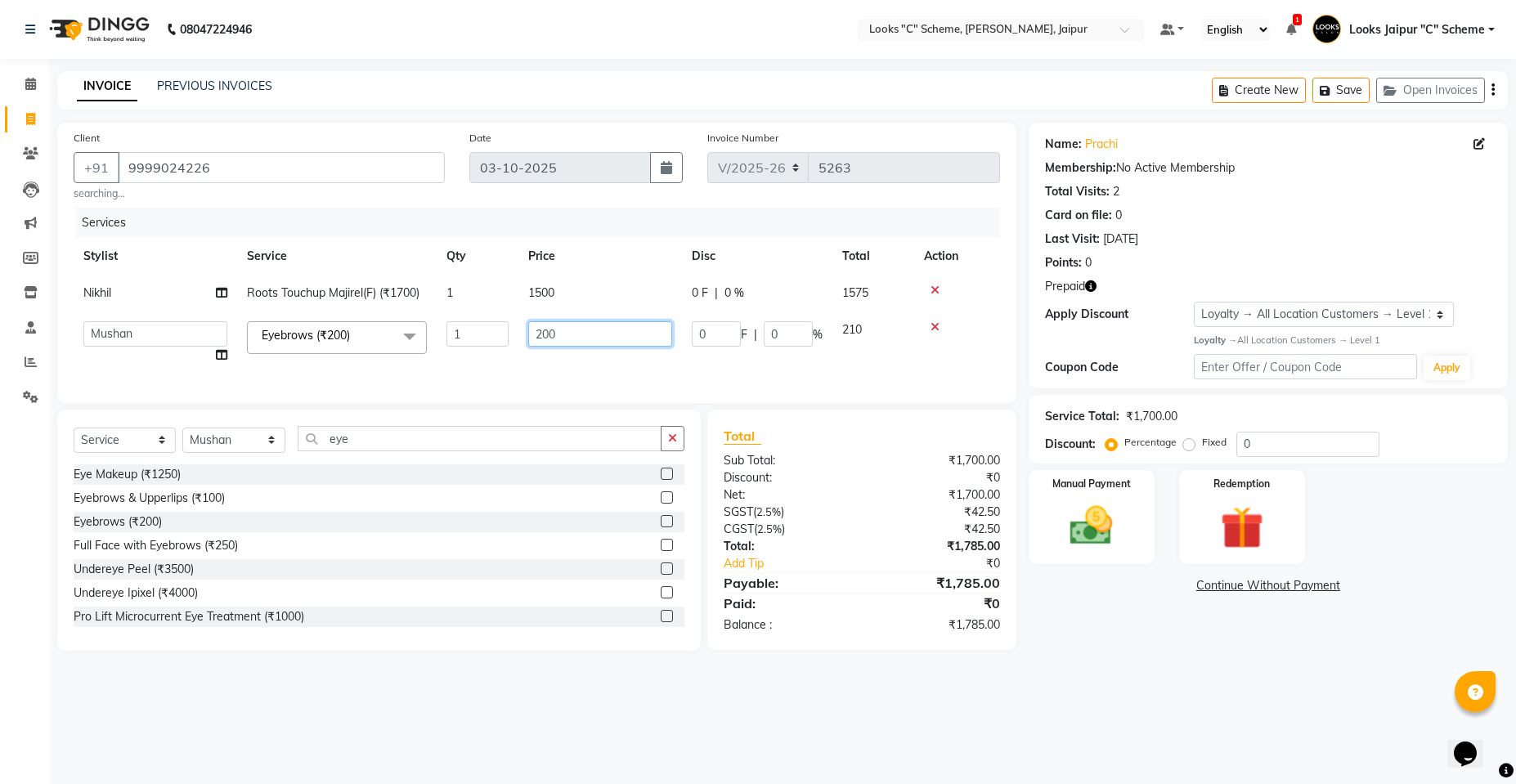
click at [597, 339] on input "200" at bounding box center [601, 334] width 144 height 26
click at [573, 369] on div "Services Stylist Service Qty Price Disc Total Action Nikhil Roots Touchup Majir…" at bounding box center [537, 298] width 926 height 179
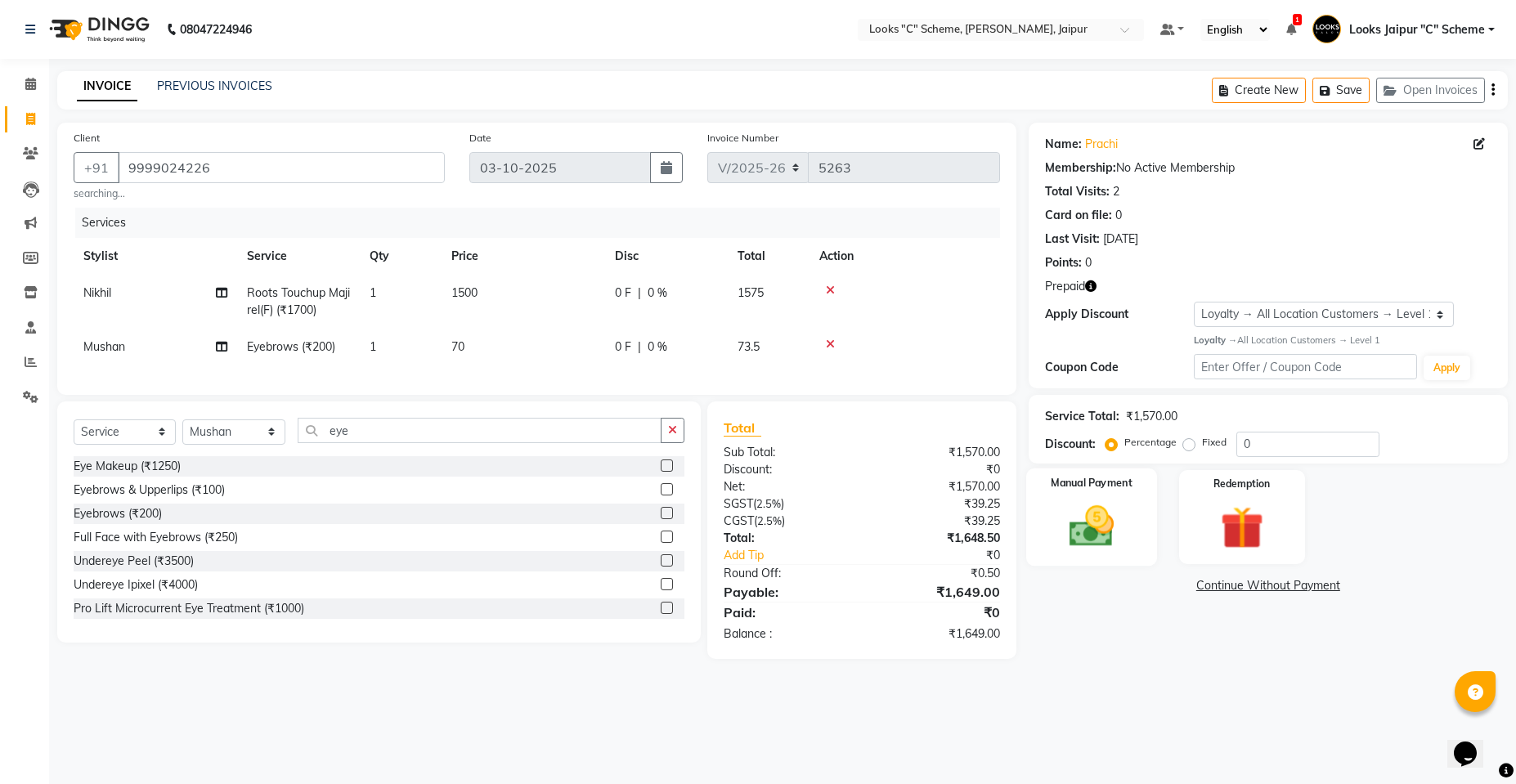
click at [1092, 517] on img at bounding box center [1091, 526] width 73 height 51
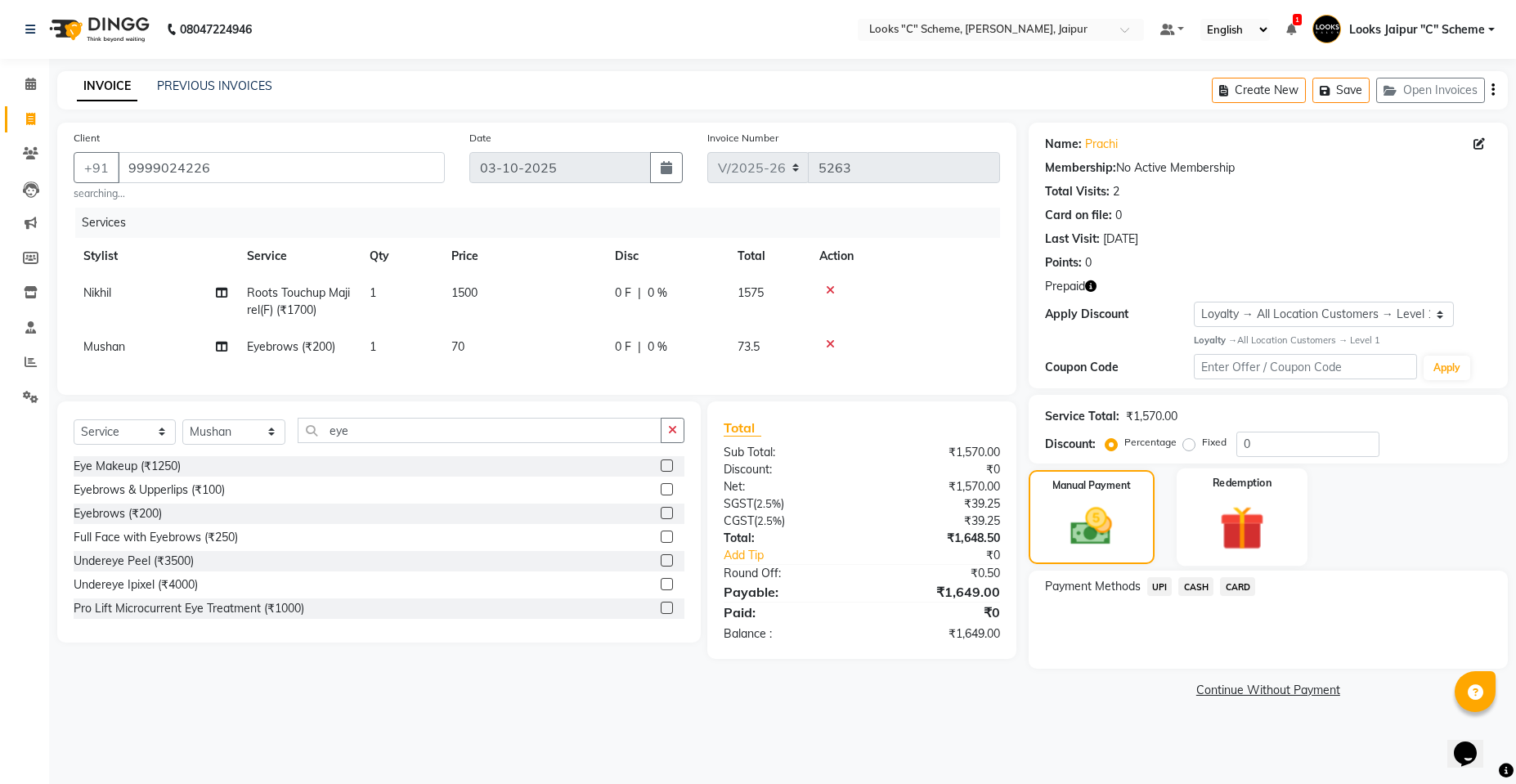
click at [1240, 513] on img at bounding box center [1241, 528] width 73 height 56
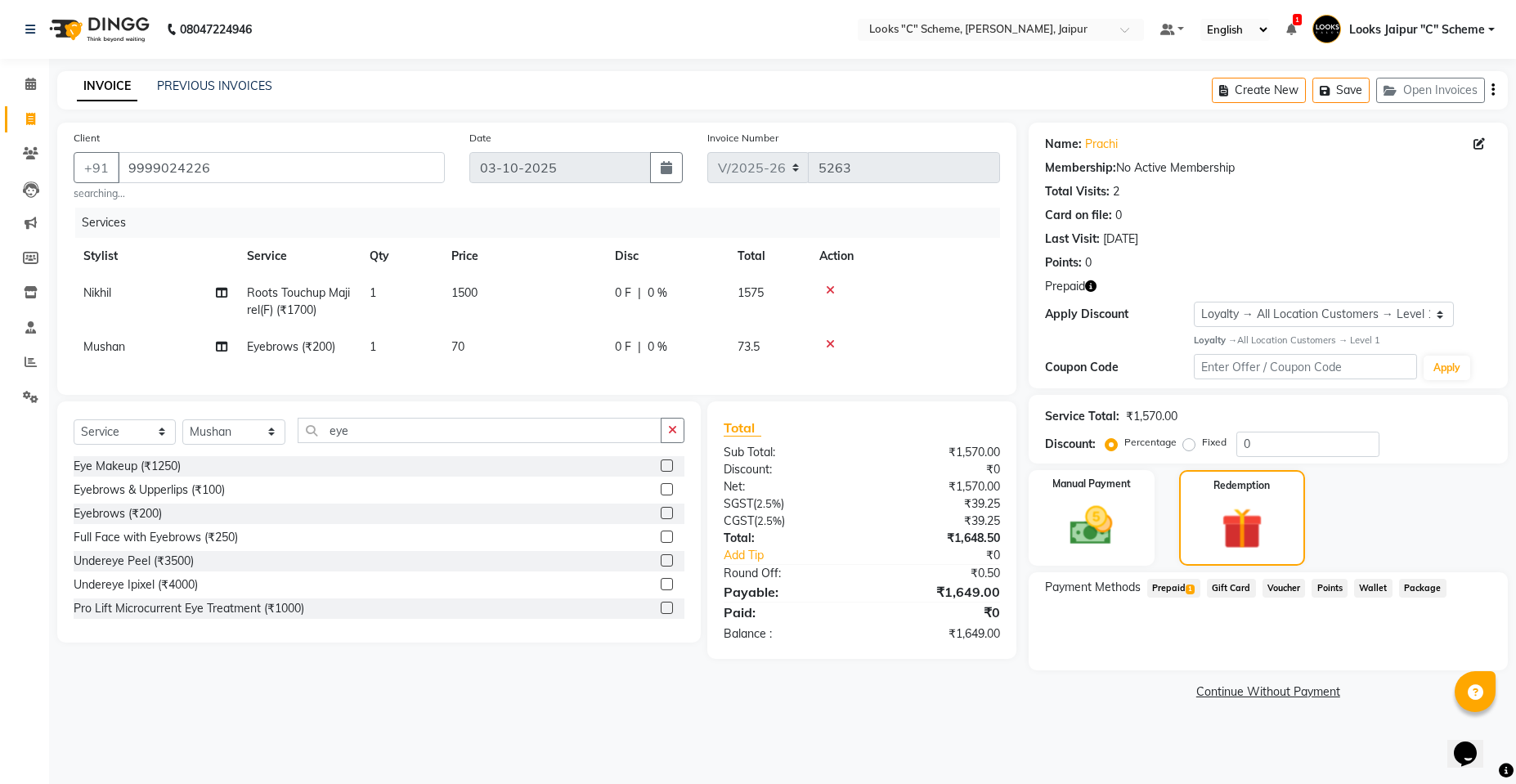
click at [1187, 591] on span "1" at bounding box center [1190, 589] width 9 height 10
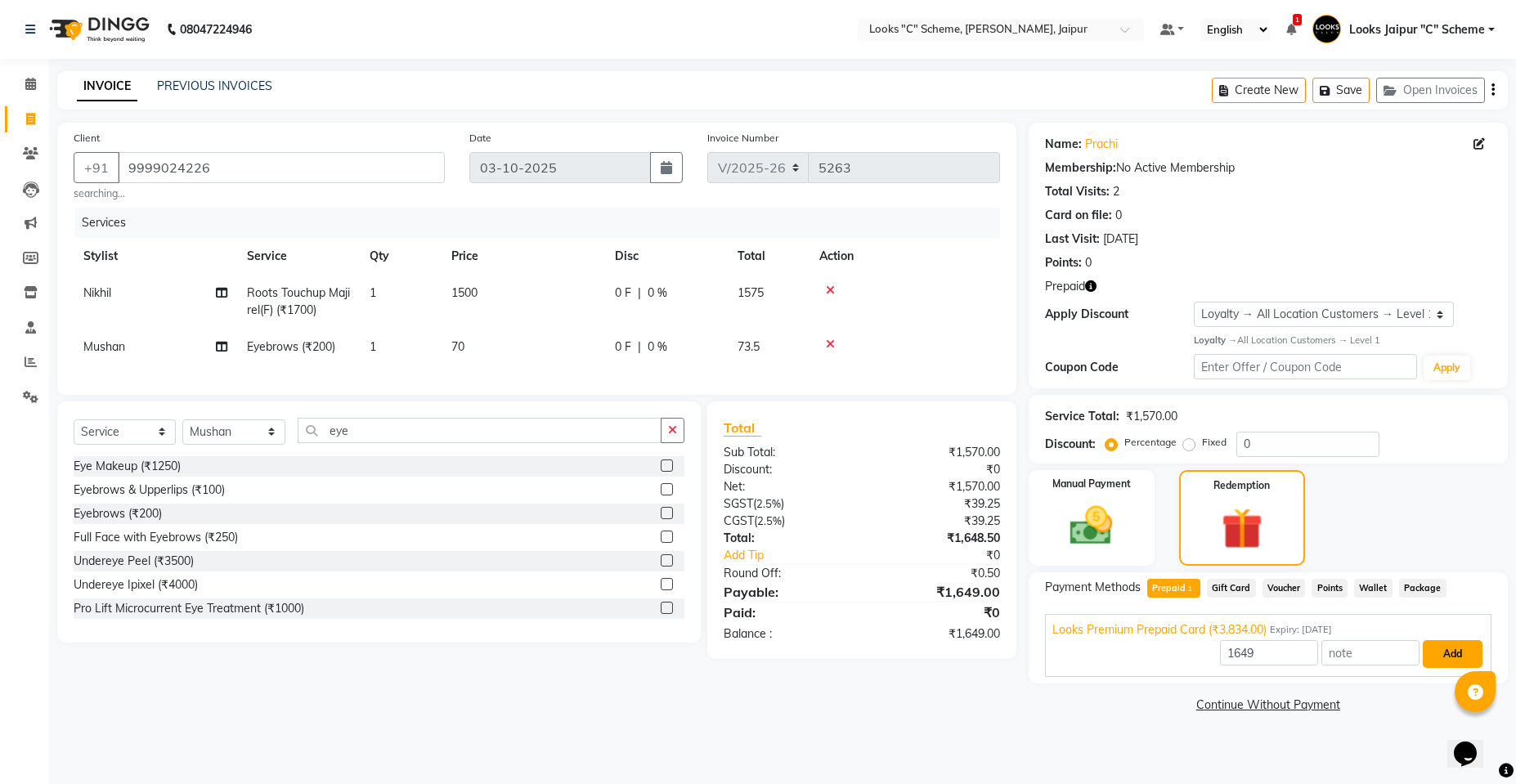
click at [1461, 653] on button "Add" at bounding box center [1451, 653] width 59 height 27
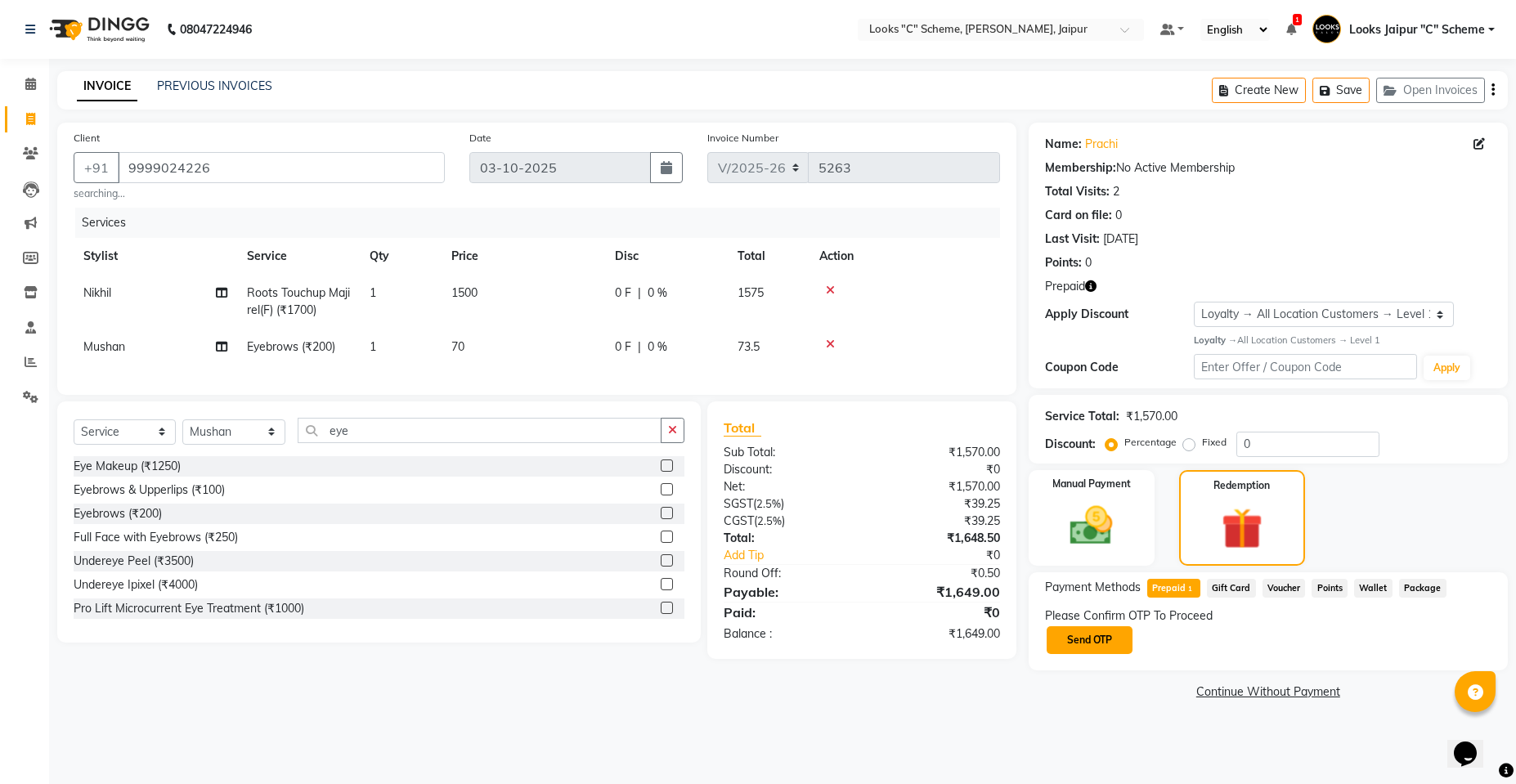
click at [1085, 636] on button "Send OTP" at bounding box center [1089, 640] width 86 height 27
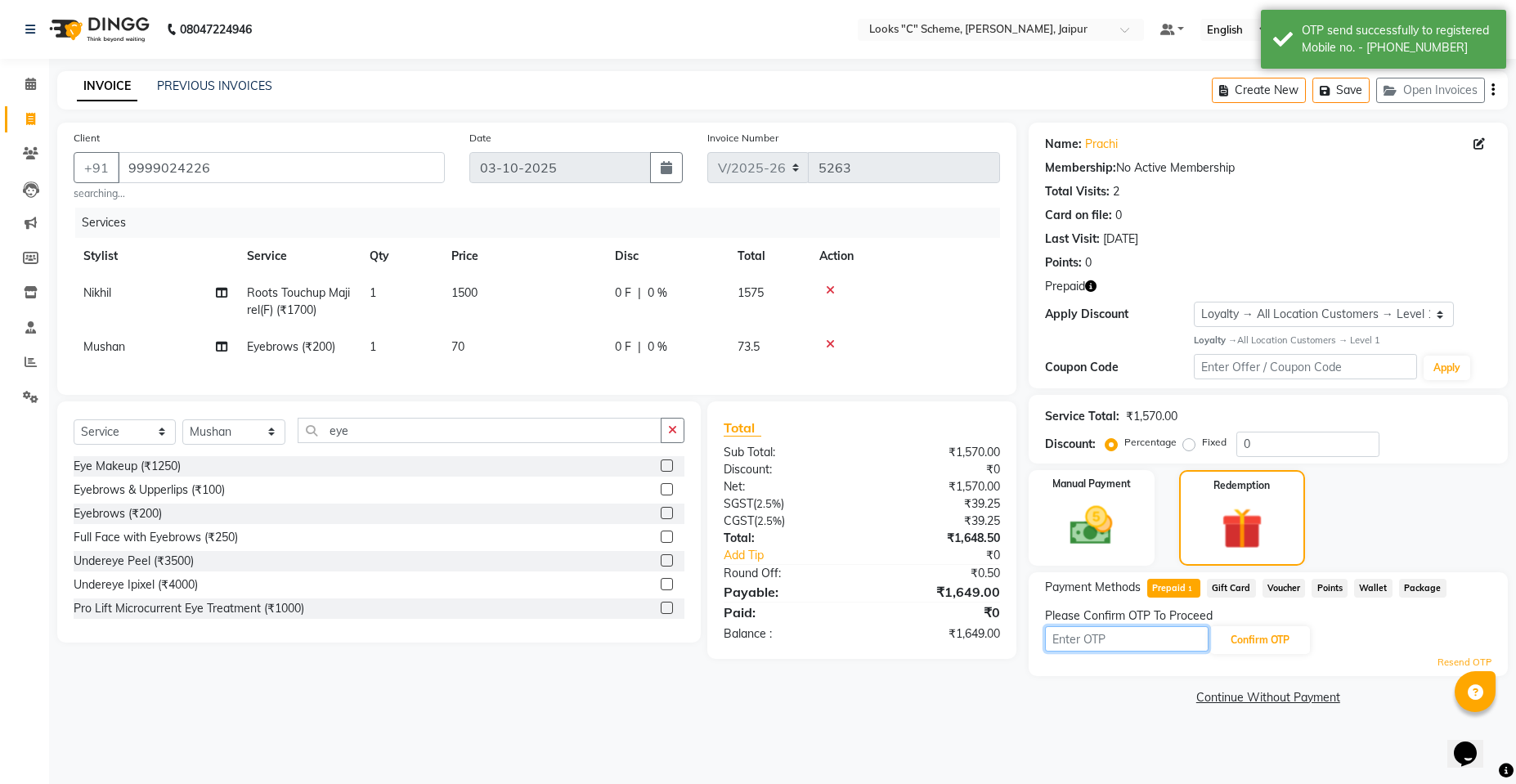
click at [1187, 647] on input "text" at bounding box center [1126, 639] width 163 height 26
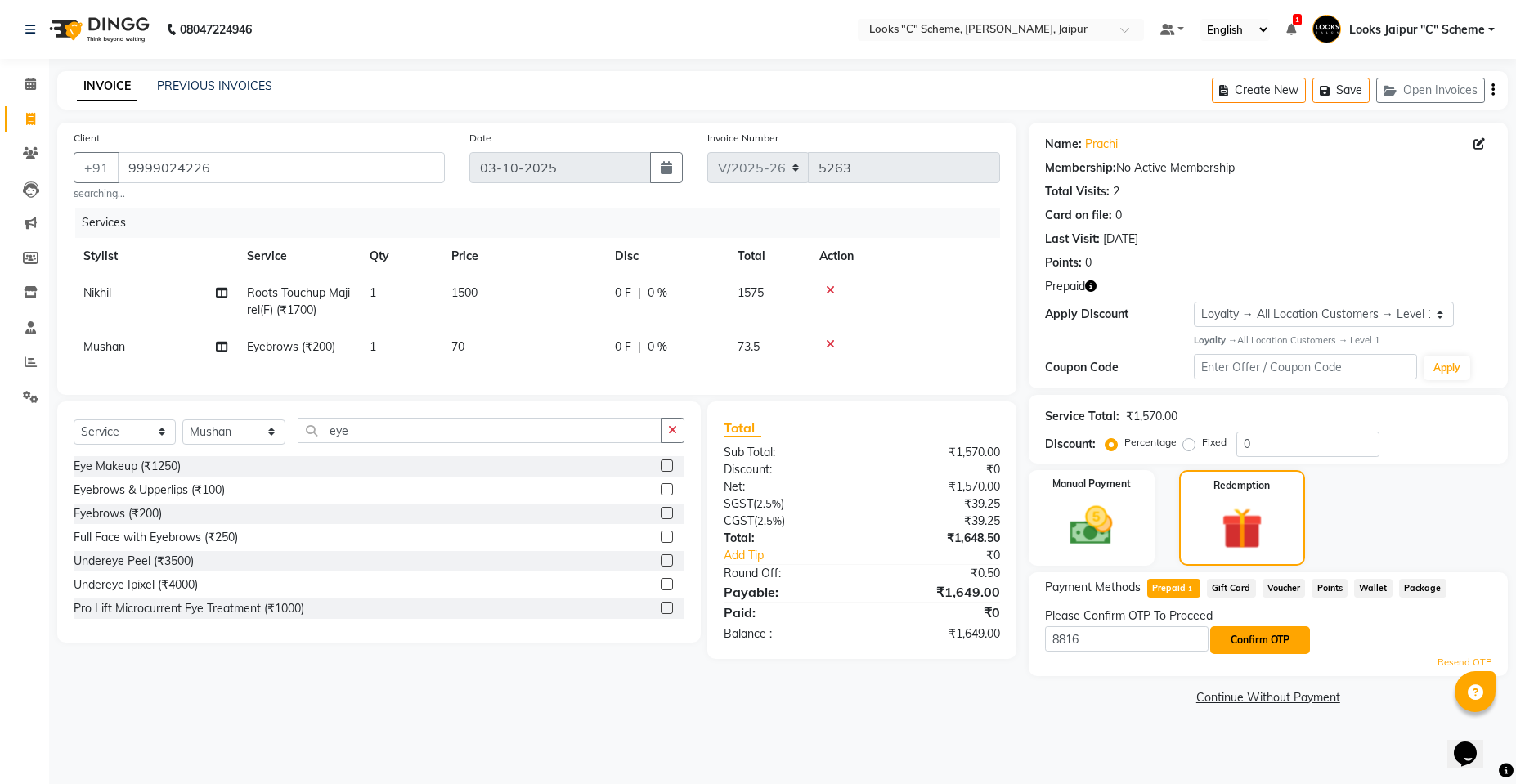
click at [1264, 639] on button "Confirm OTP" at bounding box center [1260, 640] width 99 height 27
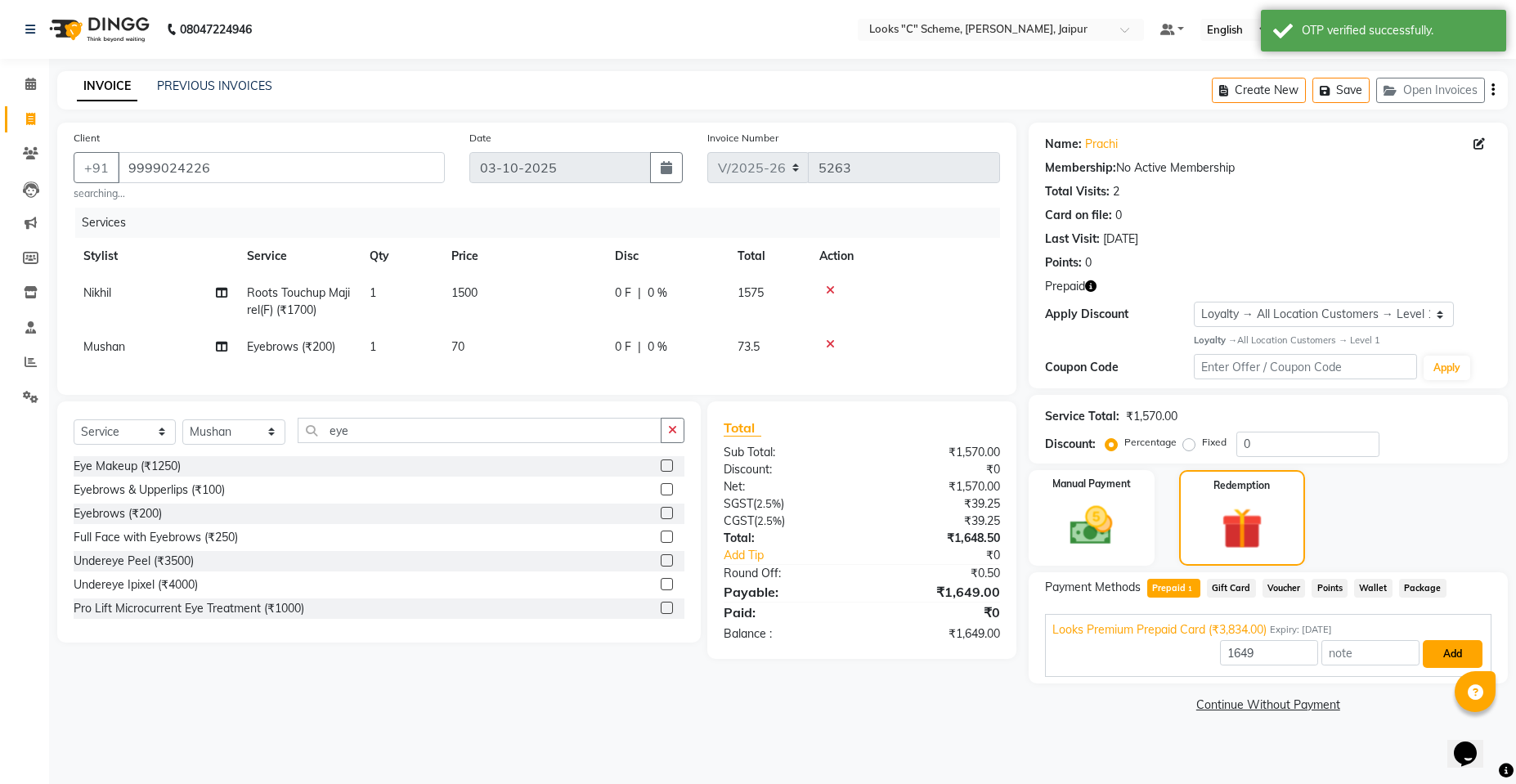
click at [1427, 651] on button "Add" at bounding box center [1451, 653] width 59 height 27
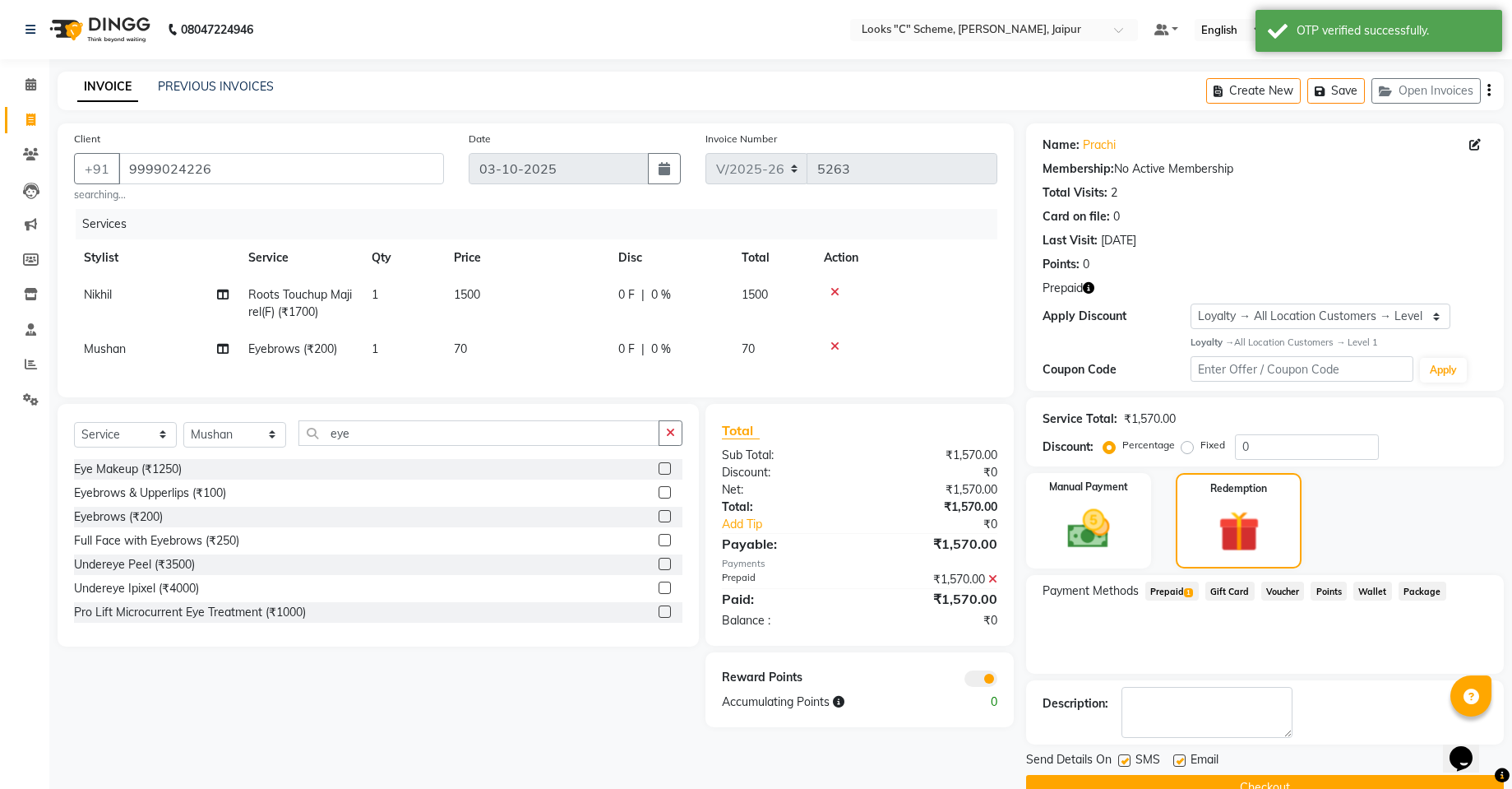
scroll to position [36, 0]
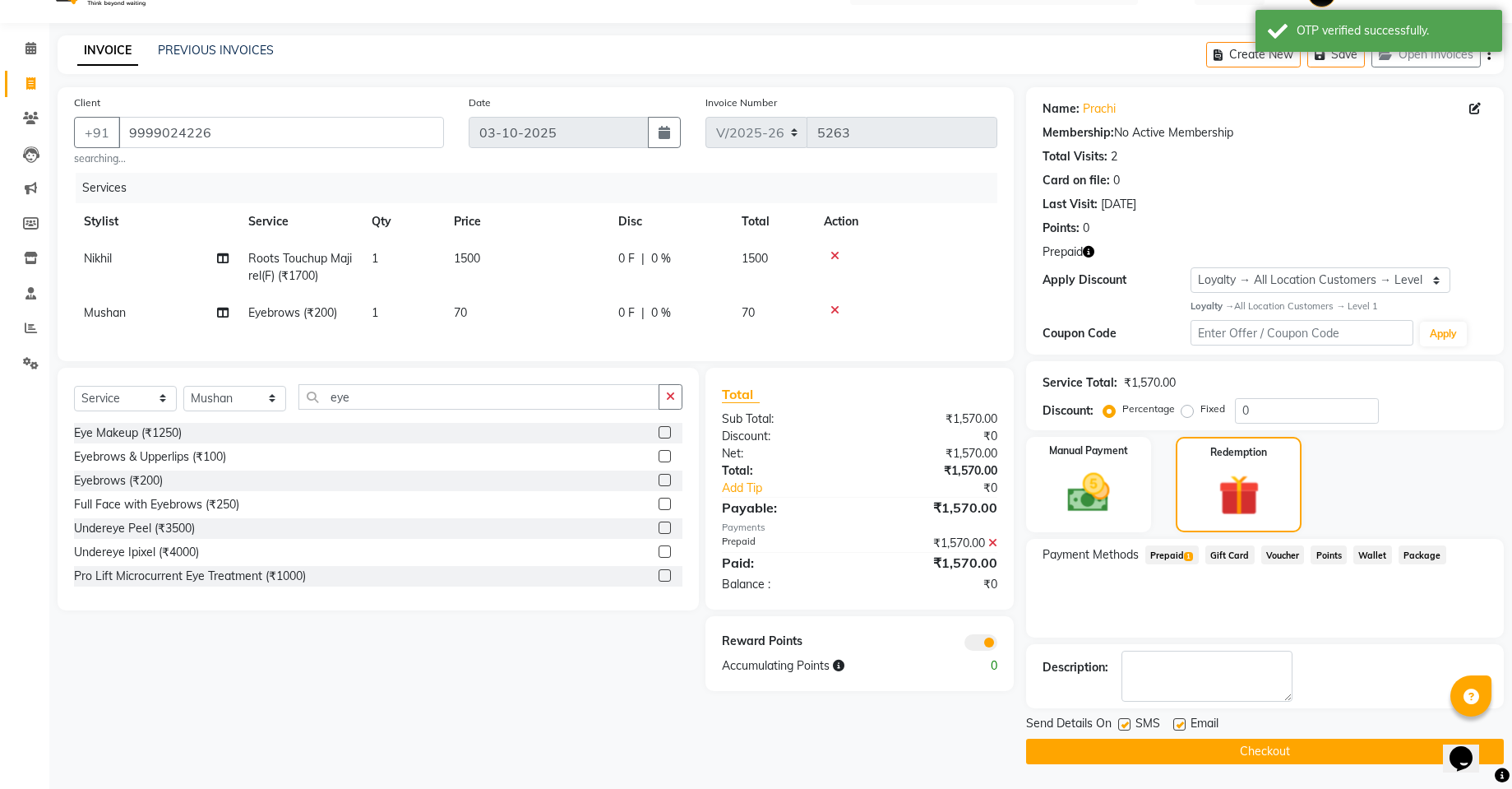
click at [1284, 750] on button "Checkout" at bounding box center [1265, 751] width 477 height 26
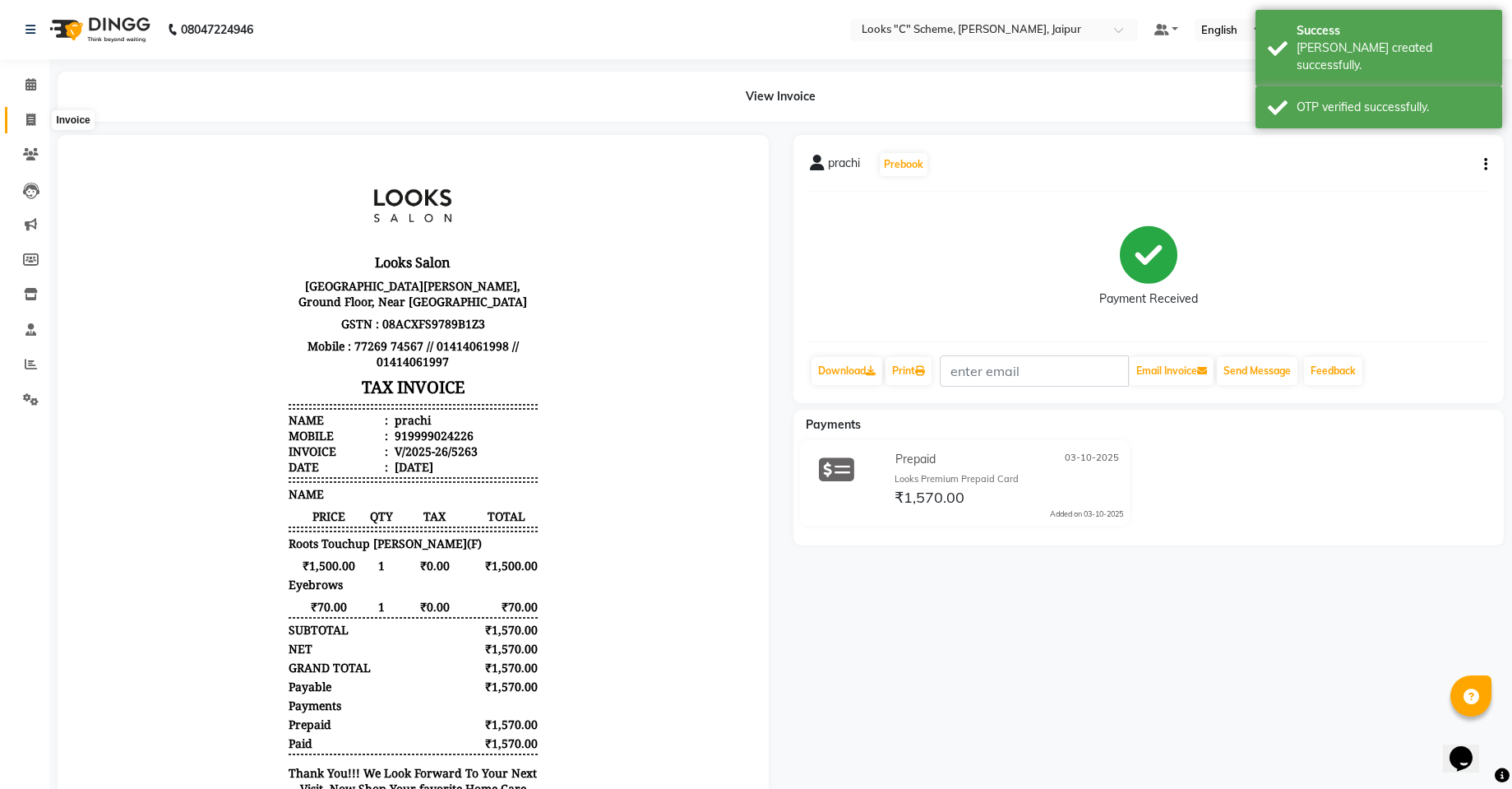
click at [29, 116] on icon at bounding box center [31, 119] width 9 height 12
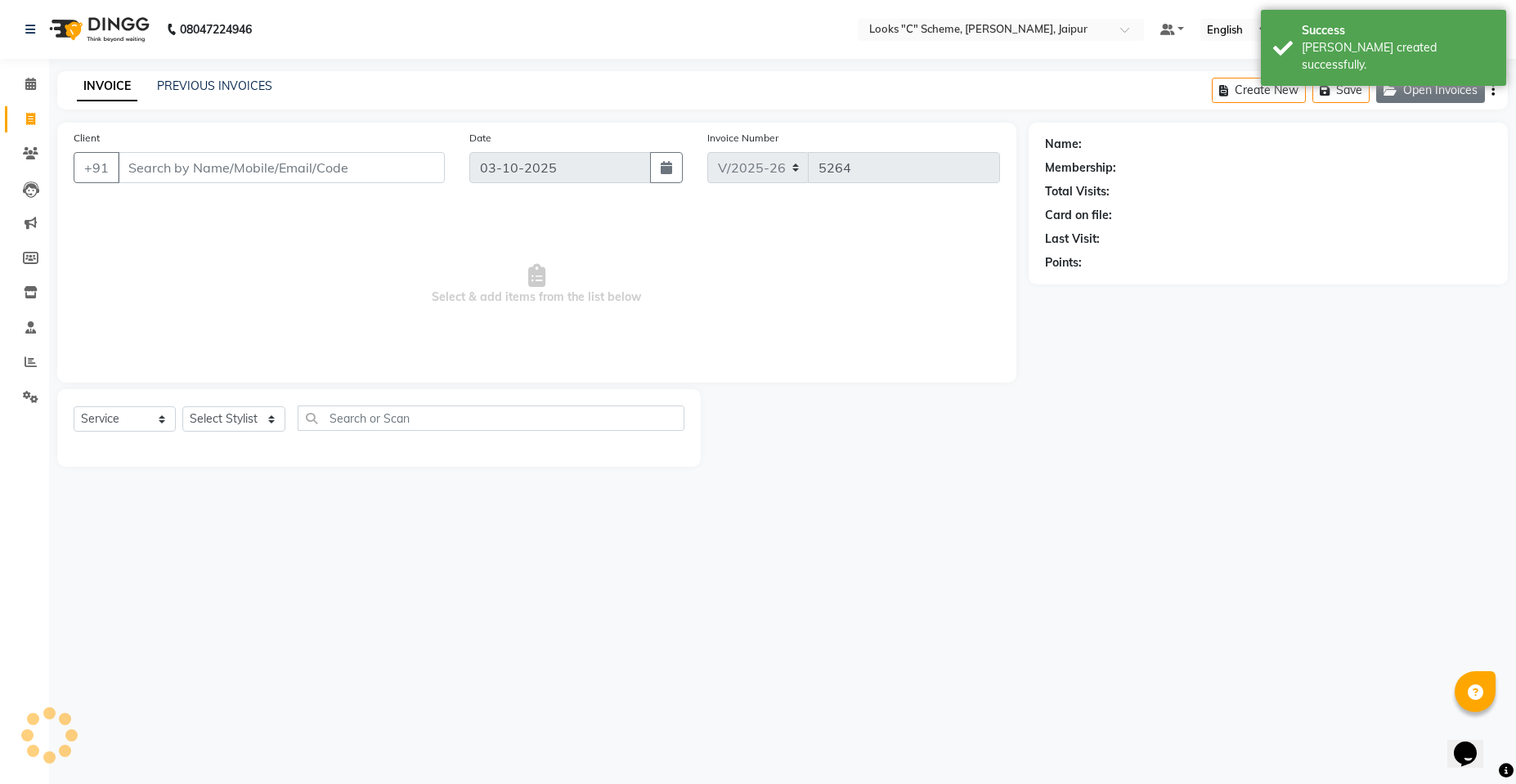
click at [1454, 88] on button "Open Invoices" at bounding box center [1429, 90] width 109 height 26
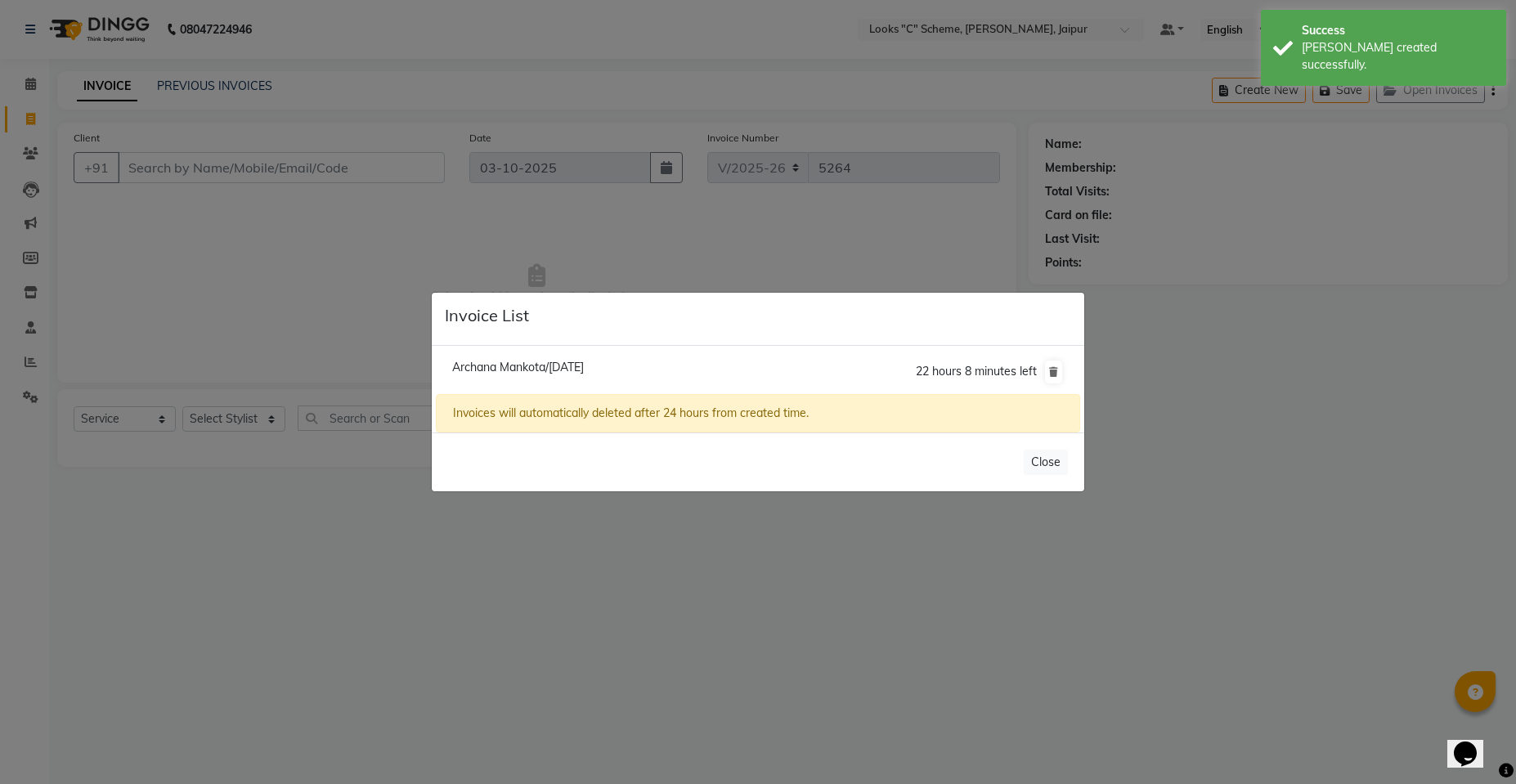
click at [584, 369] on span "Archana Mankota/[DATE]" at bounding box center [518, 367] width 131 height 15
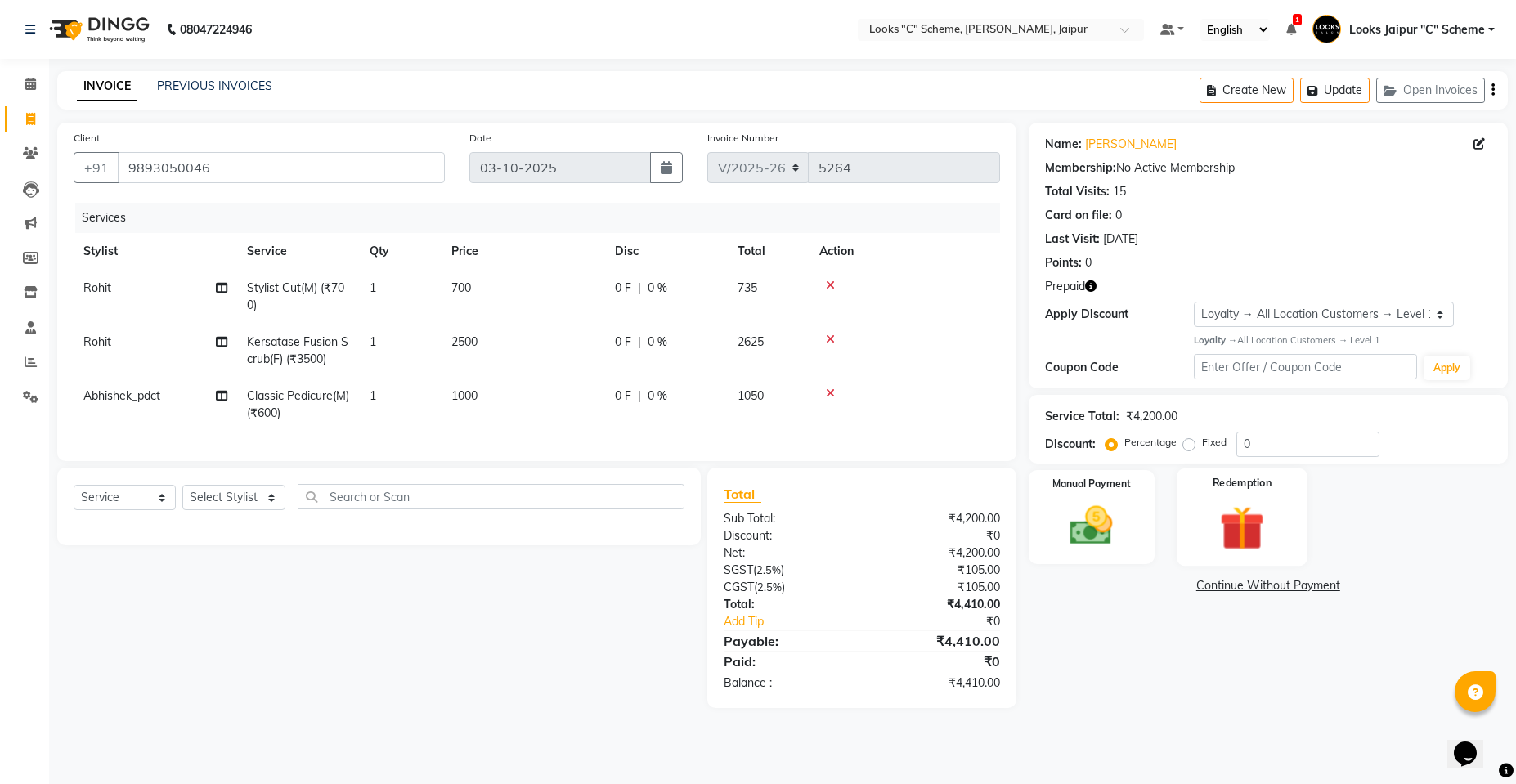
click at [1256, 546] on img at bounding box center [1241, 528] width 73 height 56
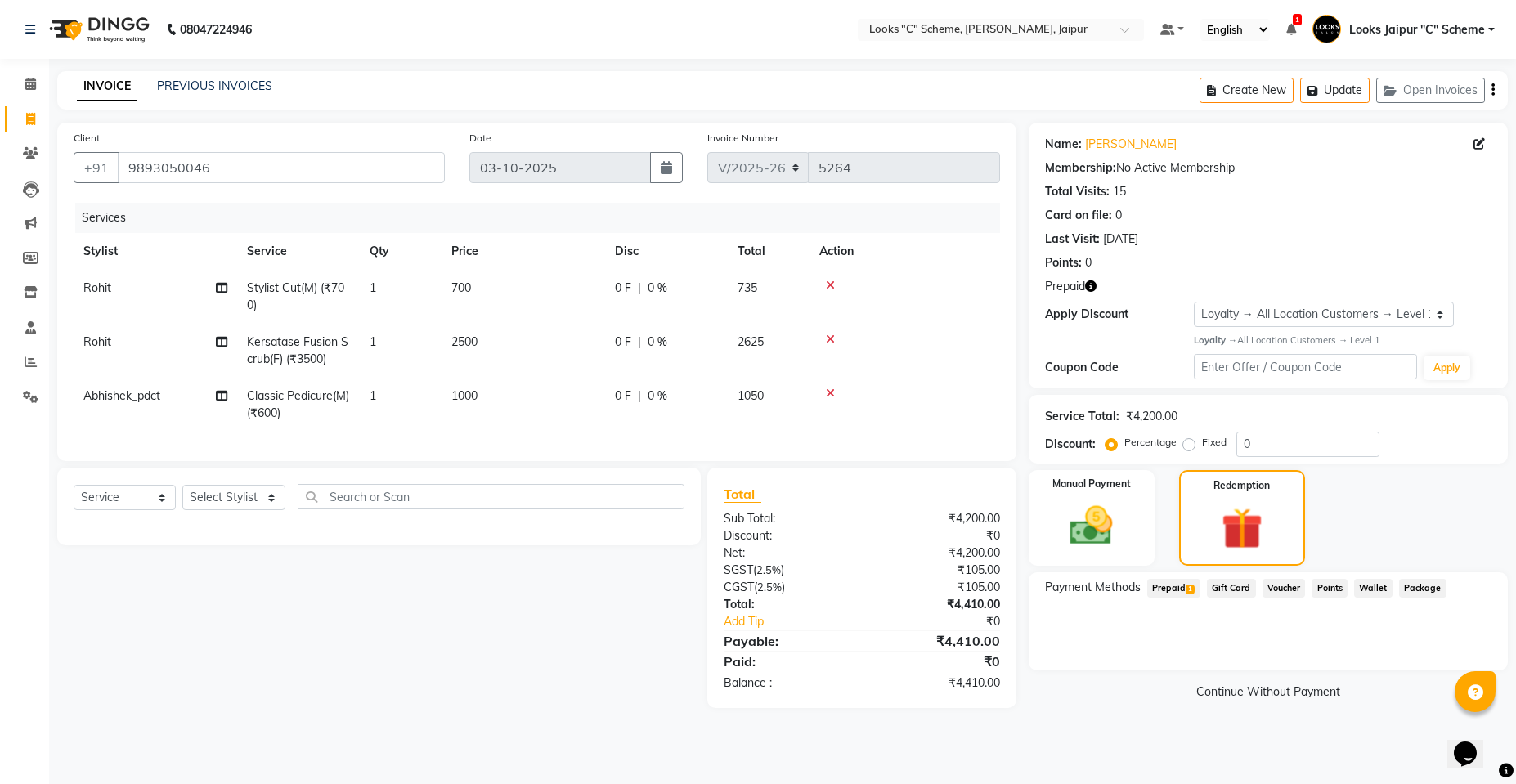
click at [1177, 584] on span "Prepaid 1" at bounding box center [1174, 588] width 53 height 19
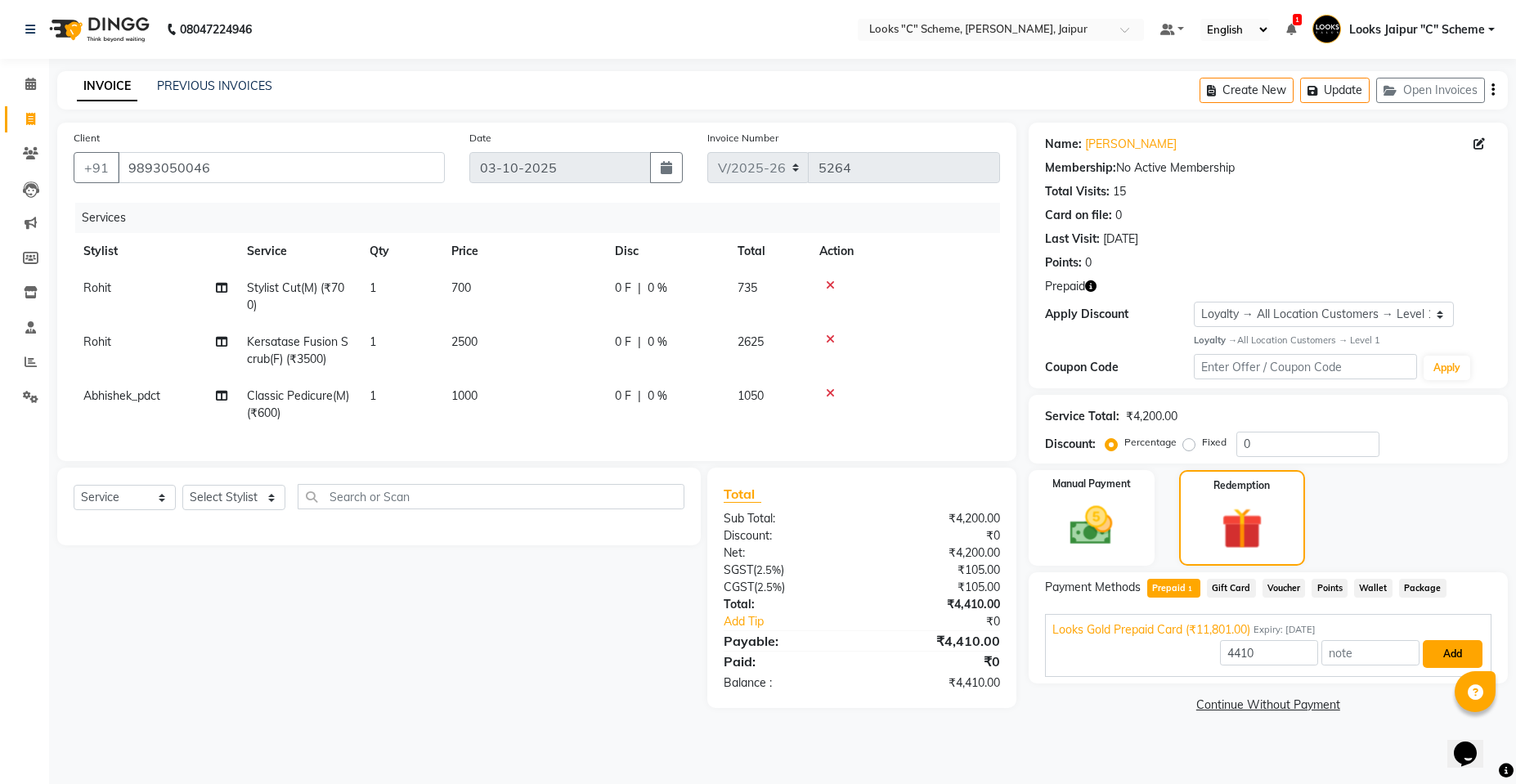
click at [1438, 653] on button "Add" at bounding box center [1451, 653] width 59 height 27
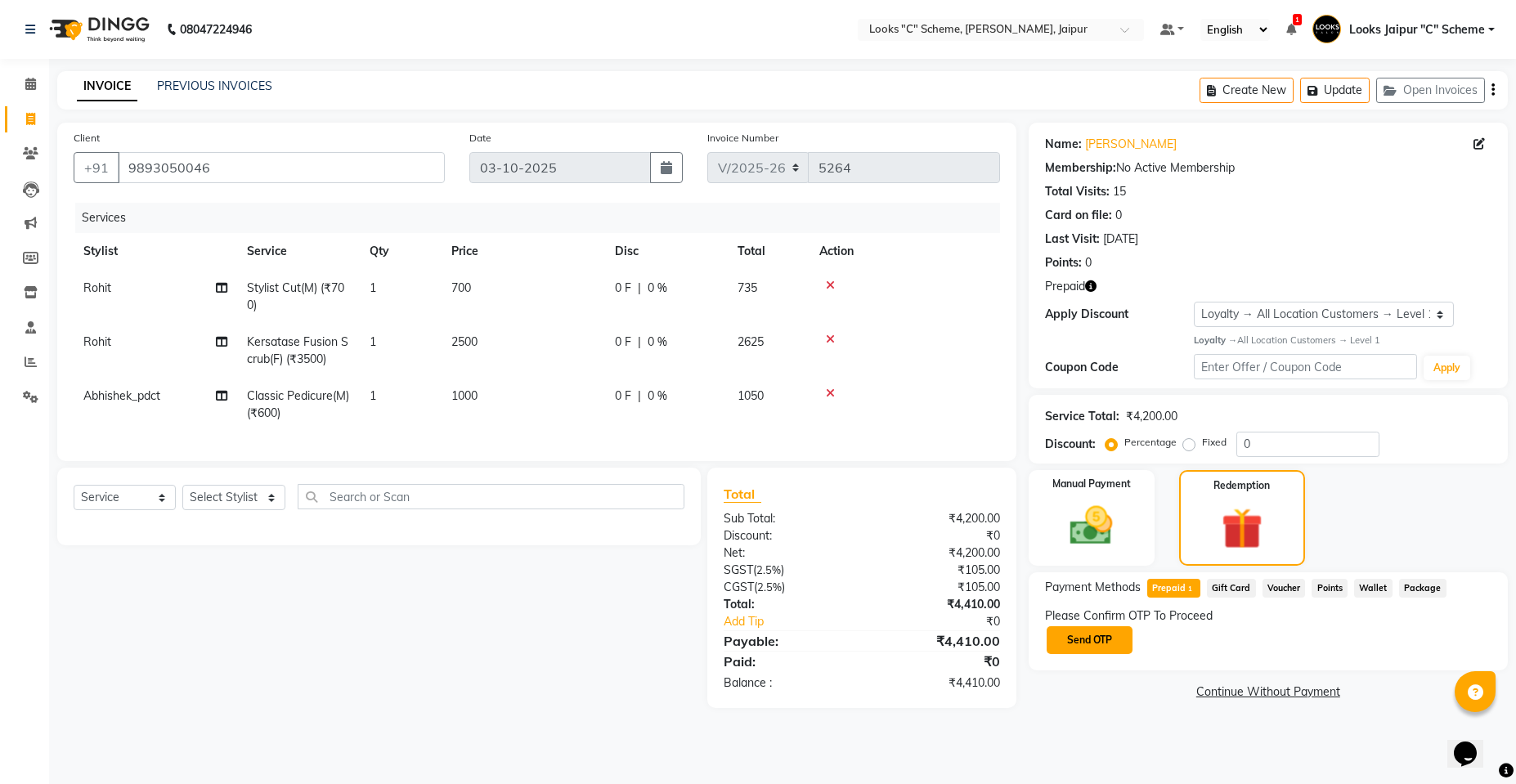
click at [1108, 649] on button "Send OTP" at bounding box center [1089, 640] width 86 height 27
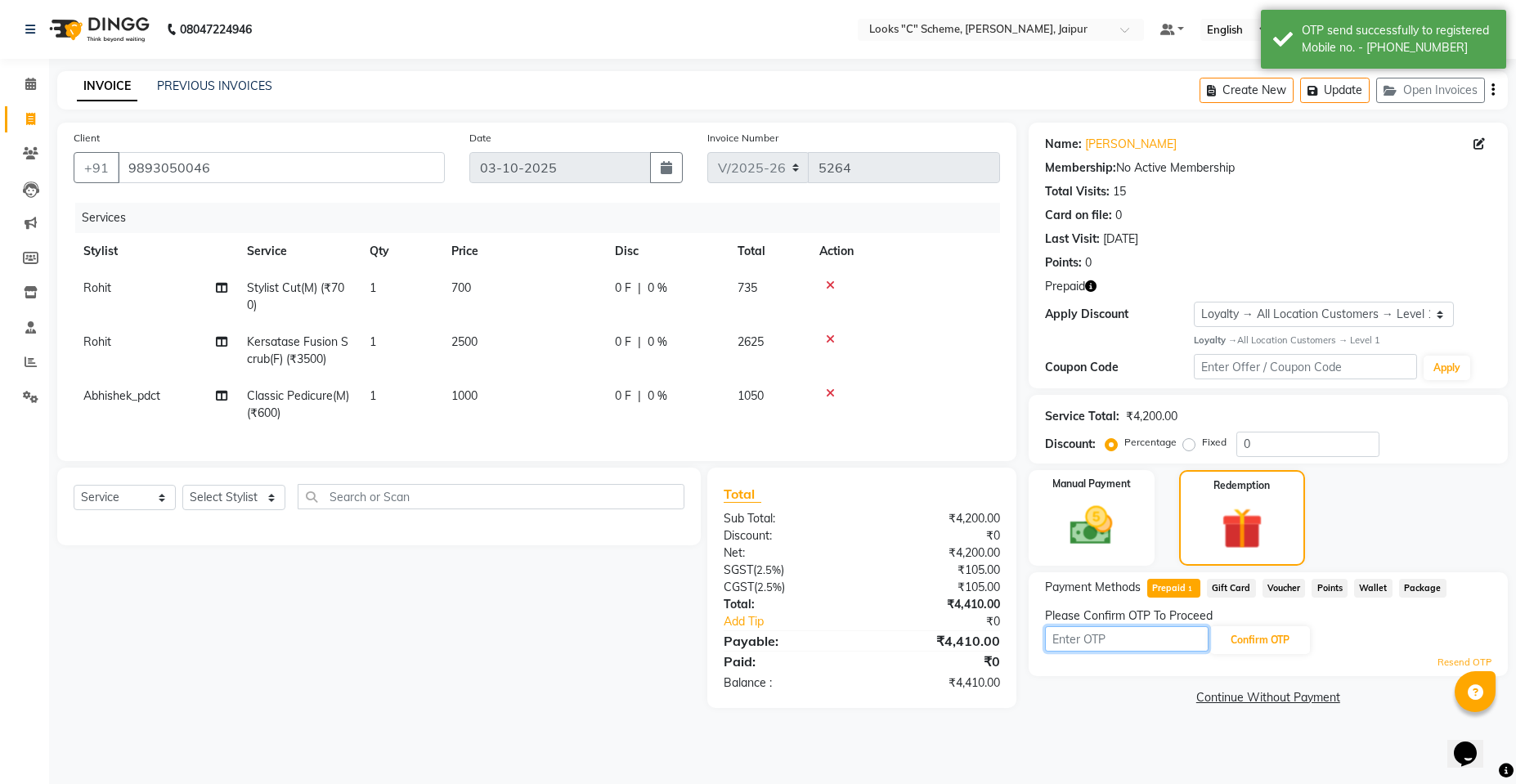
click at [1155, 642] on input "text" at bounding box center [1126, 639] width 163 height 26
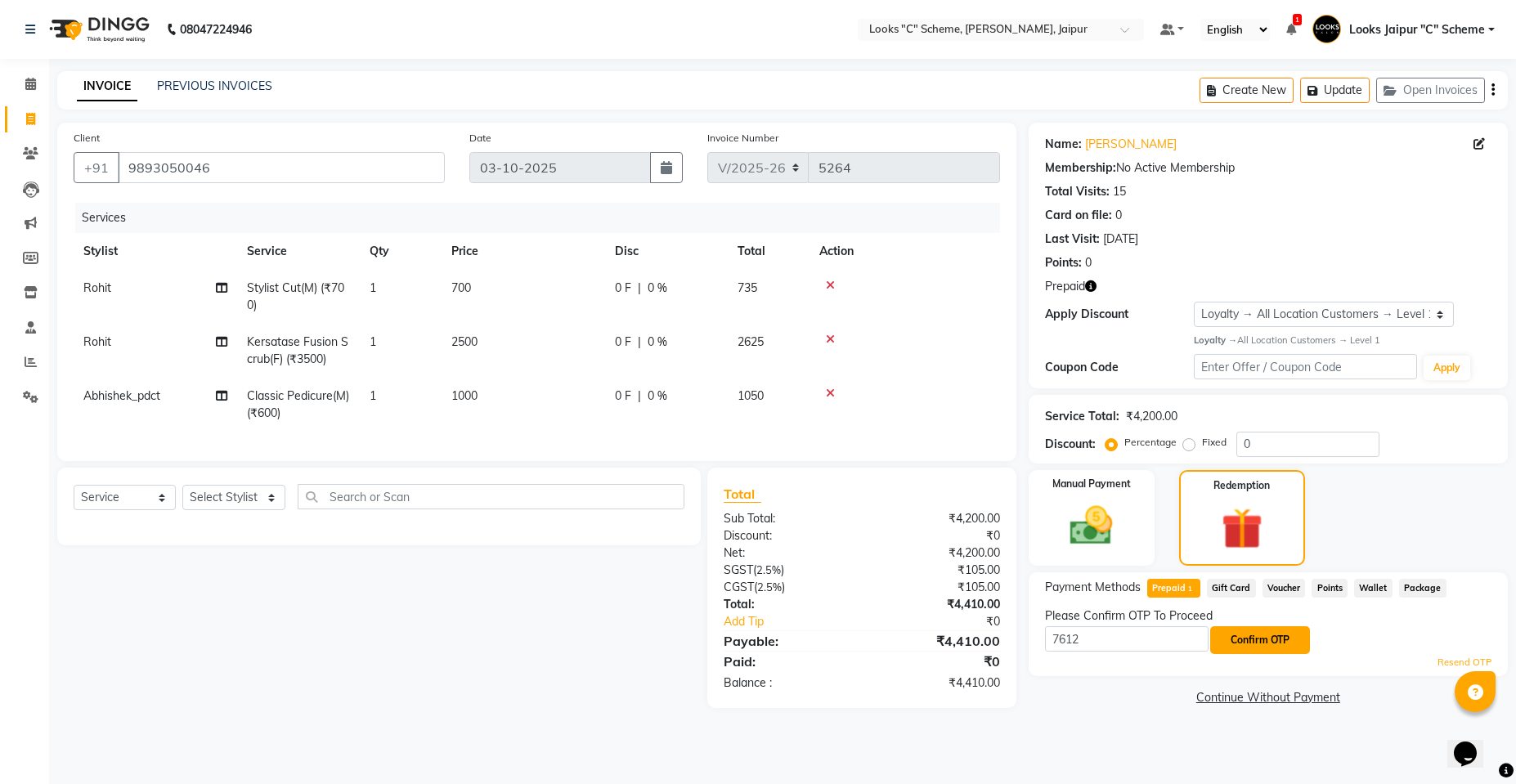
click at [1302, 647] on button "Confirm OTP" at bounding box center [1260, 640] width 99 height 27
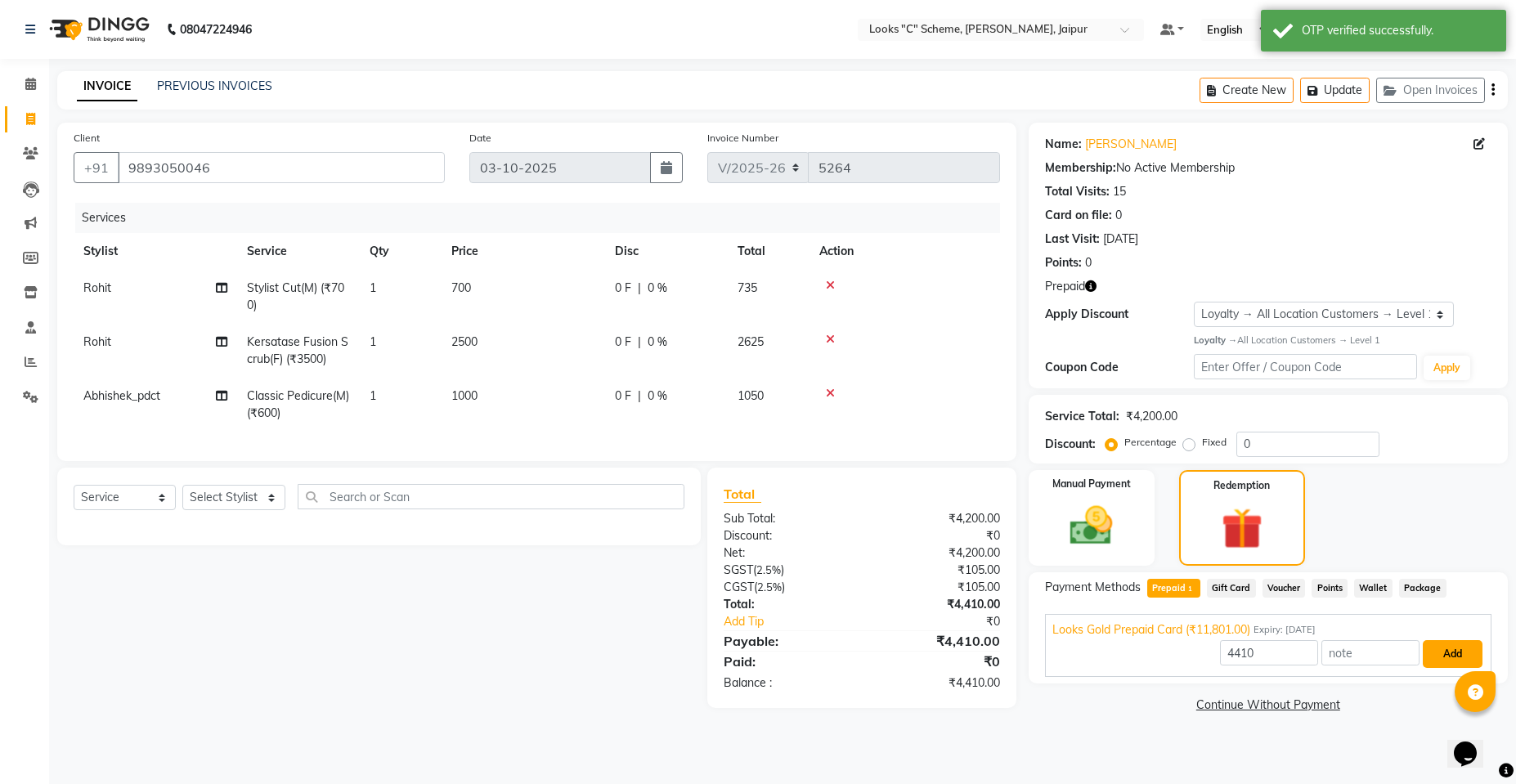
click at [1435, 662] on button "Add" at bounding box center [1451, 653] width 59 height 27
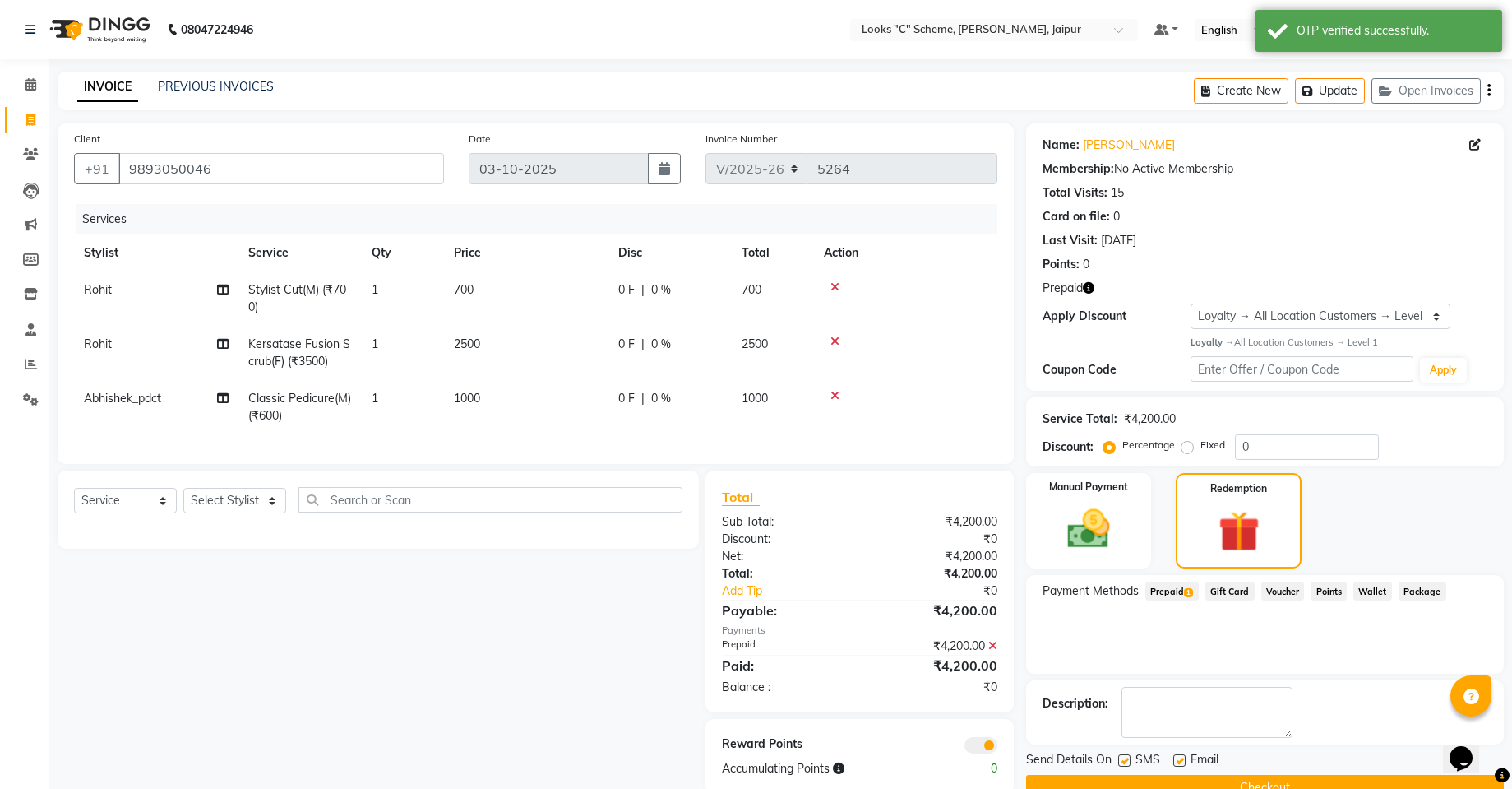
scroll to position [42, 0]
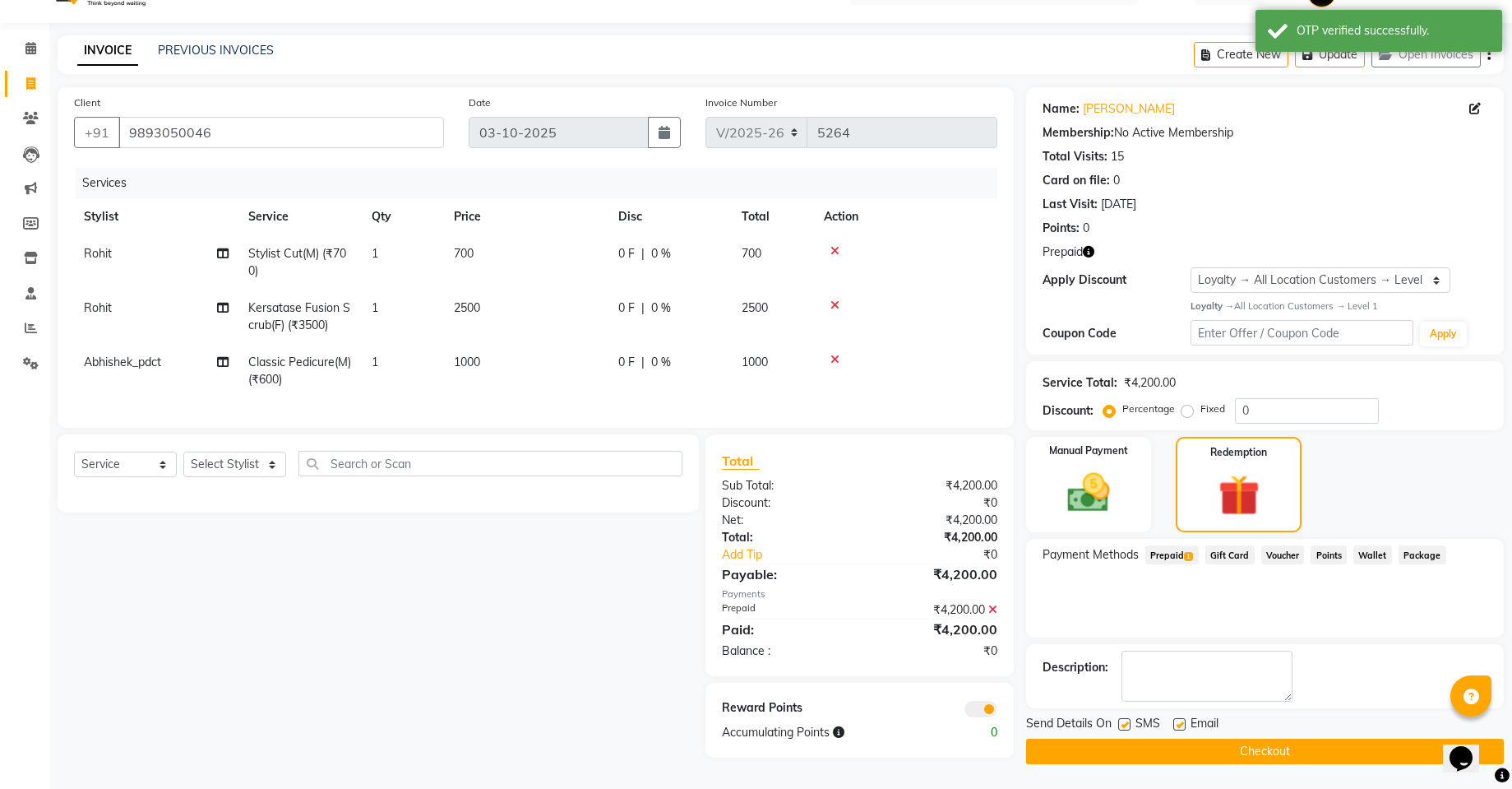
click at [1267, 750] on button "Checkout" at bounding box center [1265, 751] width 477 height 26
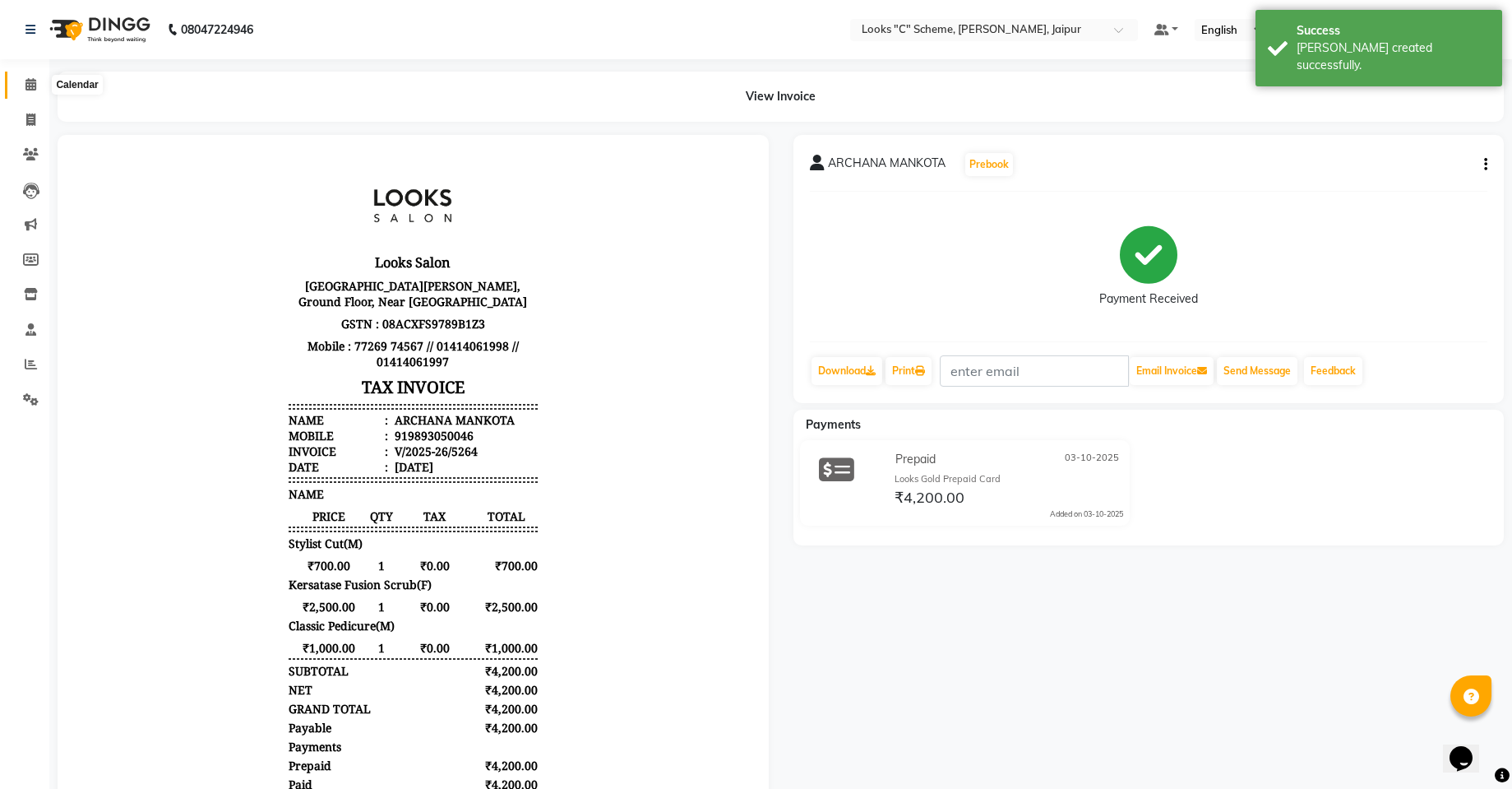
click at [30, 77] on span at bounding box center [30, 85] width 28 height 19
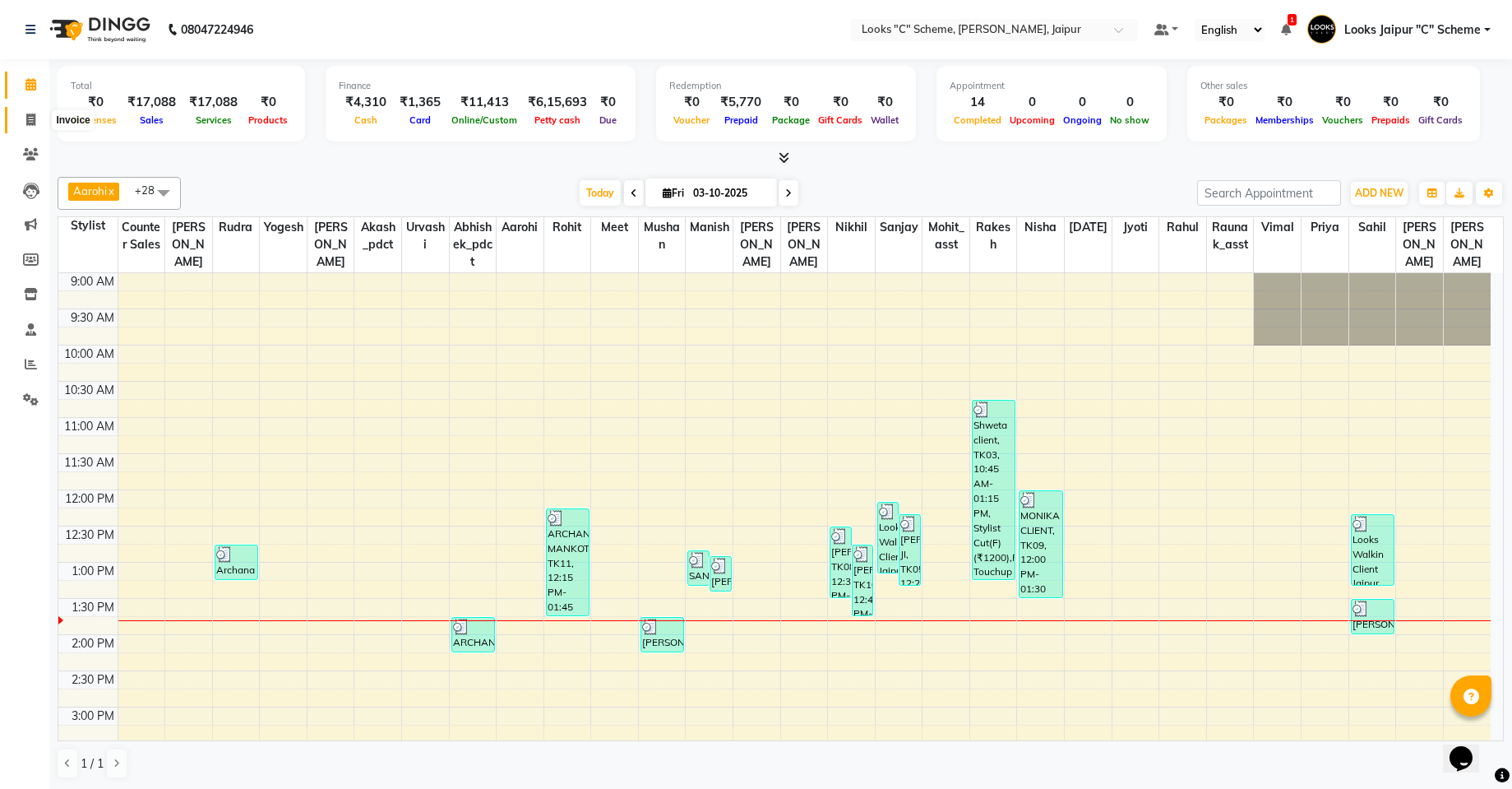
click at [27, 120] on icon at bounding box center [31, 119] width 9 height 12
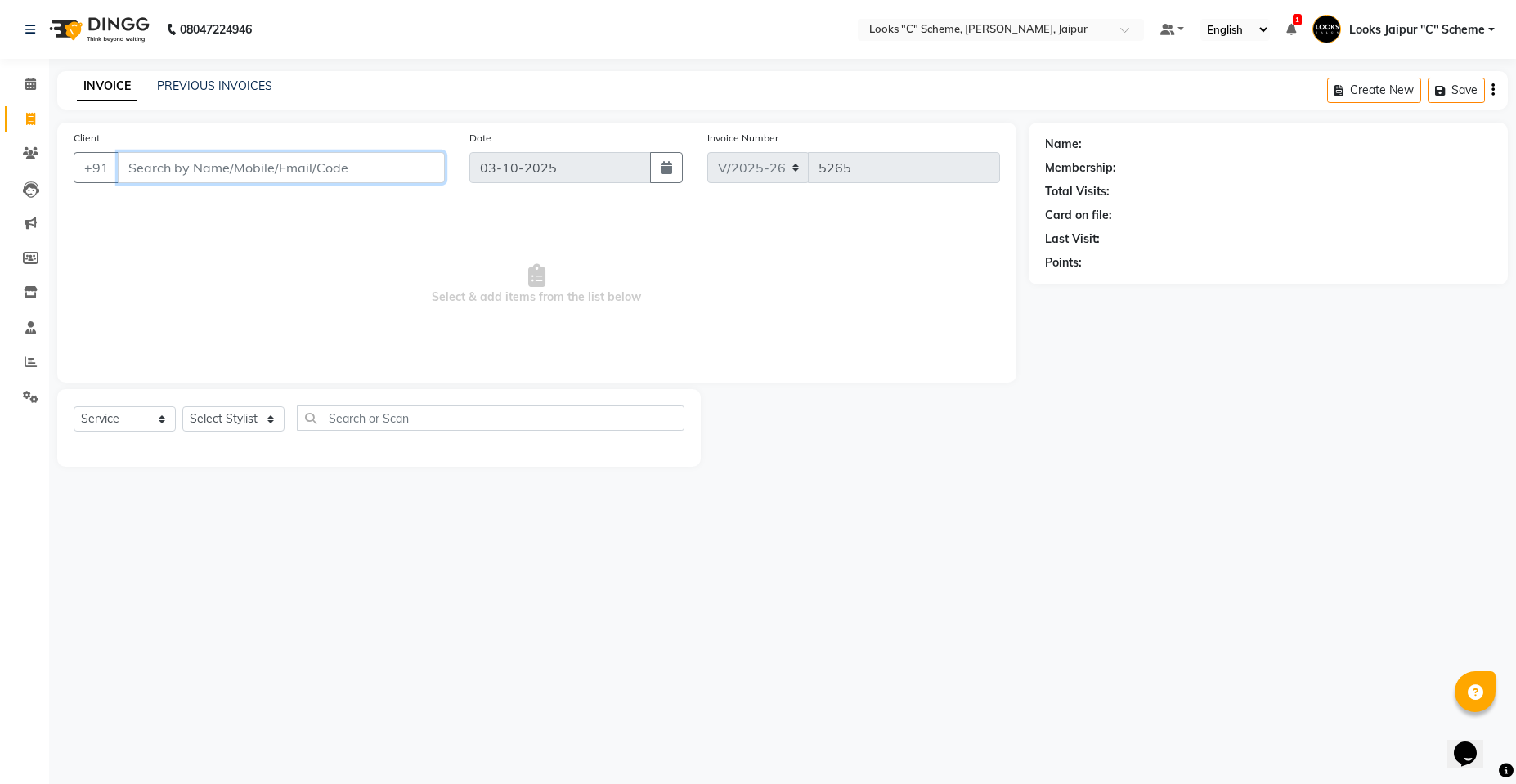
click at [184, 175] on input "Client" at bounding box center [281, 168] width 327 height 31
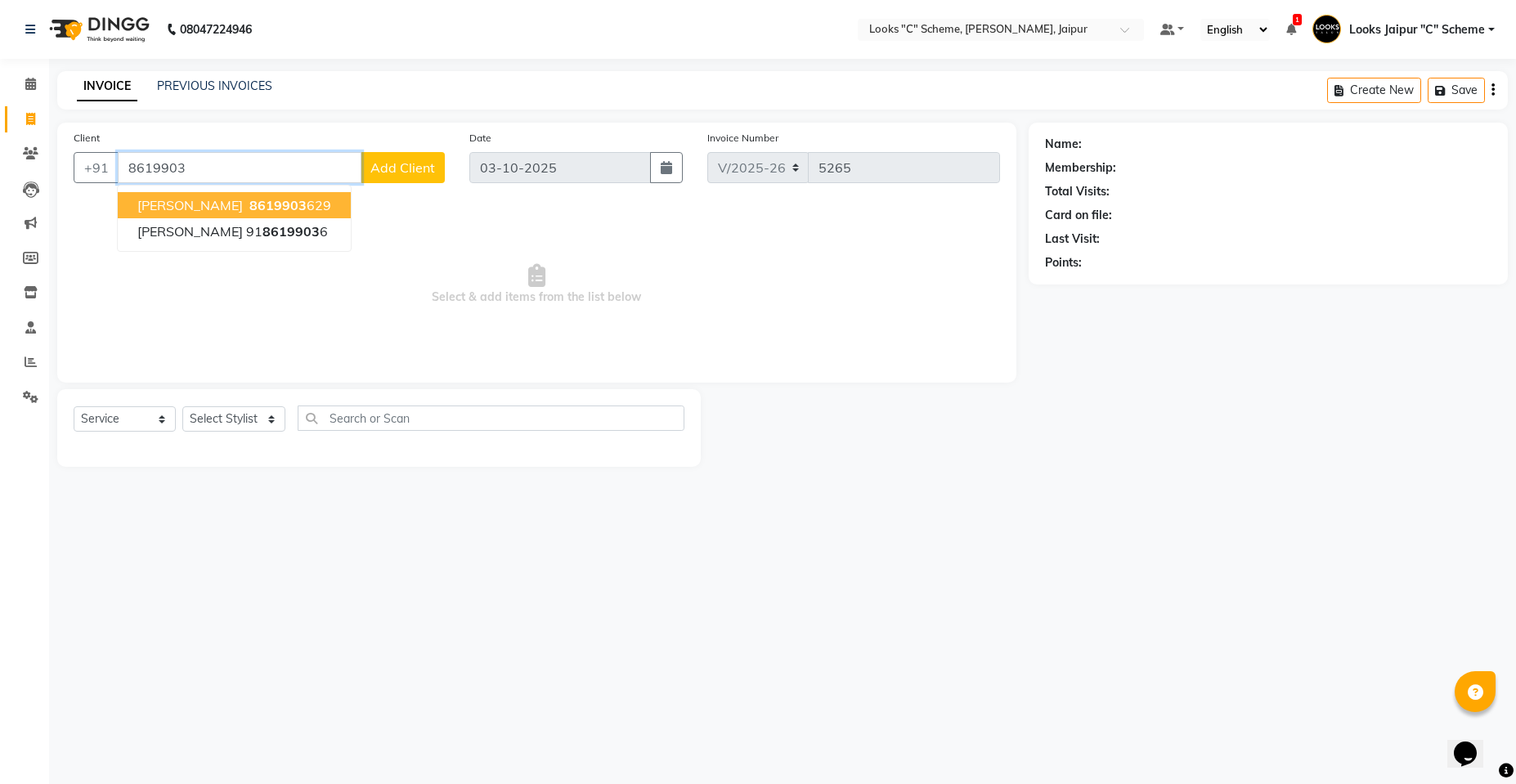
click at [267, 205] on span "8619903" at bounding box center [277, 205] width 58 height 16
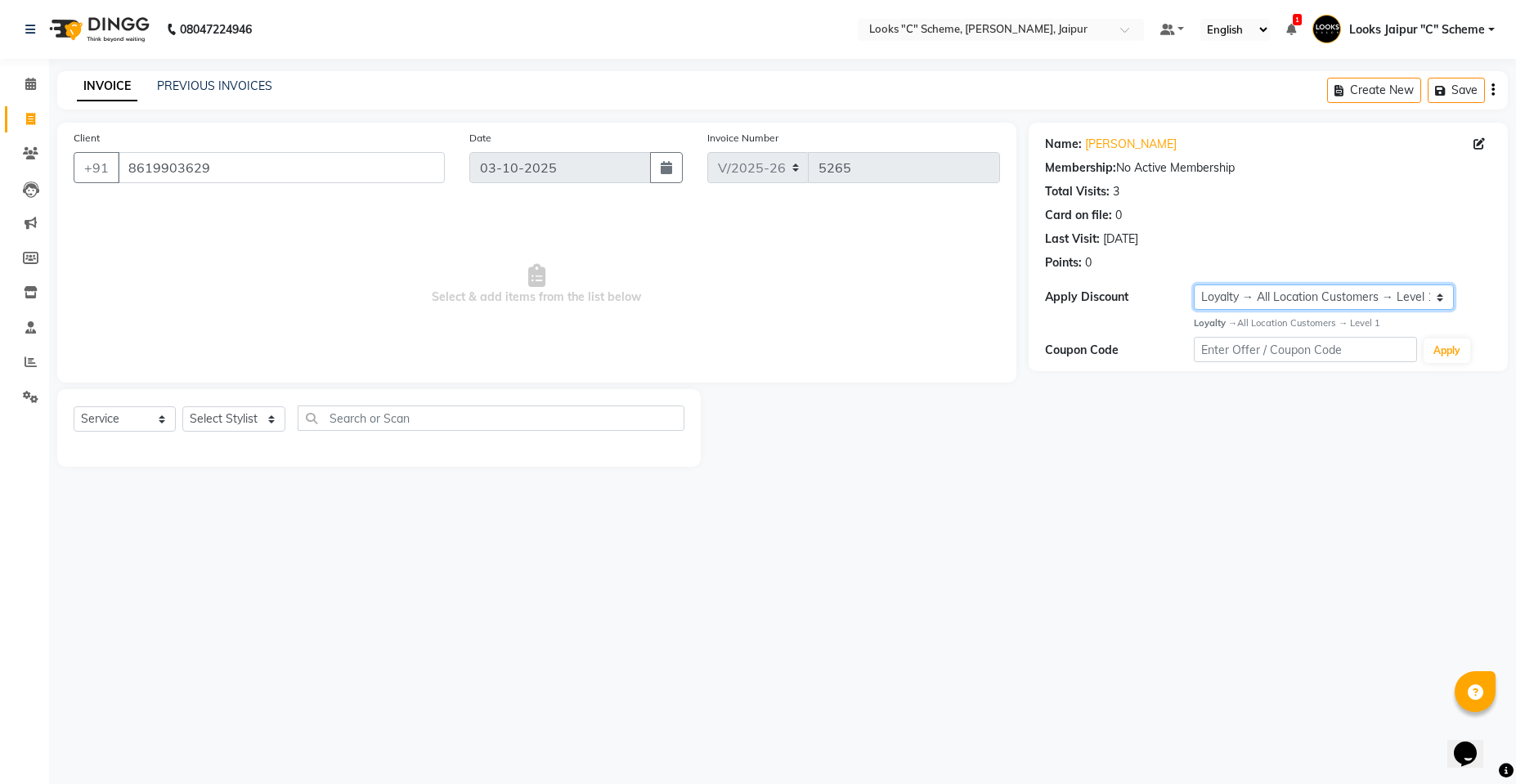
click at [1392, 293] on select "Select Loyalty → All Location Customers → Level 1" at bounding box center [1324, 298] width 261 height 26
click at [208, 415] on select "Select Stylist [PERSON_NAME] Akash_pdct [PERSON_NAME] [PERSON_NAME] Counter Sal…" at bounding box center [234, 419] width 103 height 26
click at [183, 406] on select "Select Stylist [PERSON_NAME] Akash_pdct [PERSON_NAME] [PERSON_NAME] Counter Sal…" at bounding box center [234, 419] width 103 height 26
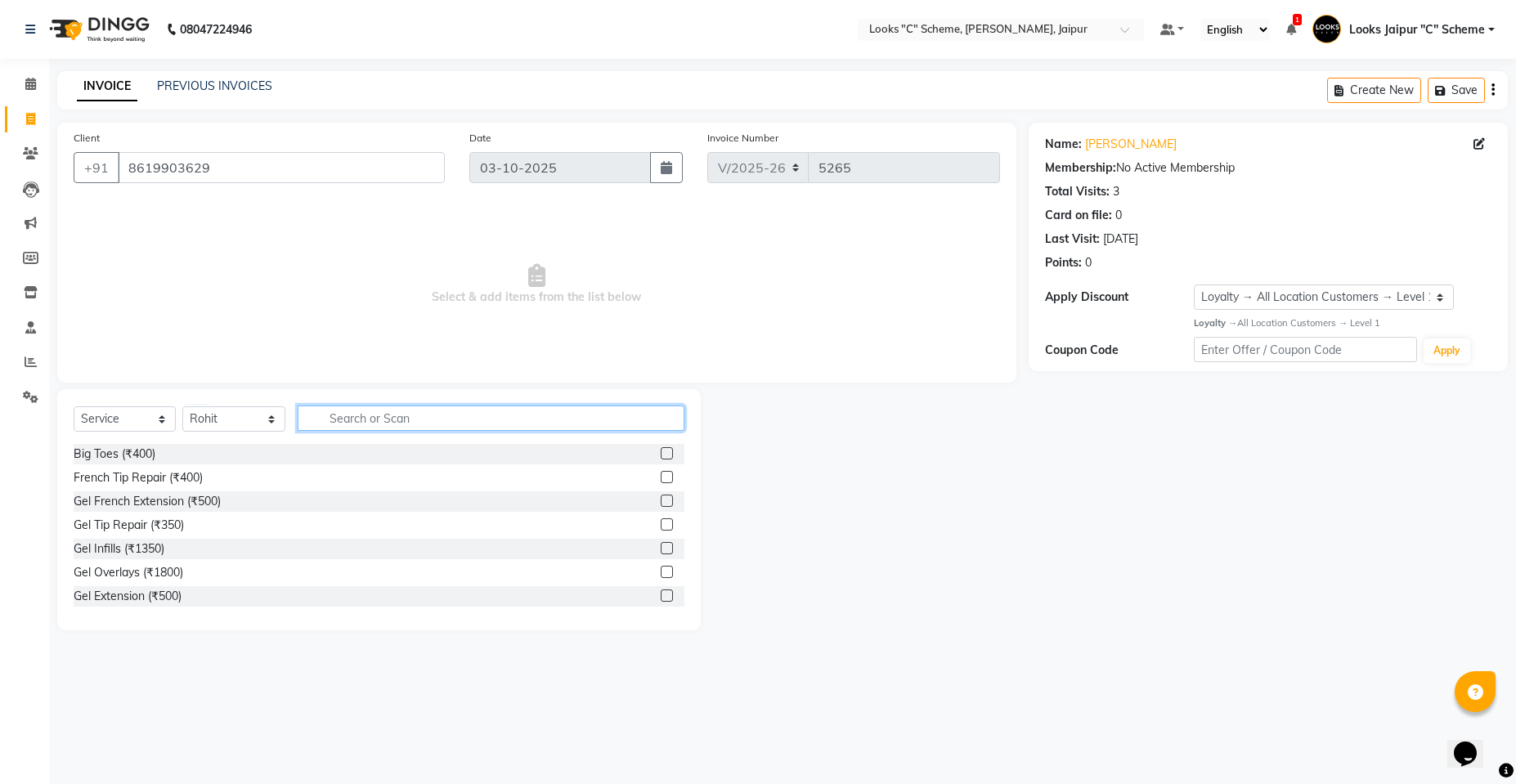
drag, startPoint x: 389, startPoint y: 407, endPoint x: 388, endPoint y: 421, distance: 14.0
click at [389, 410] on input "text" at bounding box center [491, 418] width 387 height 26
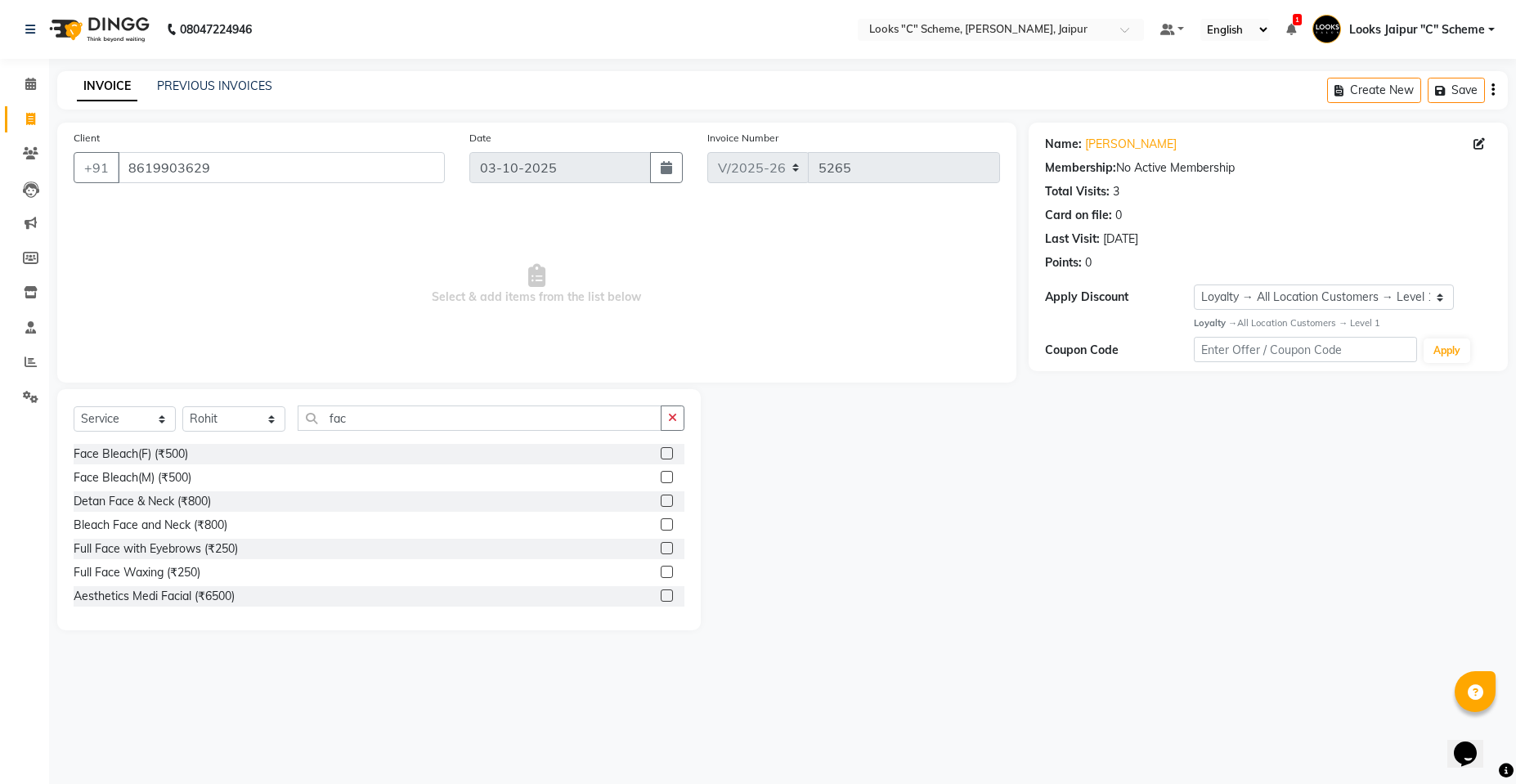
click at [645, 595] on div "Aesthetics Medi Facial (₹6500)" at bounding box center [379, 596] width 611 height 20
click at [661, 599] on label at bounding box center [666, 595] width 12 height 12
click at [661, 599] on input "checkbox" at bounding box center [666, 597] width 11 height 11
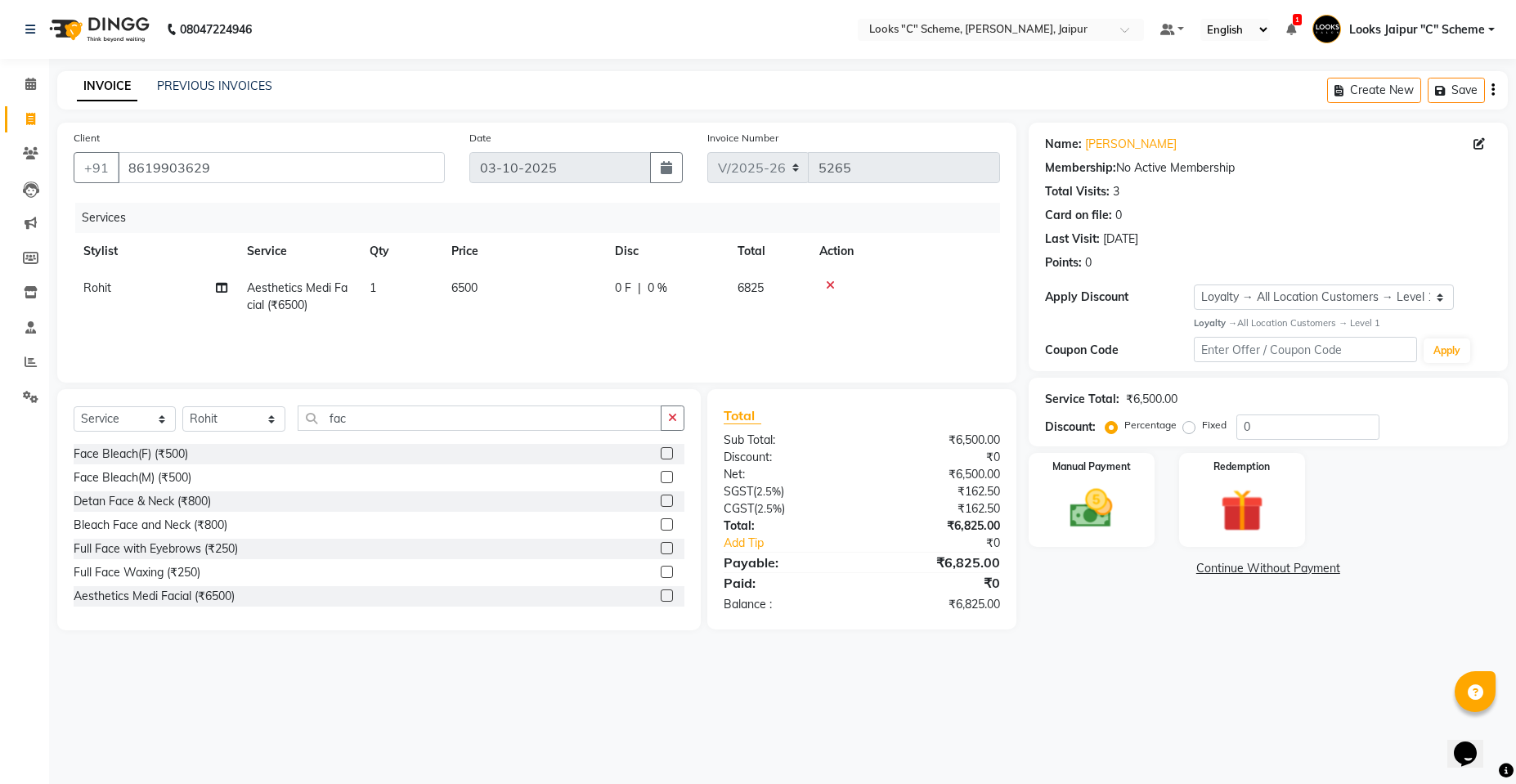
click at [486, 292] on td "6500" at bounding box center [523, 297] width 163 height 54
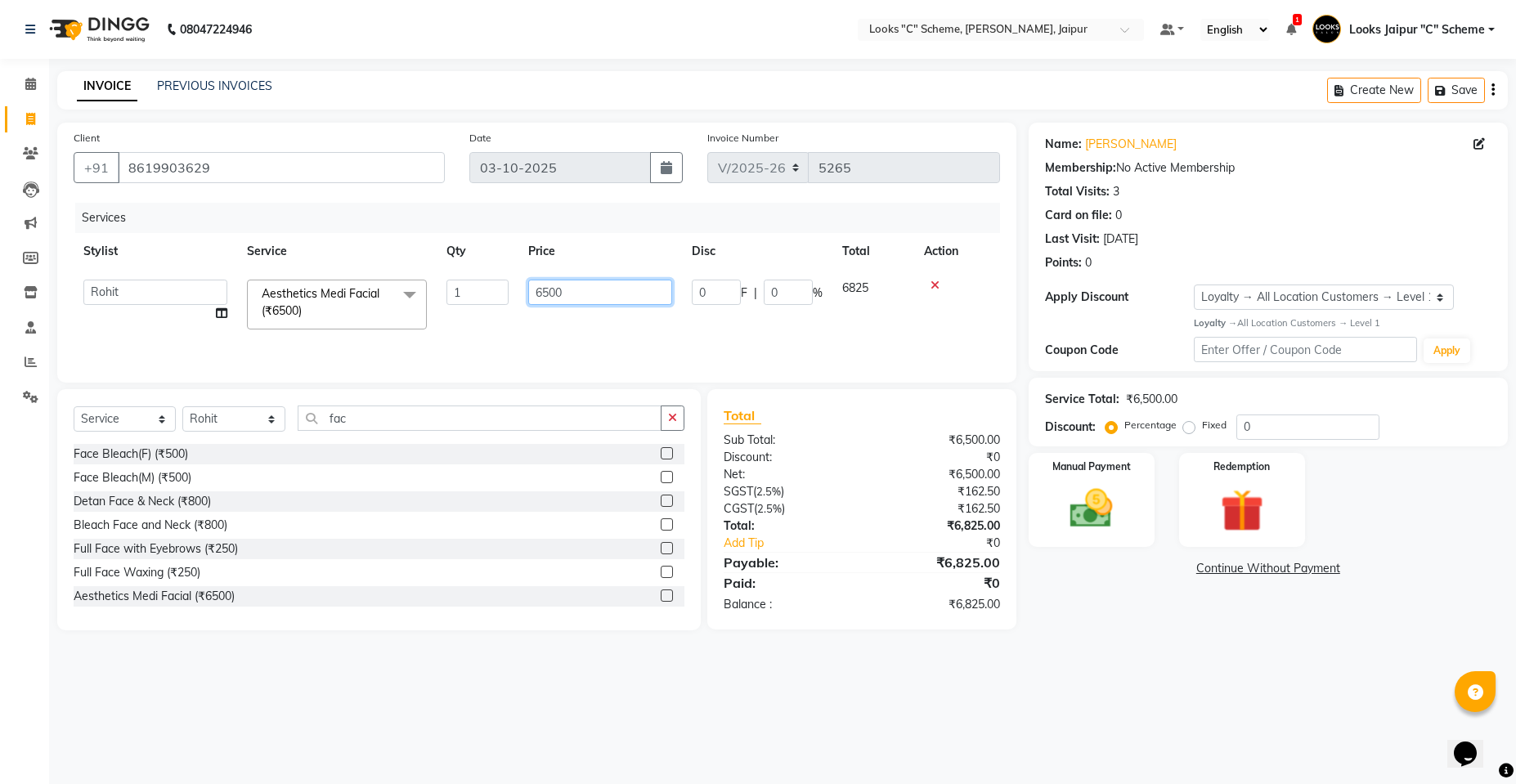
click at [588, 295] on input "6500" at bounding box center [601, 292] width 144 height 26
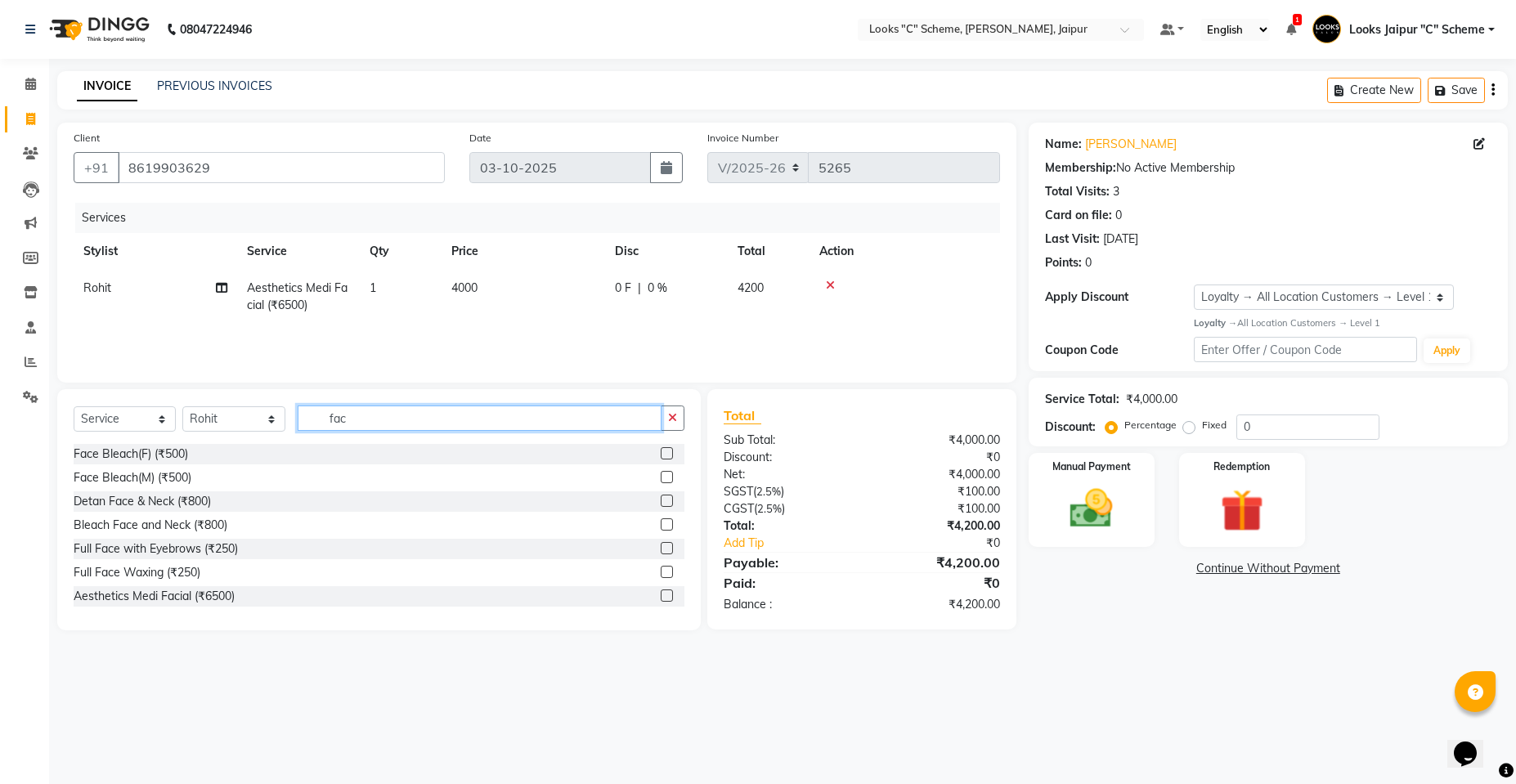
click at [412, 407] on input "fac" at bounding box center [479, 418] width 364 height 26
click at [239, 421] on select "Select Stylist [PERSON_NAME] Akash_pdct [PERSON_NAME] [PERSON_NAME] Counter Sal…" at bounding box center [234, 419] width 103 height 26
click at [412, 428] on input "fac" at bounding box center [479, 418] width 364 height 26
click at [413, 423] on input "fac" at bounding box center [479, 418] width 364 height 26
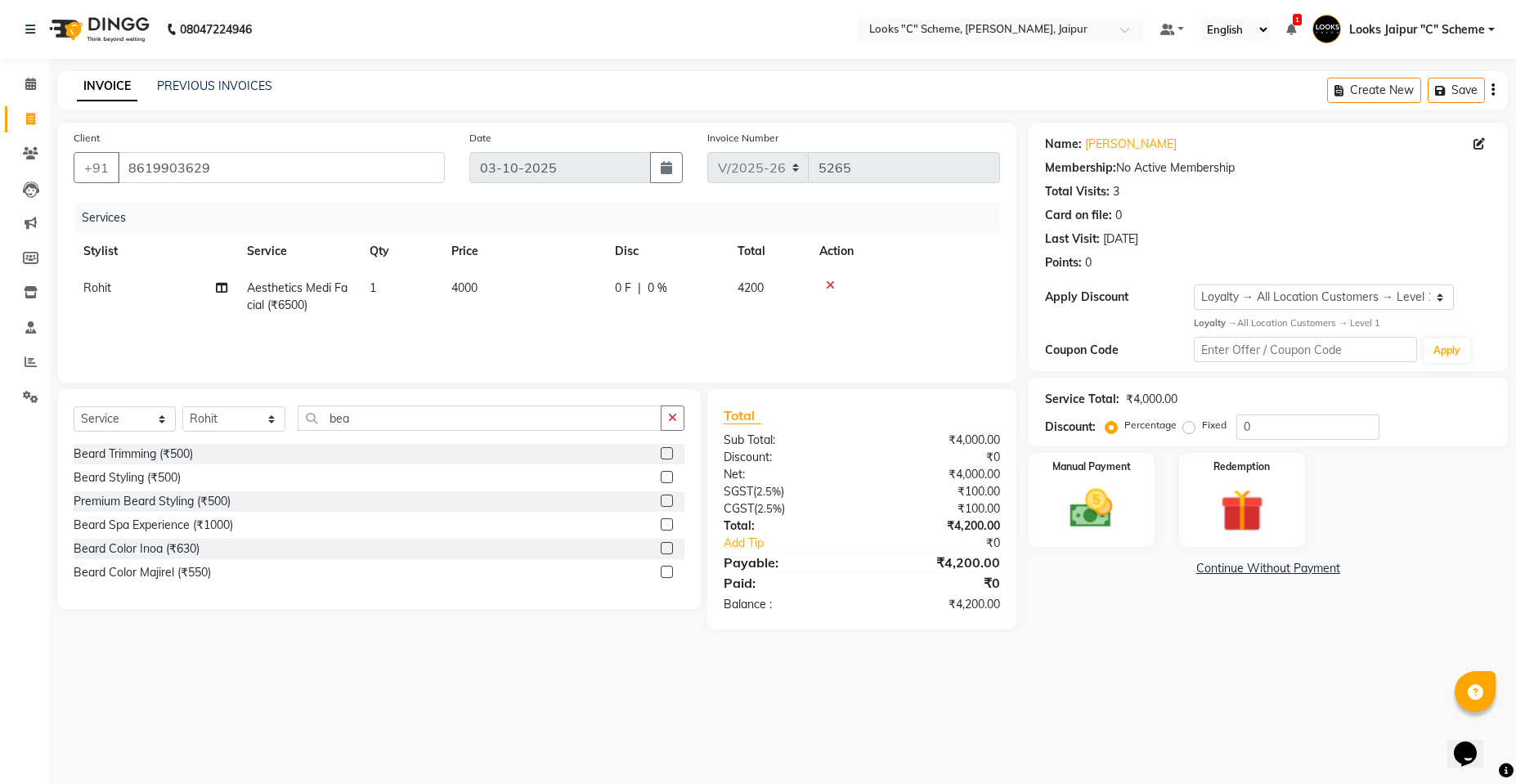
click at [666, 474] on label at bounding box center [666, 476] width 12 height 12
click at [666, 474] on input "checkbox" at bounding box center [666, 478] width 11 height 11
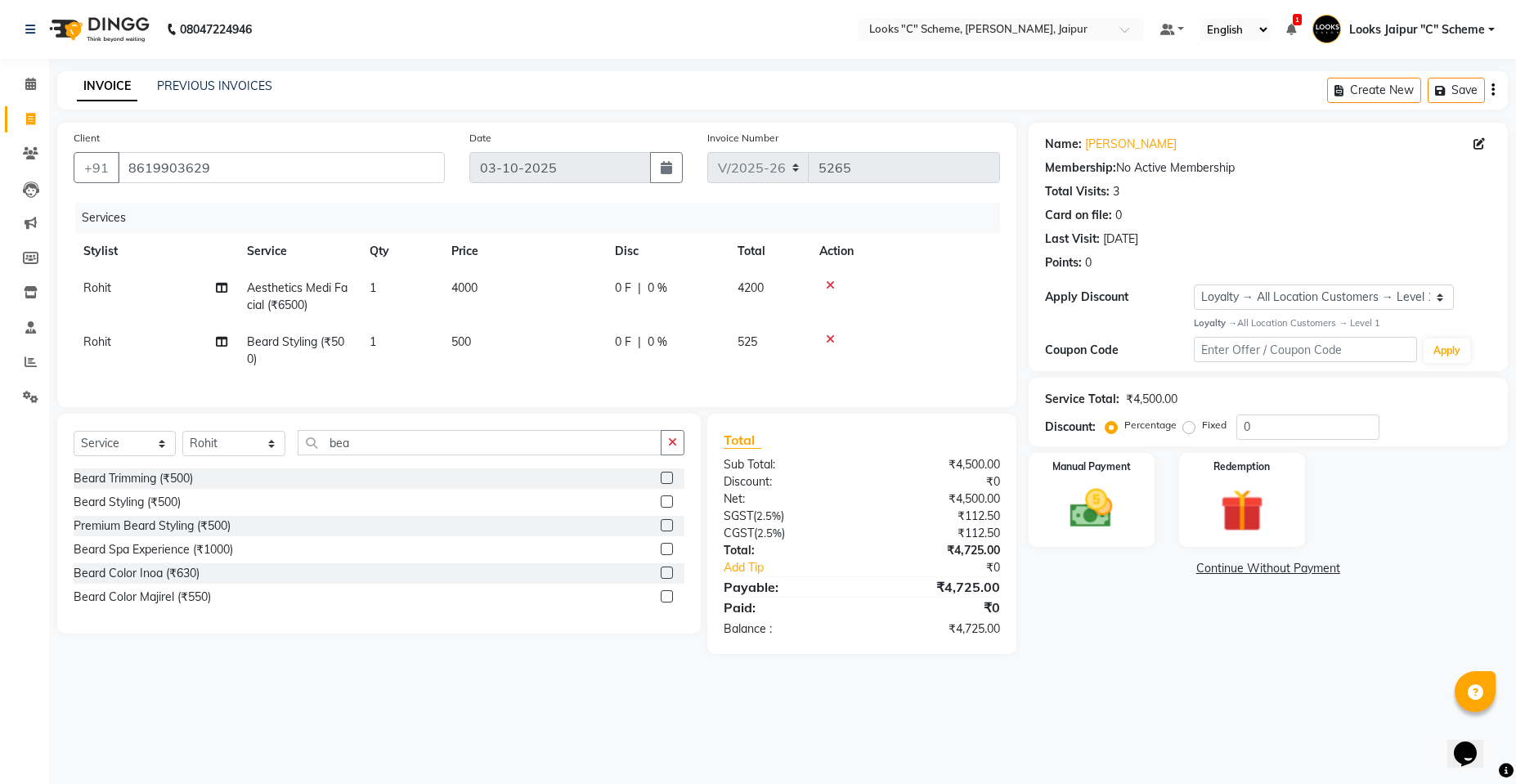
click at [457, 339] on span "500" at bounding box center [460, 341] width 19 height 15
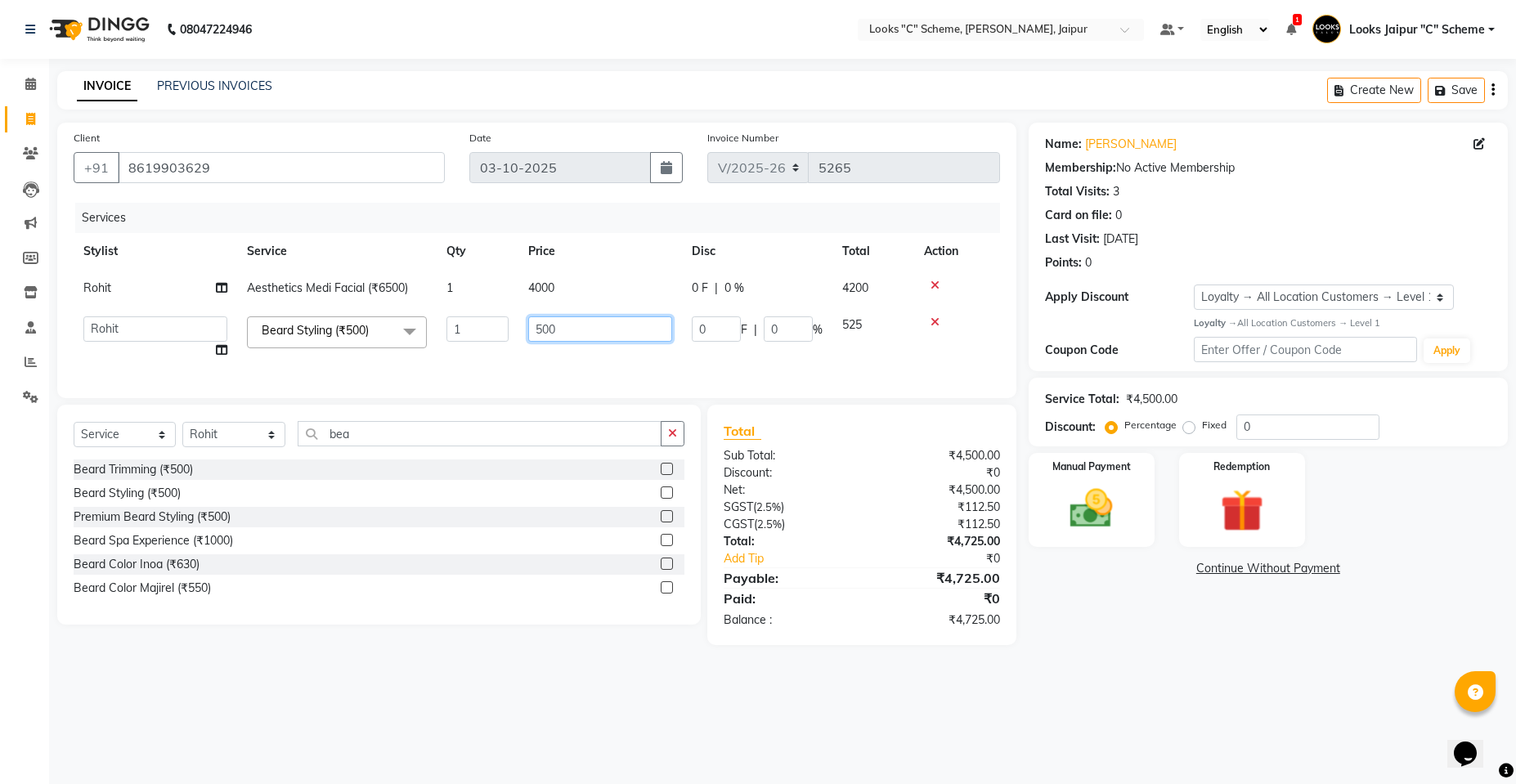
click at [601, 336] on input "500" at bounding box center [601, 329] width 144 height 26
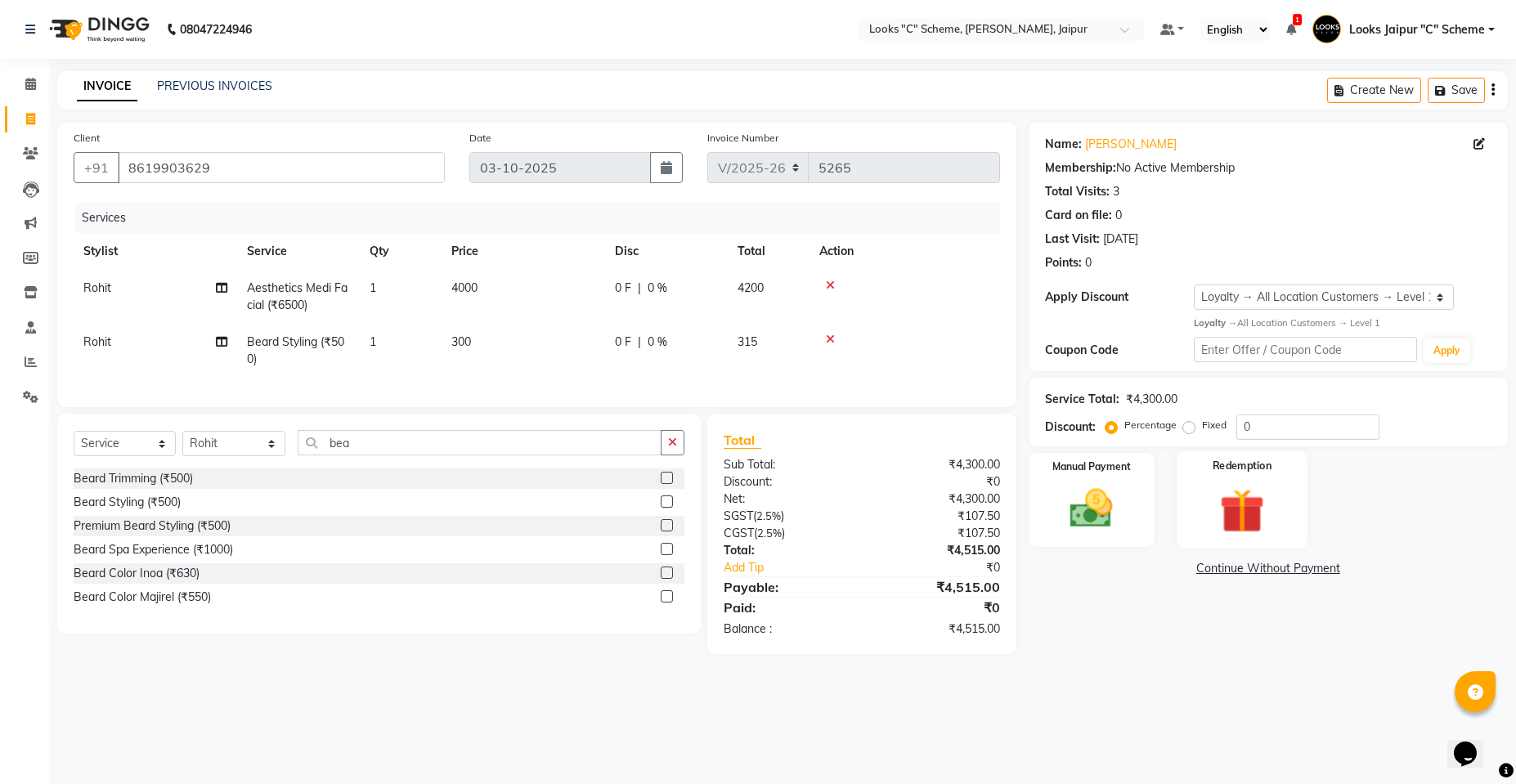
click at [1264, 512] on img at bounding box center [1241, 510] width 73 height 56
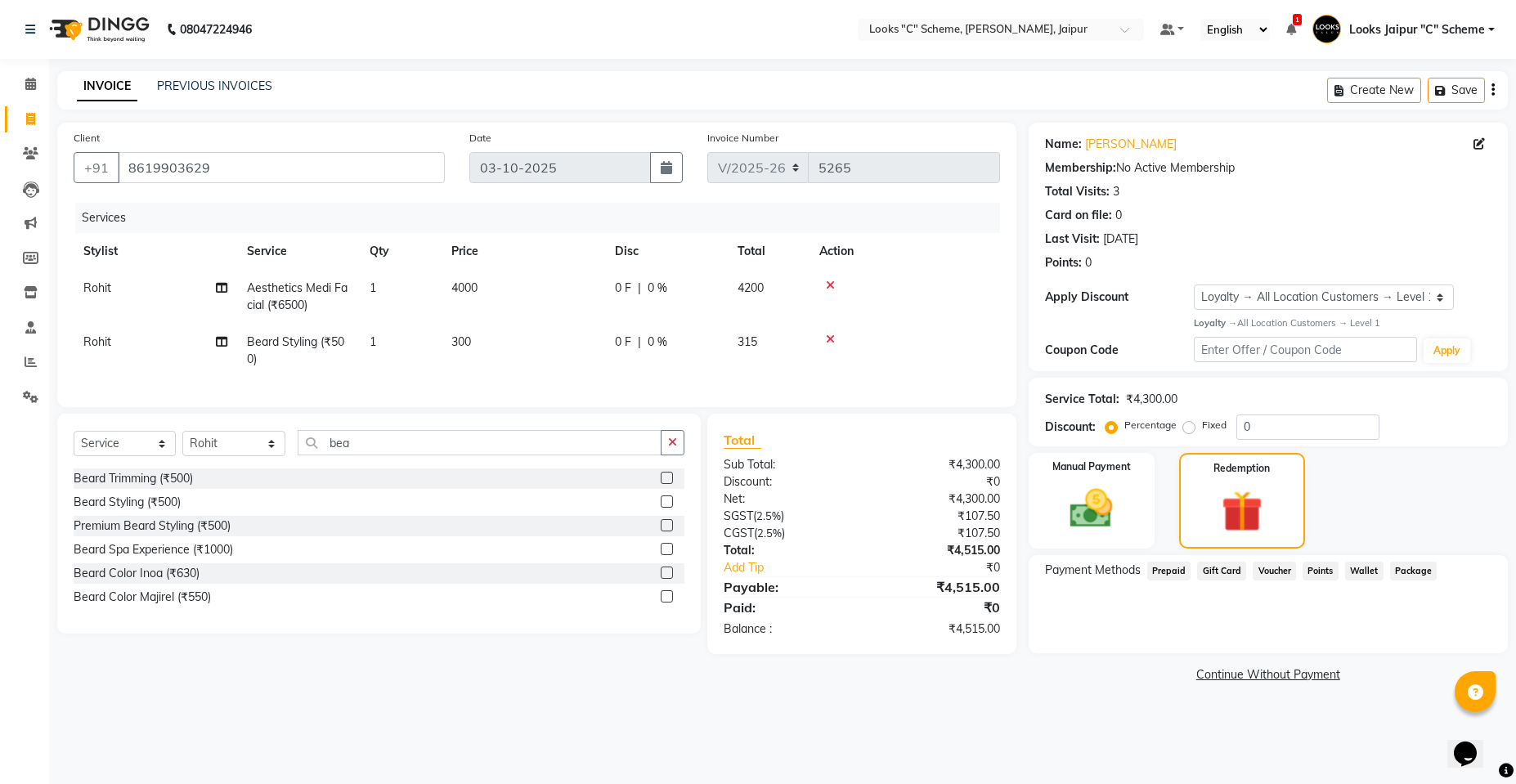
click at [1172, 572] on span "Prepaid" at bounding box center [1169, 570] width 44 height 19
click at [1393, 293] on select "Select Loyalty → All Location Customers → Level 1" at bounding box center [1324, 298] width 261 height 26
click at [1390, 292] on select "Select Loyalty → All Location Customers → Level 1" at bounding box center [1324, 298] width 261 height 26
click at [832, 289] on icon at bounding box center [831, 285] width 9 height 12
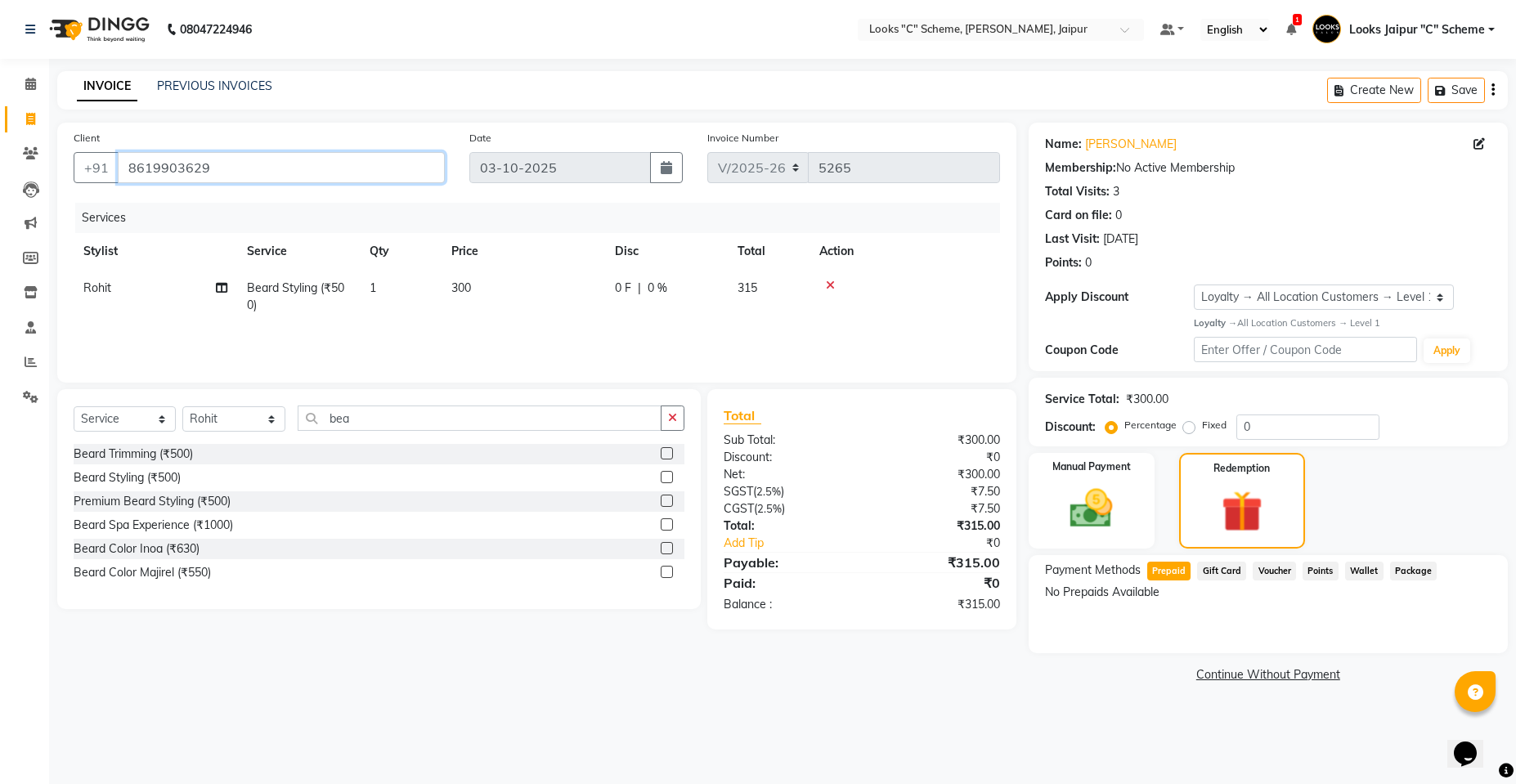
click at [130, 169] on input "8619903629" at bounding box center [281, 168] width 327 height 31
click at [145, 164] on input "8619903629" at bounding box center [281, 168] width 327 height 31
click at [144, 141] on div "Client [PHONE_NUMBER]" at bounding box center [259, 162] width 396 height 67
click at [152, 162] on input "8619903629" at bounding box center [281, 168] width 327 height 31
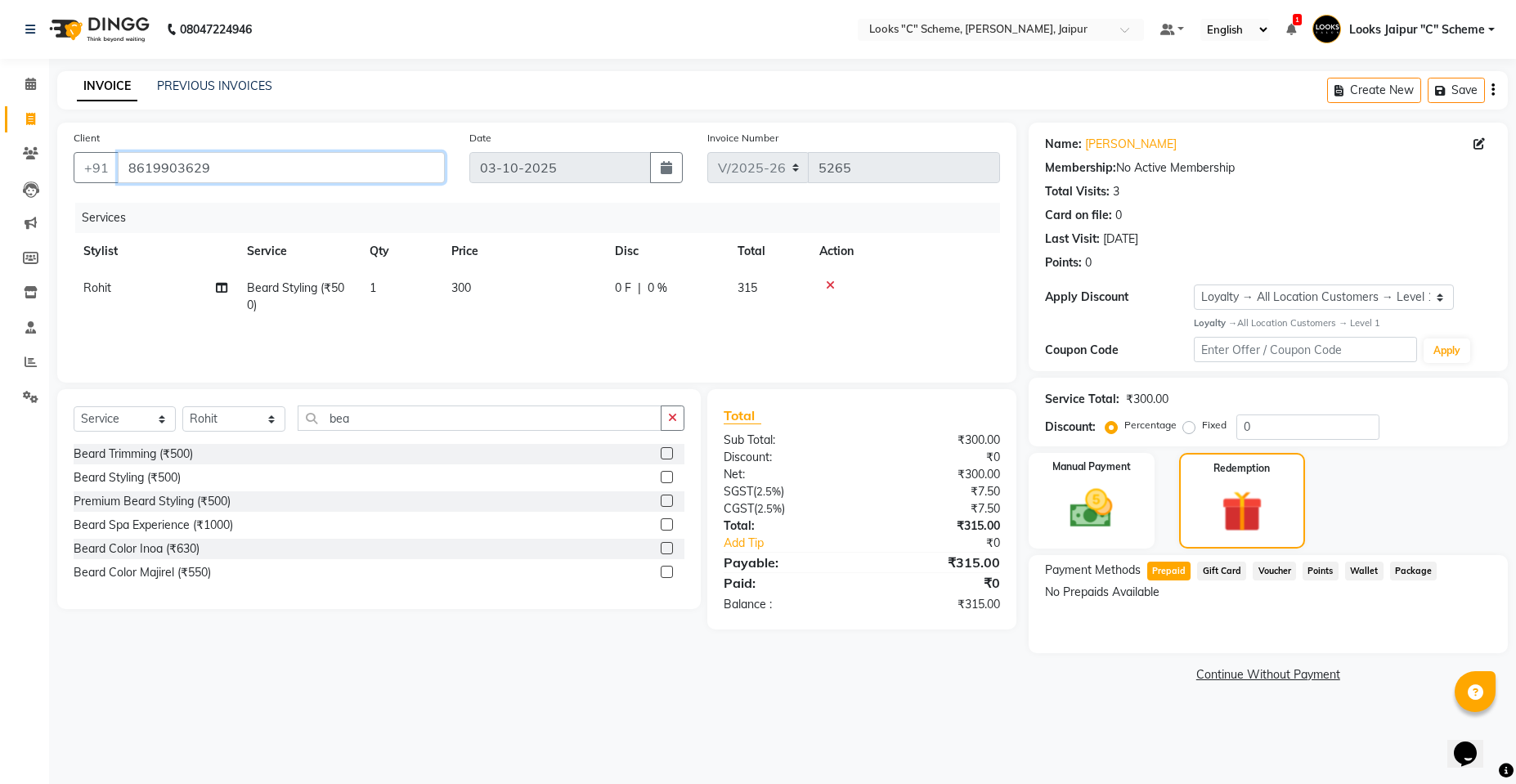
click at [152, 167] on input "8619903629" at bounding box center [281, 168] width 327 height 31
click at [130, 167] on input "8619903629" at bounding box center [281, 168] width 327 height 31
drag, startPoint x: 130, startPoint y: 167, endPoint x: 186, endPoint y: 162, distance: 56.2
click at [186, 162] on input "8619903629" at bounding box center [281, 168] width 327 height 31
click at [1302, 184] on div "Total Visits: 3" at bounding box center [1268, 192] width 446 height 17
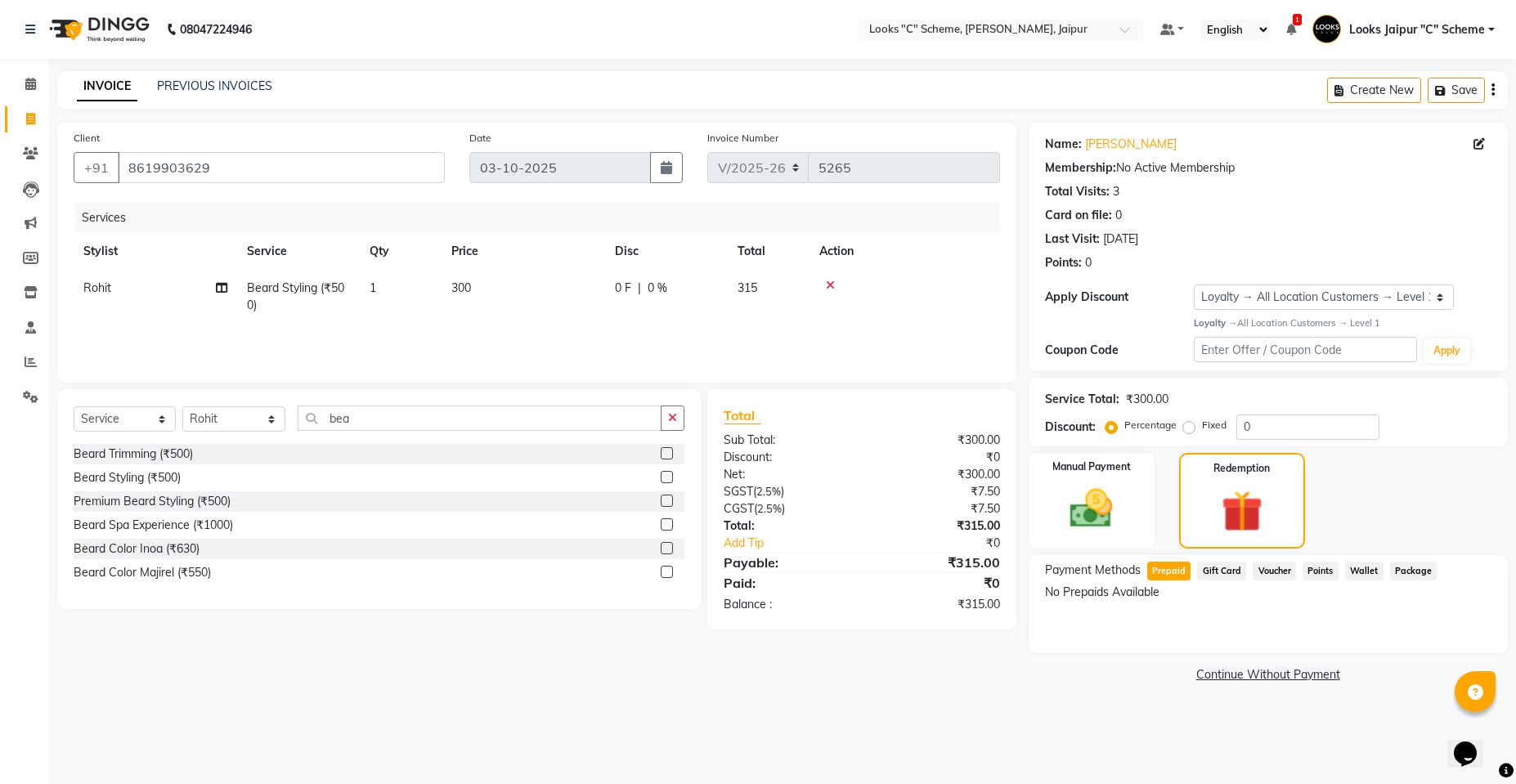
click at [210, 435] on div "Select Service Product Membership Package Voucher Prepaid Gift Card Select Styl…" at bounding box center [379, 424] width 611 height 38
click at [225, 430] on select "Select Stylist [PERSON_NAME] Akash_pdct [PERSON_NAME] [PERSON_NAME] Counter Sal…" at bounding box center [234, 419] width 103 height 26
click at [183, 406] on select "Select Stylist [PERSON_NAME] Akash_pdct [PERSON_NAME] [PERSON_NAME] Counter Sal…" at bounding box center [234, 419] width 103 height 26
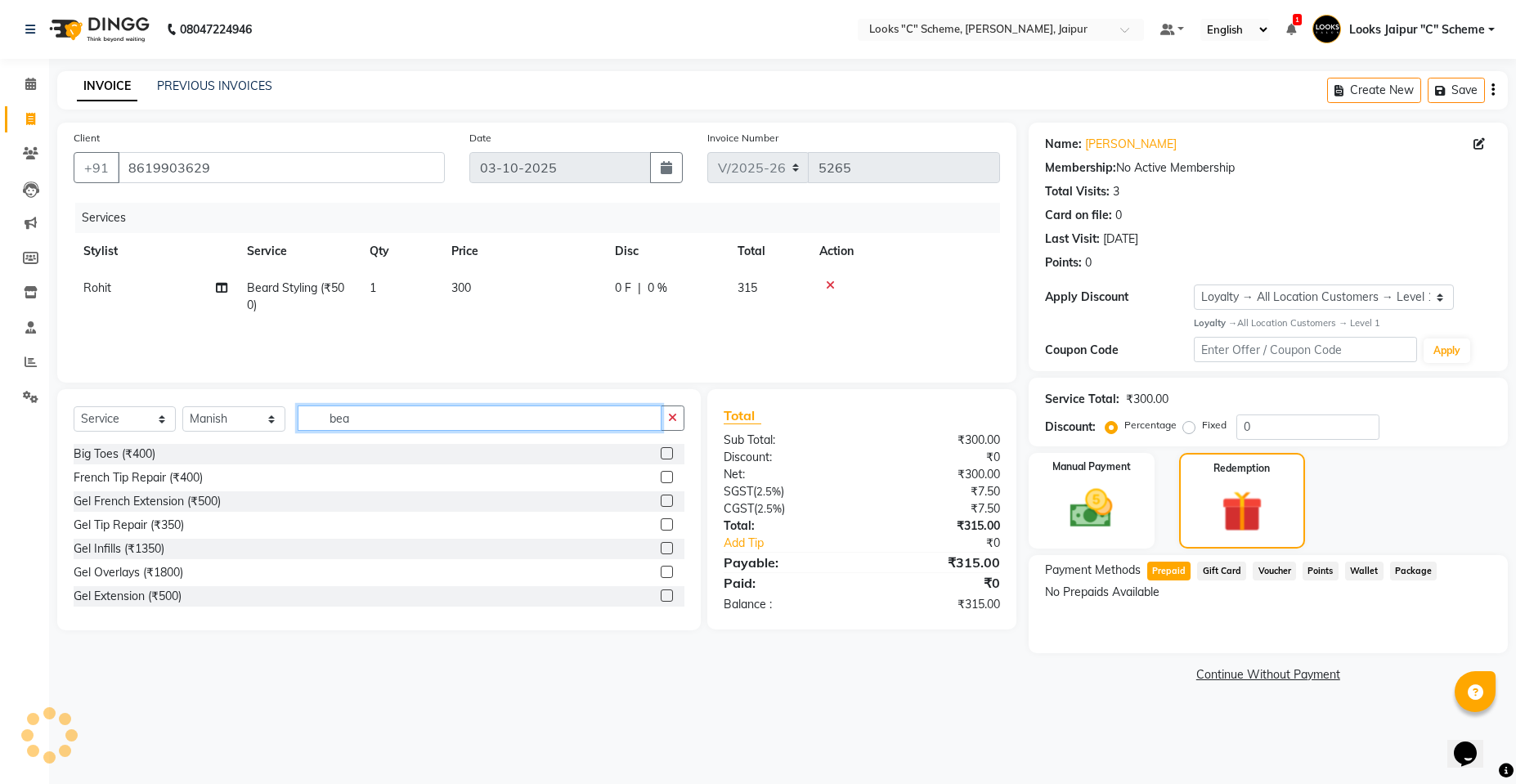
click at [403, 415] on input "bea" at bounding box center [479, 418] width 364 height 26
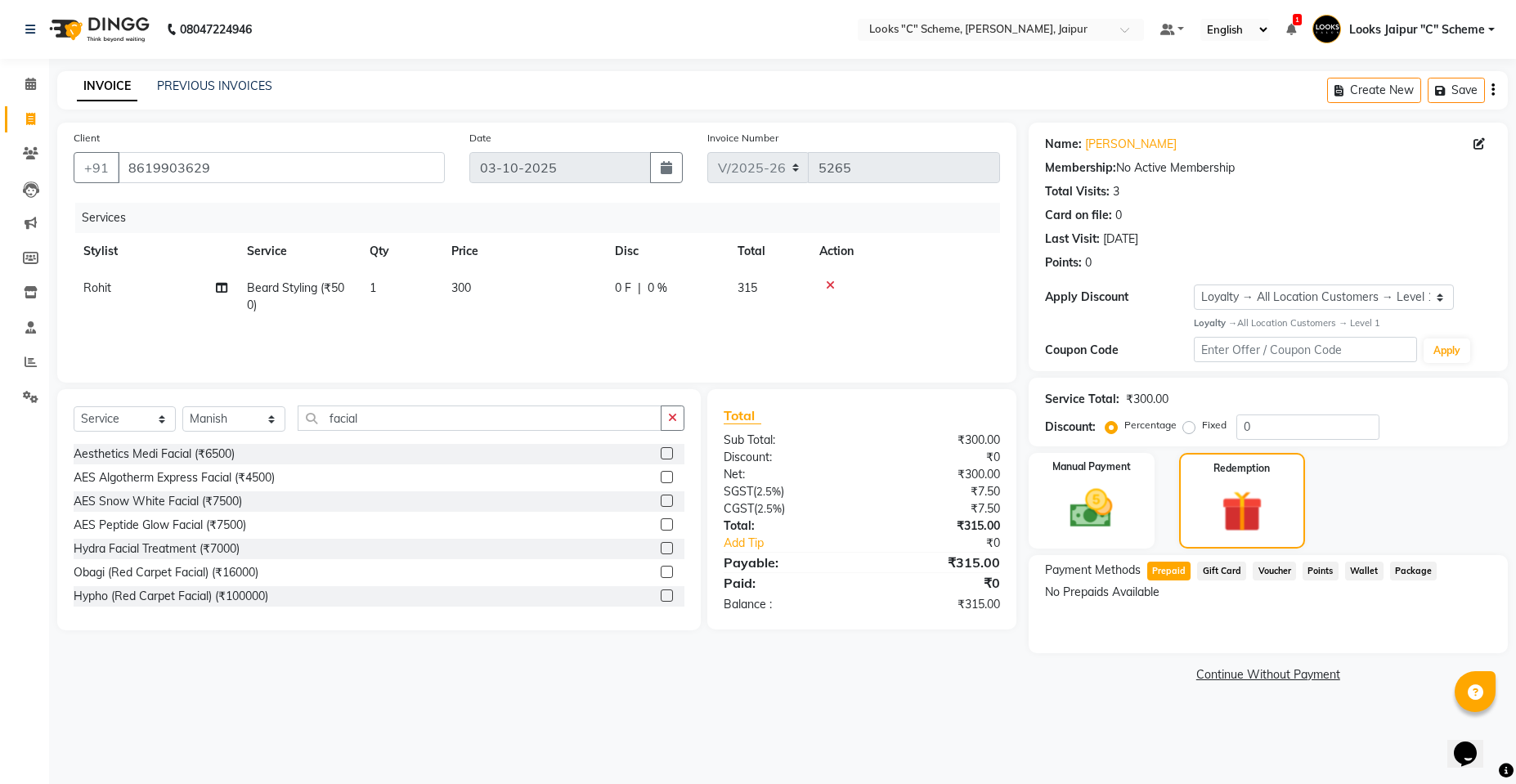
click at [661, 453] on label at bounding box center [666, 453] width 12 height 12
click at [661, 453] on input "checkbox" at bounding box center [666, 455] width 11 height 11
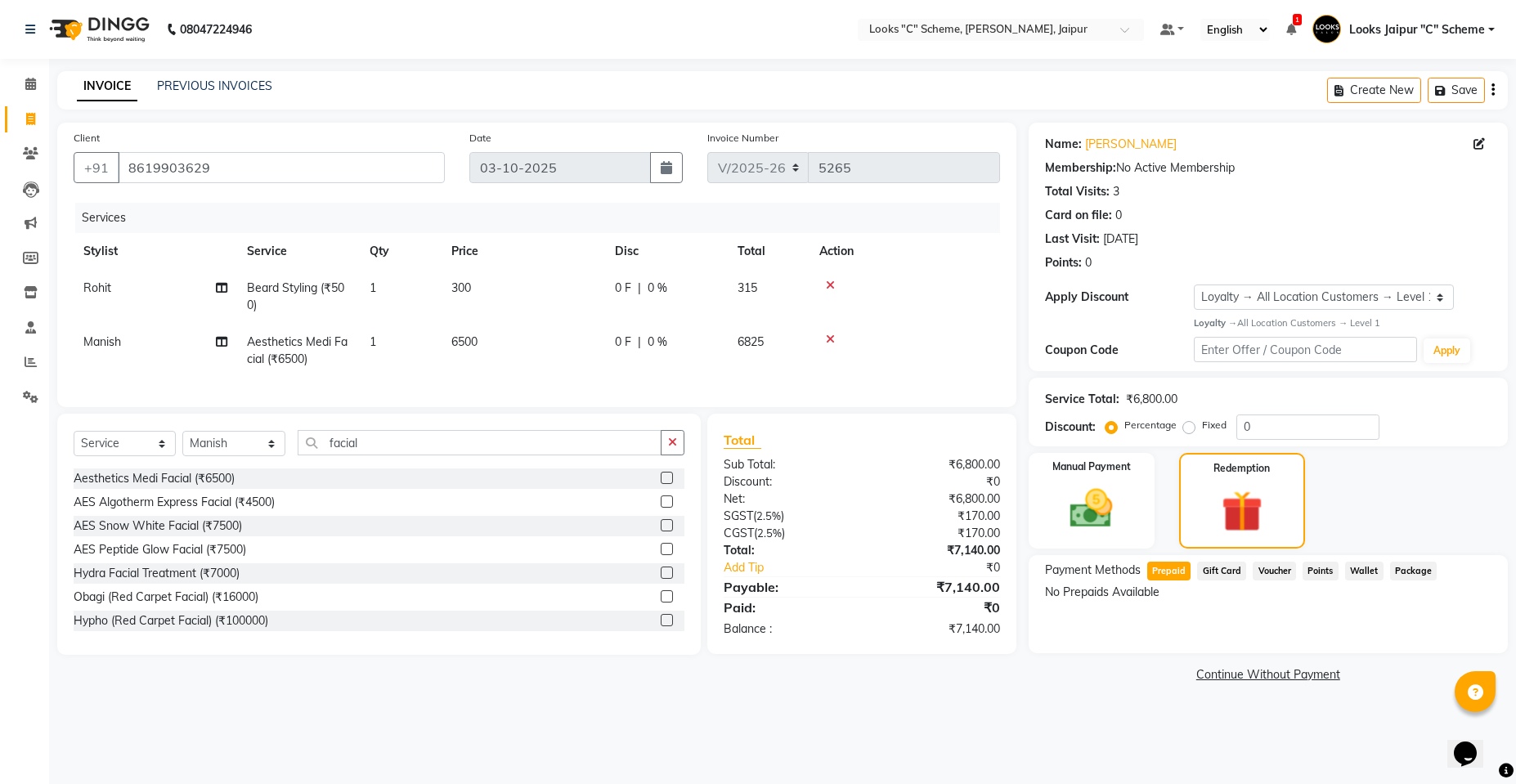
click at [533, 337] on td "6500" at bounding box center [523, 350] width 163 height 54
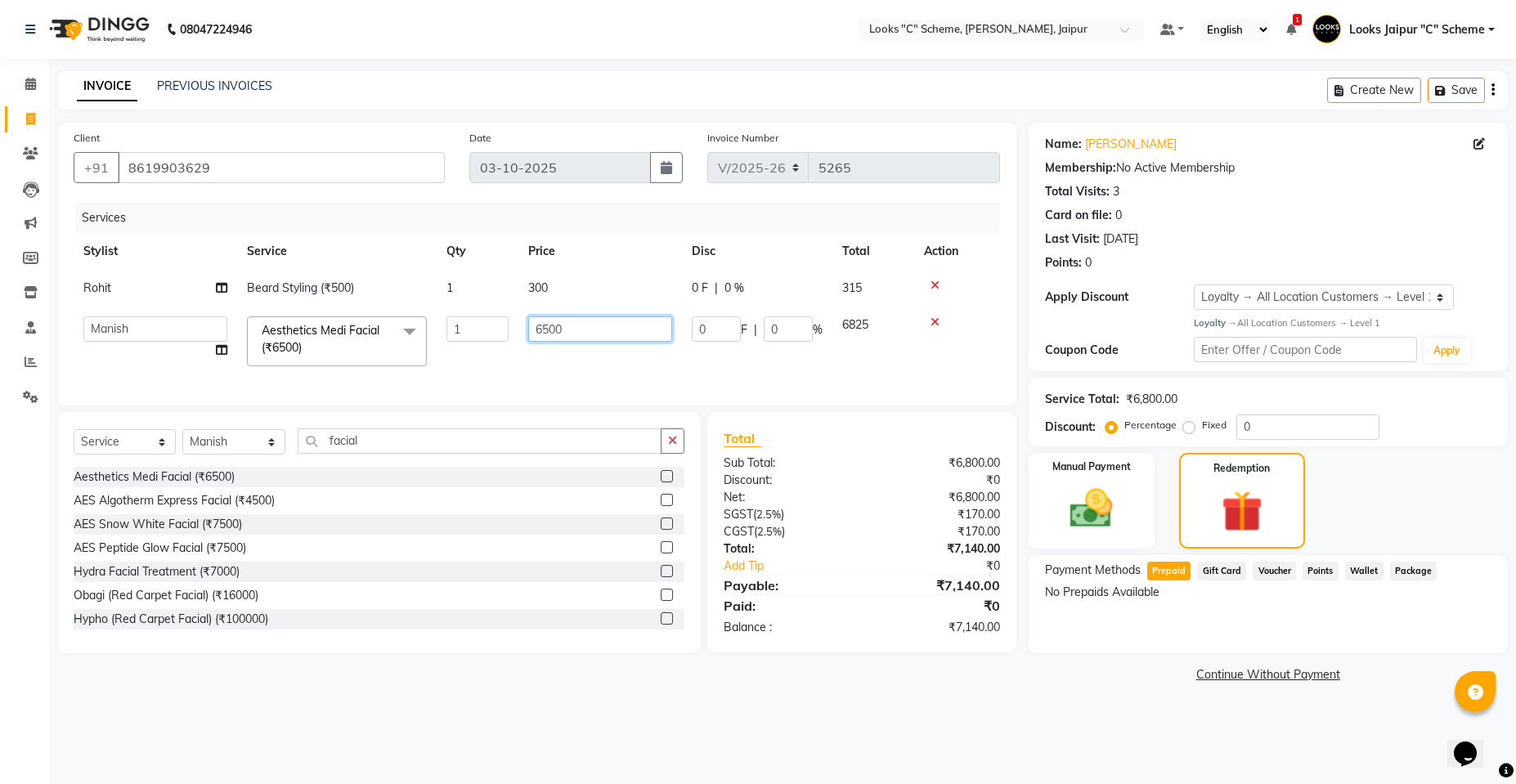
drag, startPoint x: 539, startPoint y: 329, endPoint x: 561, endPoint y: 333, distance: 22.4
click at [541, 329] on input "6500" at bounding box center [601, 329] width 144 height 26
click at [549, 329] on input "6500" at bounding box center [601, 329] width 144 height 26
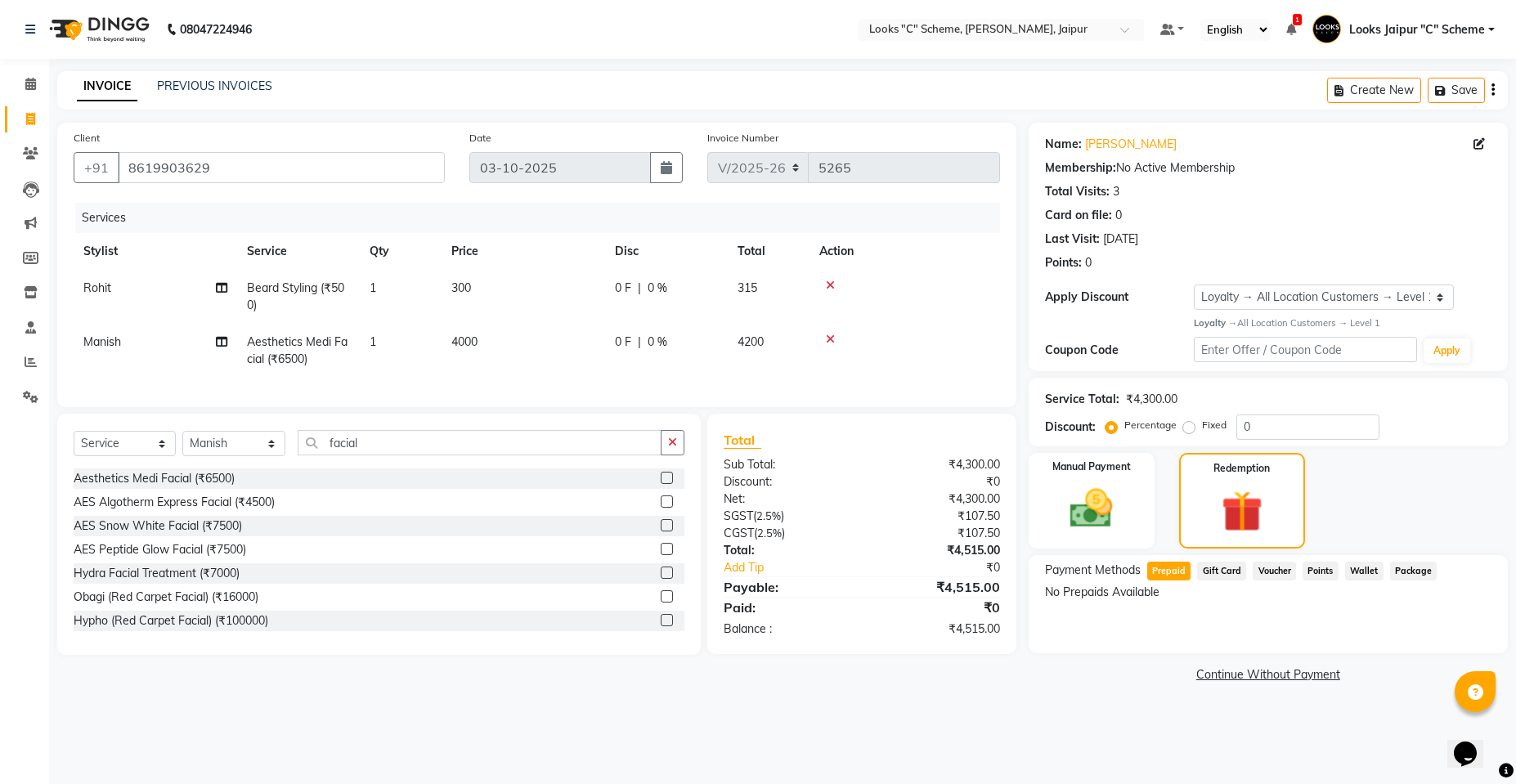
click at [570, 359] on td "4000" at bounding box center [523, 350] width 163 height 54
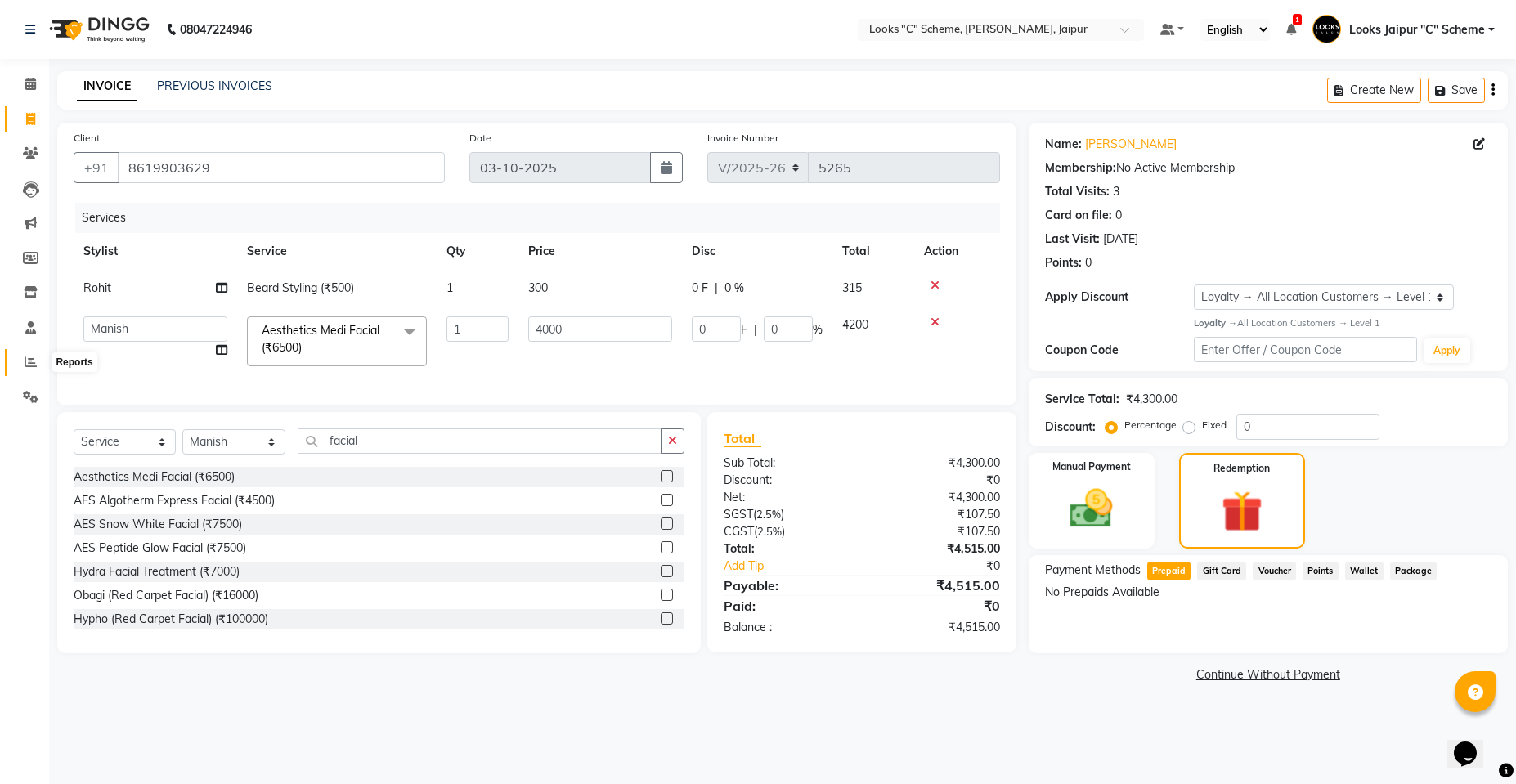
click at [32, 364] on icon at bounding box center [30, 361] width 12 height 12
click at [1445, 83] on button "Save" at bounding box center [1456, 90] width 58 height 26
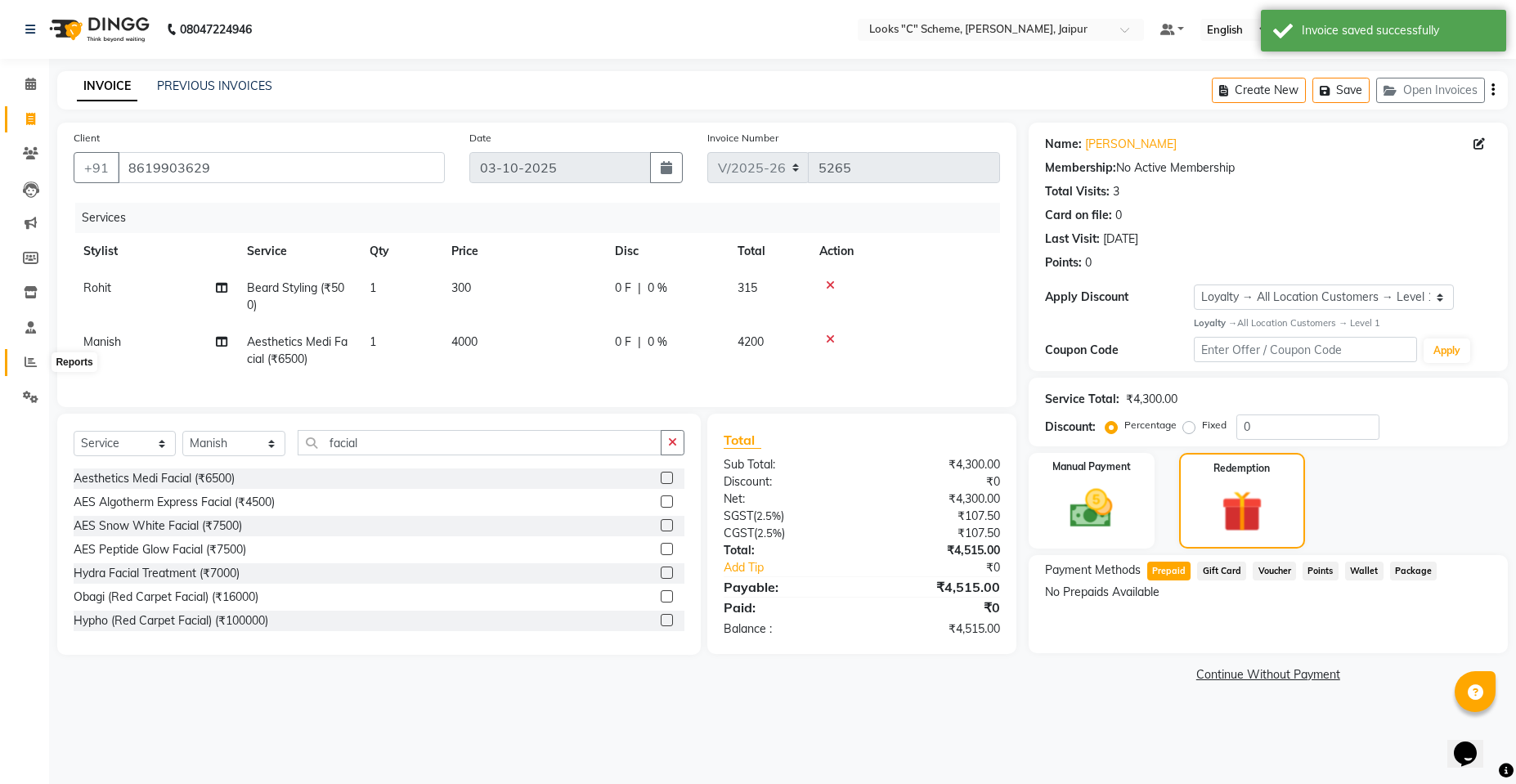
click at [29, 368] on span at bounding box center [30, 362] width 28 height 19
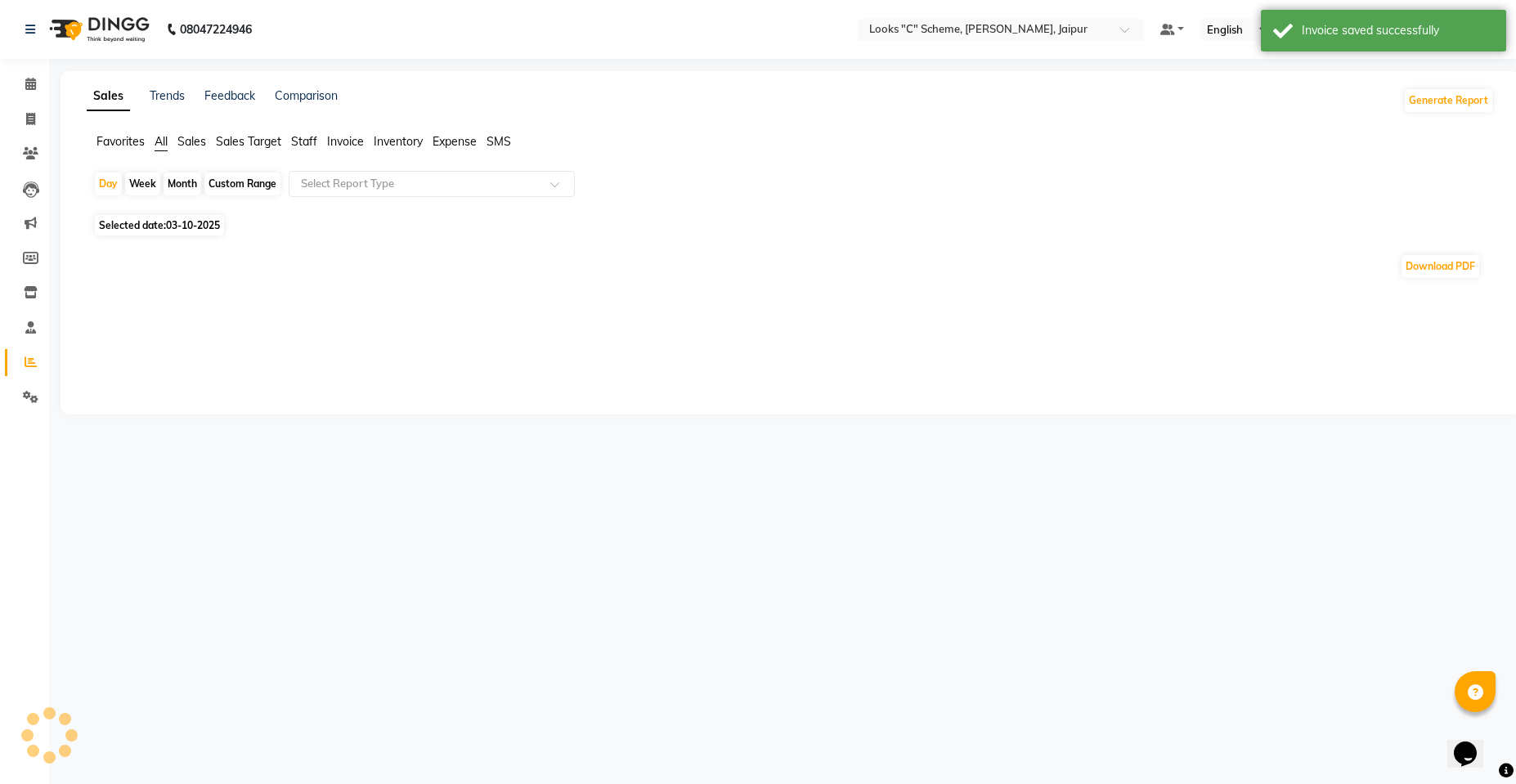
click at [302, 137] on span "Staff" at bounding box center [304, 141] width 26 height 15
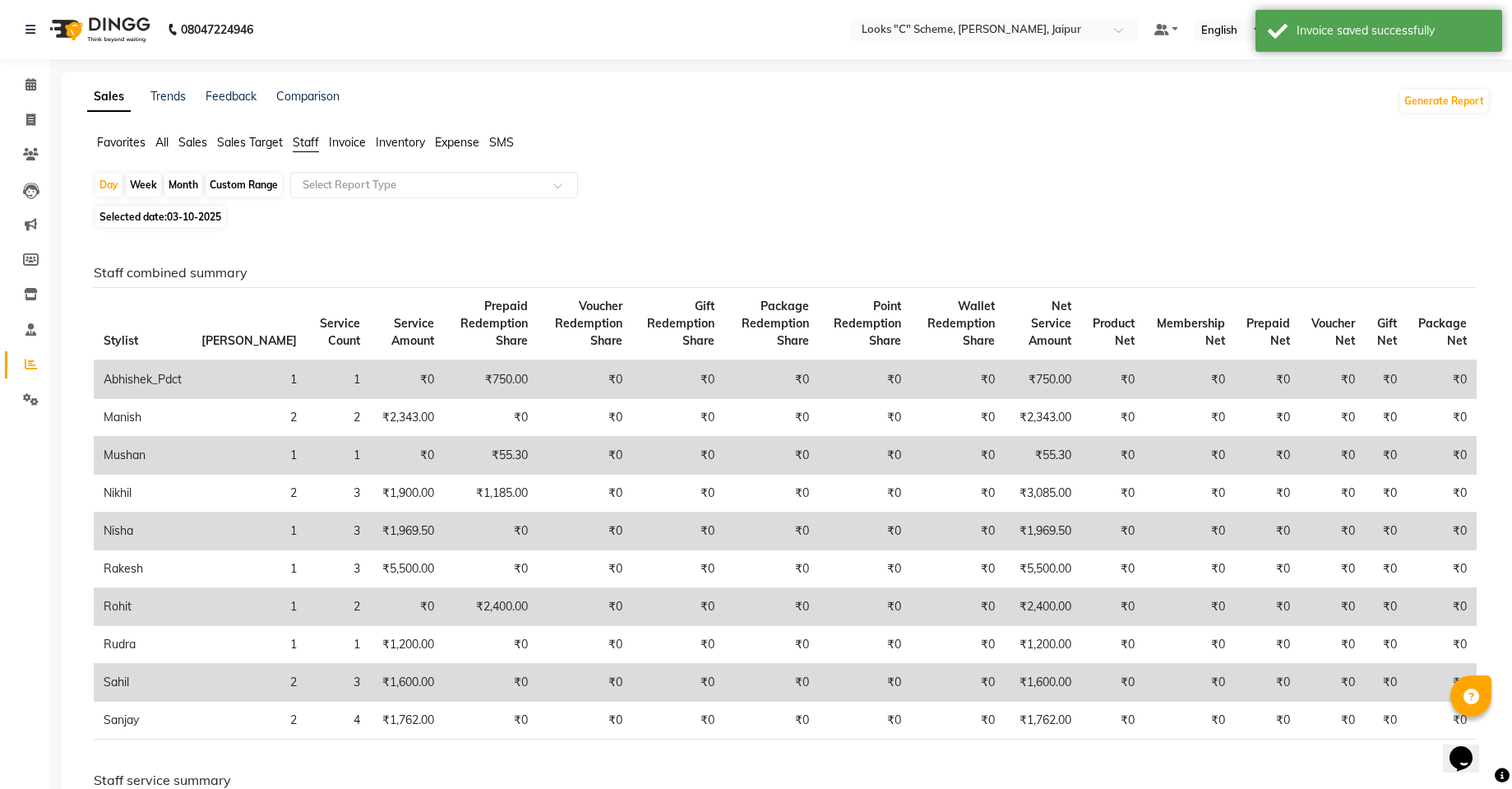
click at [217, 218] on span "03-10-2025" at bounding box center [194, 216] width 54 height 12
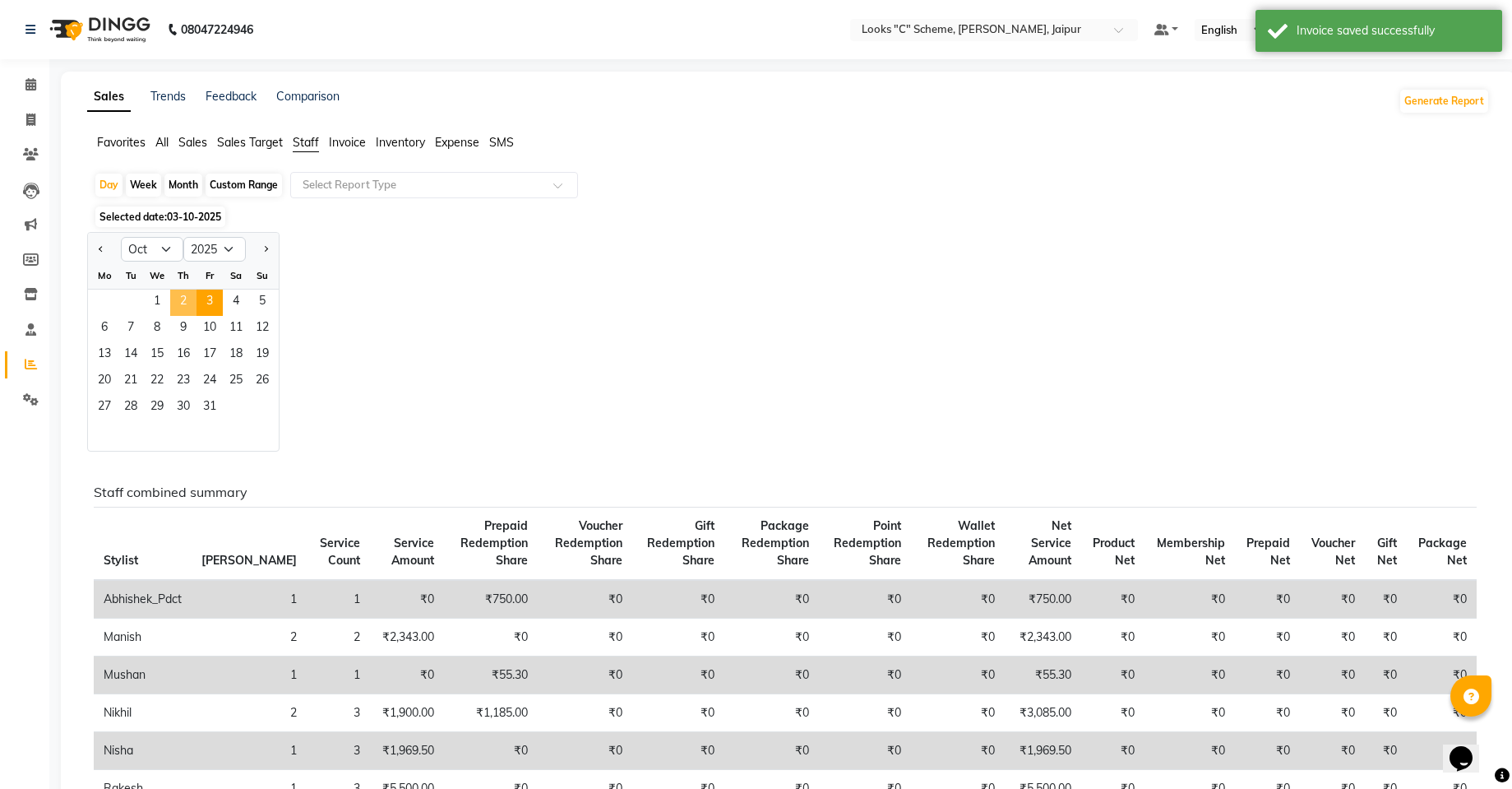
click at [188, 296] on span "2" at bounding box center [183, 302] width 27 height 27
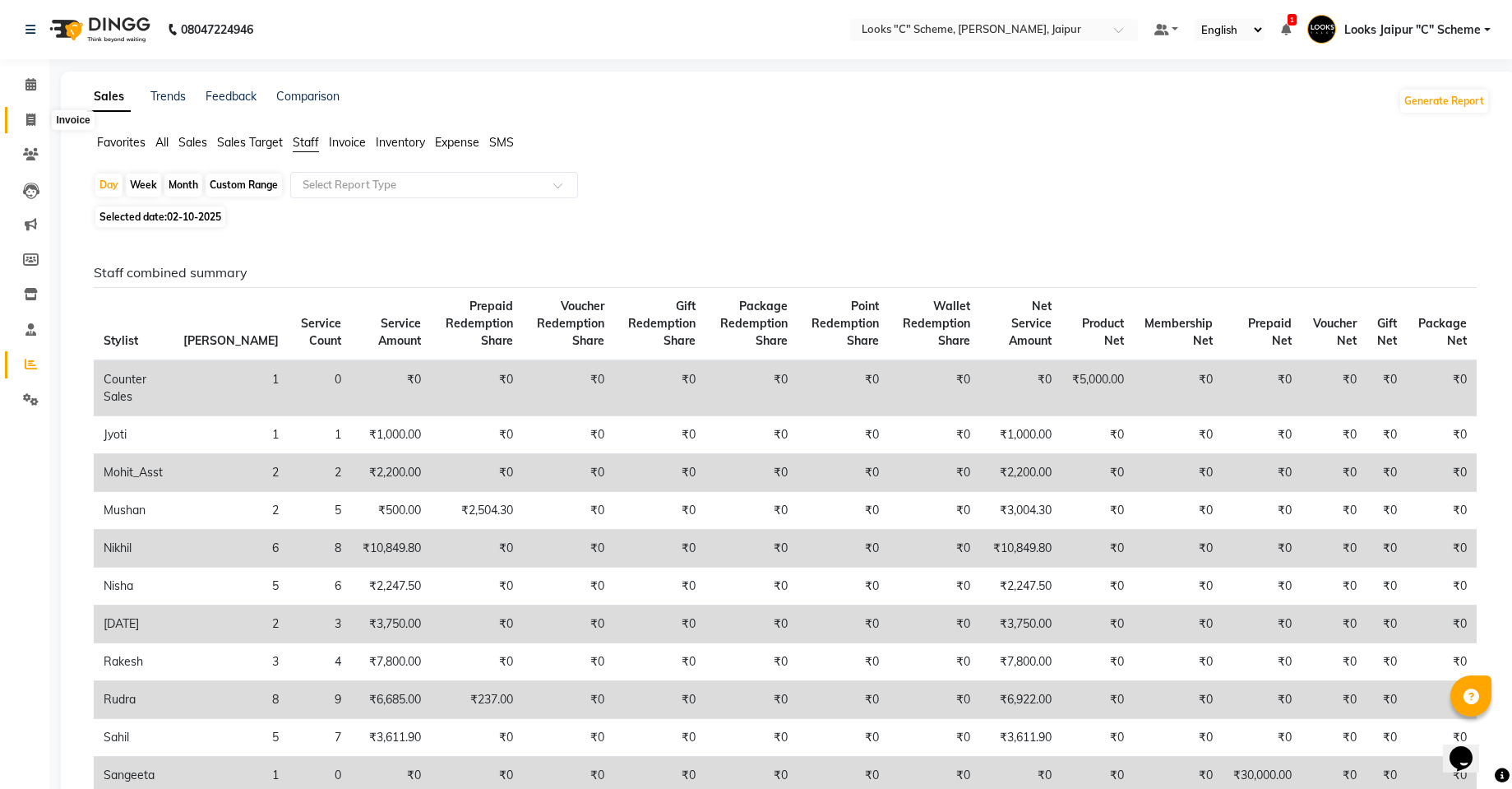
click at [28, 118] on icon at bounding box center [31, 119] width 9 height 12
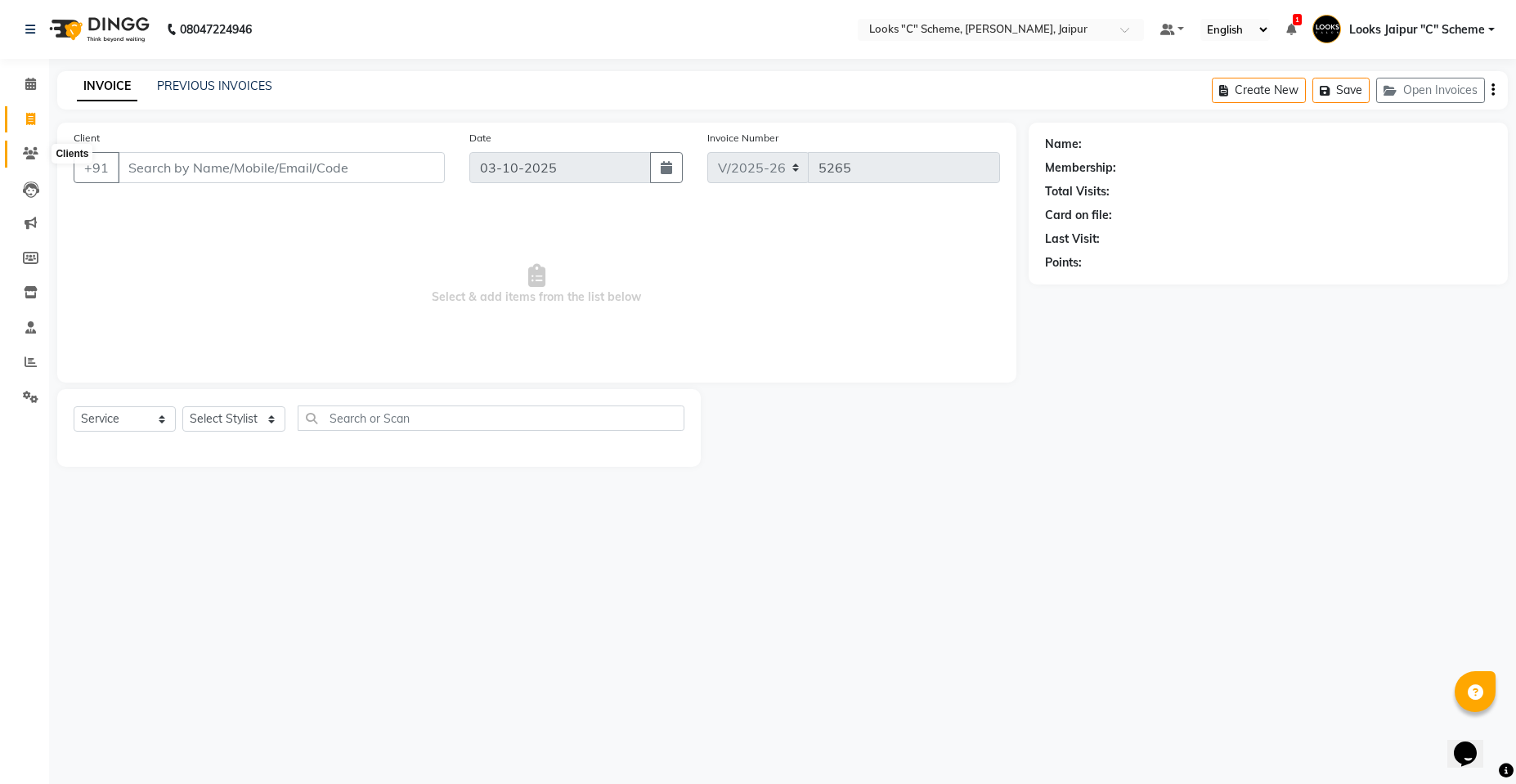
click at [30, 151] on icon at bounding box center [30, 152] width 16 height 12
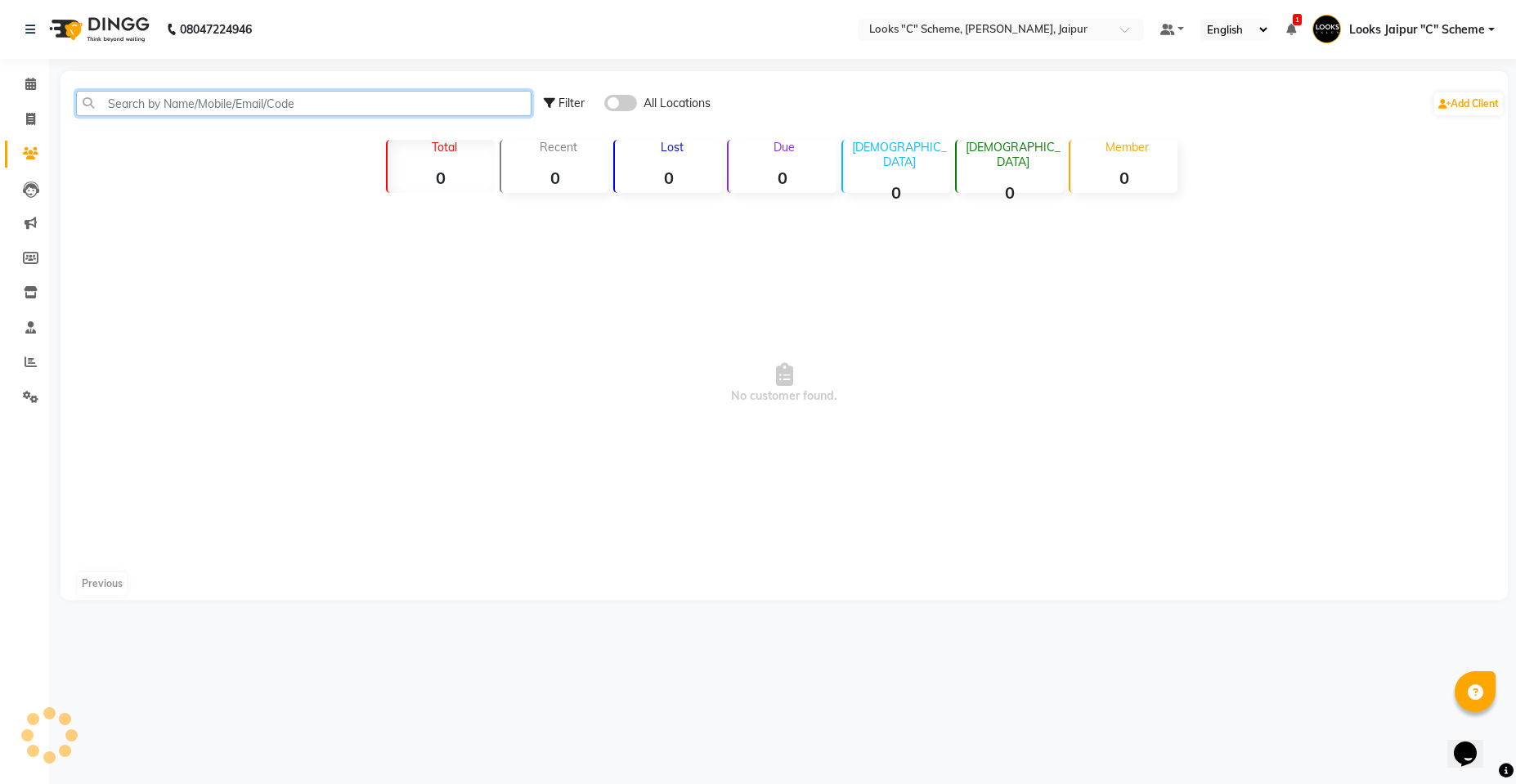
click at [180, 100] on input "text" at bounding box center [303, 103] width 455 height 26
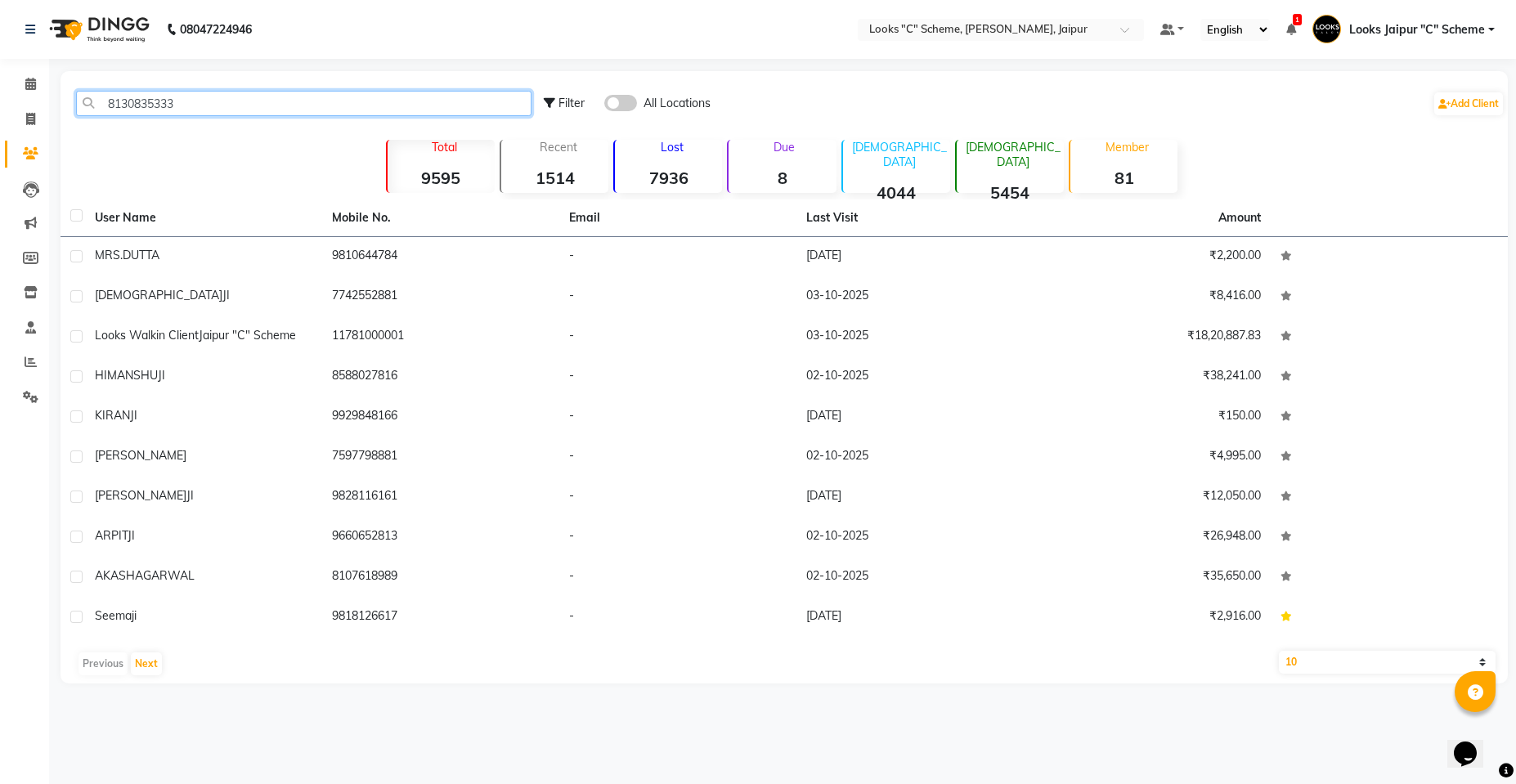
drag, startPoint x: 94, startPoint y: 97, endPoint x: 205, endPoint y: 112, distance: 112.0
click at [205, 112] on input "8130835333" at bounding box center [303, 103] width 455 height 26
paste input "8130835333"
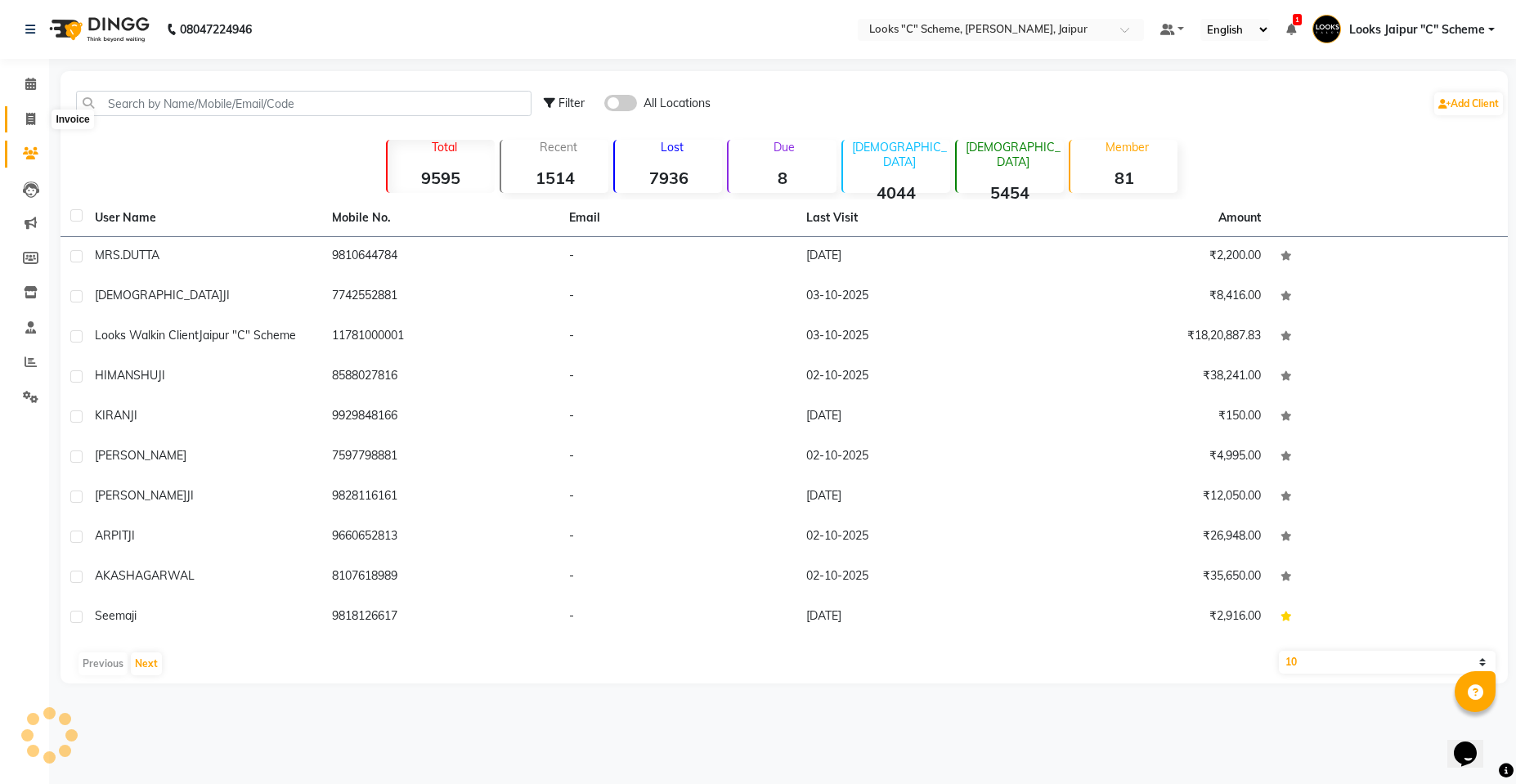
click at [30, 123] on icon at bounding box center [31, 119] width 9 height 12
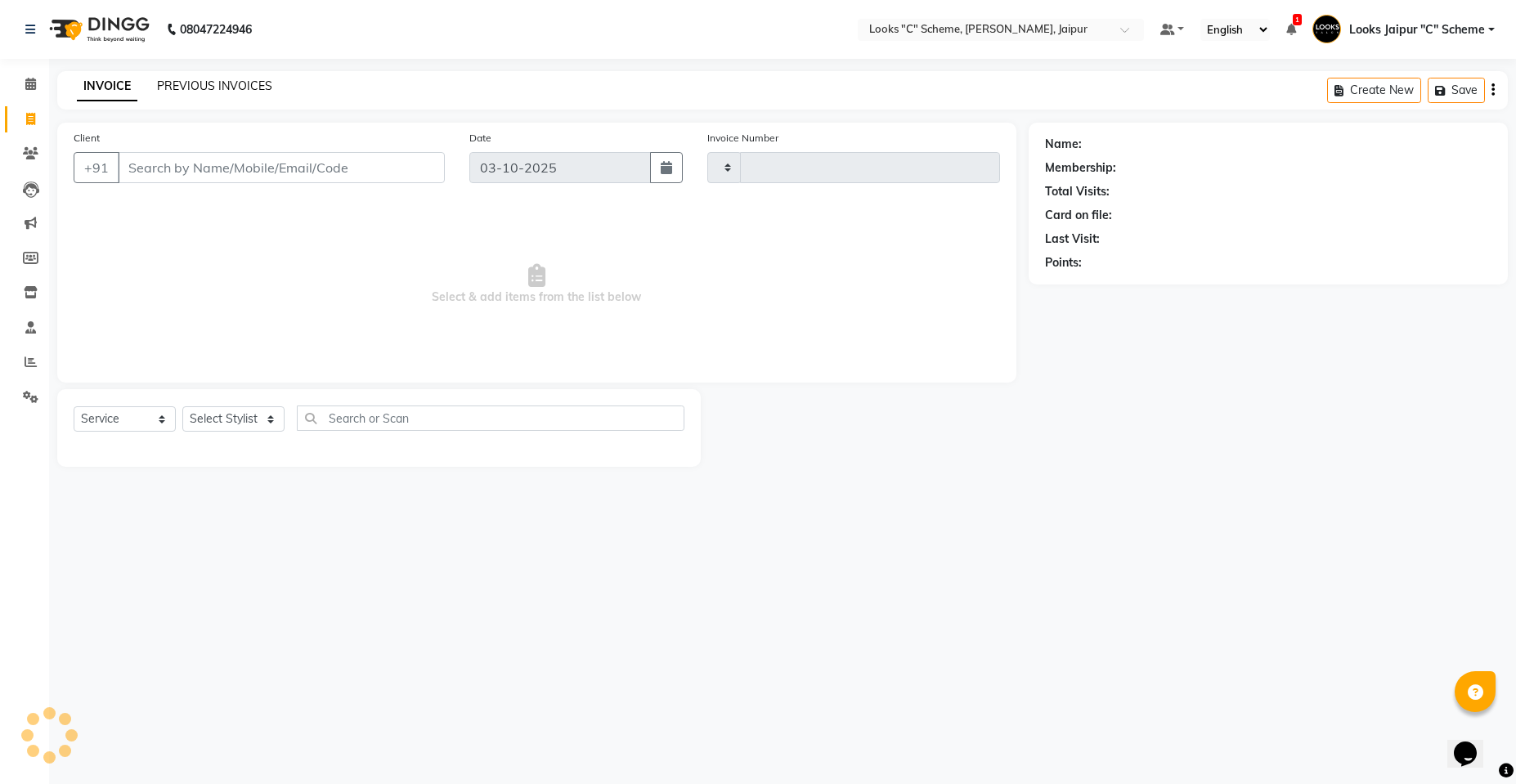
click at [159, 79] on link "PREVIOUS INVOICES" at bounding box center [214, 86] width 115 height 15
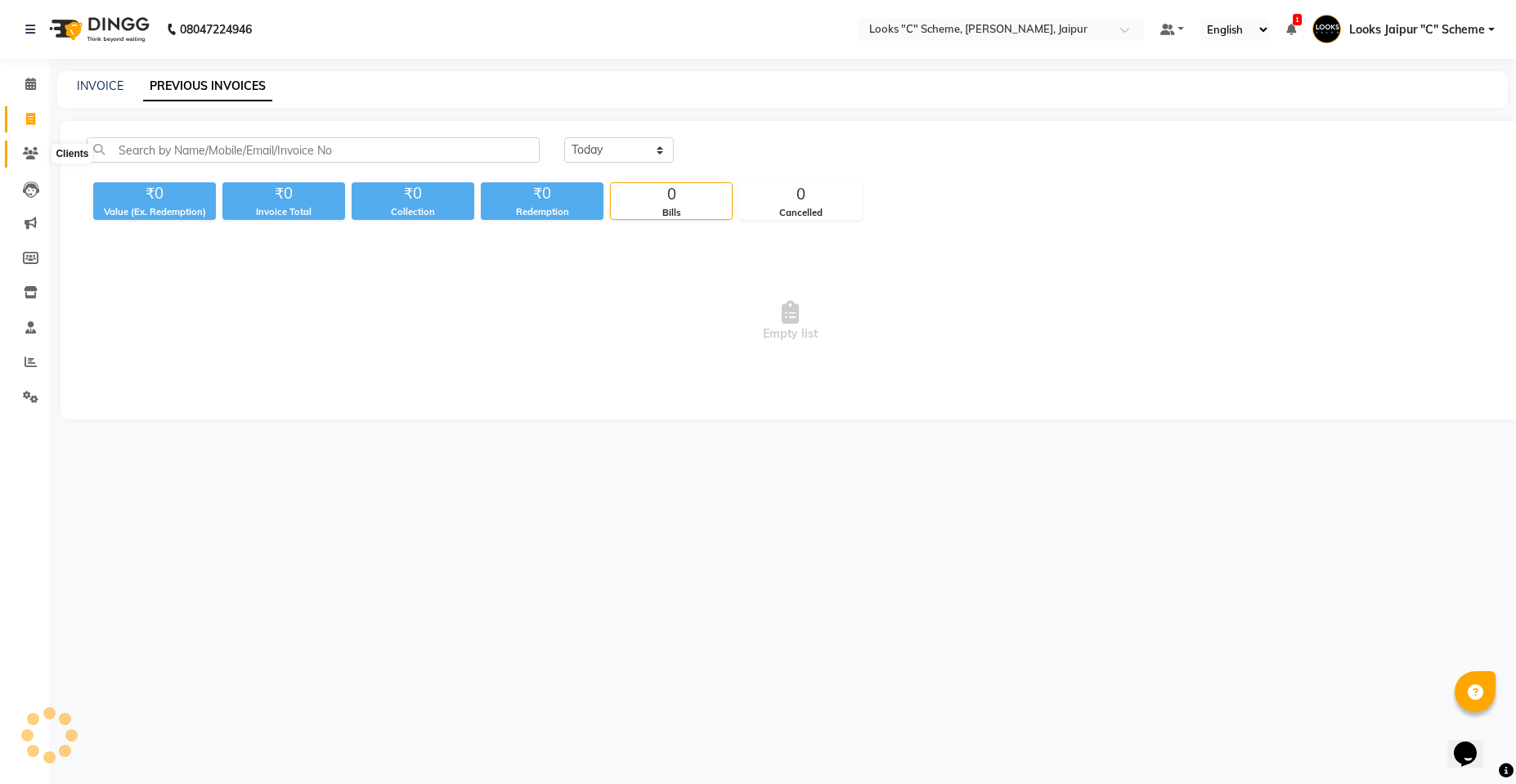
click at [27, 152] on icon at bounding box center [30, 152] width 16 height 12
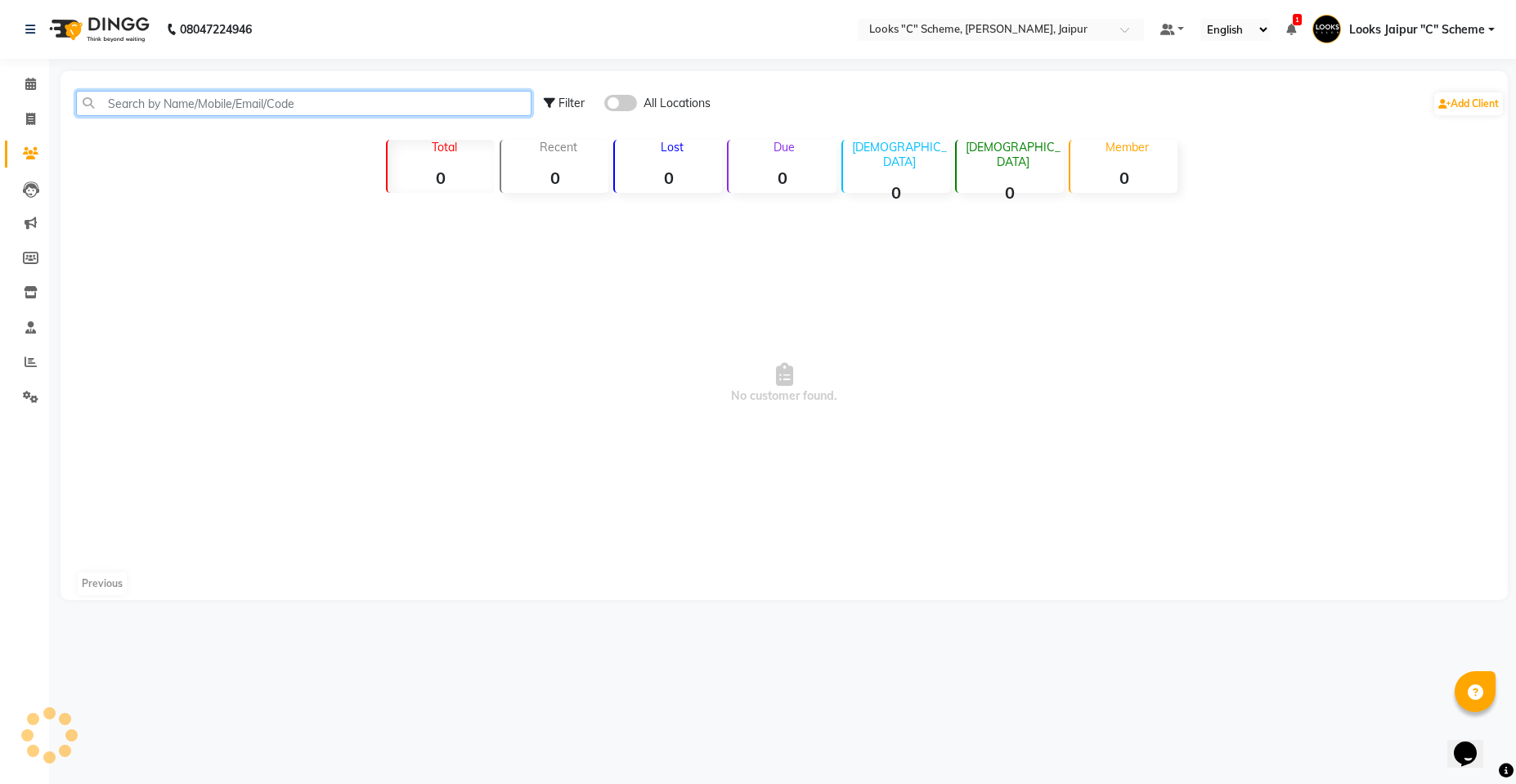
click at [144, 101] on input "text" at bounding box center [303, 103] width 455 height 26
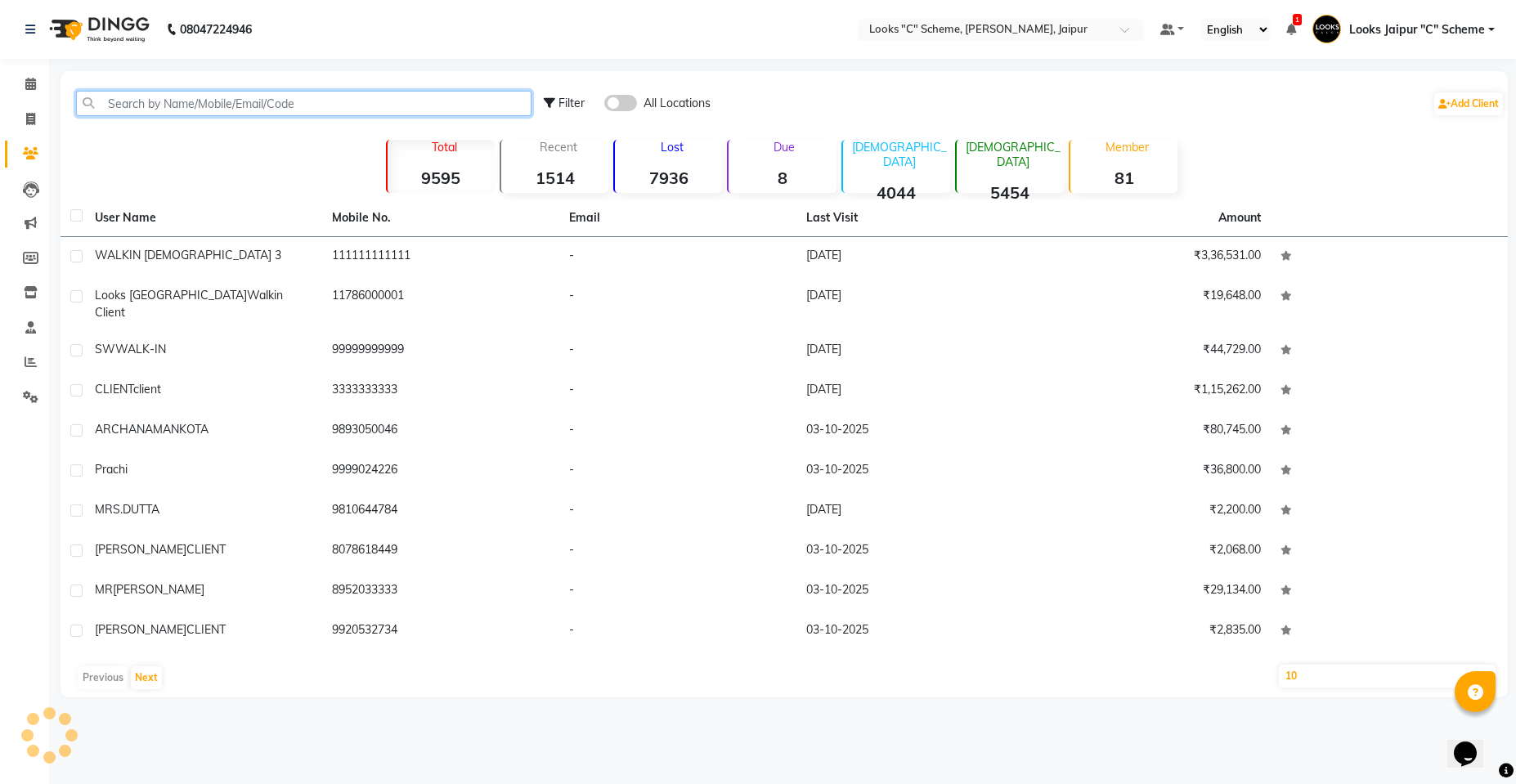
paste input "8130835333"
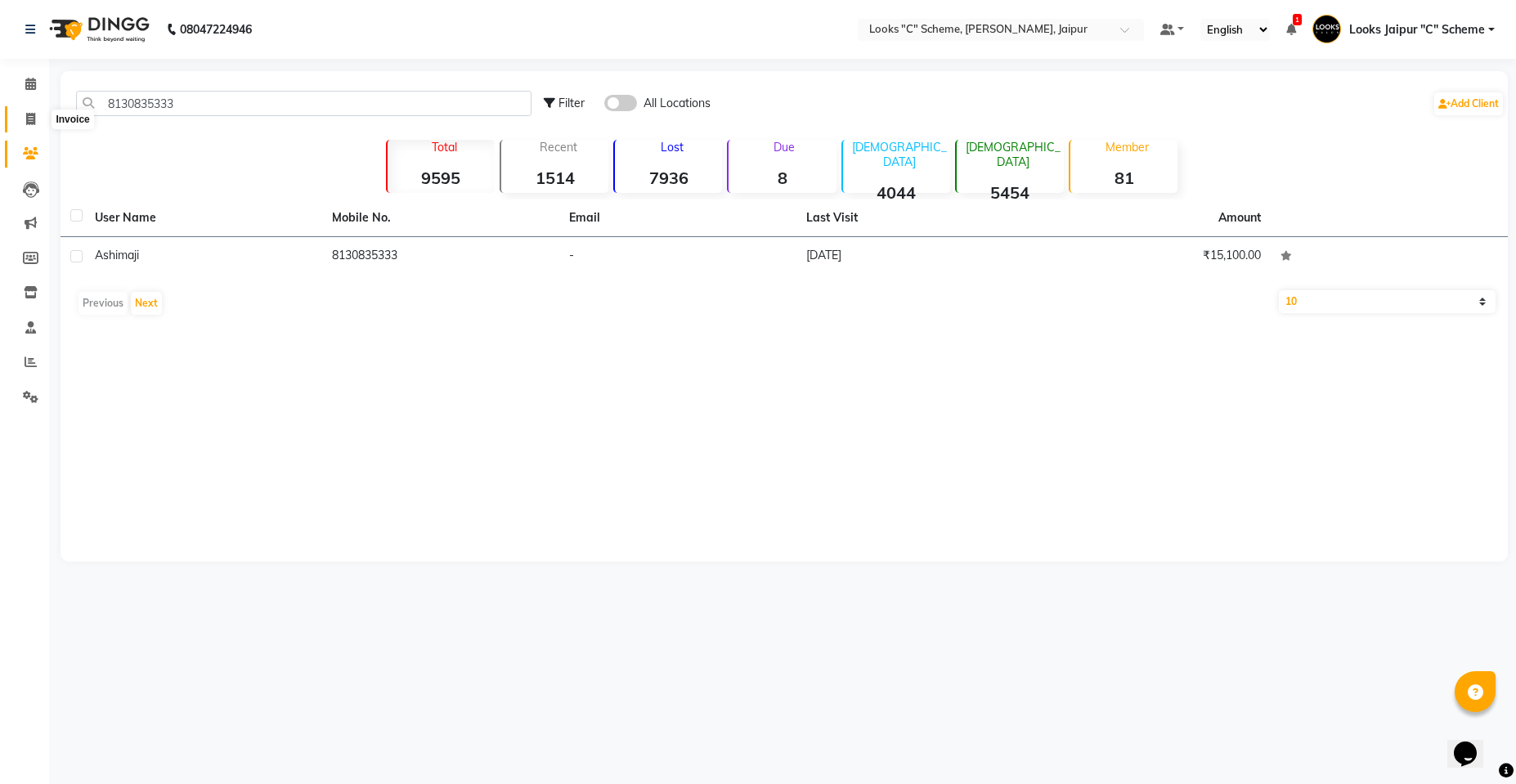
click at [23, 120] on span at bounding box center [30, 120] width 28 height 19
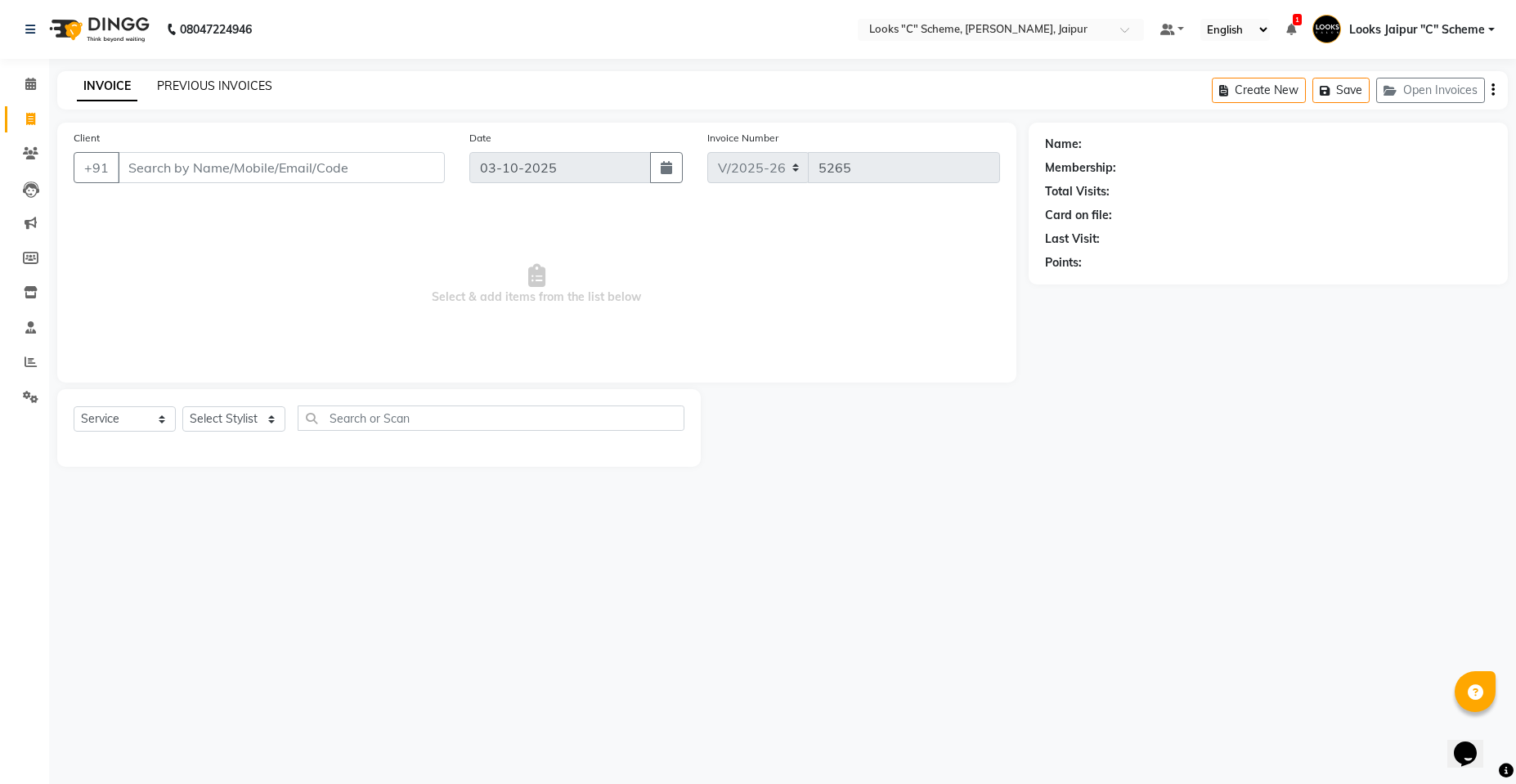
click at [234, 86] on link "PREVIOUS INVOICES" at bounding box center [214, 86] width 115 height 15
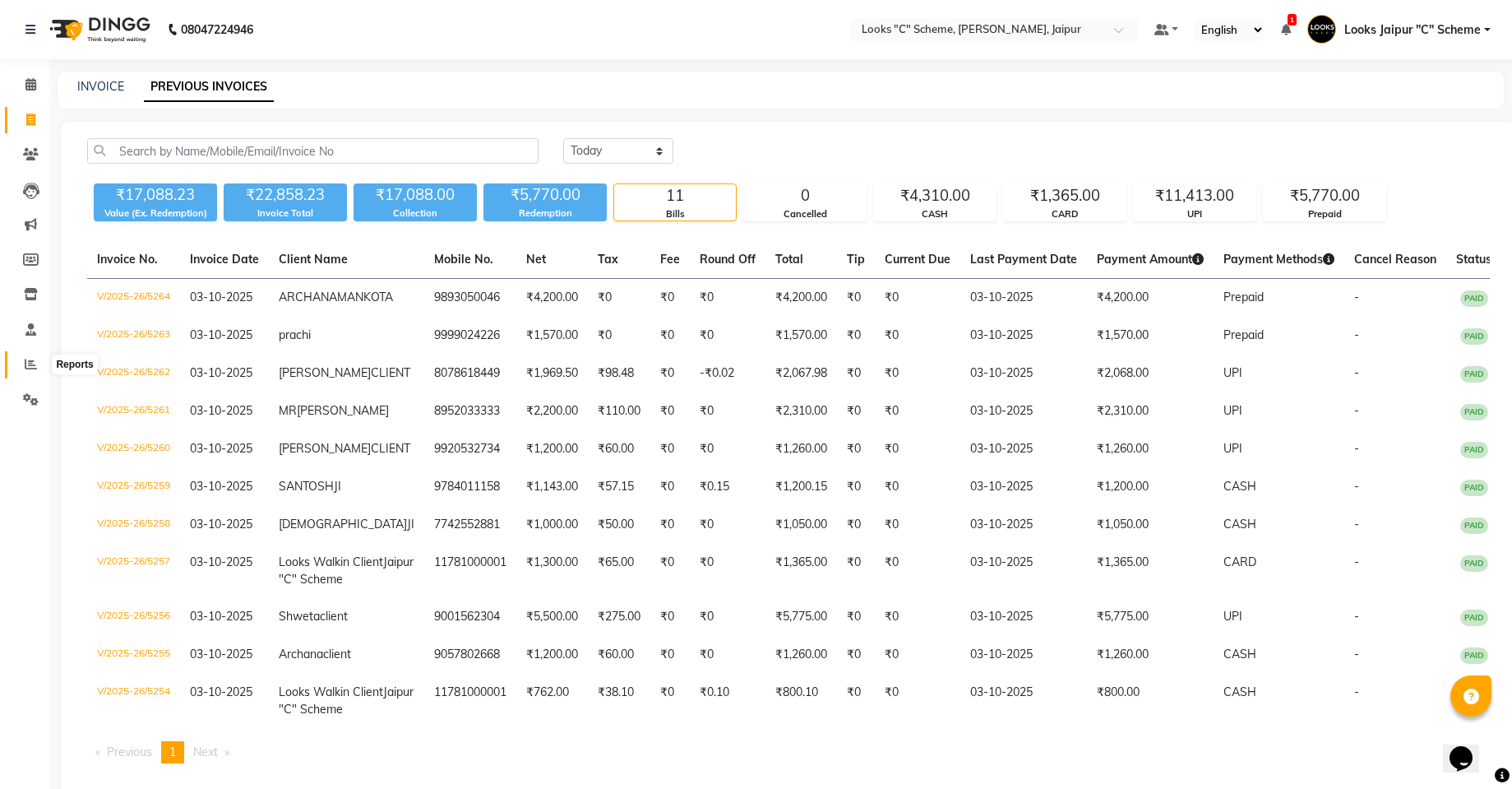
click at [19, 364] on span at bounding box center [30, 365] width 28 height 19
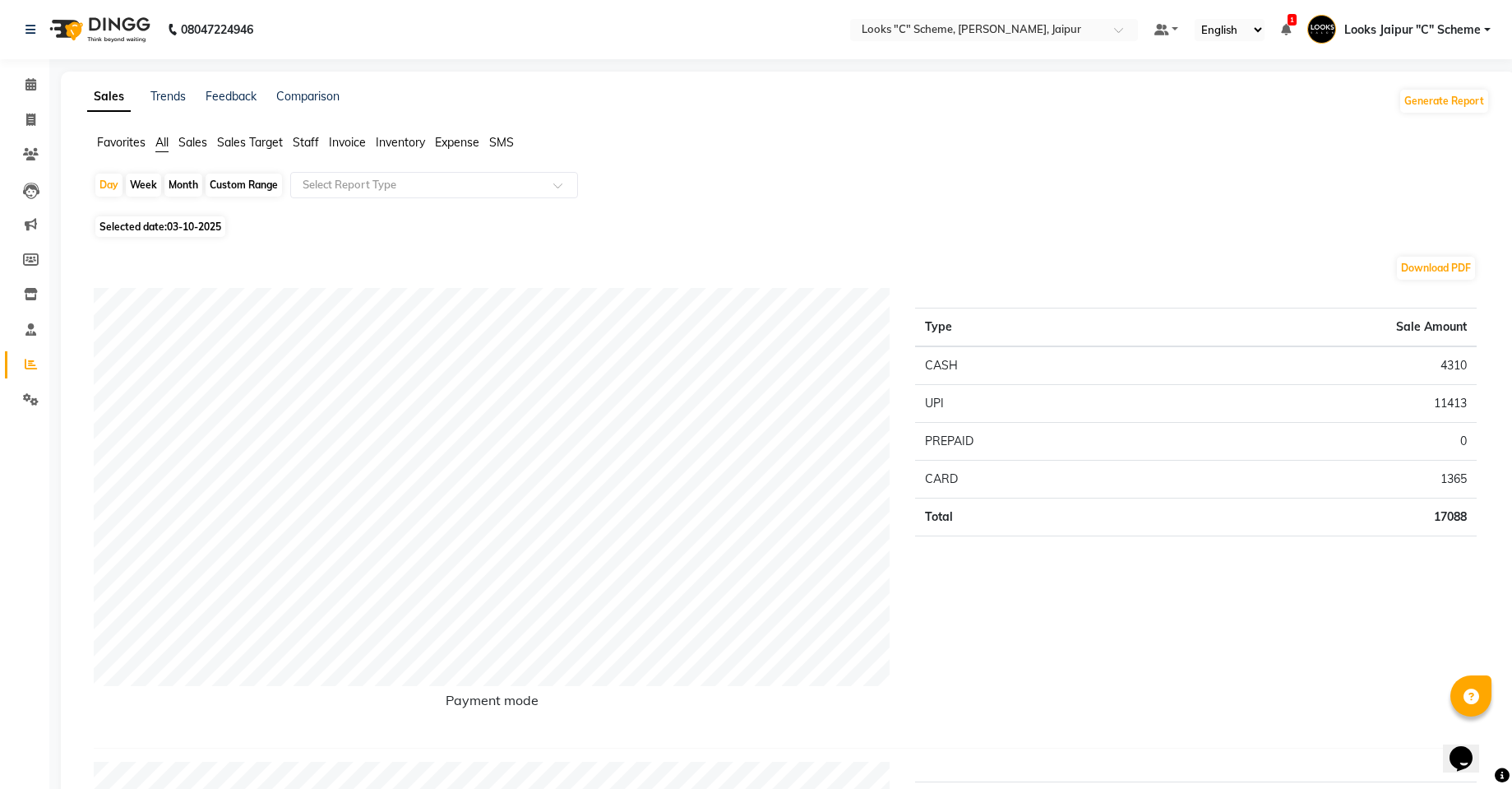
click at [307, 144] on span "Staff" at bounding box center [306, 142] width 27 height 15
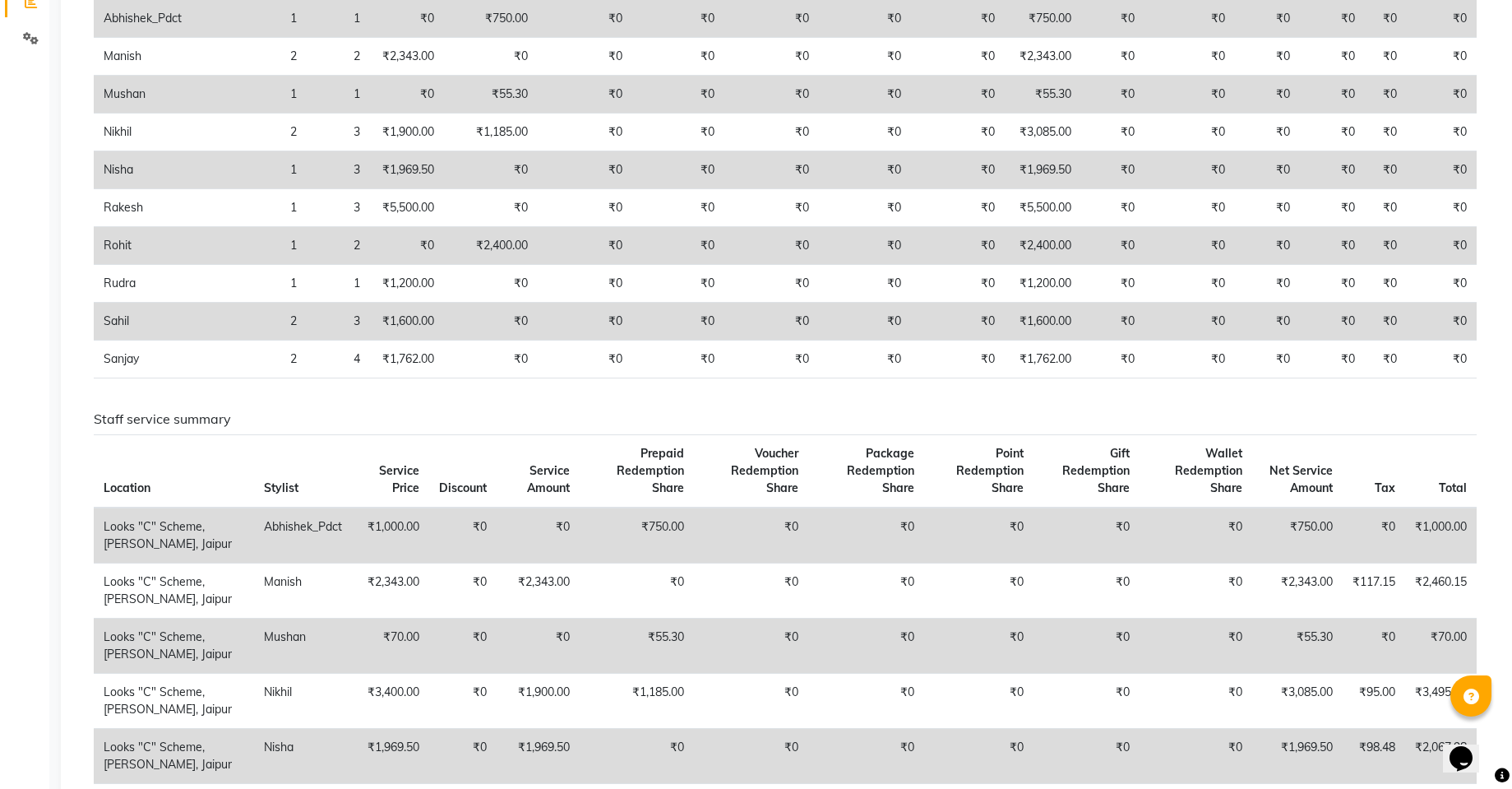
scroll to position [32, 0]
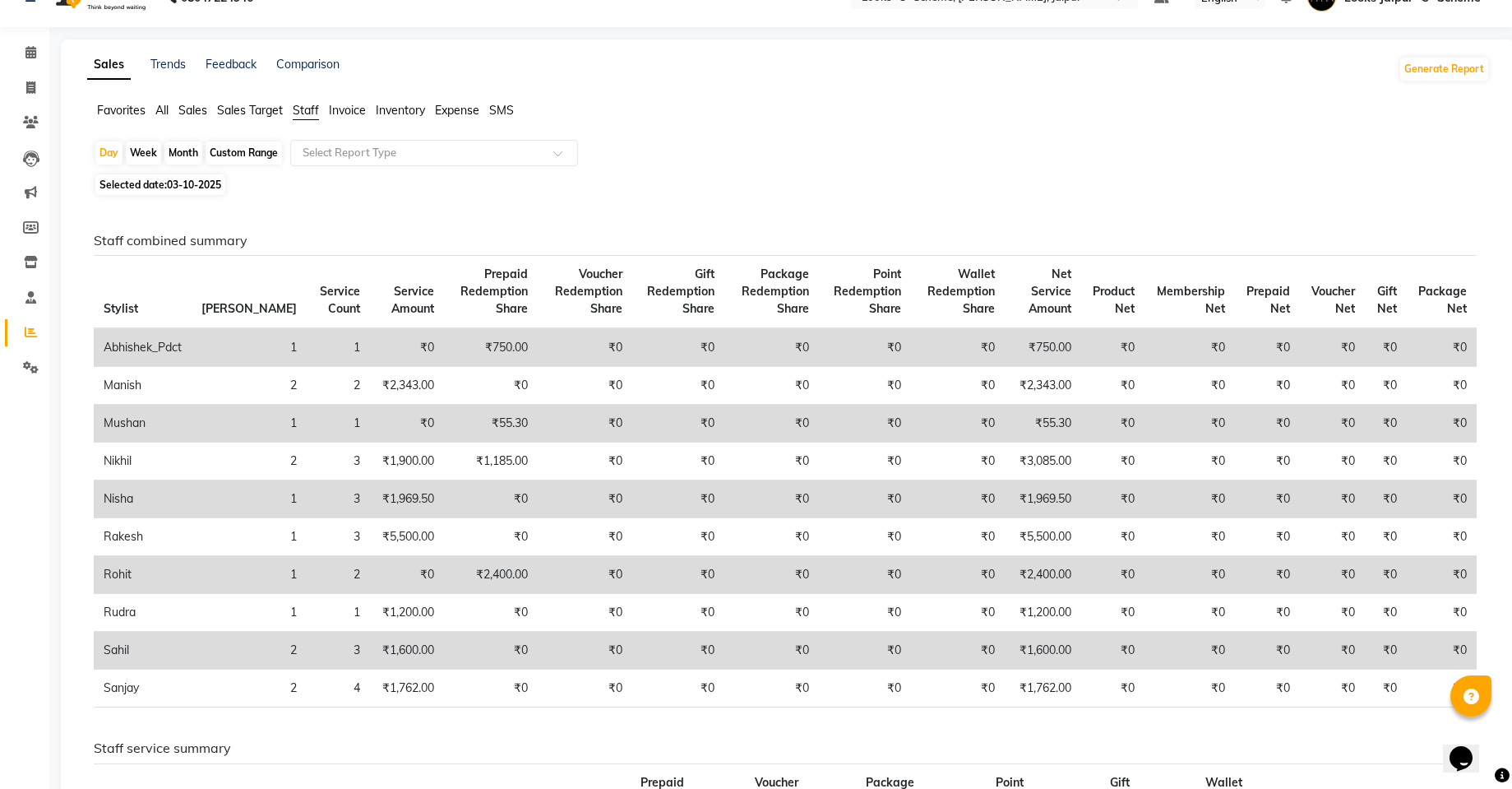
click at [206, 184] on span "03-10-2025" at bounding box center [194, 184] width 54 height 12
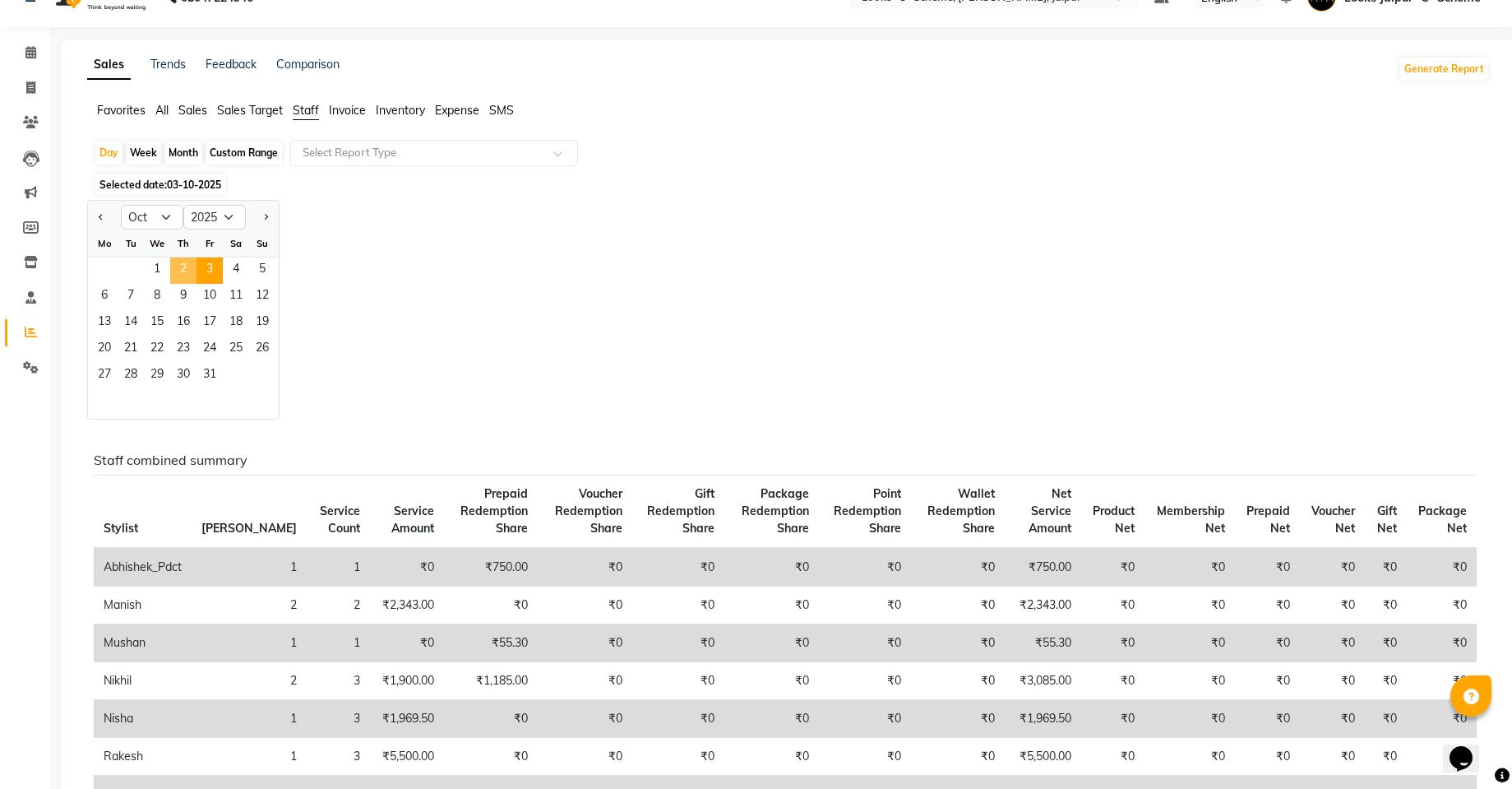
click at [178, 260] on span "2" at bounding box center [183, 270] width 27 height 27
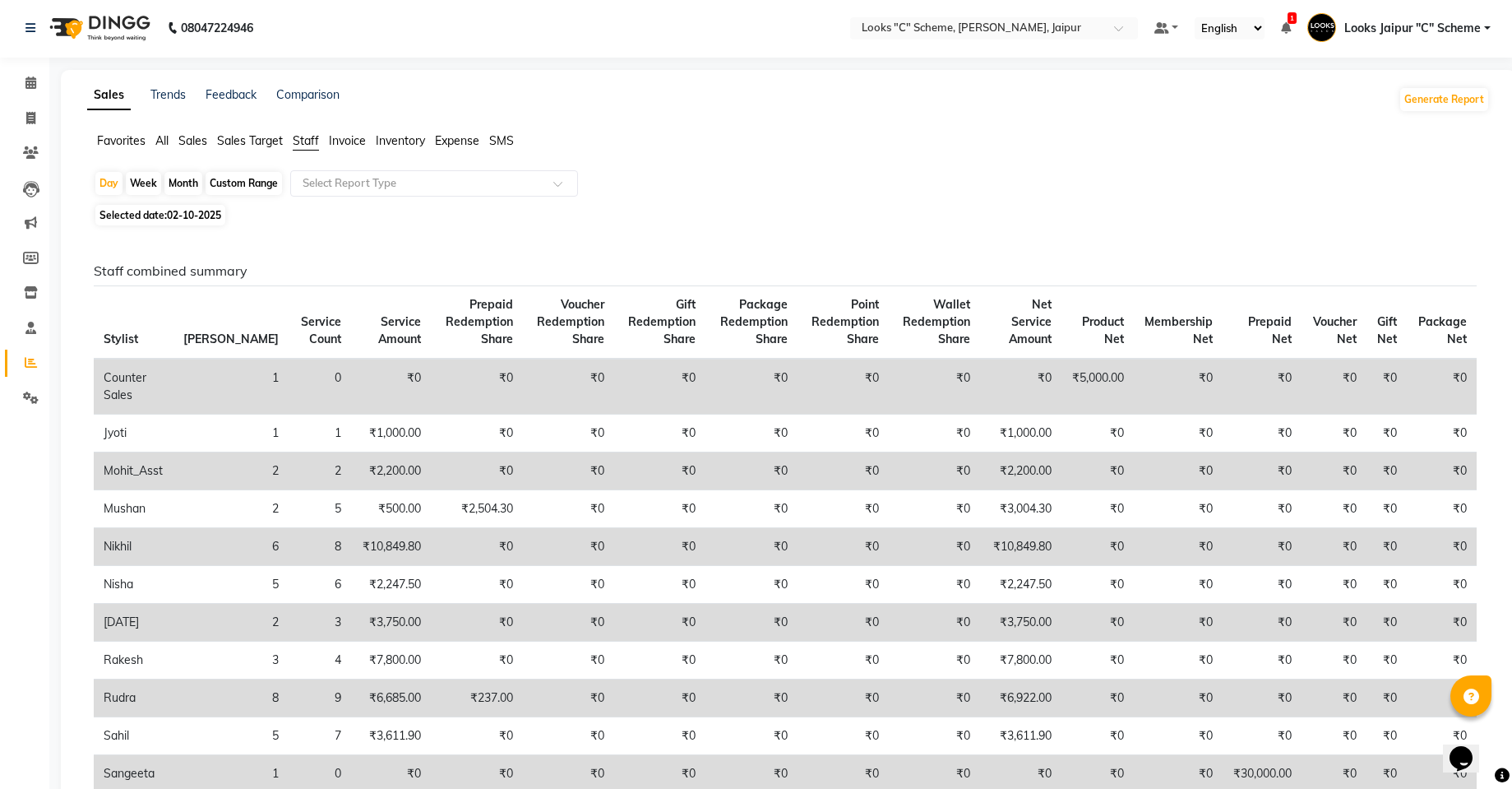
scroll to position [0, 0]
click at [31, 112] on span at bounding box center [30, 120] width 28 height 19
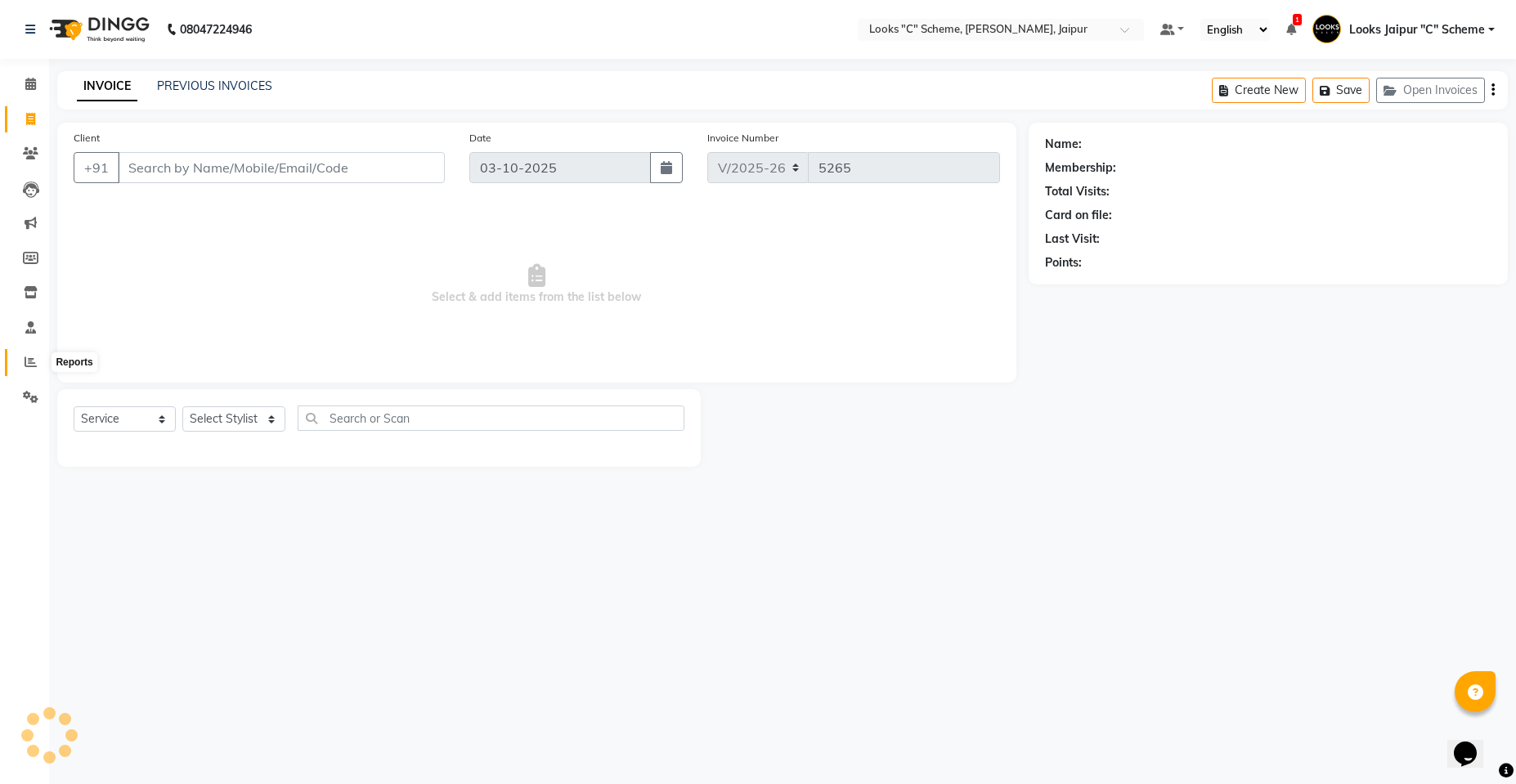
click at [19, 361] on span at bounding box center [30, 362] width 28 height 19
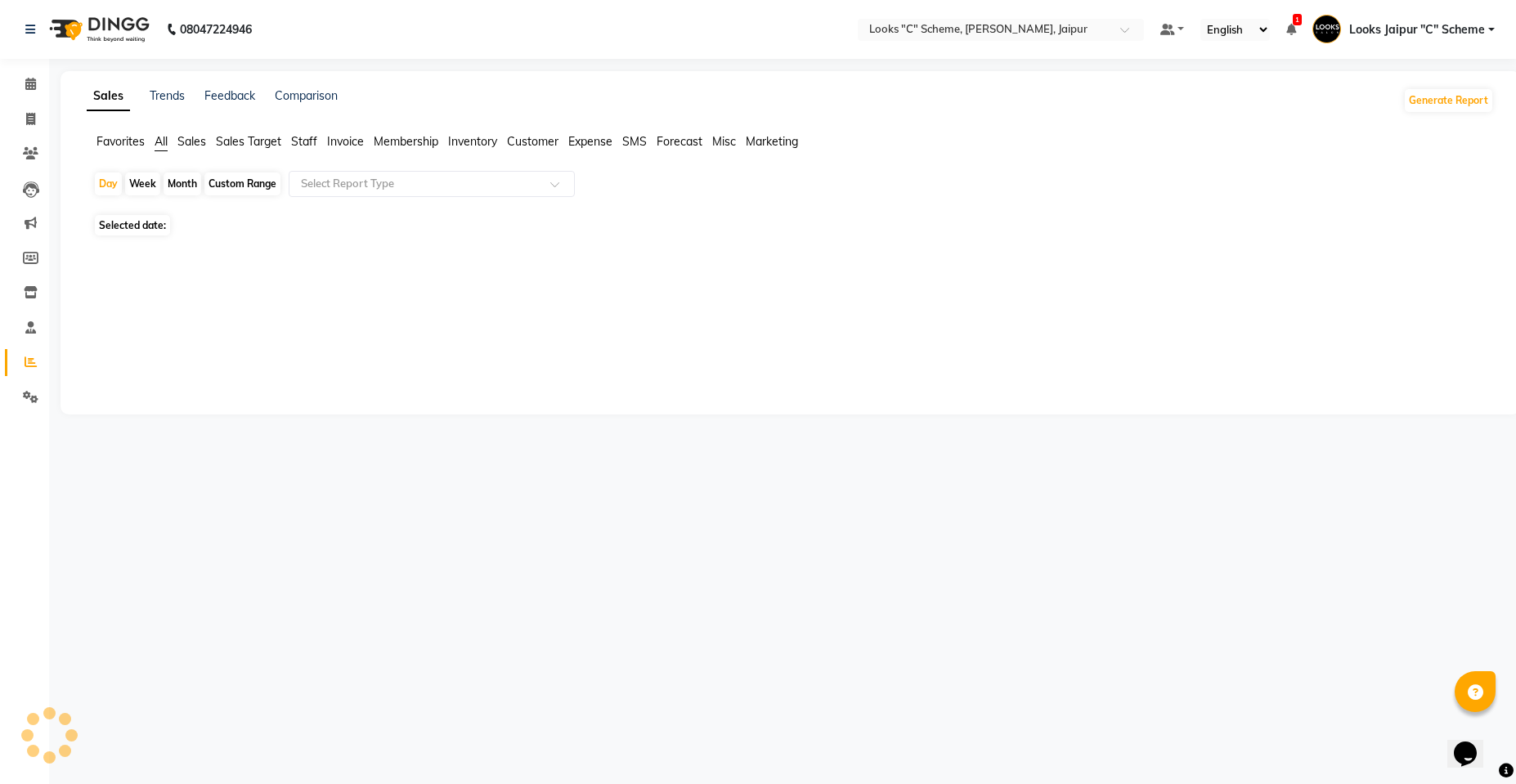
click at [309, 141] on span "Staff" at bounding box center [304, 141] width 26 height 15
click at [312, 142] on span "Staff" at bounding box center [304, 141] width 26 height 15
click at [306, 142] on span "Staff" at bounding box center [304, 141] width 26 height 15
click at [399, 426] on main "Sales Trends Feedback Comparison Generate Report Favorites All Sales Sales Targ…" at bounding box center [782, 255] width 1467 height 368
click at [309, 141] on span "Staff" at bounding box center [304, 141] width 26 height 15
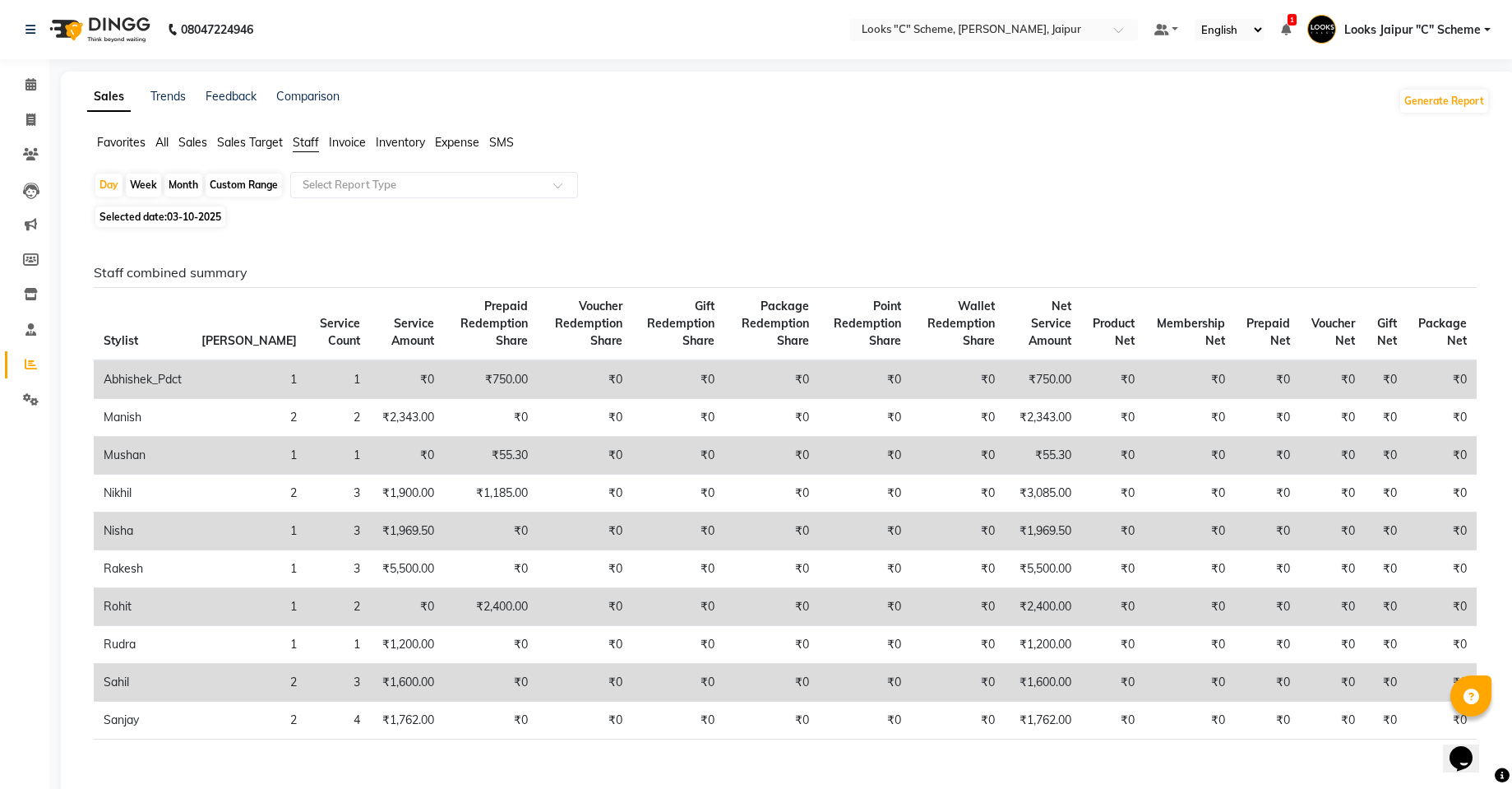
click at [187, 219] on span "03-10-2025" at bounding box center [194, 216] width 54 height 12
click at [188, 296] on th "Stylist" at bounding box center [142, 324] width 98 height 73
click at [193, 221] on span "03-10-2025" at bounding box center [194, 216] width 54 height 12
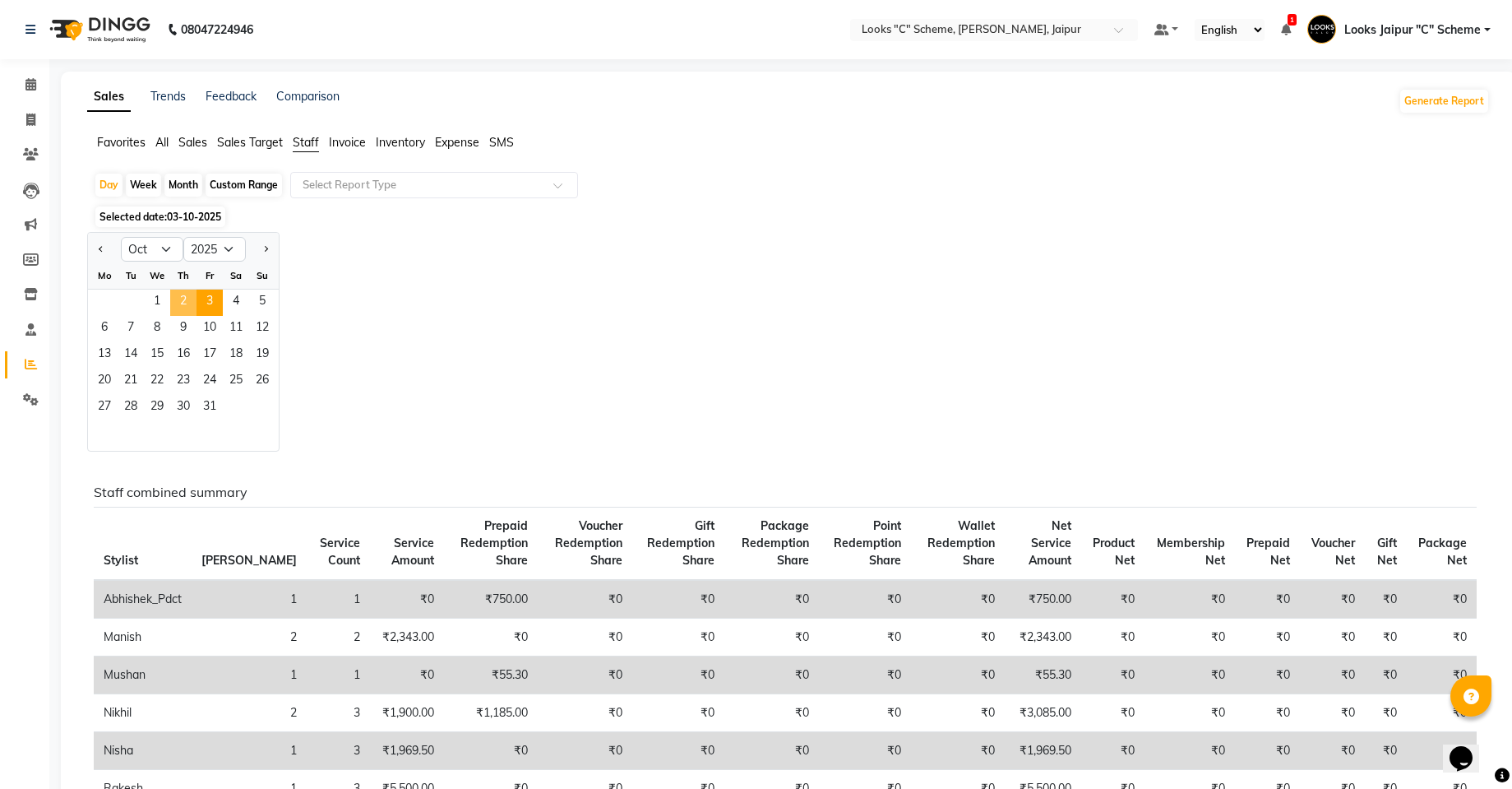
click at [182, 298] on span "2" at bounding box center [183, 302] width 27 height 27
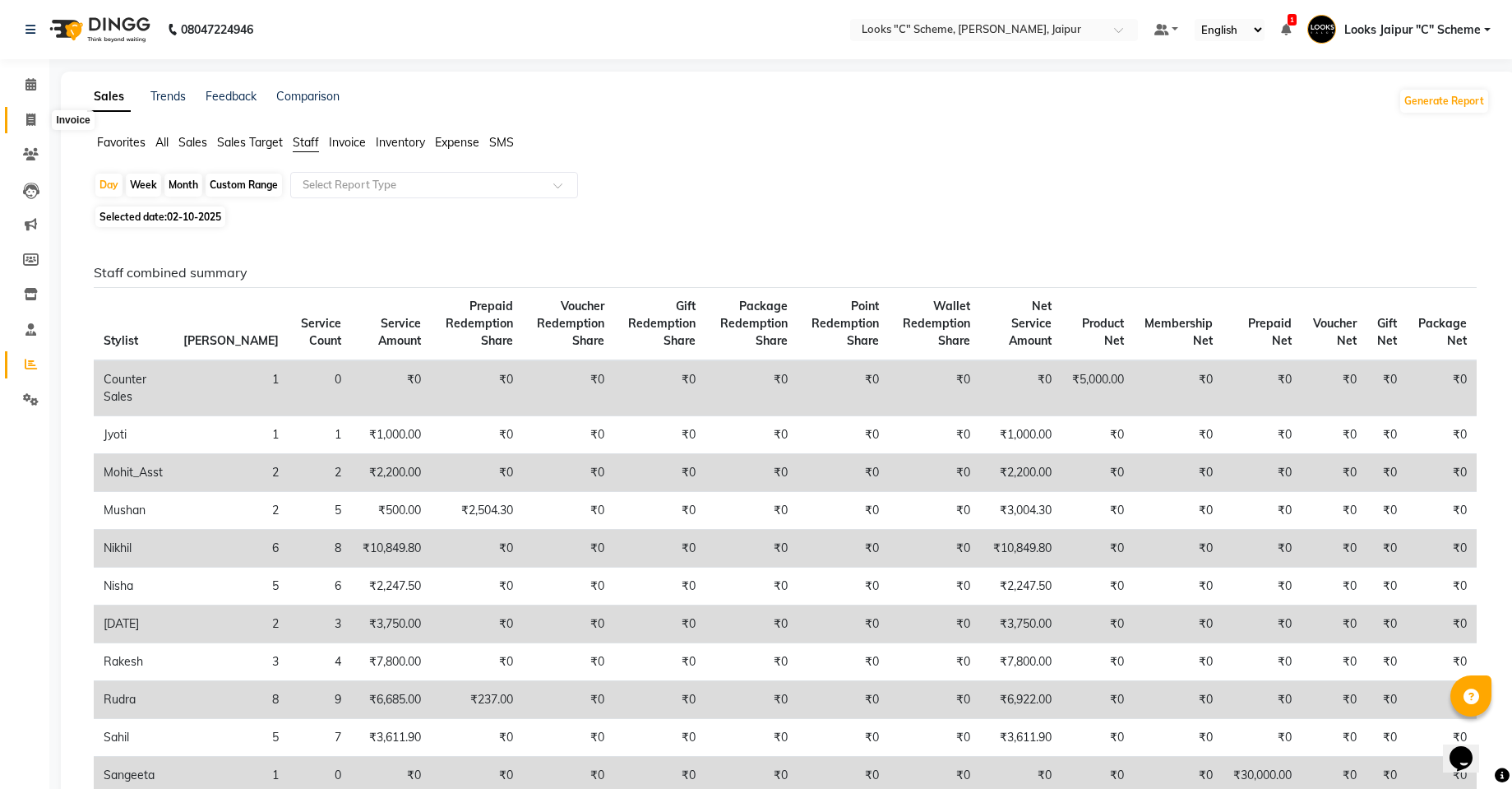
click at [22, 117] on span at bounding box center [30, 120] width 28 height 19
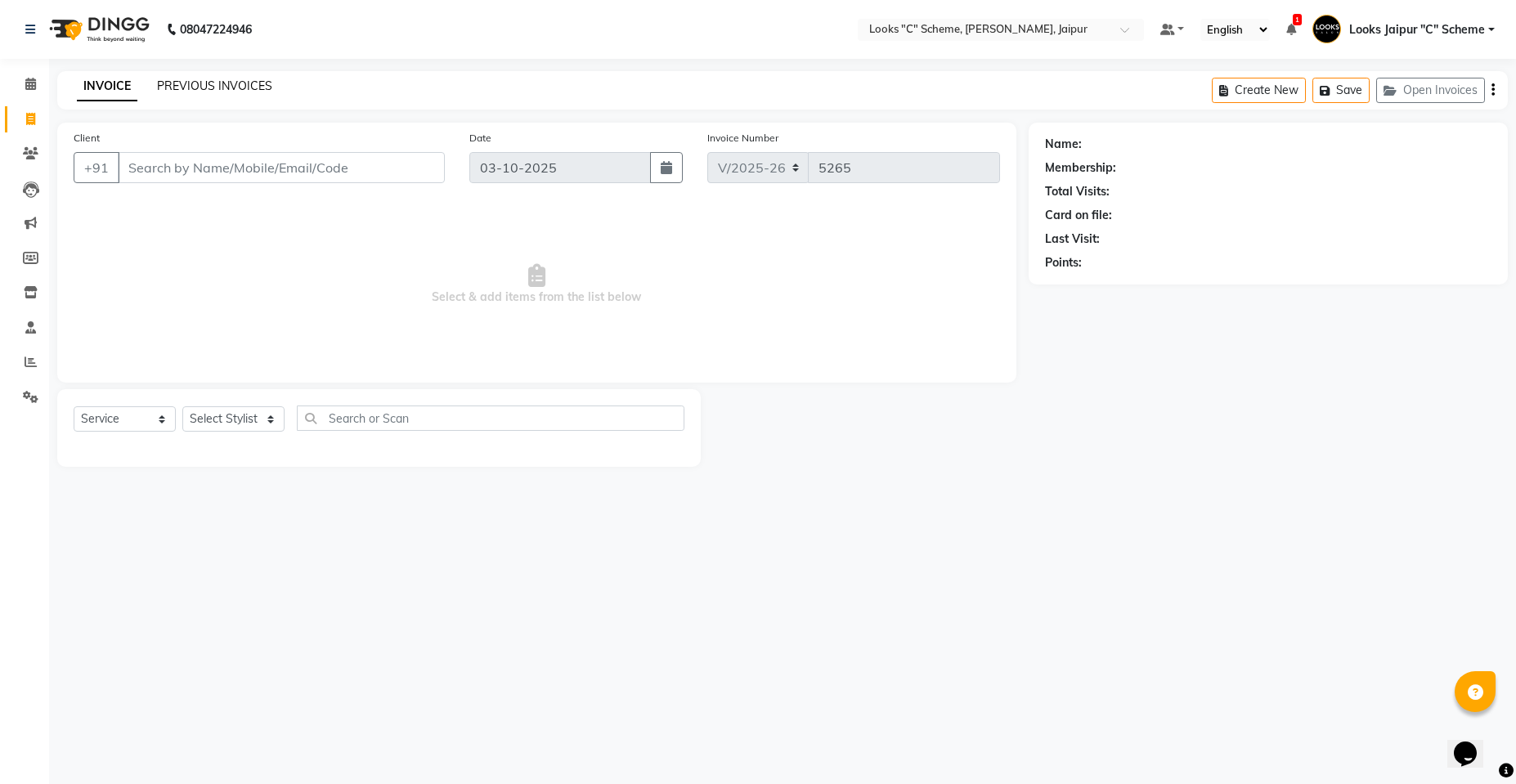
click at [218, 89] on link "PREVIOUS INVOICES" at bounding box center [214, 86] width 115 height 15
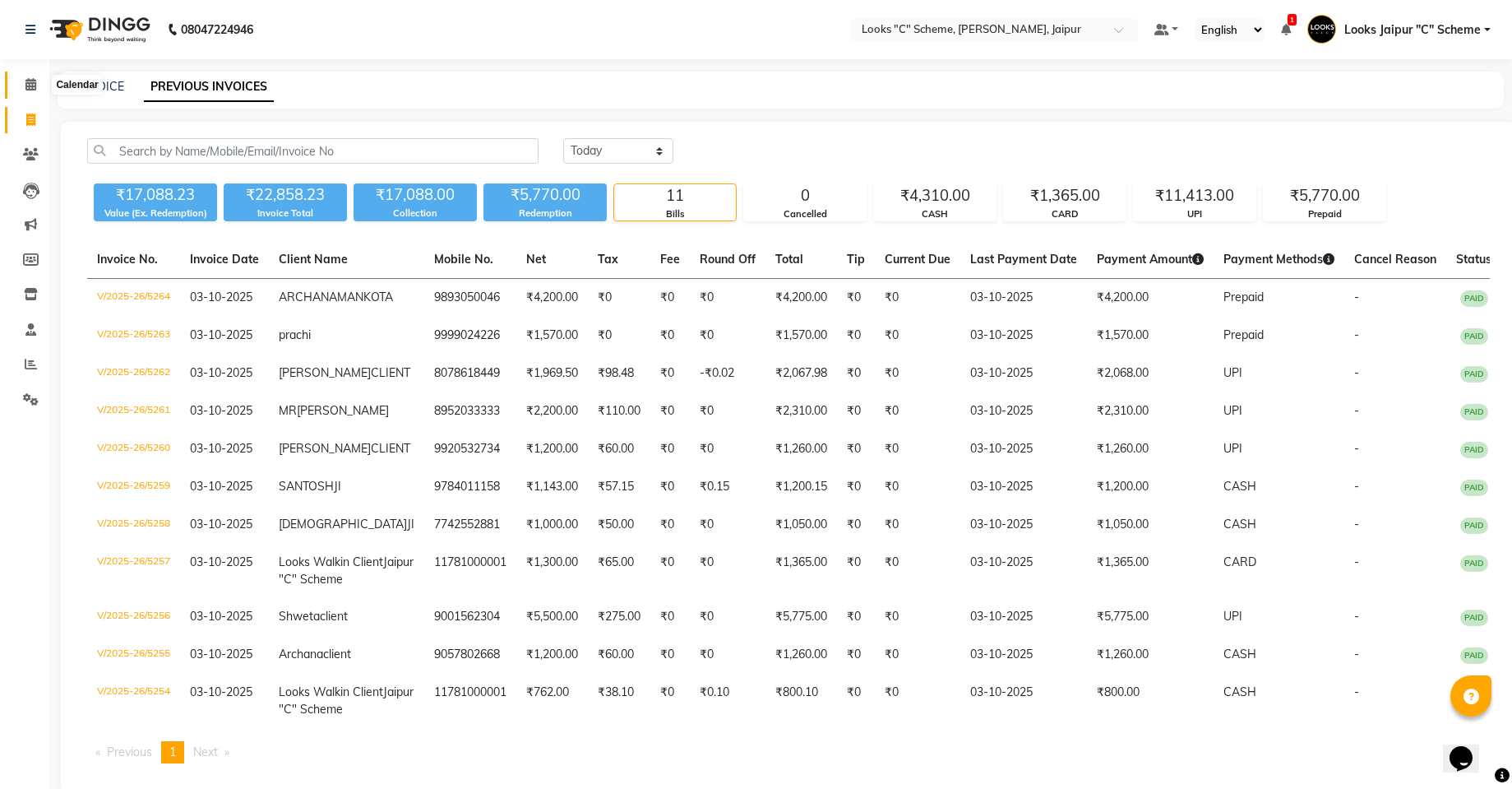
click at [33, 79] on icon at bounding box center [31, 84] width 11 height 12
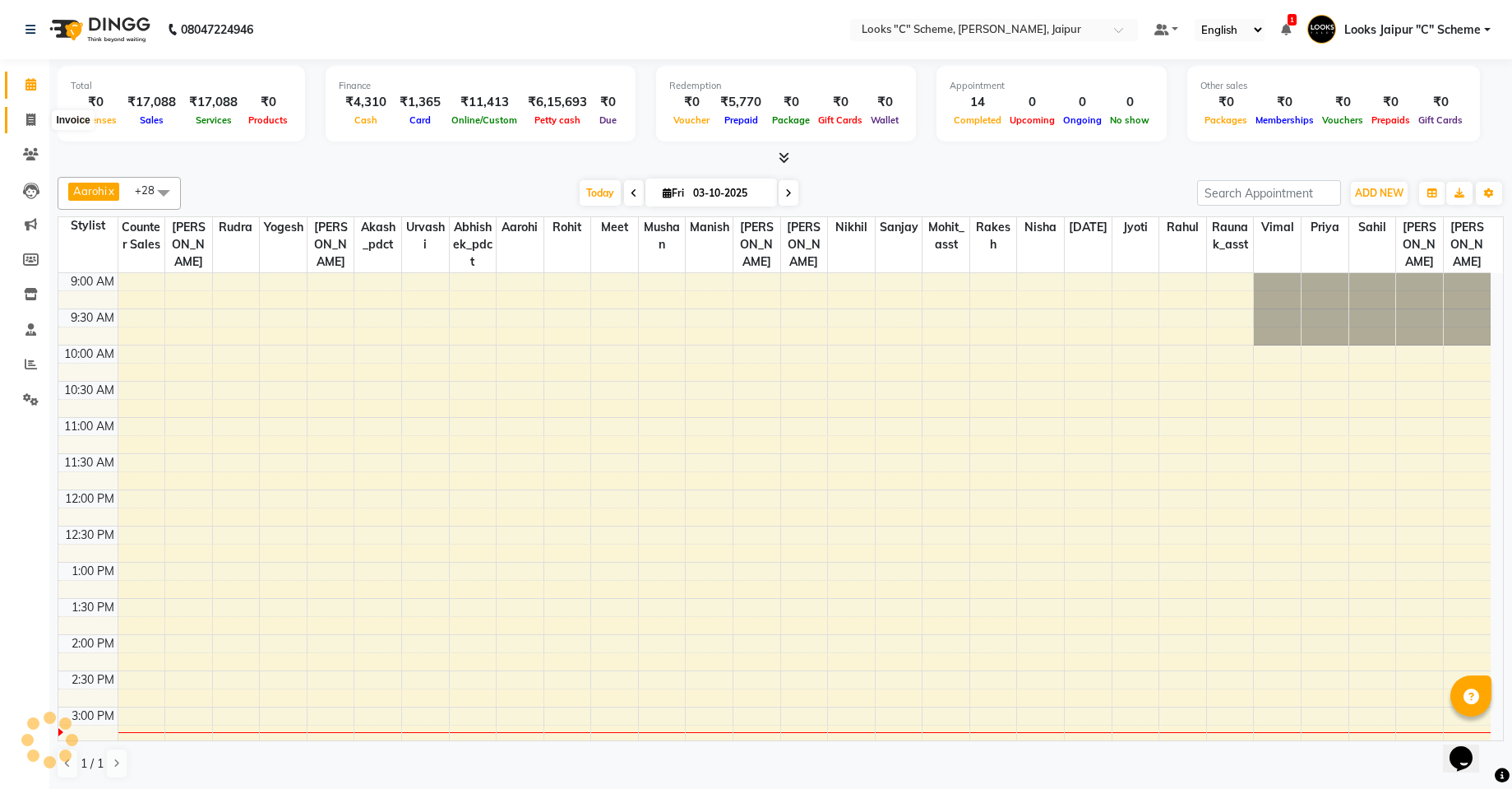
click at [29, 118] on icon at bounding box center [31, 119] width 9 height 12
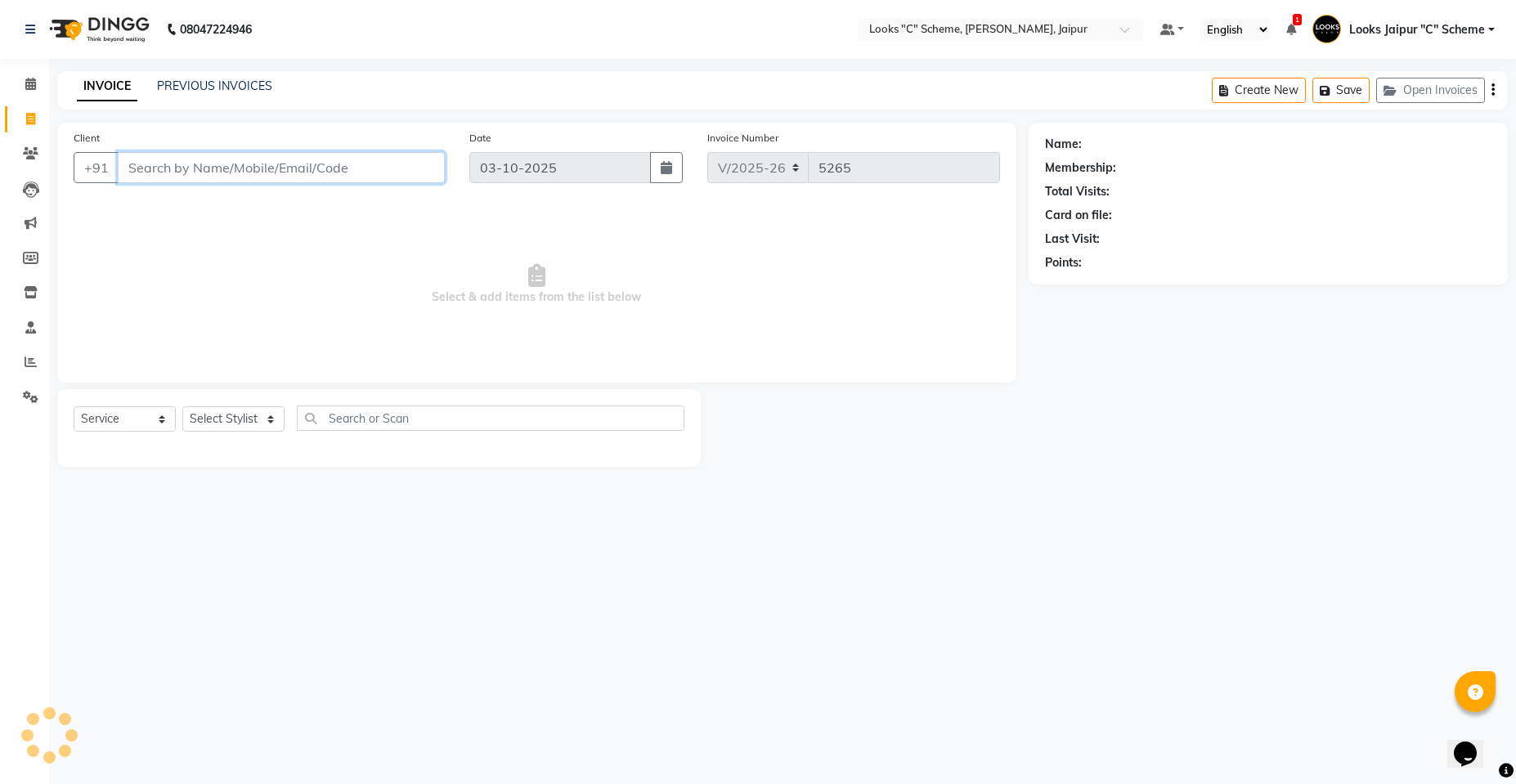
click at [265, 176] on input "Client" at bounding box center [281, 168] width 327 height 31
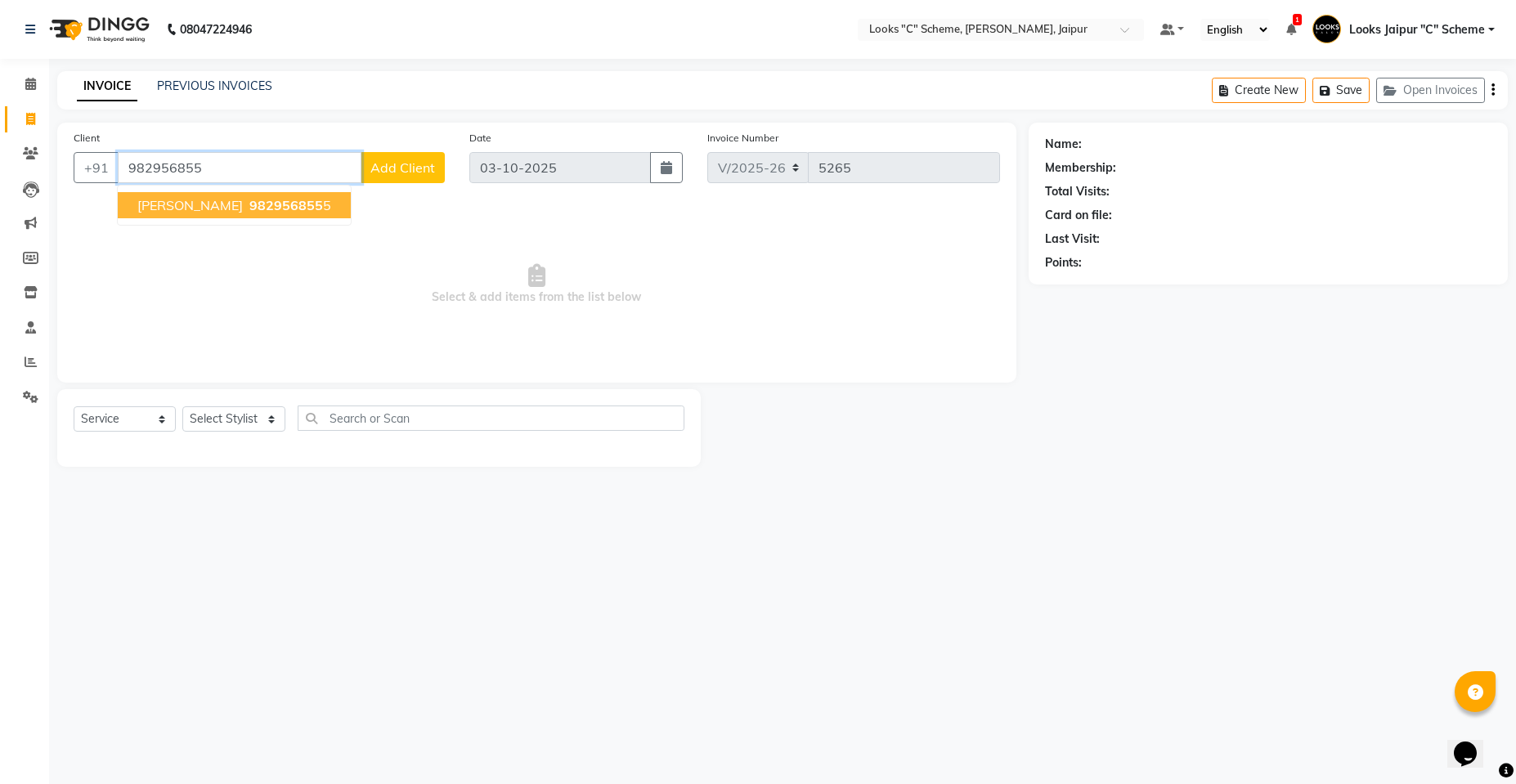
click at [243, 199] on span "[PERSON_NAME]" at bounding box center [190, 205] width 106 height 16
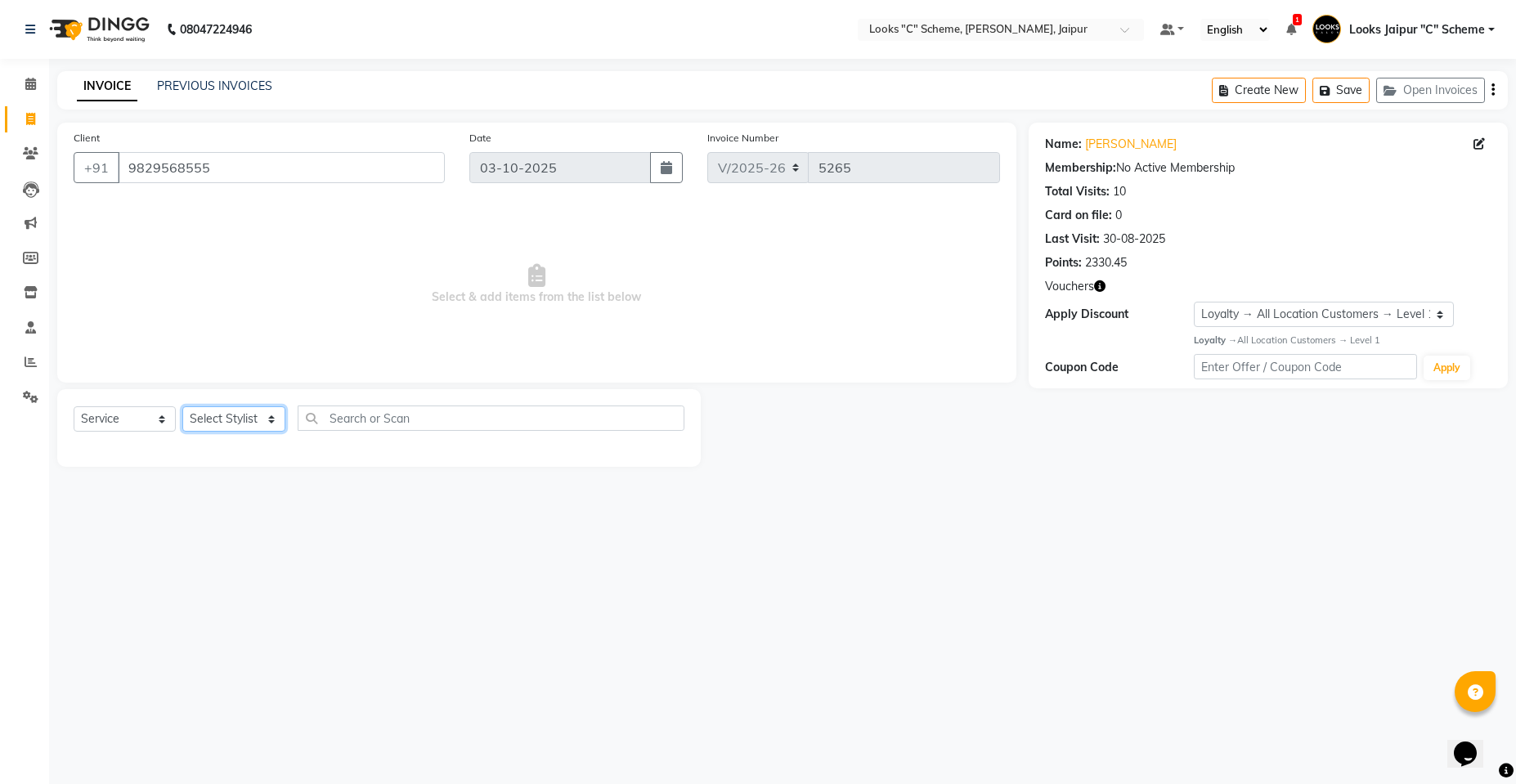
click at [222, 423] on select "Select Stylist [PERSON_NAME] Akash_pdct [PERSON_NAME] [PERSON_NAME] Counter Sal…" at bounding box center [234, 419] width 103 height 26
click at [183, 406] on select "Select Stylist [PERSON_NAME] Akash_pdct [PERSON_NAME] [PERSON_NAME] Counter Sal…" at bounding box center [234, 419] width 103 height 26
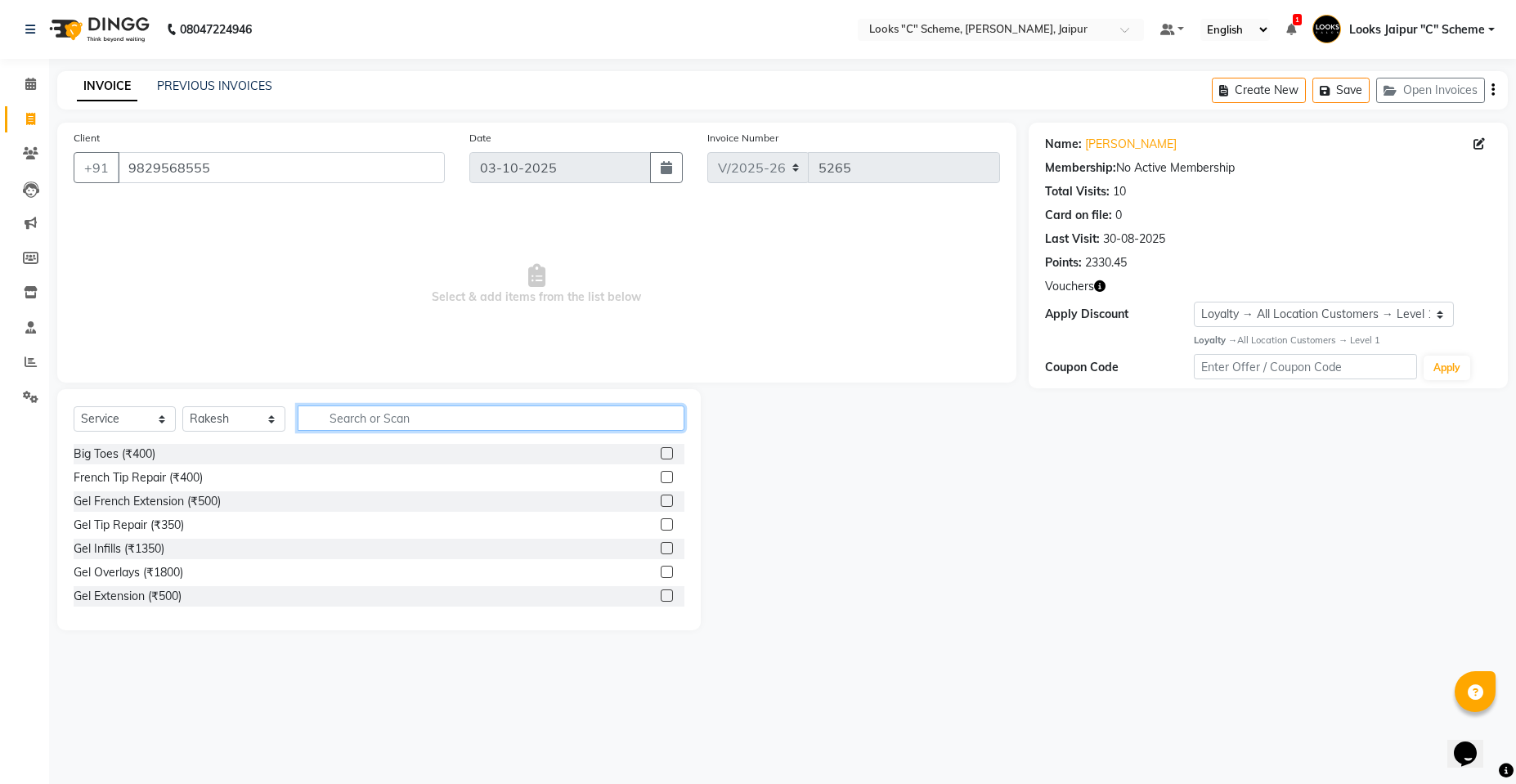
click at [353, 423] on input "text" at bounding box center [491, 418] width 387 height 26
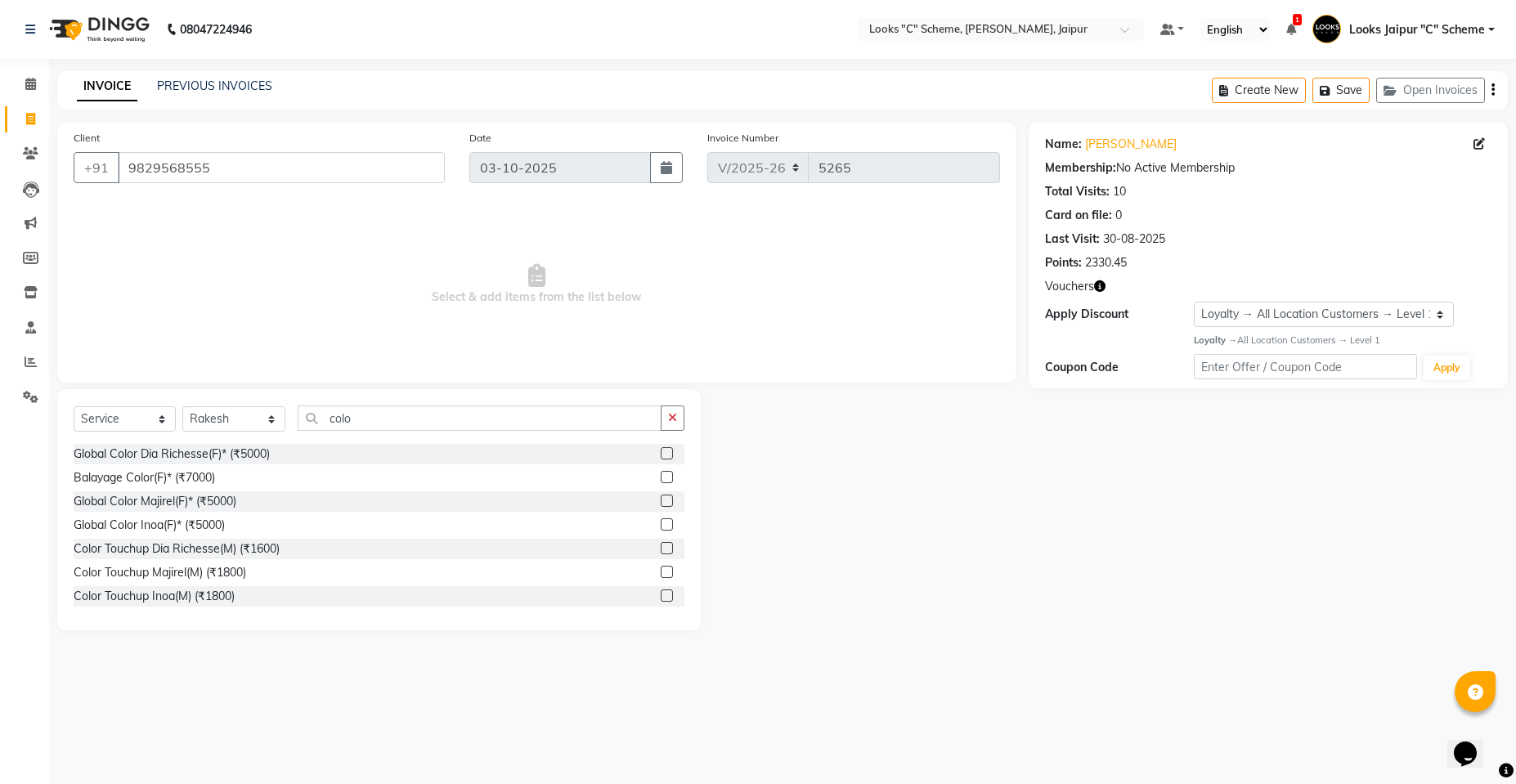
drag, startPoint x: 658, startPoint y: 504, endPoint x: 601, endPoint y: 476, distance: 63.5
click at [661, 502] on label at bounding box center [666, 500] width 12 height 12
click at [661, 502] on input "checkbox" at bounding box center [666, 502] width 11 height 11
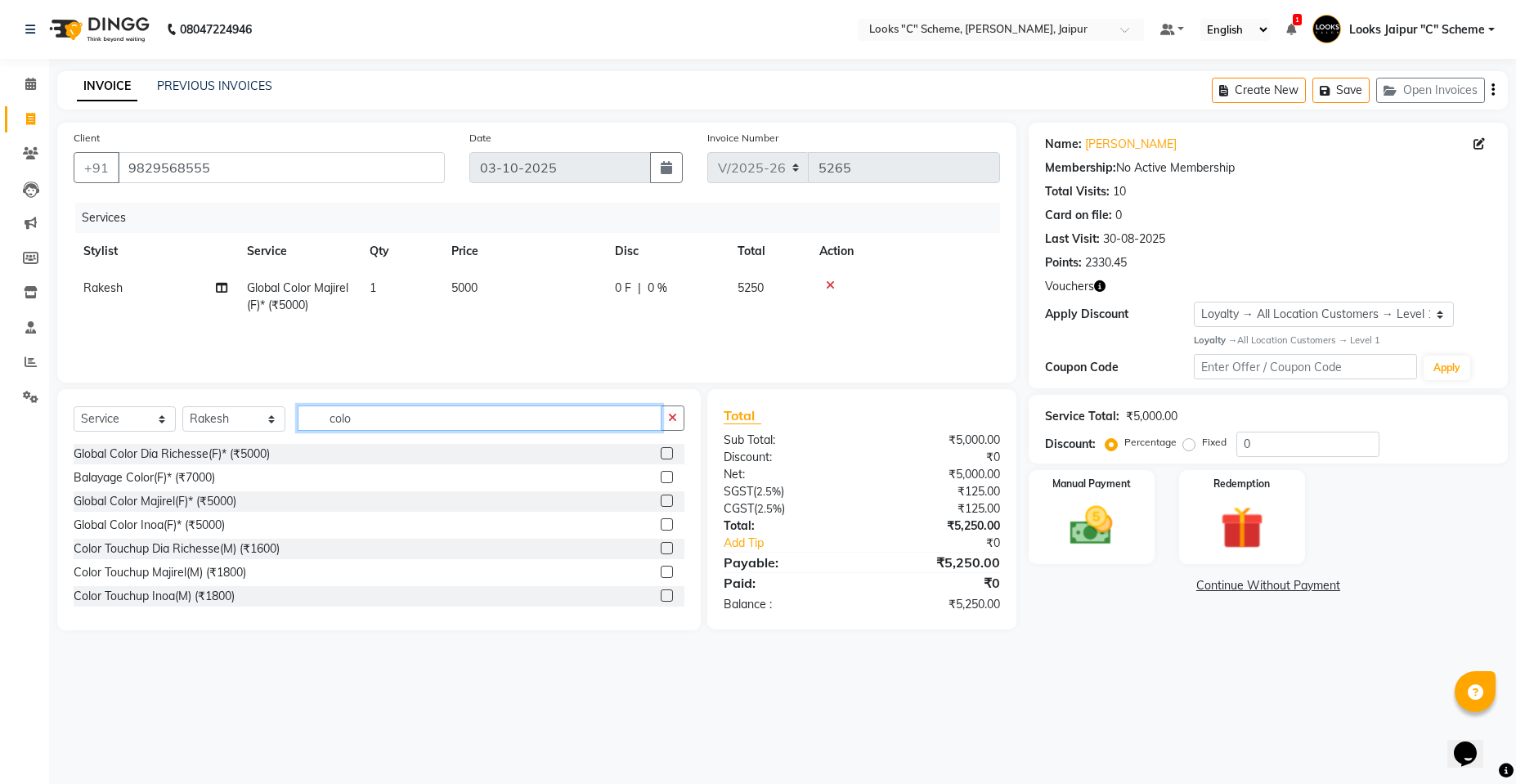
click at [455, 422] on input "colo" at bounding box center [479, 418] width 364 height 26
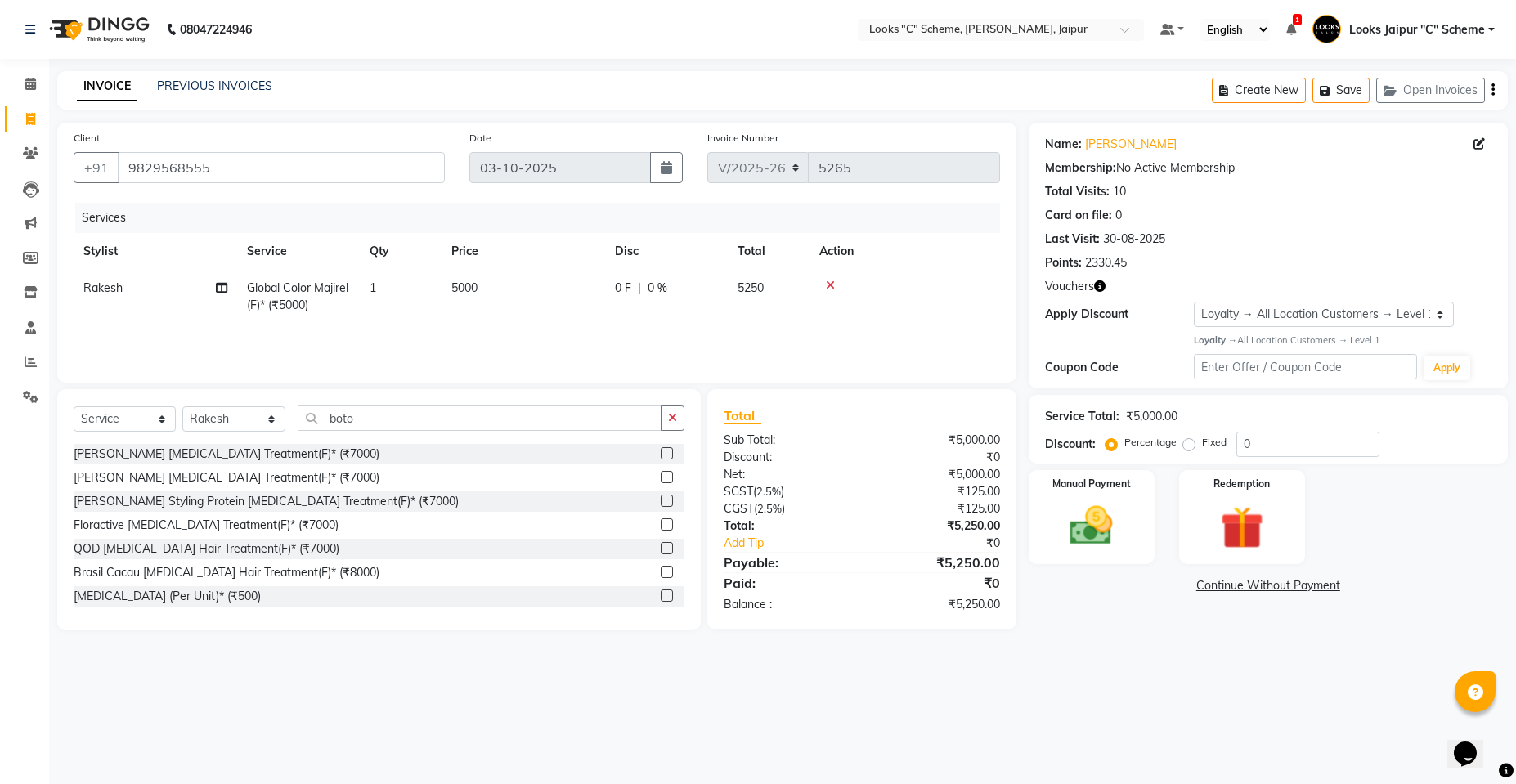
click at [646, 568] on div "Brasil Cacau [MEDICAL_DATA] Hair Treatment(F)* (₹8000)" at bounding box center [379, 572] width 611 height 20
click at [661, 568] on label at bounding box center [666, 571] width 12 height 12
click at [661, 568] on input "checkbox" at bounding box center [666, 573] width 11 height 11
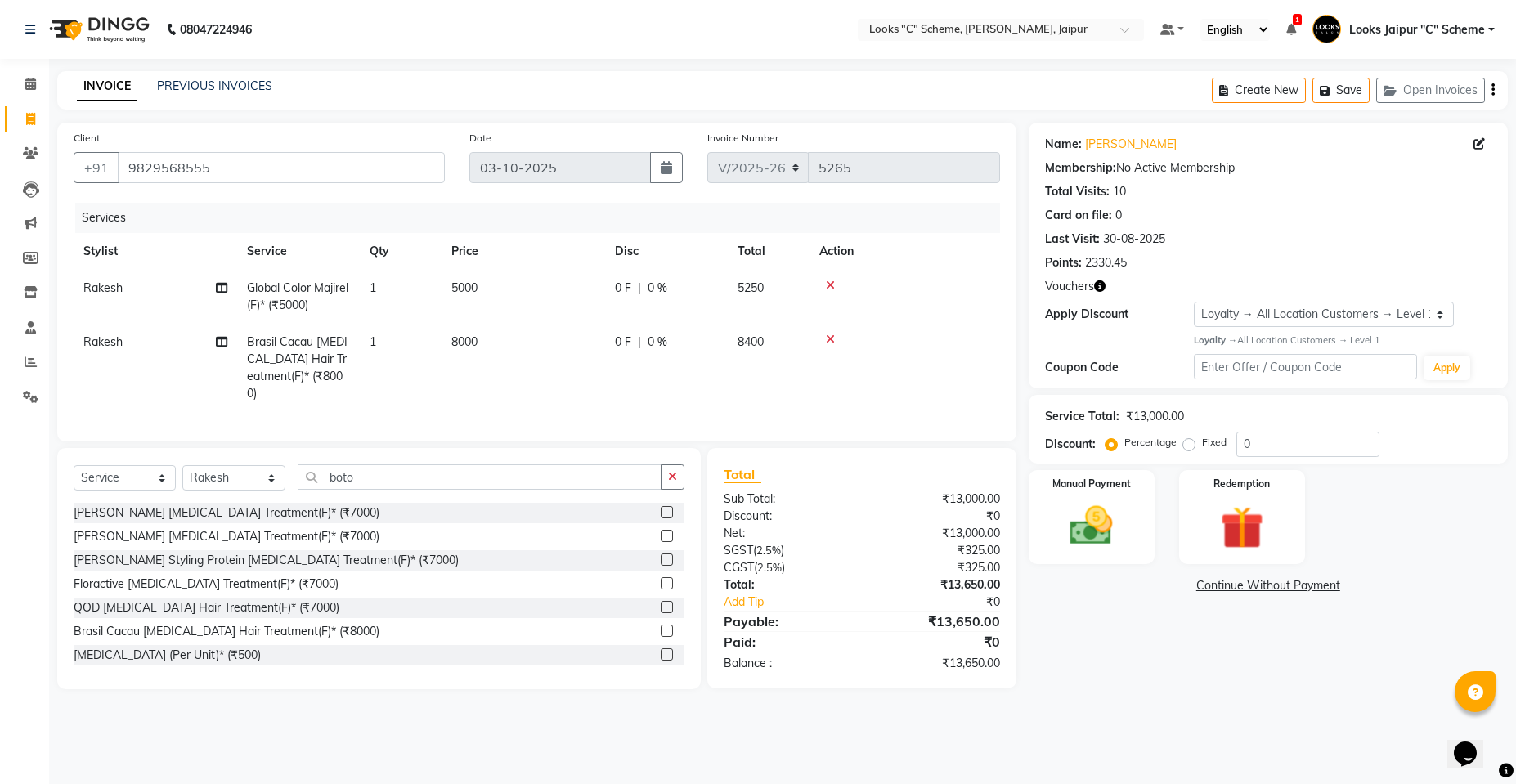
click at [260, 487] on div "Select Service Product Membership Package Voucher Prepaid Gift Card Select Styl…" at bounding box center [379, 484] width 611 height 38
click at [246, 466] on select "Select Stylist [PERSON_NAME] Akash_pdct [PERSON_NAME] [PERSON_NAME] Counter Sal…" at bounding box center [234, 478] width 103 height 26
click at [183, 465] on select "Select Stylist [PERSON_NAME] Akash_pdct [PERSON_NAME] [PERSON_NAME] Counter Sal…" at bounding box center [234, 478] width 103 height 26
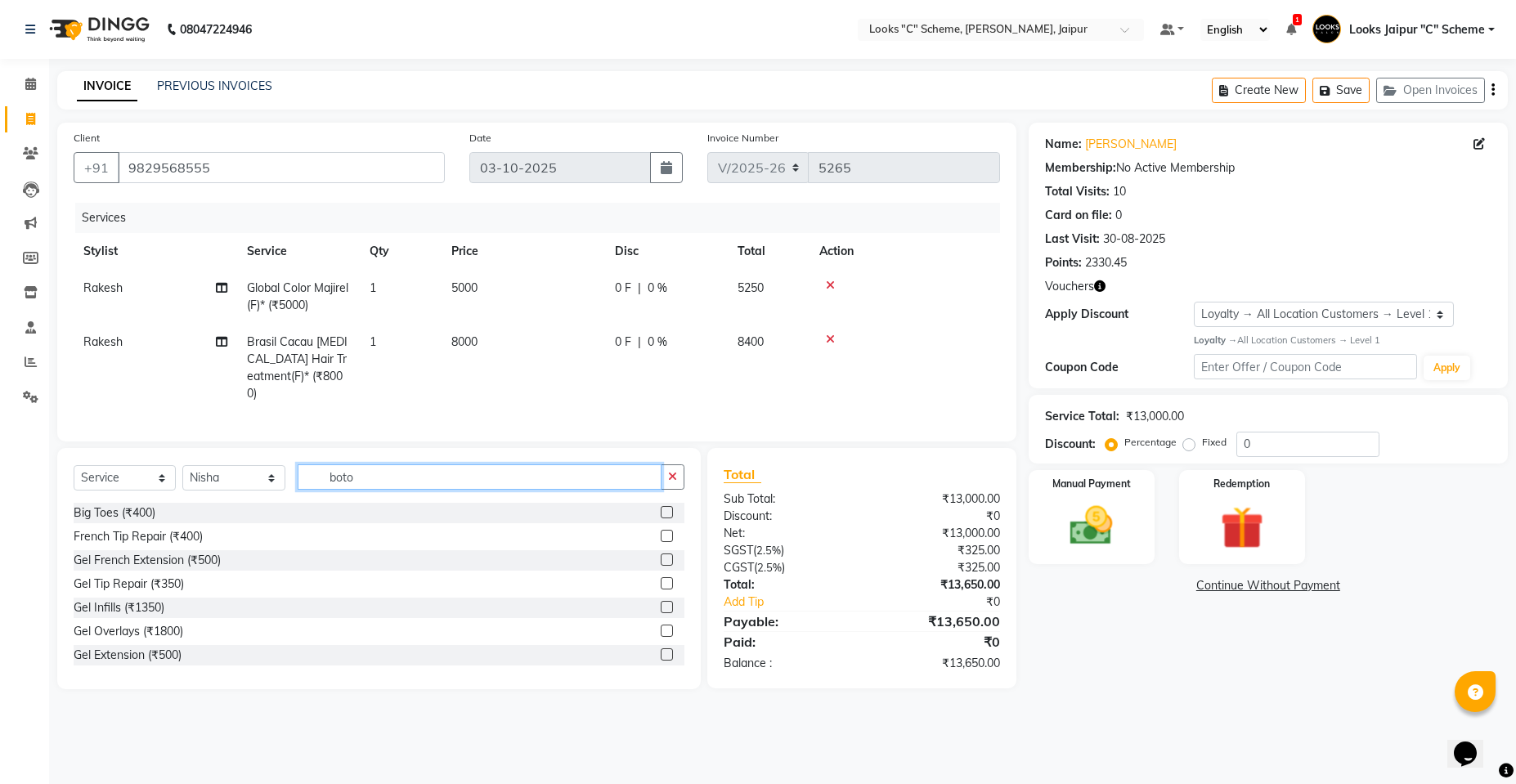
click at [358, 474] on input "boto" at bounding box center [479, 477] width 364 height 26
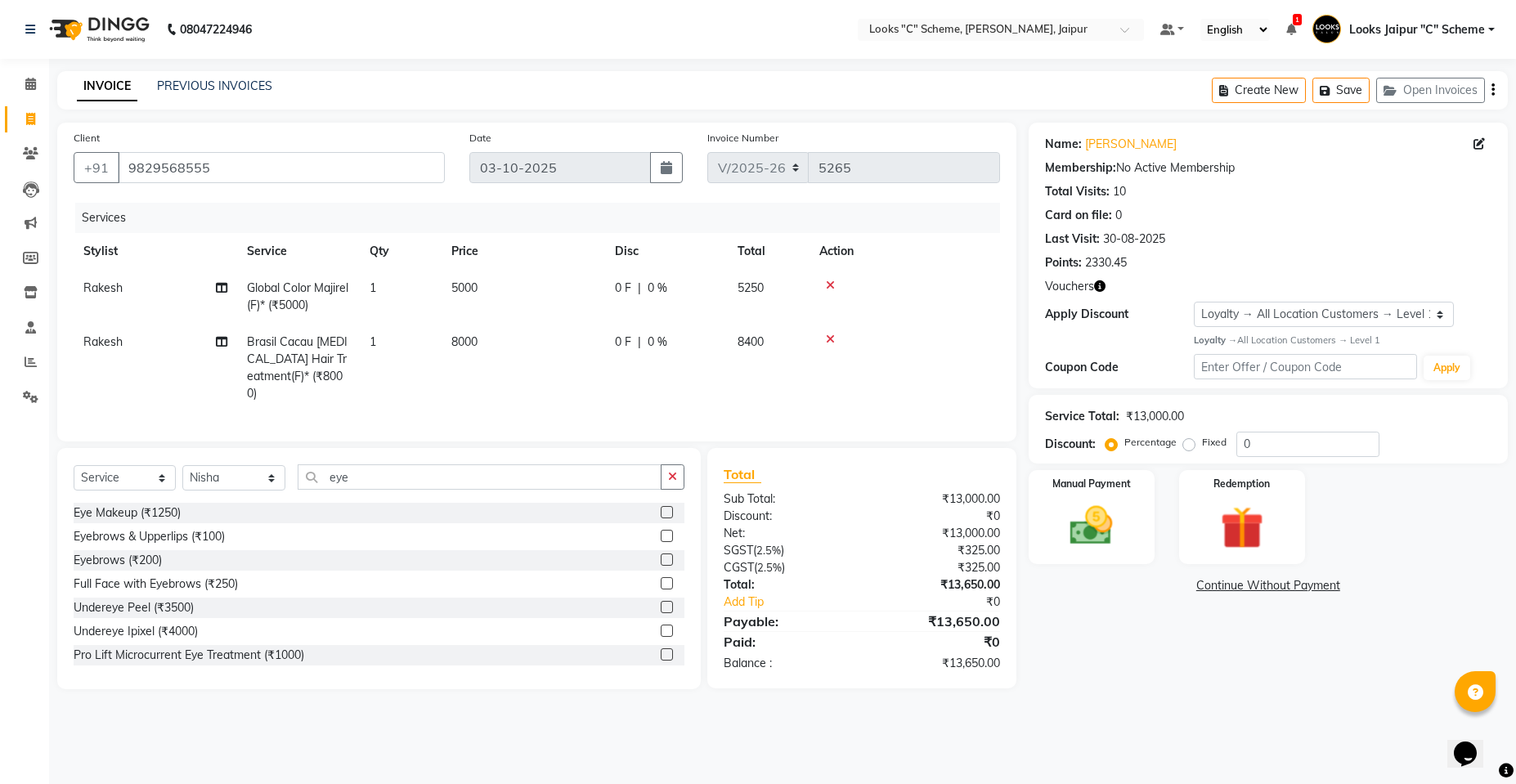
click at [661, 555] on label at bounding box center [666, 559] width 12 height 12
click at [661, 555] on input "checkbox" at bounding box center [666, 560] width 11 height 11
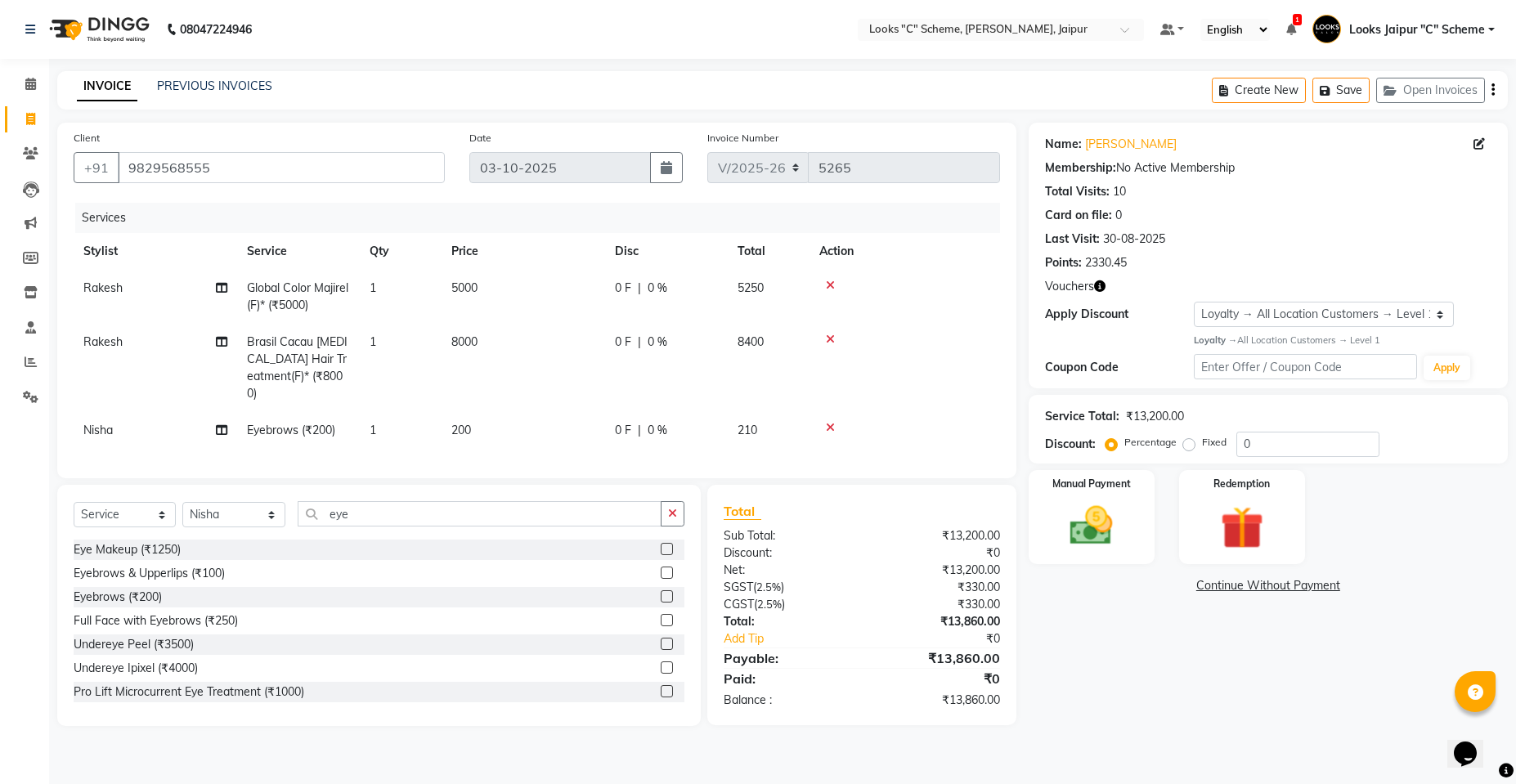
click at [513, 290] on td "5000" at bounding box center [523, 297] width 163 height 54
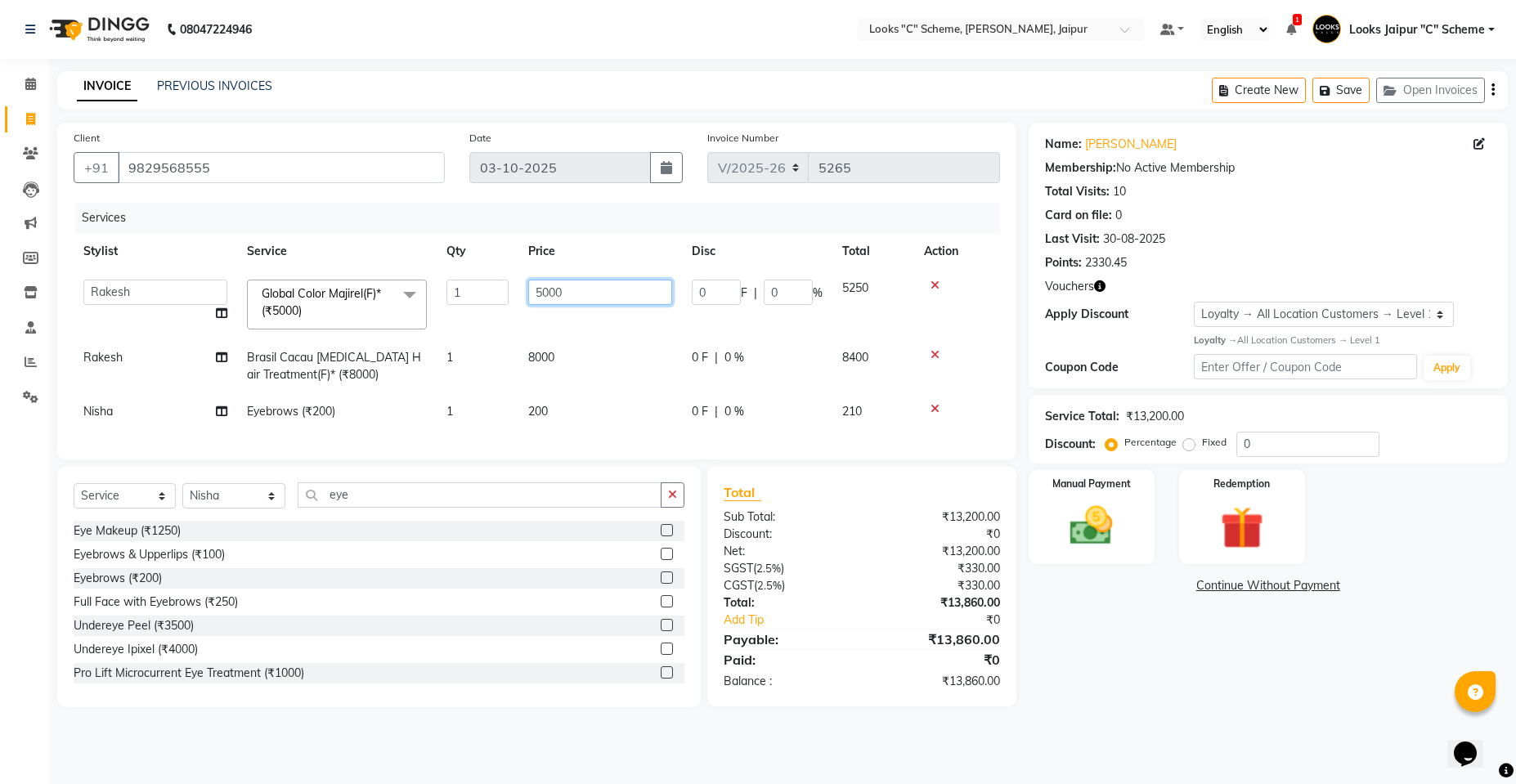
click at [552, 286] on input "5000" at bounding box center [601, 292] width 144 height 26
click at [578, 286] on input "5000" at bounding box center [601, 292] width 144 height 26
click at [572, 416] on td "200" at bounding box center [600, 412] width 163 height 37
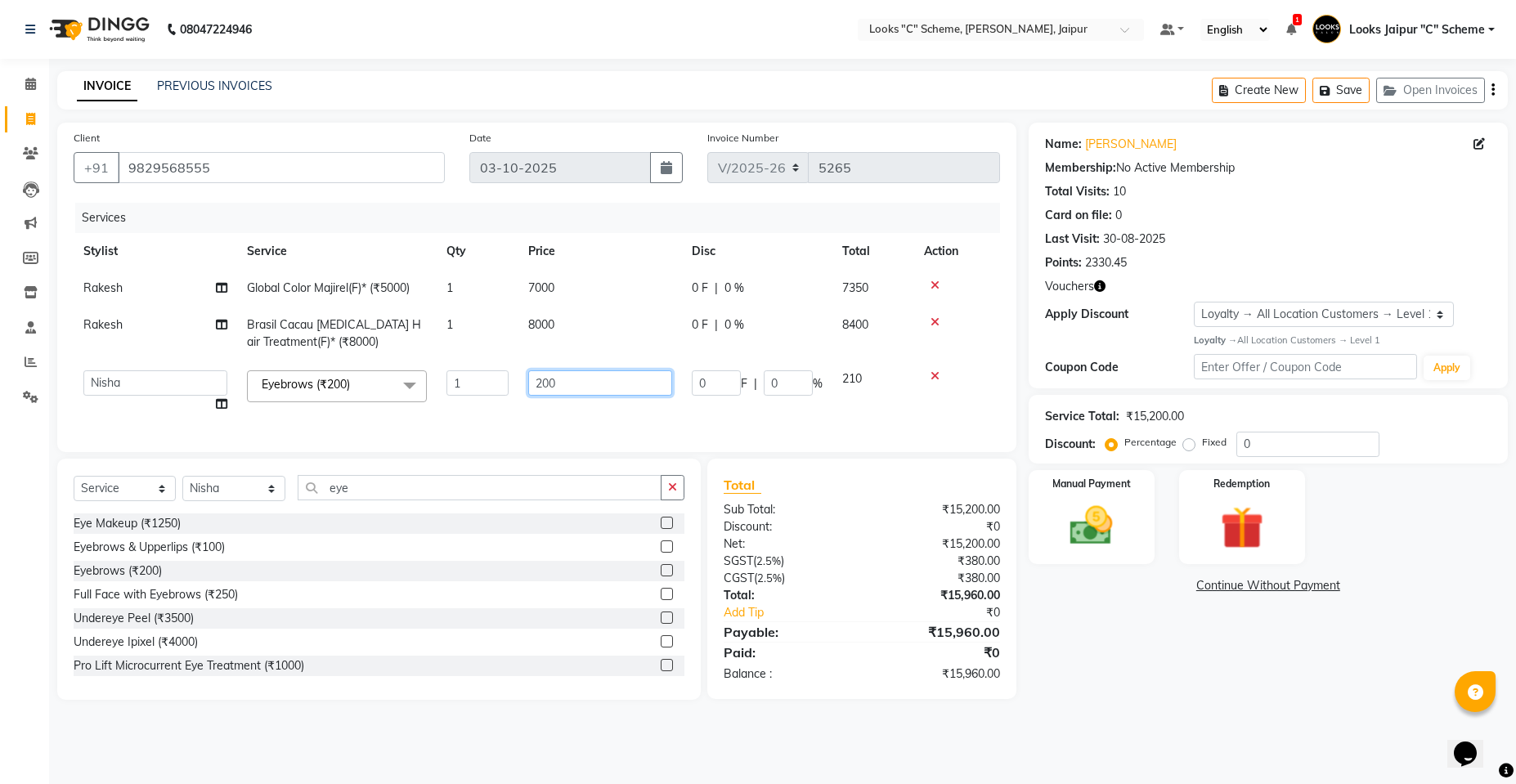
click at [614, 387] on input "200" at bounding box center [601, 383] width 144 height 26
click at [607, 414] on tr "Aarohi [PERSON_NAME] Abhishek_pdct Akash_pdct [PERSON_NAME] [PERSON_NAME] Count…" at bounding box center [537, 392] width 926 height 62
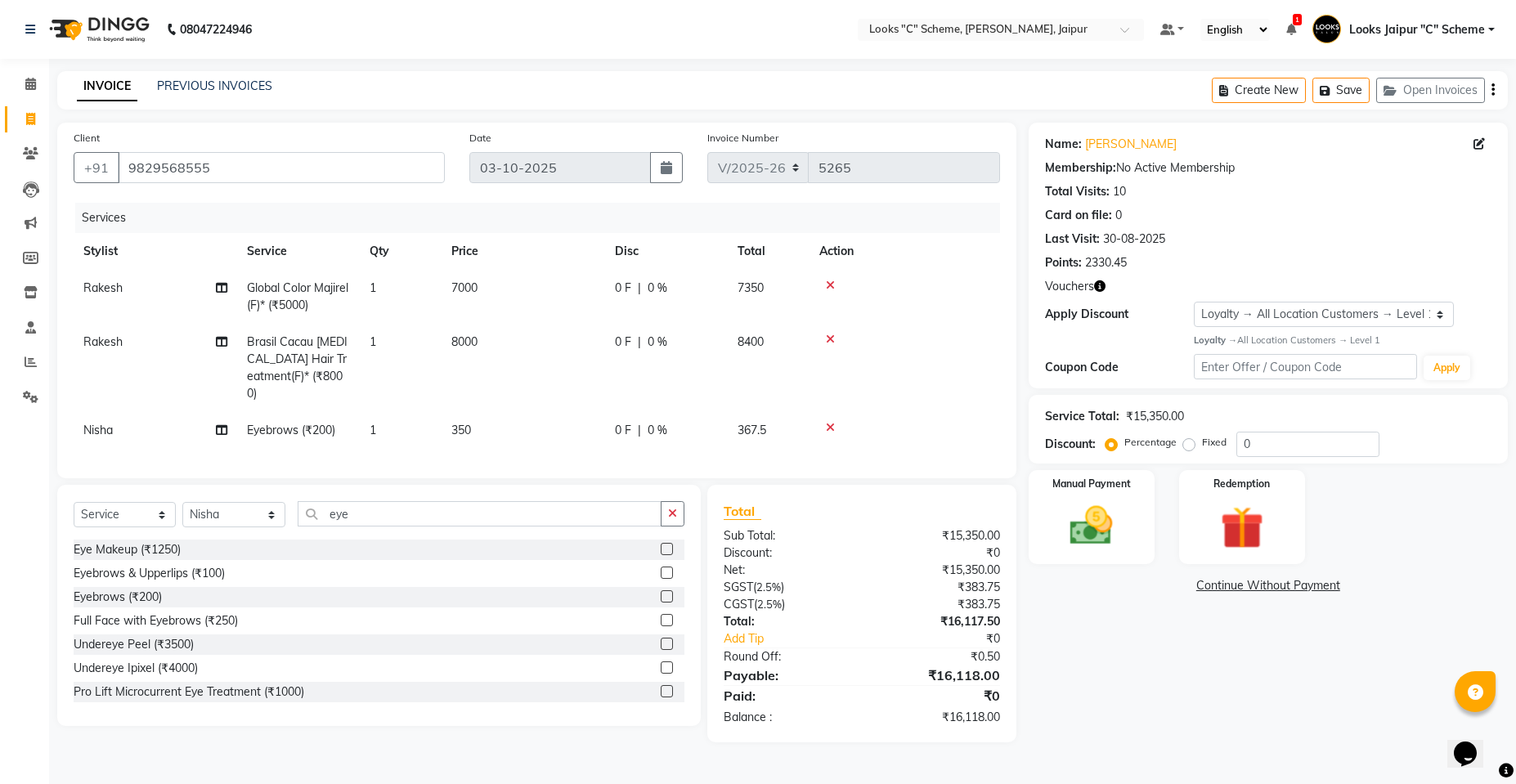
click at [565, 412] on td "350" at bounding box center [523, 430] width 163 height 37
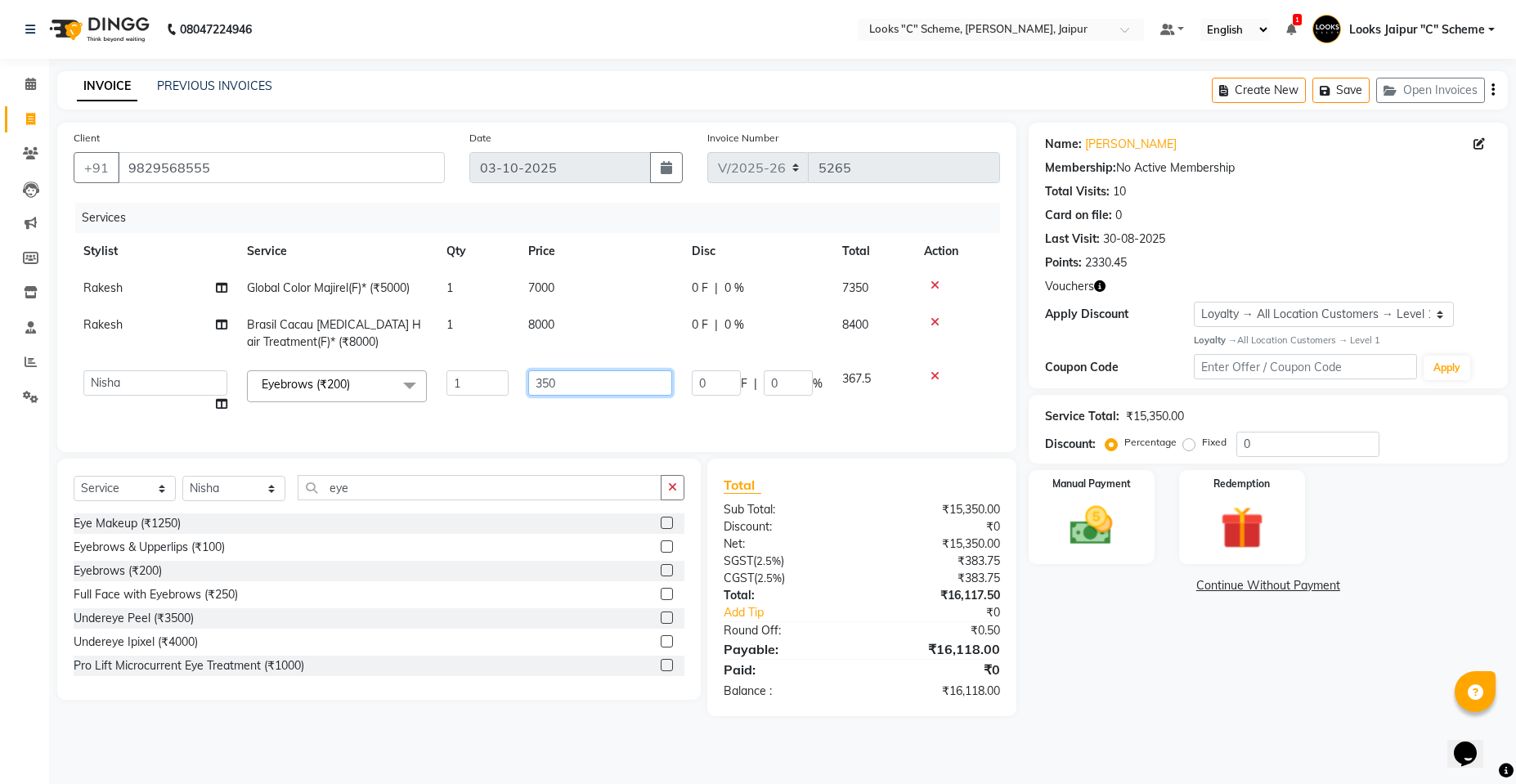
click at [601, 394] on input "350" at bounding box center [601, 383] width 144 height 26
click at [604, 416] on td "300" at bounding box center [600, 392] width 163 height 62
click at [579, 396] on td "300" at bounding box center [600, 392] width 163 height 62
click at [600, 372] on input "300" at bounding box center [601, 383] width 144 height 26
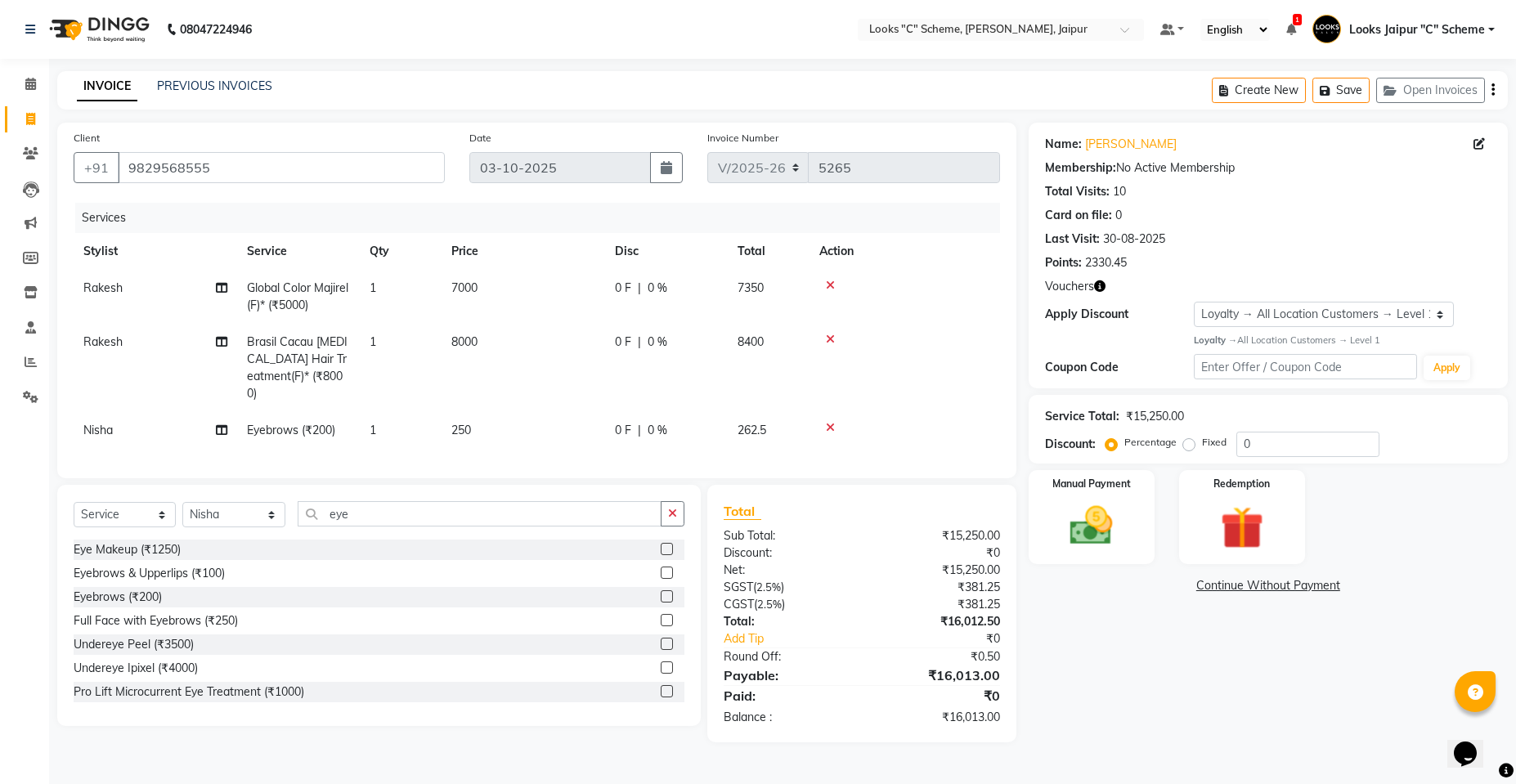
click at [604, 412] on td "250" at bounding box center [523, 430] width 163 height 37
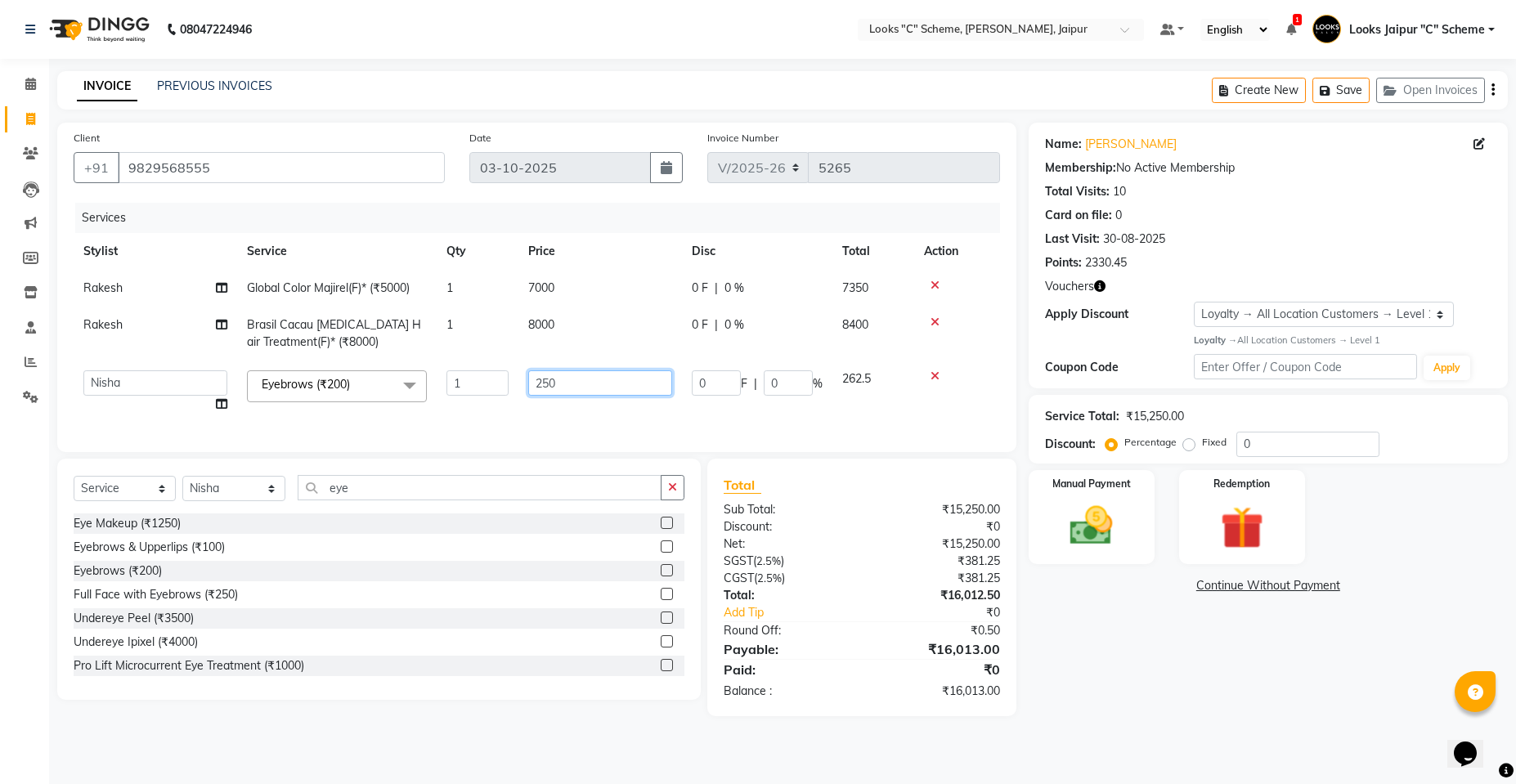
click at [580, 392] on input "250" at bounding box center [601, 383] width 144 height 26
click at [551, 380] on input "250" at bounding box center [601, 383] width 144 height 26
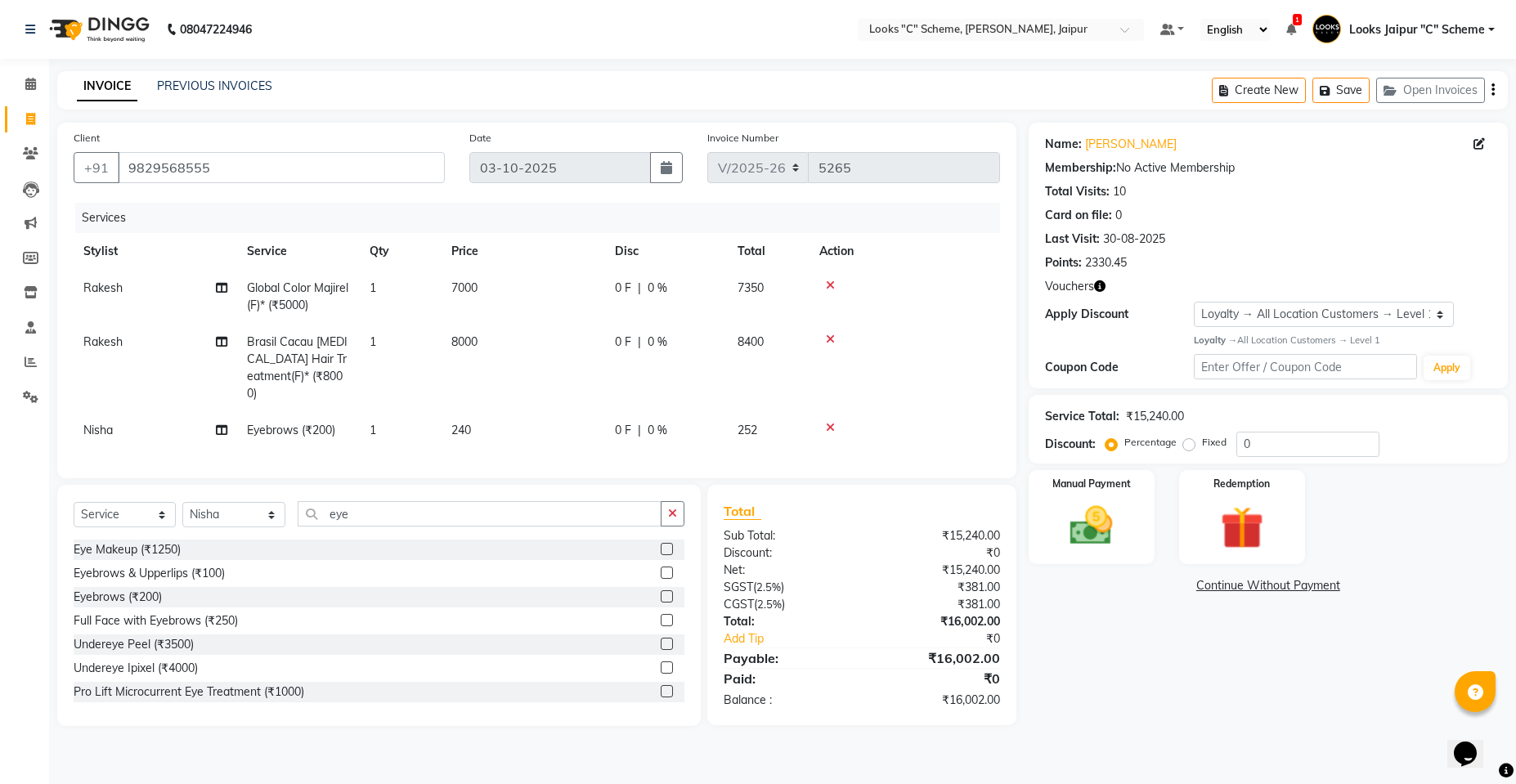
click at [557, 412] on td "240" at bounding box center [523, 430] width 163 height 37
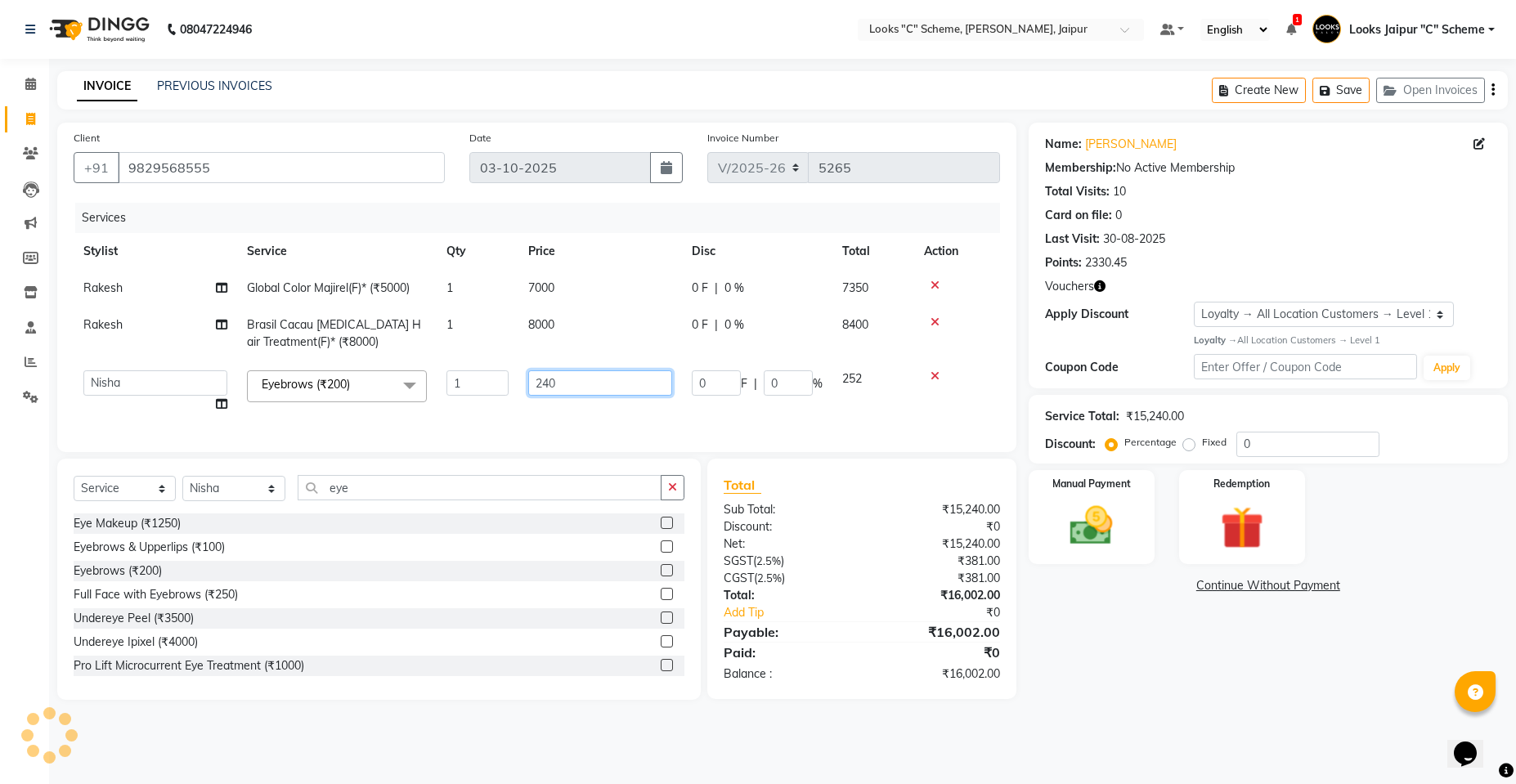
click at [583, 377] on input "240" at bounding box center [601, 383] width 144 height 26
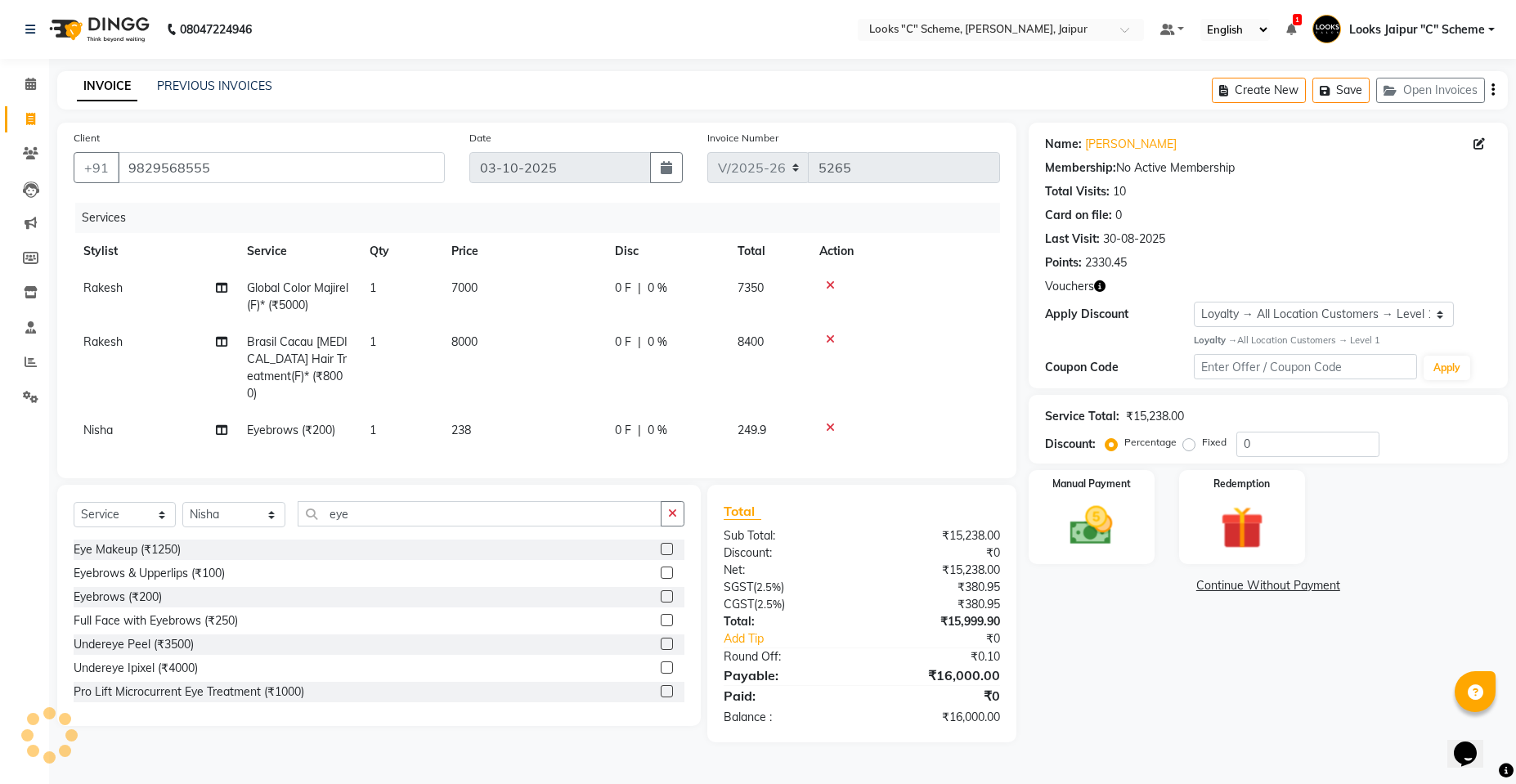
click at [587, 412] on td "238" at bounding box center [523, 430] width 163 height 37
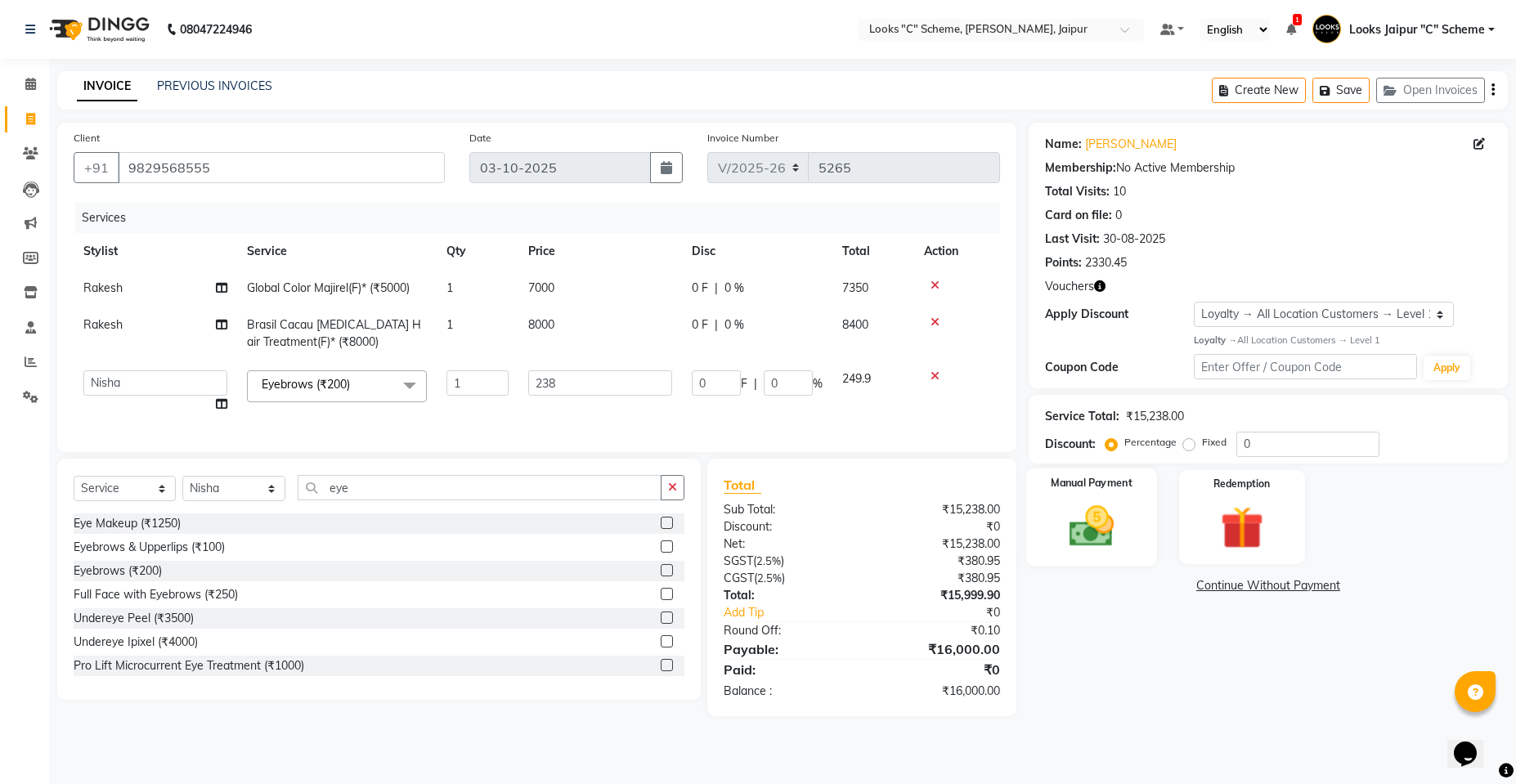
click at [1100, 519] on img at bounding box center [1091, 526] width 73 height 51
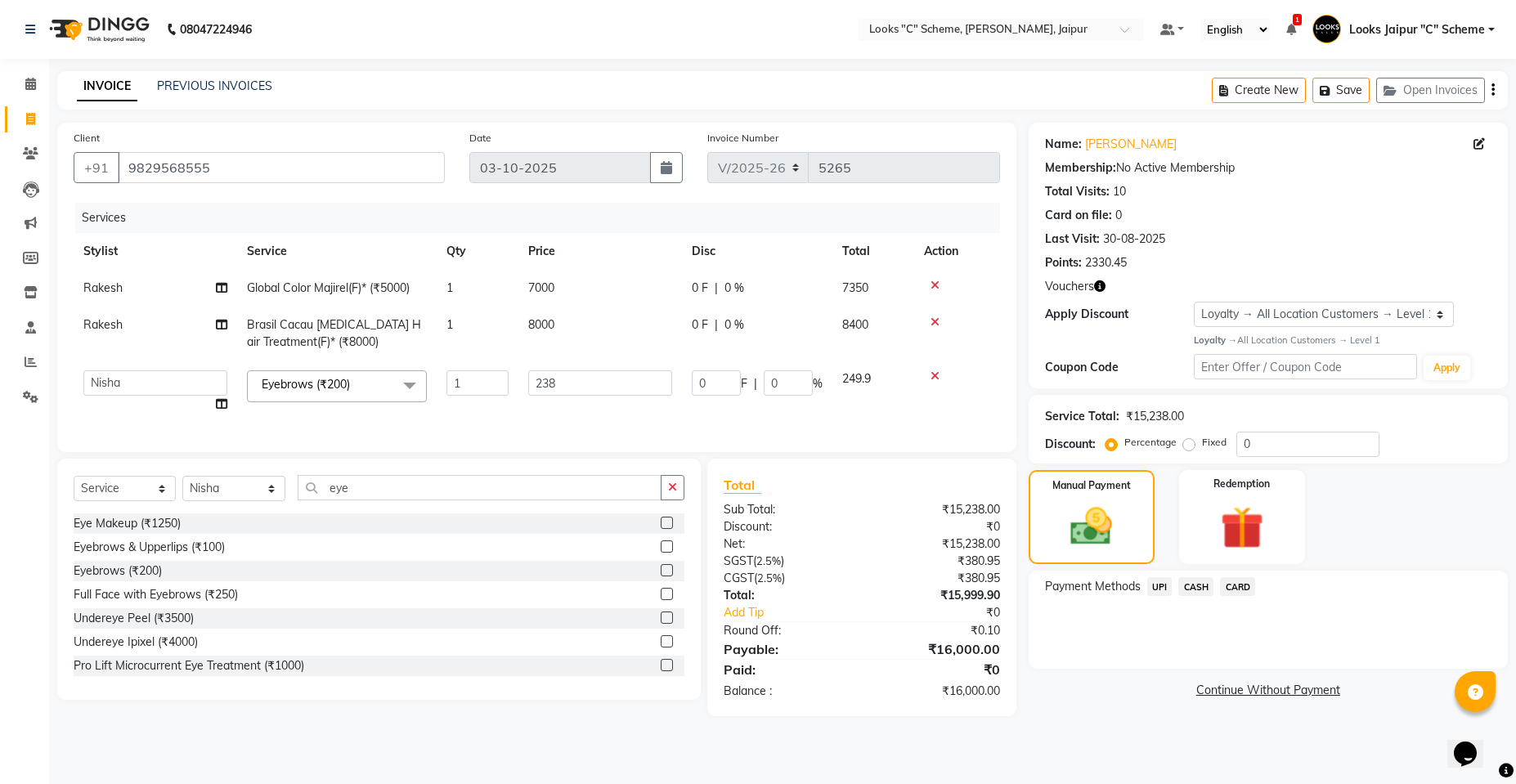
click at [1197, 583] on span "CASH" at bounding box center [1196, 586] width 36 height 19
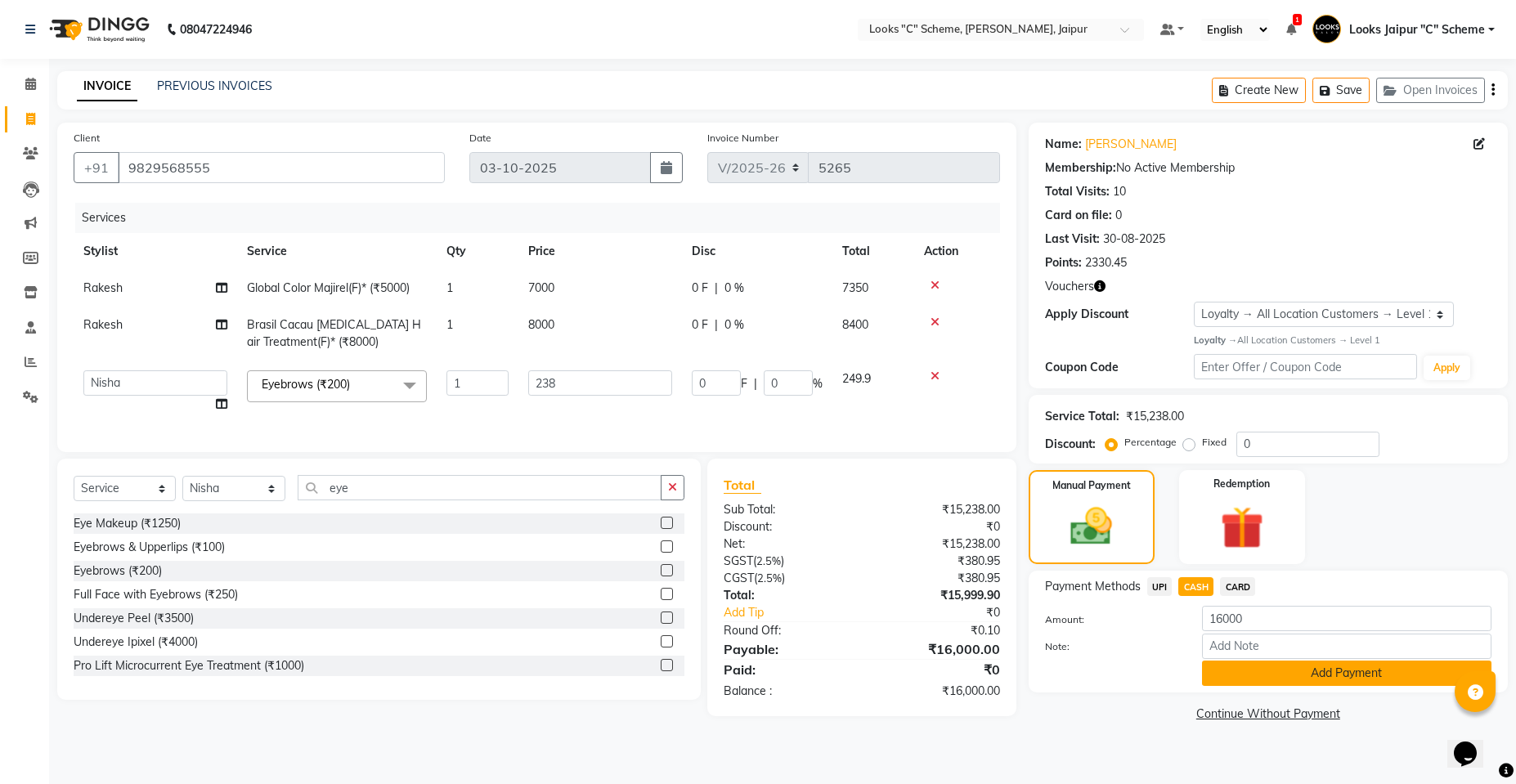
click at [1268, 670] on button "Add Payment" at bounding box center [1346, 674] width 289 height 26
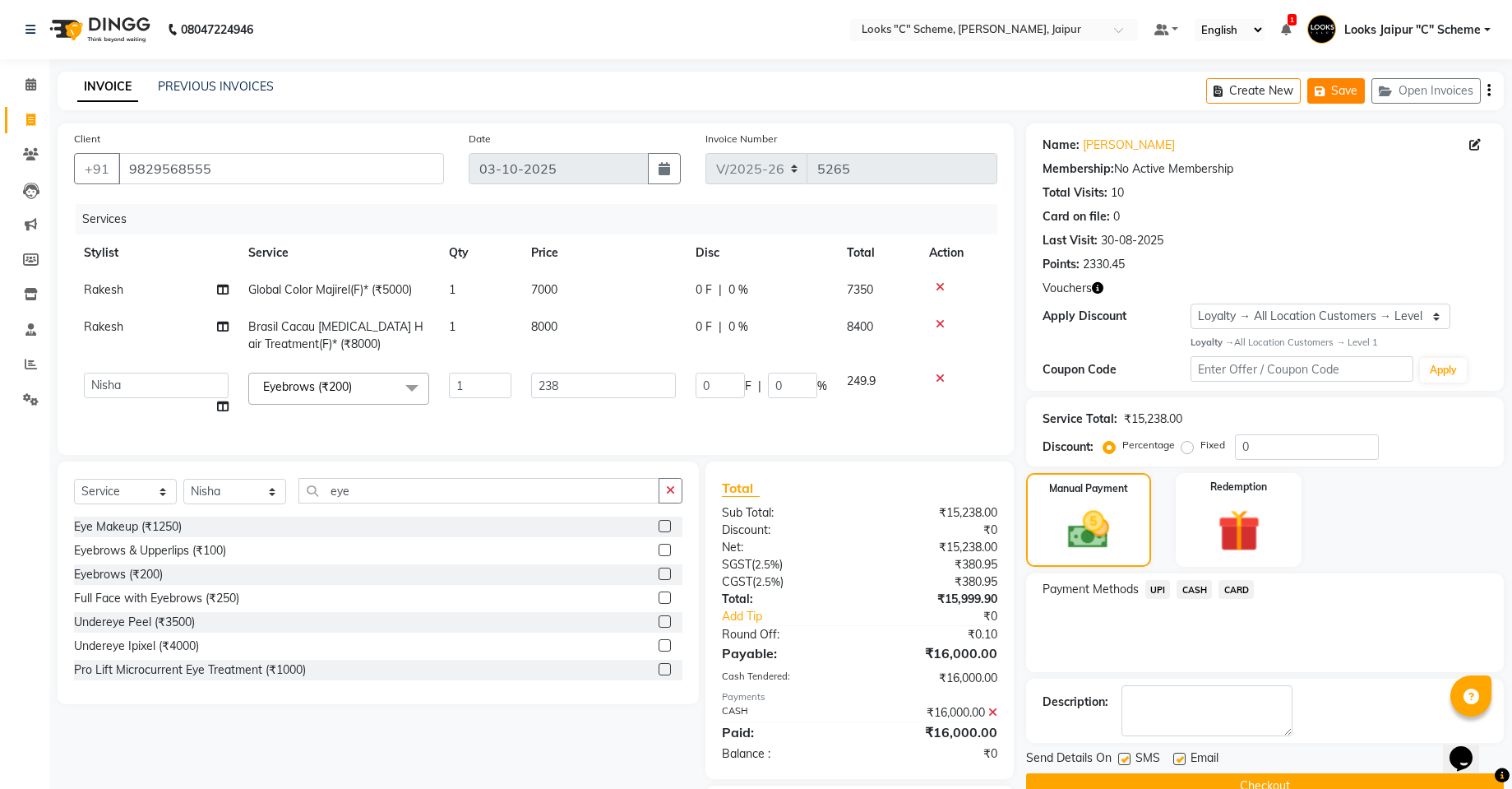
click at [1335, 91] on button "Save" at bounding box center [1336, 91] width 58 height 26
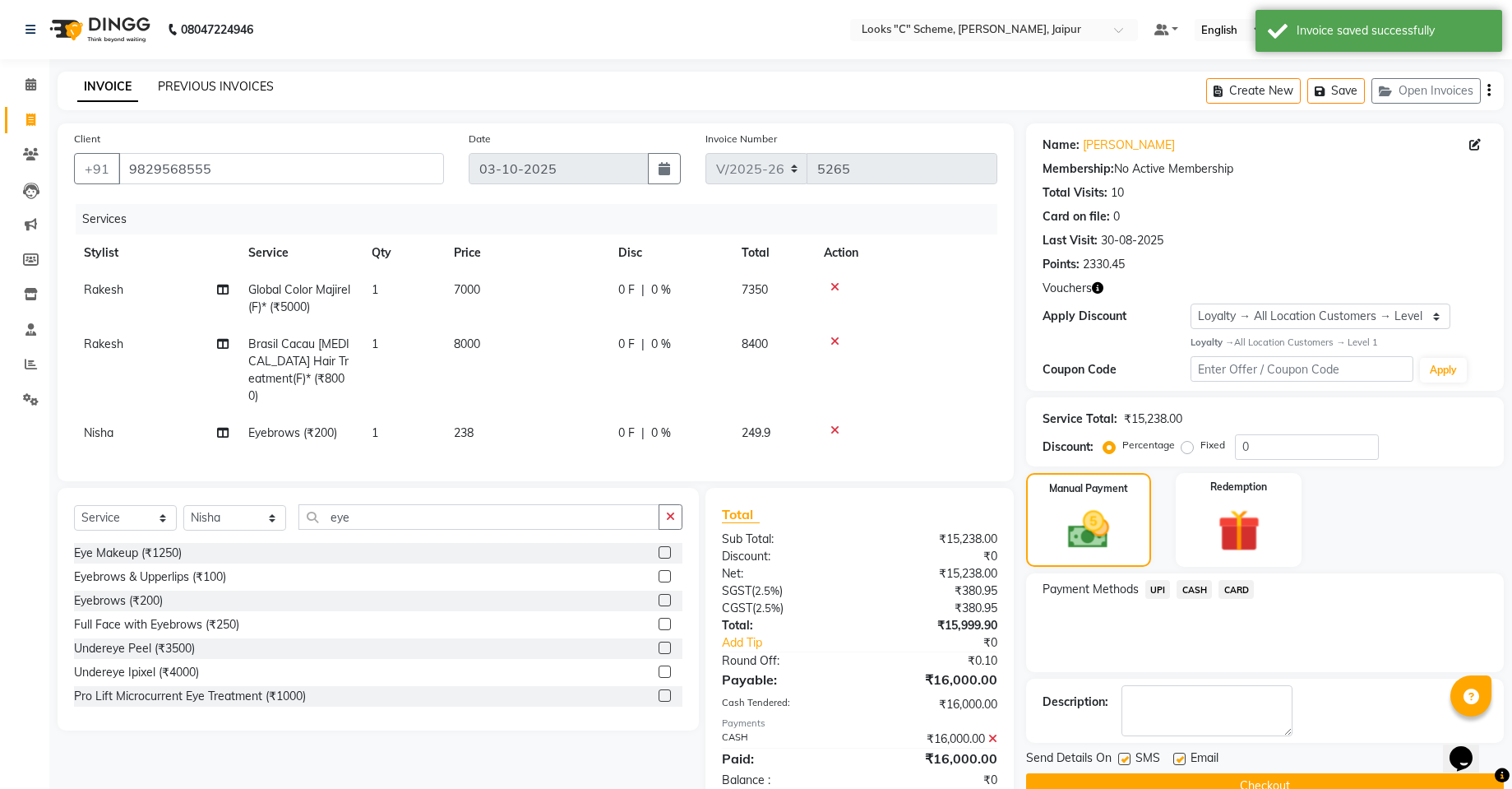
click at [198, 85] on link "PREVIOUS INVOICES" at bounding box center [216, 86] width 116 height 15
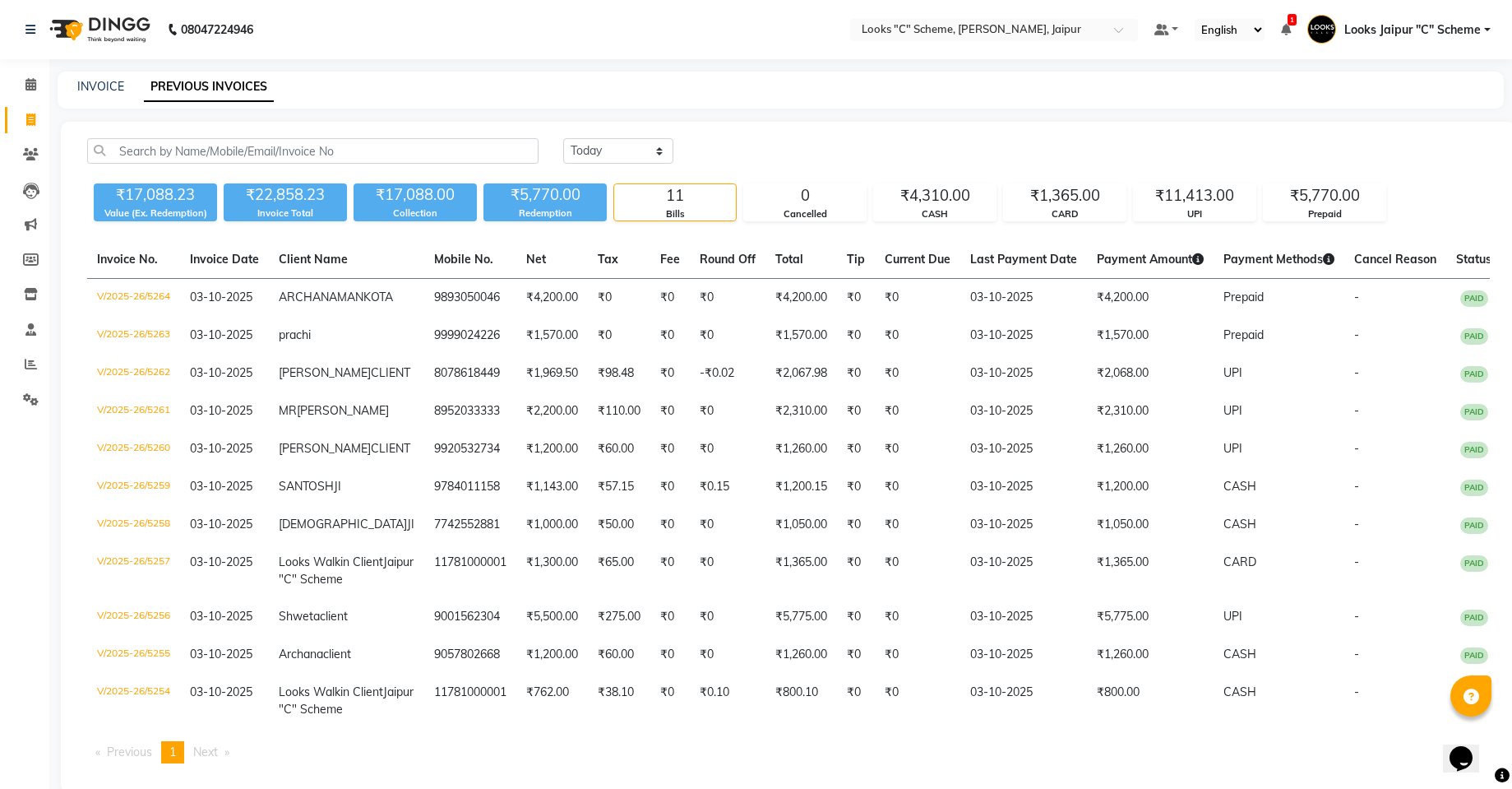
click at [103, 98] on div "INVOICE PREVIOUS INVOICES" at bounding box center [781, 90] width 1447 height 37
click at [97, 83] on link "INVOICE" at bounding box center [100, 86] width 47 height 15
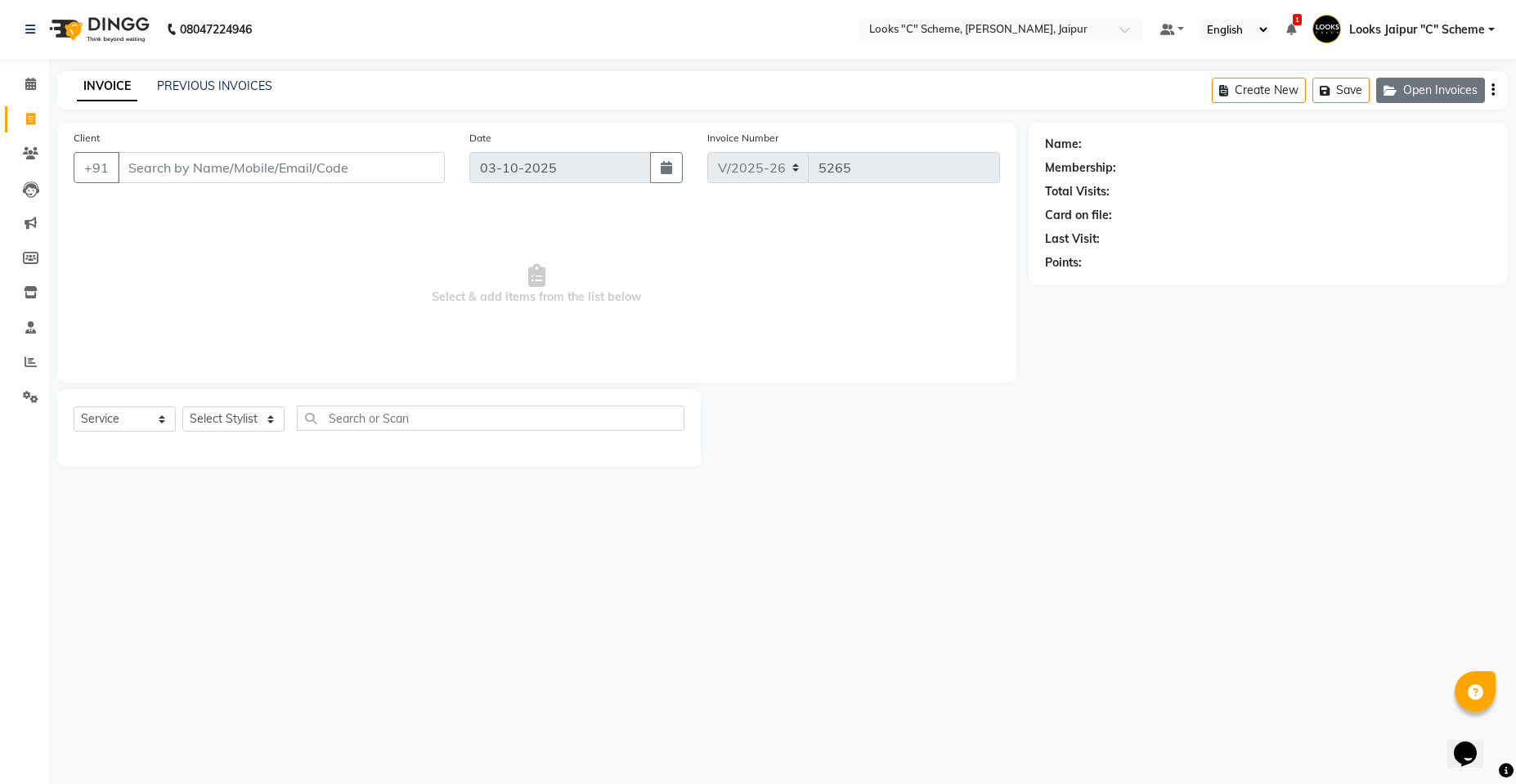
click at [1415, 91] on button "Open Invoices" at bounding box center [1429, 90] width 109 height 26
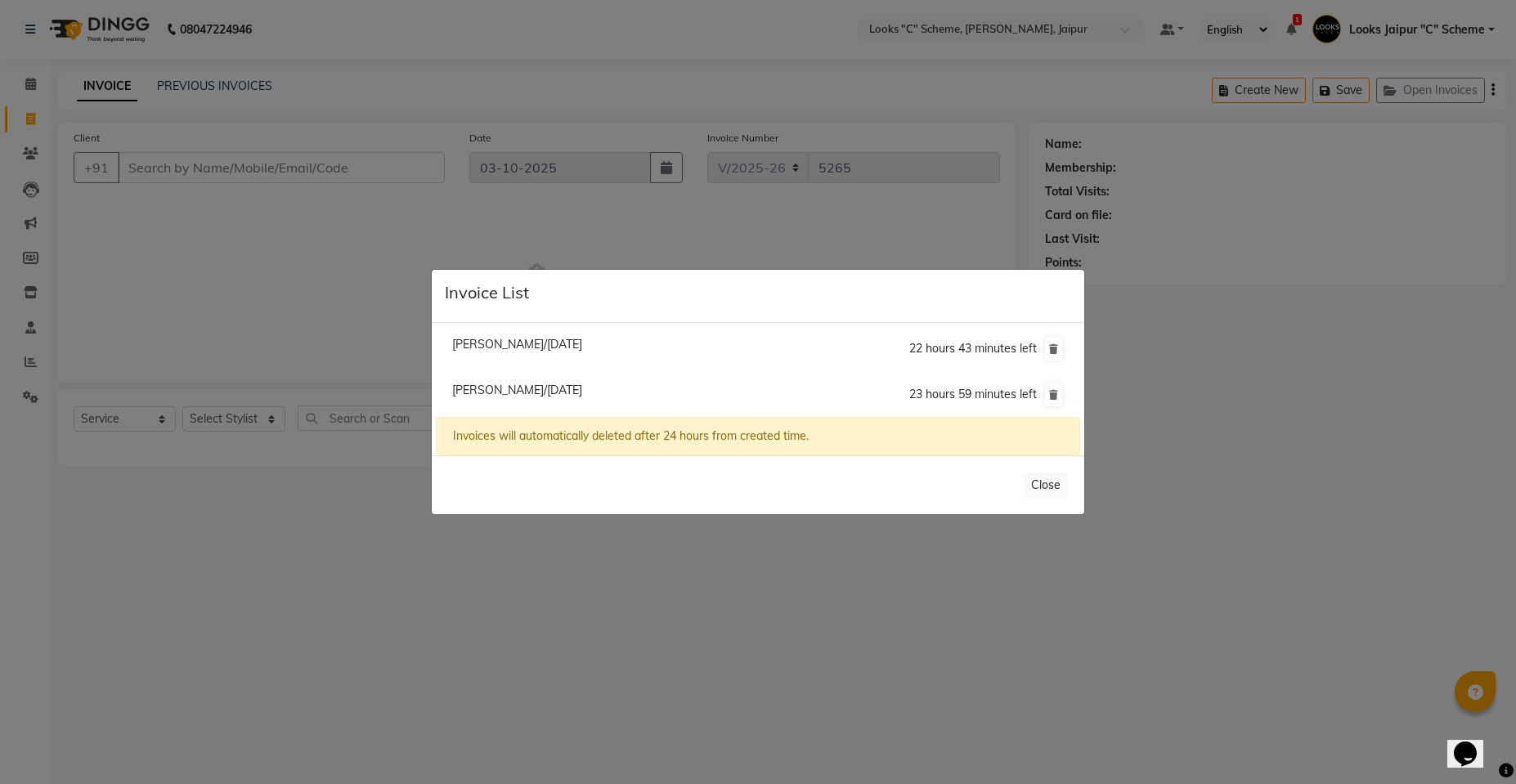
click at [995, 392] on span "23 hours 59 minutes left" at bounding box center [973, 394] width 128 height 15
click at [544, 389] on span "[PERSON_NAME]/[DATE]" at bounding box center [517, 390] width 130 height 15
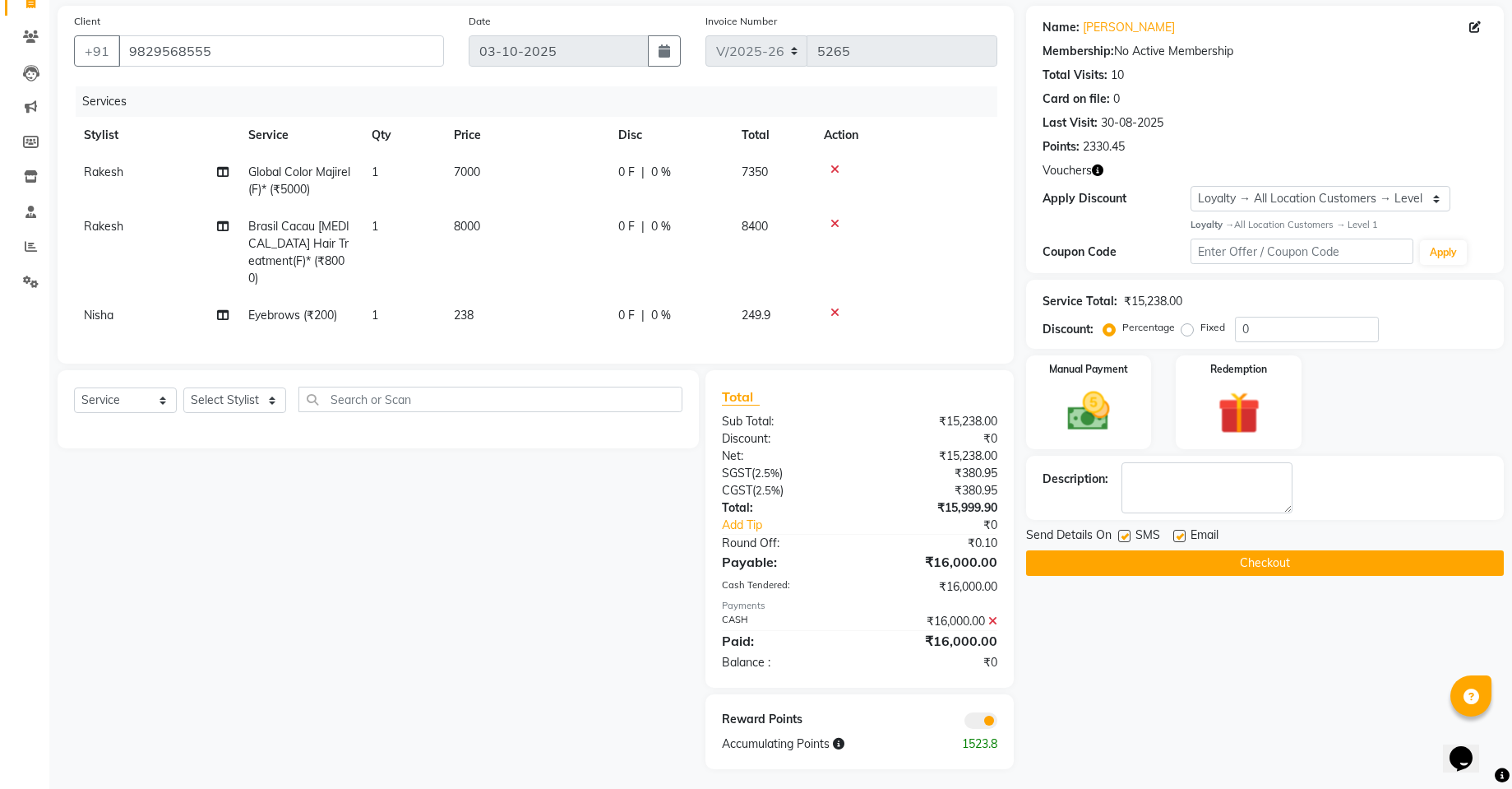
scroll to position [36, 0]
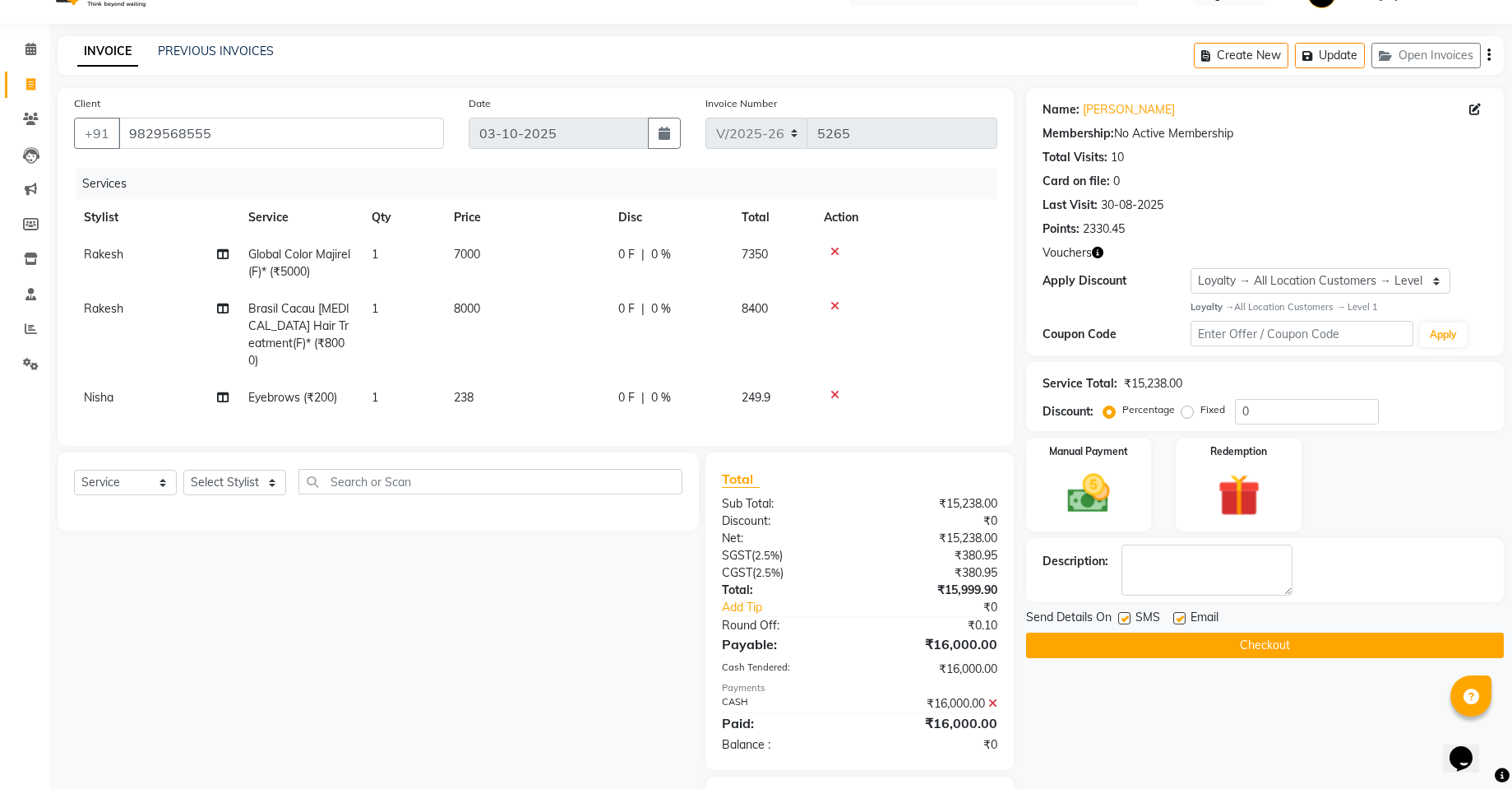
click at [1203, 654] on button "Checkout" at bounding box center [1265, 646] width 477 height 26
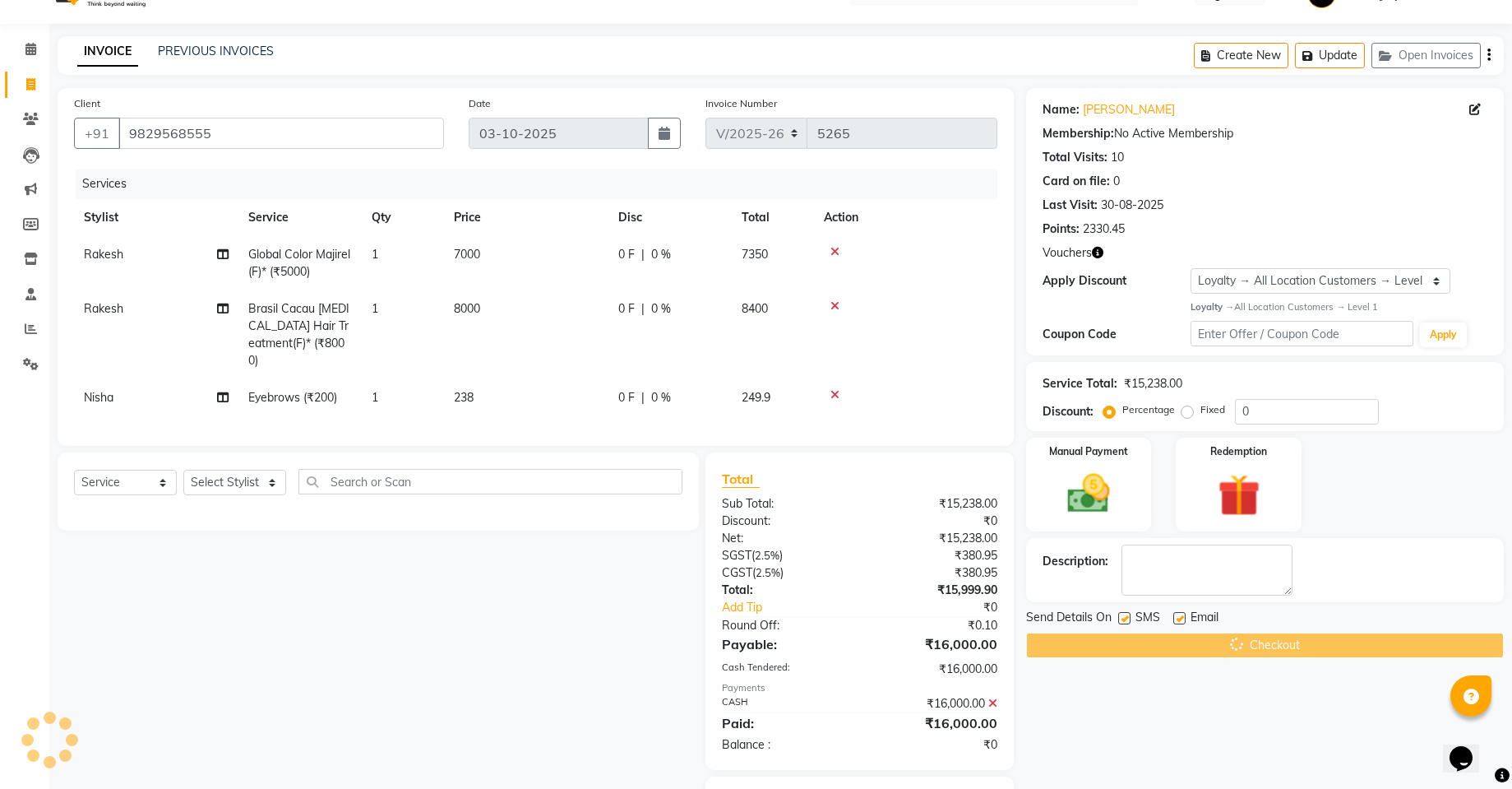
scroll to position [0, 0]
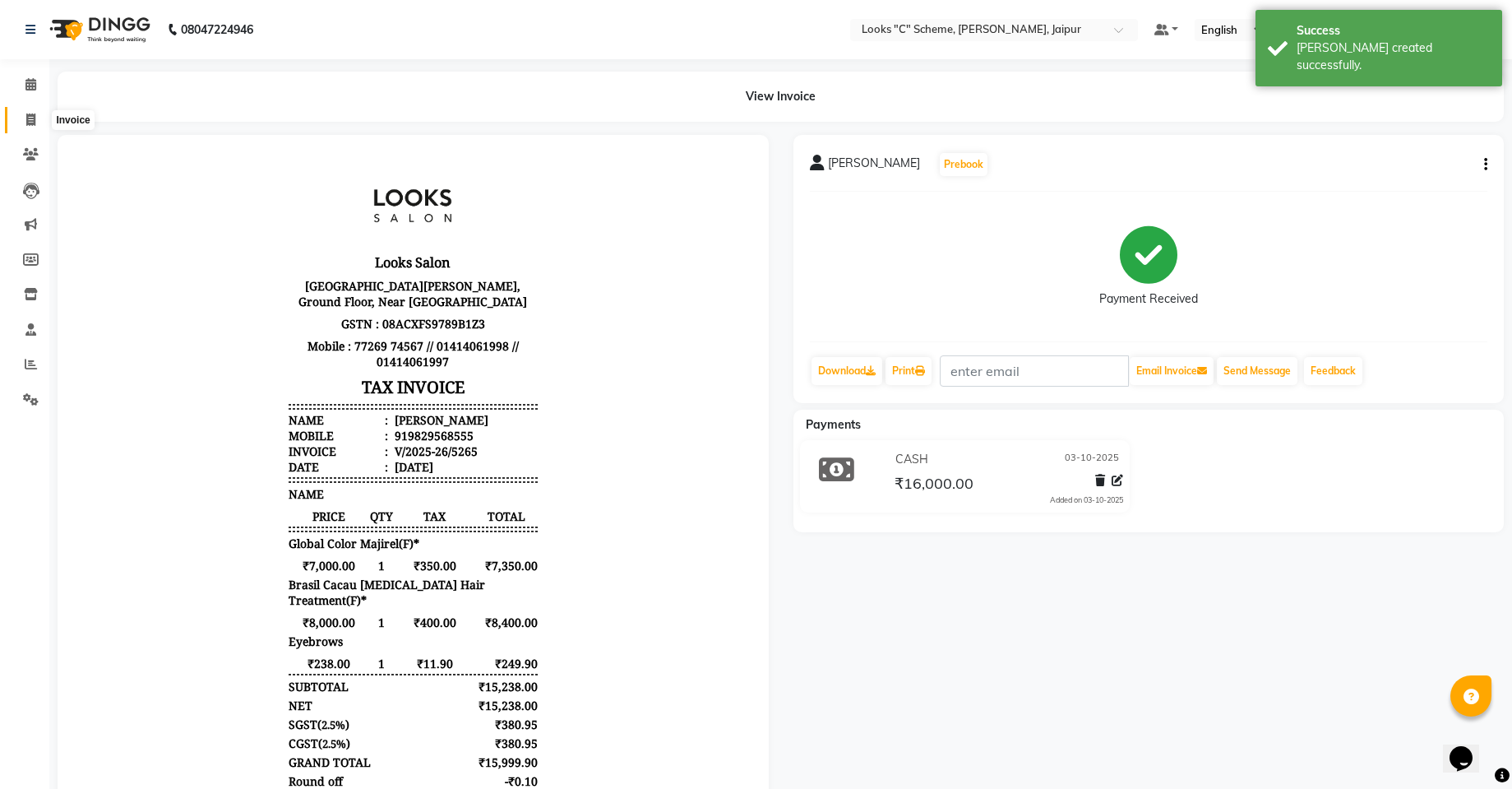
click at [35, 118] on icon at bounding box center [31, 119] width 9 height 12
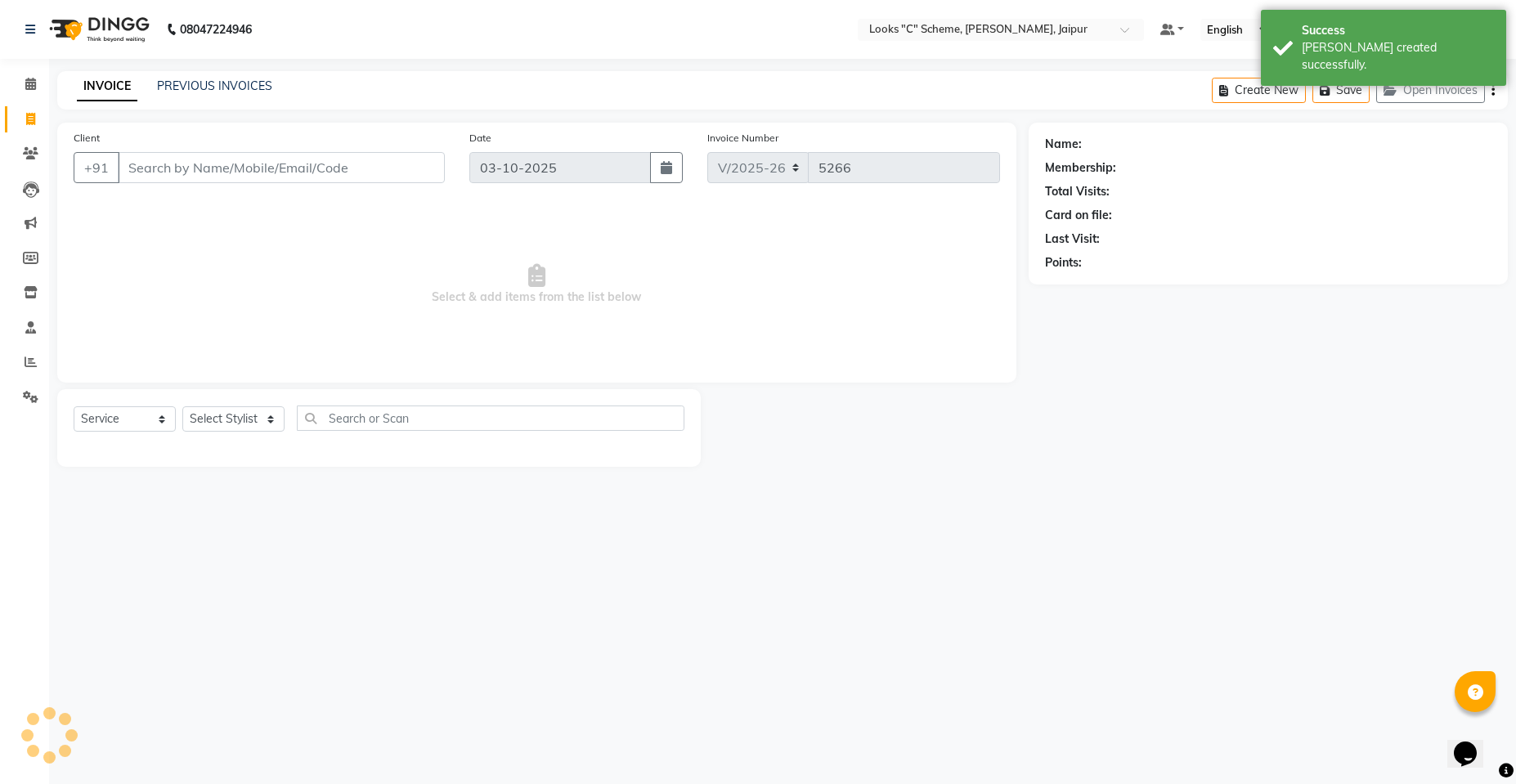
click at [243, 160] on input "Client" at bounding box center [281, 168] width 327 height 31
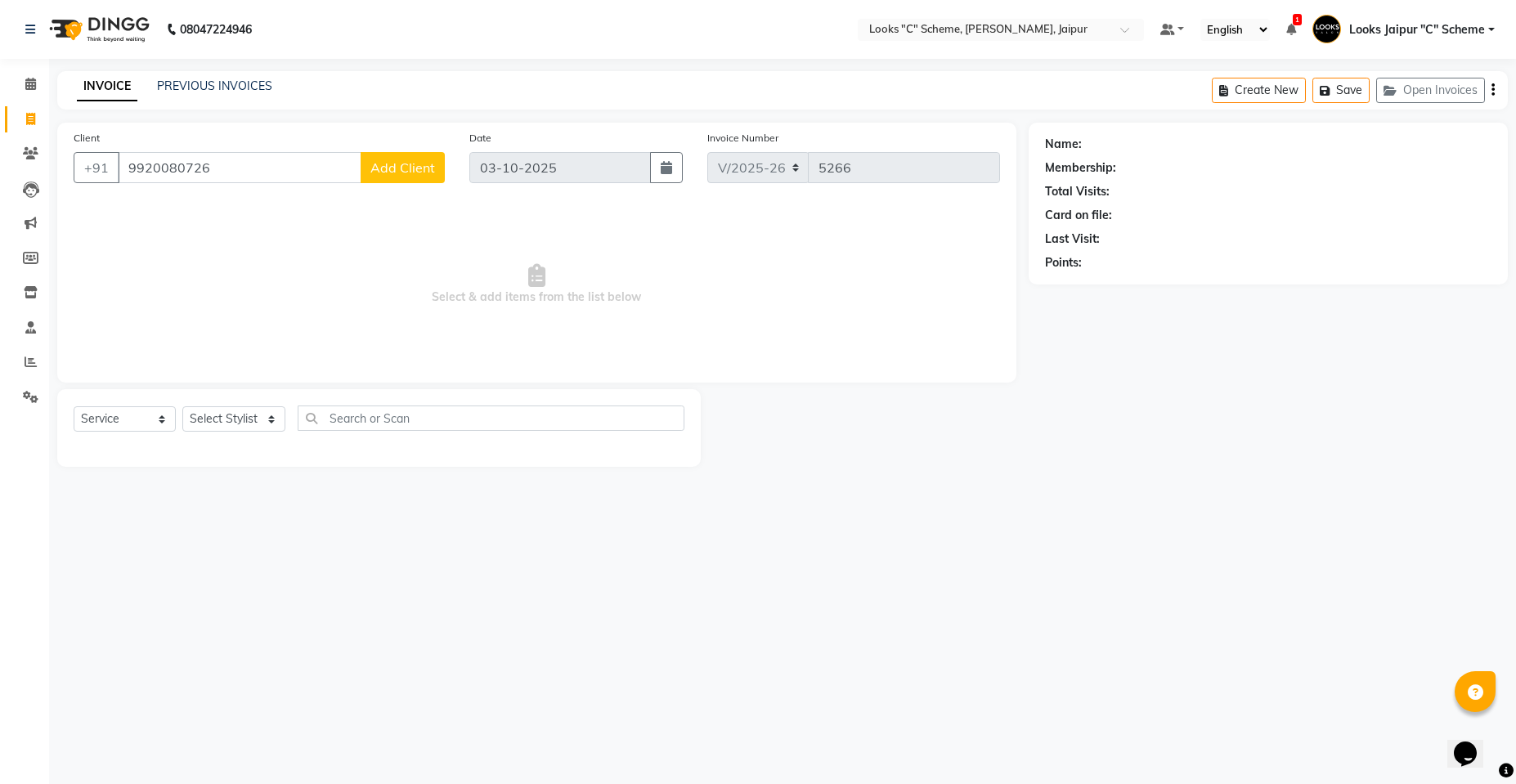
click at [388, 174] on span "Add Client" at bounding box center [403, 168] width 65 height 16
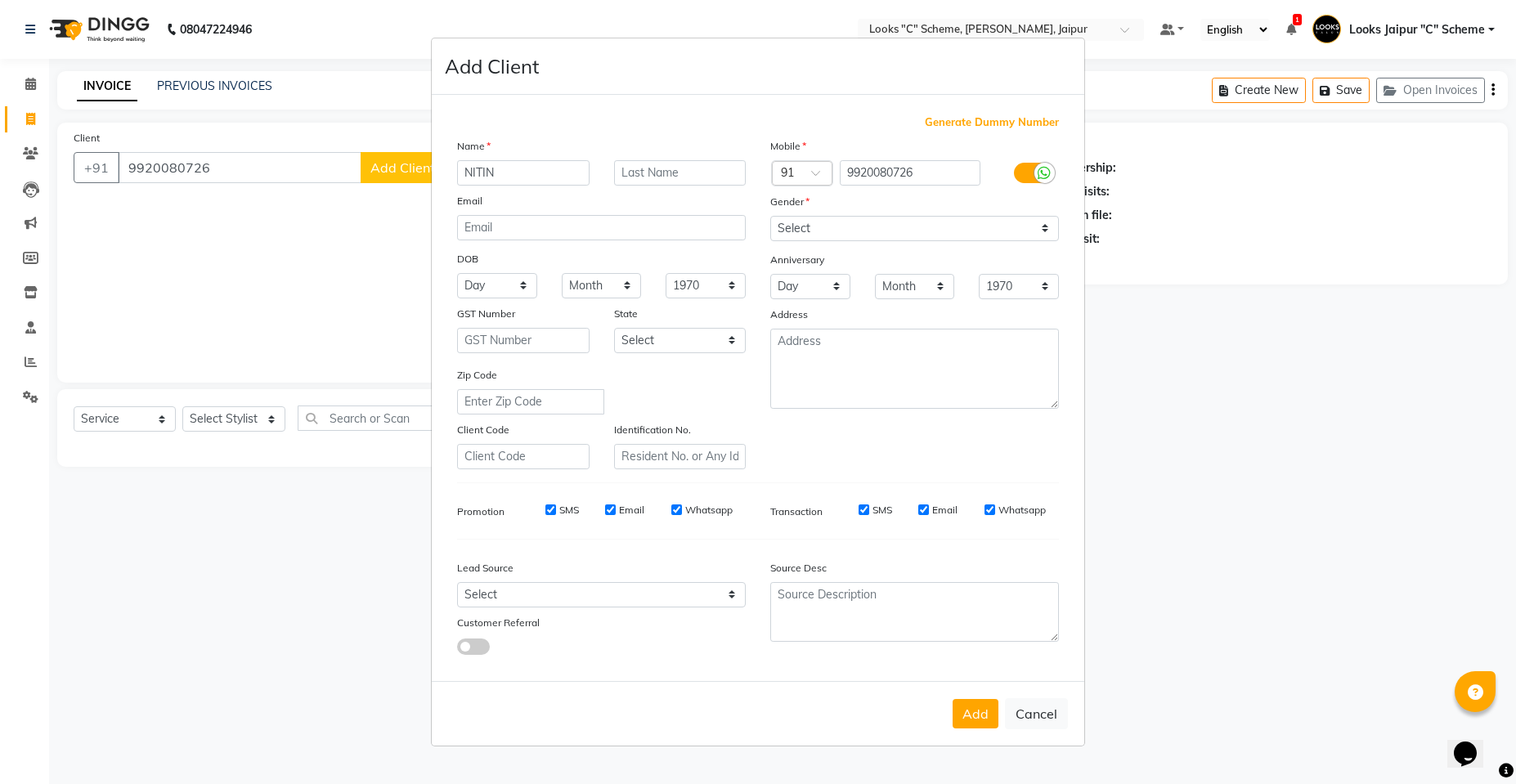
click at [621, 155] on div "Name" at bounding box center [601, 148] width 313 height 23
click at [658, 179] on input "text" at bounding box center [680, 173] width 132 height 26
click at [812, 227] on select "Select [DEMOGRAPHIC_DATA] [DEMOGRAPHIC_DATA] Other Prefer Not To Say" at bounding box center [915, 228] width 288 height 26
click at [770, 215] on select "Select [DEMOGRAPHIC_DATA] [DEMOGRAPHIC_DATA] Other Prefer Not To Say" at bounding box center [915, 228] width 288 height 26
click at [981, 718] on button "Add" at bounding box center [975, 714] width 46 height 29
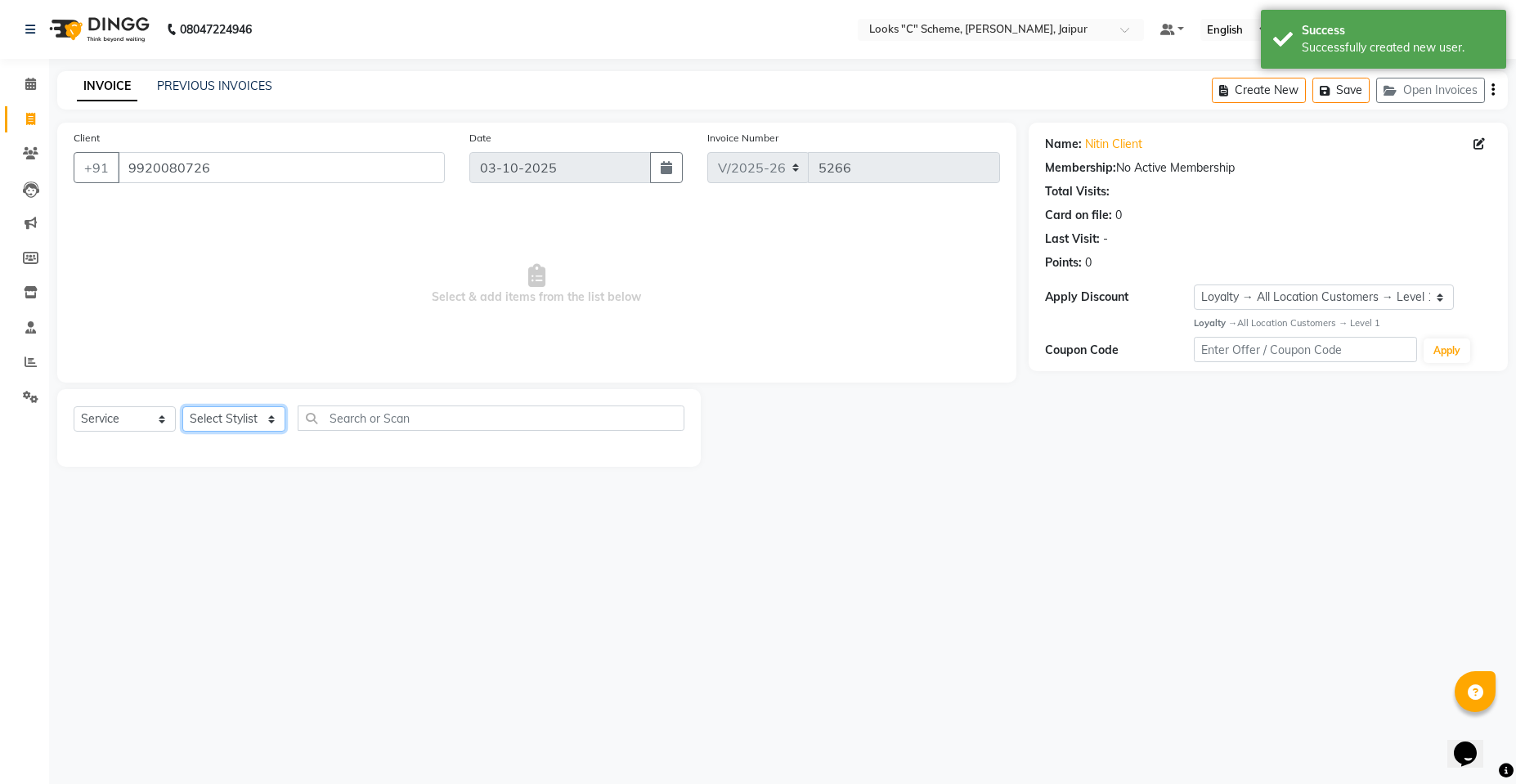
drag, startPoint x: 228, startPoint y: 425, endPoint x: 244, endPoint y: 423, distance: 16.1
click at [243, 423] on select "Select Stylist [PERSON_NAME] Akash_pdct [PERSON_NAME] [PERSON_NAME] Counter Sal…" at bounding box center [234, 419] width 103 height 26
click at [183, 406] on select "Select Stylist [PERSON_NAME] Akash_pdct [PERSON_NAME] [PERSON_NAME] Counter Sal…" at bounding box center [234, 419] width 103 height 26
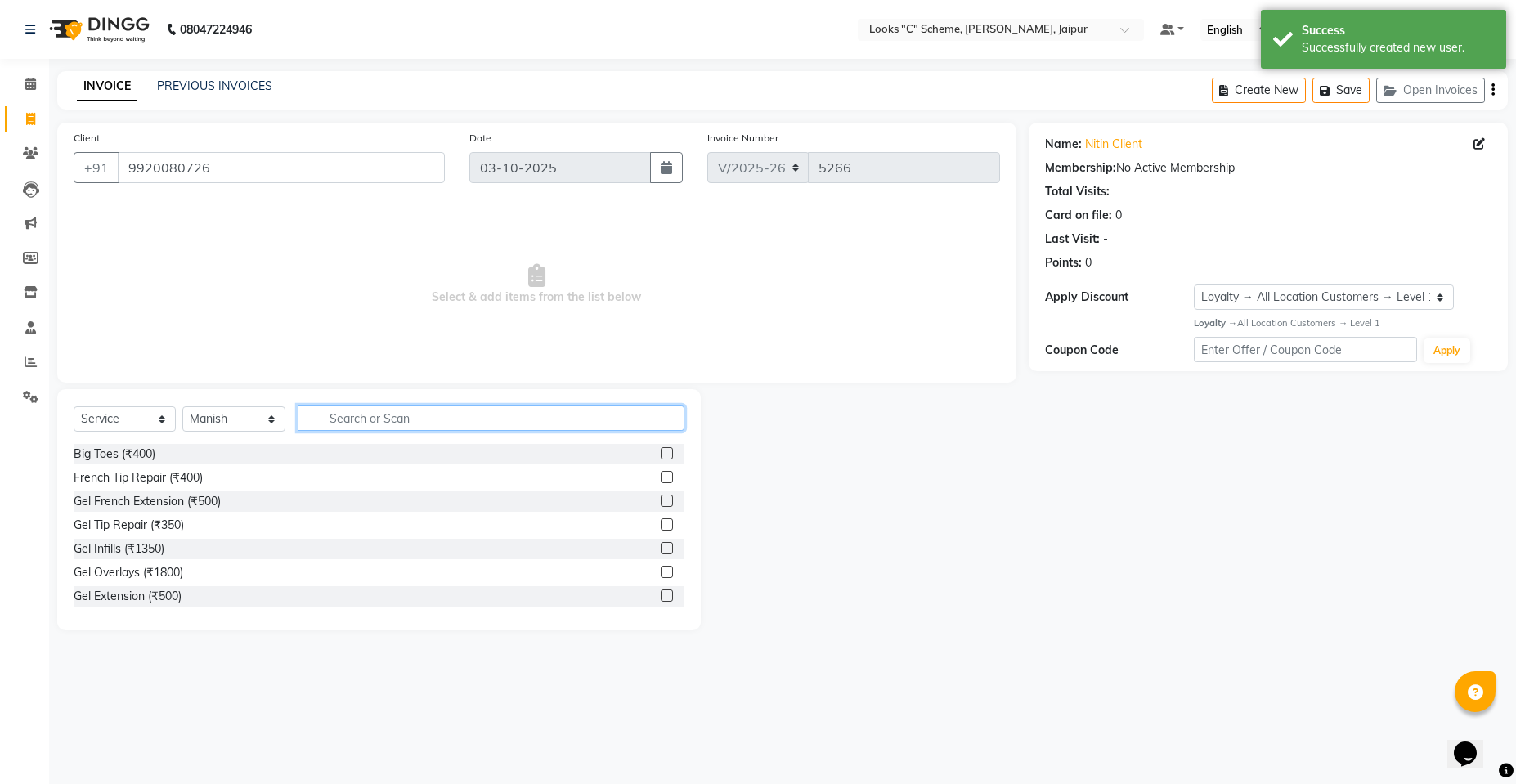
click at [406, 405] on input "text" at bounding box center [491, 418] width 387 height 26
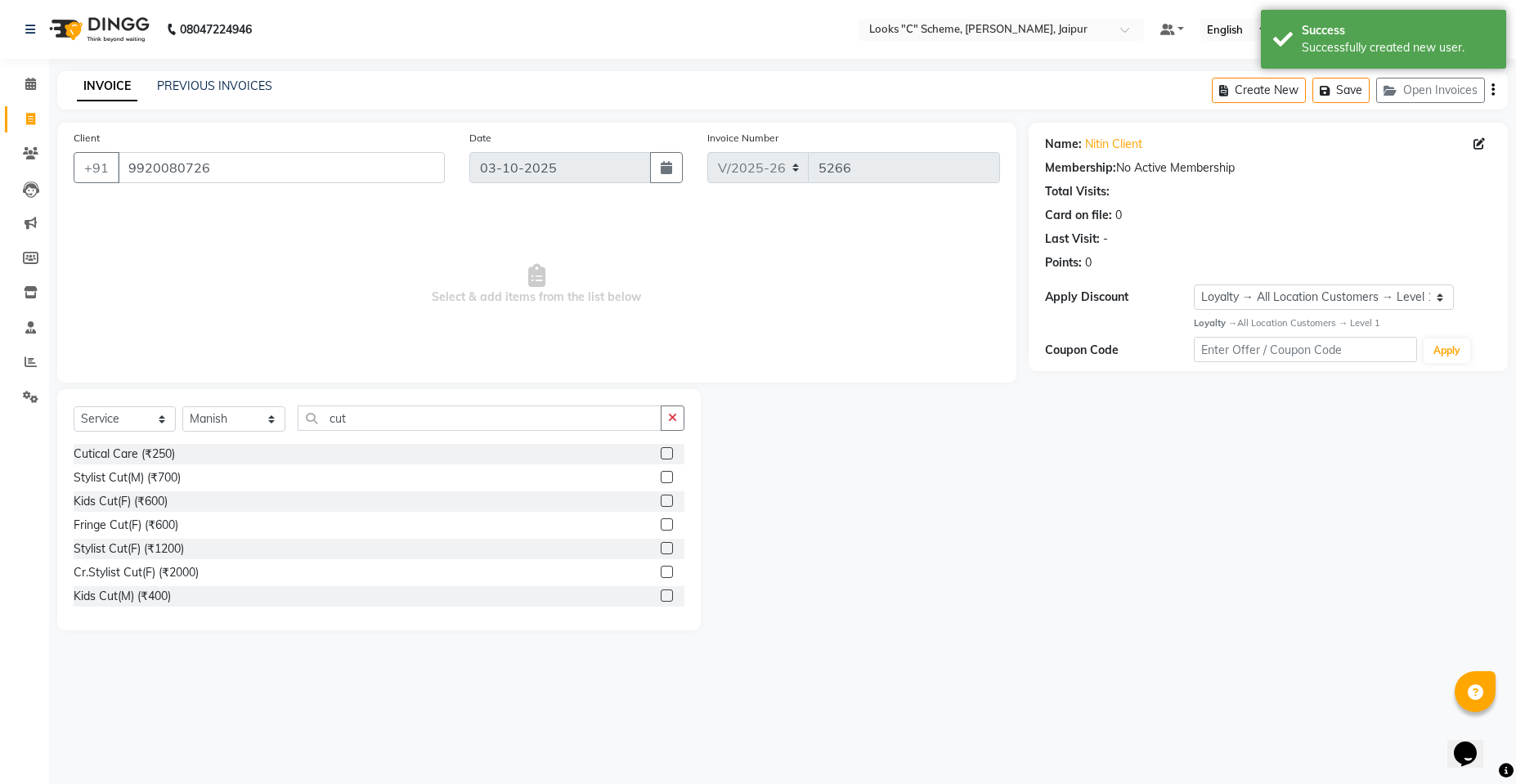
click at [661, 479] on label at bounding box center [666, 476] width 12 height 12
click at [661, 479] on input "checkbox" at bounding box center [666, 478] width 11 height 11
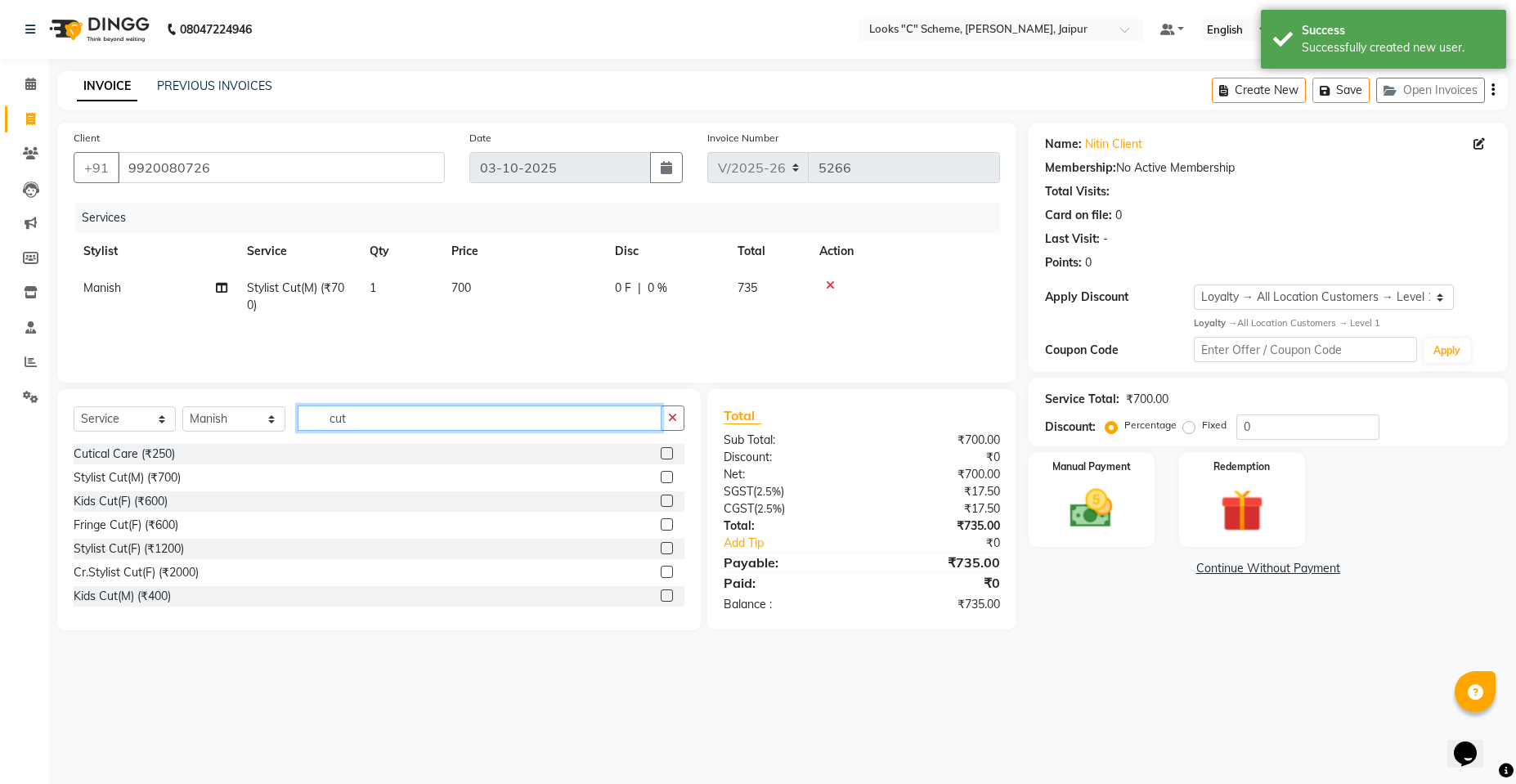
click at [565, 420] on input "cut" at bounding box center [479, 418] width 364 height 26
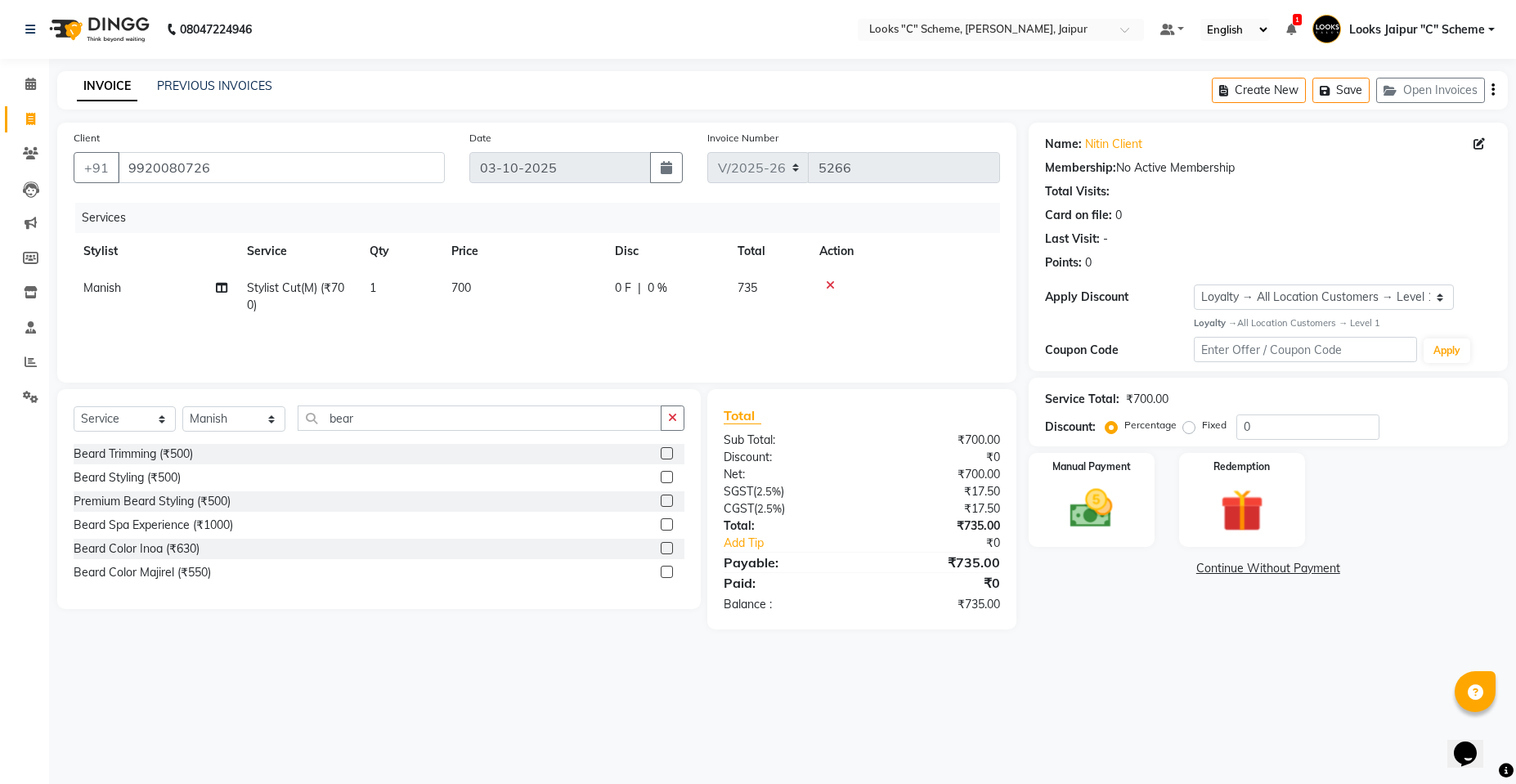
click at [663, 456] on label at bounding box center [666, 453] width 12 height 12
click at [663, 456] on input "checkbox" at bounding box center [666, 455] width 11 height 11
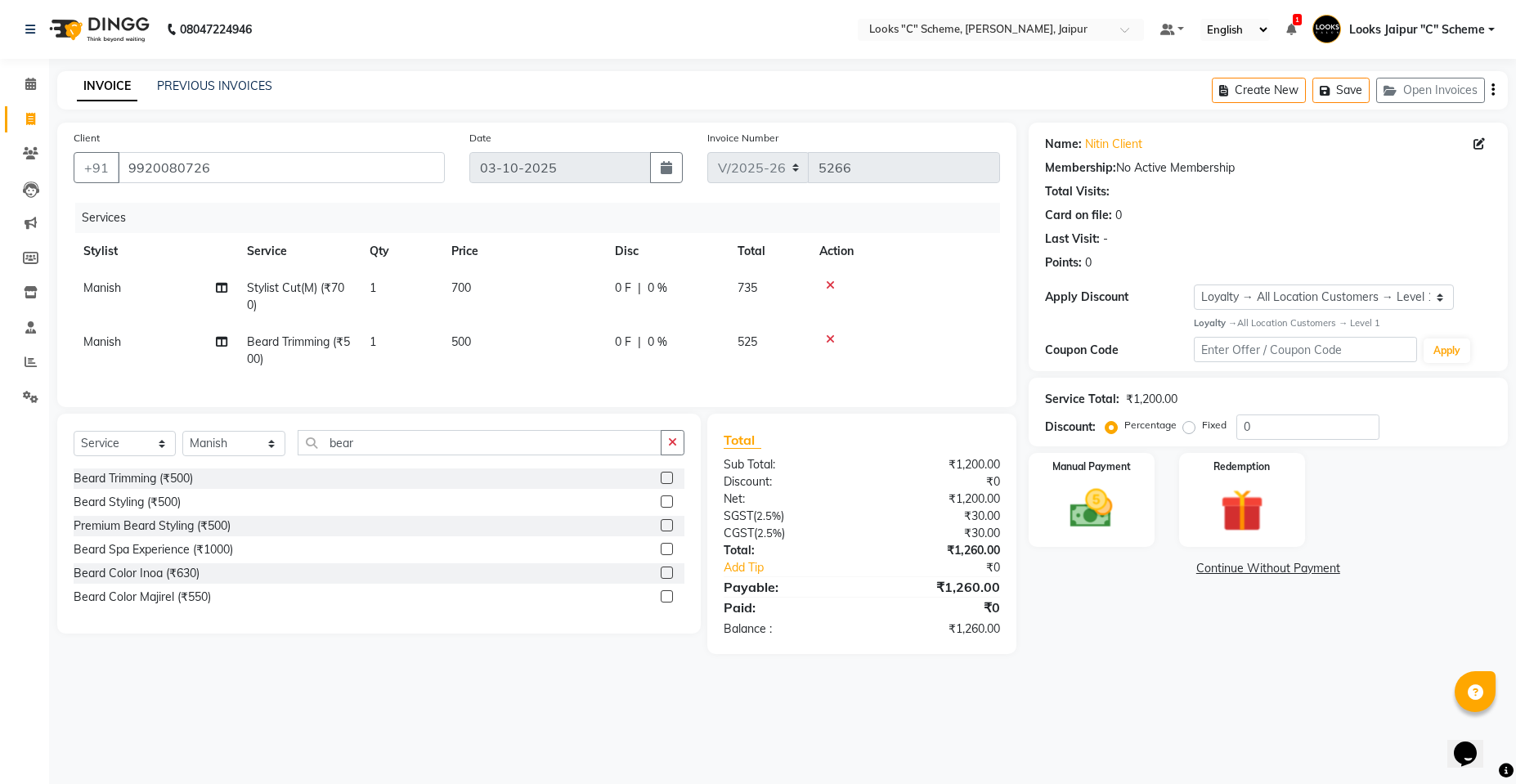
click at [464, 341] on span "500" at bounding box center [460, 341] width 19 height 15
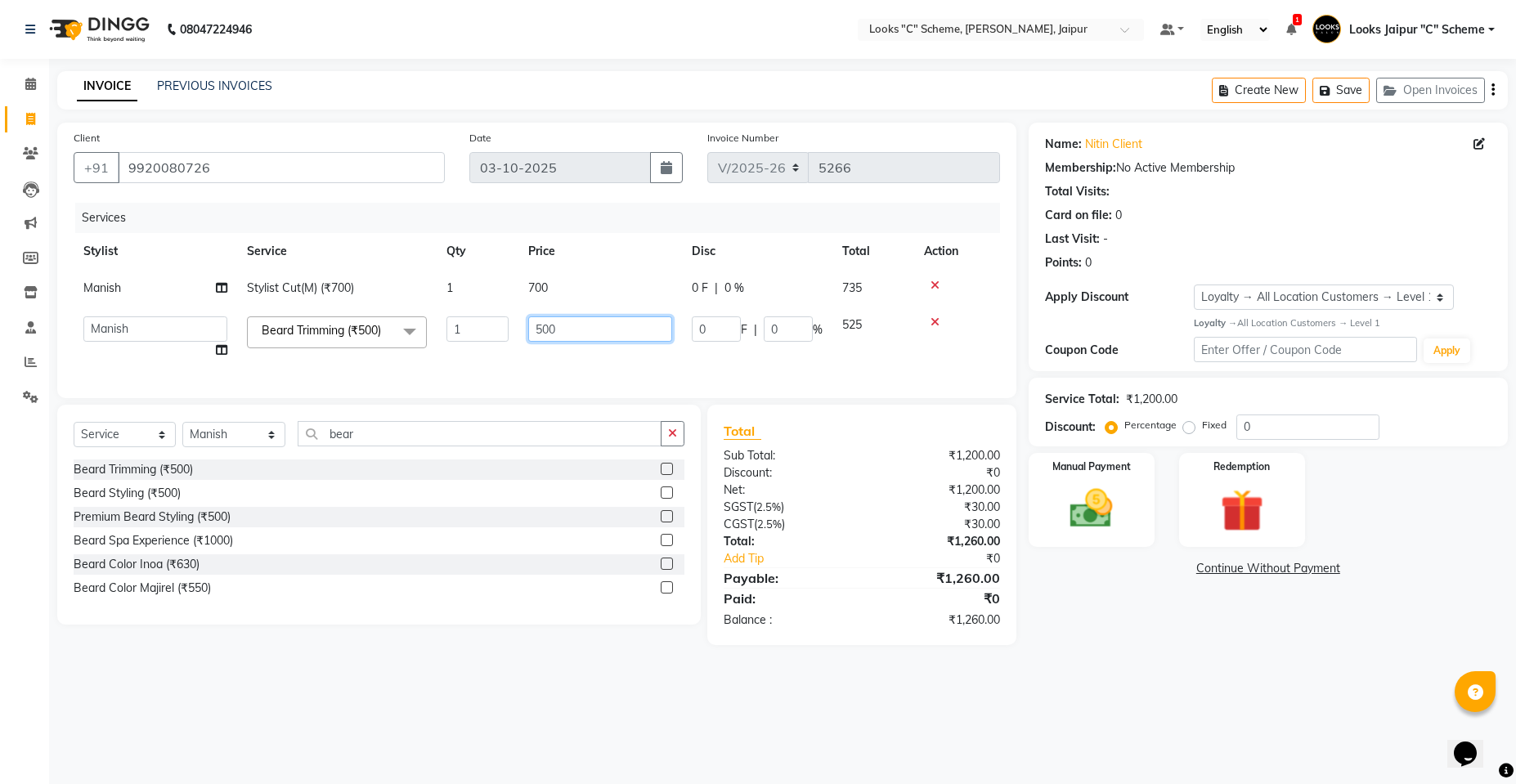
click at [543, 329] on input "500" at bounding box center [601, 329] width 144 height 26
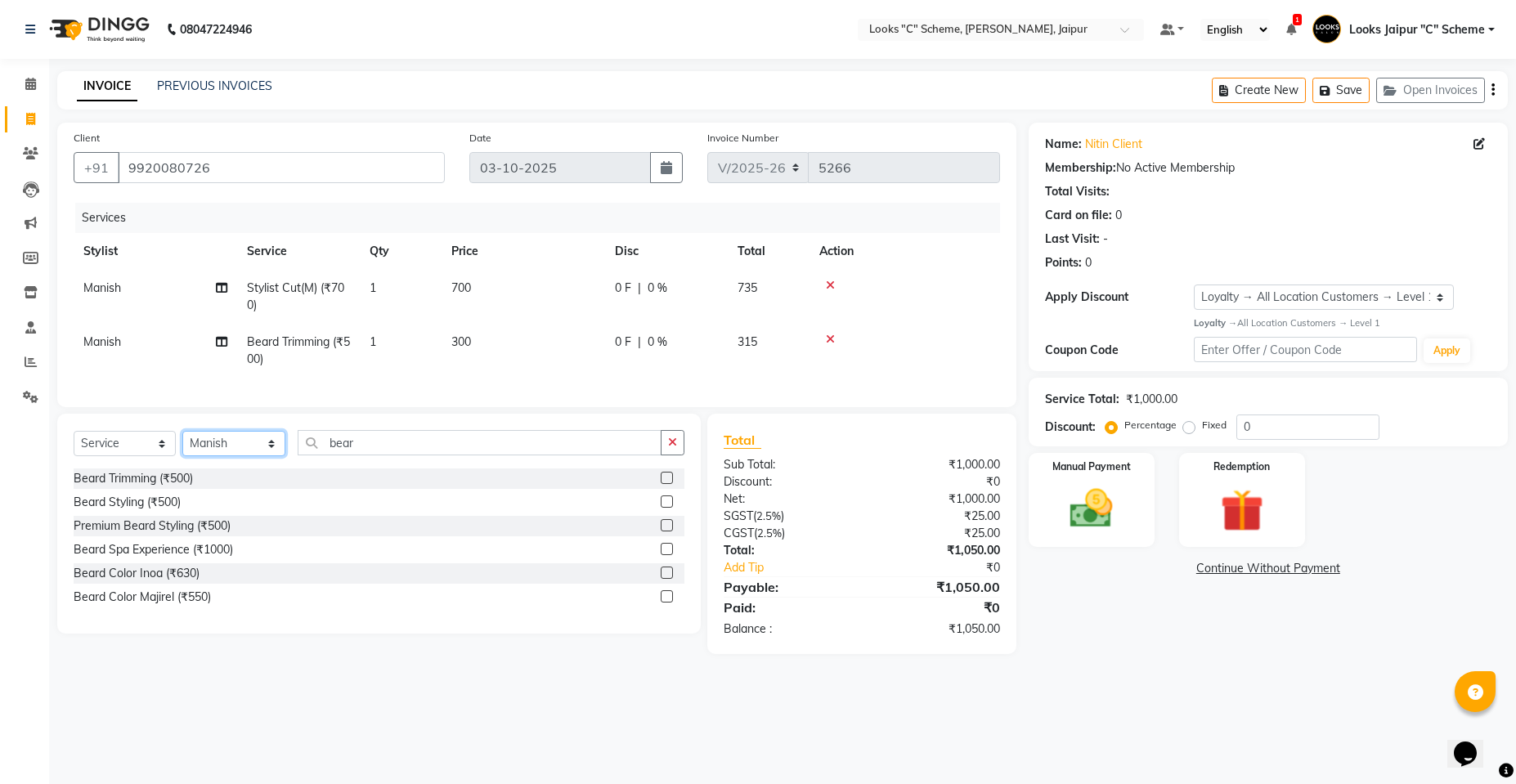
click at [203, 444] on select "Select Stylist [PERSON_NAME] Akash_pdct [PERSON_NAME] [PERSON_NAME] Counter Sal…" at bounding box center [234, 444] width 103 height 26
click at [501, 367] on td "300" at bounding box center [523, 350] width 163 height 54
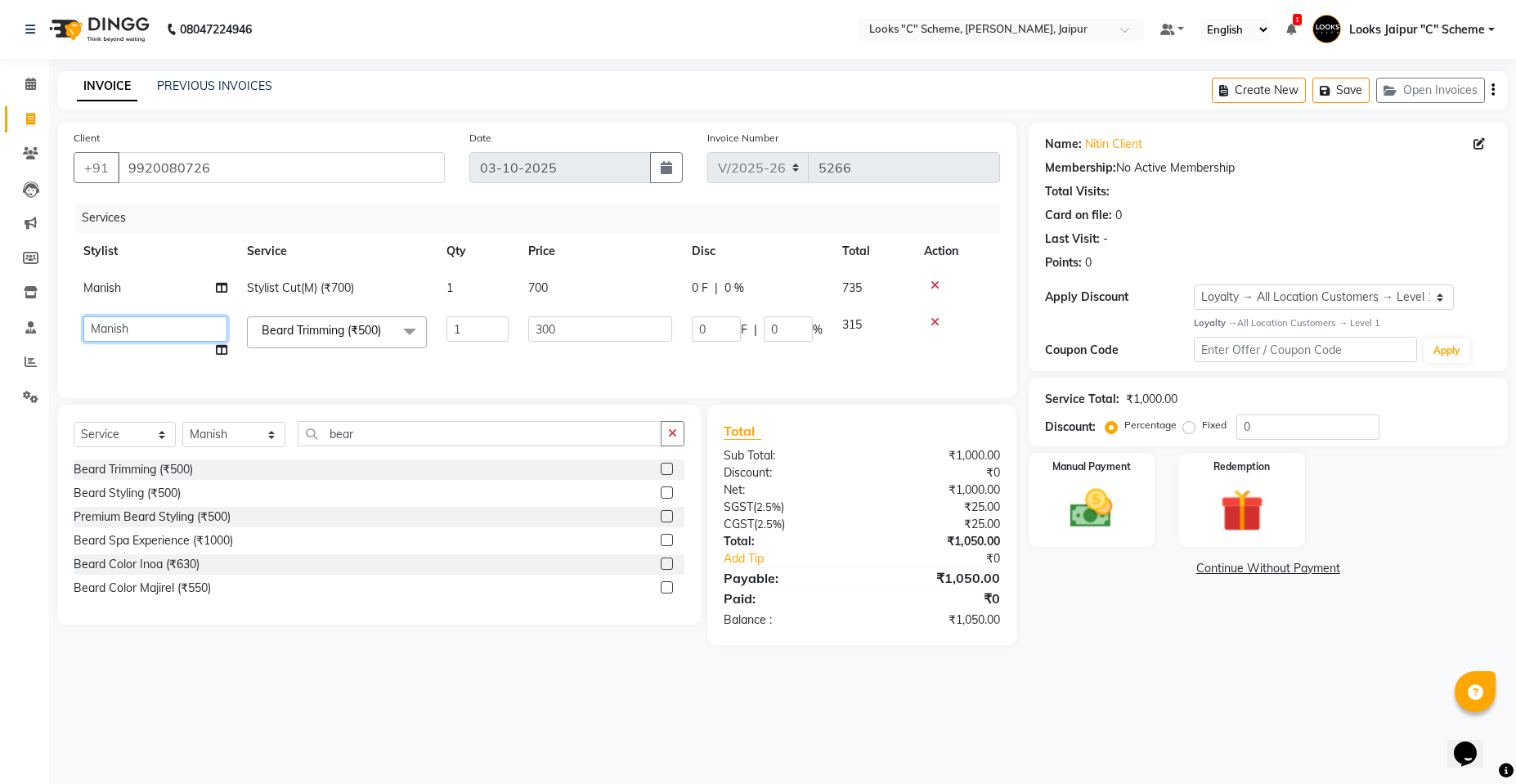
drag, startPoint x: 137, startPoint y: 327, endPoint x: 137, endPoint y: 313, distance: 14.0
click at [137, 327] on select "[PERSON_NAME] Akash_pdct [PERSON_NAME] [PERSON_NAME] Counter Sales Jyoti Looks …" at bounding box center [155, 329] width 144 height 26
click at [394, 436] on input "bear" at bounding box center [479, 434] width 364 height 26
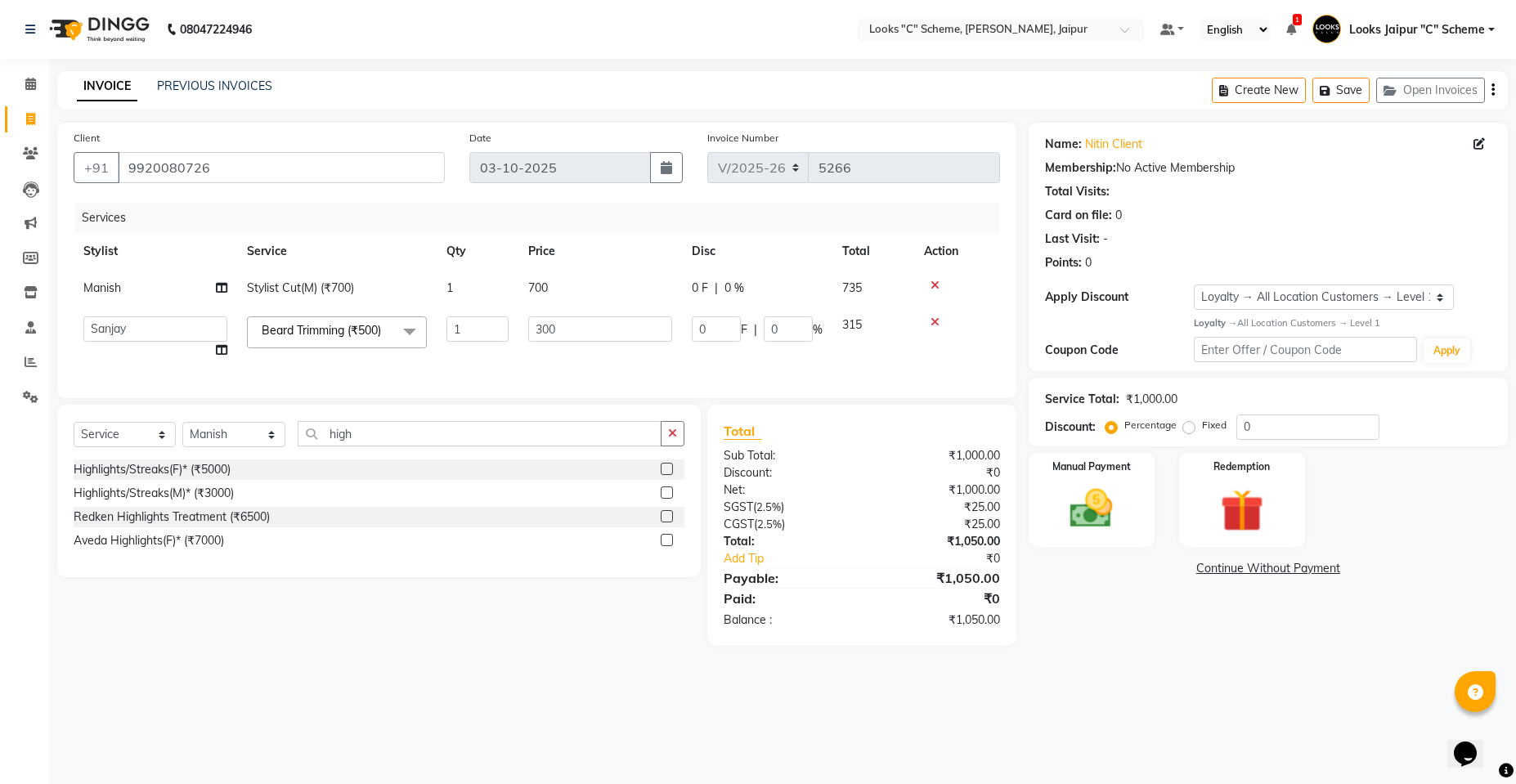
click at [662, 498] on label at bounding box center [666, 492] width 12 height 12
click at [662, 498] on input "checkbox" at bounding box center [666, 494] width 11 height 11
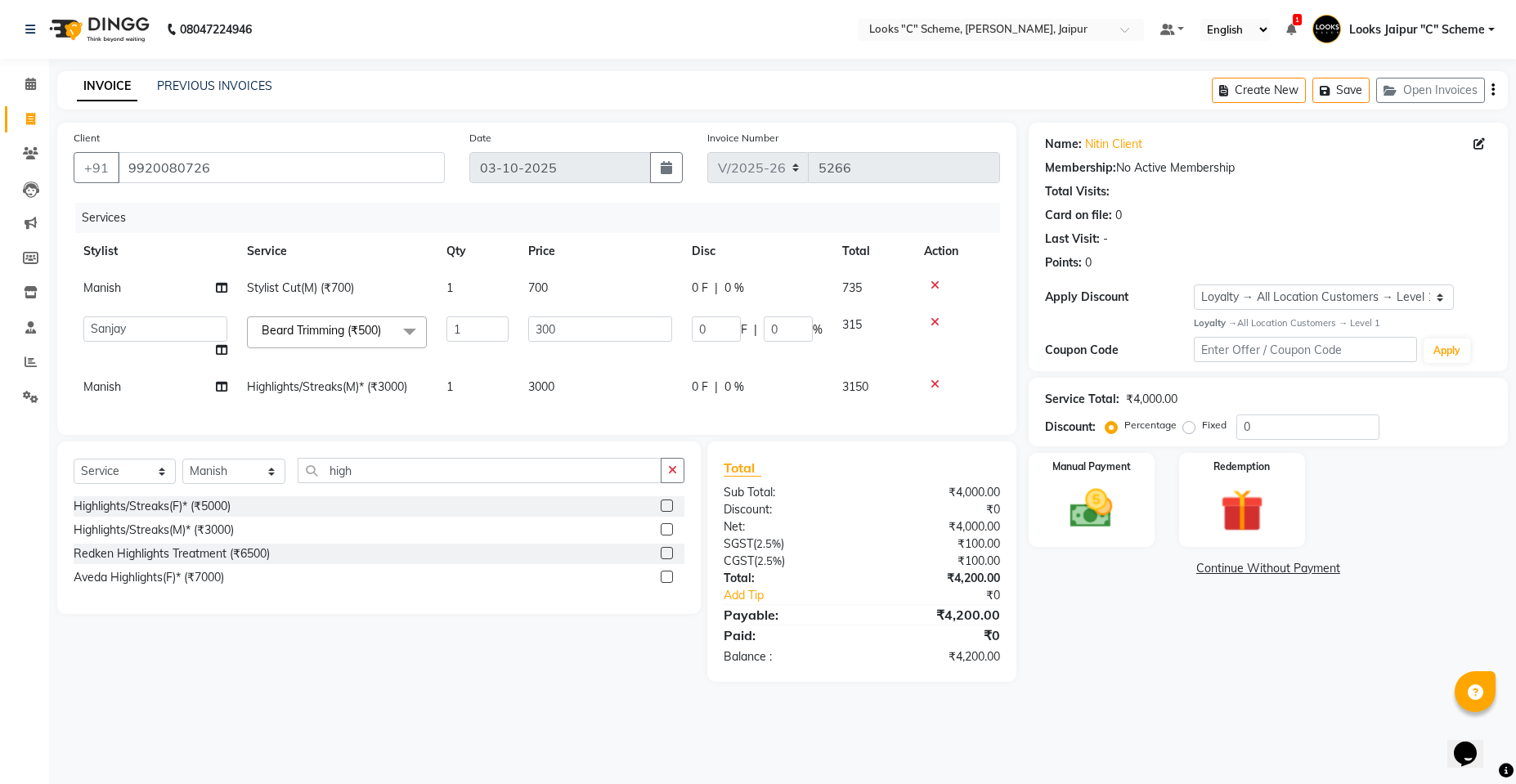
click at [538, 381] on span "3000" at bounding box center [541, 387] width 26 height 15
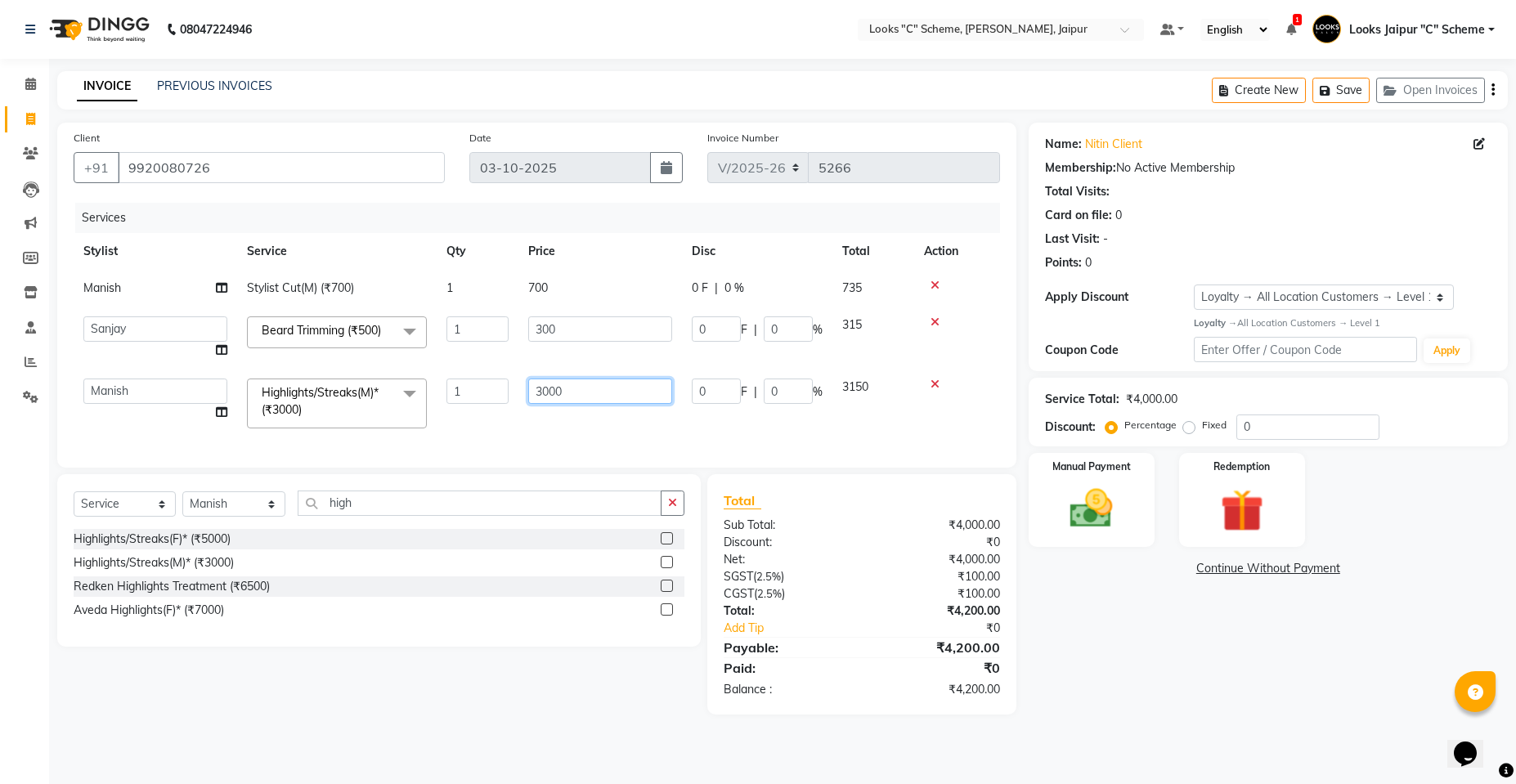
click at [545, 390] on input "3000" at bounding box center [601, 392] width 144 height 26
click at [548, 390] on input "3000" at bounding box center [601, 392] width 144 height 26
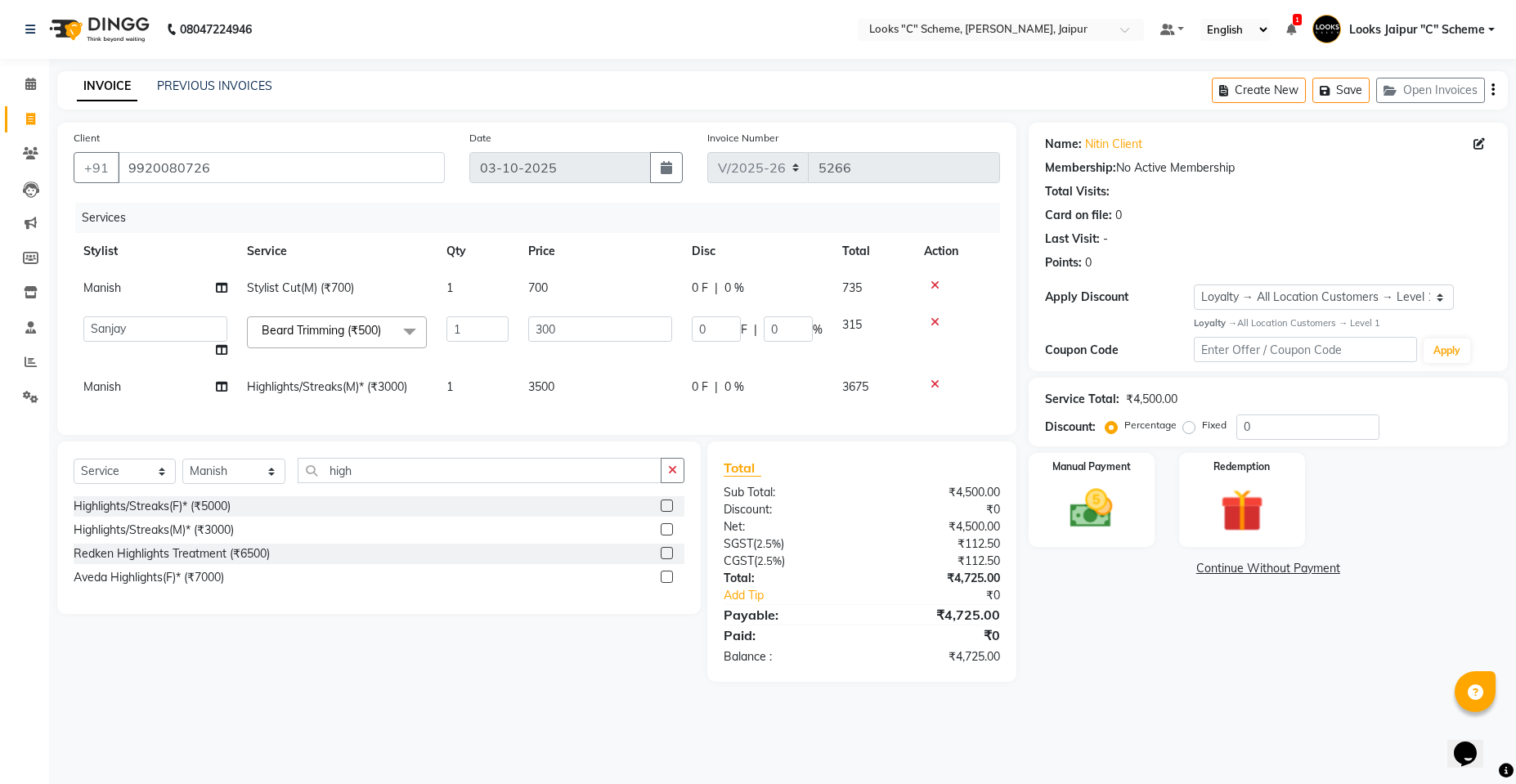
click at [577, 435] on div "Client [PHONE_NUMBER] Date [DATE] Invoice Number V/2025 V/[PHONE_NUMBER] Servic…" at bounding box center [537, 278] width 959 height 312
click at [1098, 489] on img at bounding box center [1091, 508] width 73 height 51
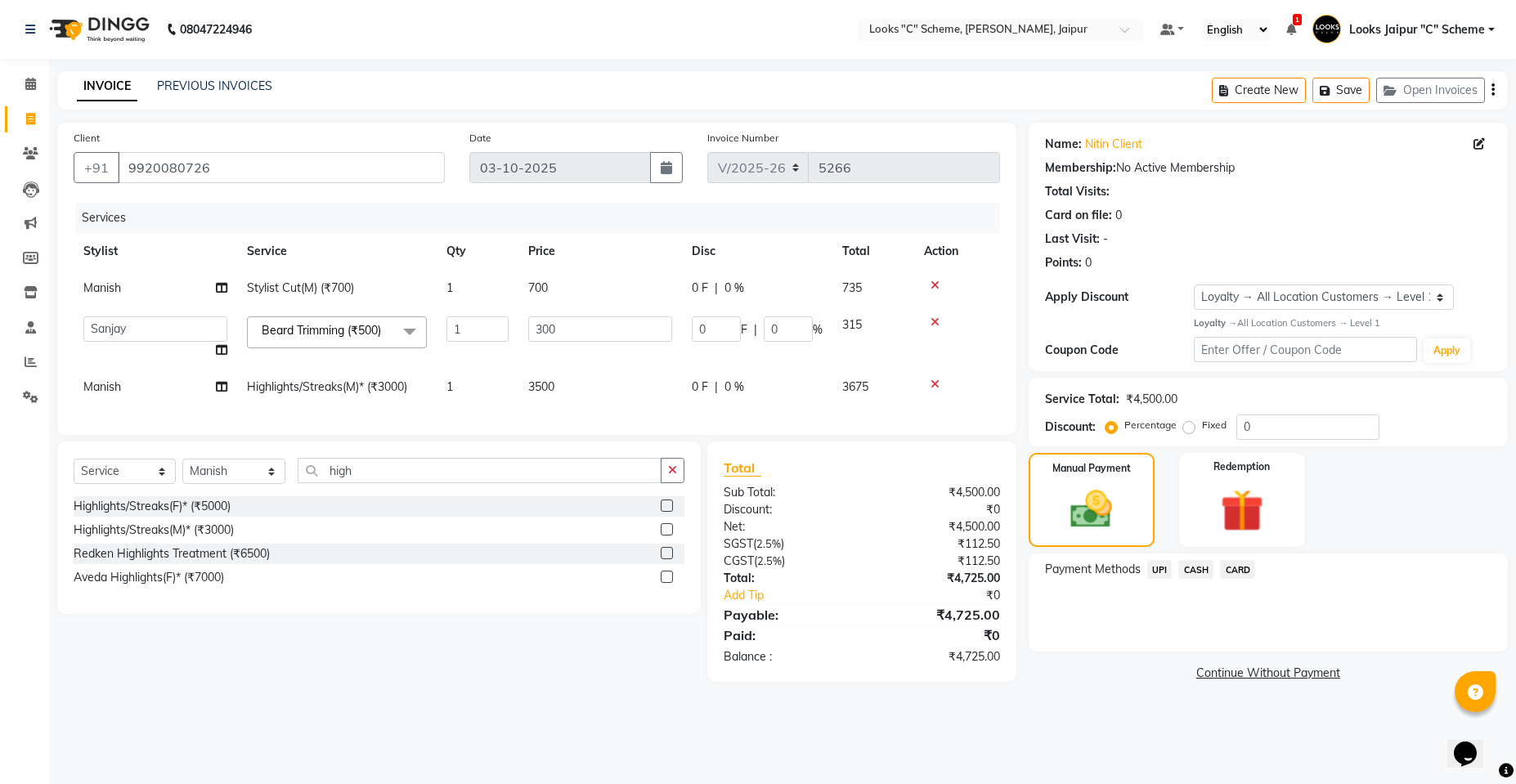
click at [1233, 575] on span "CARD" at bounding box center [1237, 570] width 36 height 19
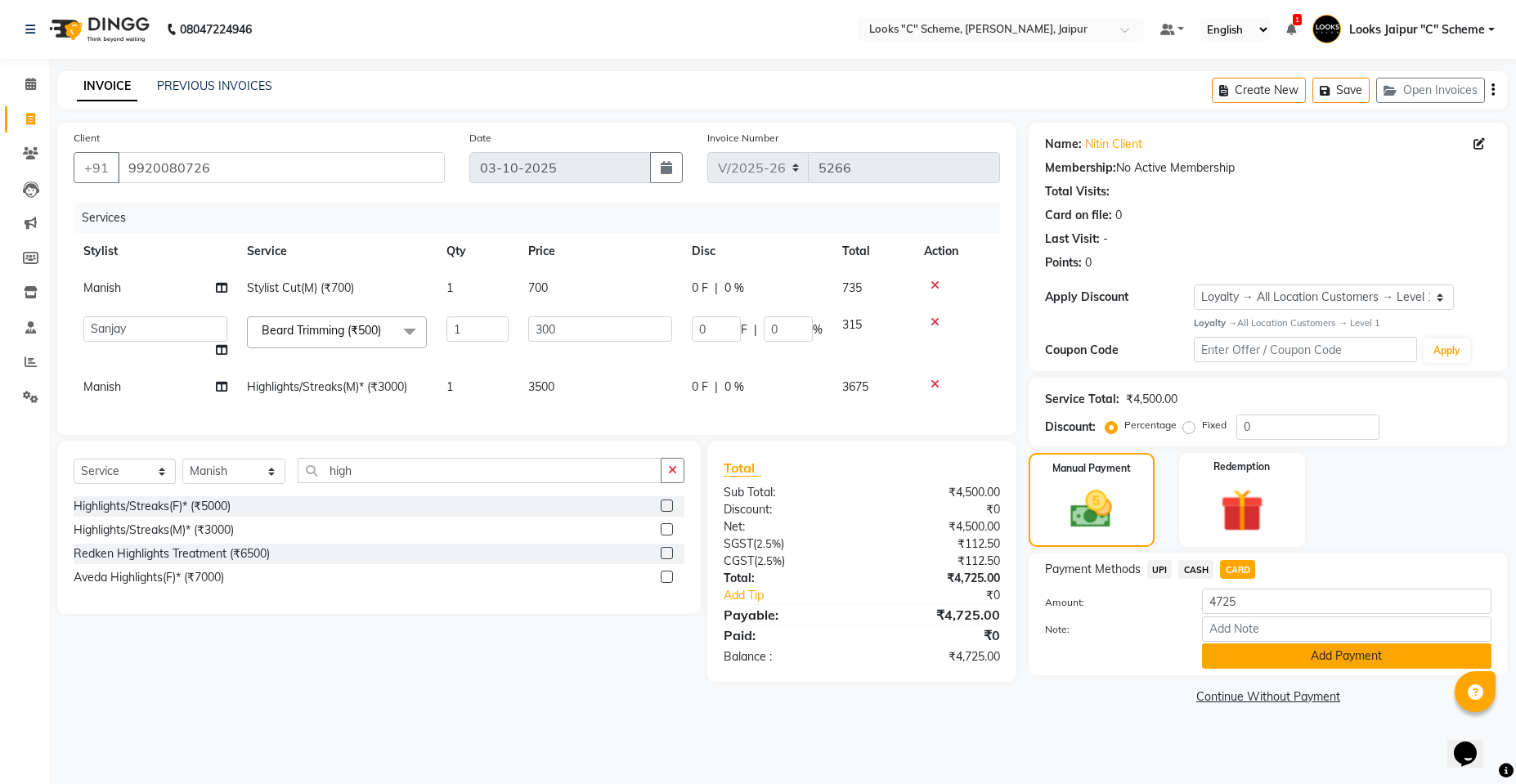
click at [1232, 646] on button "Add Payment" at bounding box center [1346, 656] width 289 height 26
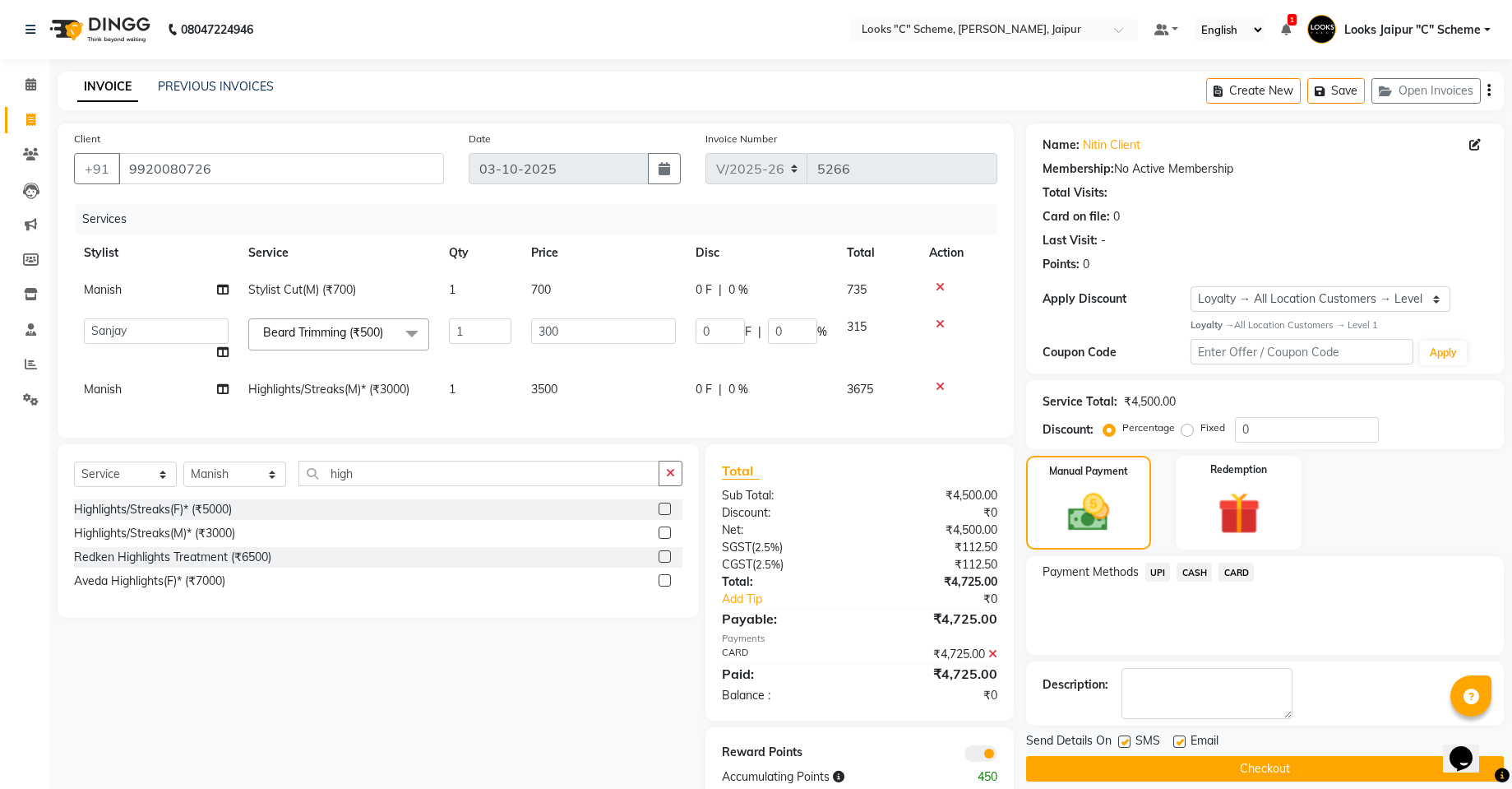
click at [1334, 773] on button "Checkout" at bounding box center [1265, 769] width 477 height 26
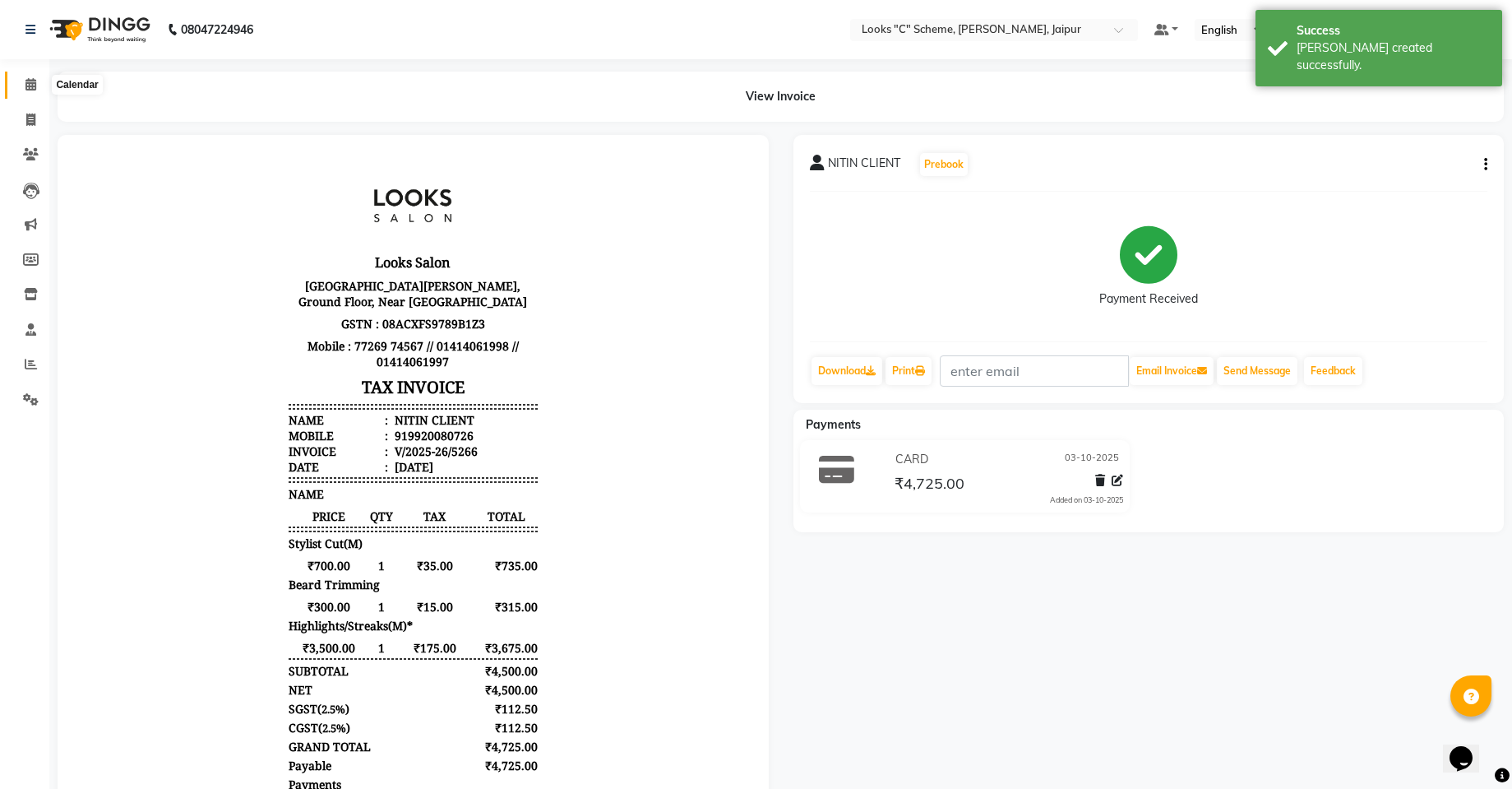
click at [27, 81] on icon at bounding box center [31, 84] width 11 height 12
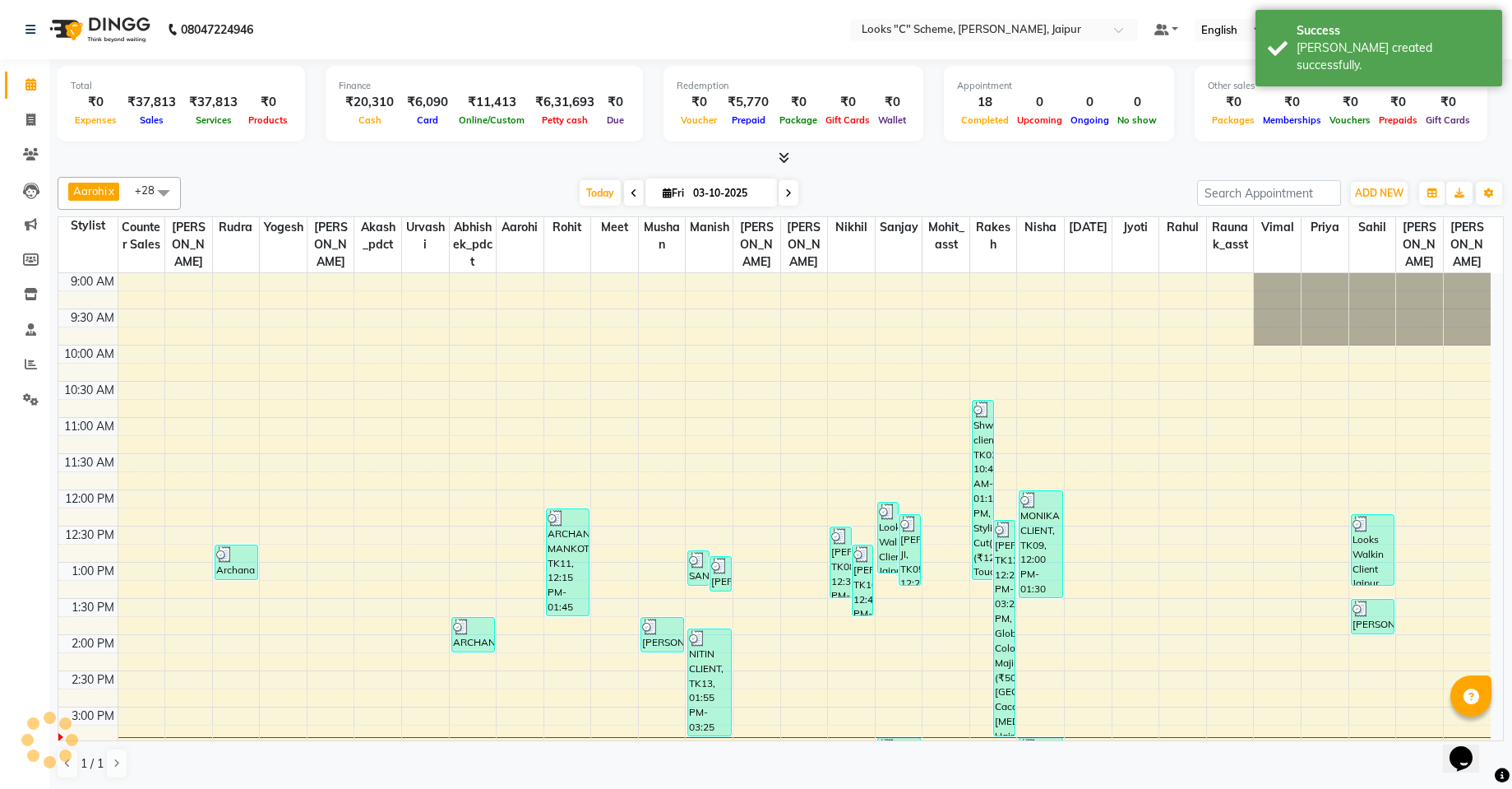
scroll to position [369, 0]
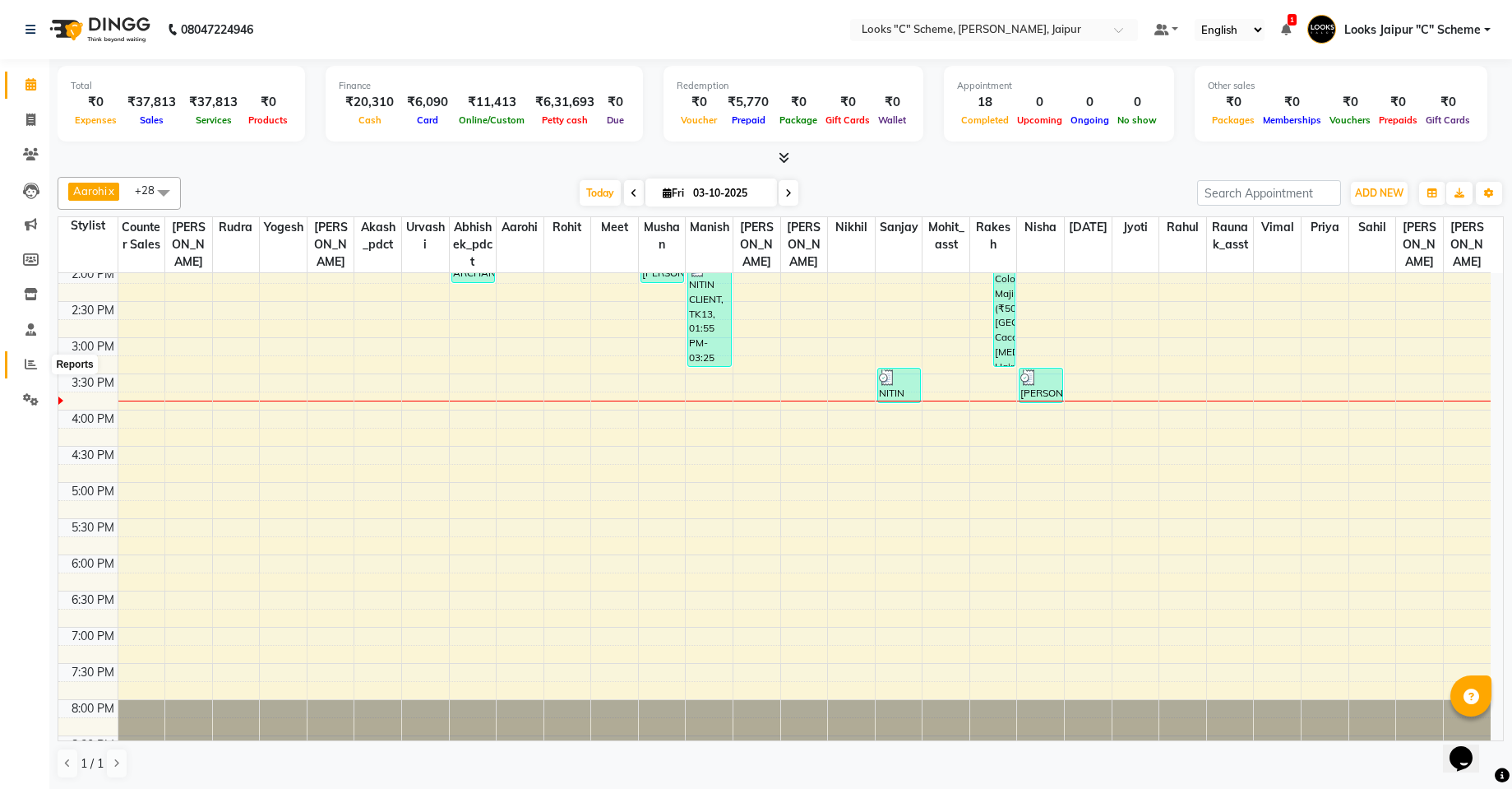
click at [30, 371] on span at bounding box center [30, 365] width 28 height 19
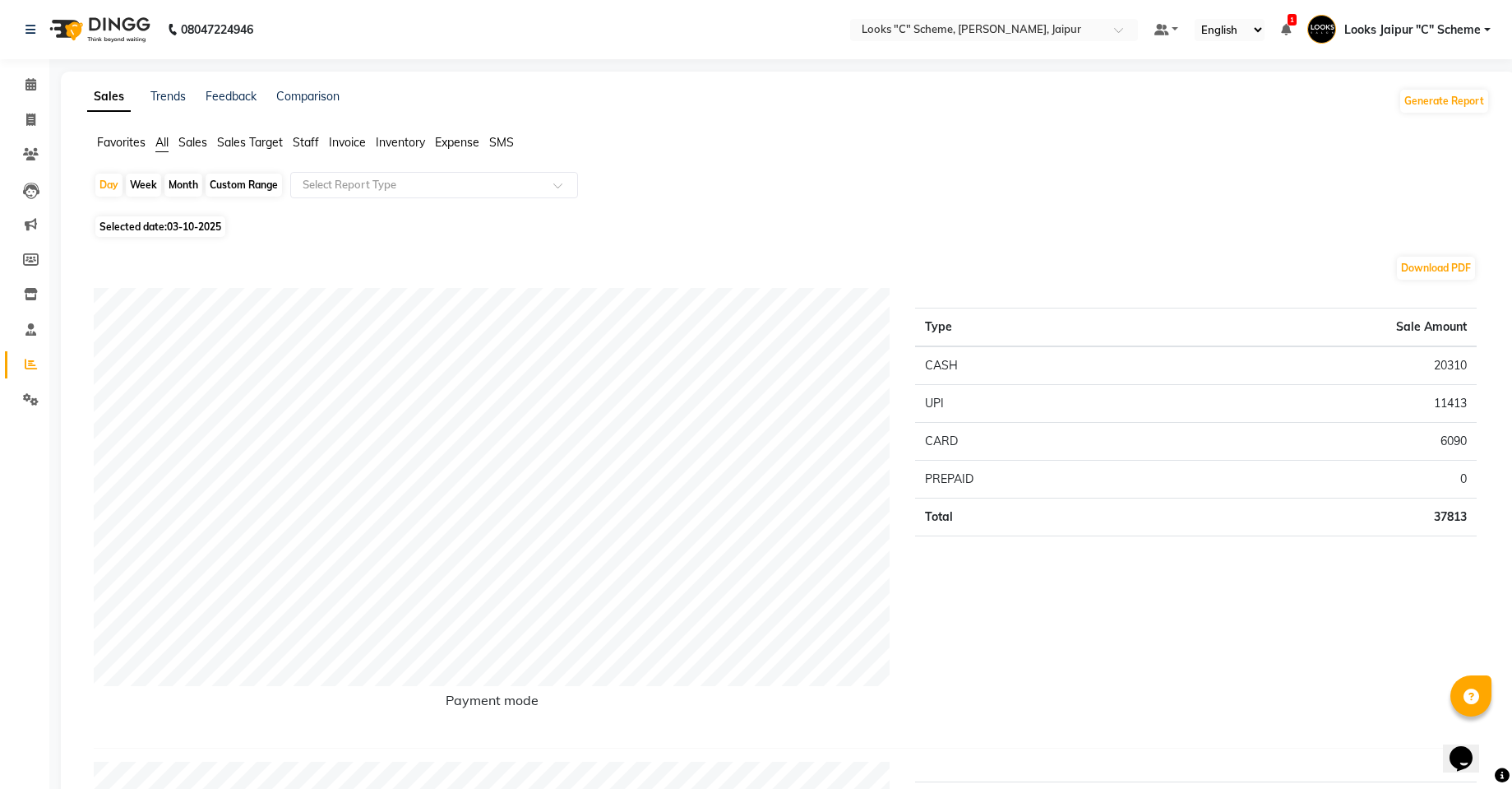
click at [308, 151] on li "Staff" at bounding box center [306, 142] width 27 height 17
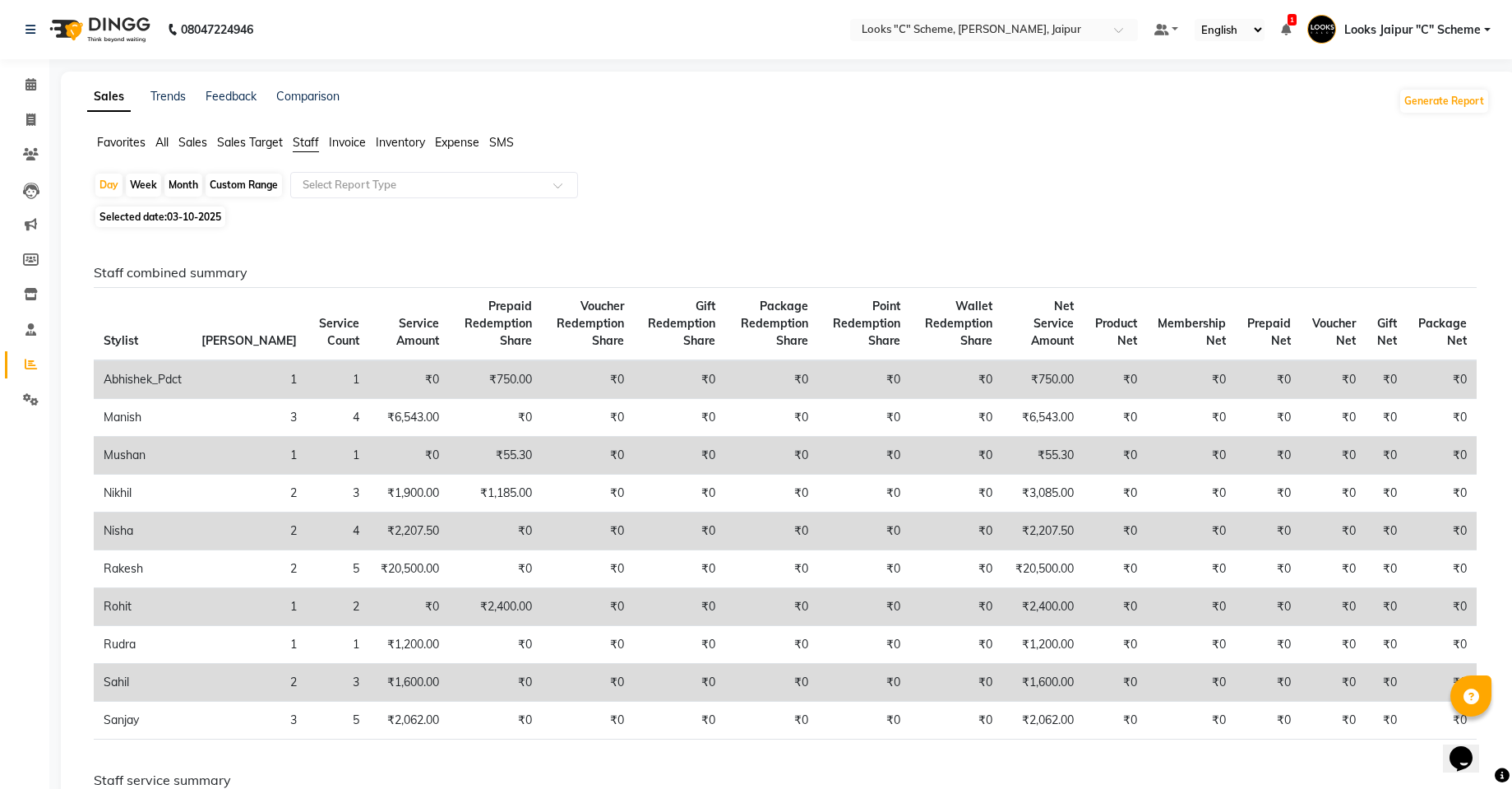
drag, startPoint x: 1507, startPoint y: 479, endPoint x: 1508, endPoint y: 557, distance: 78.0
click at [22, 87] on span at bounding box center [30, 85] width 28 height 19
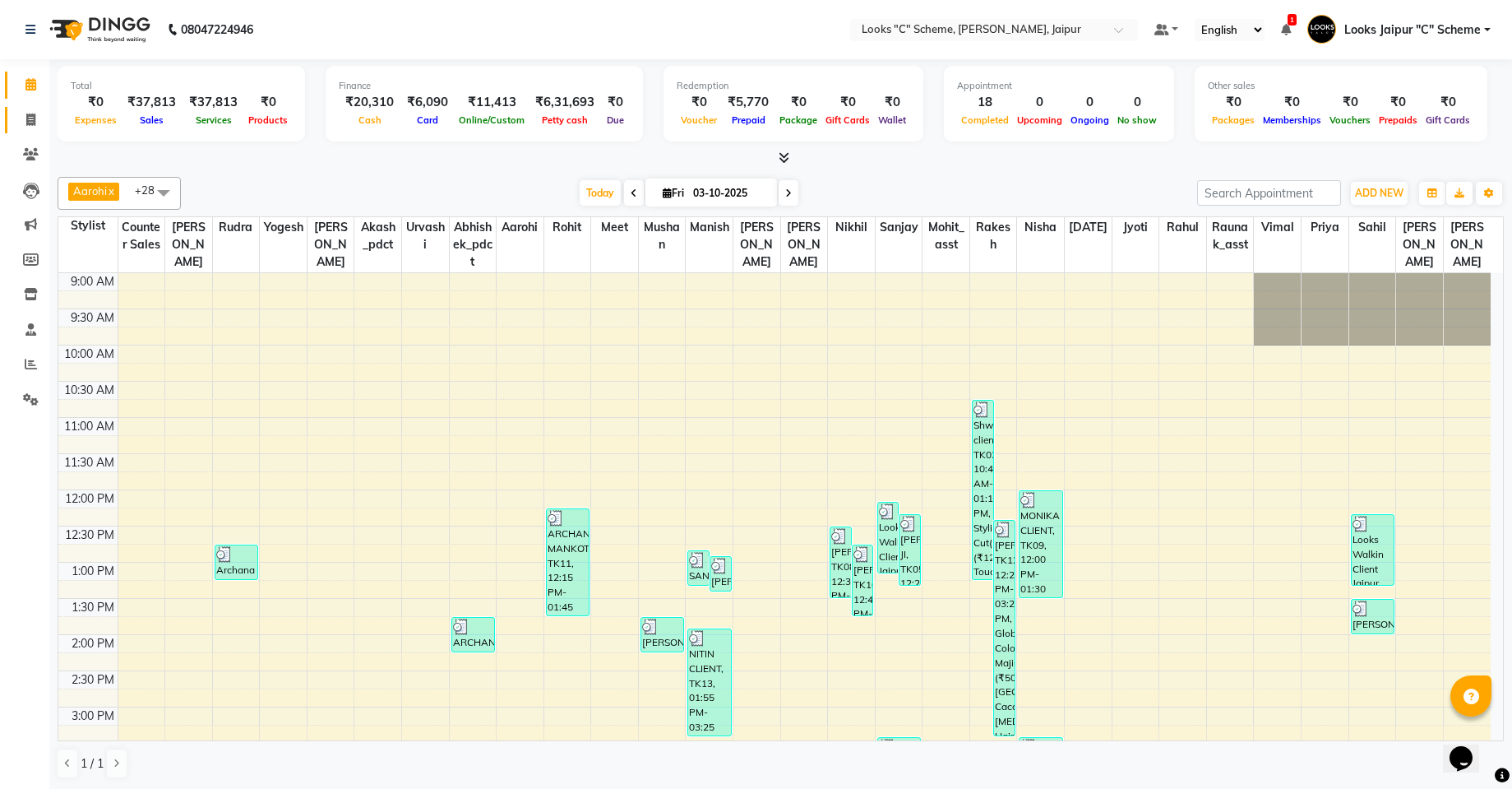
click at [31, 119] on icon at bounding box center [31, 119] width 9 height 12
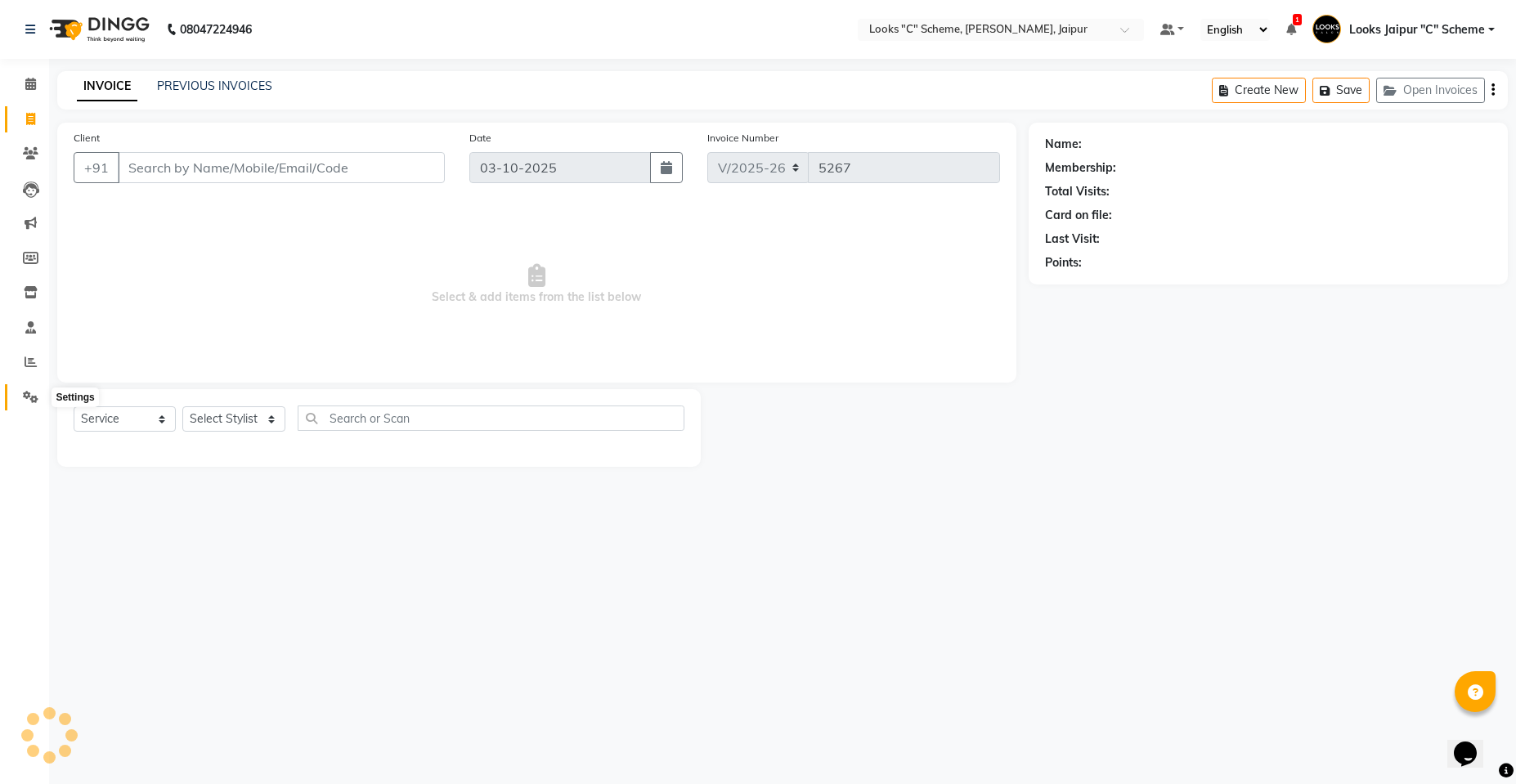
click at [36, 403] on span at bounding box center [30, 397] width 28 height 19
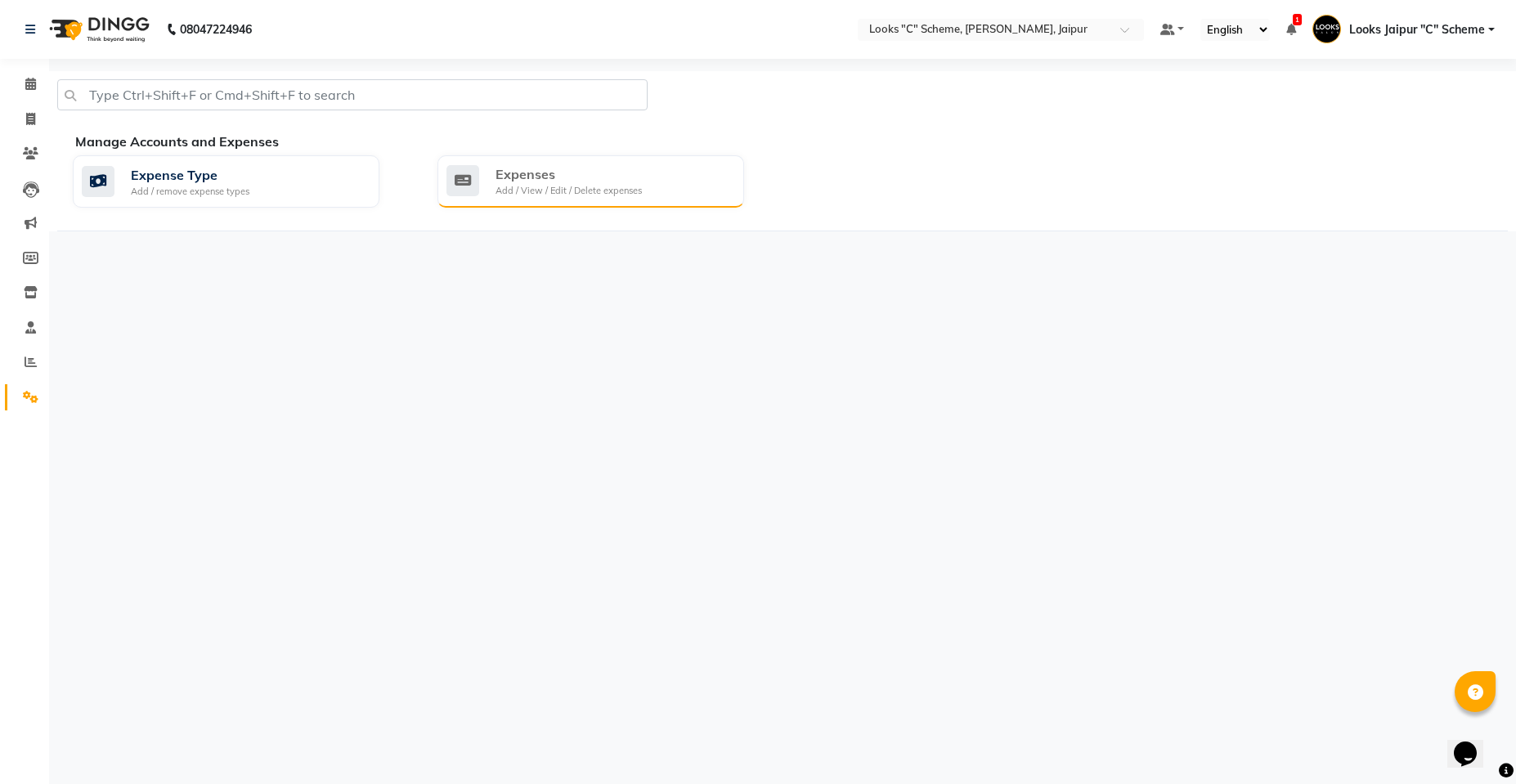
click at [511, 187] on div "Add / View / Edit / Delete expenses" at bounding box center [569, 191] width 146 height 14
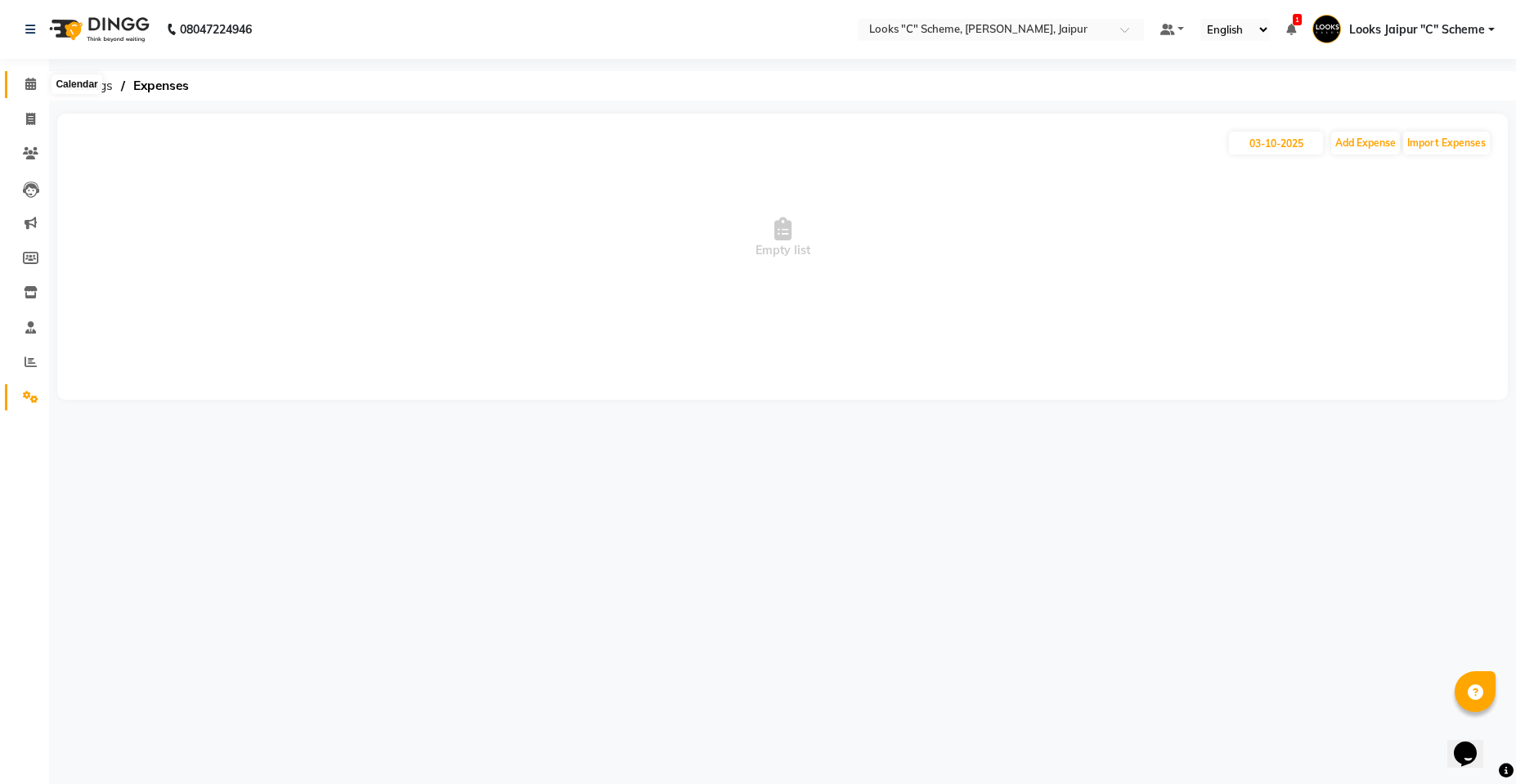
click at [36, 84] on icon at bounding box center [31, 83] width 11 height 12
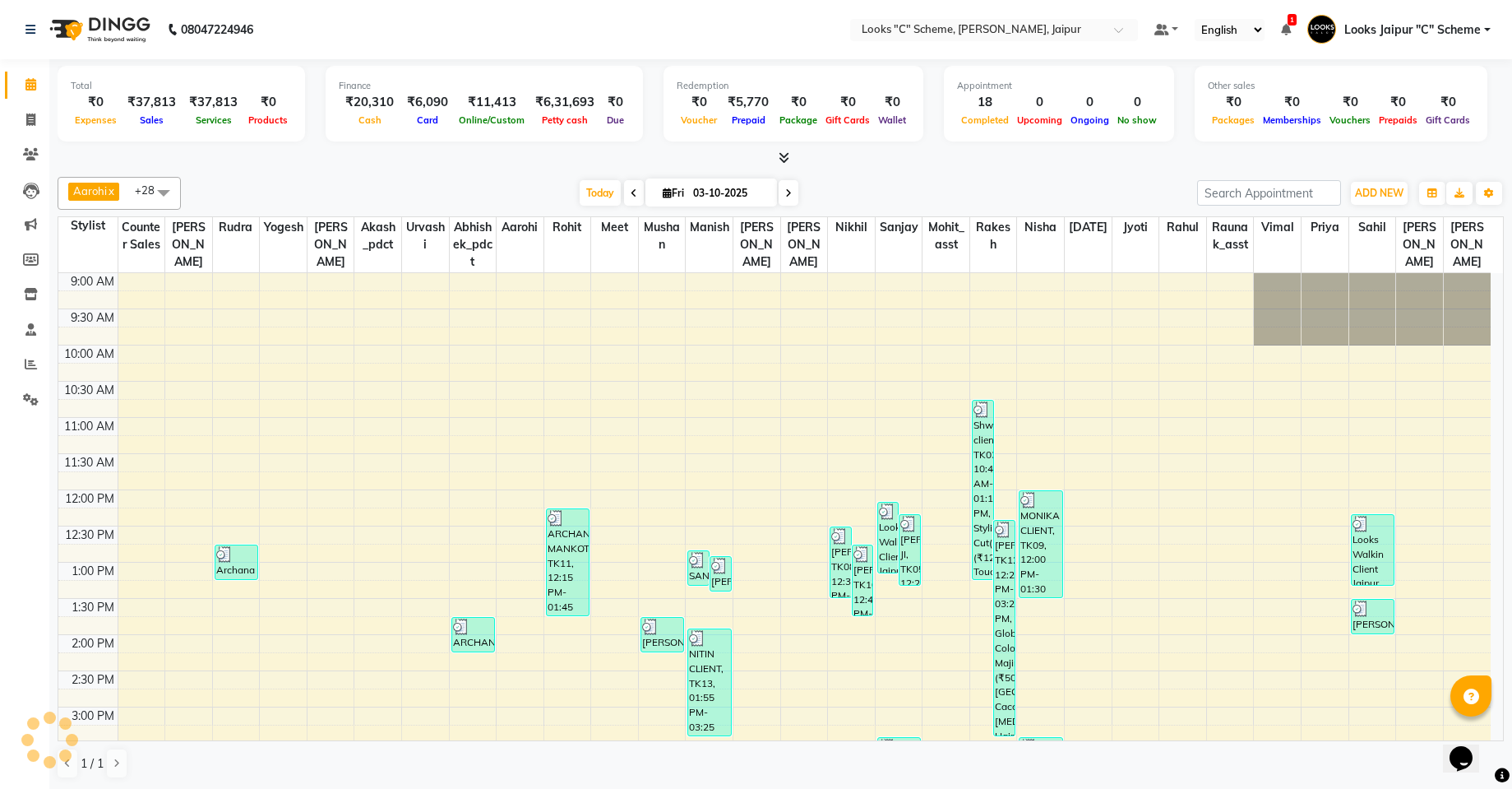
scroll to position [369, 0]
